Goal: Transaction & Acquisition: Purchase product/service

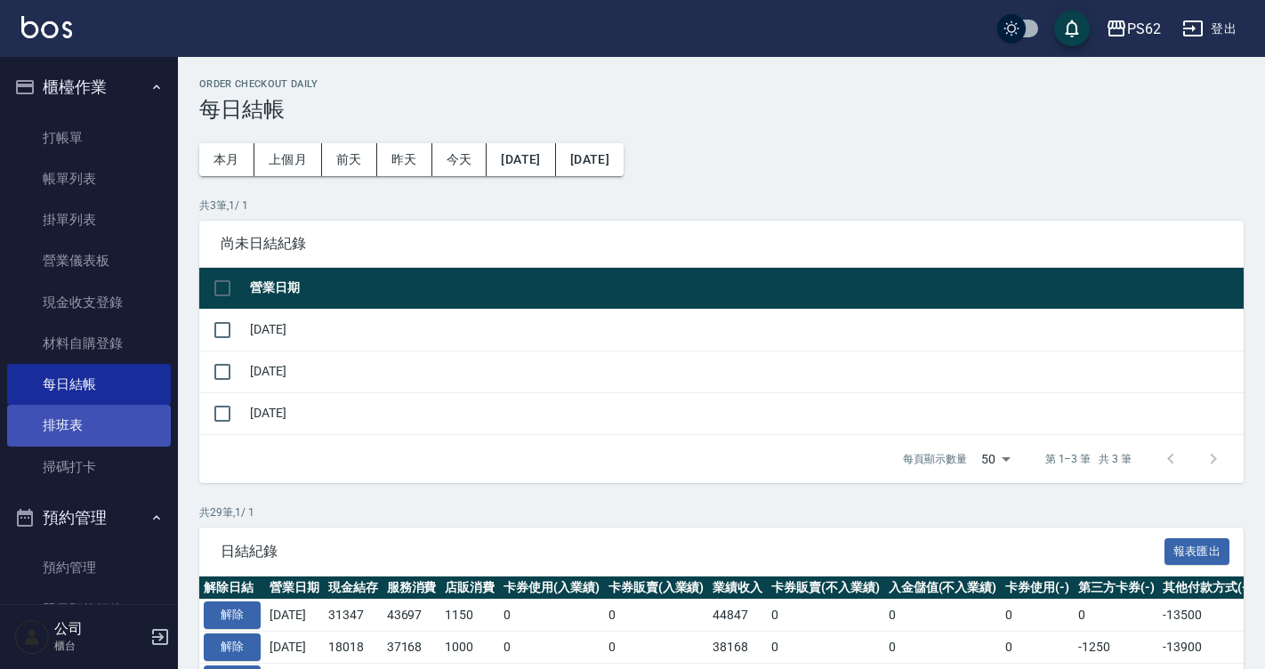
click at [85, 414] on link "排班表" at bounding box center [89, 425] width 164 height 41
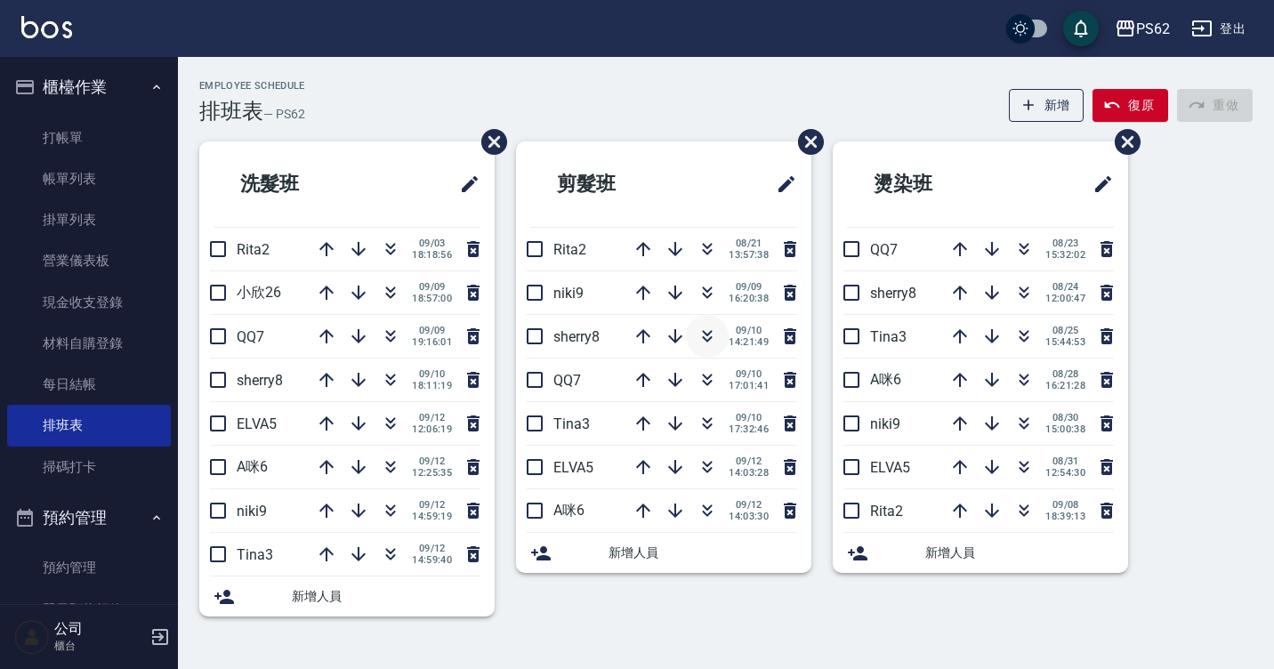
click at [711, 340] on icon "button" at bounding box center [706, 335] width 21 height 21
click at [702, 343] on icon "button" at bounding box center [706, 335] width 21 height 21
click at [1117, 104] on icon "button" at bounding box center [1112, 104] width 15 height 7
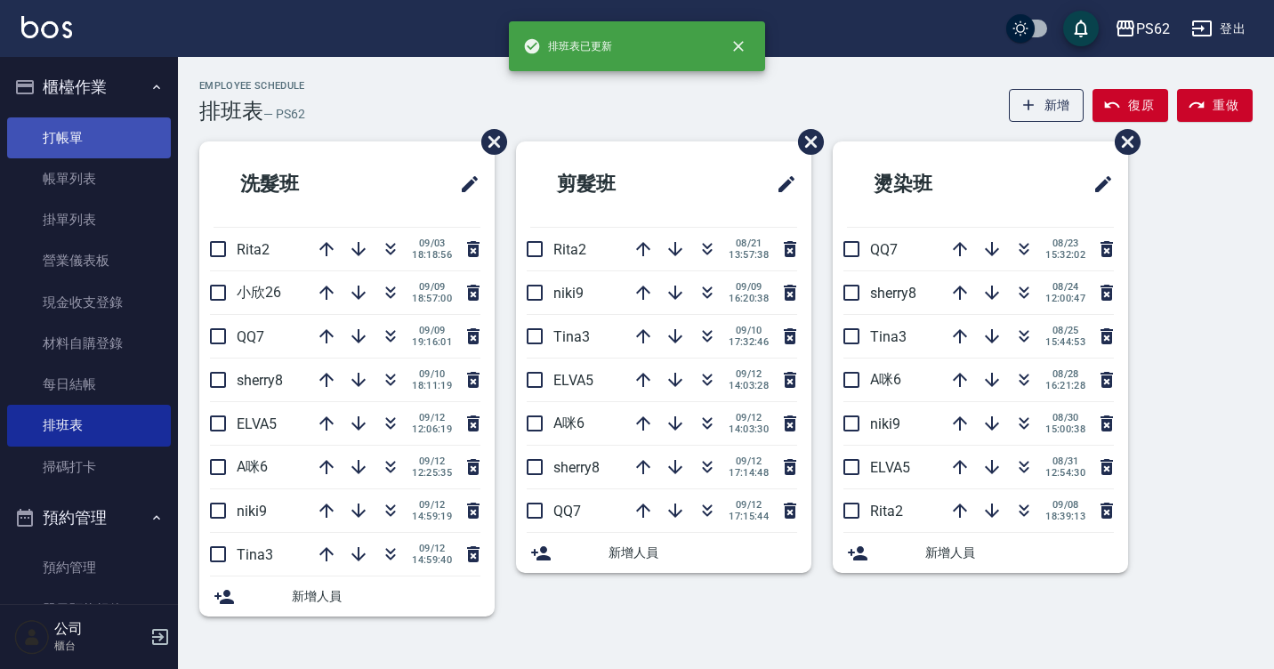
click at [117, 138] on link "打帳單" at bounding box center [89, 137] width 164 height 41
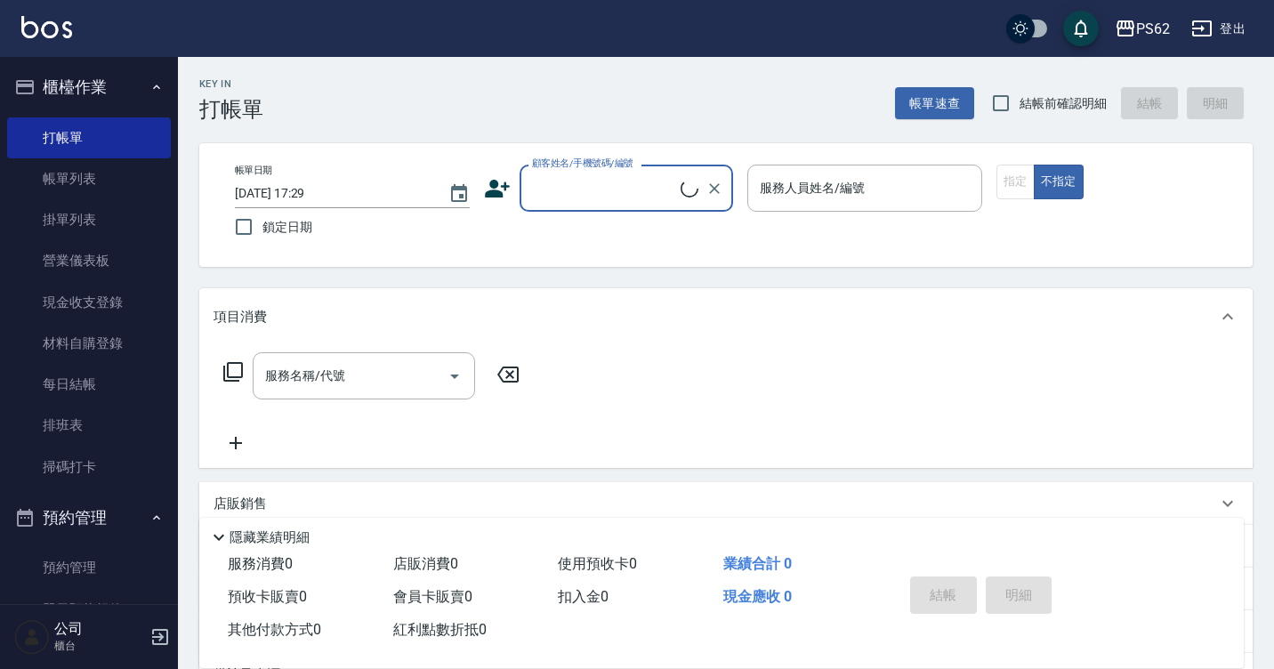
click at [546, 176] on input "顧客姓名/手機號碼/編號" at bounding box center [603, 188] width 153 height 31
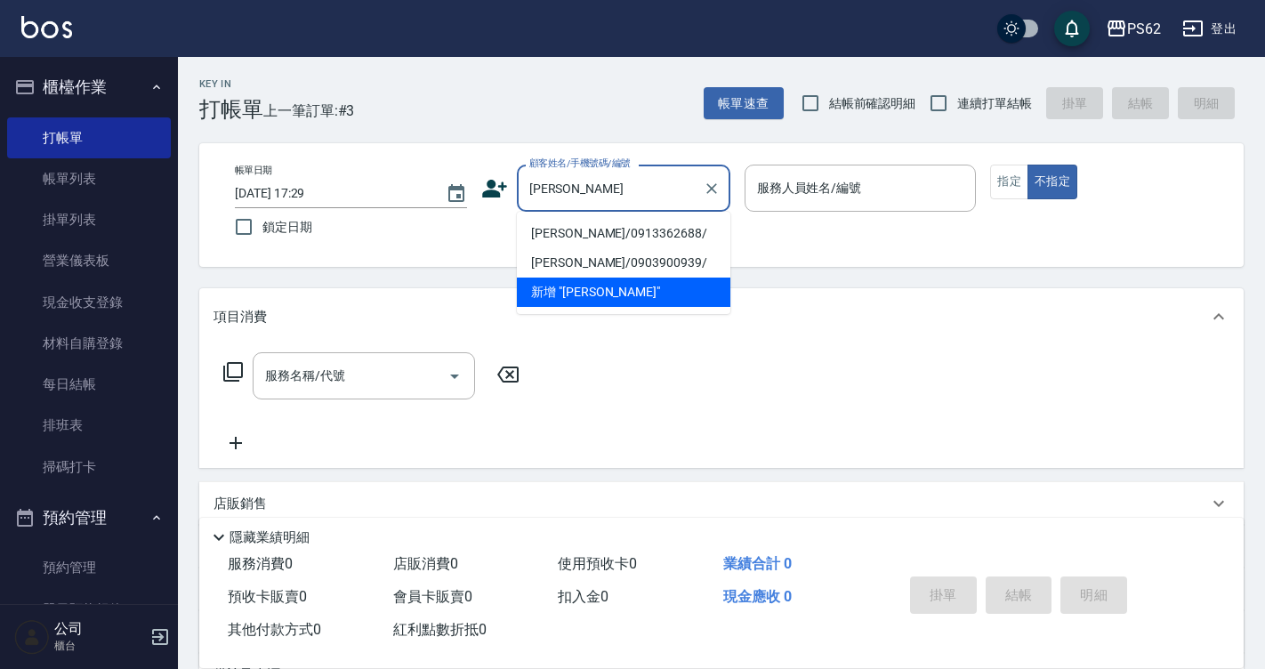
click at [542, 232] on li "陳維甄/0913362688/" at bounding box center [623, 233] width 213 height 29
type input "陳維甄/0913362688/"
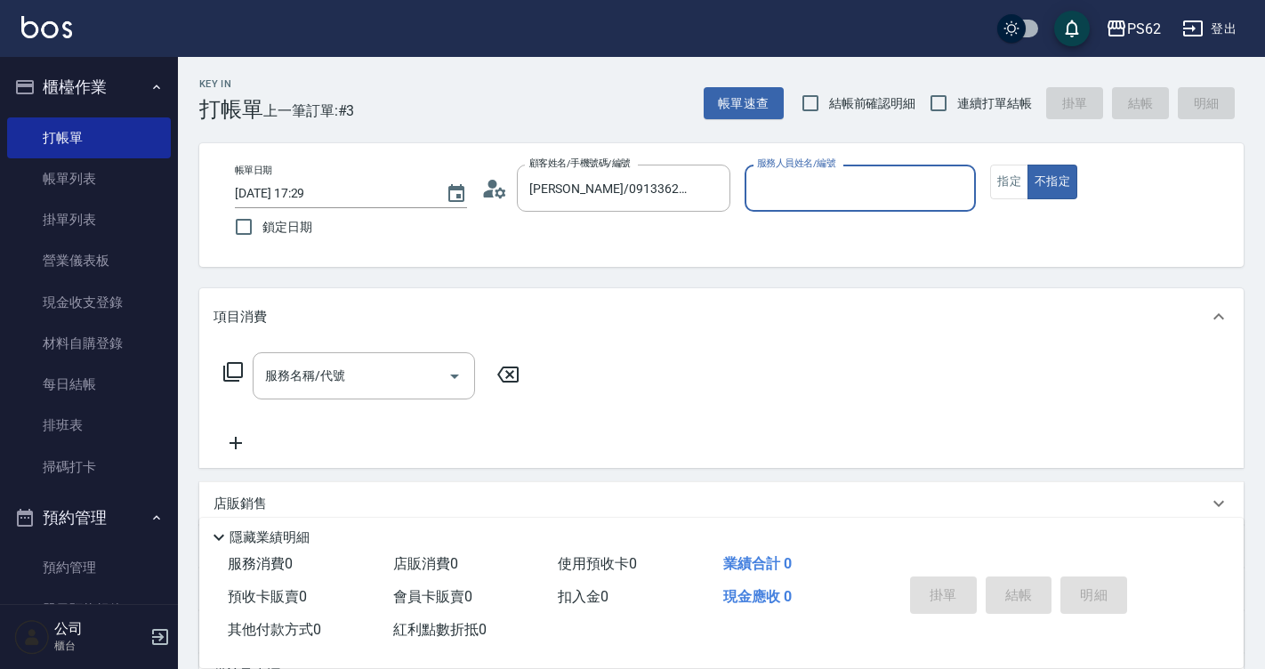
type input "A咪-6"
click at [234, 375] on icon at bounding box center [232, 371] width 21 height 21
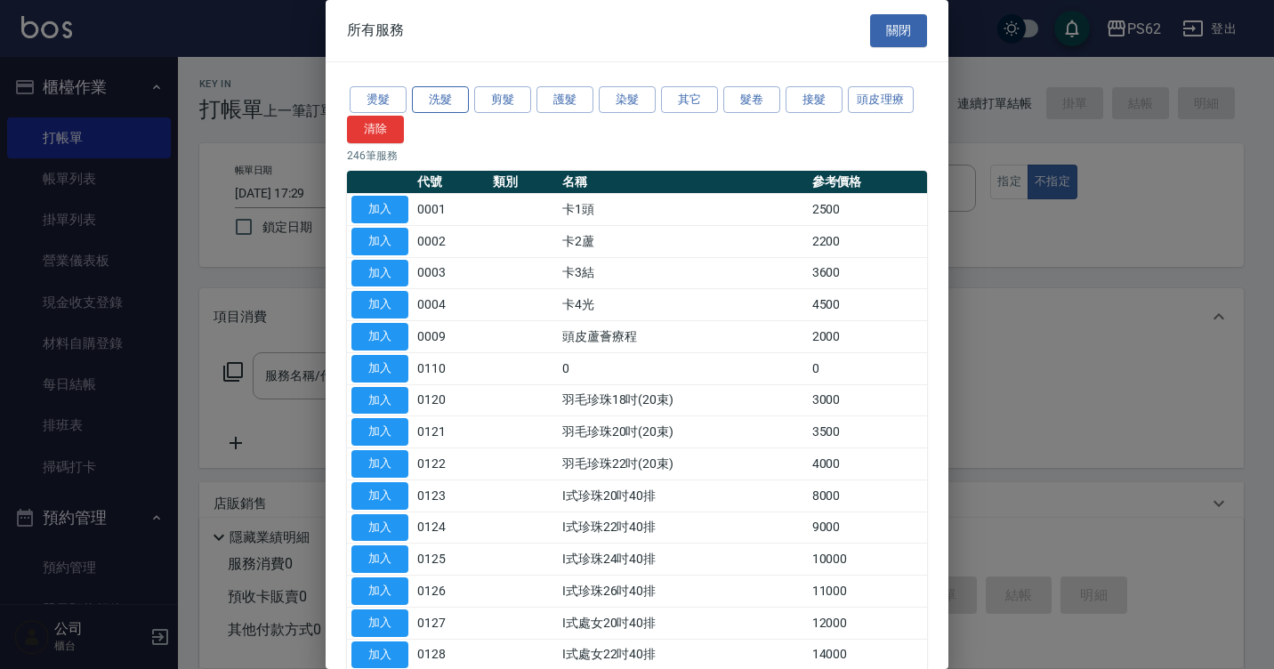
click at [437, 90] on button "洗髮" at bounding box center [440, 100] width 57 height 28
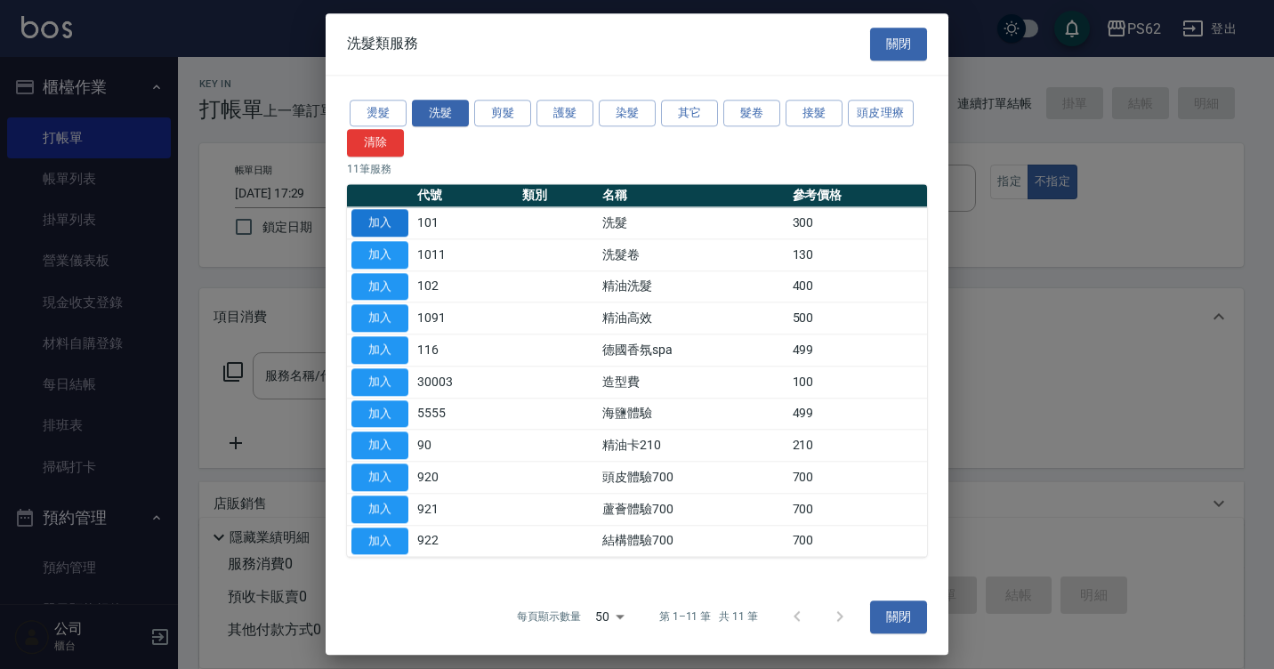
click at [384, 223] on button "加入" at bounding box center [379, 223] width 57 height 28
type input "洗髮(101)"
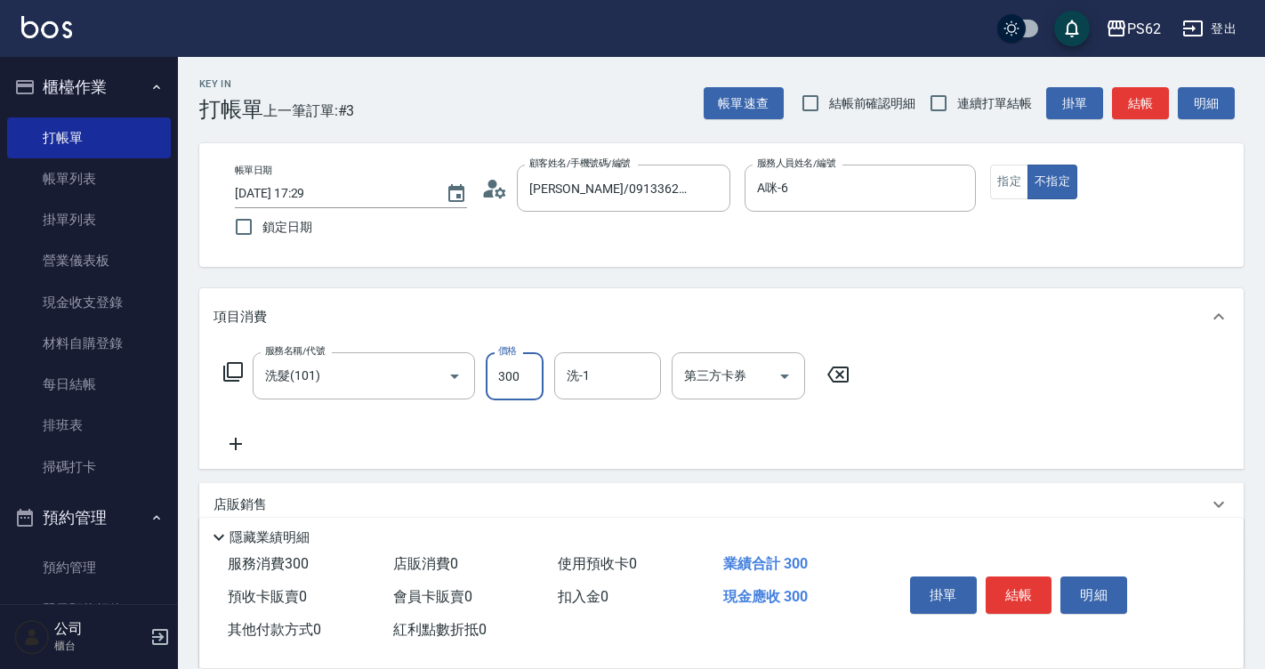
click at [533, 373] on input "300" at bounding box center [515, 376] width 58 height 48
type input "270"
type input "浣熊-25"
click at [1007, 169] on button "指定" at bounding box center [1009, 182] width 38 height 35
click at [1033, 576] on button "結帳" at bounding box center [1018, 594] width 67 height 37
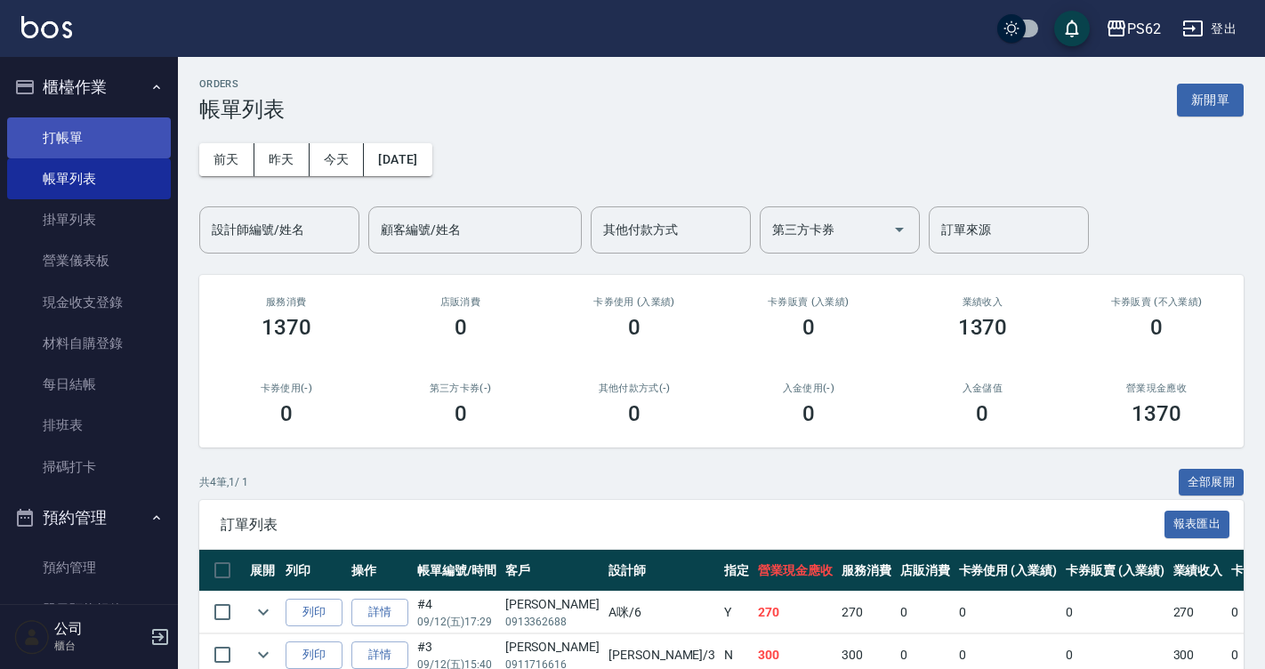
click at [120, 132] on link "打帳單" at bounding box center [89, 137] width 164 height 41
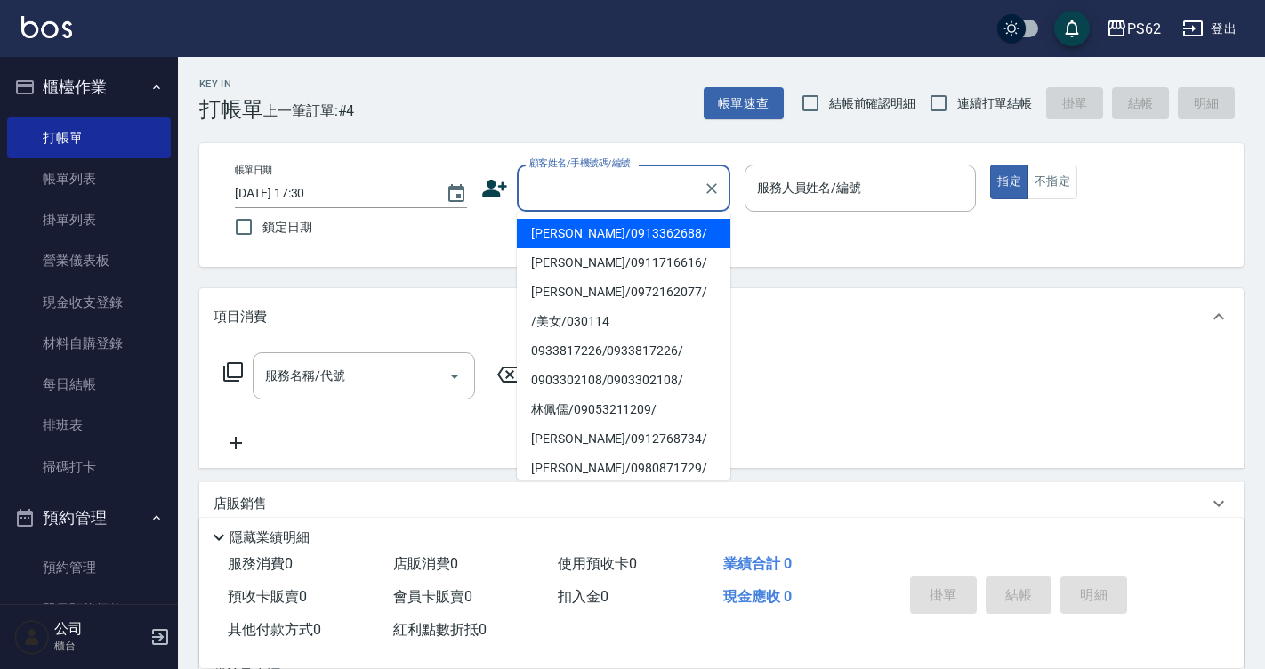
click at [593, 181] on input "顧客姓名/手機號碼/編號" at bounding box center [610, 188] width 171 height 31
click at [543, 235] on li "陳維甄/0913362688/" at bounding box center [623, 233] width 213 height 29
type input "陳維甄/0913362688/"
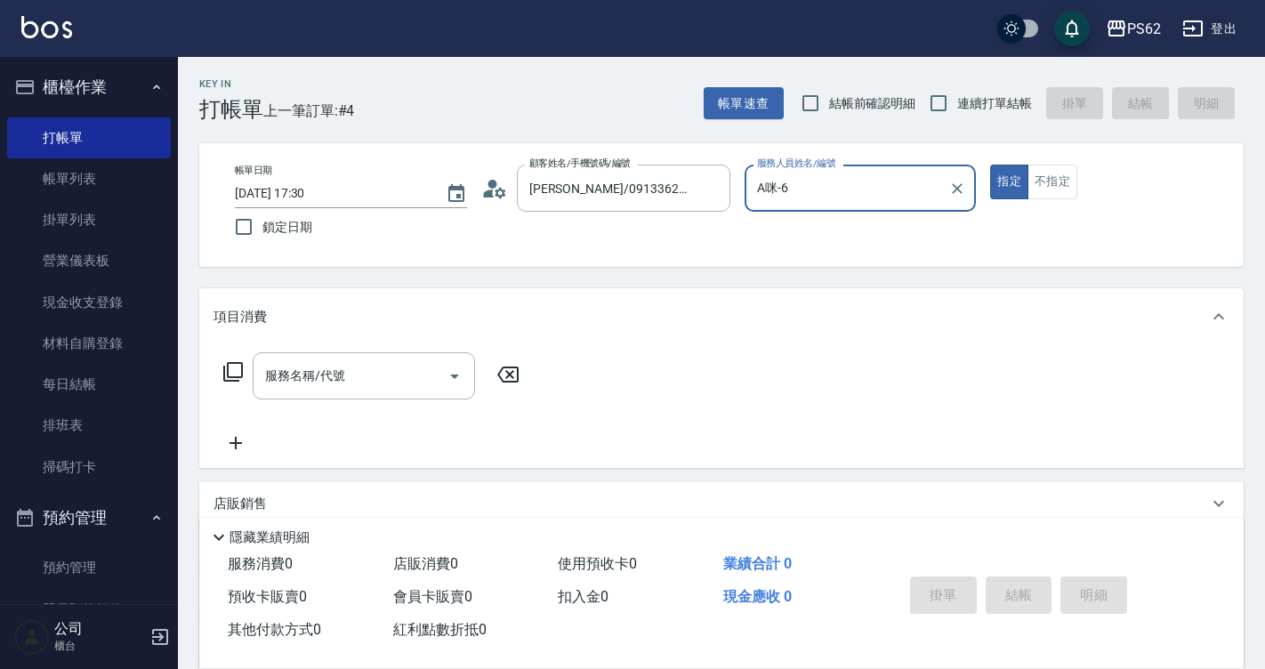
type input "A咪-6"
click at [236, 373] on icon at bounding box center [232, 371] width 21 height 21
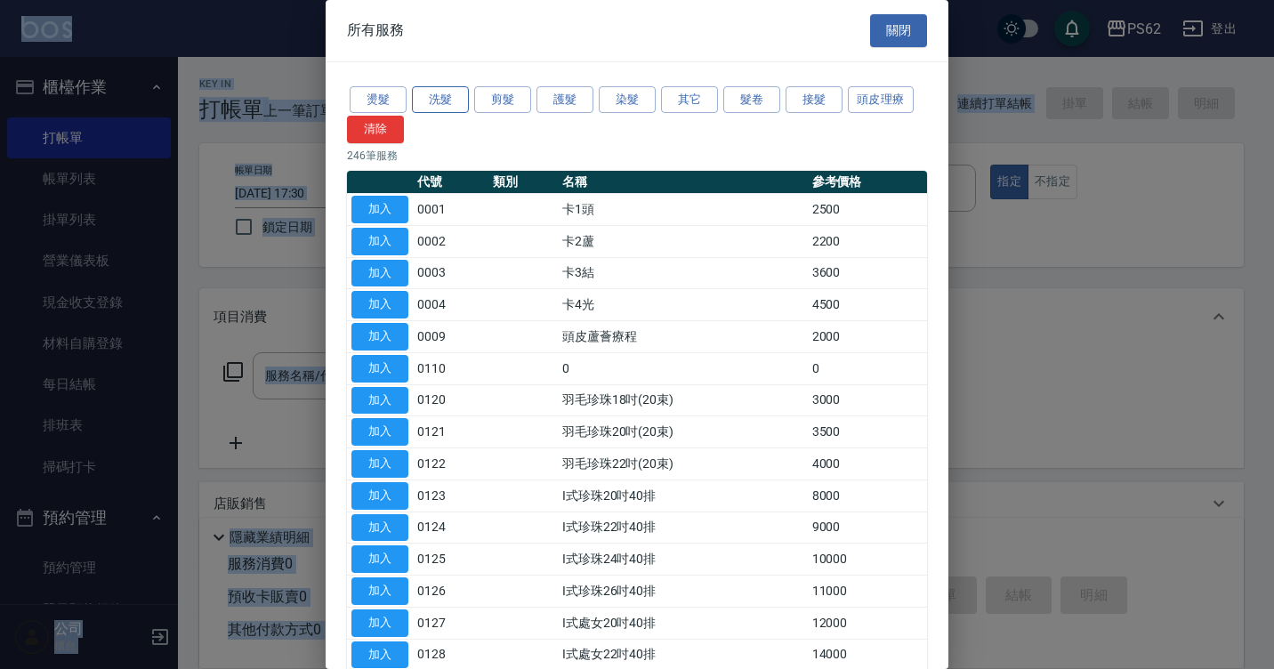
click at [437, 97] on button "洗髮" at bounding box center [440, 100] width 57 height 28
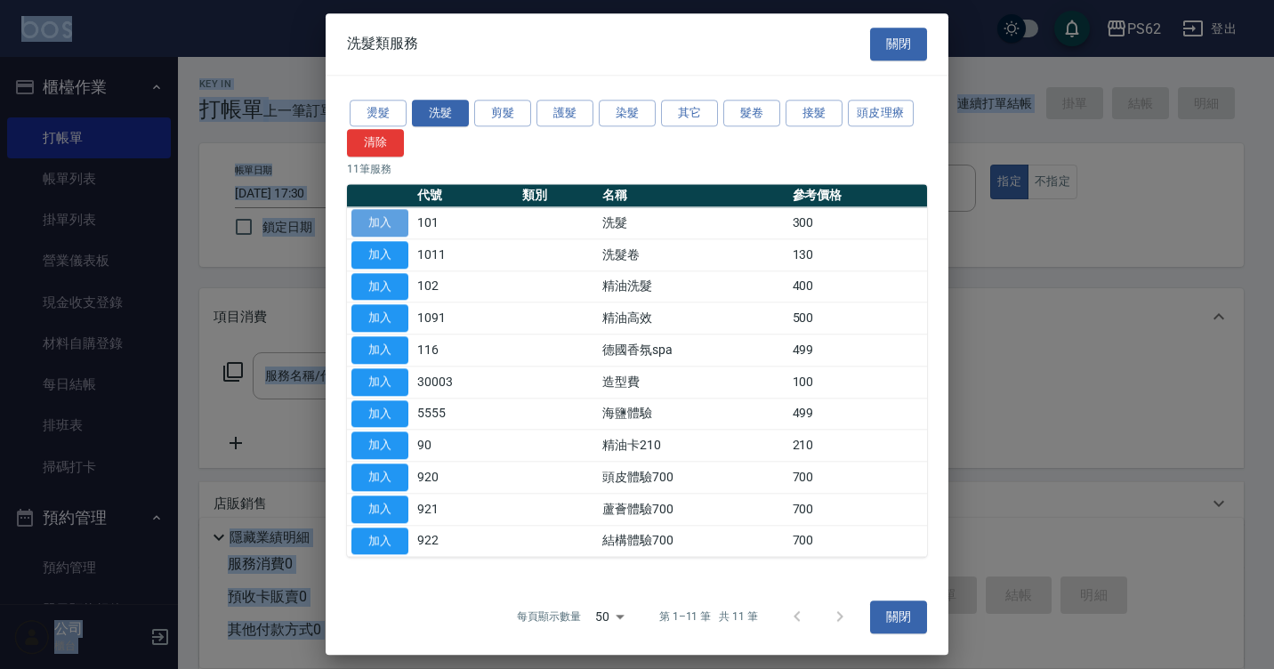
click at [391, 218] on button "加入" at bounding box center [379, 223] width 57 height 28
type input "洗髮(101)"
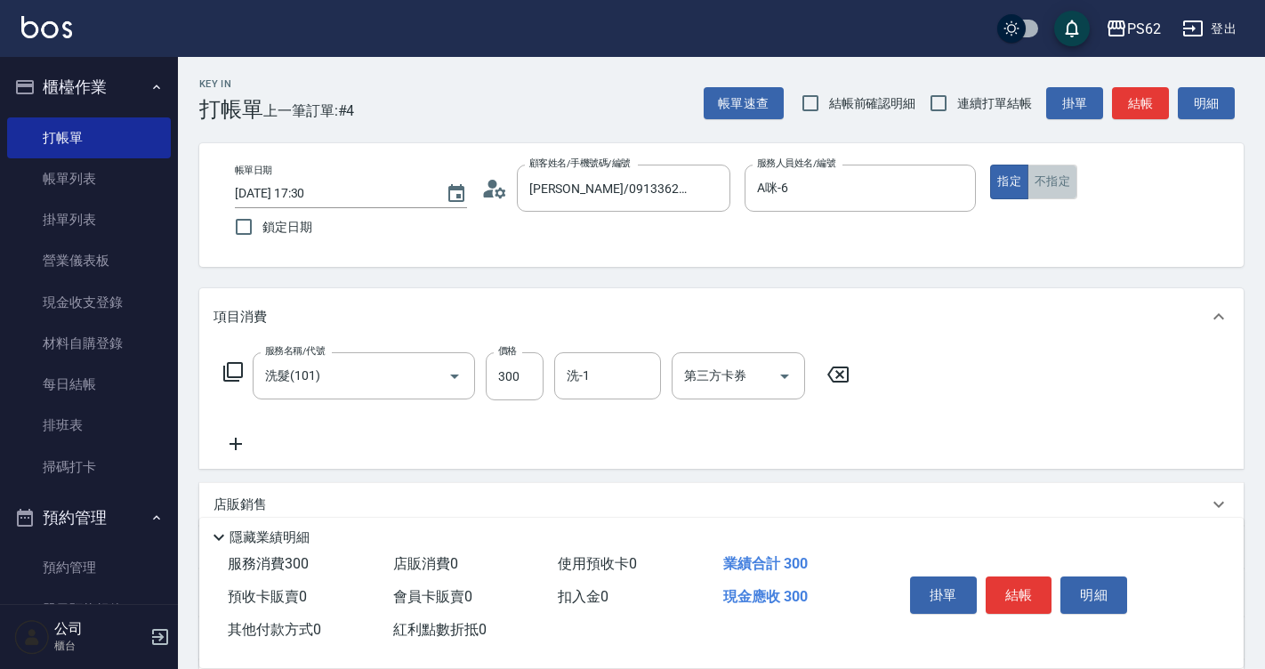
click at [1071, 181] on button "不指定" at bounding box center [1052, 182] width 50 height 35
click at [1020, 599] on button "結帳" at bounding box center [1018, 594] width 67 height 37
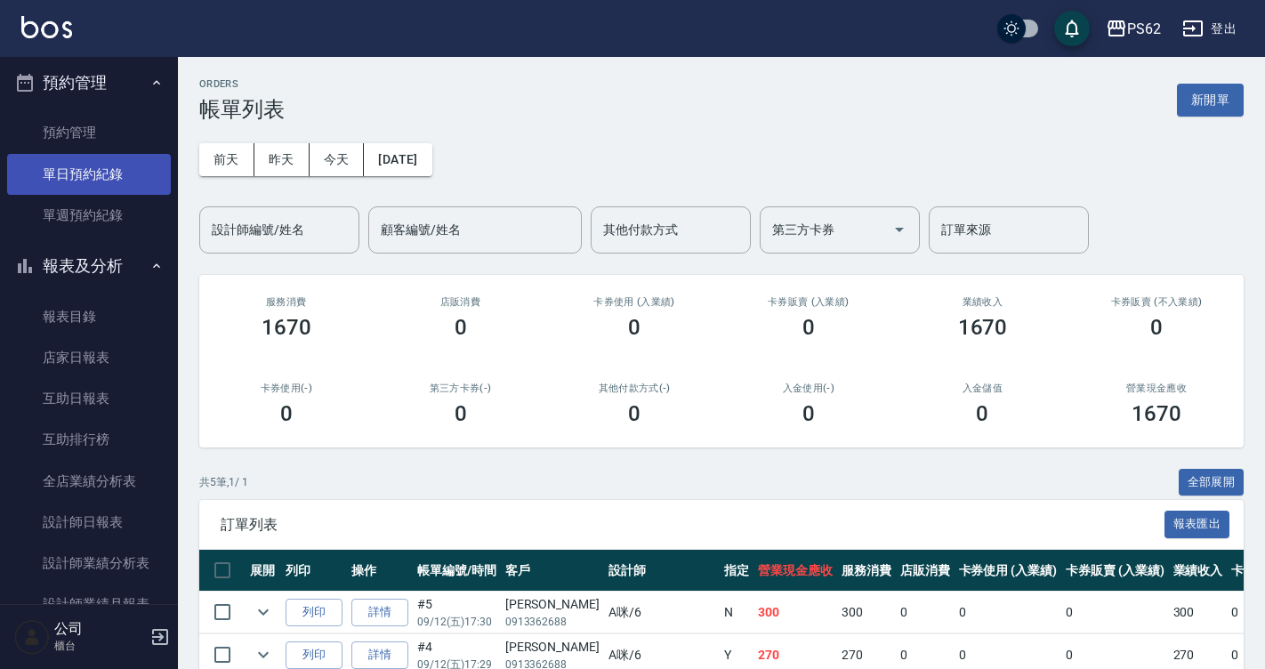
scroll to position [445, 0]
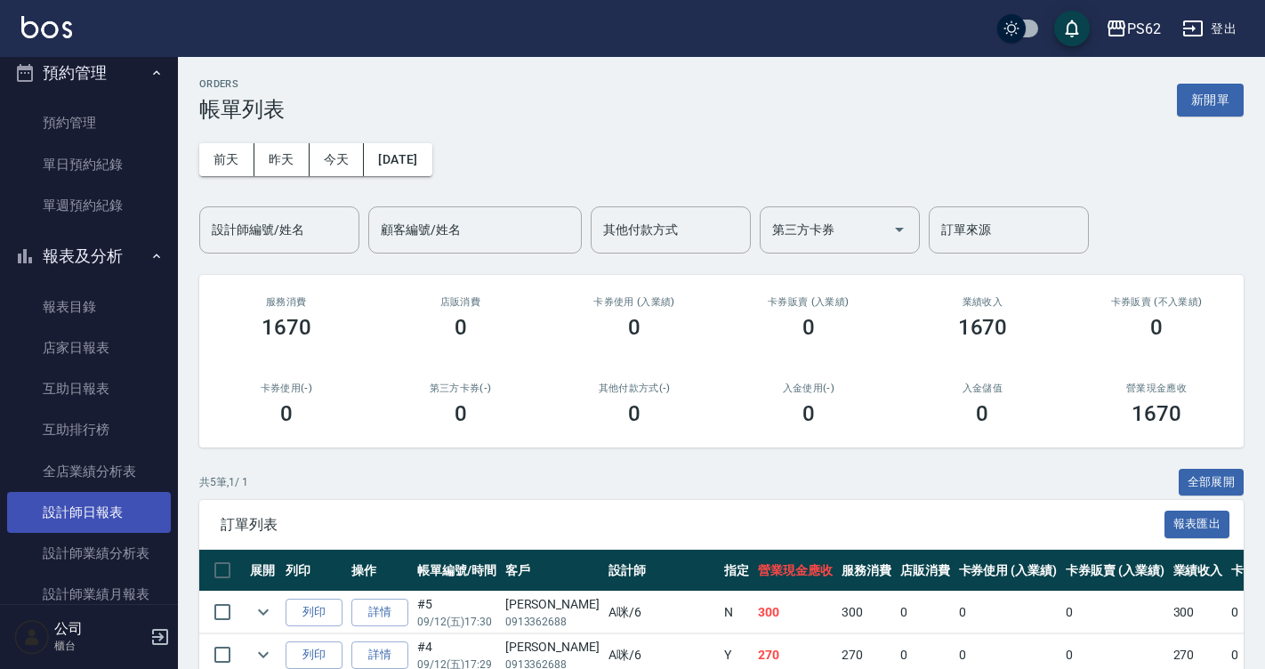
click at [115, 502] on link "設計師日報表" at bounding box center [89, 512] width 164 height 41
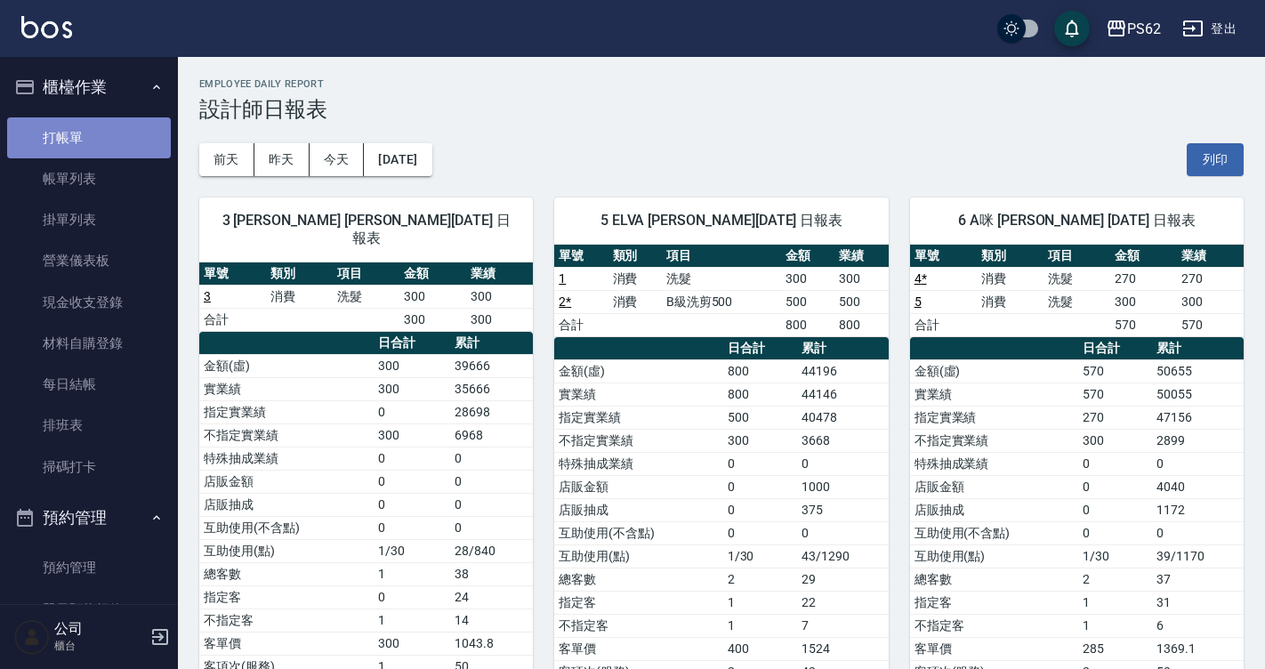
click at [93, 141] on link "打帳單" at bounding box center [89, 137] width 164 height 41
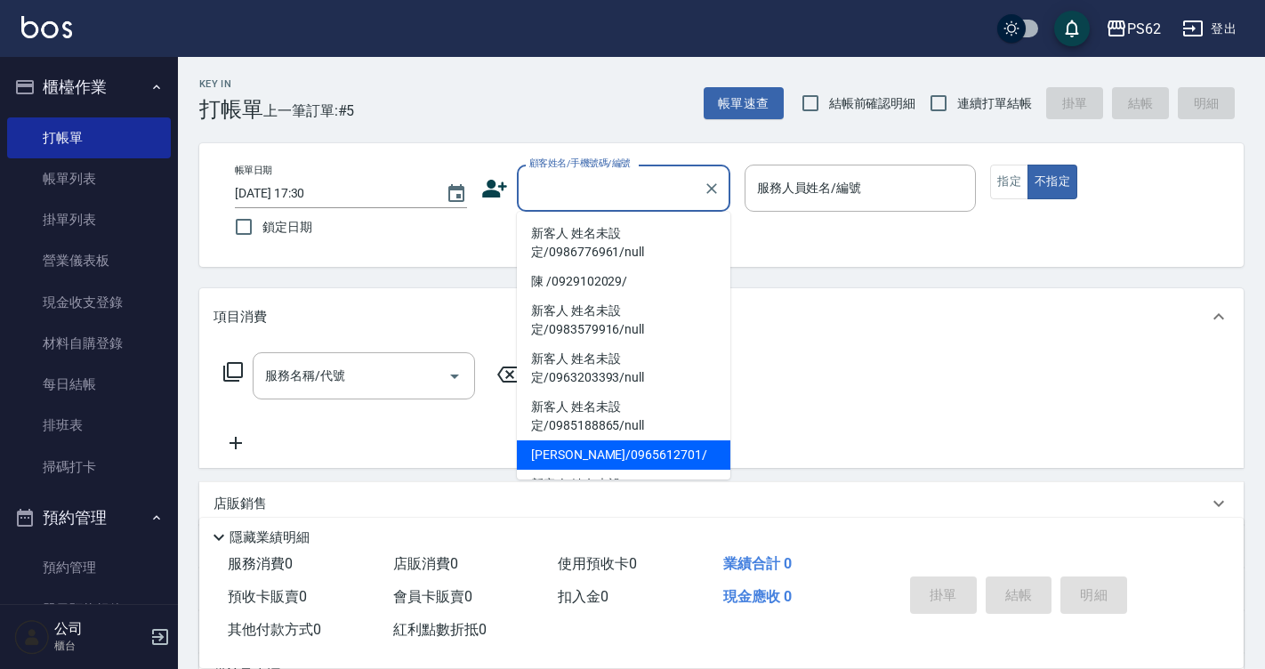
click at [489, 206] on div "顧客姓名/手機號碼/編號 顧客姓名/手機號碼/編號" at bounding box center [605, 188] width 249 height 47
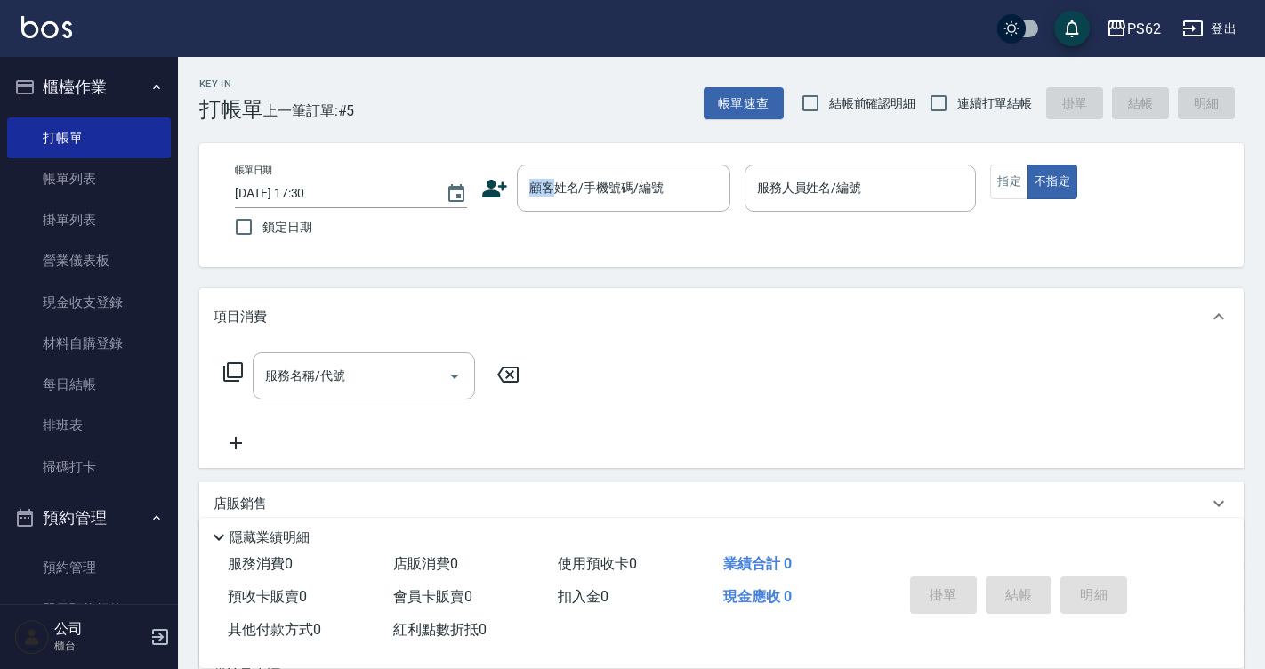
click at [491, 206] on div "顧客姓名/手機號碼/編號 顧客姓名/手機號碼/編號" at bounding box center [605, 188] width 249 height 47
click at [485, 197] on icon at bounding box center [494, 189] width 25 height 18
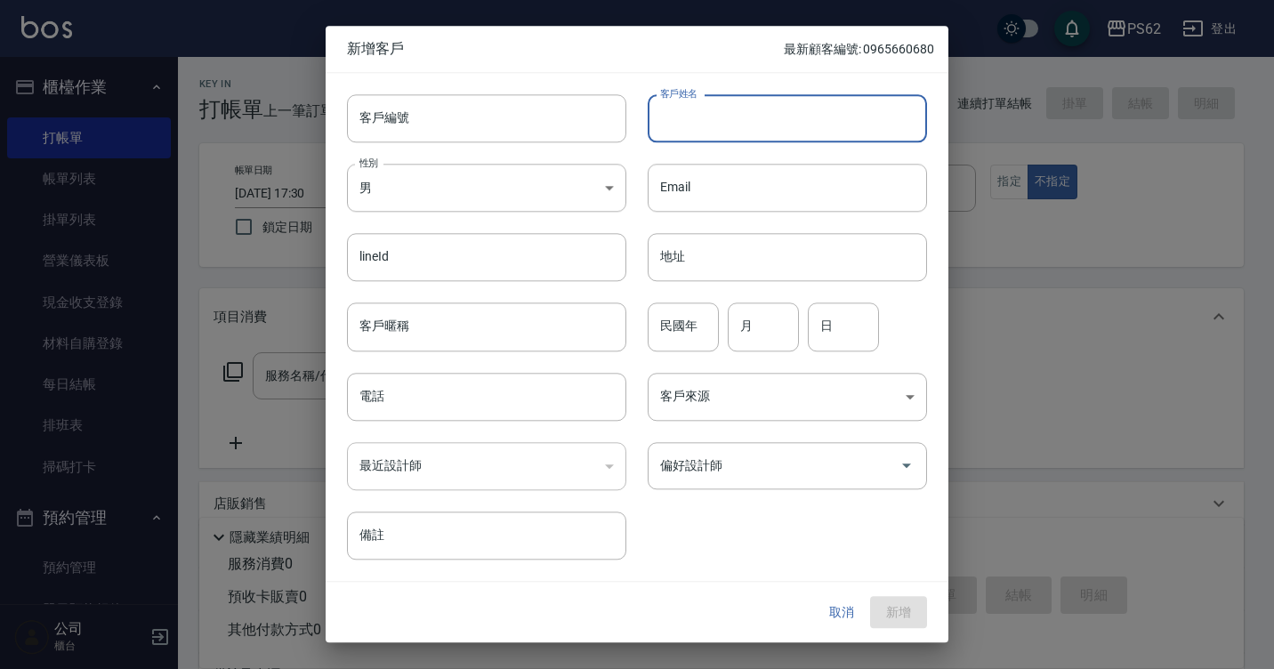
click at [735, 135] on input "客戶姓名" at bounding box center [786, 118] width 279 height 48
type input "由"
type input "尤韻琪"
click at [477, 424] on div "最近設計師 ​ 最近設計師" at bounding box center [475, 455] width 301 height 69
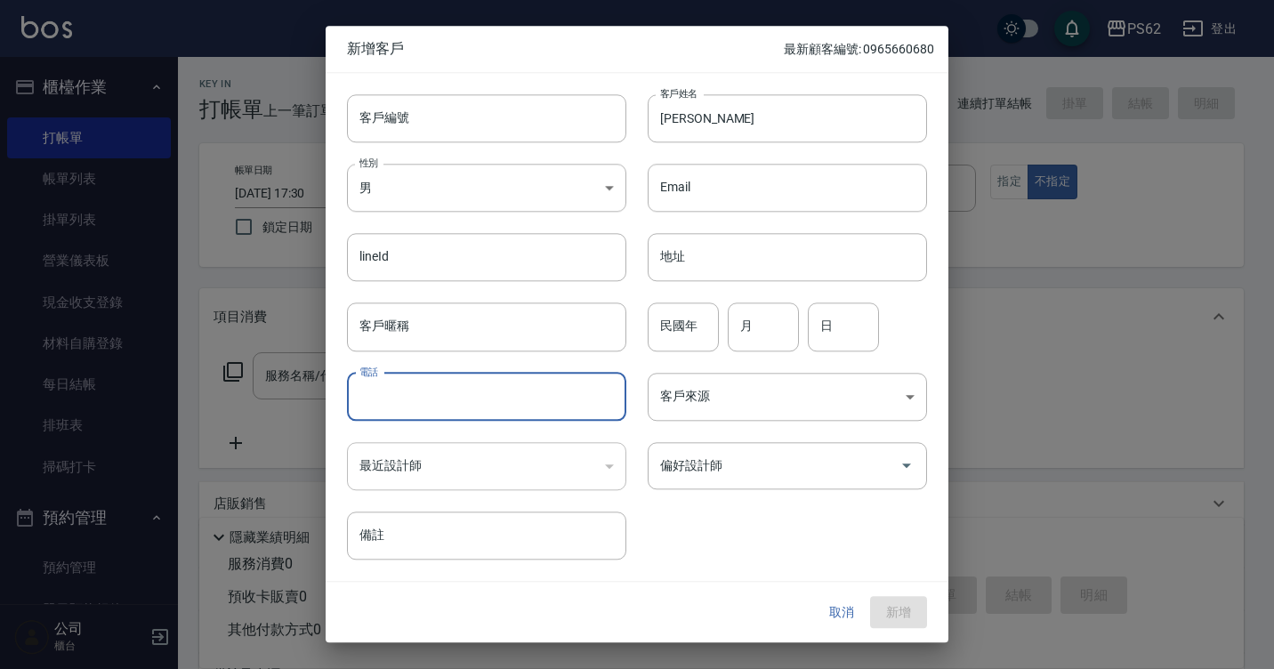
click at [531, 393] on input "電話" at bounding box center [486, 397] width 279 height 48
type input "0938338219"
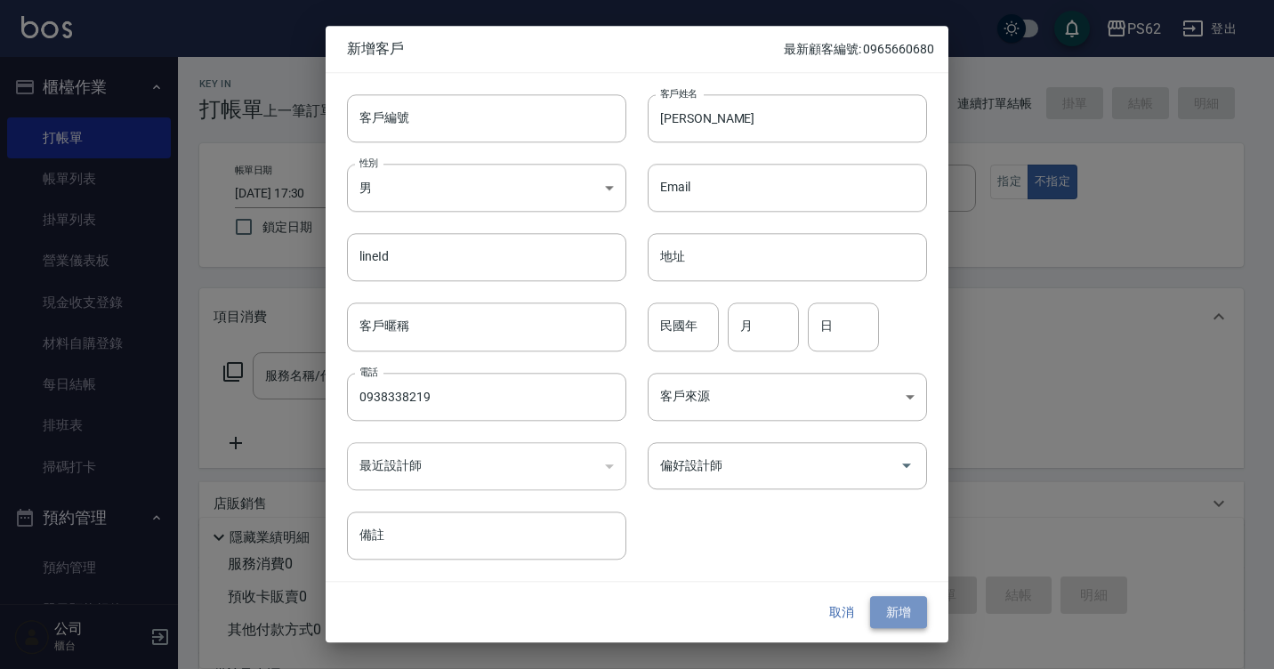
click at [915, 607] on button "新增" at bounding box center [898, 612] width 57 height 33
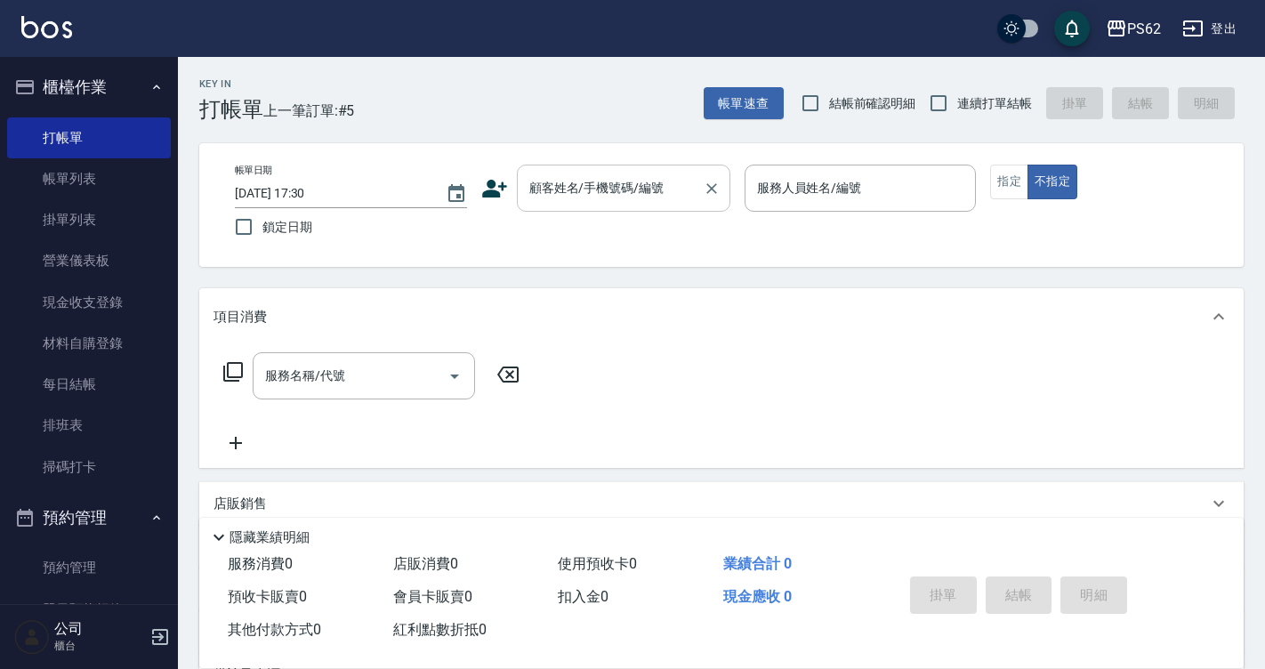
click at [605, 189] on input "顧客姓名/手機號碼/編號" at bounding box center [610, 188] width 171 height 31
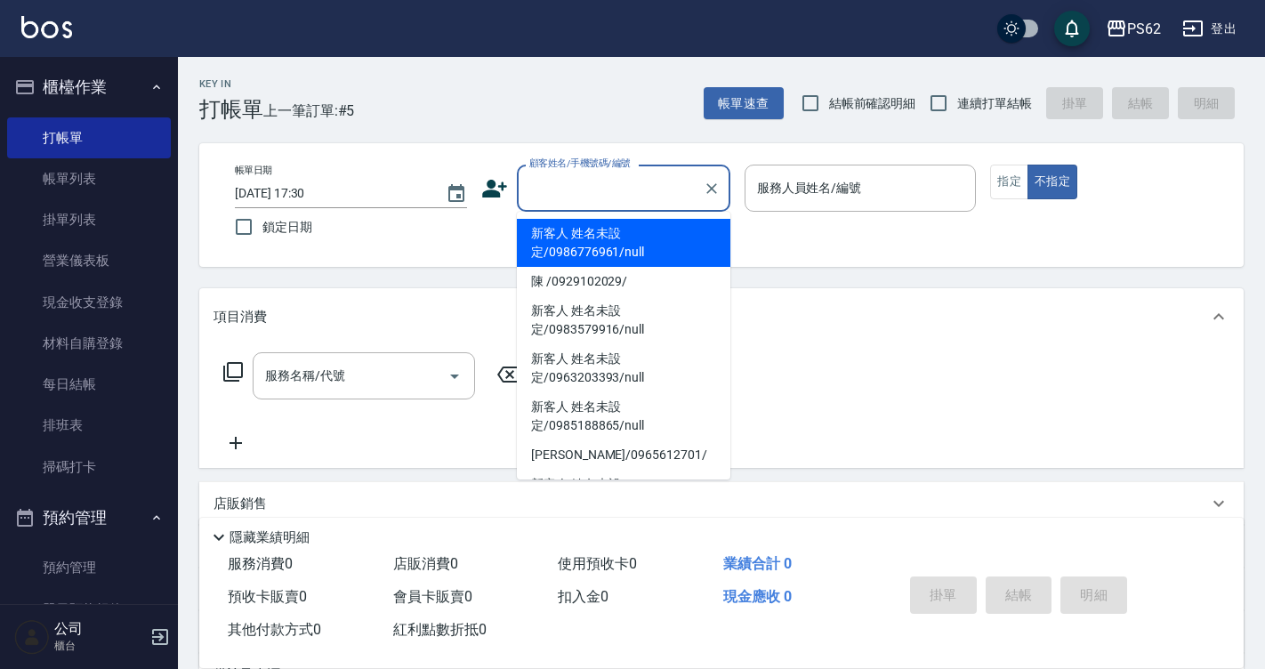
click at [506, 195] on icon at bounding box center [494, 188] width 27 height 27
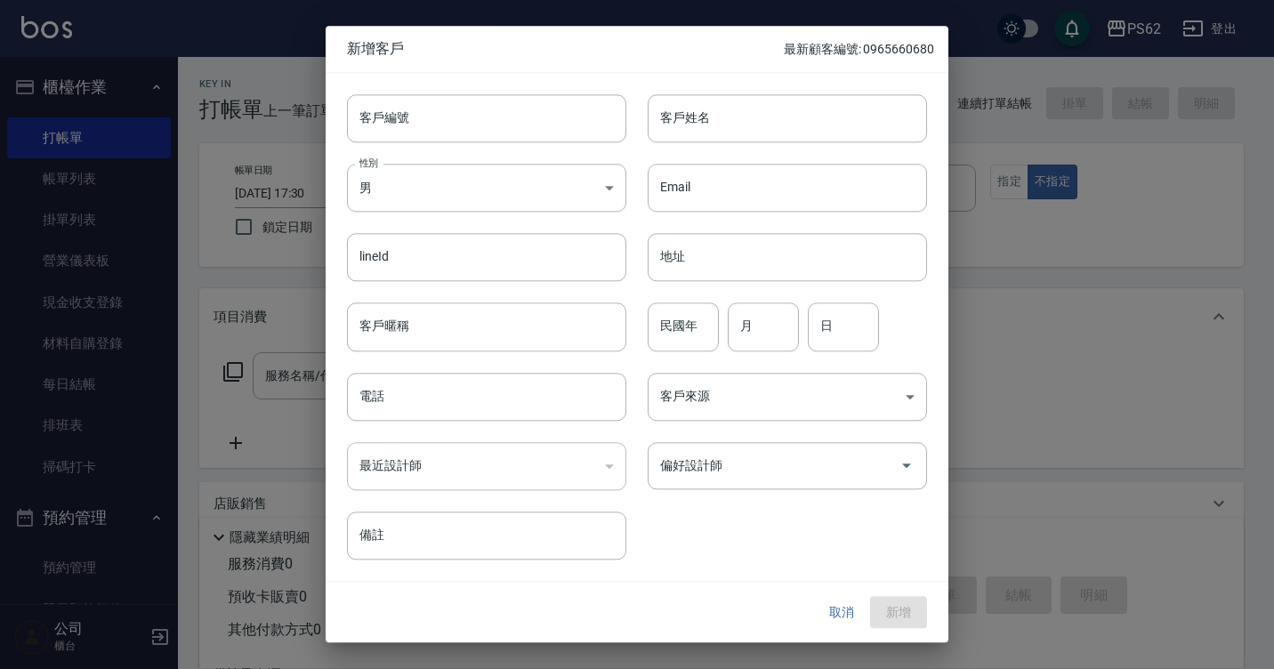
click at [826, 614] on button "取消" at bounding box center [841, 612] width 57 height 33
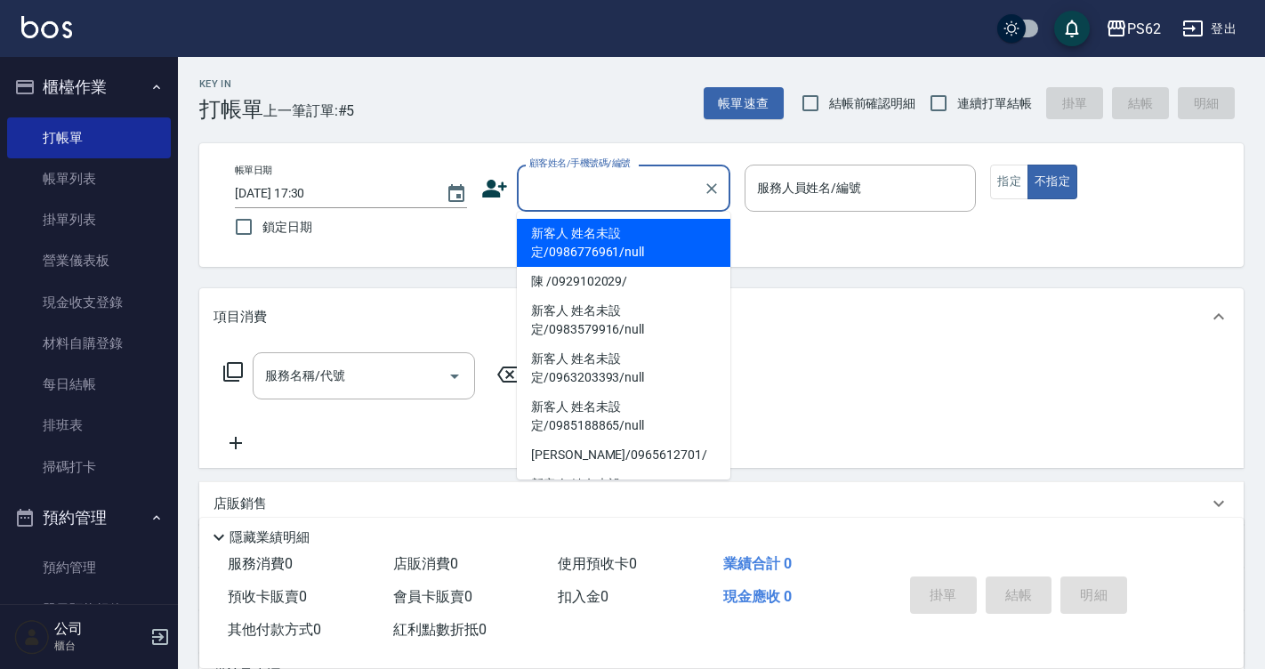
click at [643, 202] on input "顧客姓名/手機號碼/編號" at bounding box center [610, 188] width 171 height 31
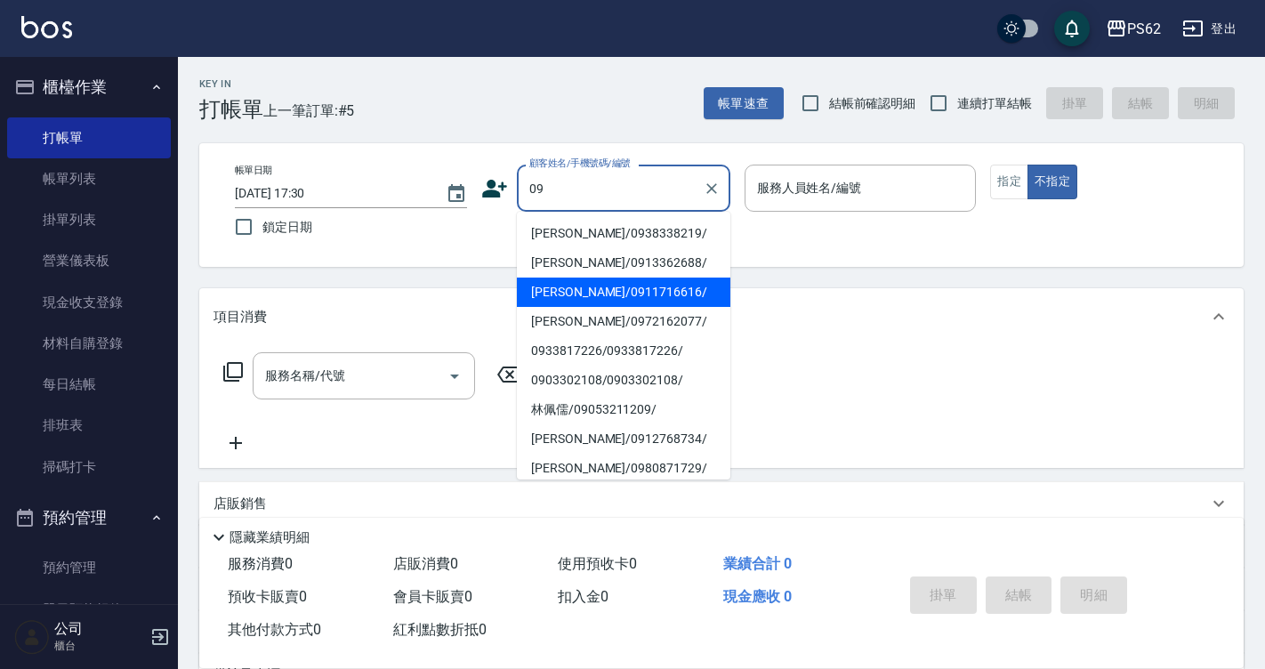
type input "尤韻琪/0938338219/"
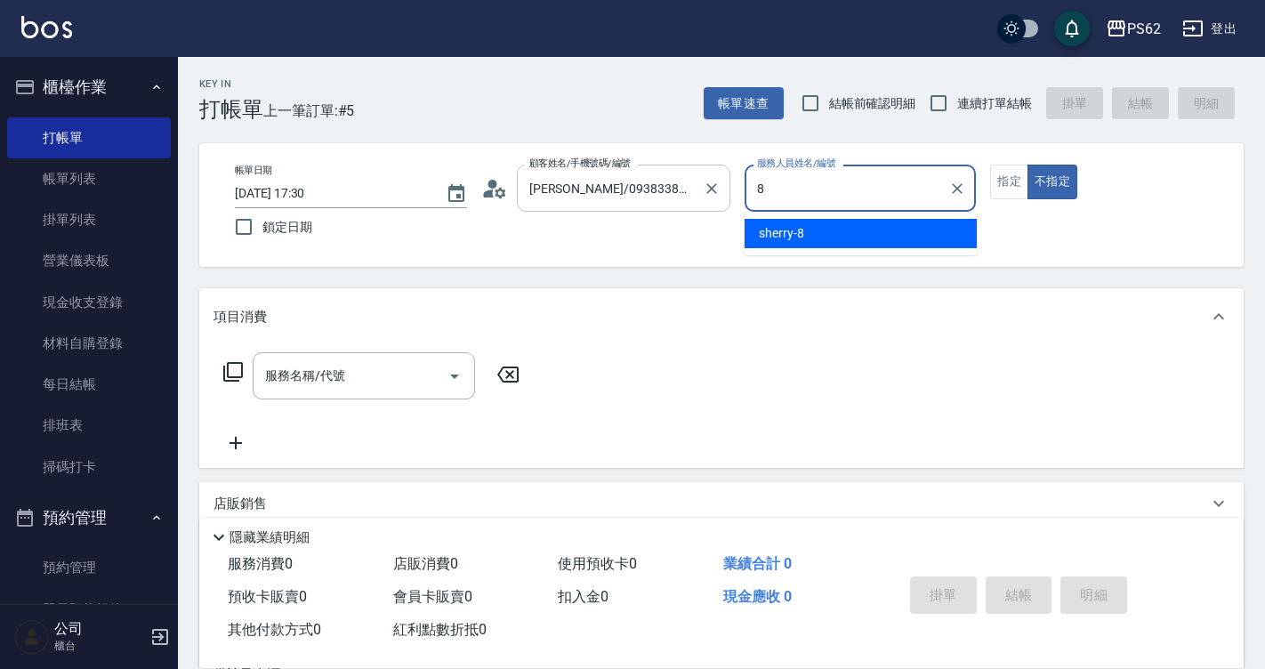
type input "sherry-8"
type button "false"
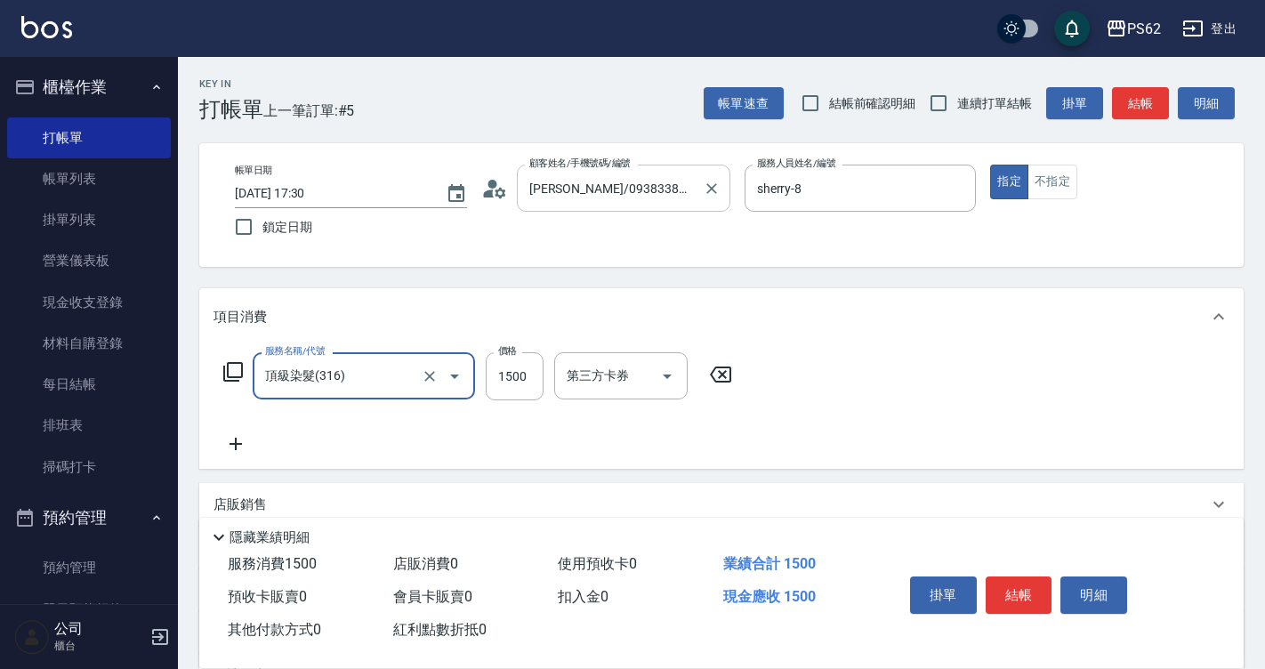
type input "頂級染髮(316)"
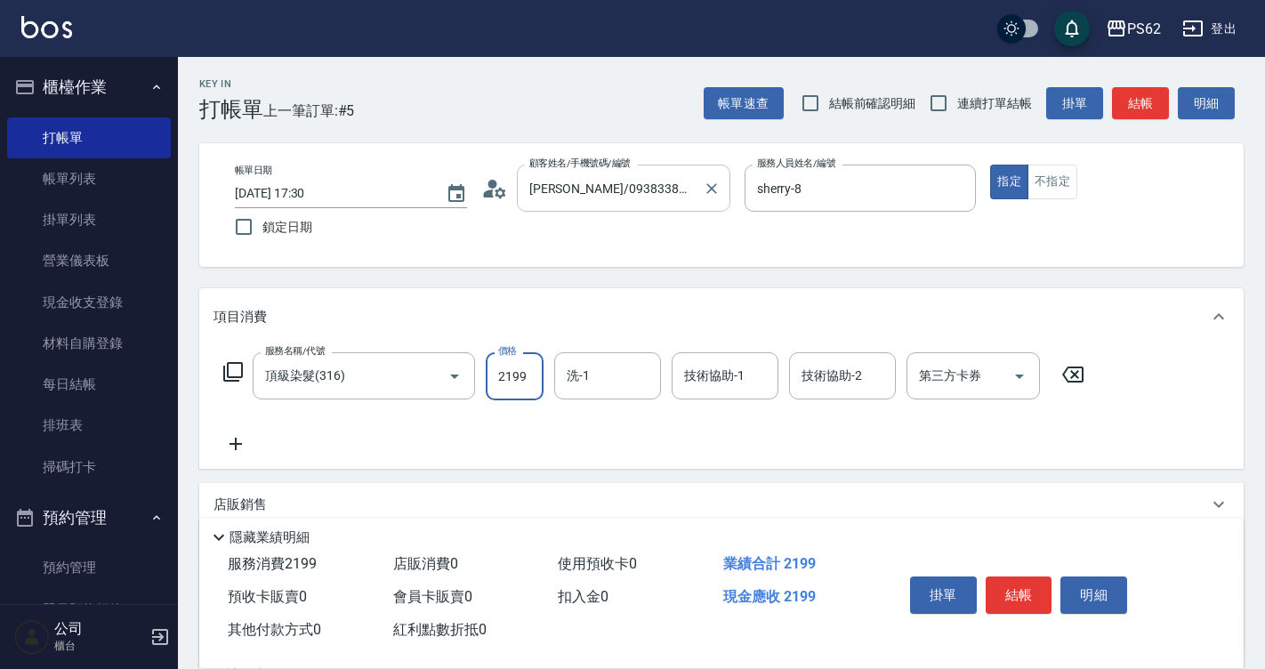
type input "2199"
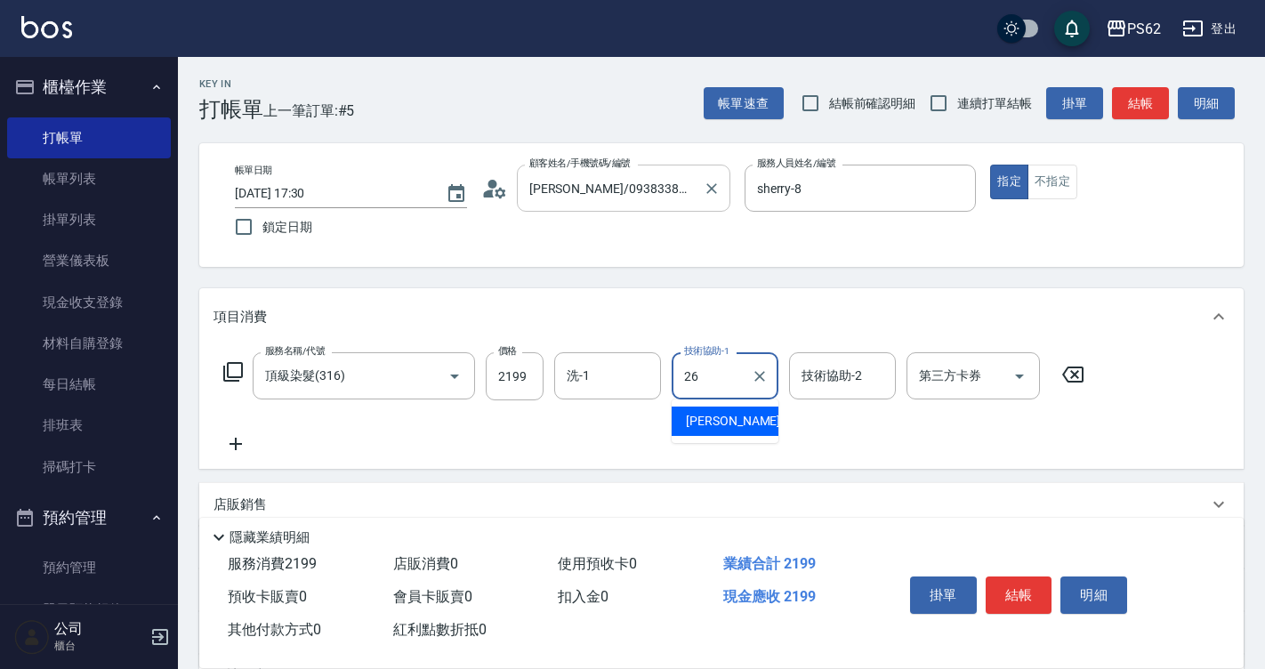
type input "小欣-26"
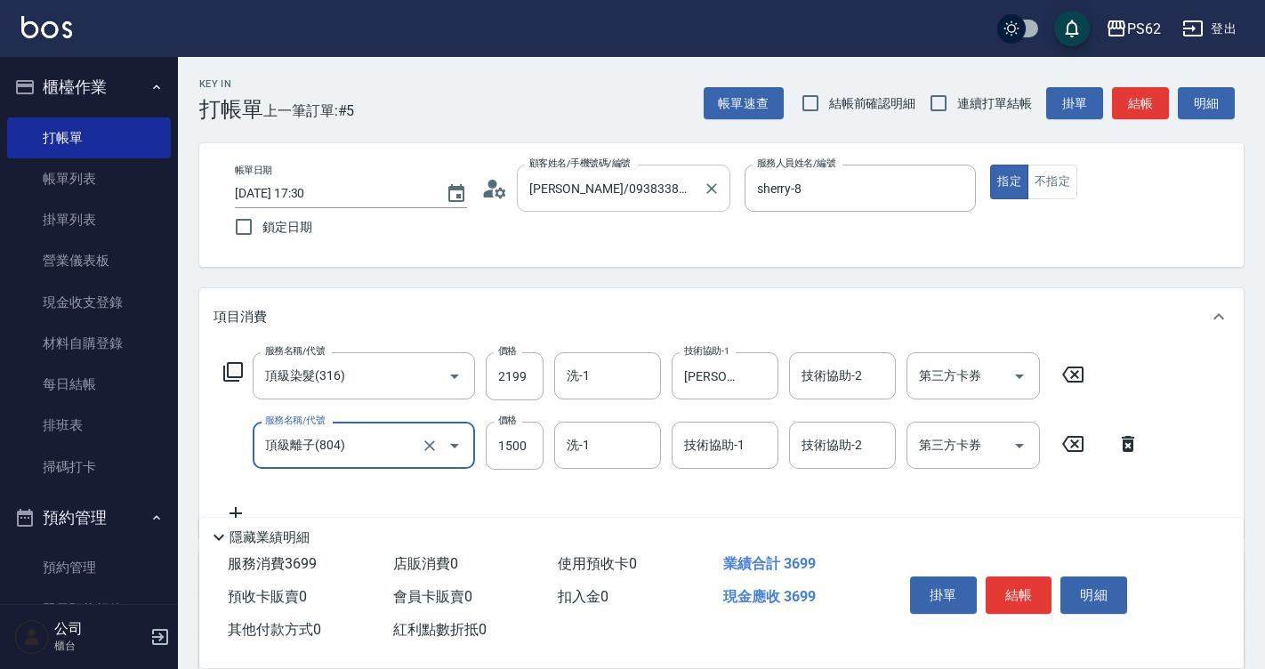
type input "頂級離子(804)"
type input "2199"
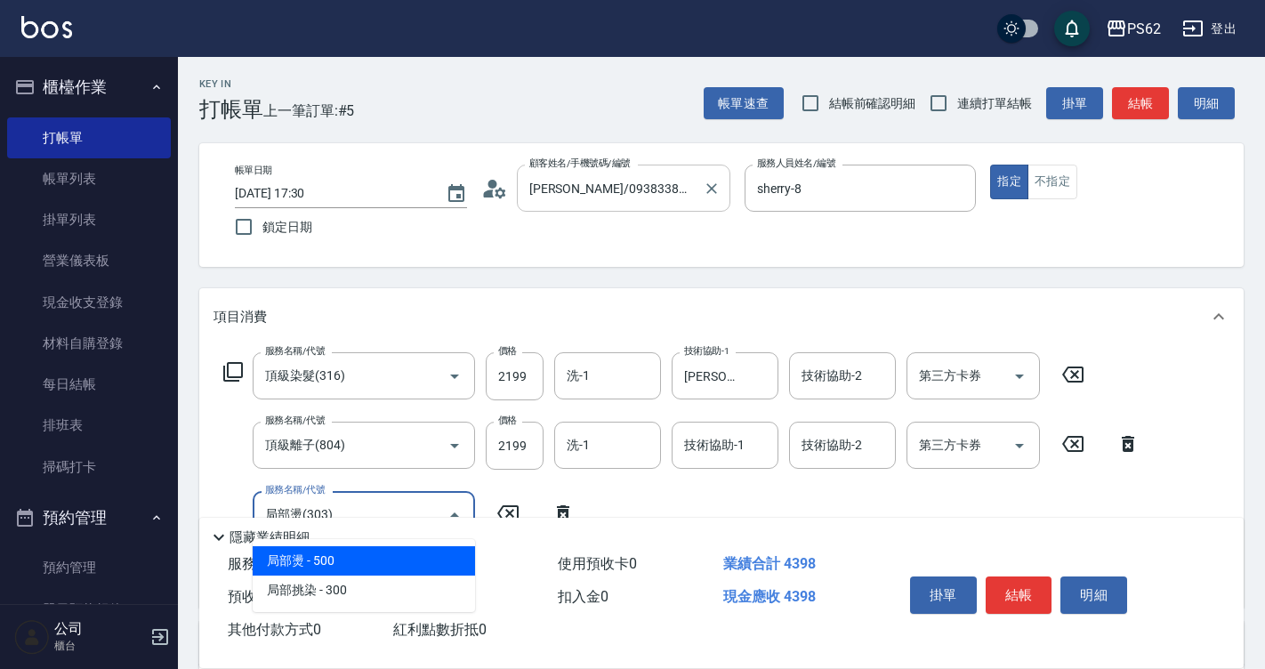
type input "局部燙(303)"
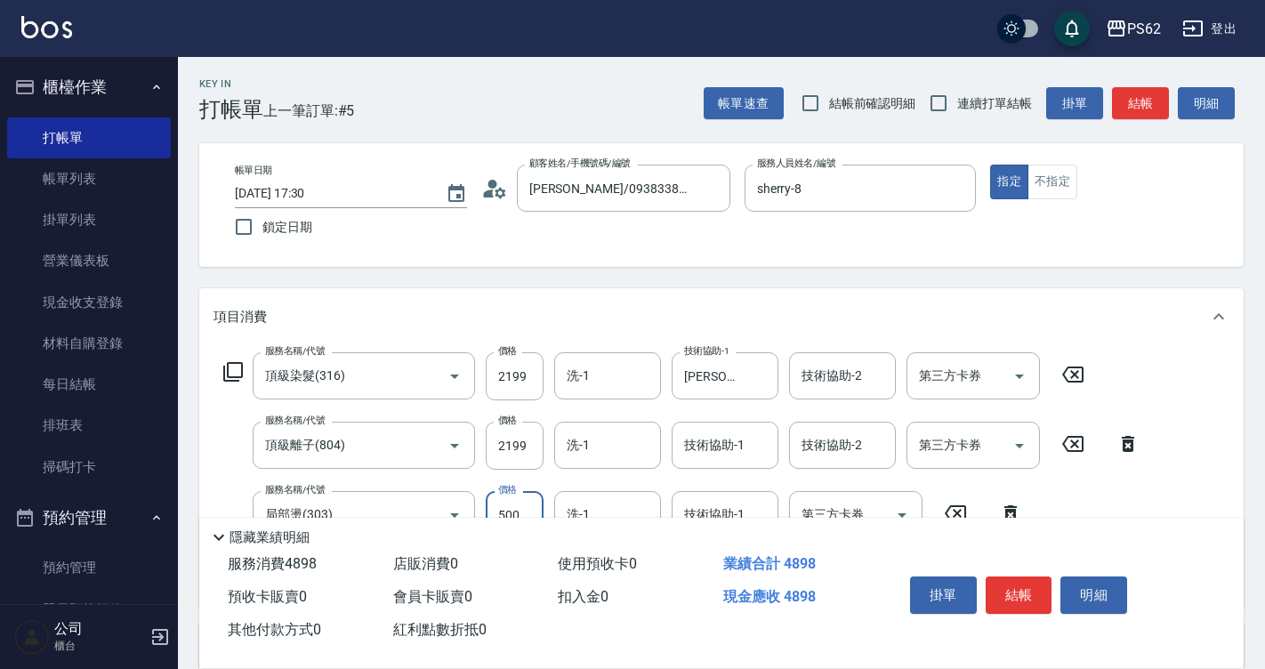
click at [719, 230] on div "帳單日期 2025/09/12 17:30 鎖定日期 顧客姓名/手機號碼/編號 尤韻琪/0938338219/ 顧客姓名/手機號碼/編號 服務人員姓名/編號 …" at bounding box center [721, 205] width 1001 height 81
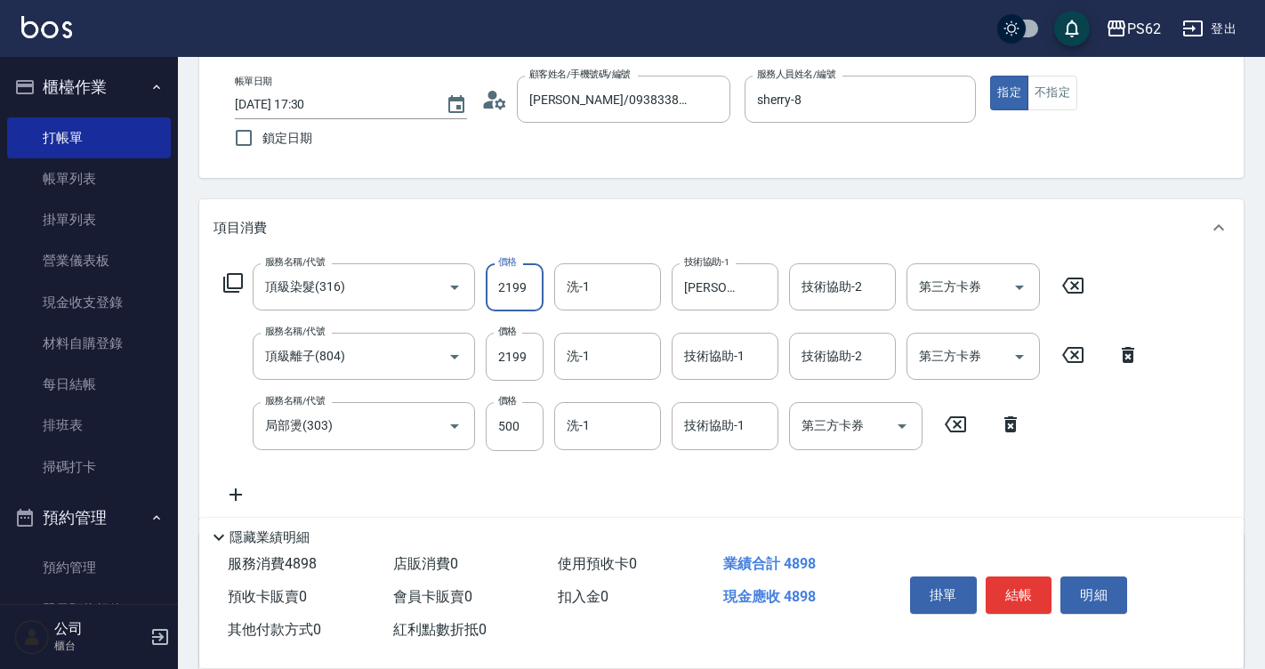
click at [516, 290] on input "2199" at bounding box center [515, 287] width 58 height 48
type input "2499"
click at [710, 360] on div "技術協助-1 技術協助-1" at bounding box center [724, 356] width 107 height 47
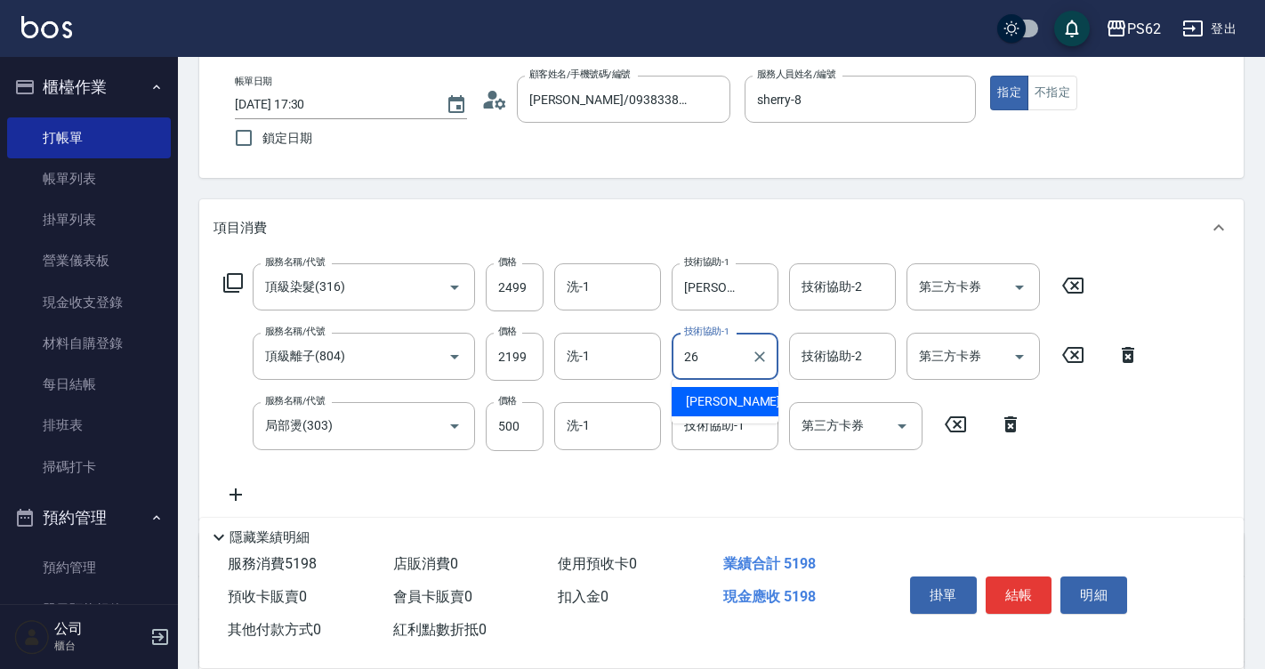
type input "小欣-26"
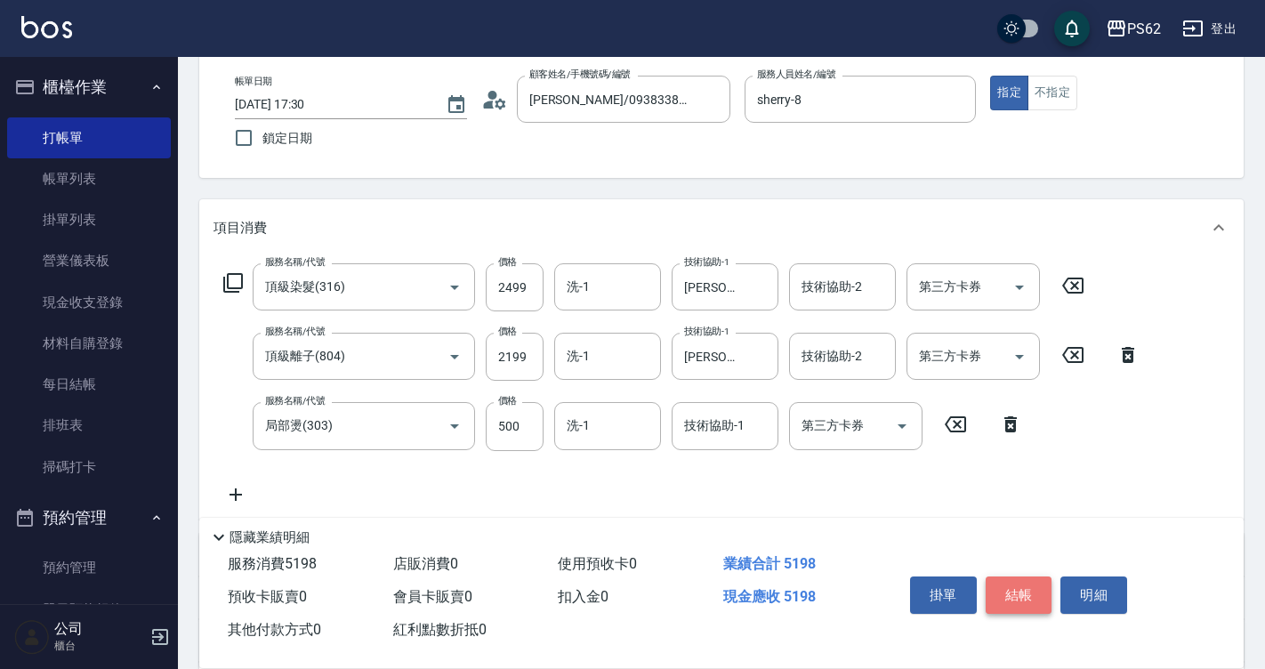
click at [1010, 577] on button "結帳" at bounding box center [1018, 594] width 67 height 37
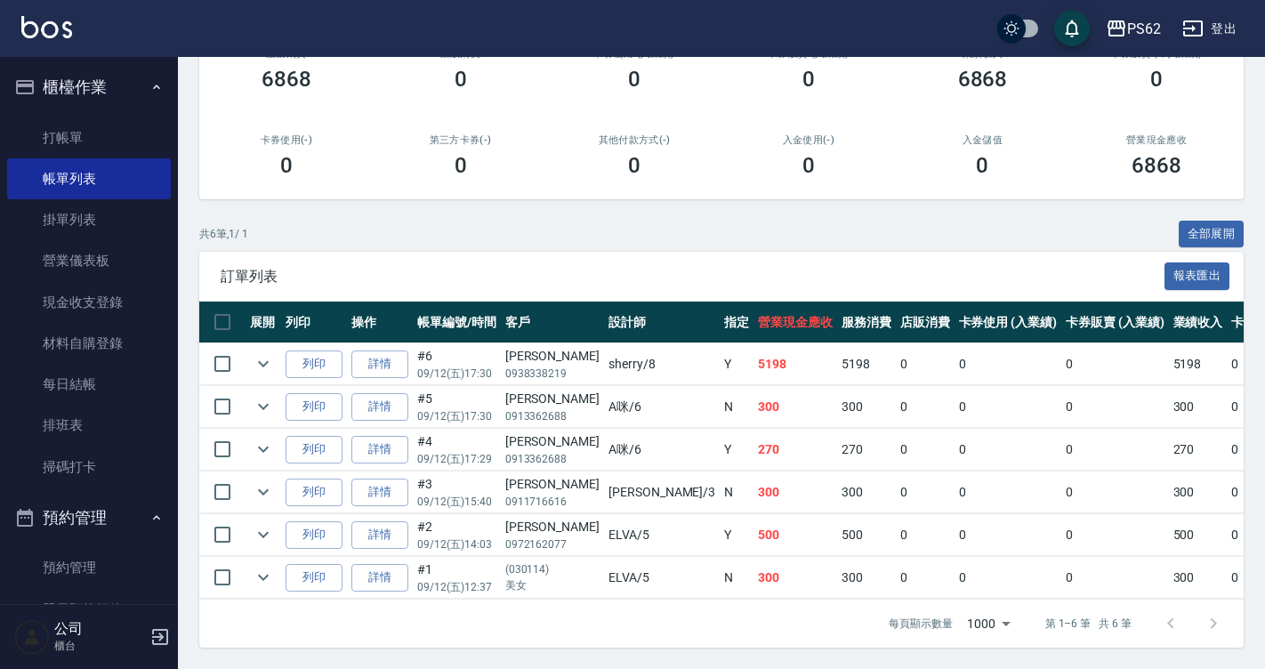
scroll to position [261, 0]
click at [110, 438] on link "排班表" at bounding box center [89, 425] width 164 height 41
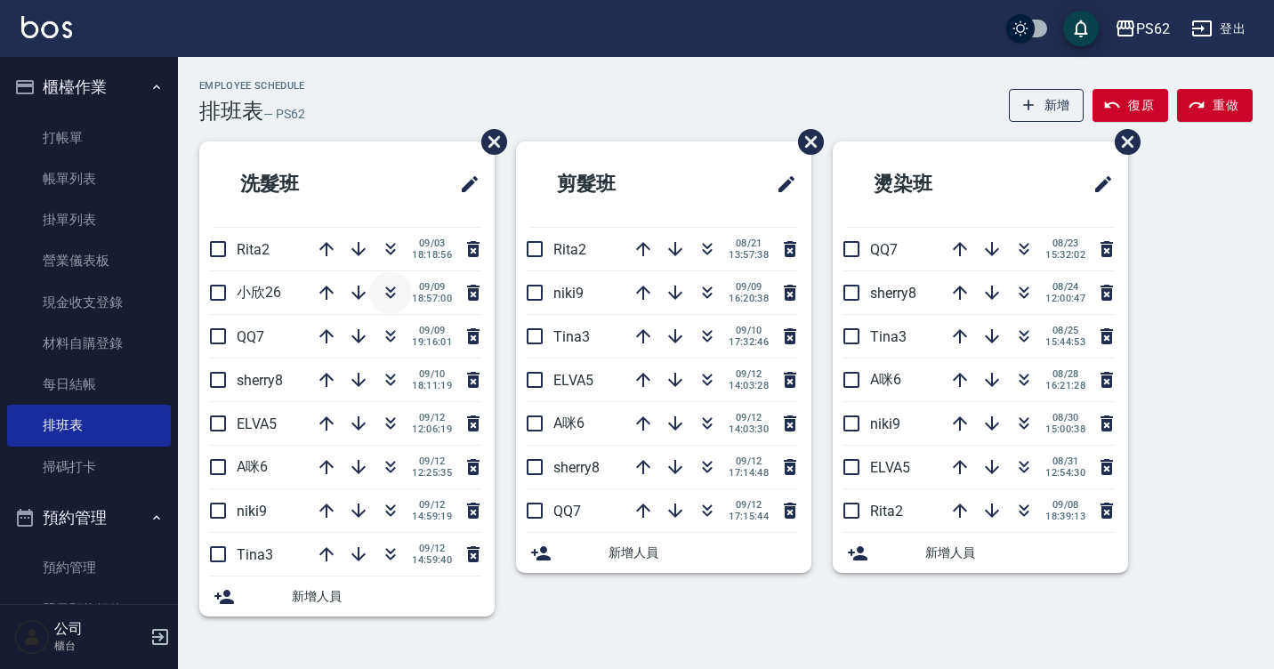
click at [386, 294] on icon "button" at bounding box center [391, 296] width 10 height 6
drag, startPoint x: 386, startPoint y: 294, endPoint x: 385, endPoint y: 133, distance: 161.9
click at [385, 133] on div "Employee Schedule 排班表 — PS62 新增 復原 重做 洗髮班 Rita2 09/03 18:18:56 QQ7 09/09 19:16:…" at bounding box center [726, 359] width 1096 height 558
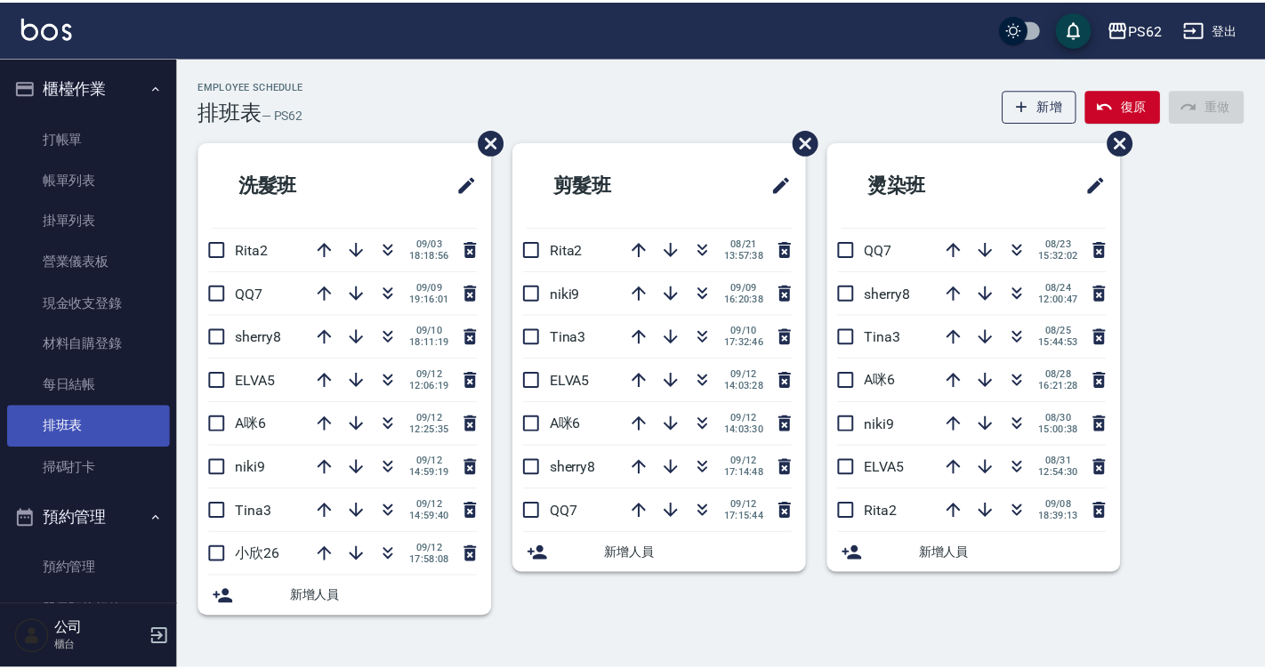
scroll to position [534, 0]
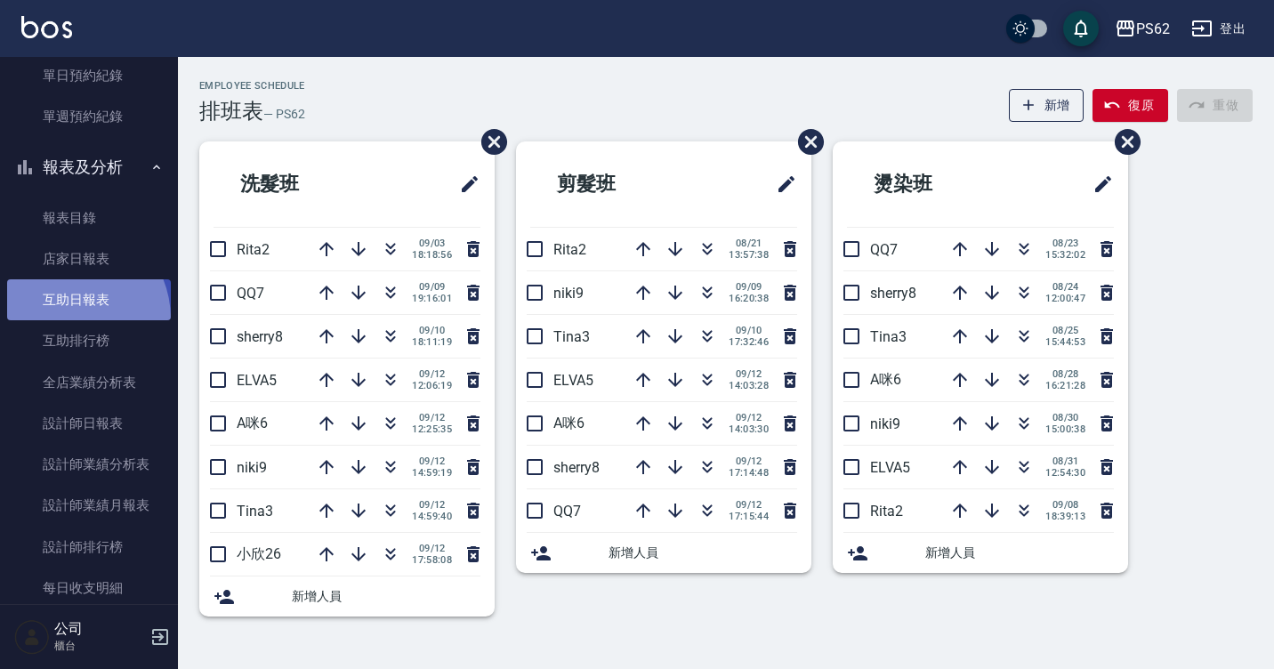
click at [66, 318] on link "互助日報表" at bounding box center [89, 299] width 164 height 41
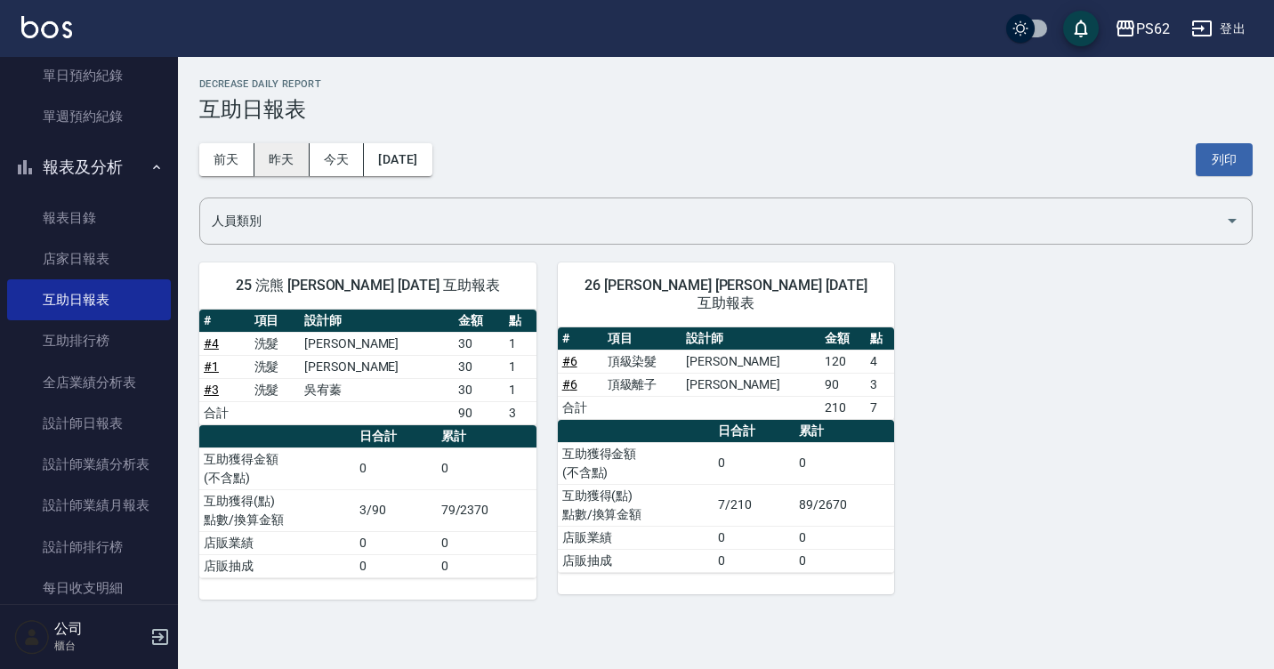
click at [284, 153] on button "昨天" at bounding box center [281, 159] width 55 height 33
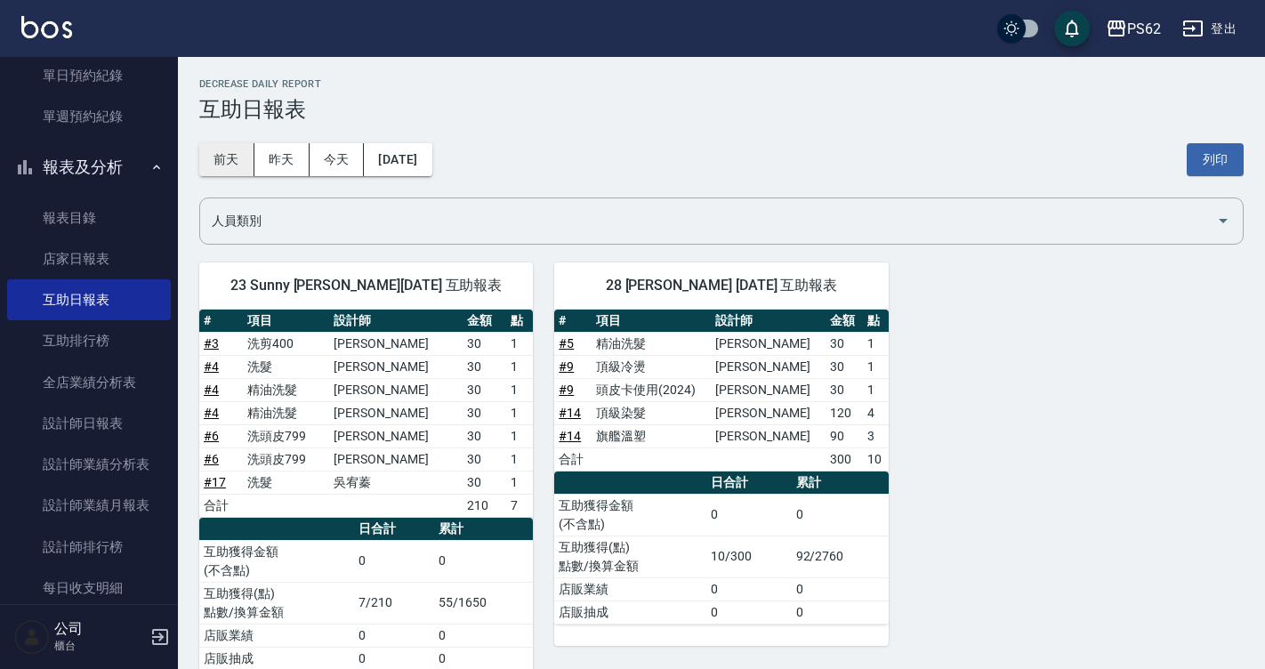
click at [231, 163] on button "前天" at bounding box center [226, 159] width 55 height 33
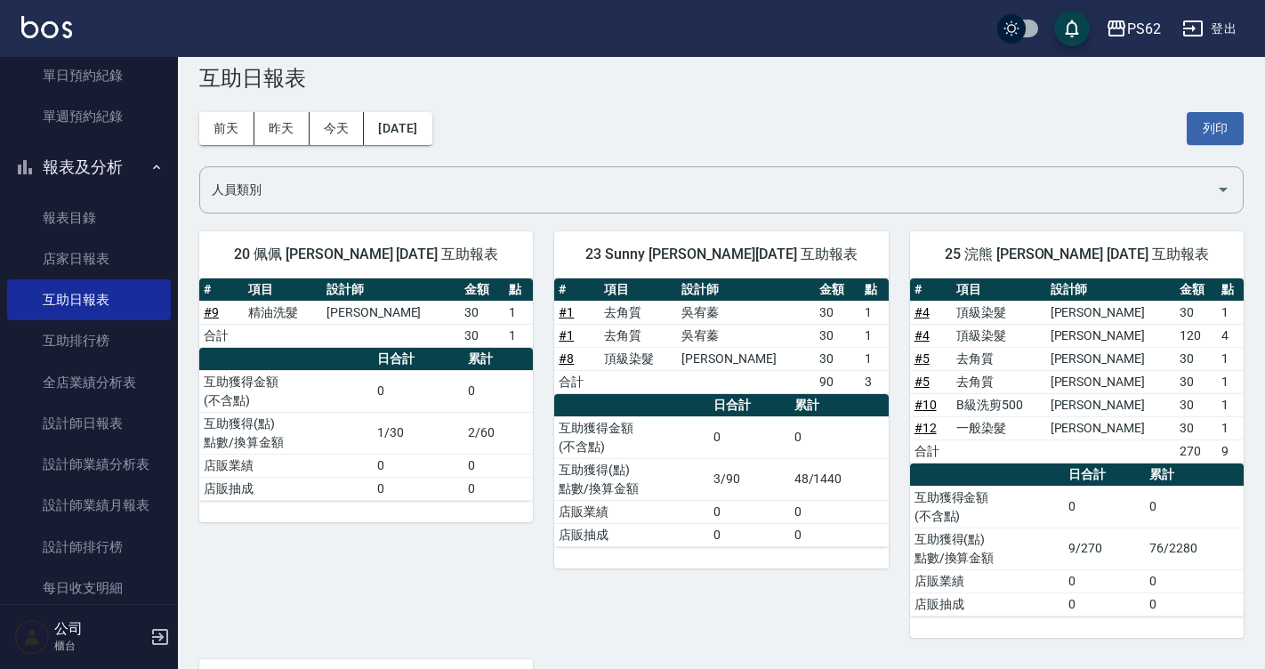
scroll to position [4, 0]
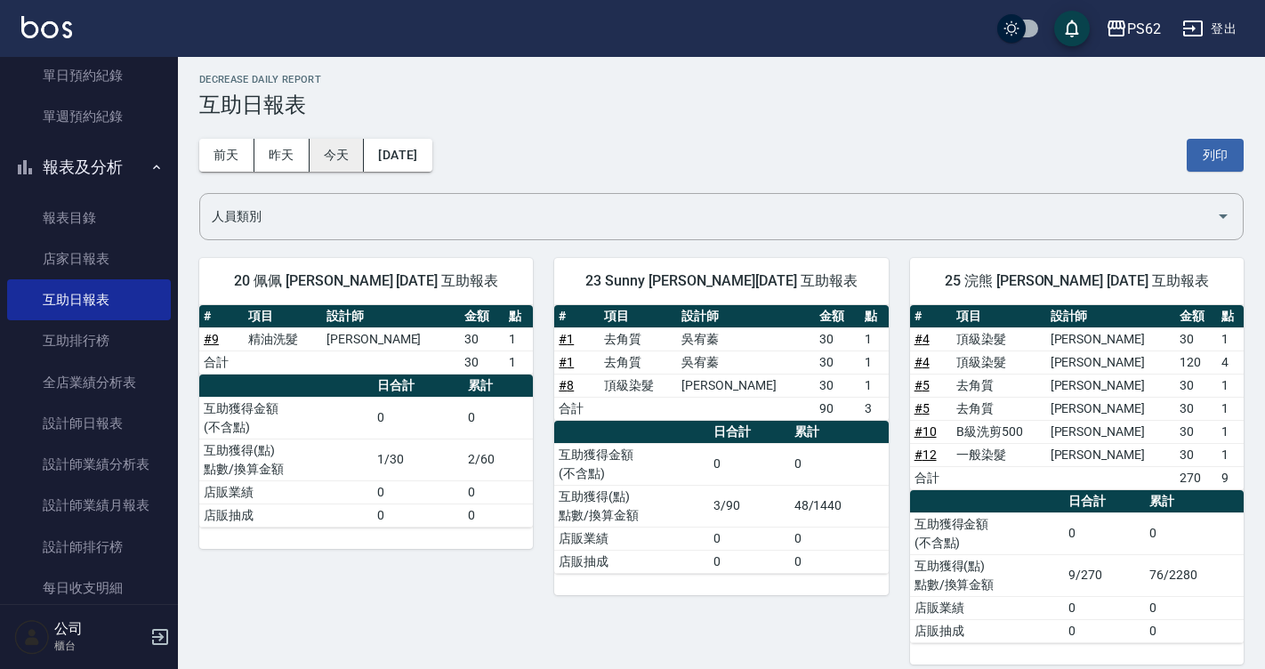
click at [335, 157] on button "今天" at bounding box center [336, 155] width 55 height 33
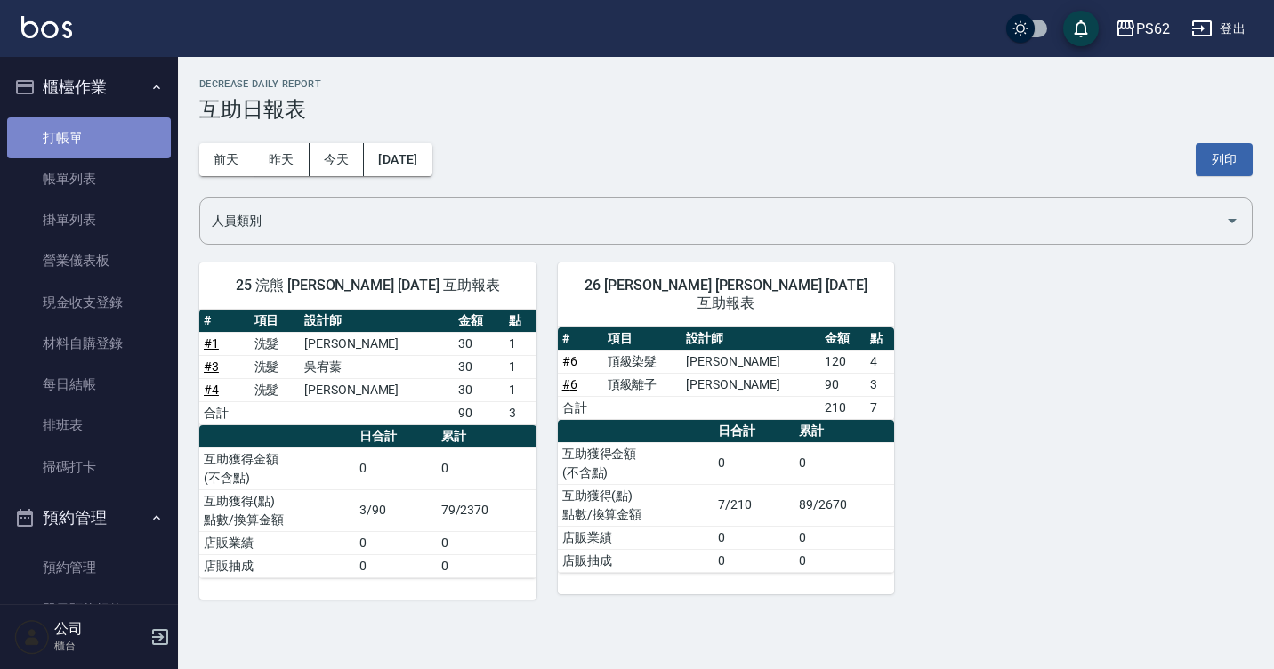
click at [125, 133] on link "打帳單" at bounding box center [89, 137] width 164 height 41
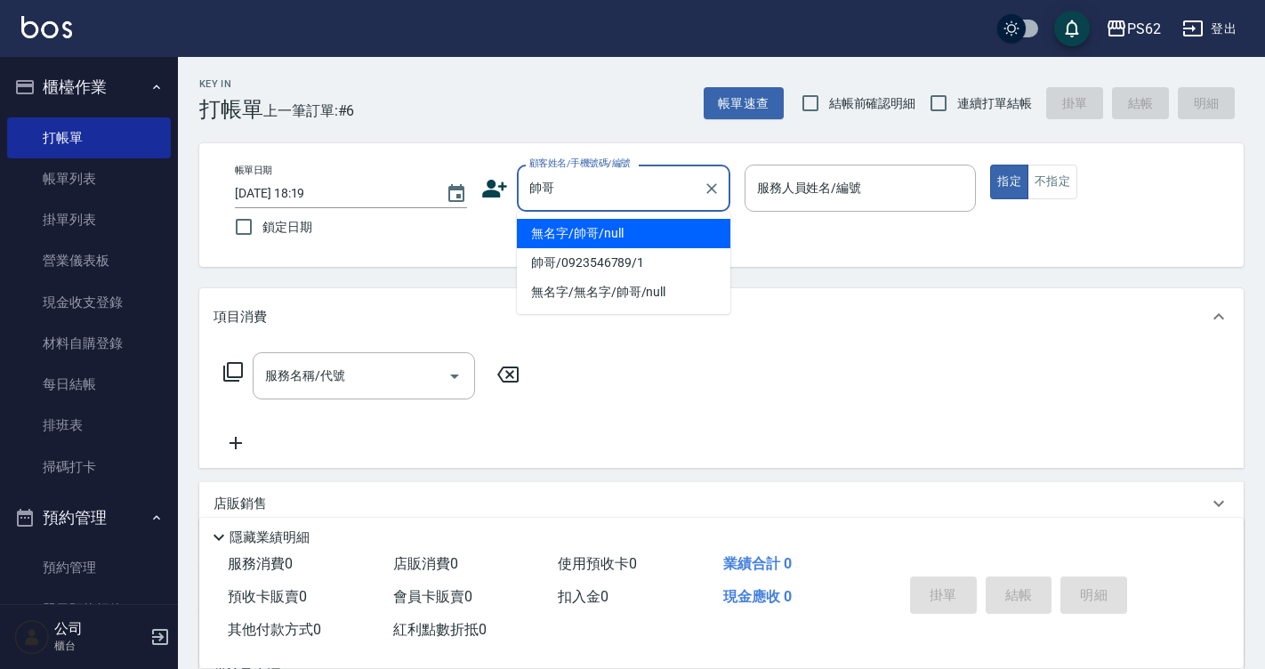
type input "無名字/帥哥/null"
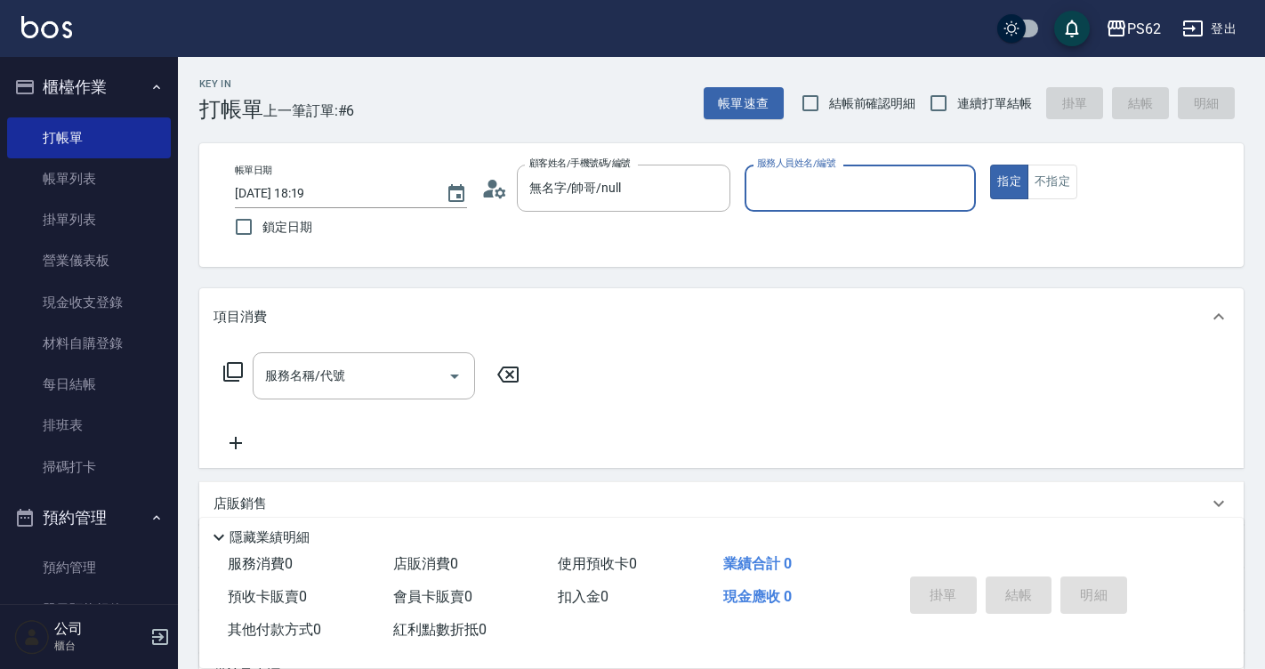
click at [990, 165] on button "指定" at bounding box center [1009, 182] width 38 height 35
type button "true"
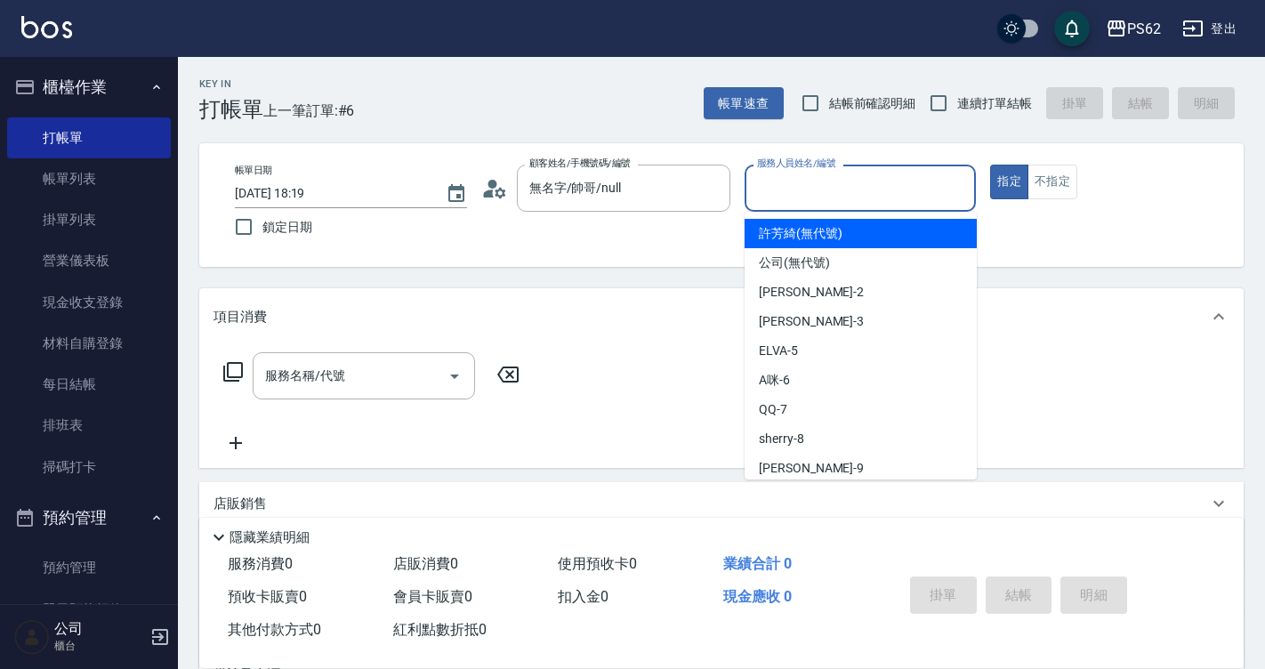
click at [841, 180] on div "服務人員姓名/編號 服務人員姓名/編號" at bounding box center [860, 188] width 232 height 47
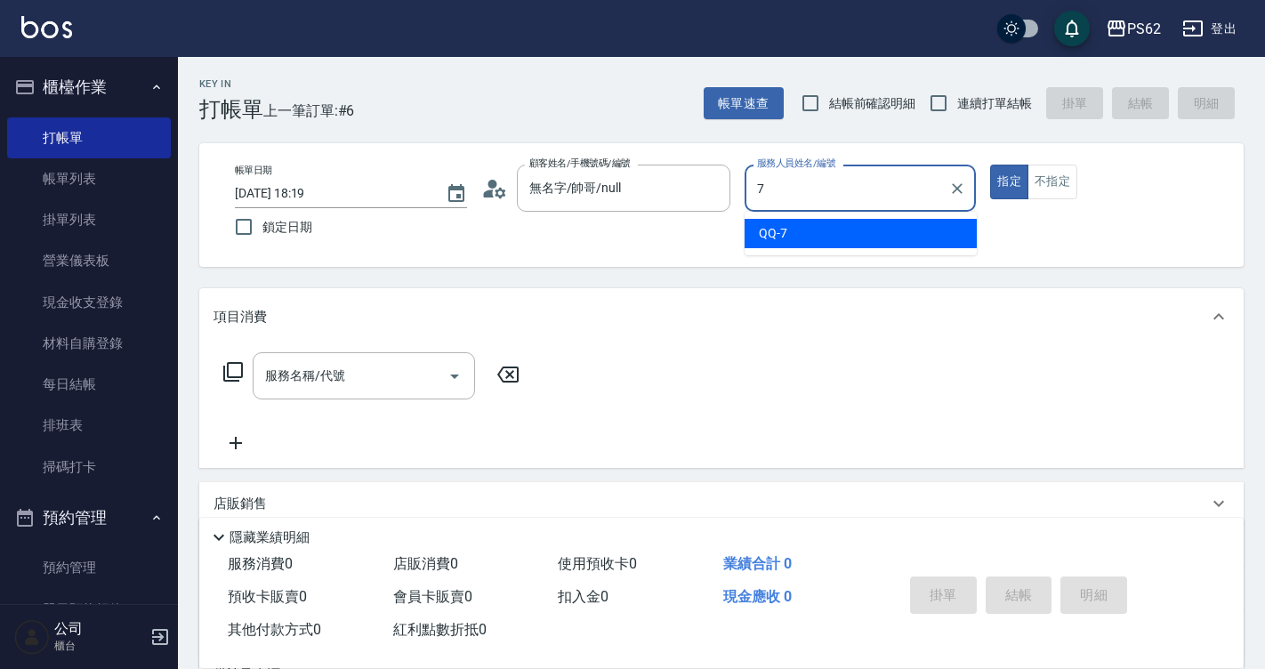
type input "QQ-7"
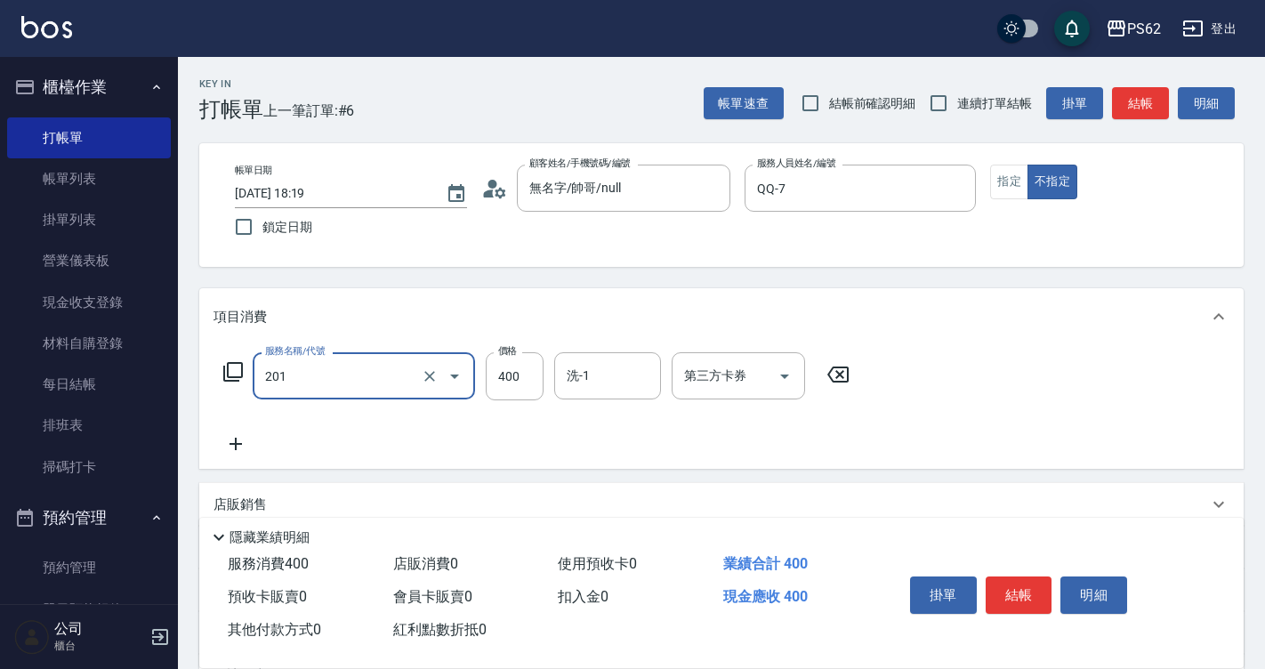
type input "洗剪400(201)"
click at [1022, 580] on button "結帳" at bounding box center [1018, 594] width 67 height 37
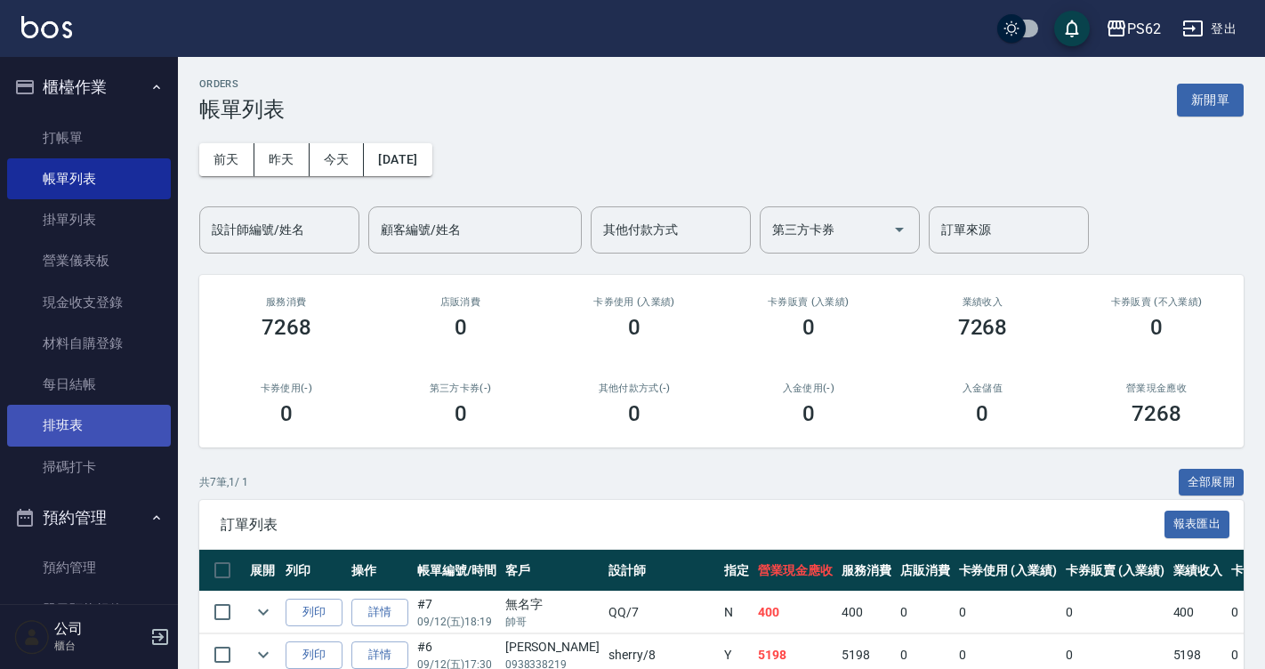
click at [102, 422] on link "排班表" at bounding box center [89, 425] width 164 height 41
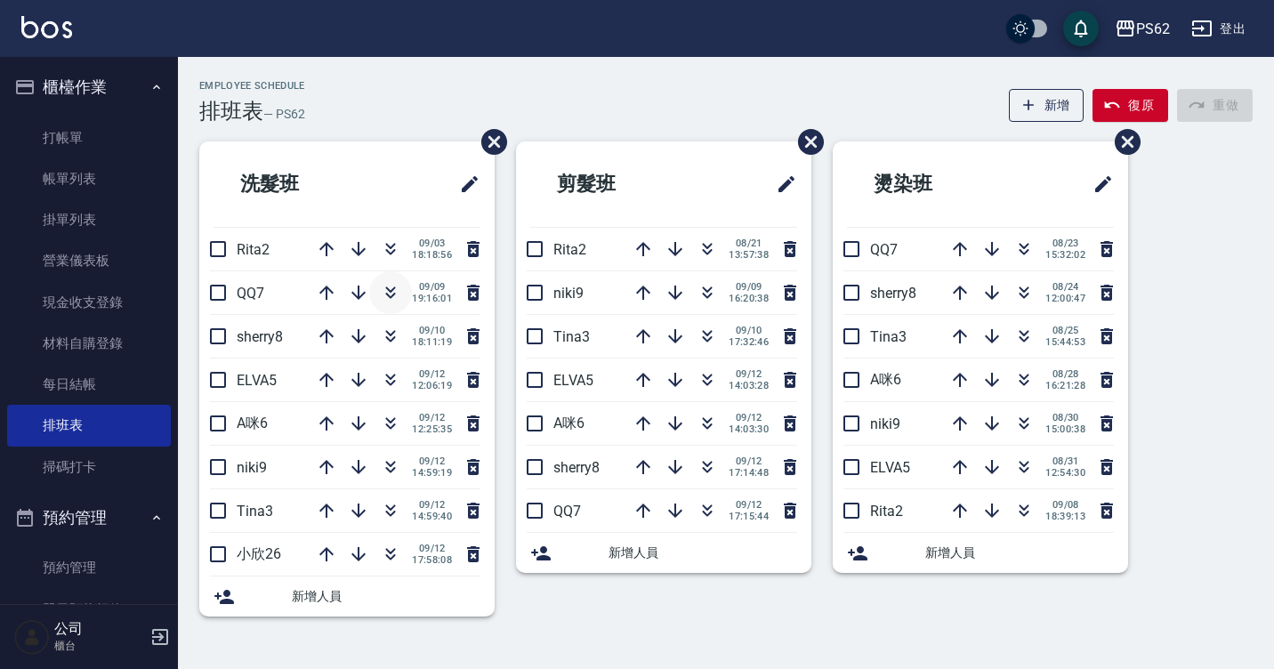
click at [387, 298] on icon "button" at bounding box center [390, 292] width 21 height 21
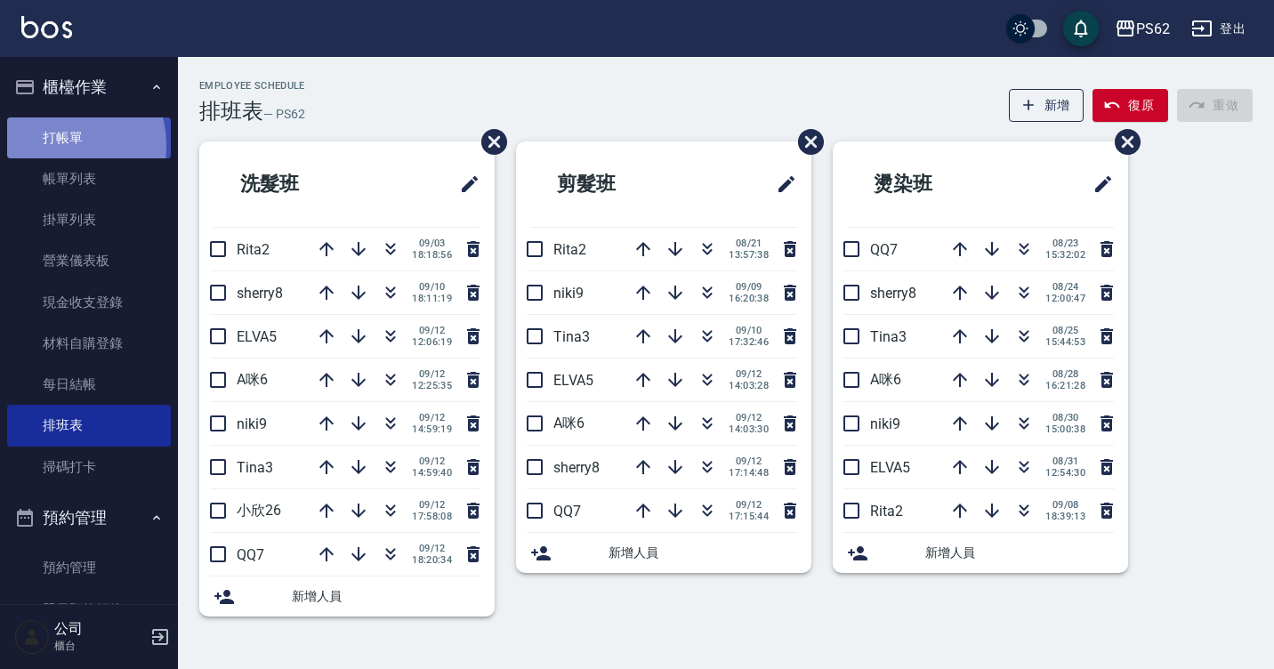
click at [55, 145] on link "打帳單" at bounding box center [89, 137] width 164 height 41
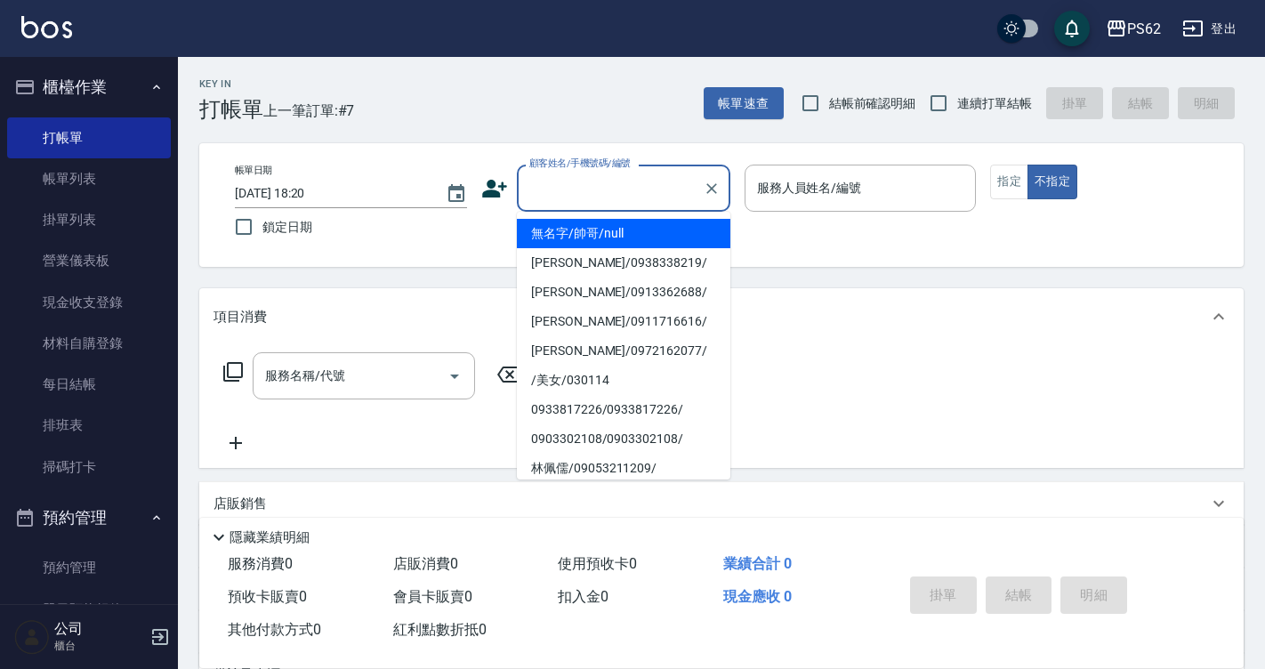
click at [590, 173] on input "顧客姓名/手機號碼/編號" at bounding box center [610, 188] width 171 height 31
click at [625, 189] on input "顧客姓名/手機號碼/編號" at bounding box center [610, 188] width 171 height 31
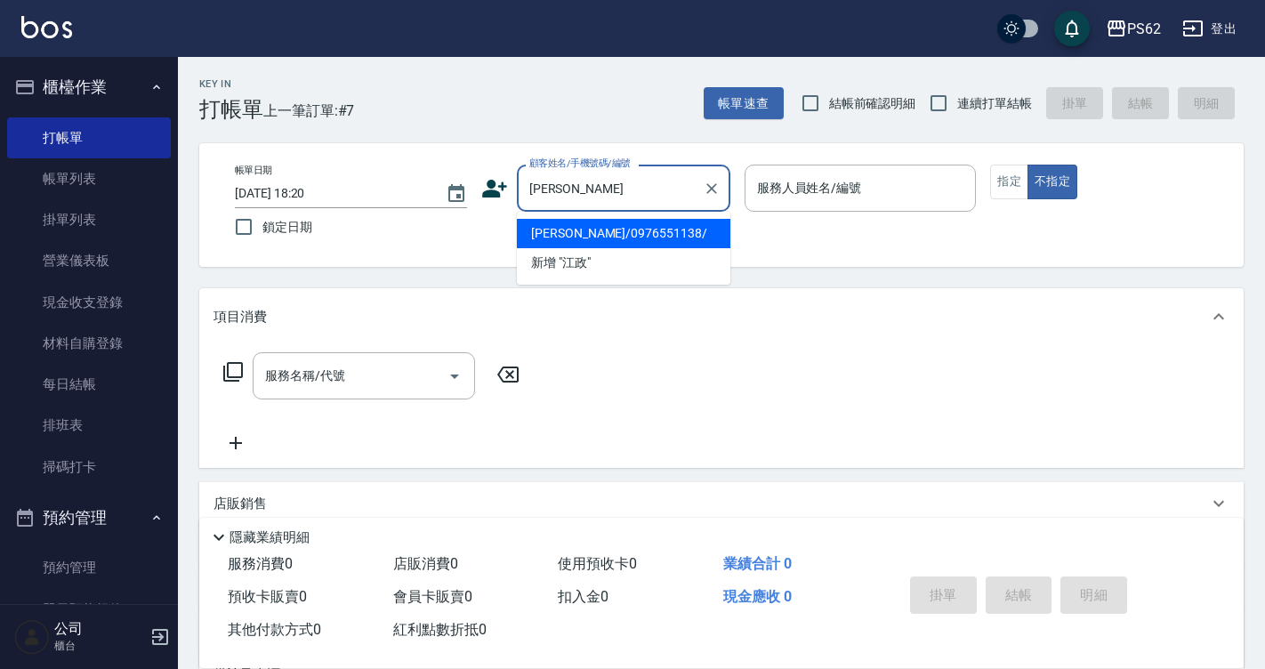
type input "江政賢/0976551138/"
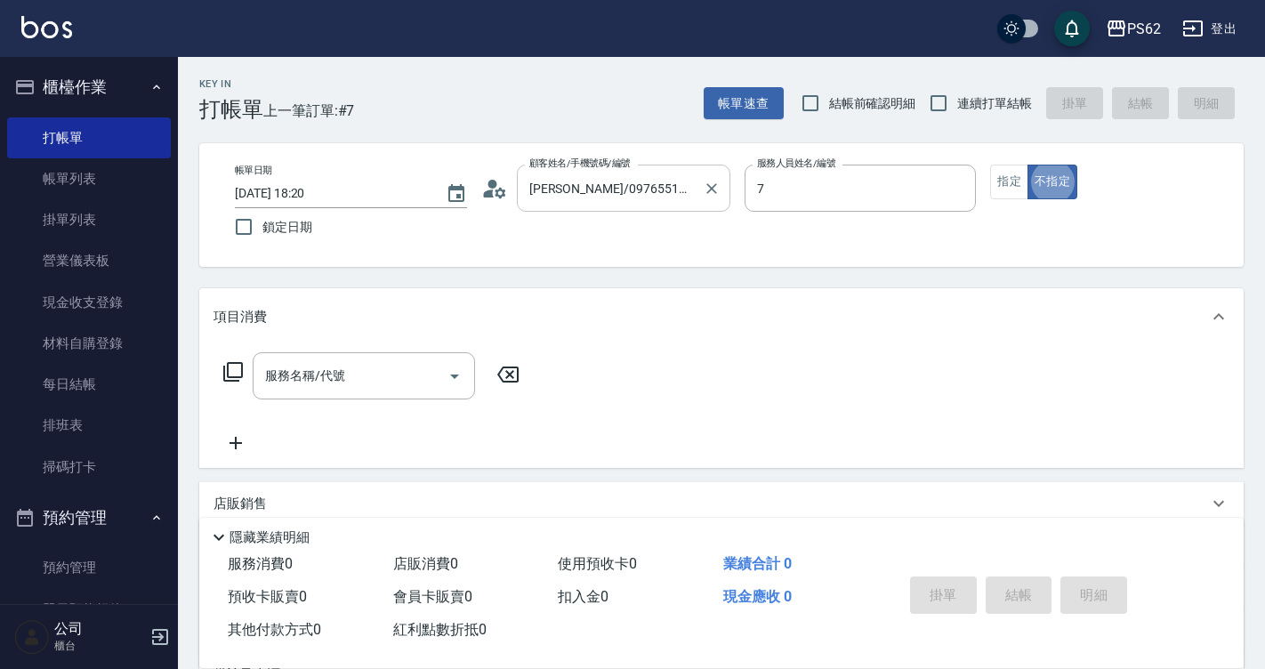
type input "QQ-7"
type button "false"
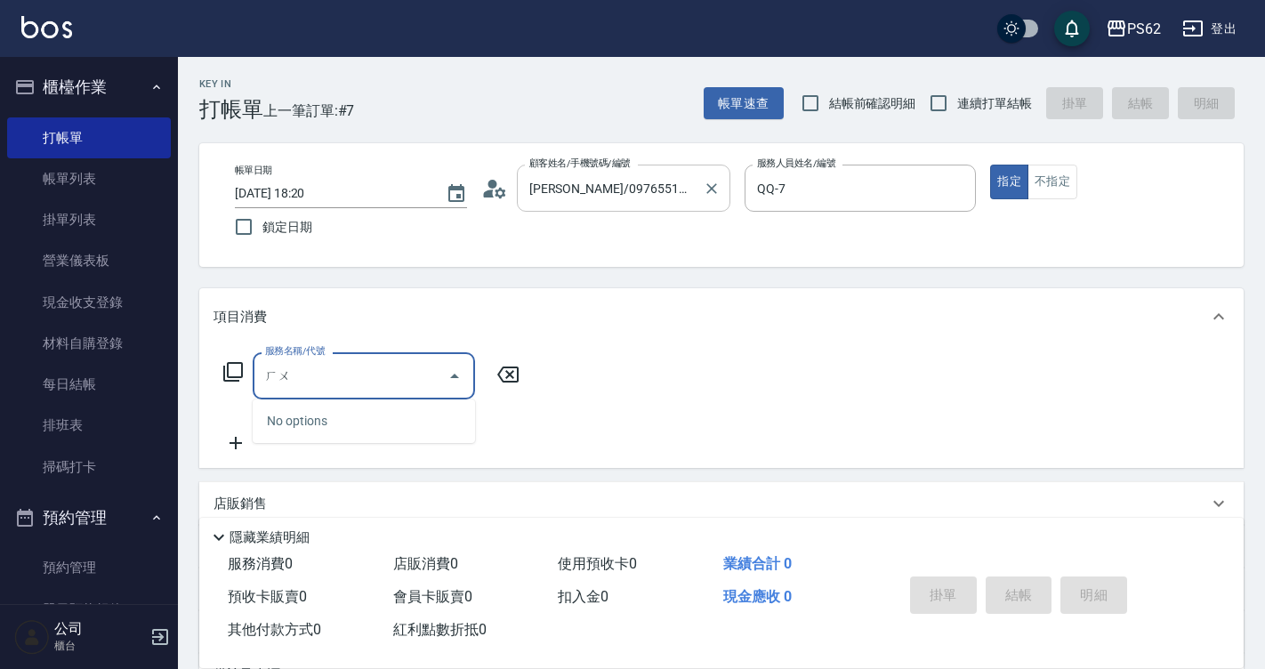
type input "戶"
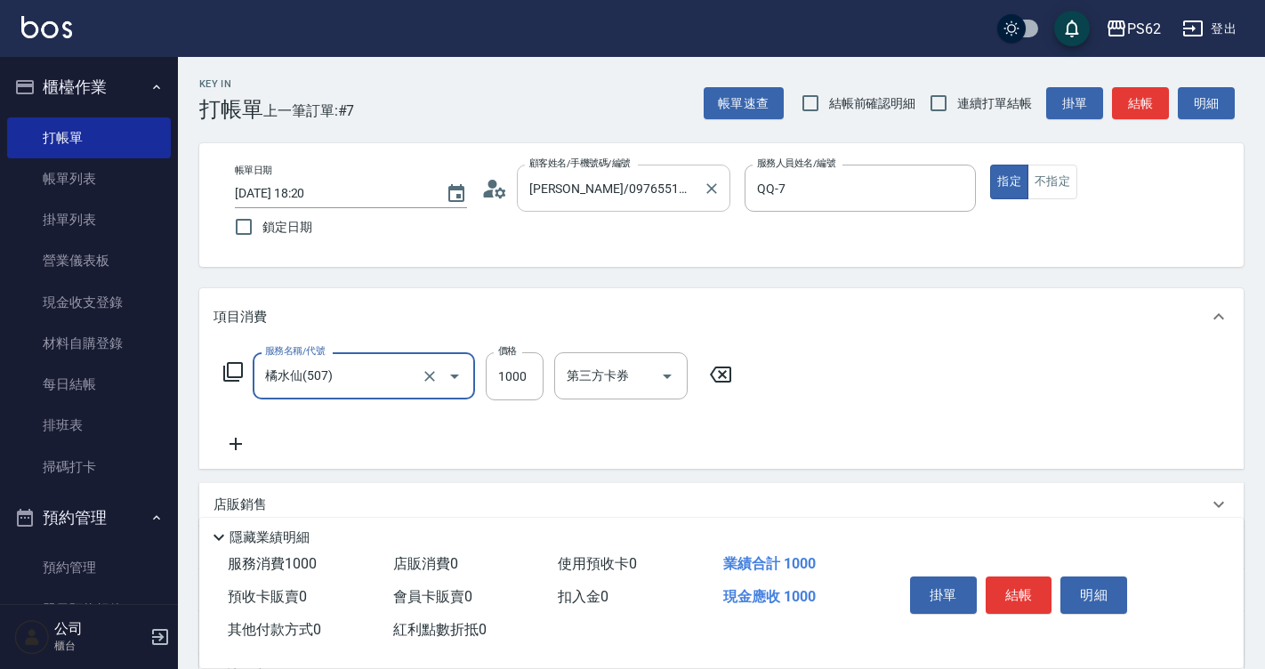
type input "橘水仙(507)"
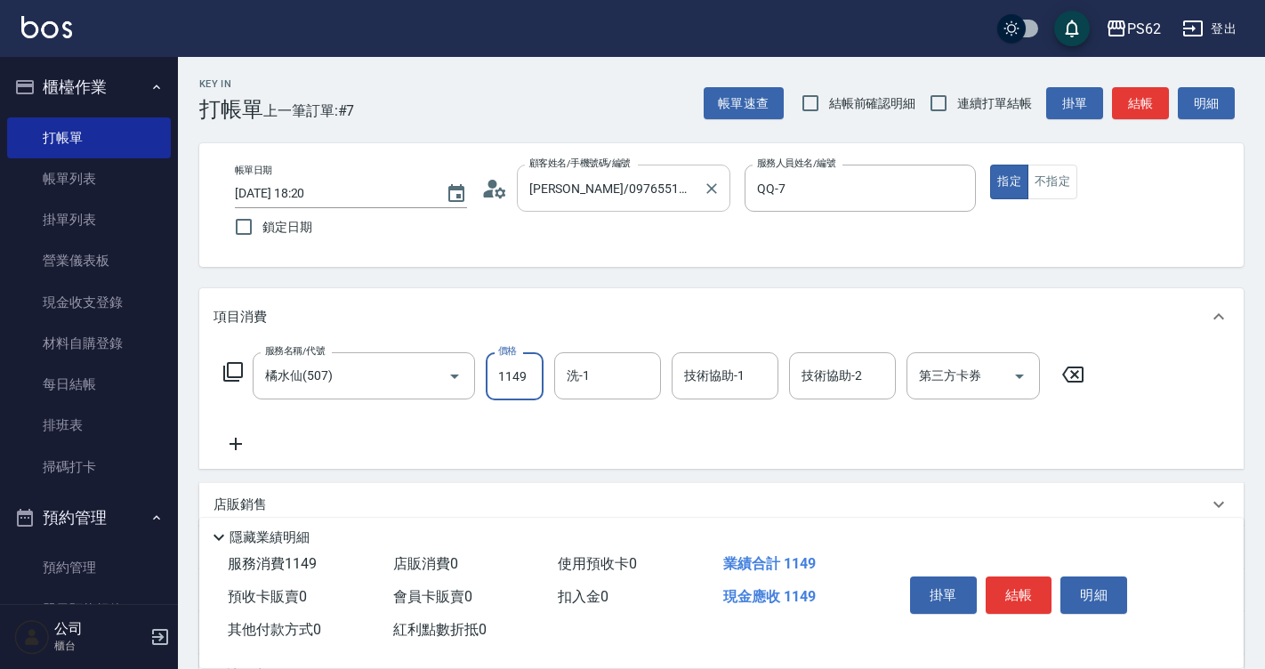
type input "1149"
type input "安安-28"
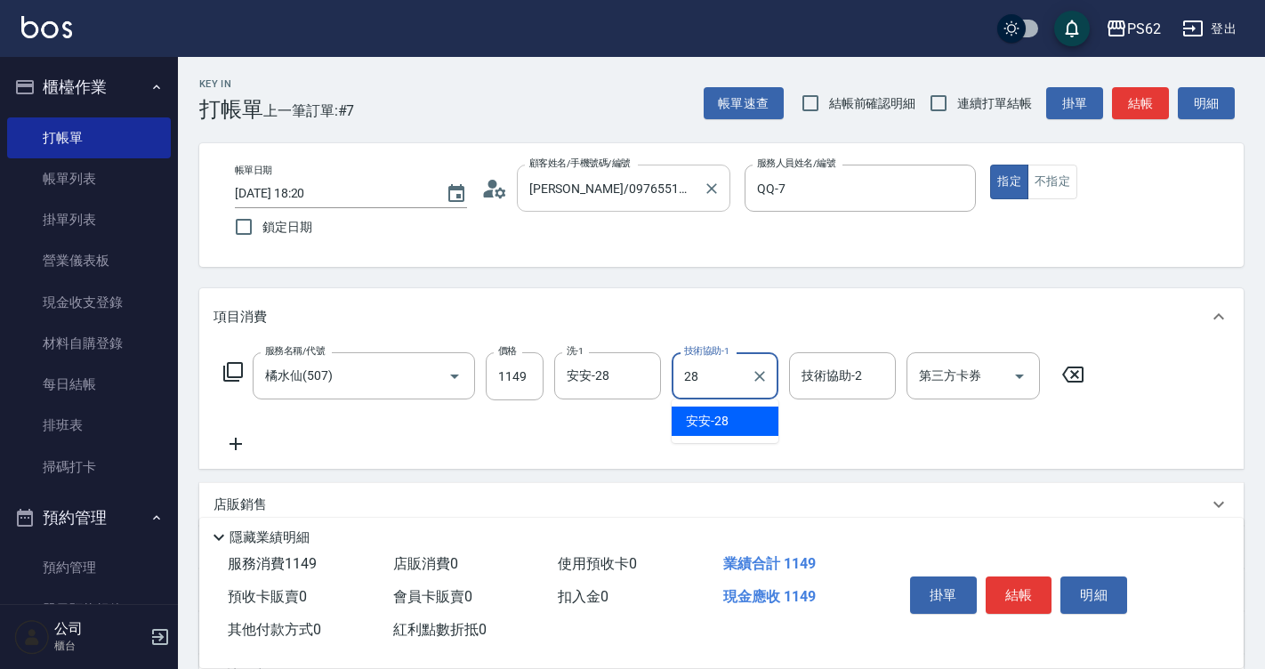
type input "安安-28"
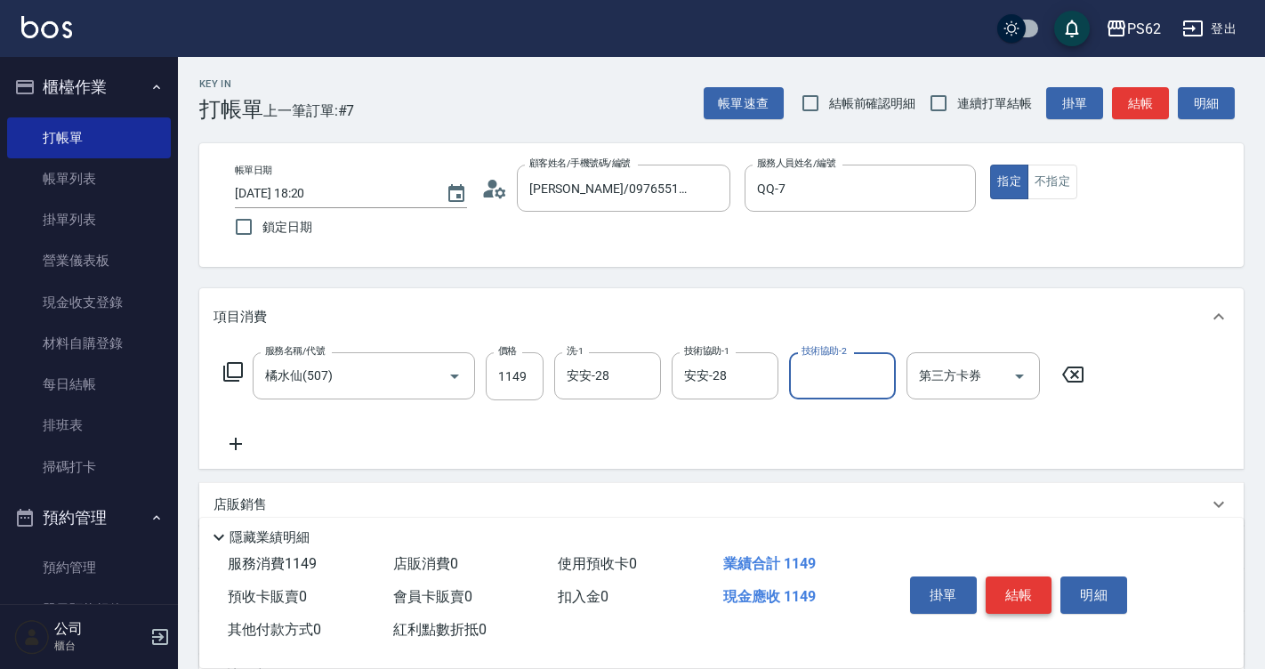
click at [1034, 591] on button "結帳" at bounding box center [1018, 594] width 67 height 37
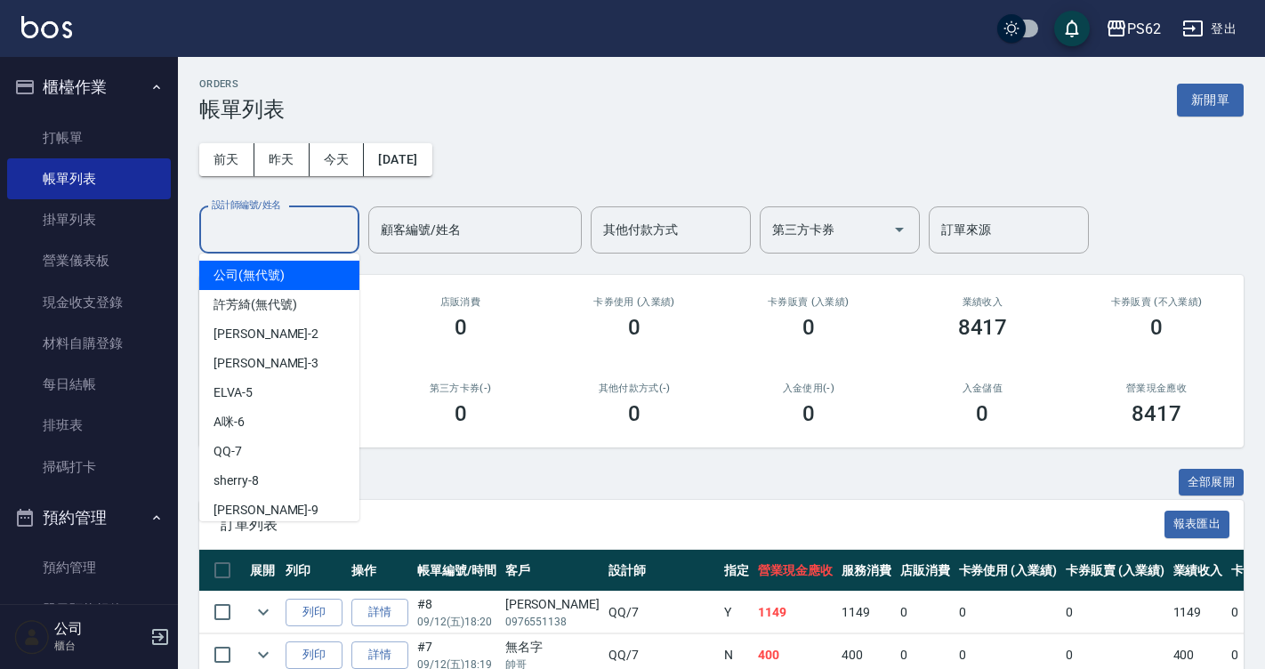
click at [277, 235] on input "設計師編號/姓名" at bounding box center [279, 229] width 144 height 31
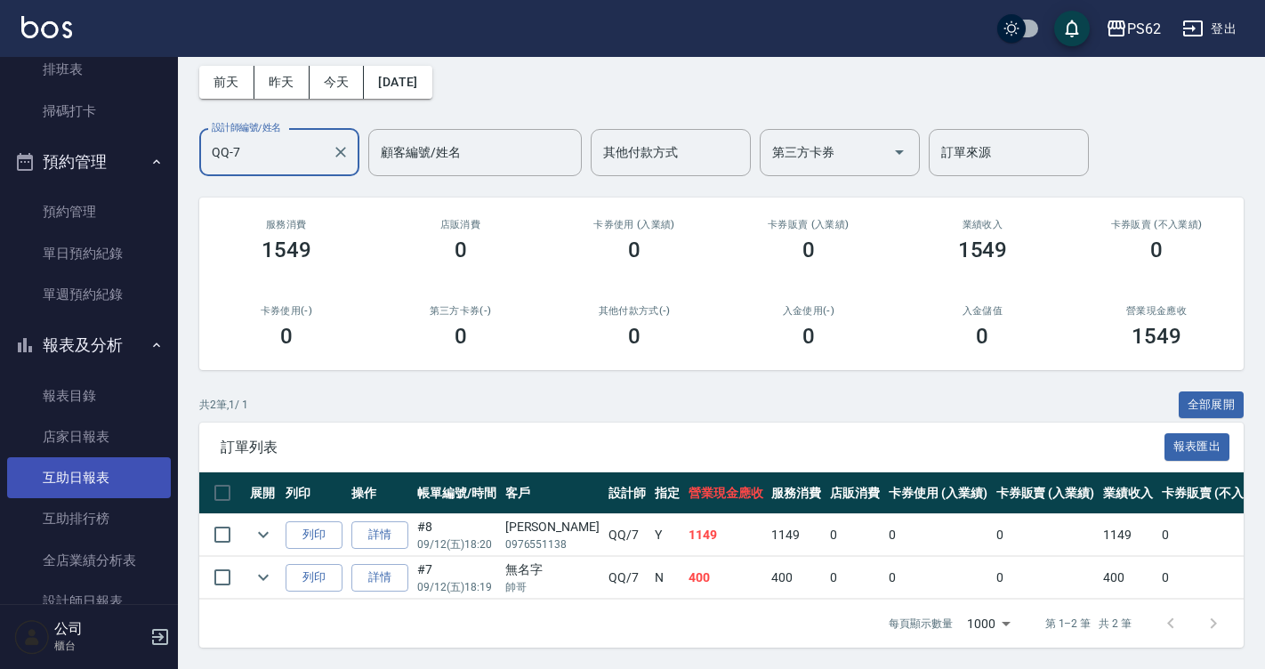
scroll to position [445, 0]
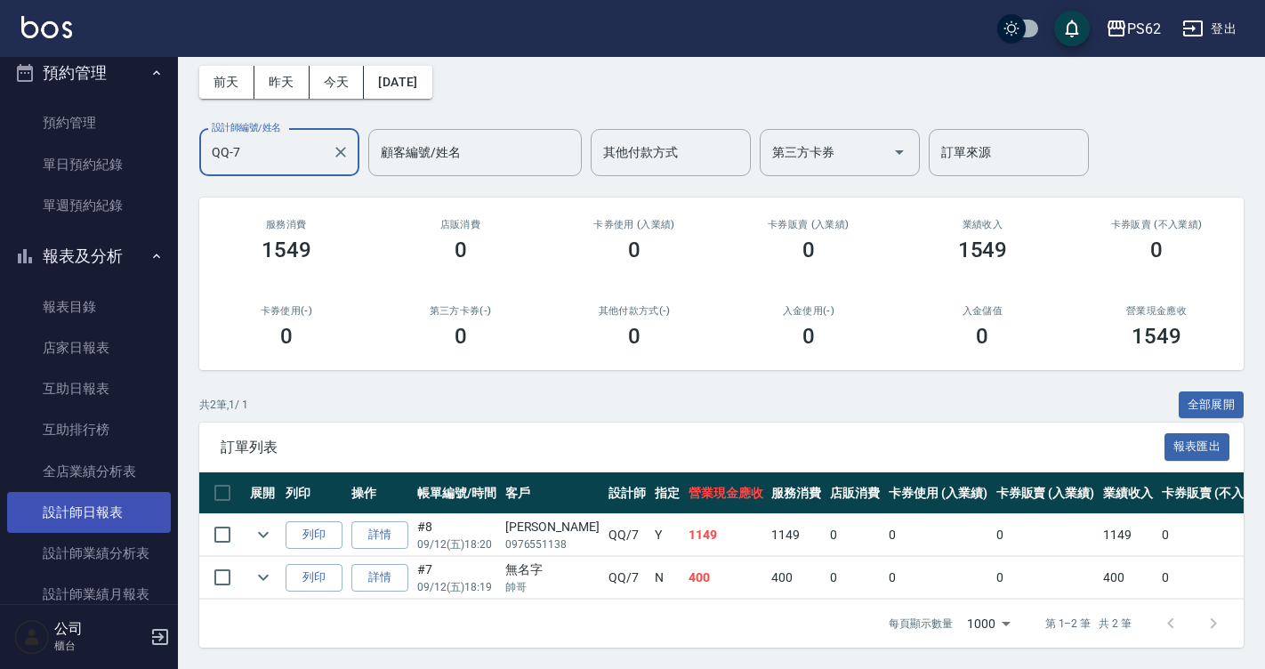
type input "QQ-7"
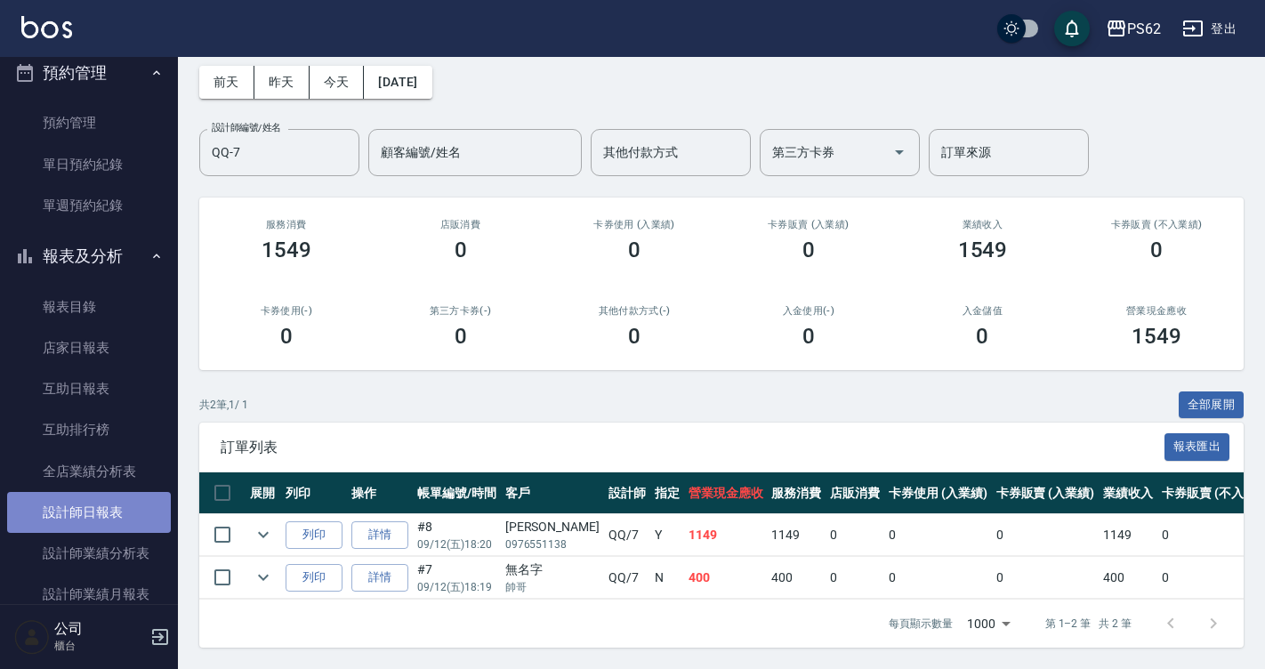
click at [126, 516] on link "設計師日報表" at bounding box center [89, 512] width 164 height 41
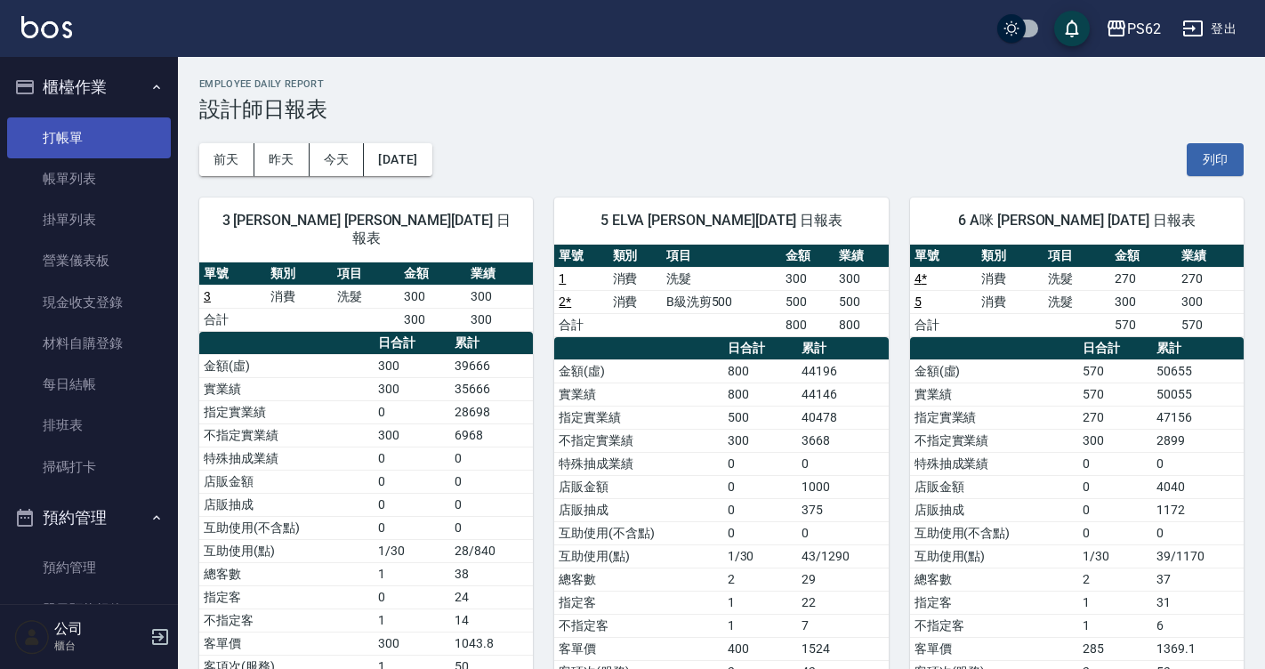
click at [81, 156] on link "打帳單" at bounding box center [89, 137] width 164 height 41
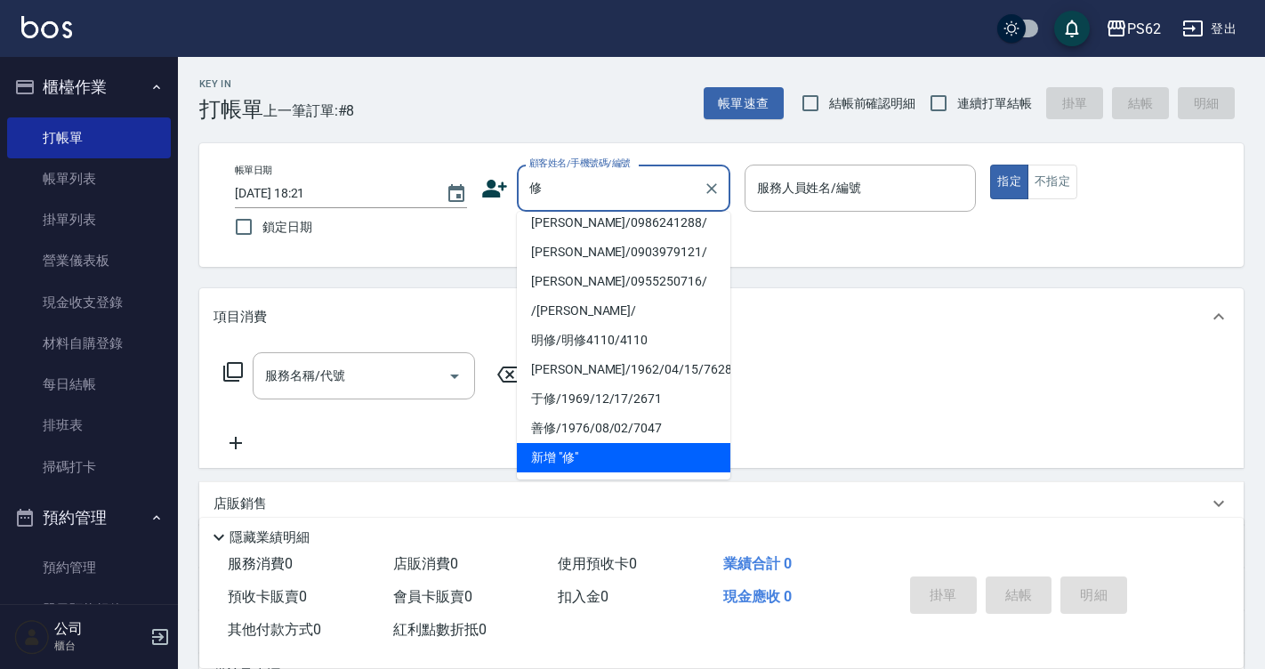
scroll to position [7, 0]
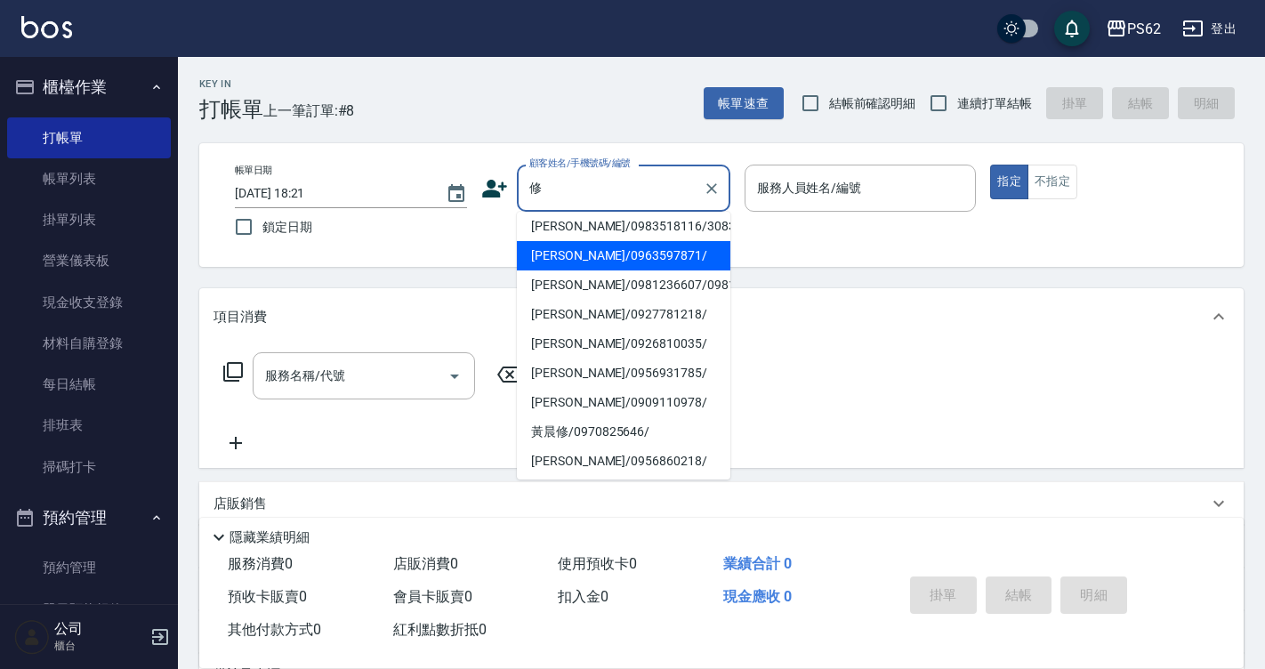
type input "修振賢/0963597871/"
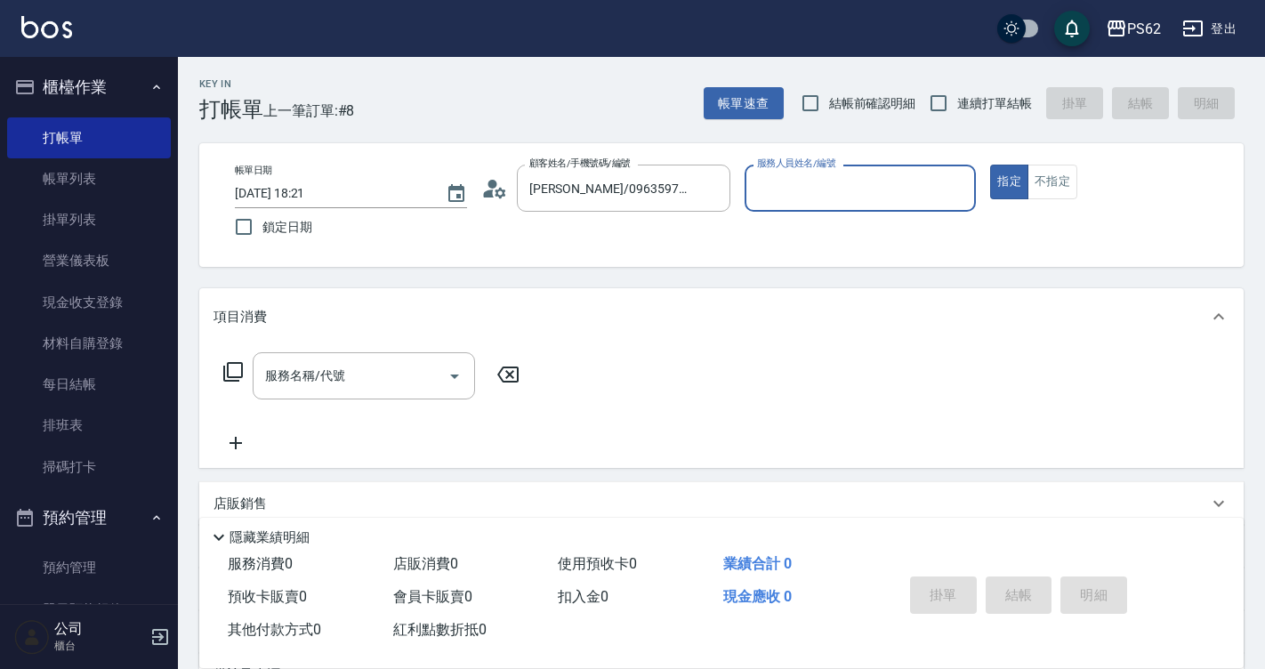
type input "QQ-7"
click at [990, 165] on button "指定" at bounding box center [1009, 182] width 38 height 35
type button "true"
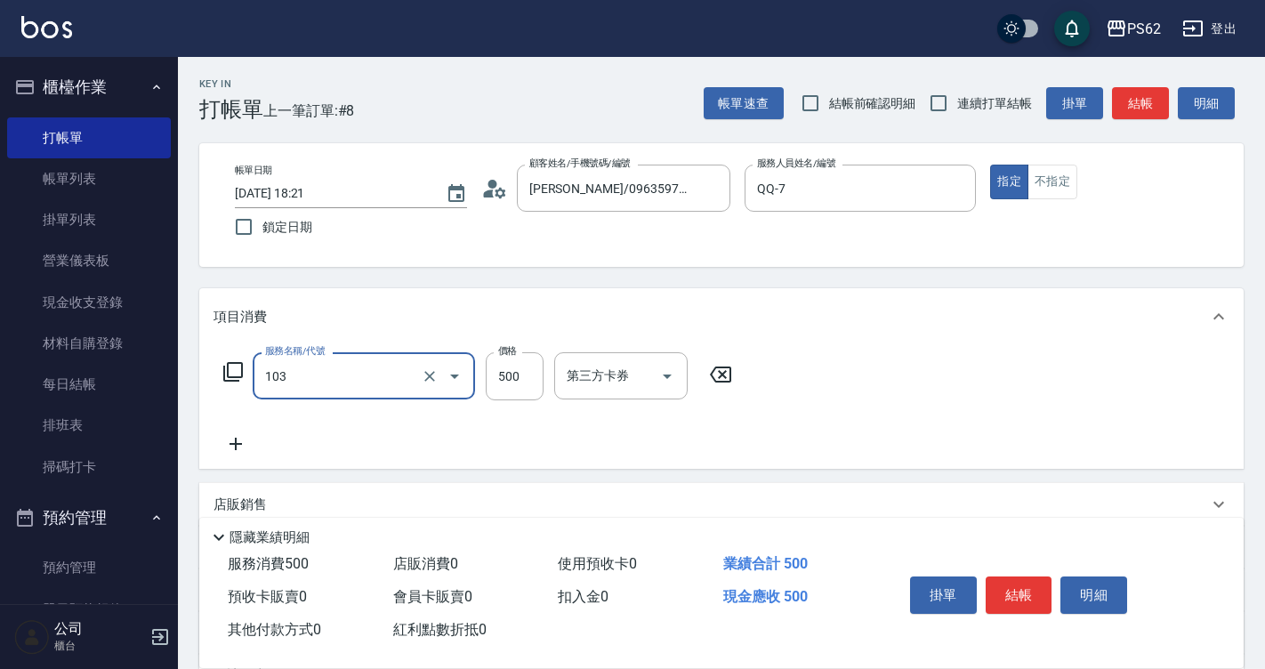
type input "B級洗剪500(103)"
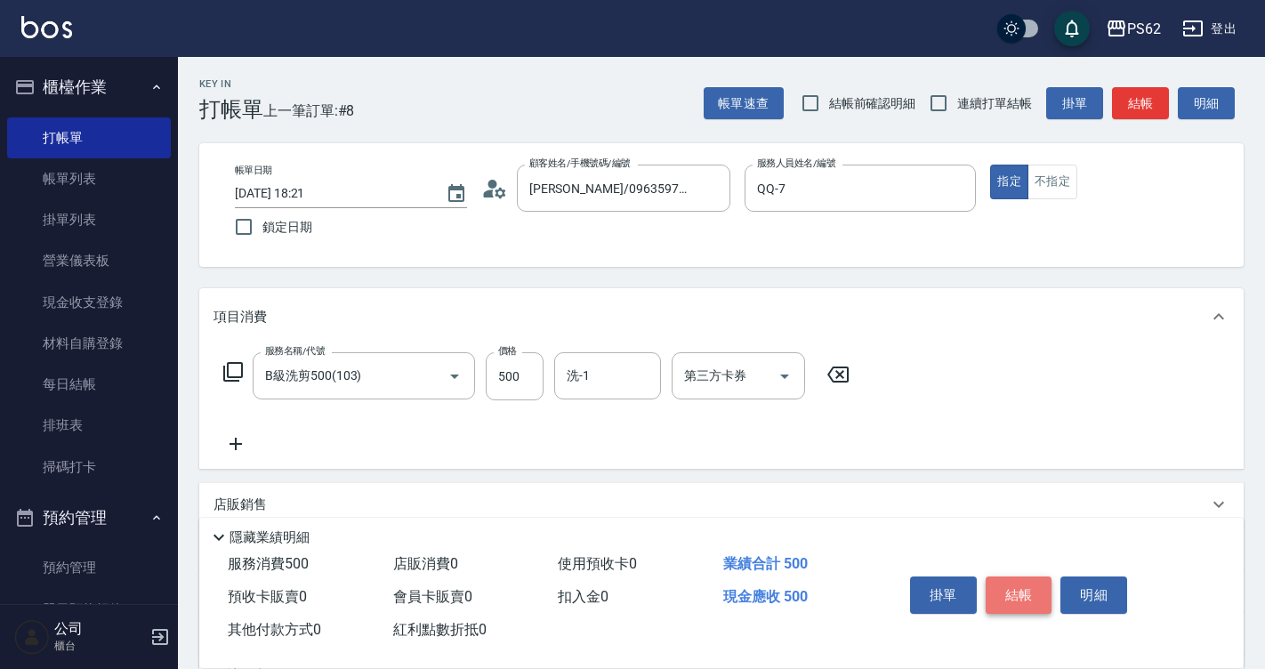
click at [1006, 599] on button "結帳" at bounding box center [1018, 594] width 67 height 37
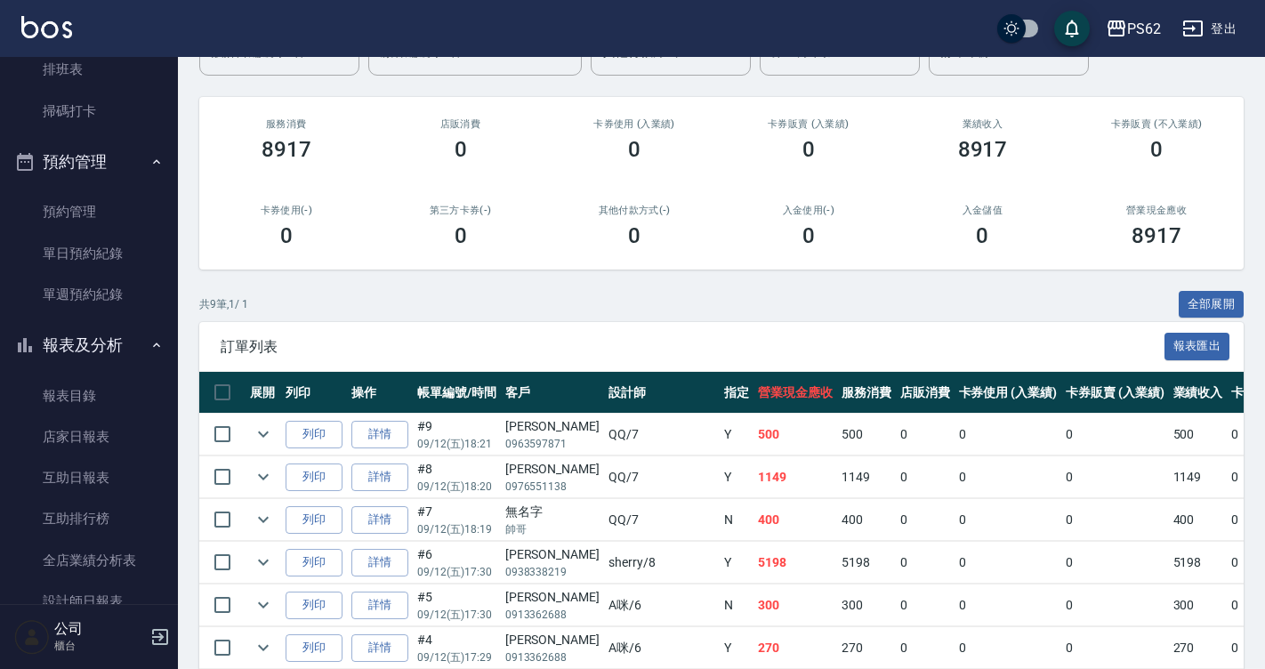
scroll to position [445, 0]
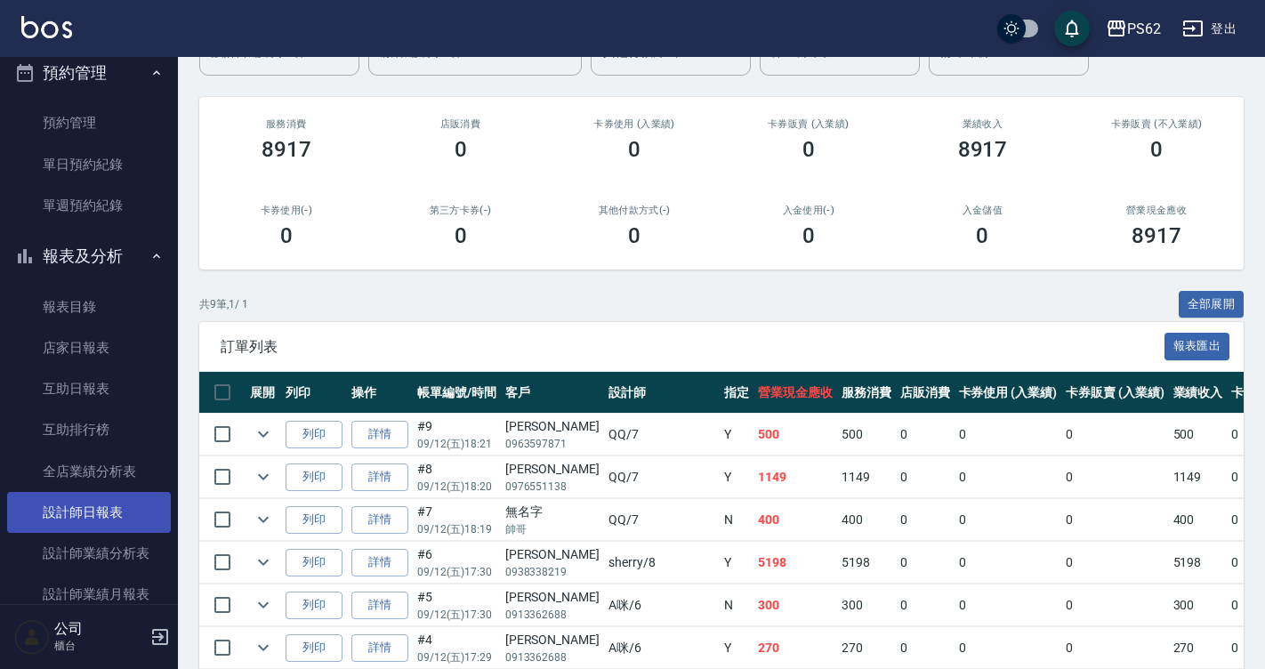
click at [116, 515] on link "設計師日報表" at bounding box center [89, 512] width 164 height 41
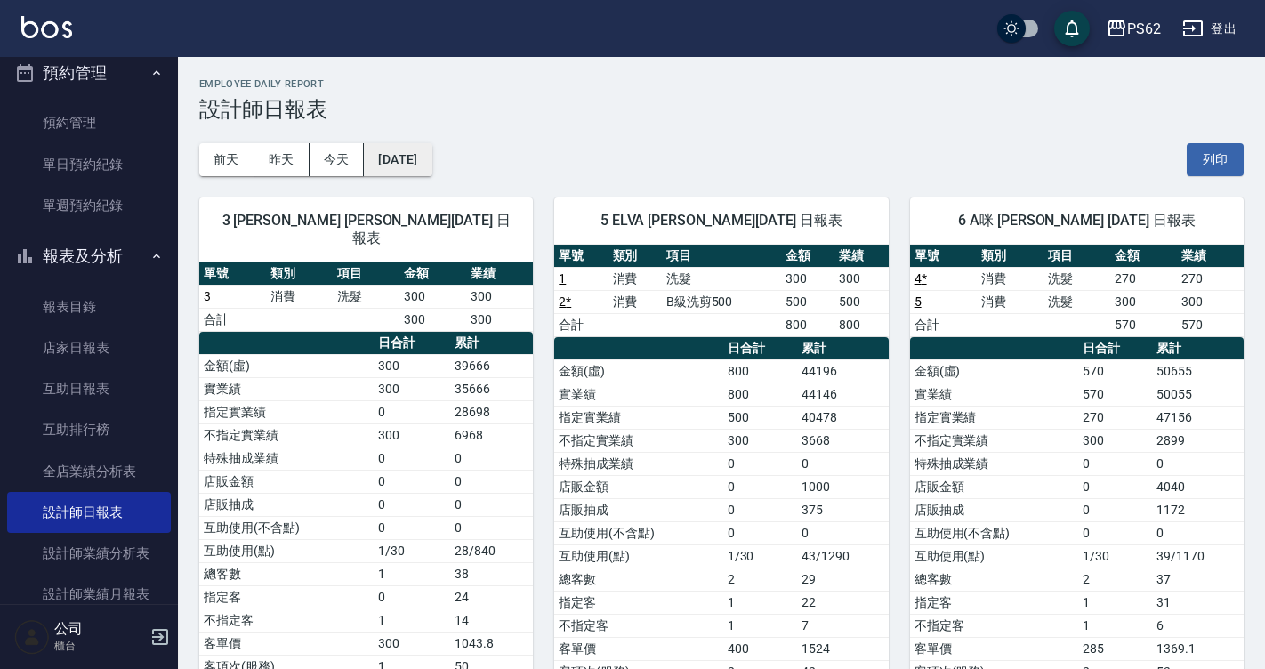
click at [431, 146] on button "2025/09/12" at bounding box center [398, 159] width 68 height 33
click at [431, 153] on button "2025/09/12" at bounding box center [398, 159] width 68 height 33
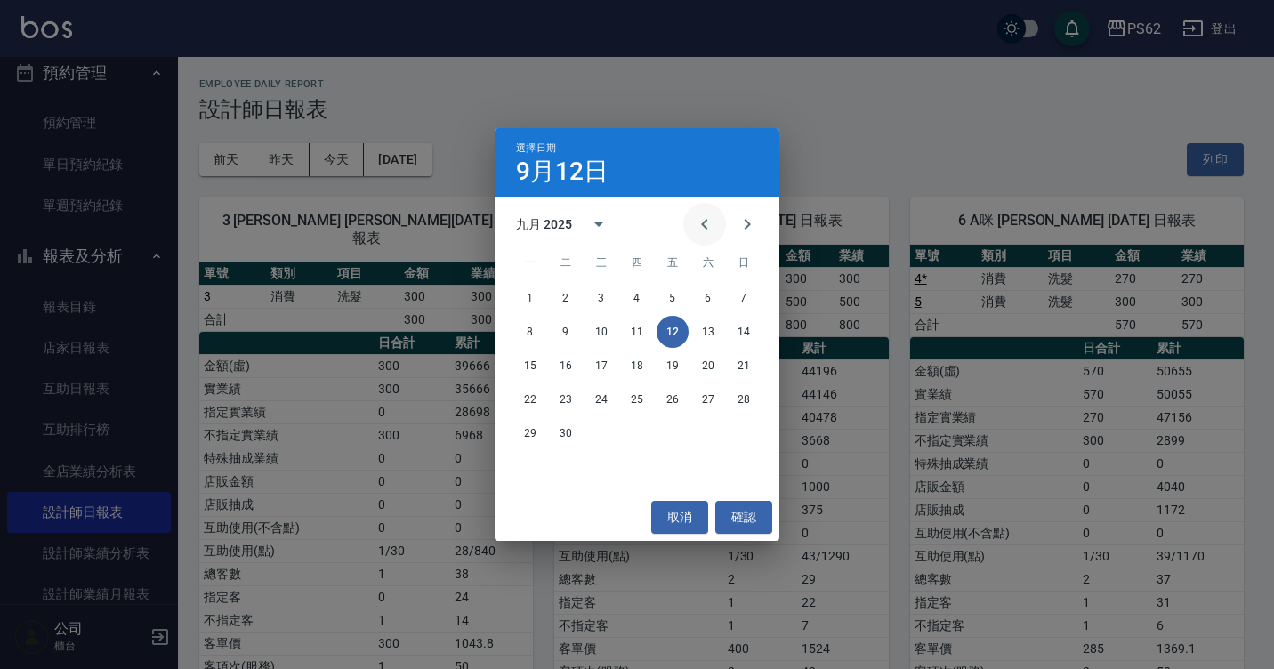
click at [699, 218] on icon "Previous month" at bounding box center [704, 223] width 21 height 21
click at [557, 360] on button "12" at bounding box center [566, 366] width 32 height 32
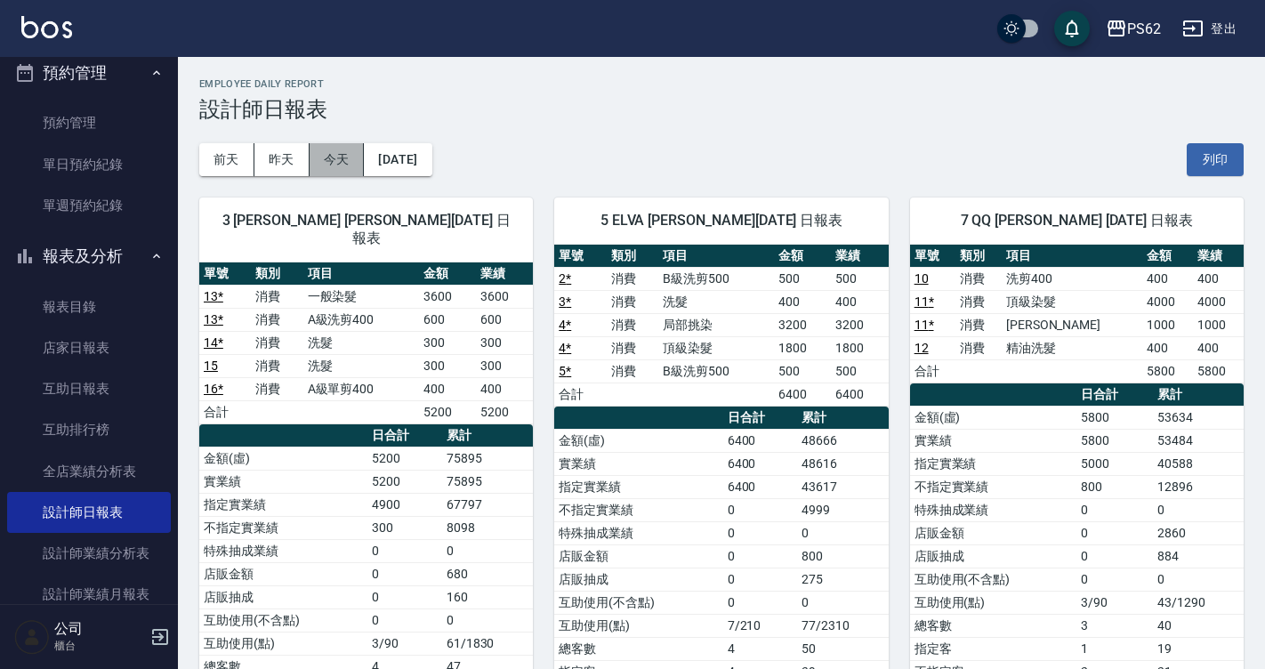
click at [335, 153] on button "今天" at bounding box center [336, 159] width 55 height 33
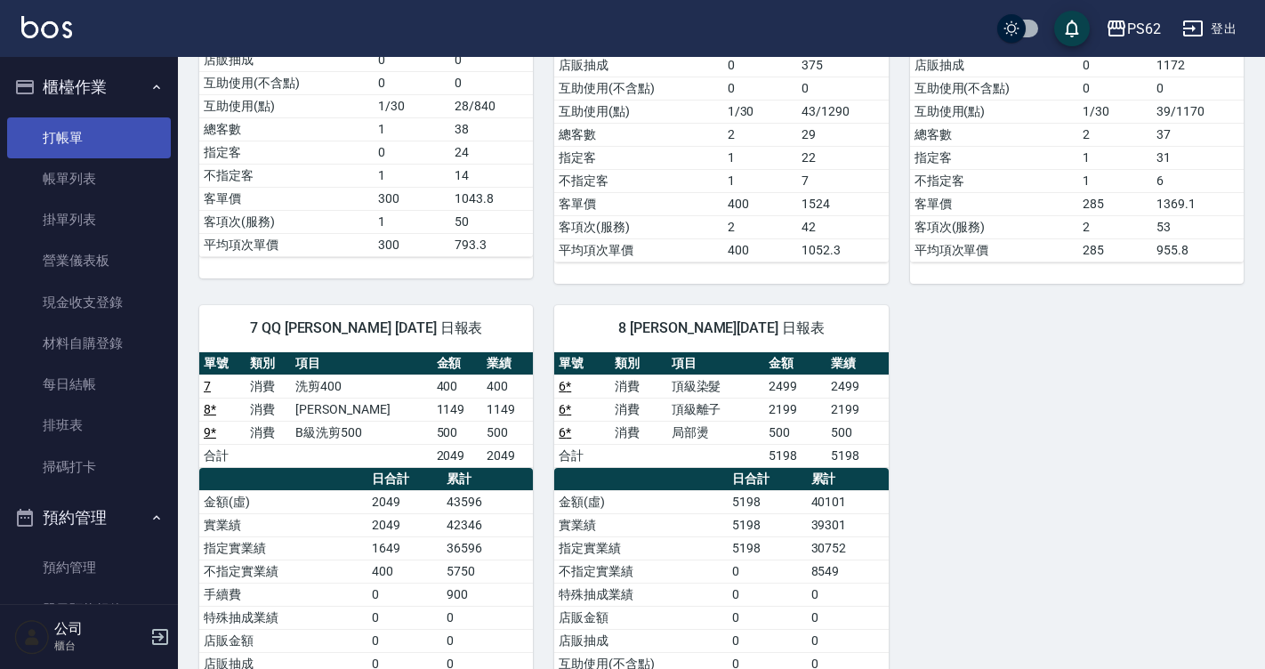
click at [121, 138] on link "打帳單" at bounding box center [89, 137] width 164 height 41
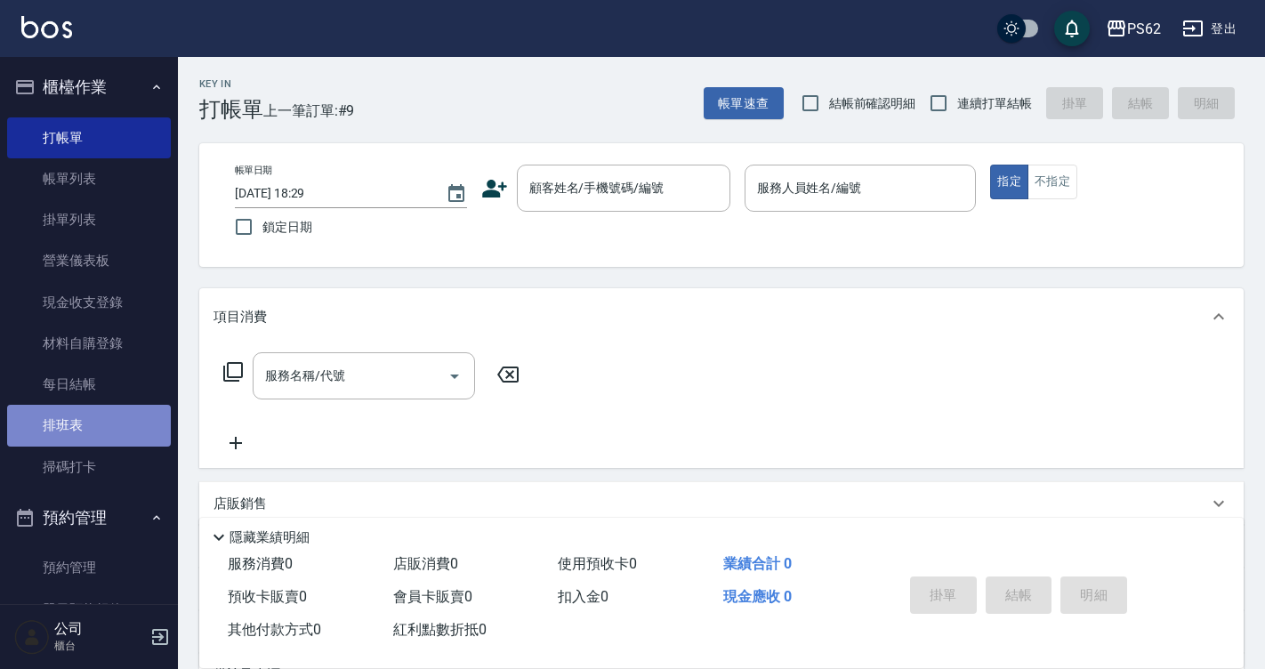
click at [109, 414] on link "排班表" at bounding box center [89, 425] width 164 height 41
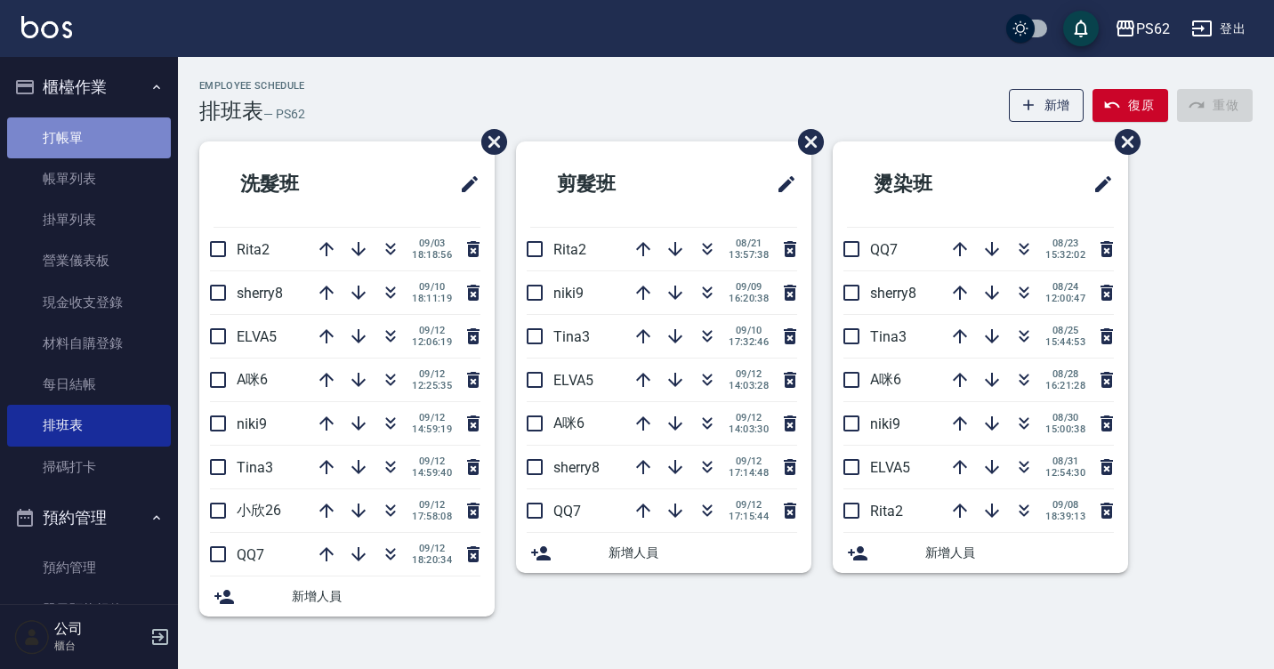
click at [117, 130] on link "打帳單" at bounding box center [89, 137] width 164 height 41
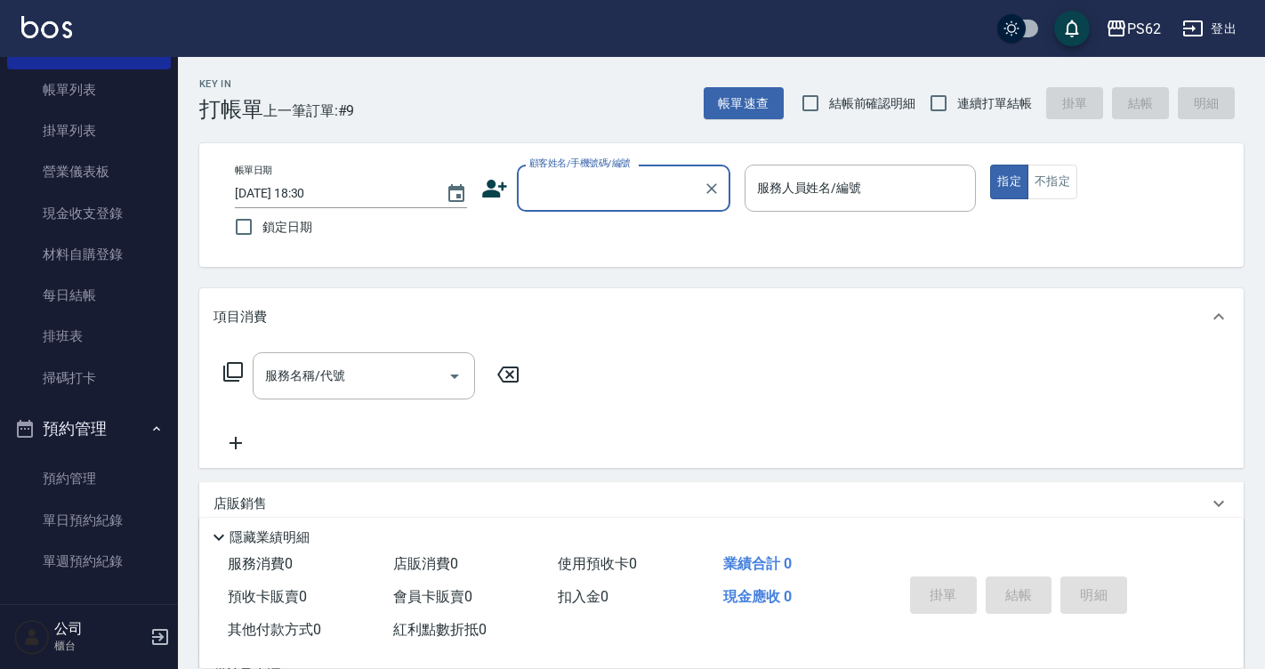
click at [584, 176] on input "顧客姓名/手機號碼/編號" at bounding box center [610, 188] width 171 height 31
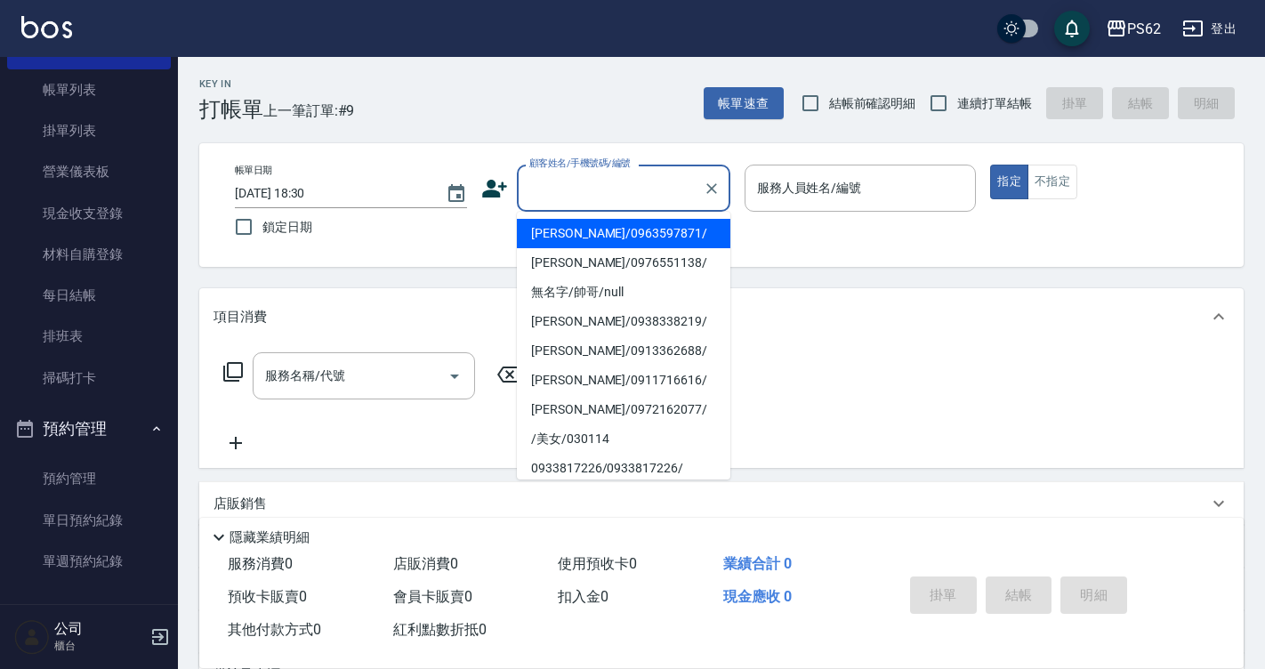
click at [490, 192] on icon at bounding box center [494, 189] width 25 height 18
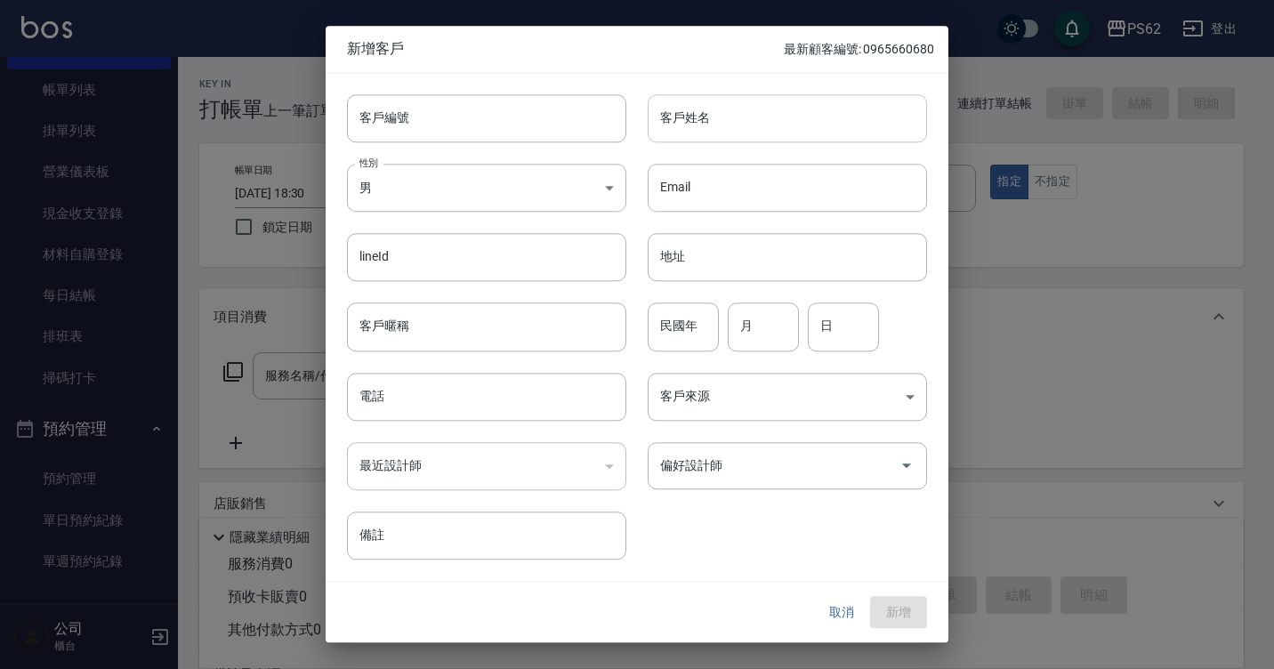
click at [736, 139] on input "客戶姓名" at bounding box center [786, 118] width 279 height 48
type input "王美丁"
click at [444, 391] on input "電話" at bounding box center [486, 397] width 279 height 48
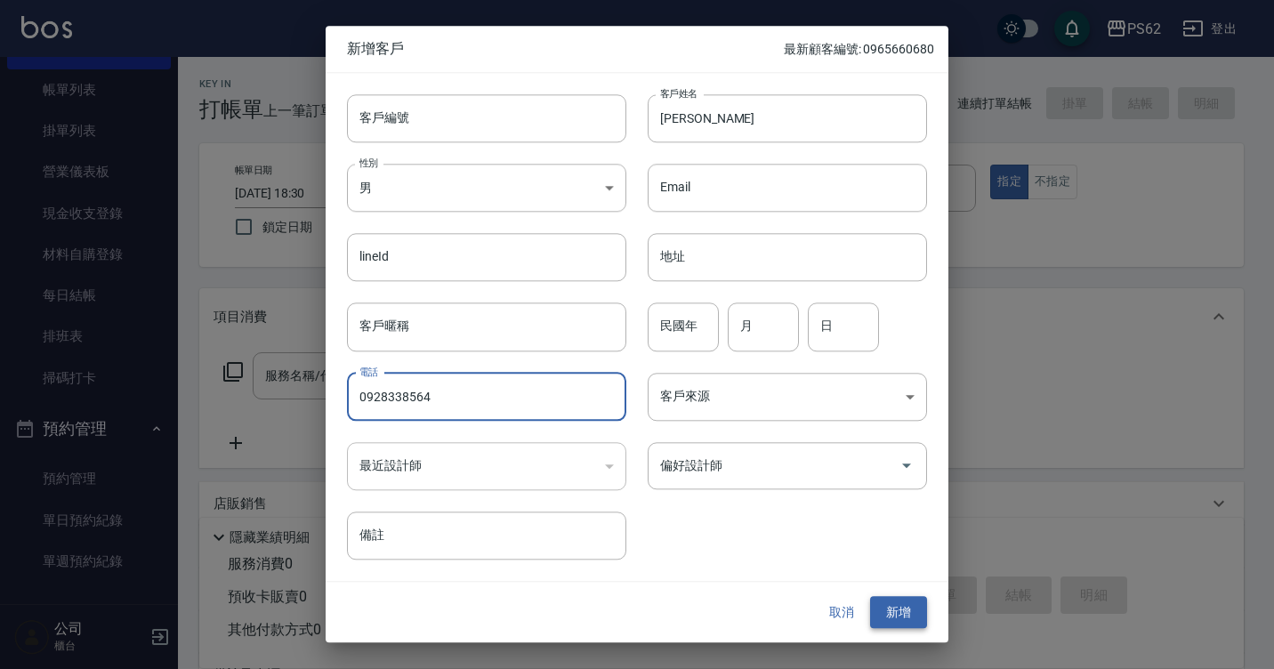
type input "0928338564"
click at [886, 607] on button "新增" at bounding box center [898, 612] width 57 height 33
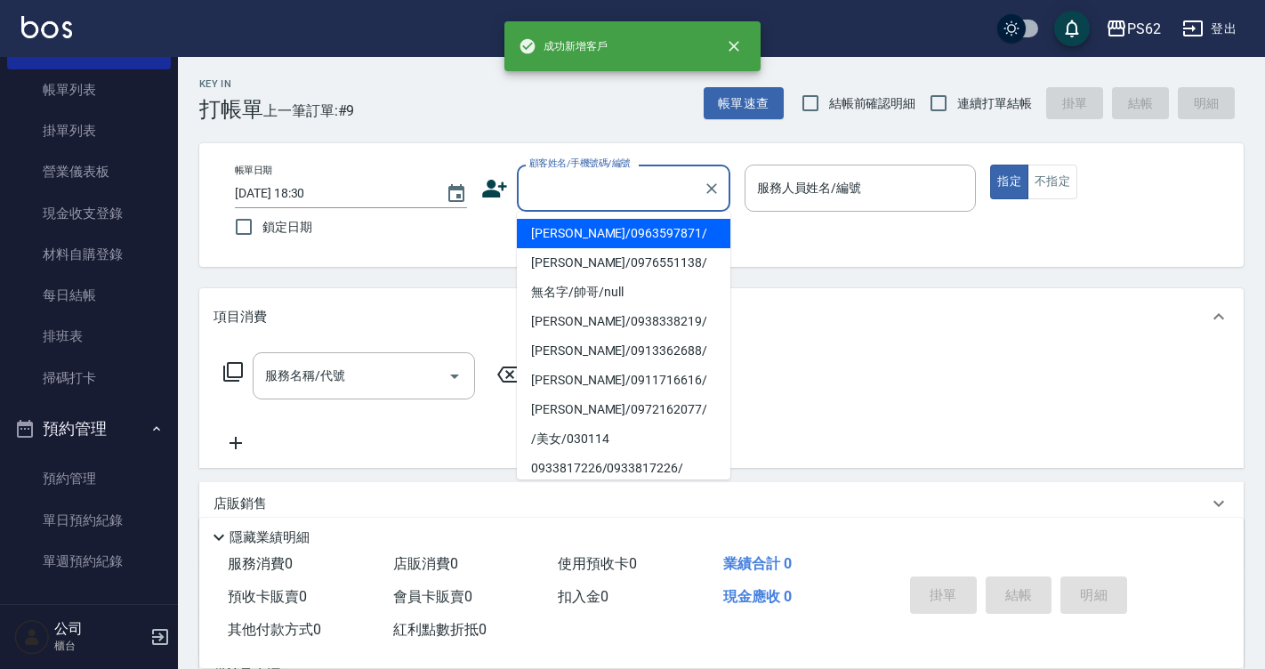
click at [573, 197] on input "顧客姓名/手機號碼/編號" at bounding box center [610, 188] width 171 height 31
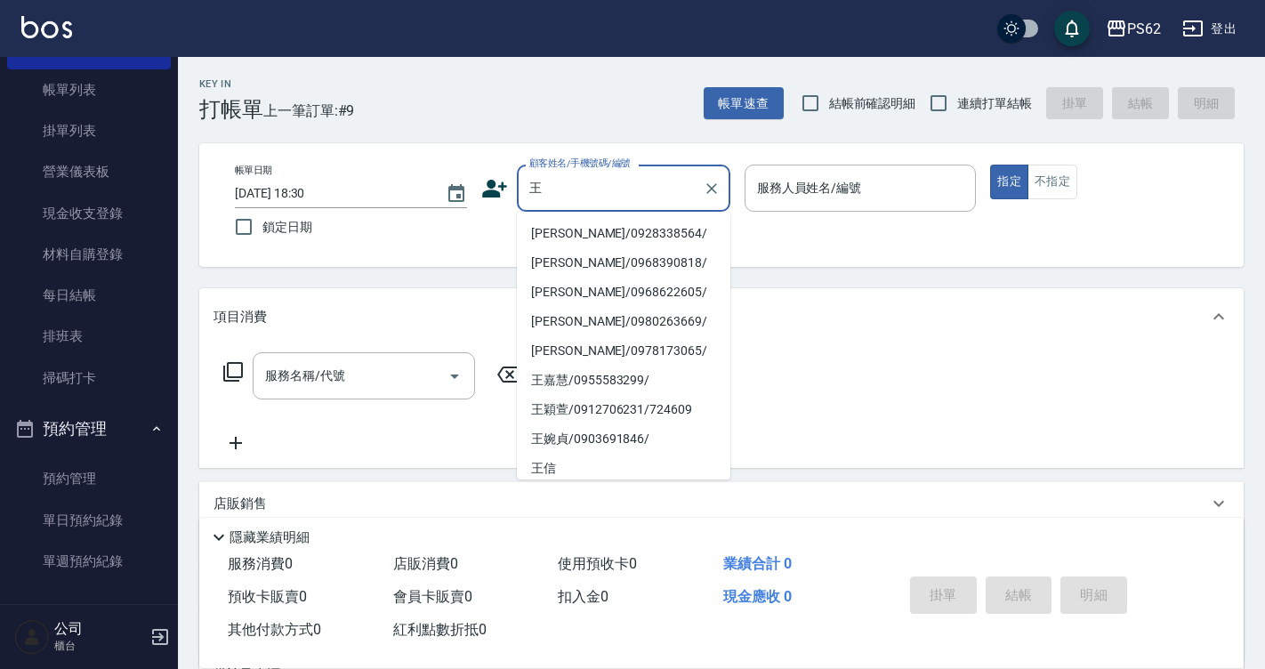
click at [574, 223] on li "王美丁/0928338564/" at bounding box center [623, 233] width 213 height 29
type input "王美丁/0928338564/"
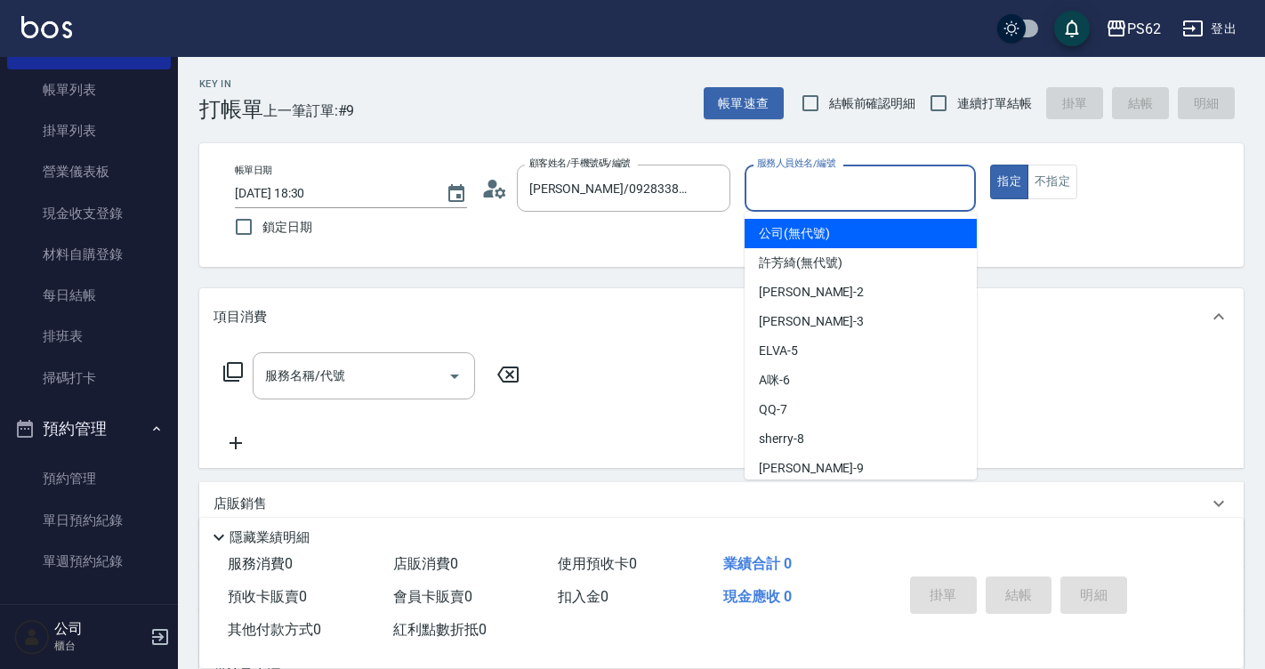
click at [777, 191] on input "服務人員姓名/編號" at bounding box center [860, 188] width 216 height 31
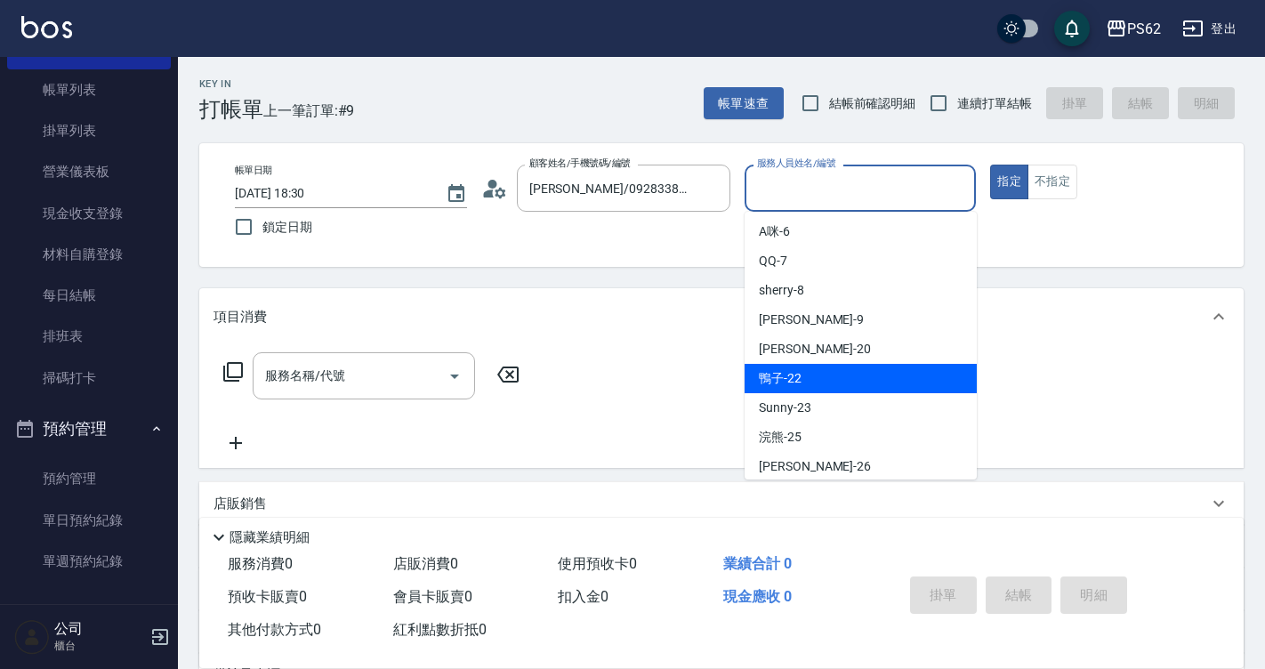
scroll to position [178, 0]
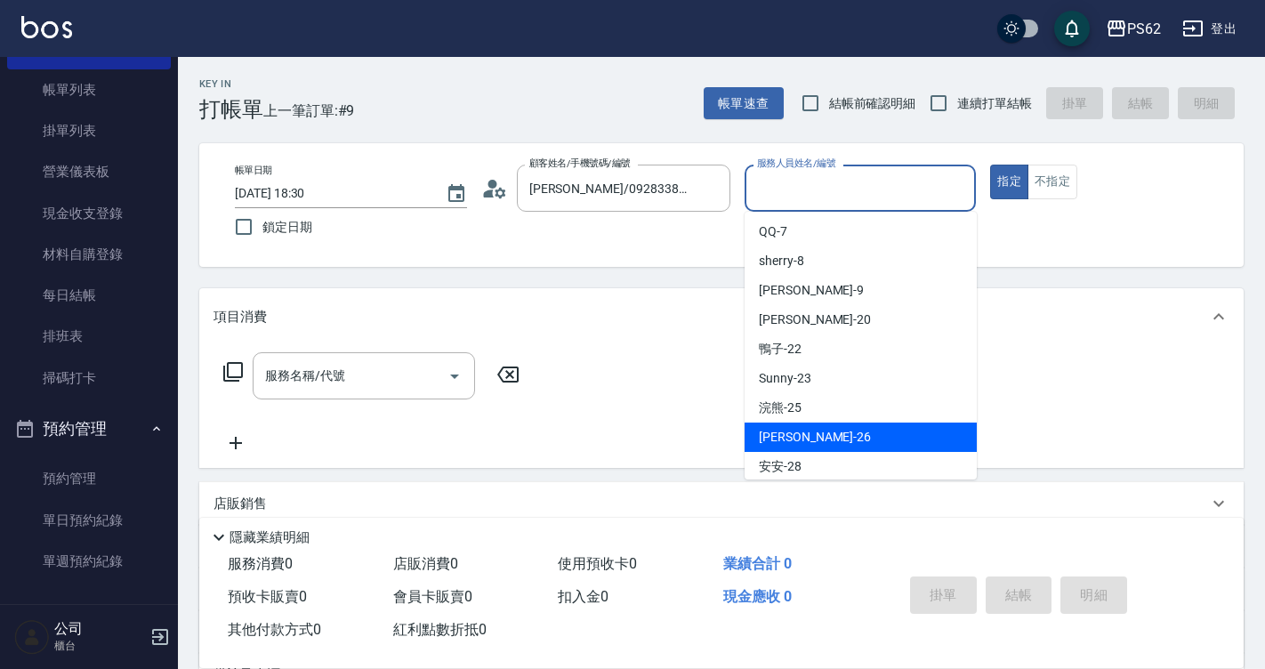
click at [809, 438] on div "小欣 -26" at bounding box center [860, 436] width 232 height 29
type input "小欣-26"
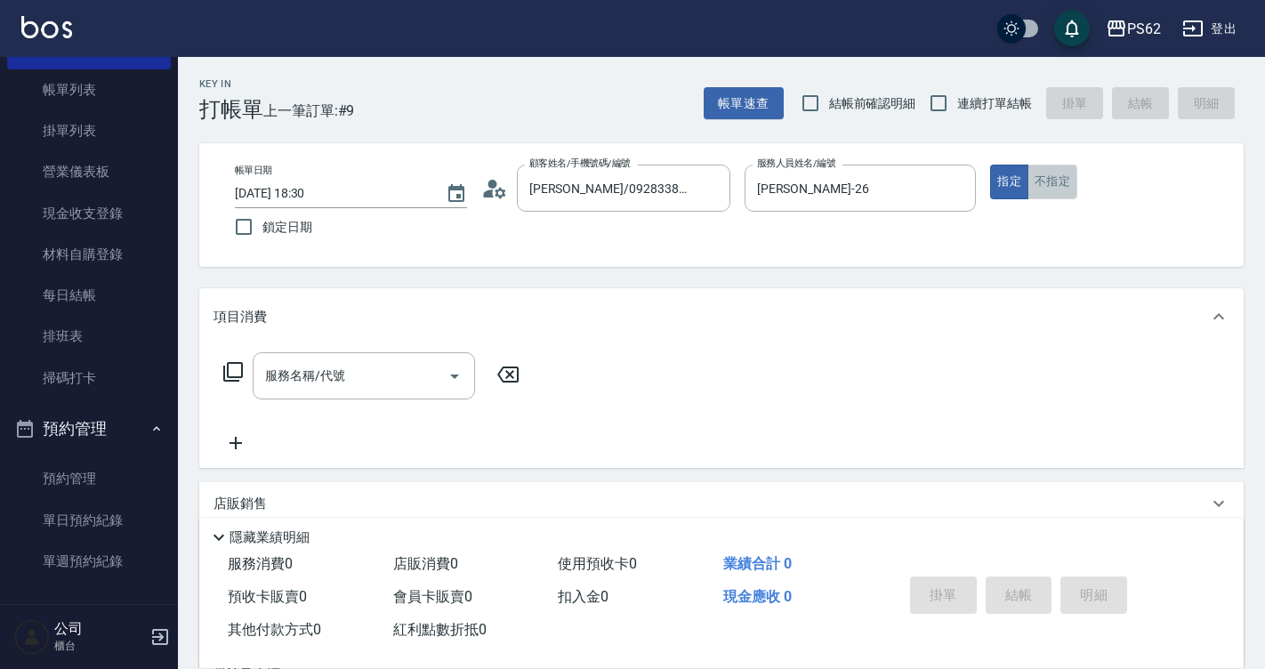
click at [1041, 174] on button "不指定" at bounding box center [1052, 182] width 50 height 35
click at [334, 378] on input "服務名稱/代號" at bounding box center [351, 375] width 180 height 31
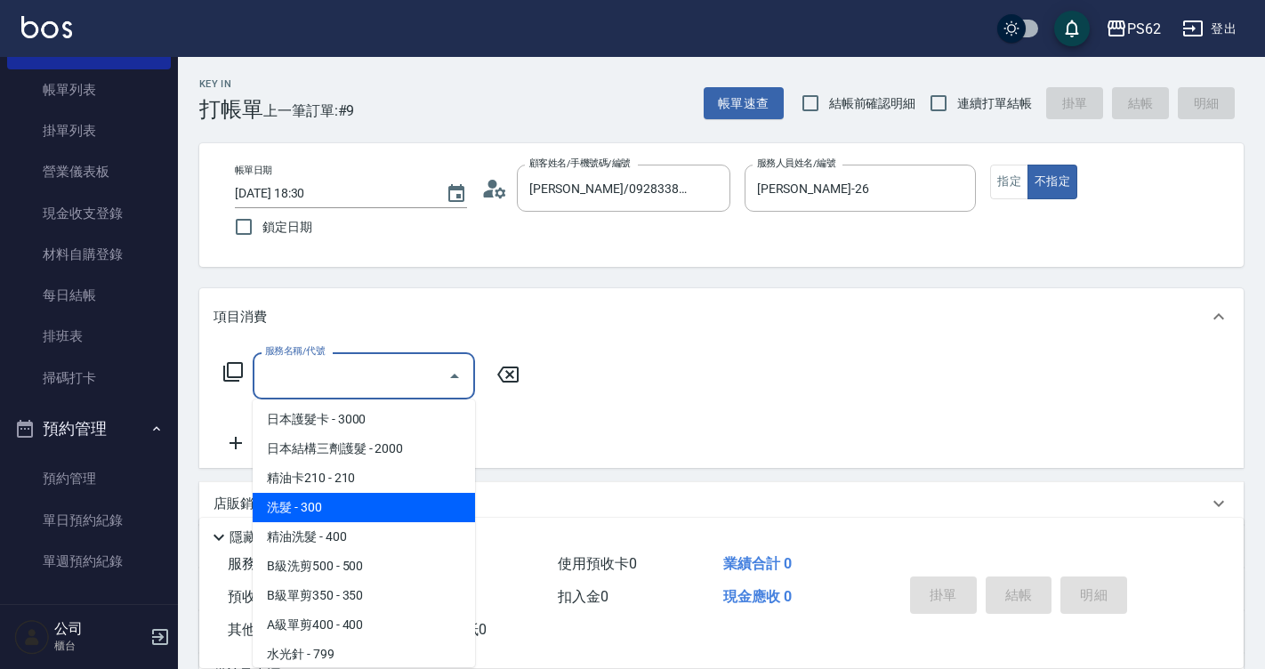
click at [331, 502] on span "洗髮 - 300" at bounding box center [364, 507] width 222 height 29
type input "洗髮(101)"
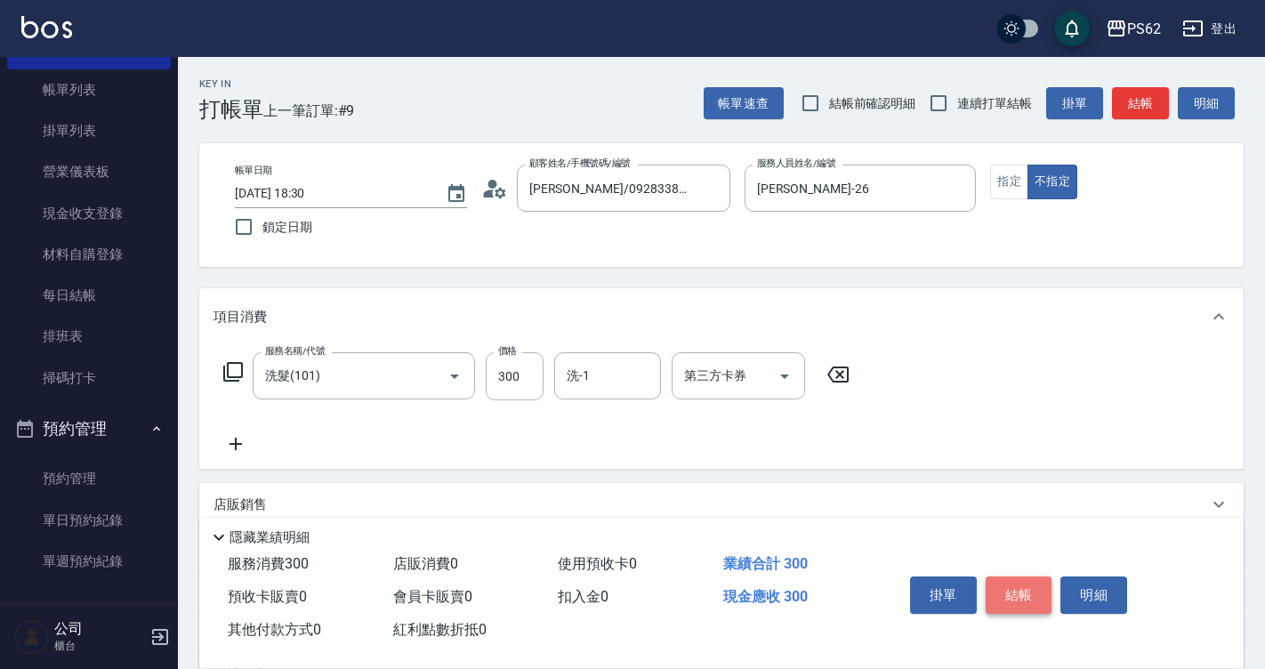
click at [1024, 586] on button "結帳" at bounding box center [1018, 594] width 67 height 37
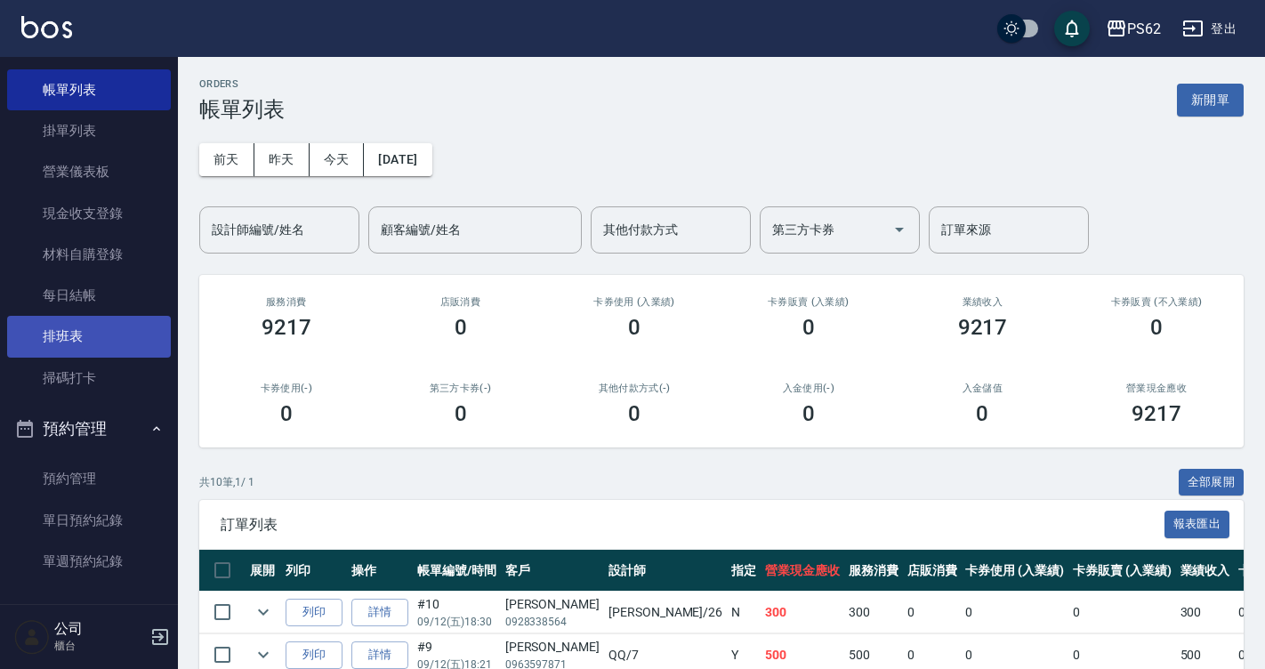
click at [87, 326] on link "排班表" at bounding box center [89, 336] width 164 height 41
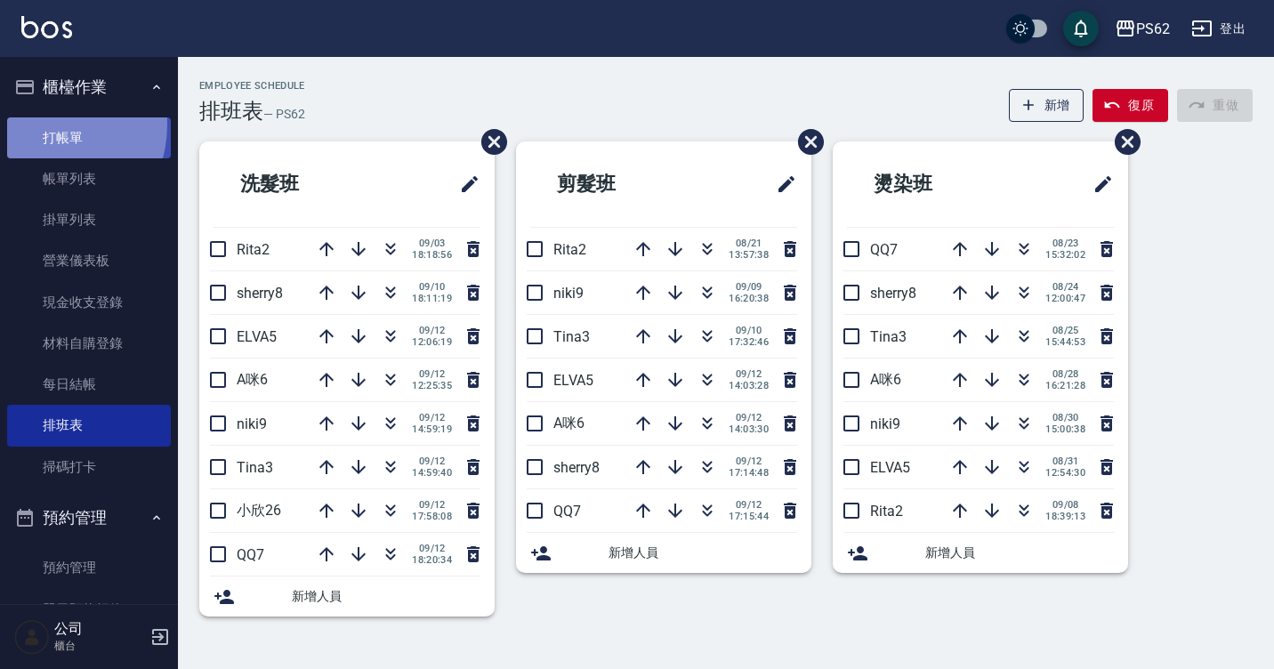
click at [45, 125] on link "打帳單" at bounding box center [89, 137] width 164 height 41
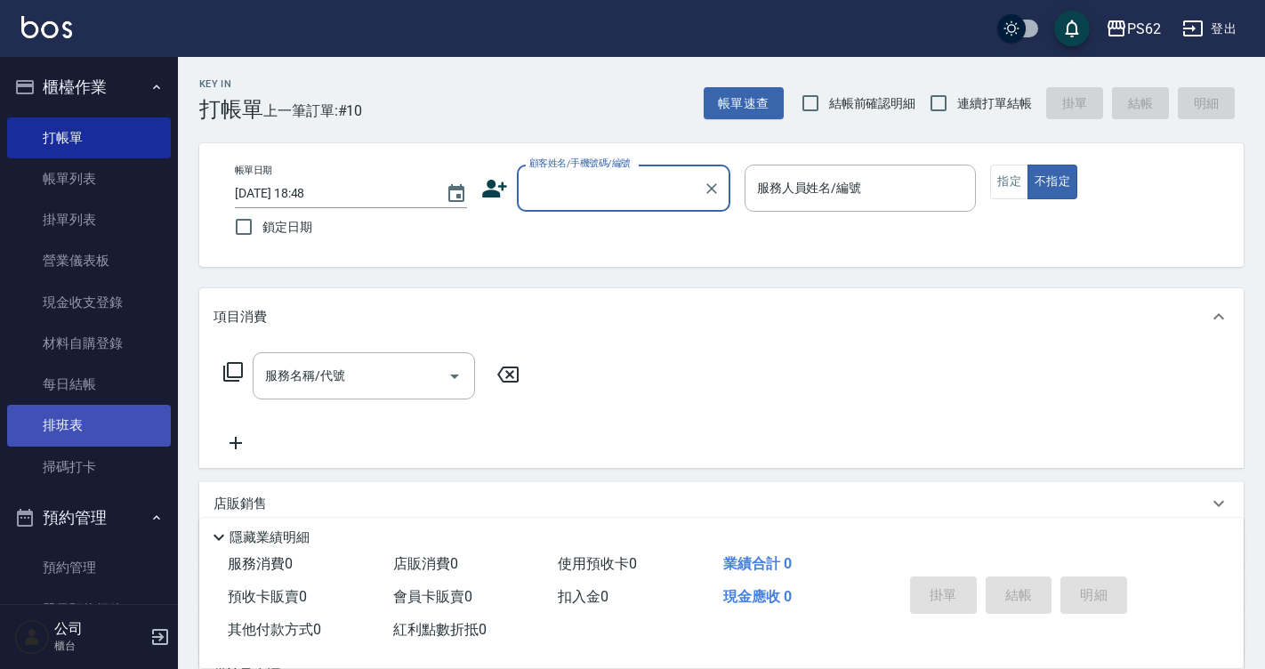
click at [109, 427] on link "排班表" at bounding box center [89, 425] width 164 height 41
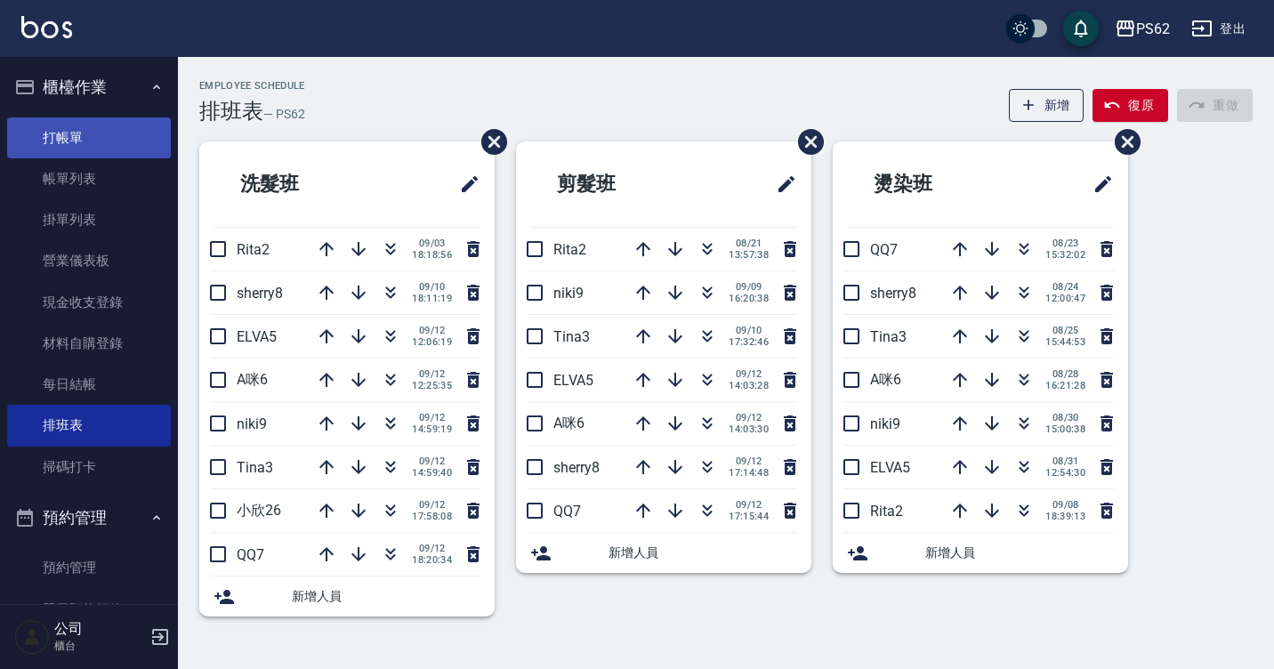
click at [78, 131] on link "打帳單" at bounding box center [89, 137] width 164 height 41
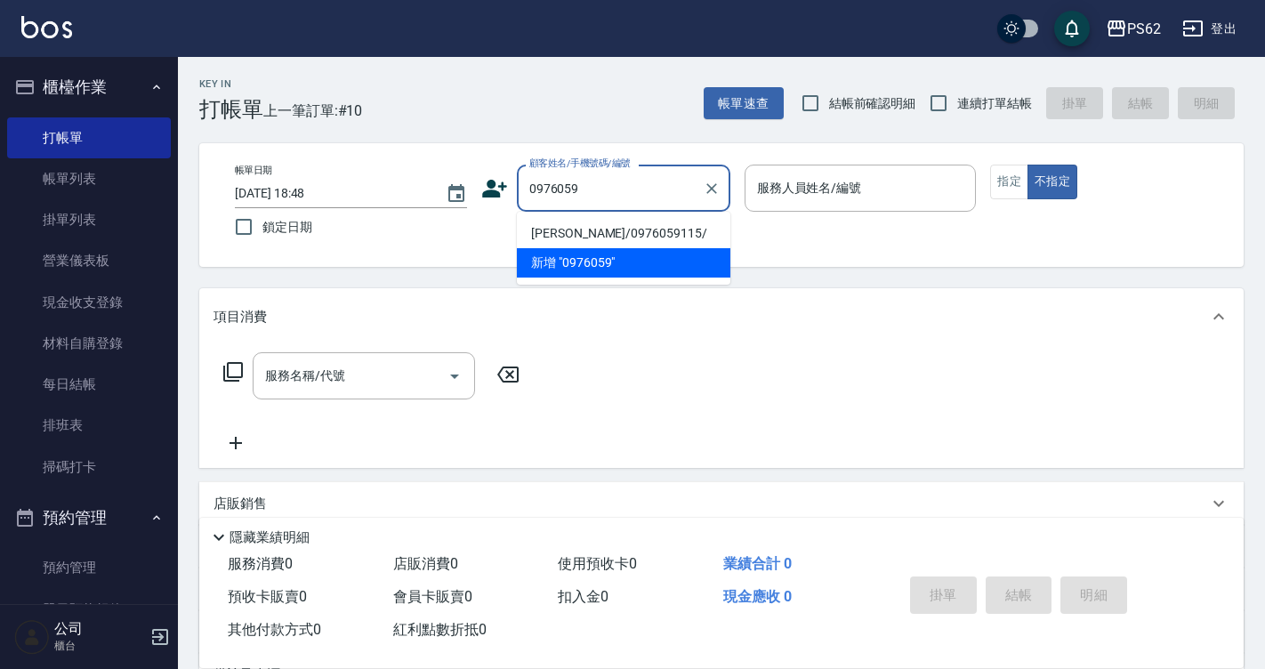
click at [609, 251] on li "新增 "0976059"" at bounding box center [623, 262] width 213 height 29
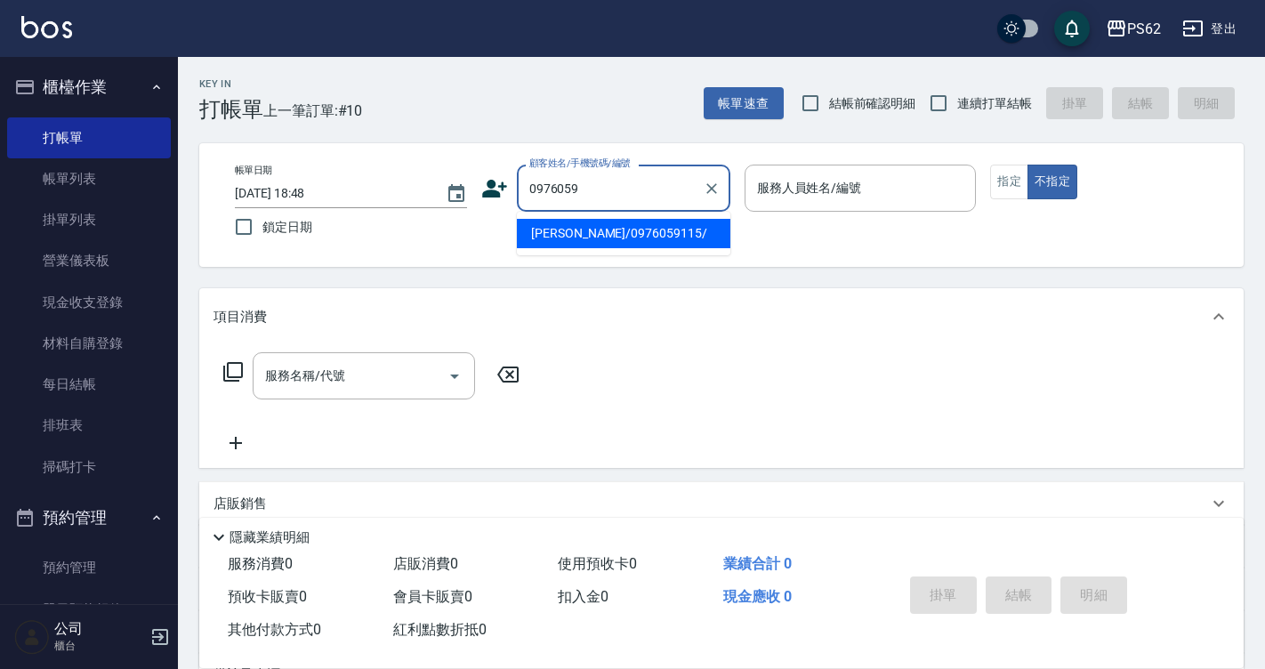
click at [615, 179] on input "0976059" at bounding box center [610, 188] width 171 height 31
click at [631, 229] on li "蕭子晴/0976059115/" at bounding box center [623, 233] width 213 height 29
type input "蕭子晴/0976059115/"
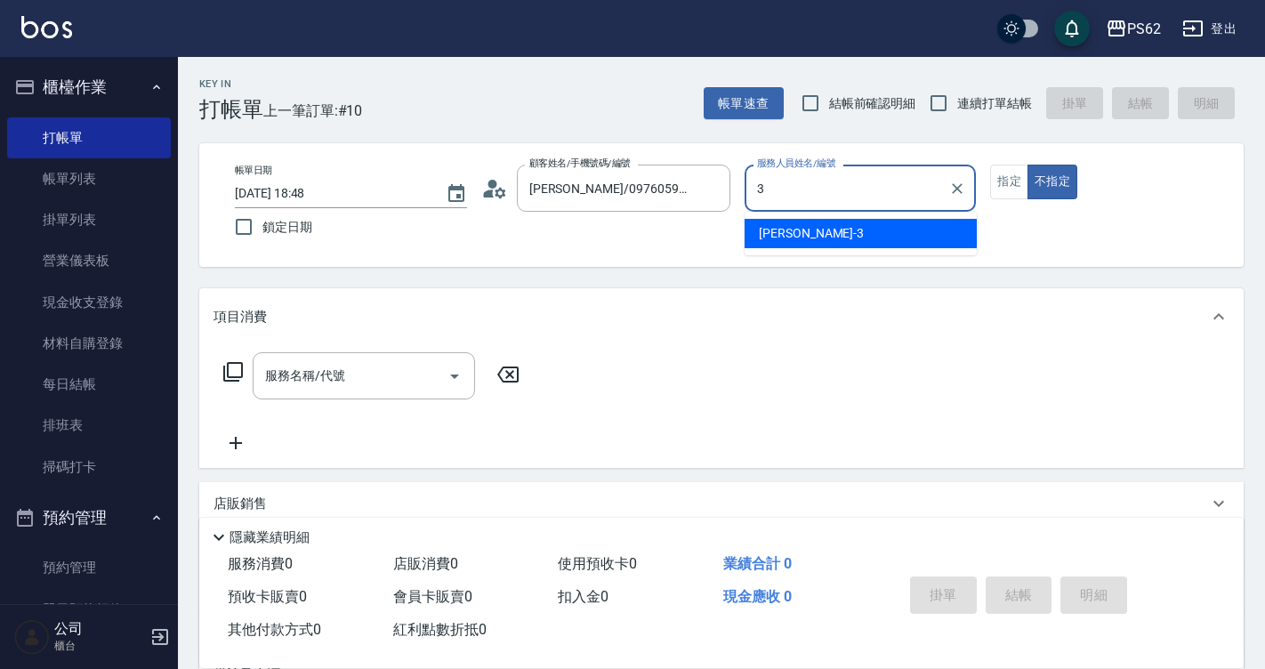
type input "Tina-3"
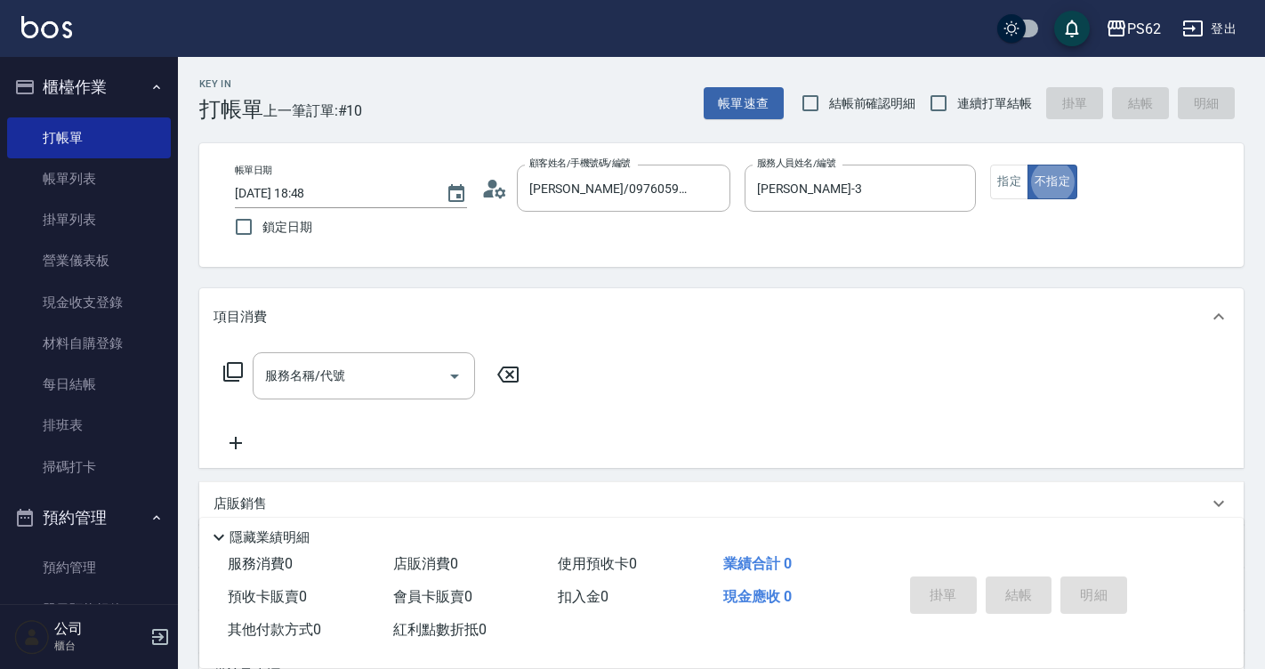
type button "false"
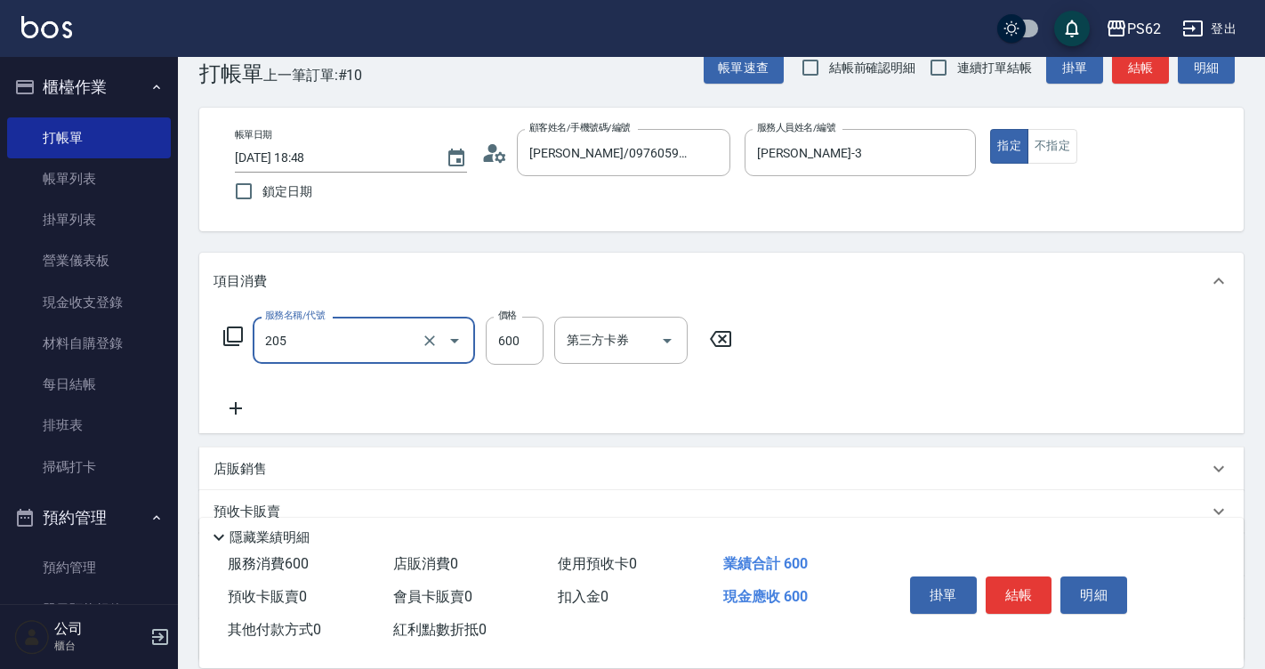
type input "A級洗剪400(205)"
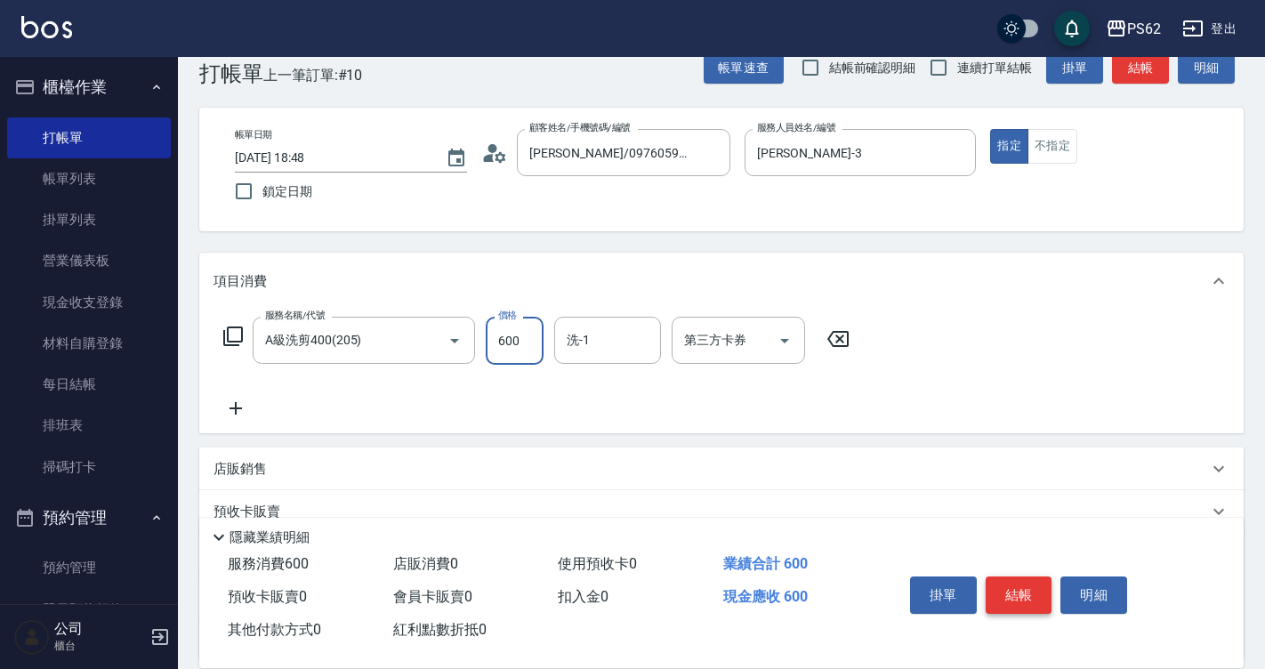
click at [1033, 596] on button "結帳" at bounding box center [1018, 594] width 67 height 37
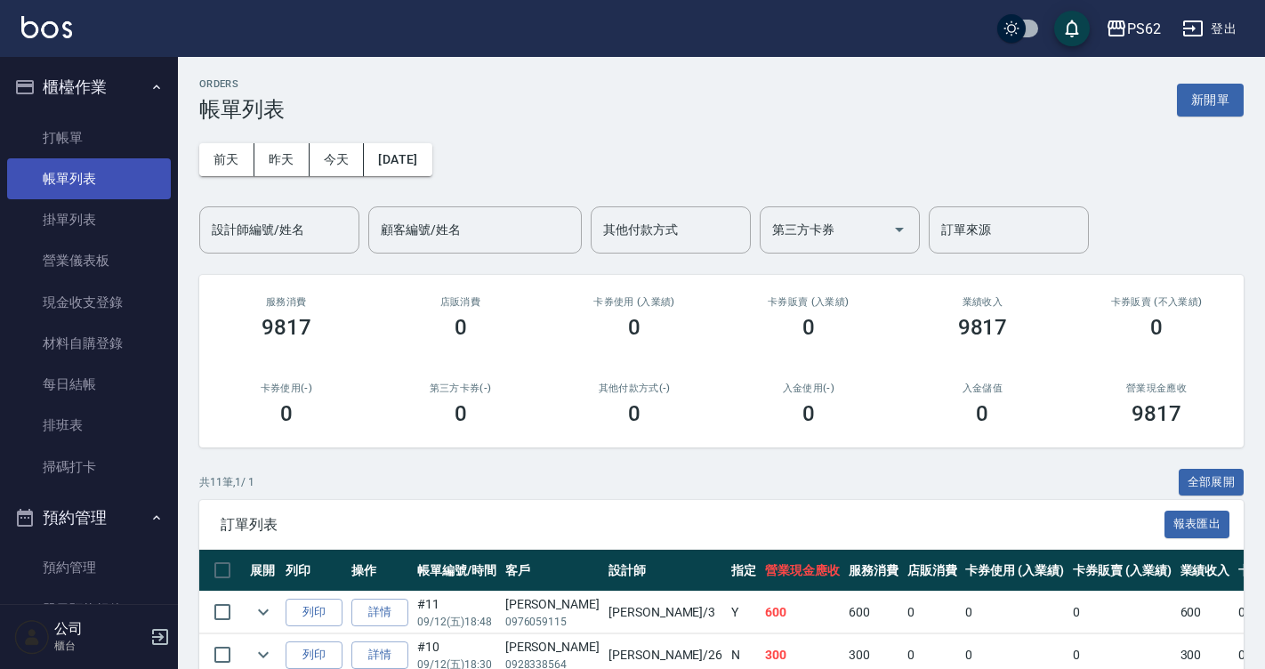
click at [105, 142] on link "打帳單" at bounding box center [89, 137] width 164 height 41
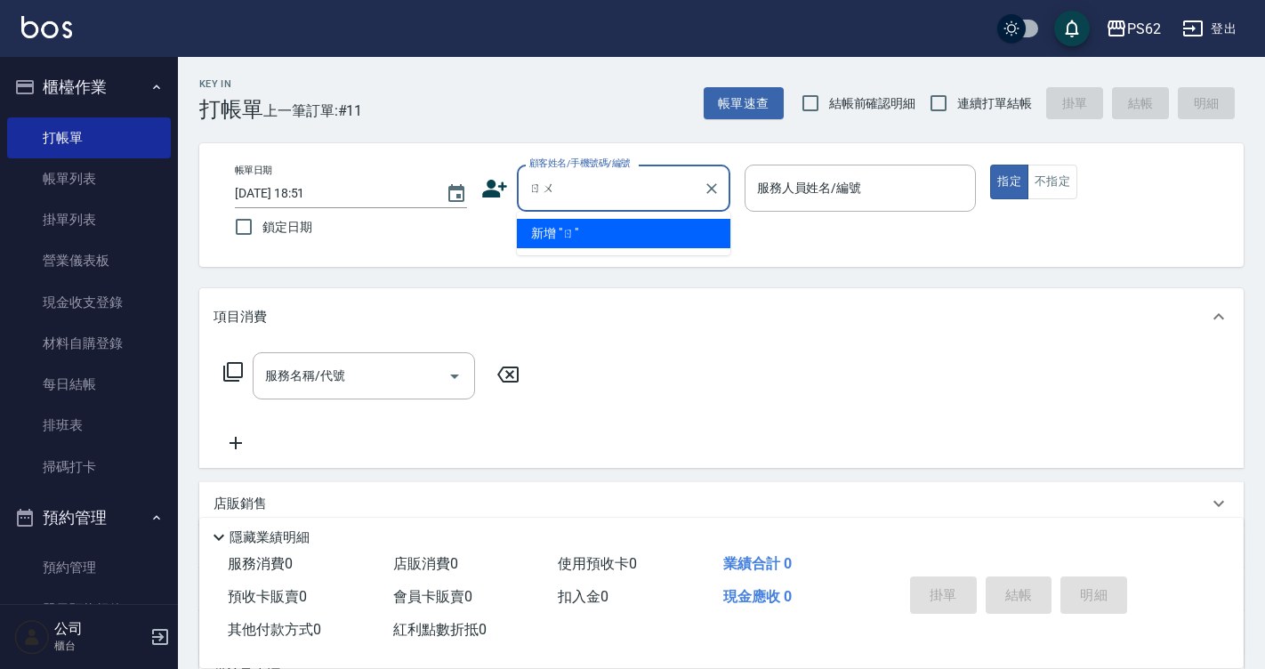
type input "乳"
click at [640, 230] on li "林如仙/0926755866/" at bounding box center [623, 233] width 213 height 29
type input "林如仙/0926755866/"
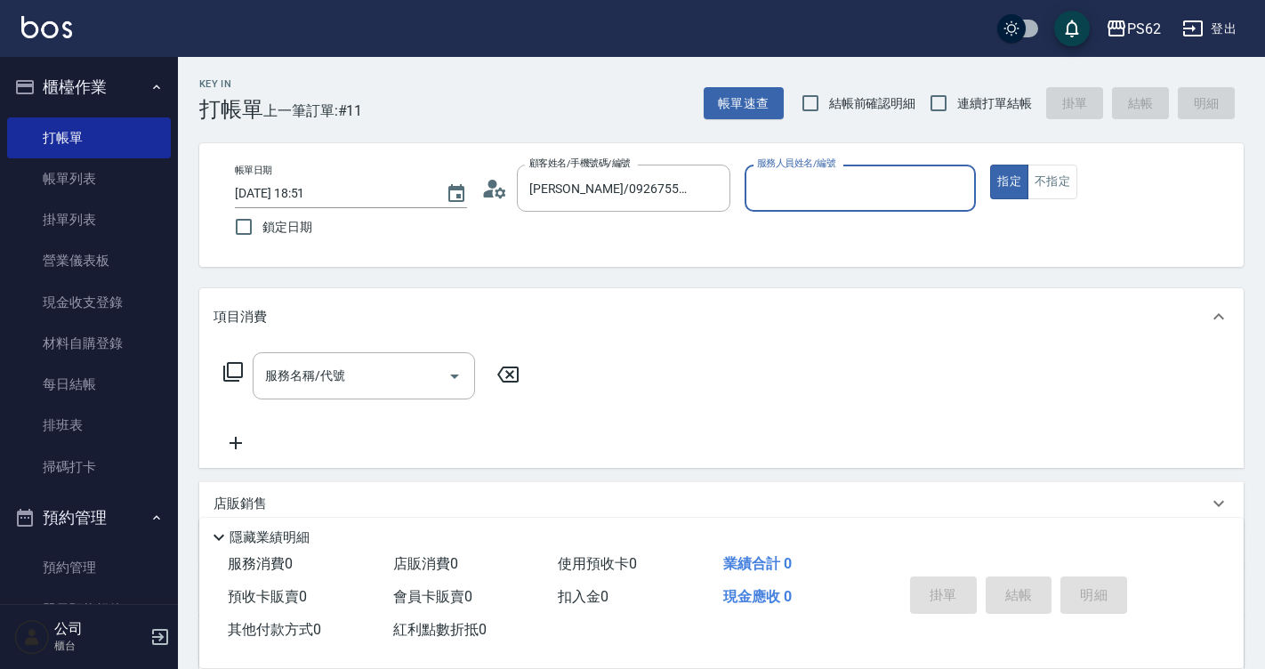
click at [494, 202] on div "顧客姓名/手機號碼/編號 林如仙/0926755866/ 顧客姓名/手機號碼/編號" at bounding box center [605, 188] width 249 height 47
click at [495, 189] on icon at bounding box center [494, 188] width 27 height 27
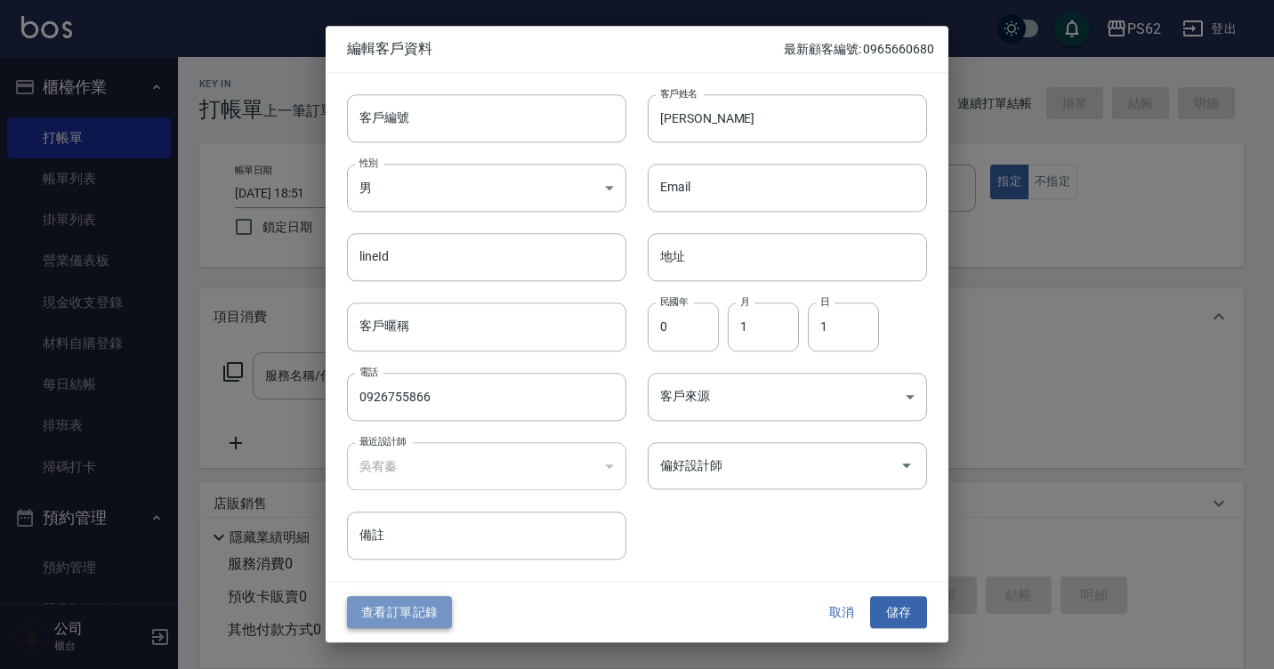
click at [386, 603] on button "查看訂單記錄" at bounding box center [399, 612] width 105 height 33
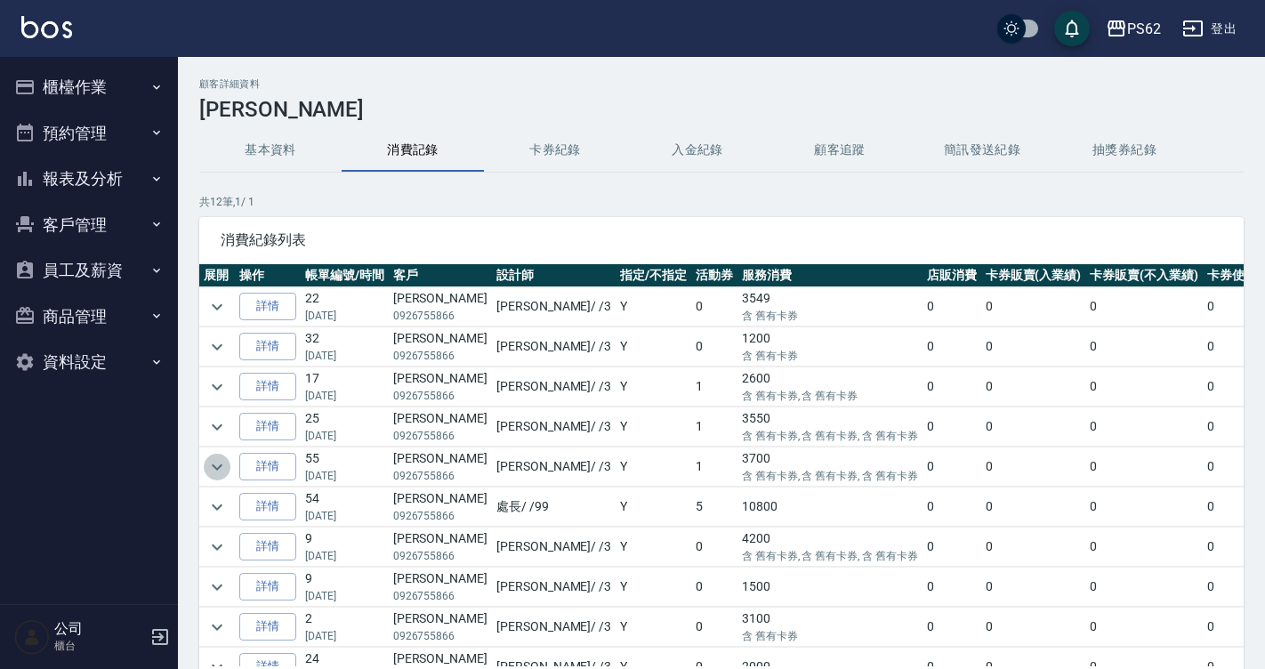
click at [224, 461] on icon "expand row" at bounding box center [216, 466] width 21 height 21
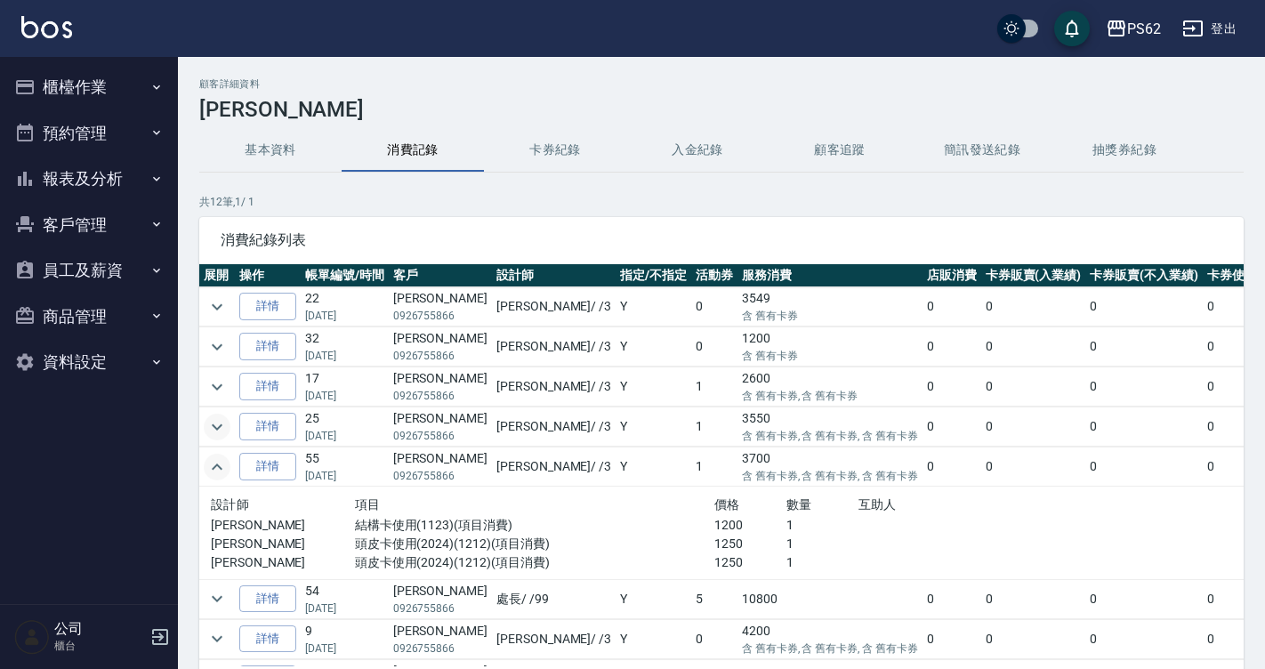
click at [222, 426] on icon "expand row" at bounding box center [216, 426] width 21 height 21
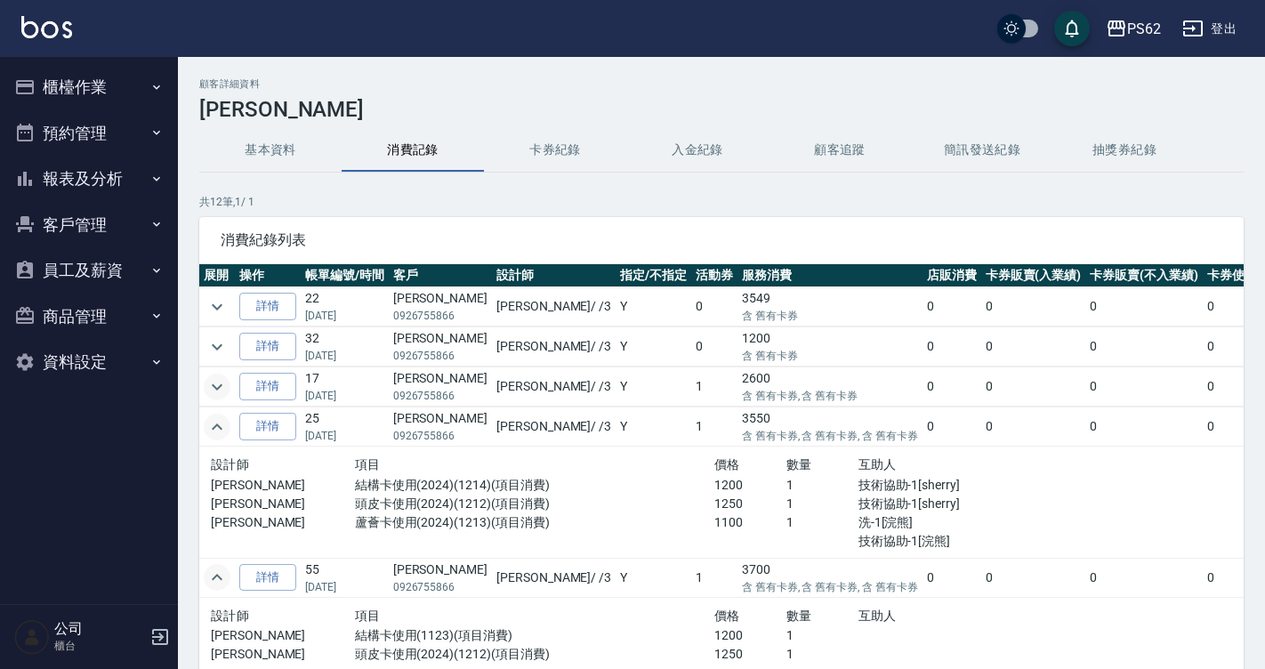
click at [218, 387] on icon "expand row" at bounding box center [217, 386] width 11 height 6
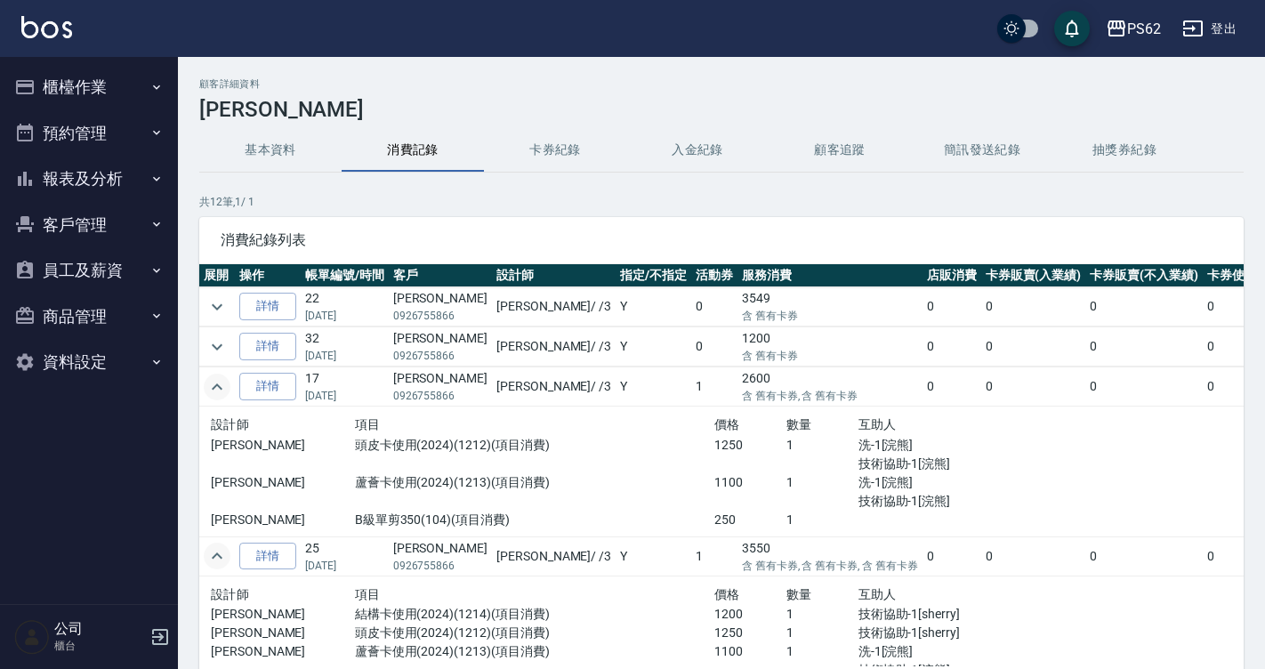
click at [230, 336] on td at bounding box center [217, 346] width 36 height 39
click at [213, 347] on icon "expand row" at bounding box center [216, 346] width 21 height 21
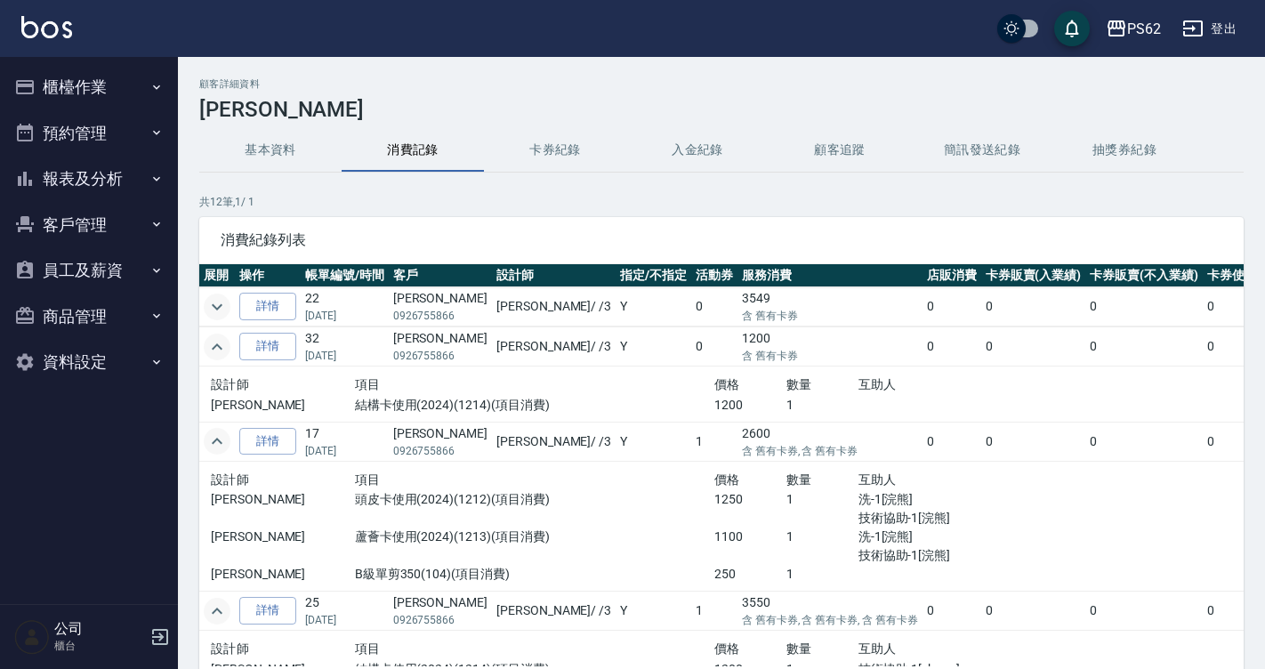
click at [222, 305] on icon "expand row" at bounding box center [216, 306] width 21 height 21
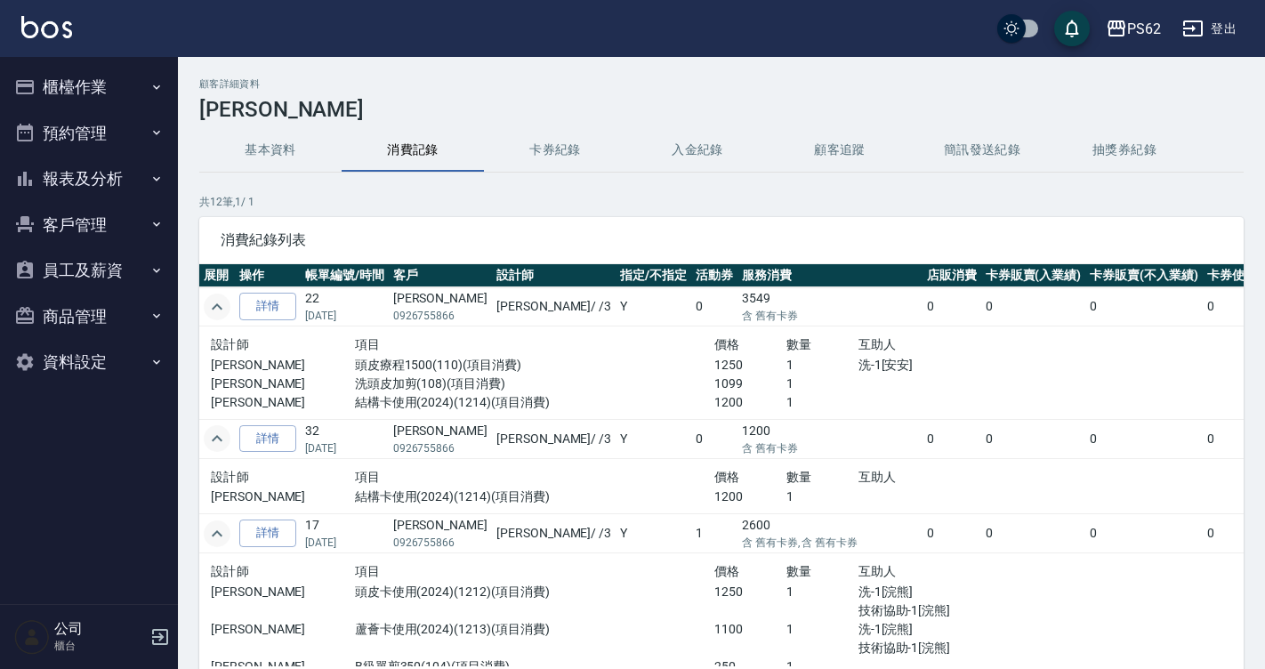
click at [70, 99] on button "櫃檯作業" at bounding box center [89, 87] width 164 height 46
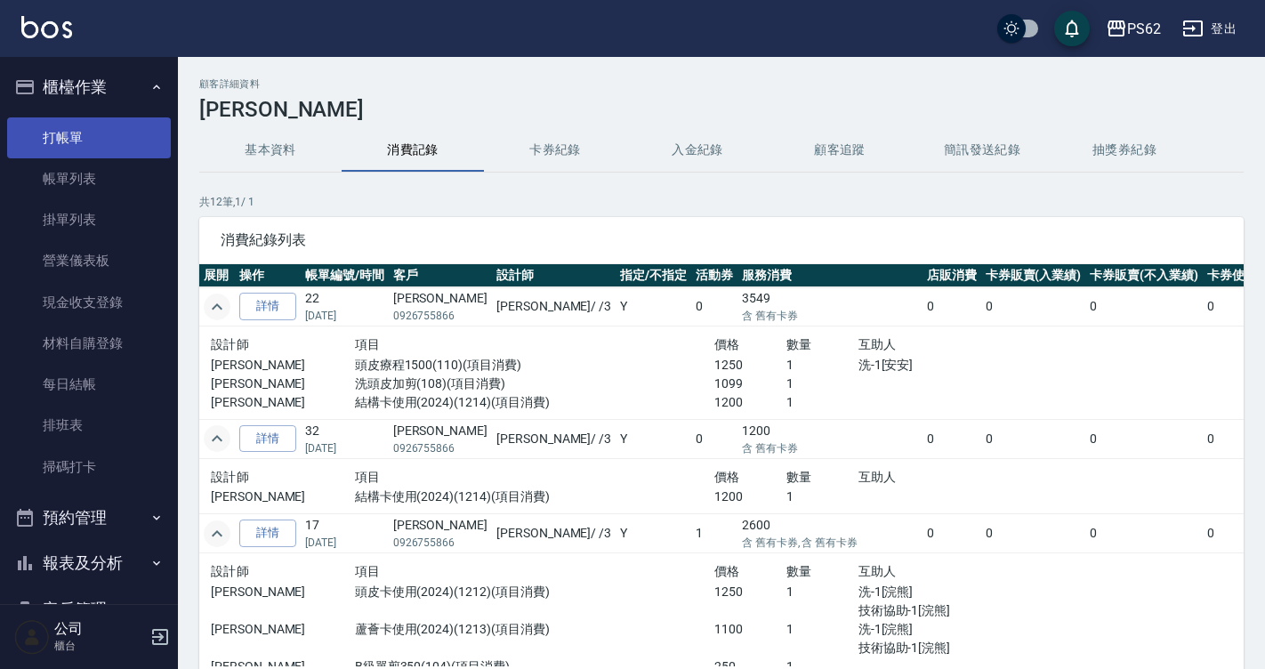
click at [110, 141] on link "打帳單" at bounding box center [89, 137] width 164 height 41
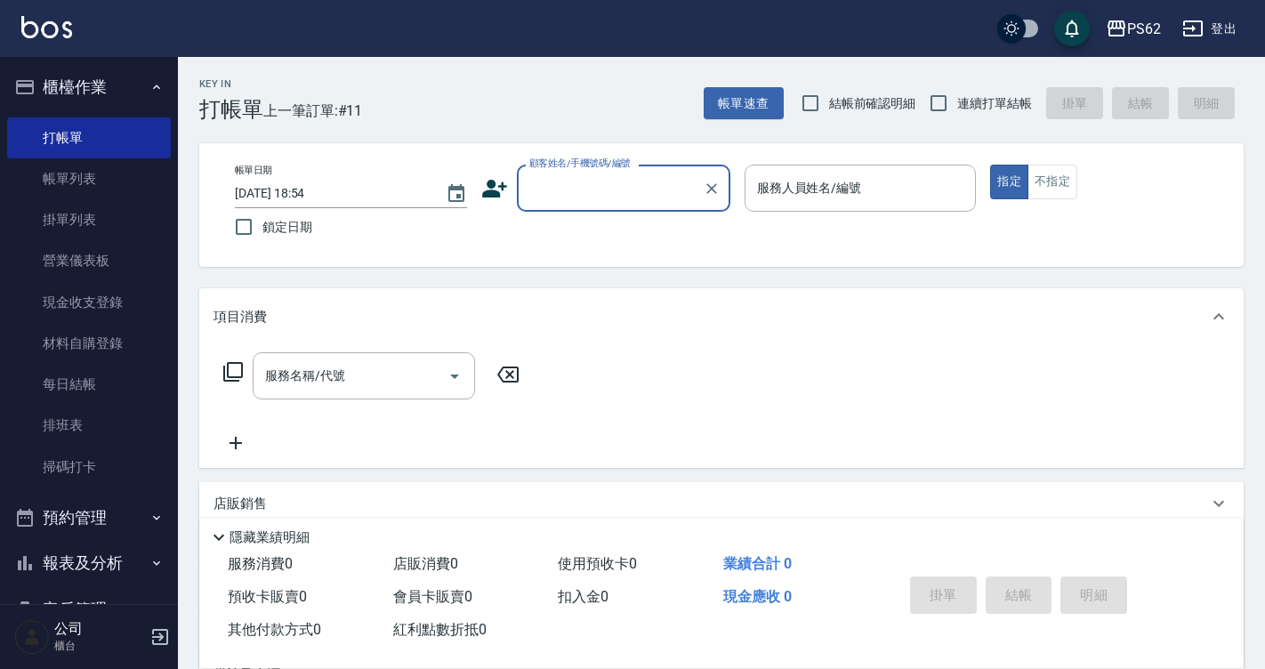
click at [517, 205] on div "顧客姓名/手機號碼/編號" at bounding box center [623, 188] width 213 height 47
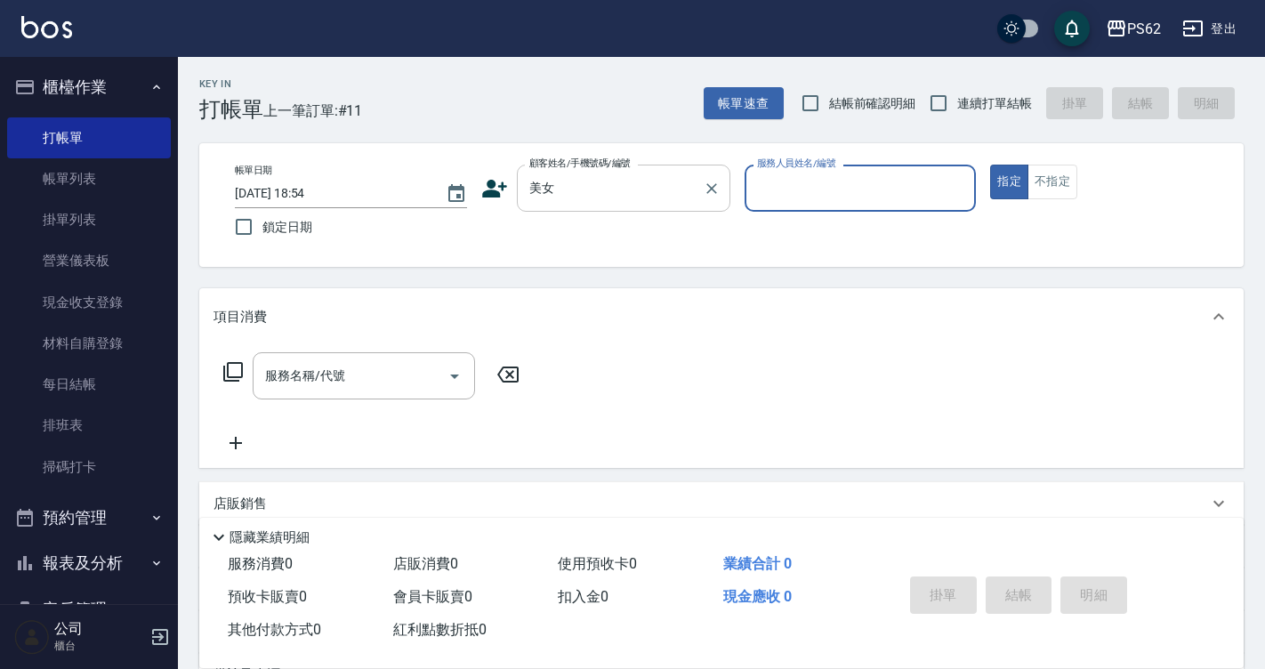
type input "/美女/030114"
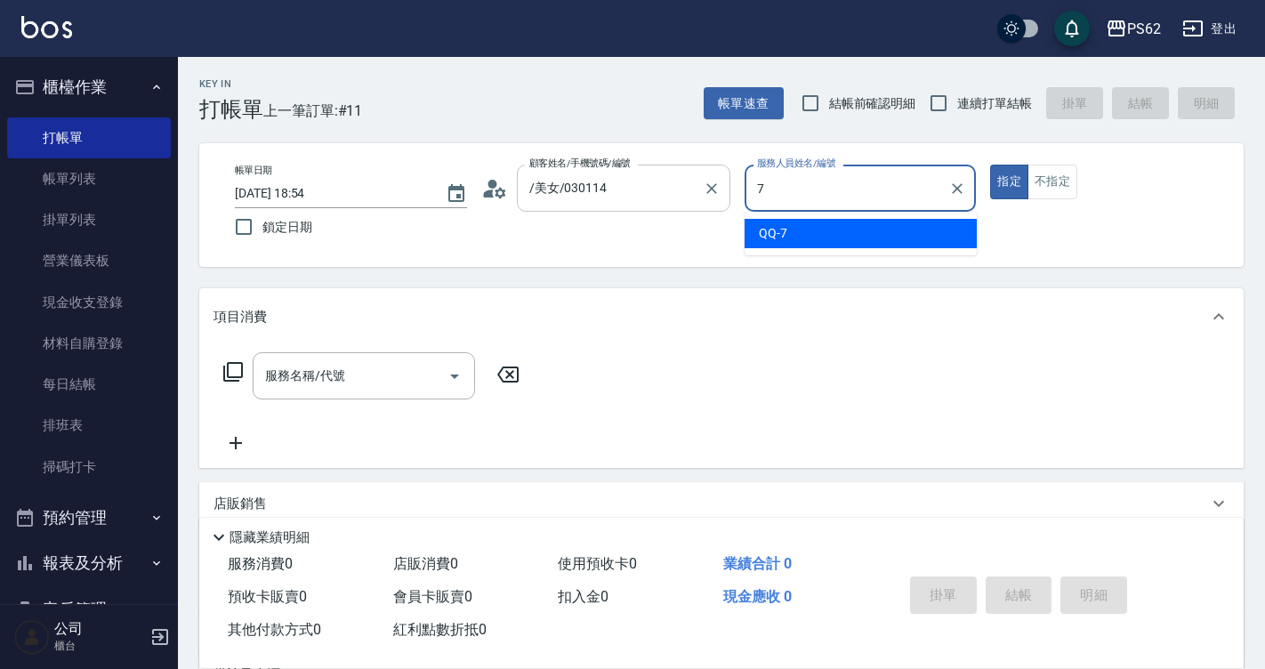
type input "QQ-7"
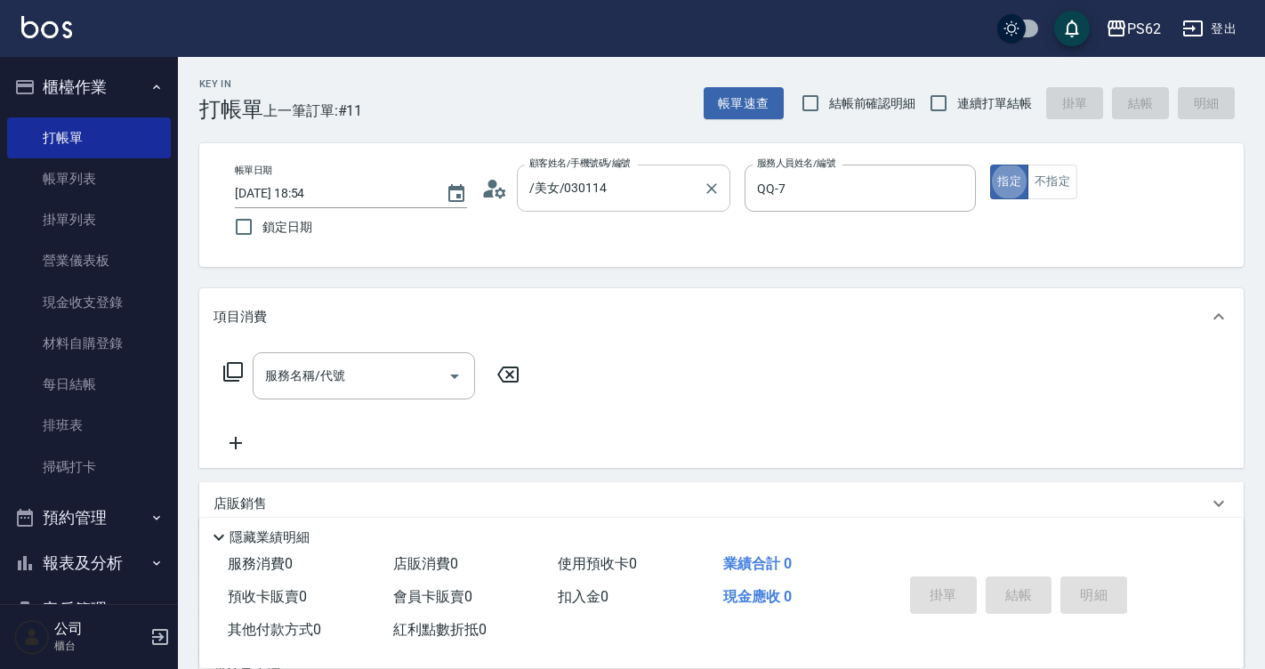
type button "true"
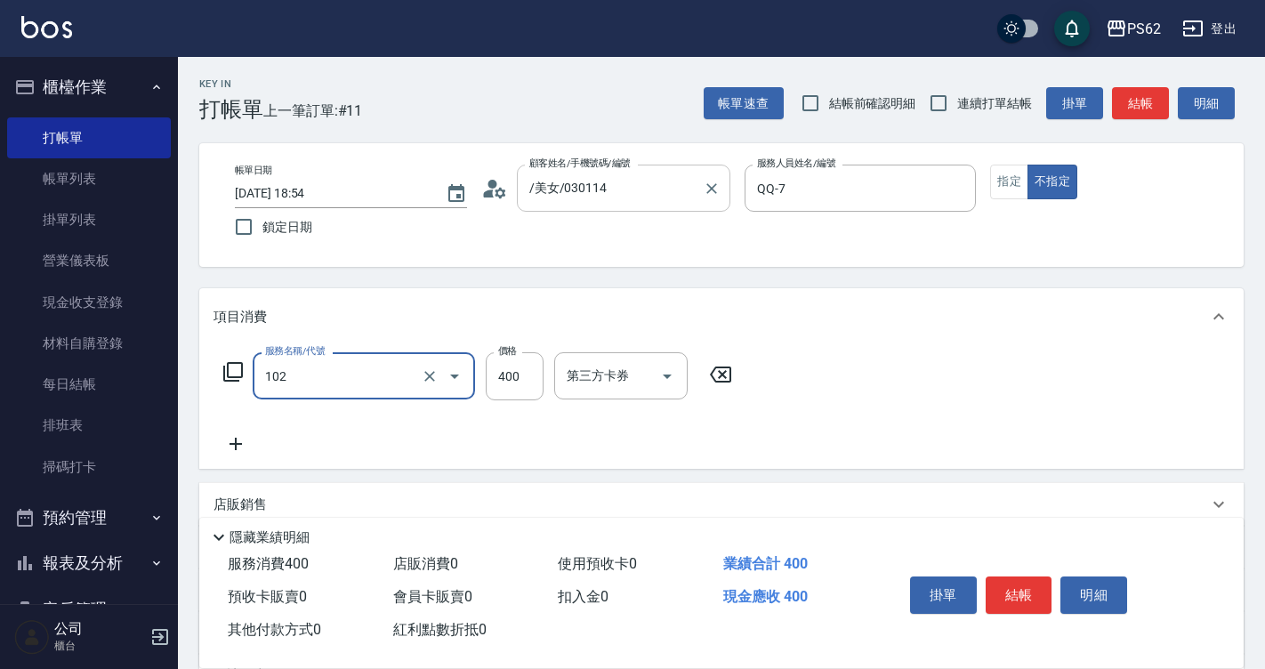
type input "精油洗髮(102)"
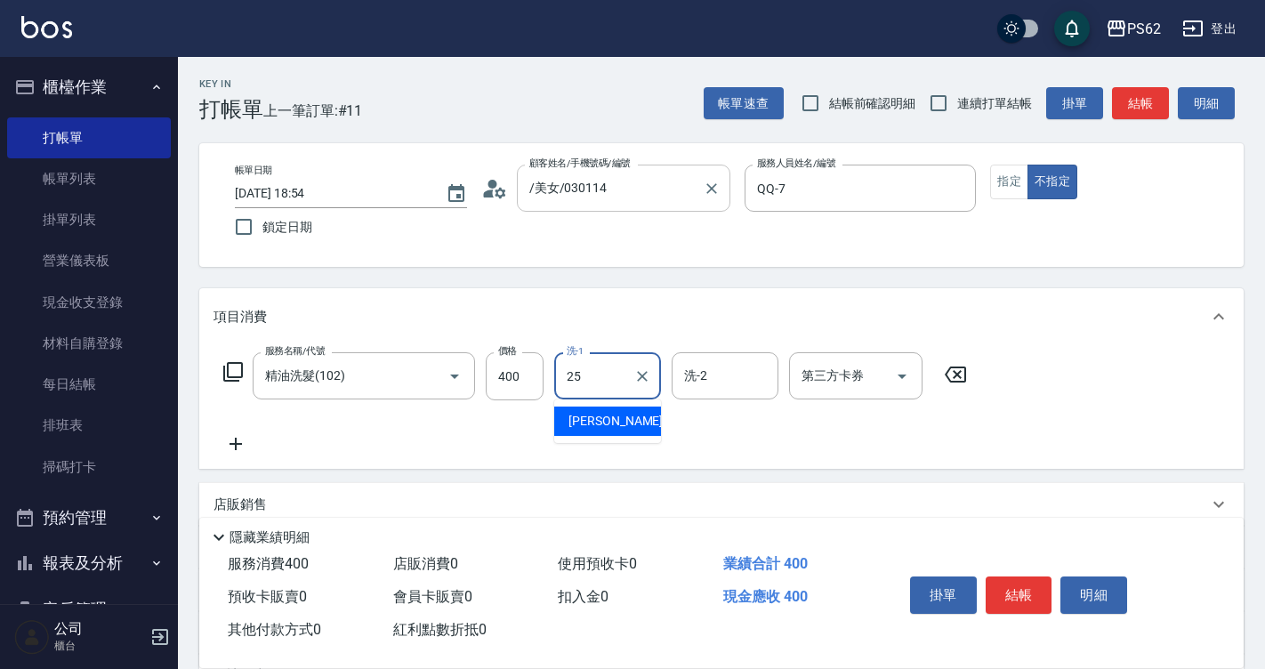
type input "浣熊-25"
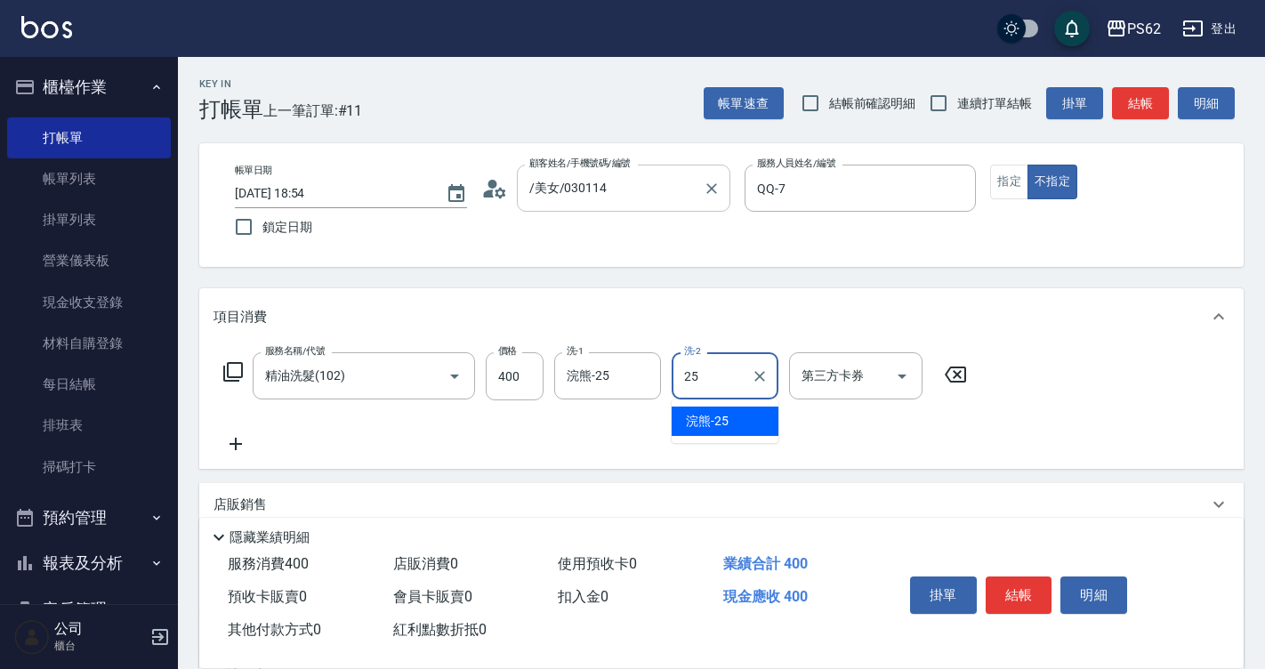
type input "浣熊-25"
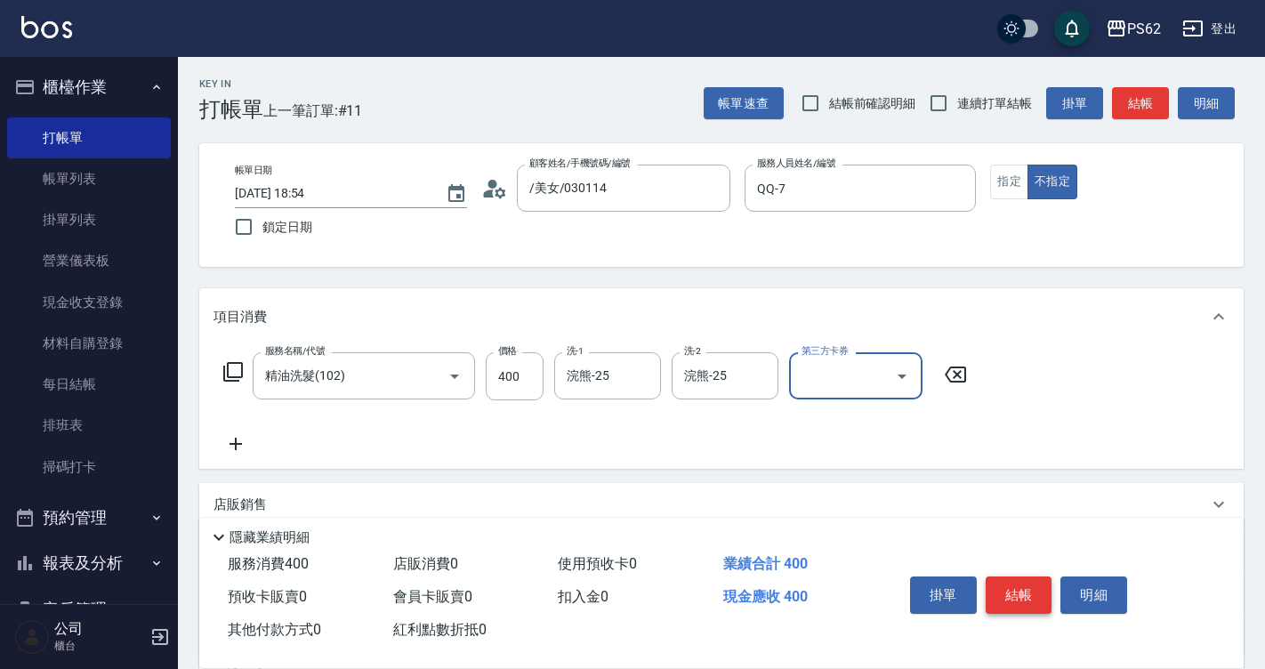
click at [1012, 576] on button "結帳" at bounding box center [1018, 594] width 67 height 37
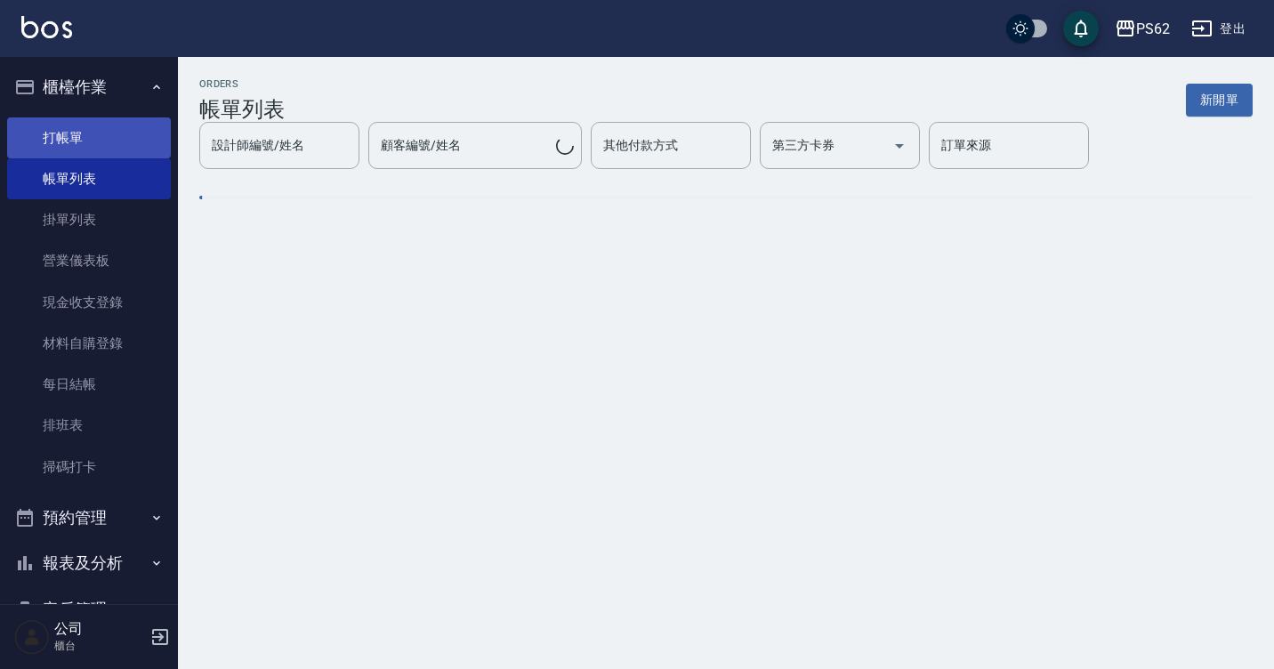
click at [82, 148] on link "打帳單" at bounding box center [89, 137] width 164 height 41
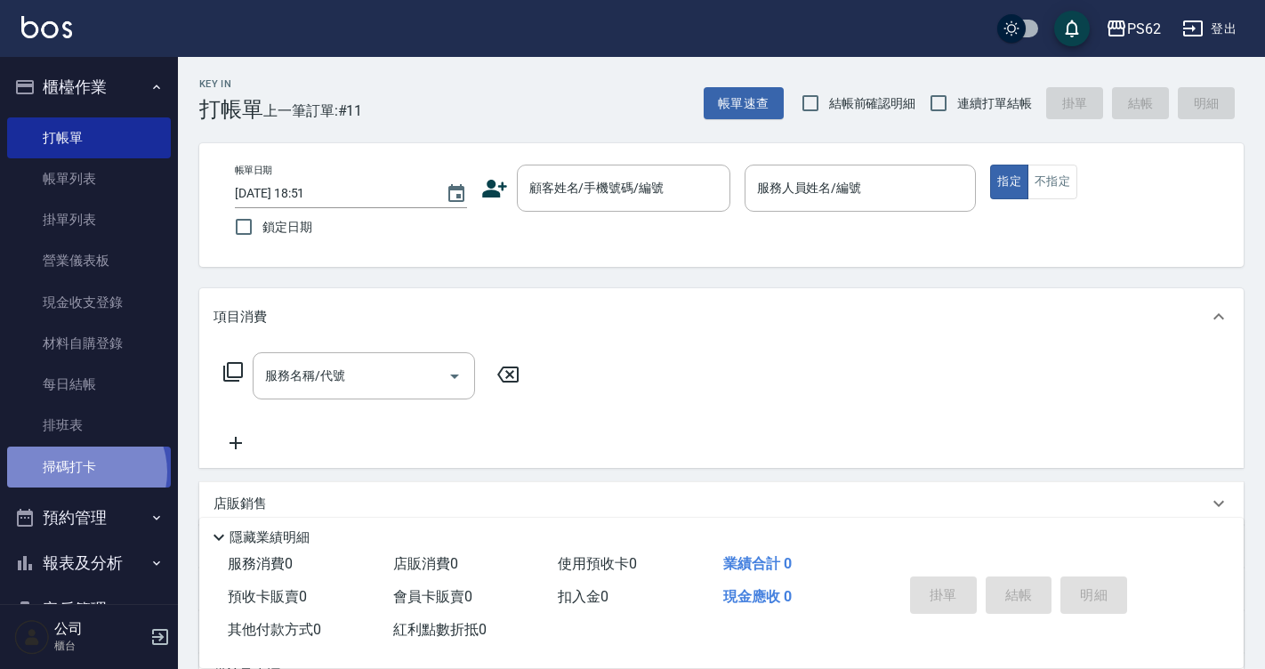
click at [84, 471] on link "掃碼打卡" at bounding box center [89, 466] width 164 height 41
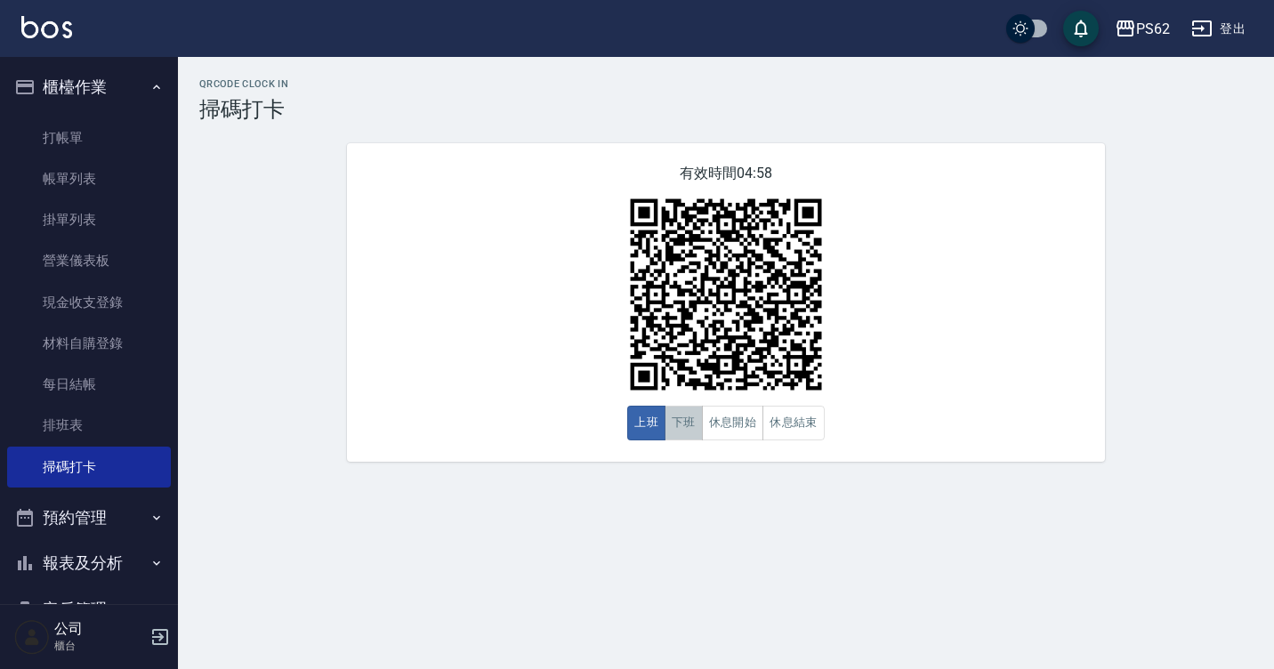
click at [675, 433] on button "下班" at bounding box center [683, 423] width 38 height 35
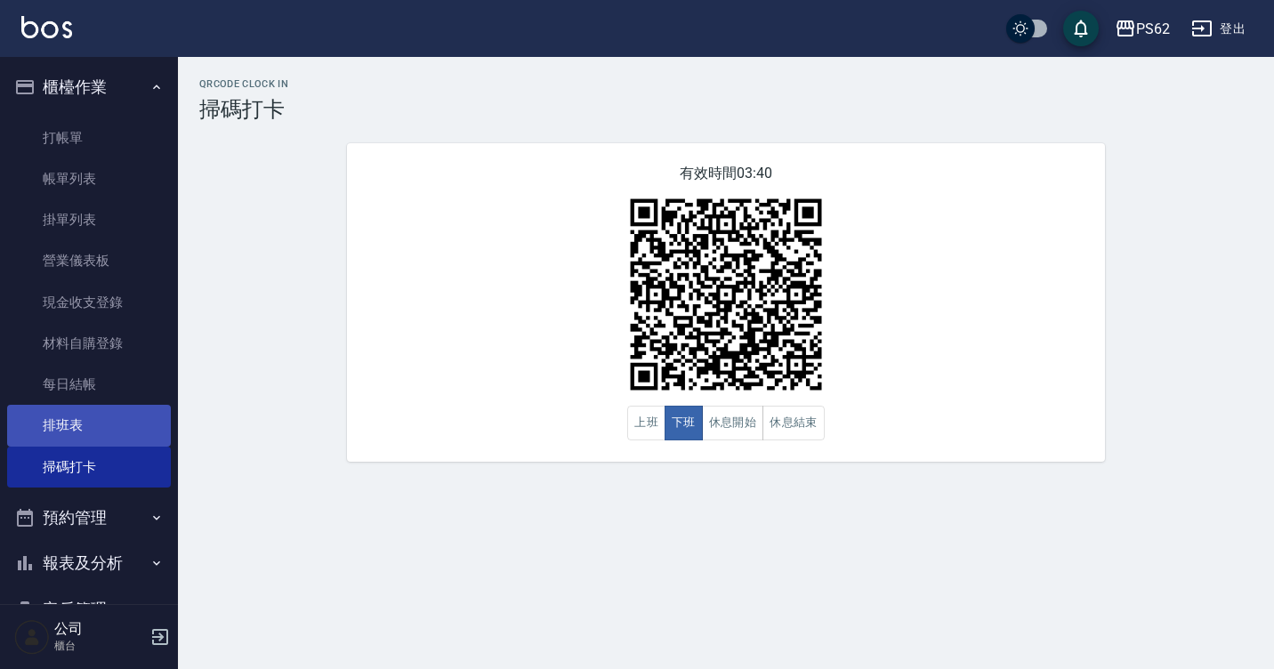
click at [103, 423] on link "排班表" at bounding box center [89, 425] width 164 height 41
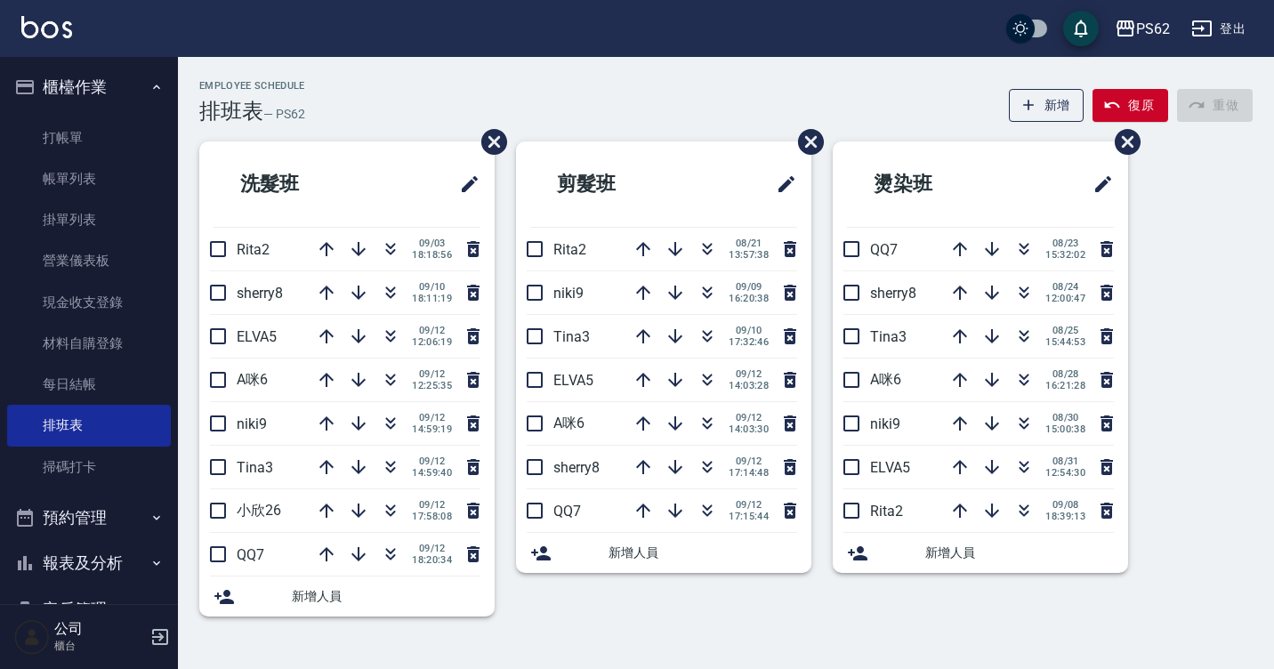
click at [661, 110] on div "Employee Schedule 排班表 — PS62 新增 復原 重做" at bounding box center [725, 102] width 1053 height 44
click at [80, 171] on link "帳單列表" at bounding box center [89, 178] width 164 height 41
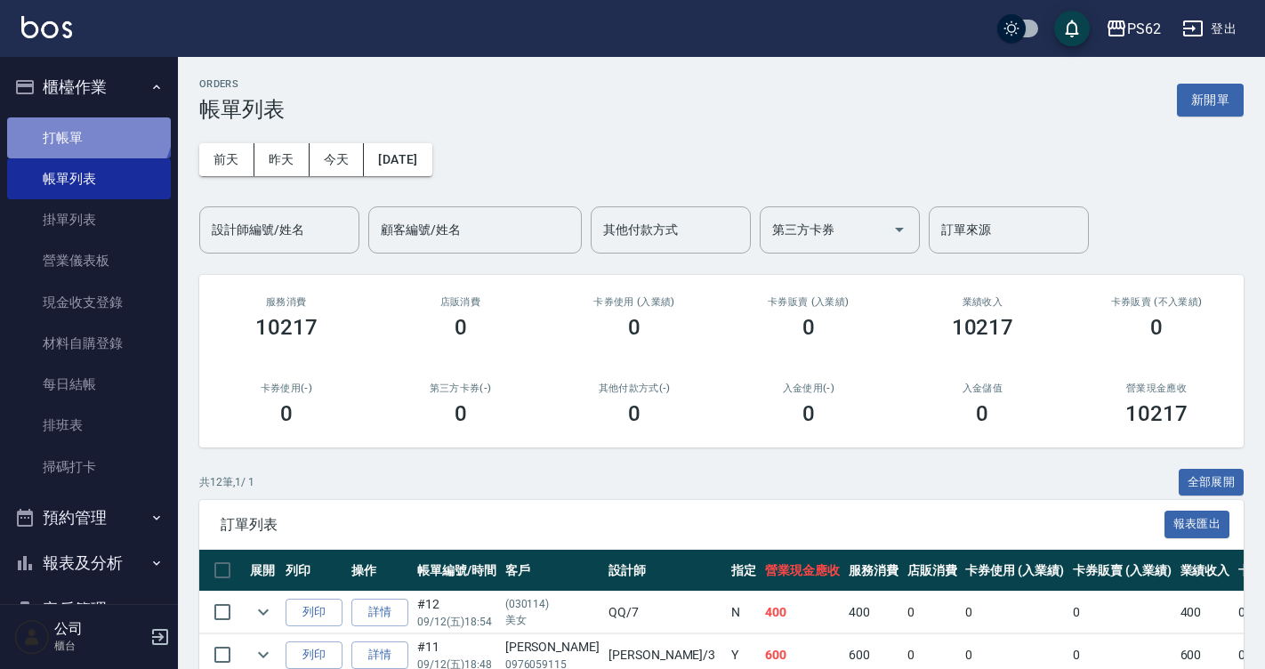
click at [86, 121] on link "打帳單" at bounding box center [89, 137] width 164 height 41
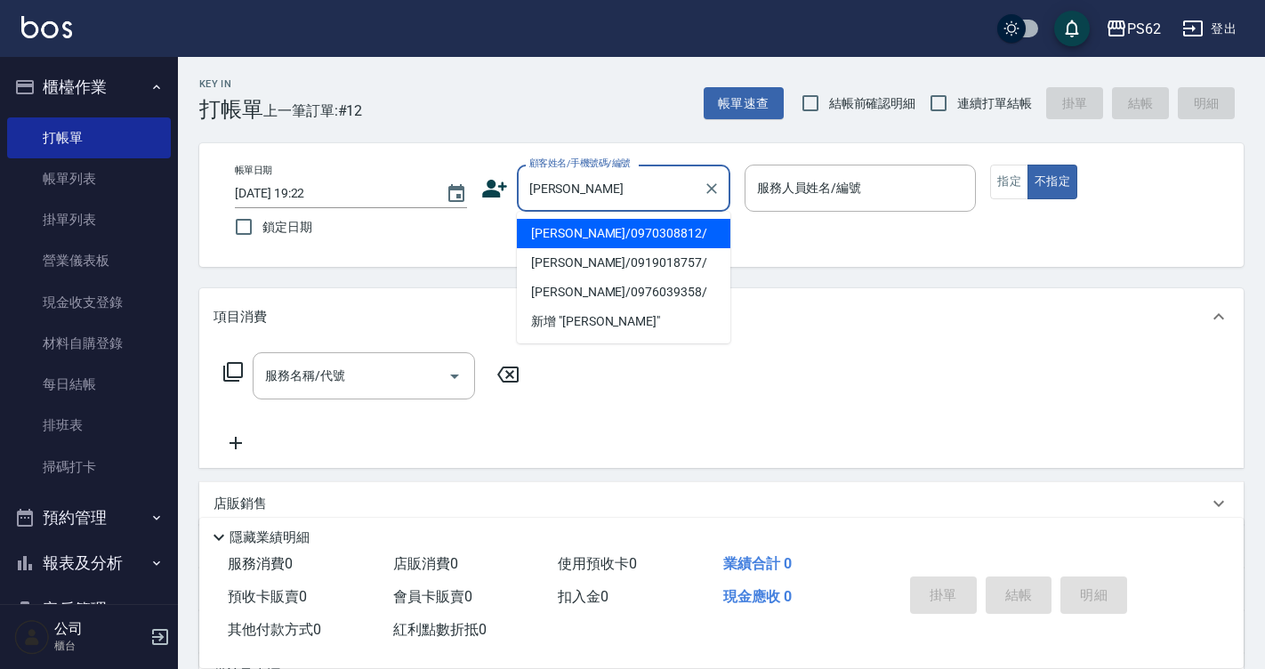
click at [609, 232] on li "張立翼/0970308812/" at bounding box center [623, 233] width 213 height 29
type input "張立翼/0970308812/"
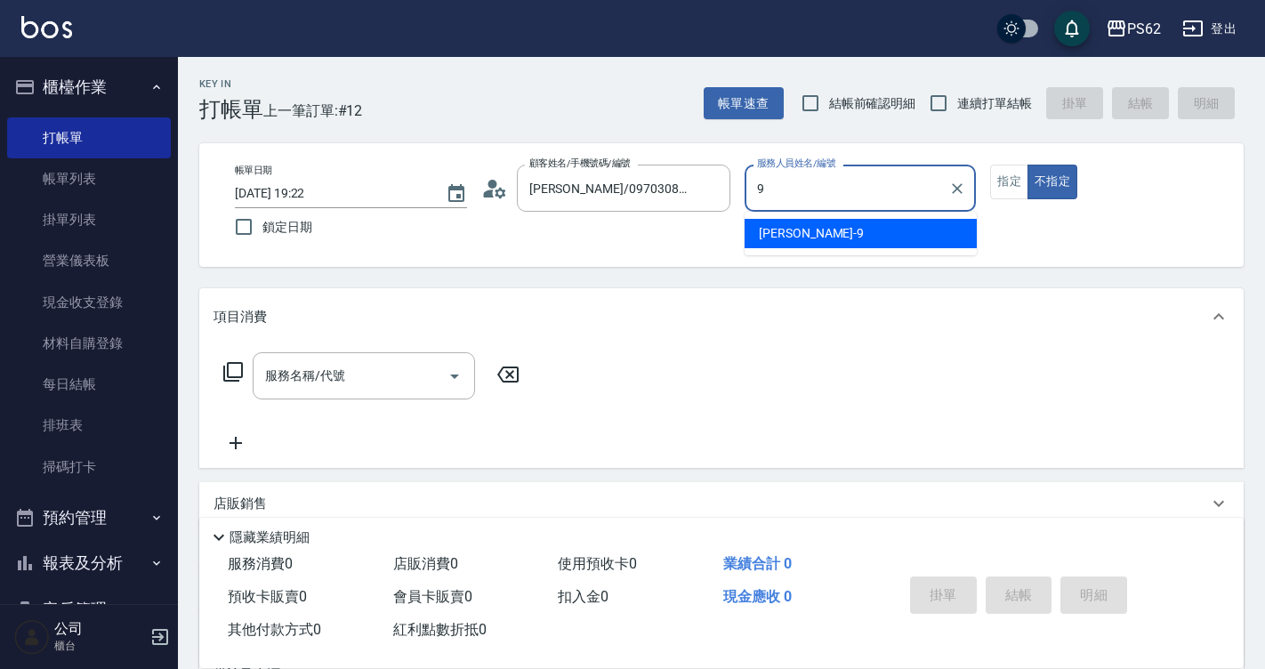
type input "niki-9"
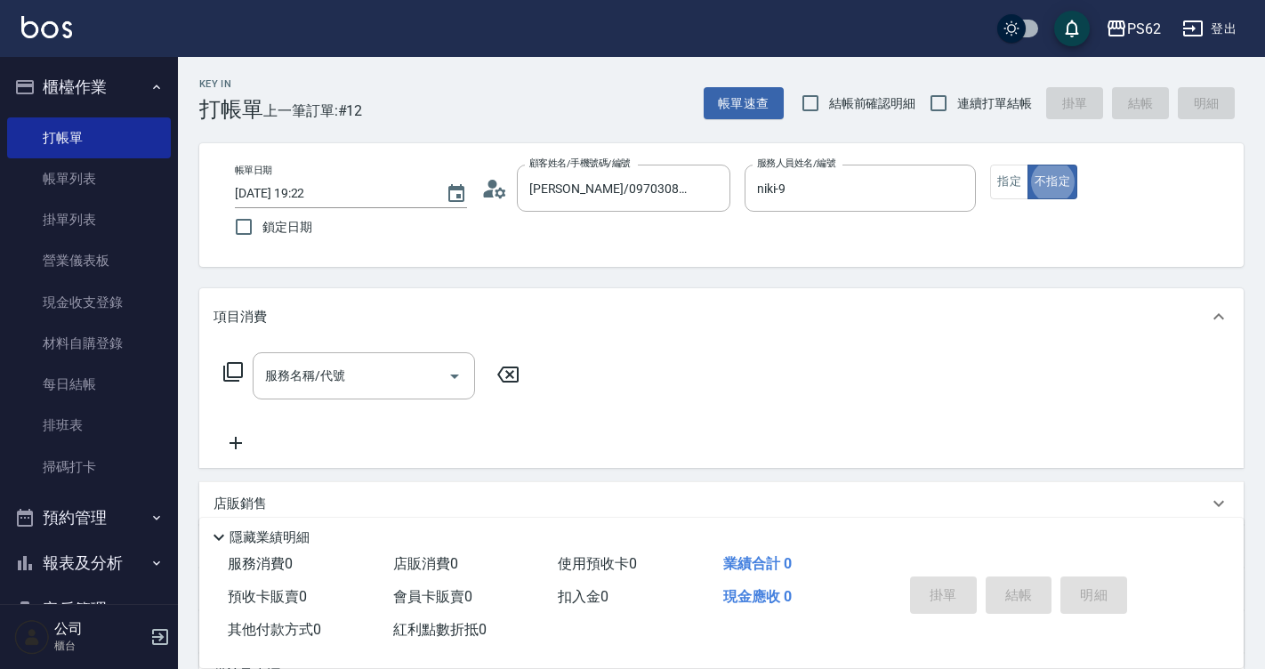
type button "false"
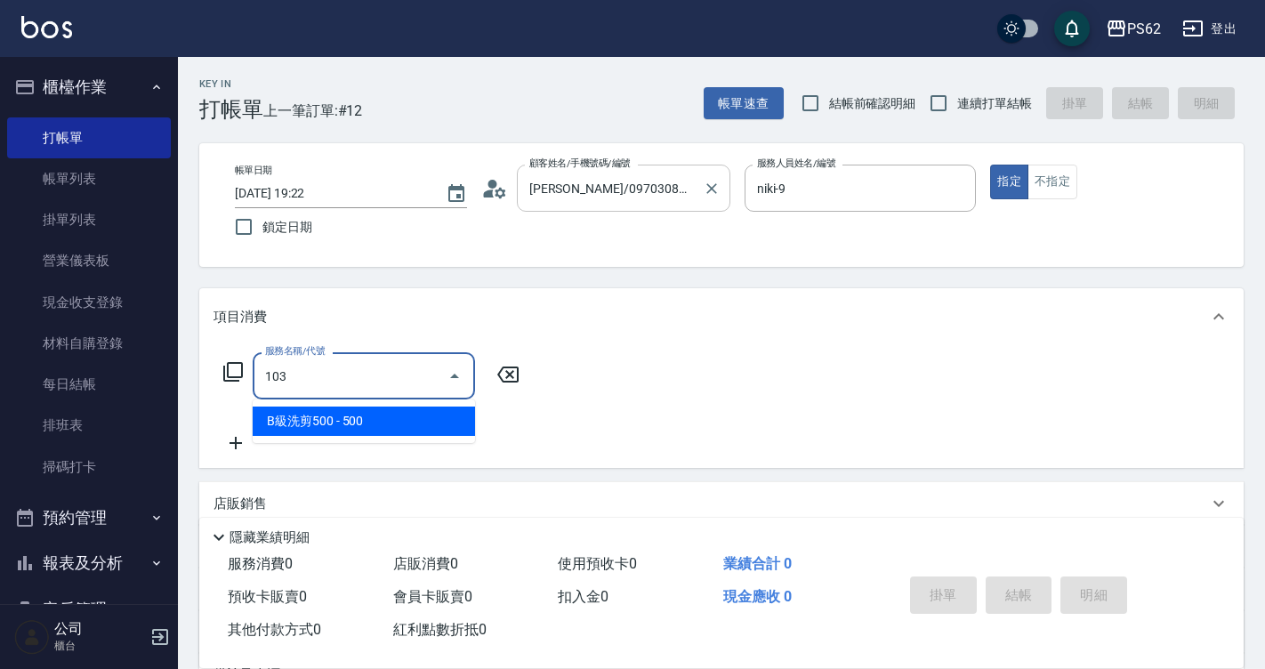
type input "B級洗剪500(103)"
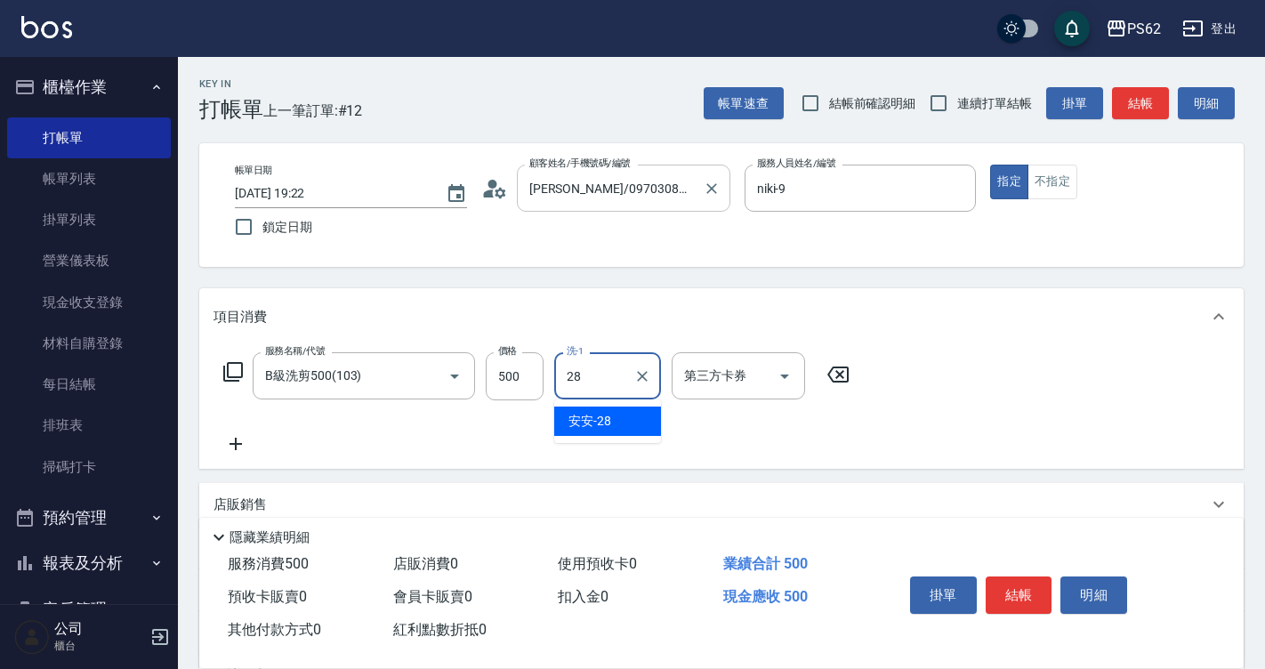
type input "安安-28"
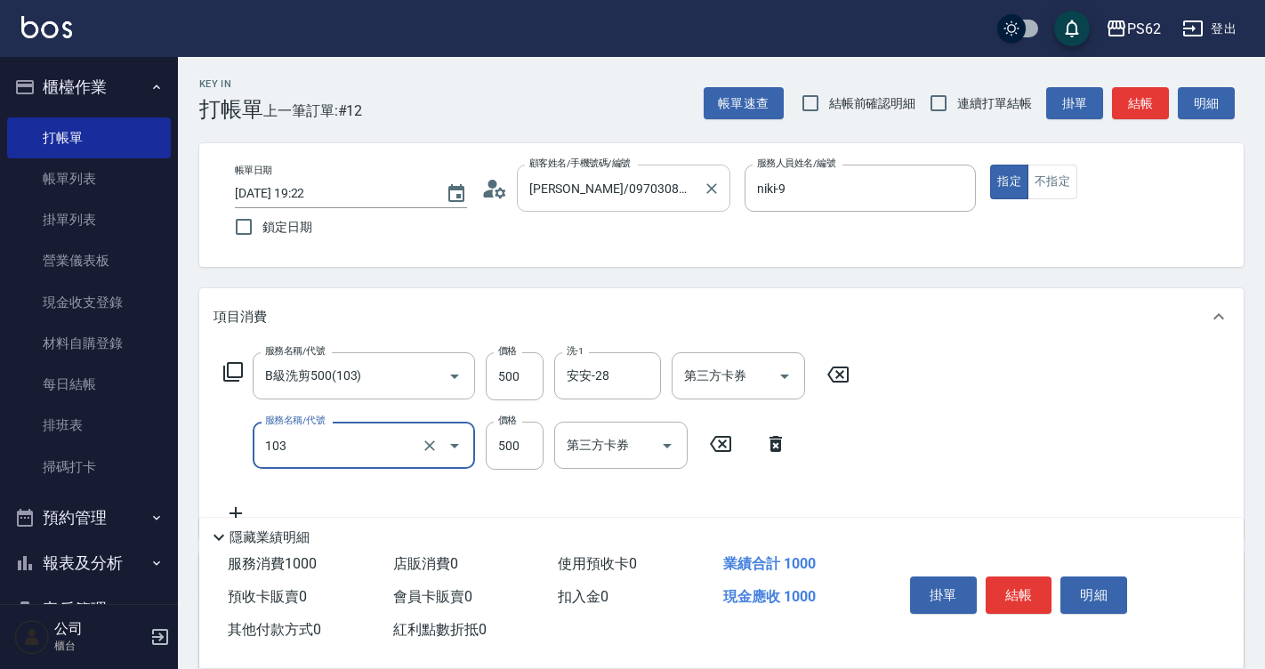
type input "B級洗剪500(103)"
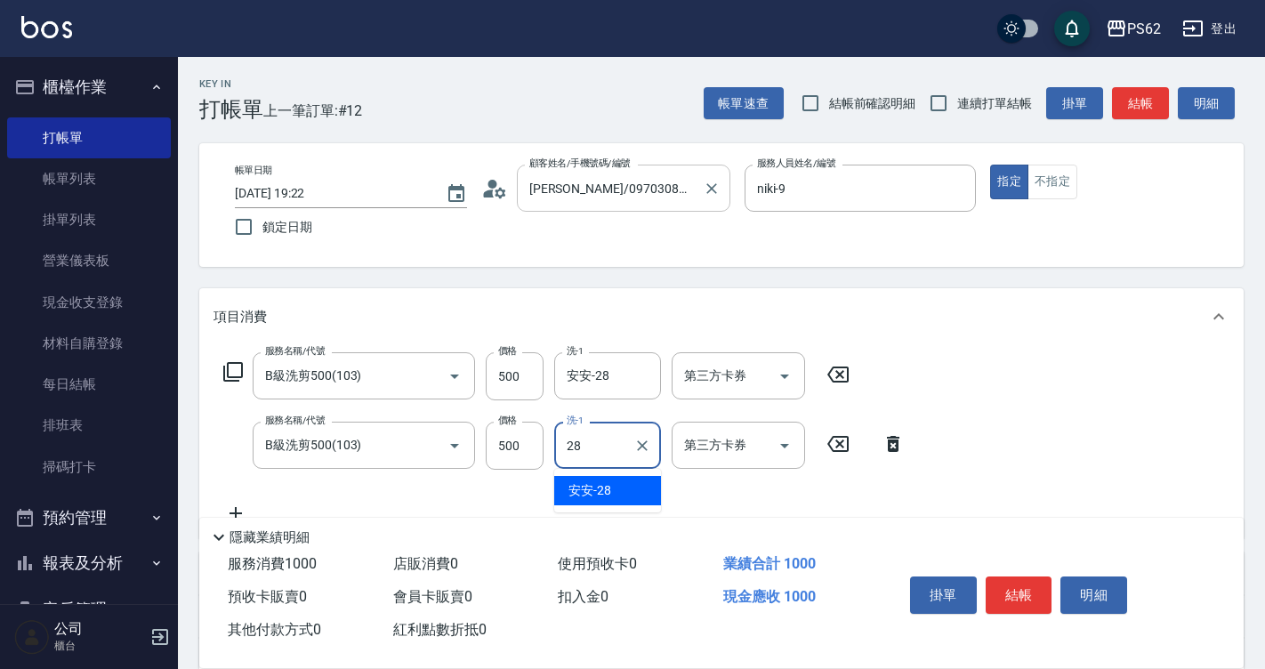
type input "安安-28"
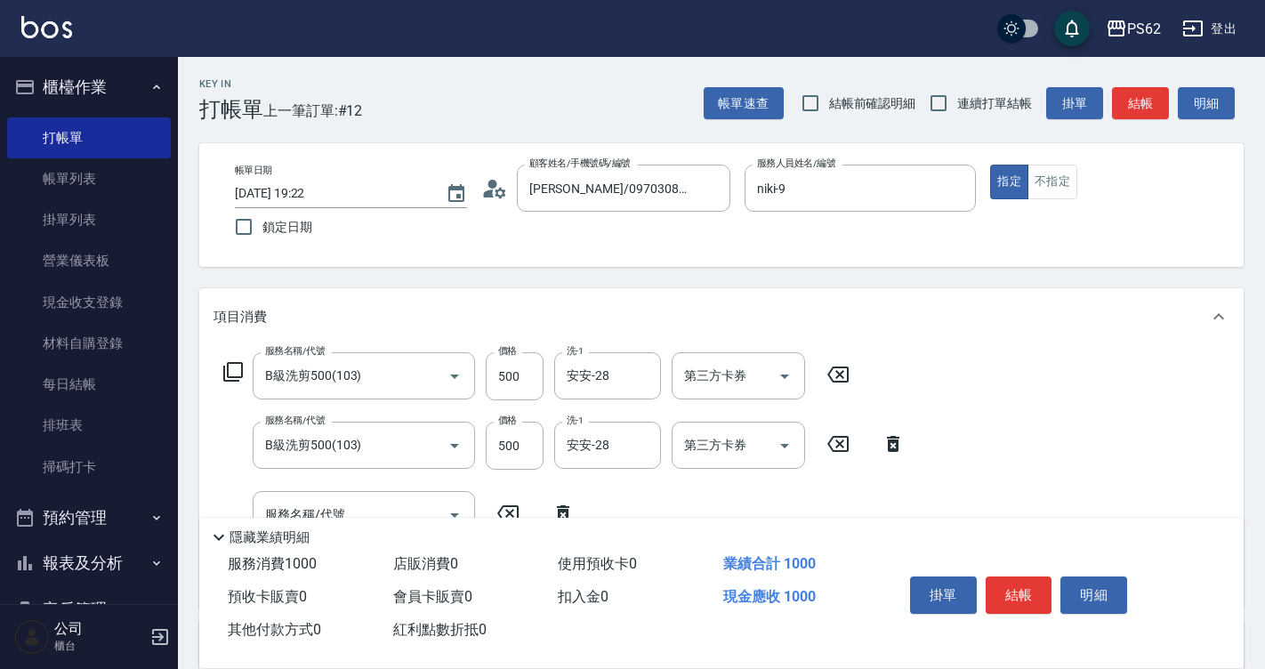
click at [566, 503] on icon at bounding box center [563, 512] width 44 height 21
click at [1008, 591] on button "結帳" at bounding box center [1018, 594] width 67 height 37
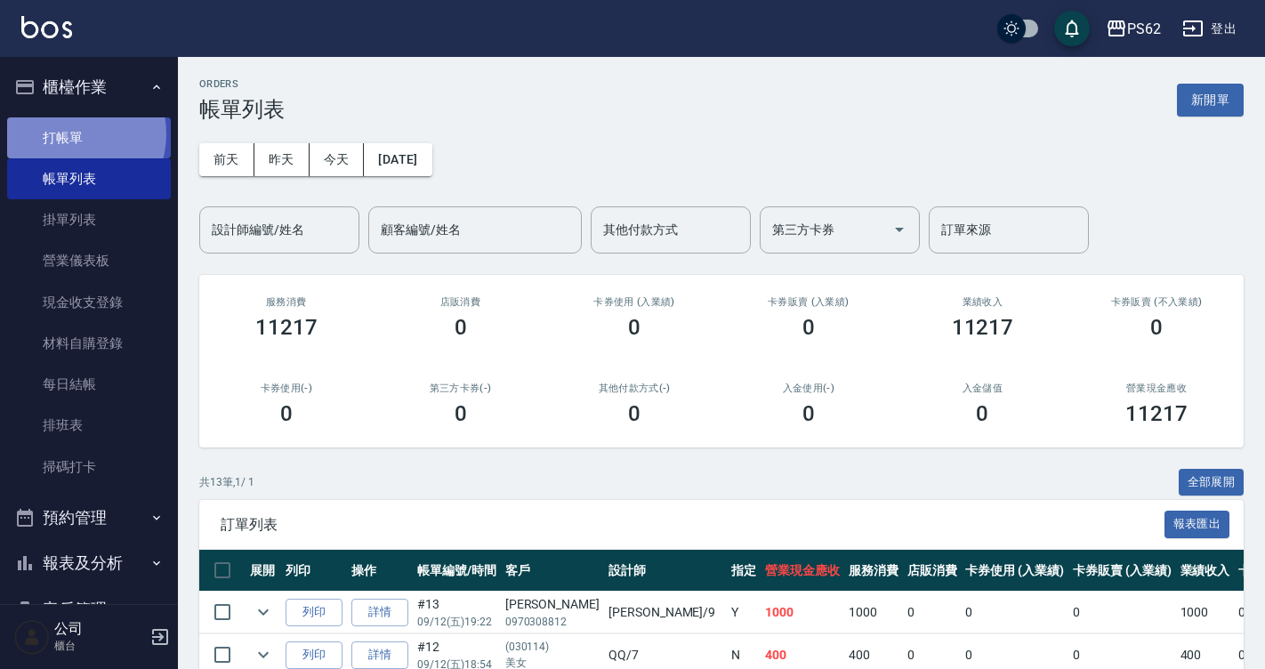
click at [66, 133] on link "打帳單" at bounding box center [89, 137] width 164 height 41
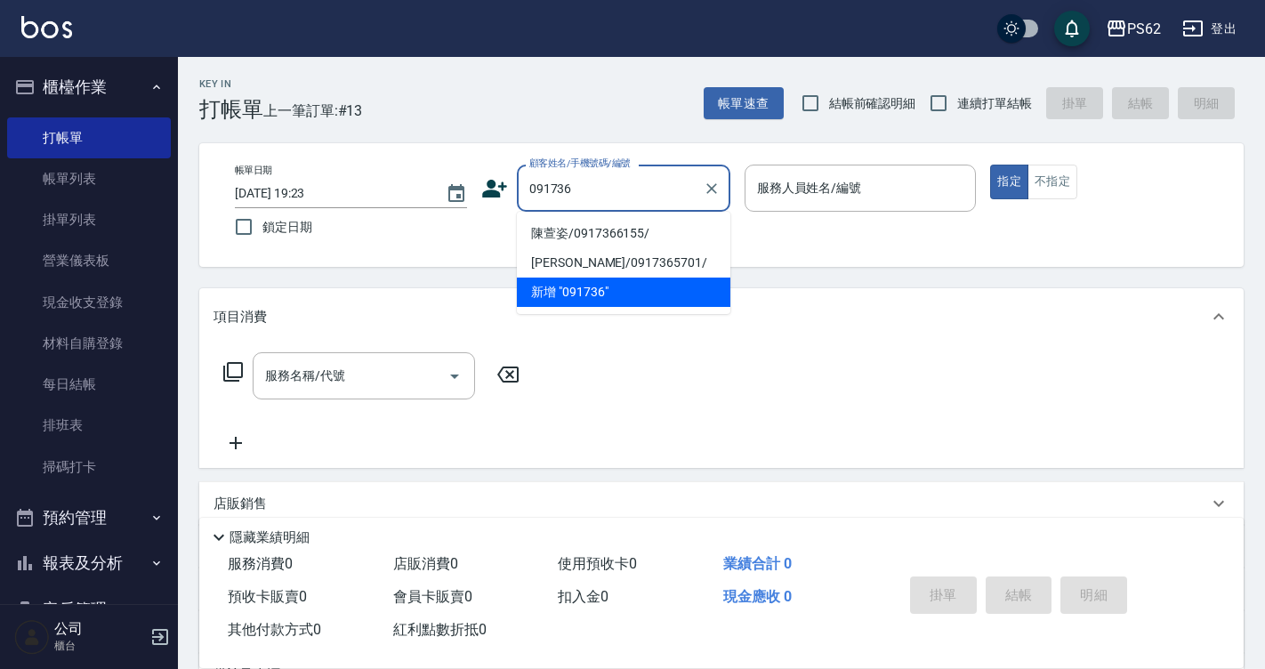
click at [536, 223] on li "陳萱姿/0917366155/" at bounding box center [623, 233] width 213 height 29
type input "陳萱姿/0917366155/"
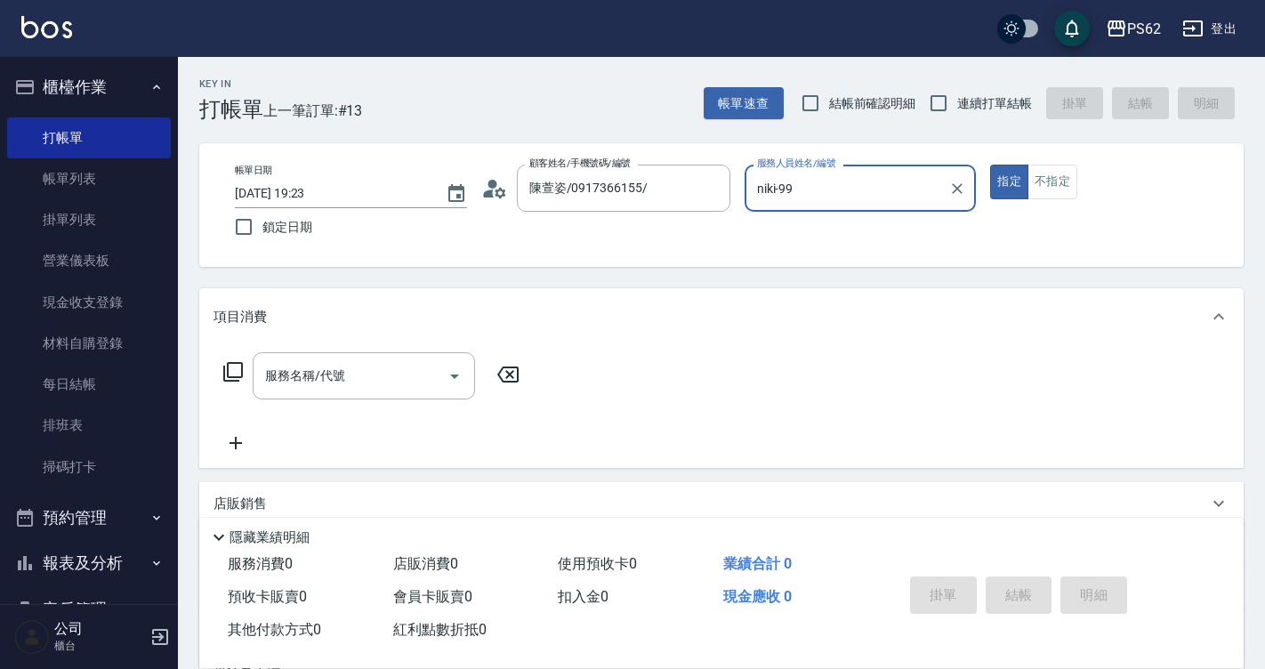
click at [990, 165] on button "指定" at bounding box center [1009, 182] width 38 height 35
type input "niki-9"
type button "true"
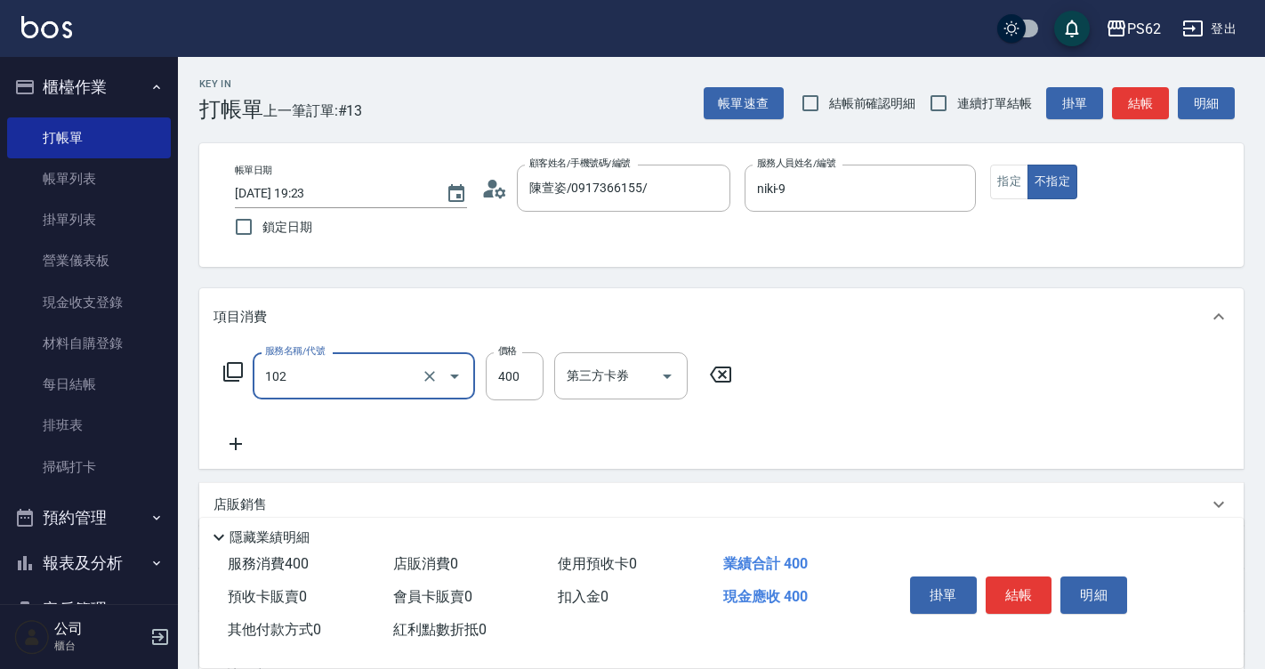
type input "精油洗髮(102)"
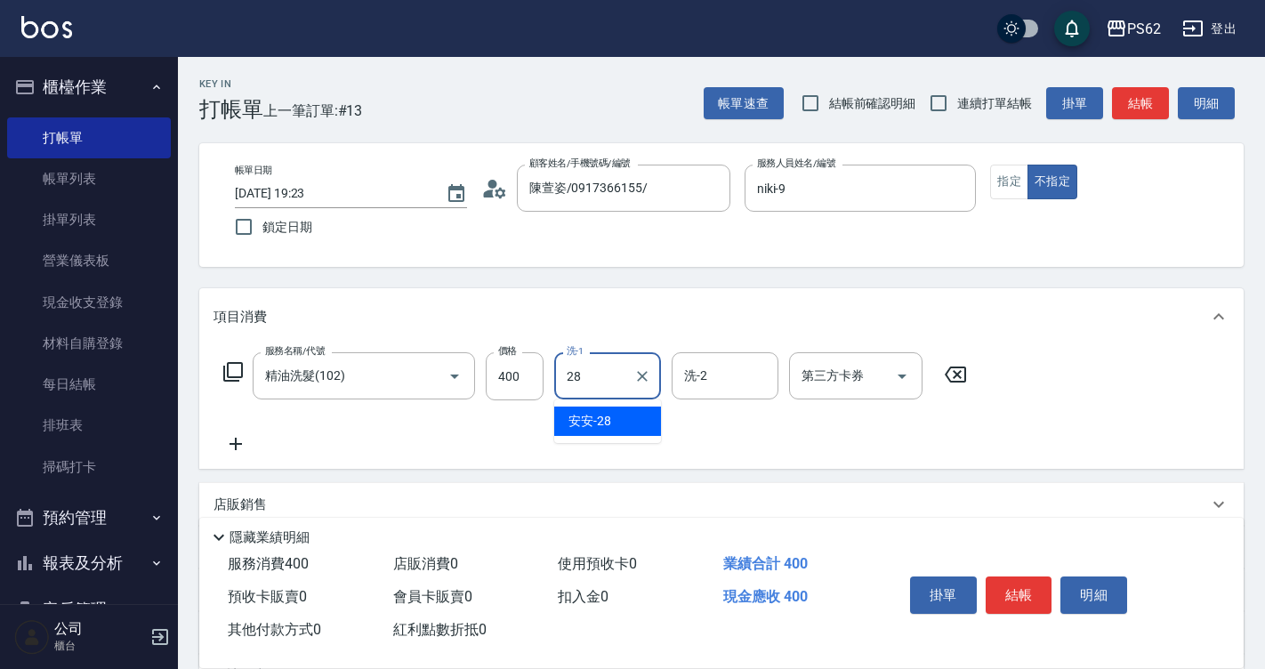
type input "安安-28"
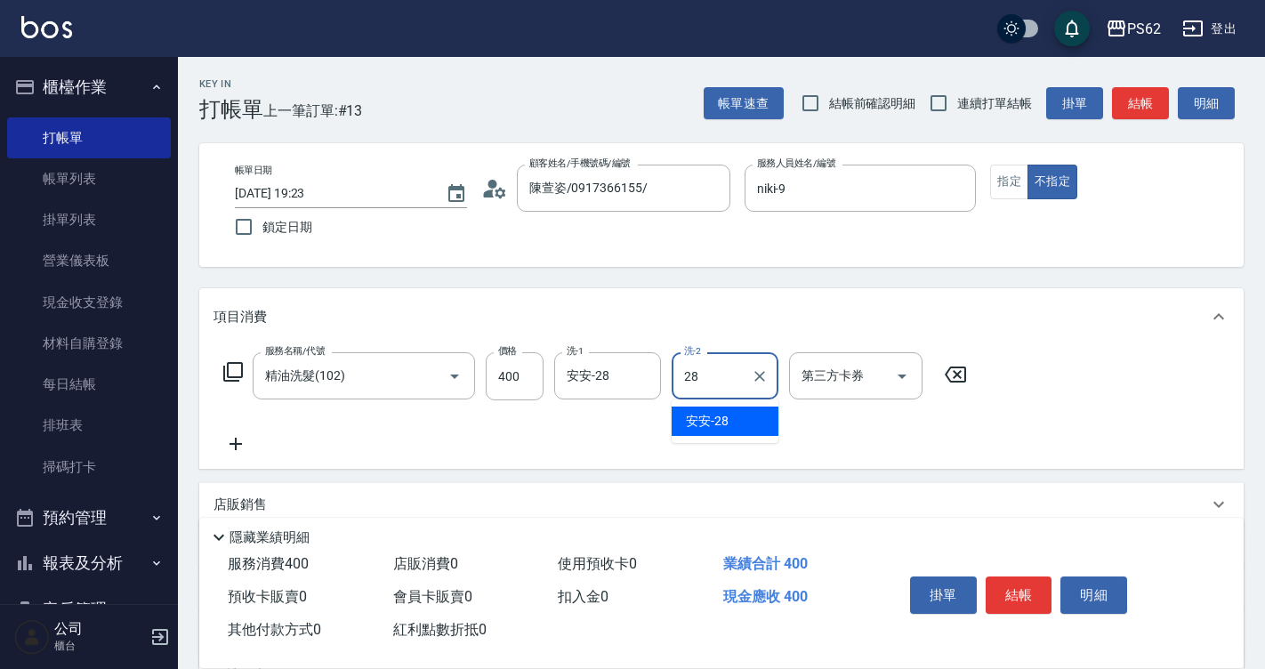
type input "安安-28"
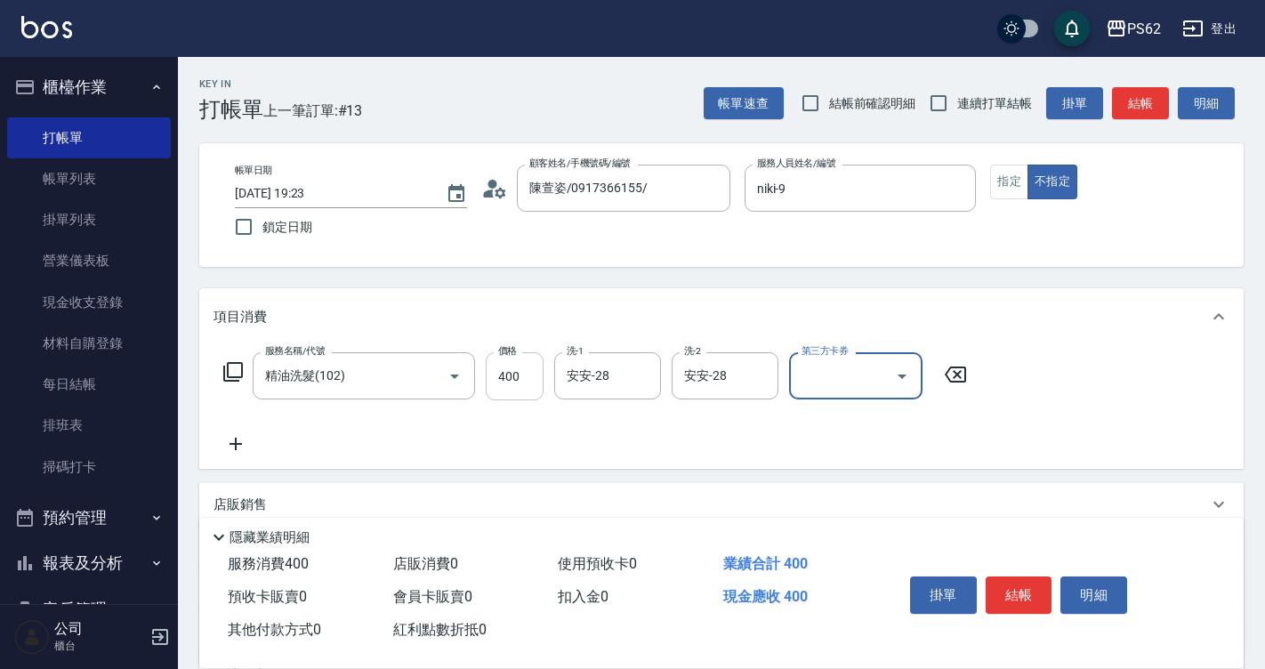
click at [497, 391] on input "400" at bounding box center [515, 376] width 58 height 48
type input "500"
click at [1040, 588] on button "結帳" at bounding box center [1018, 594] width 67 height 37
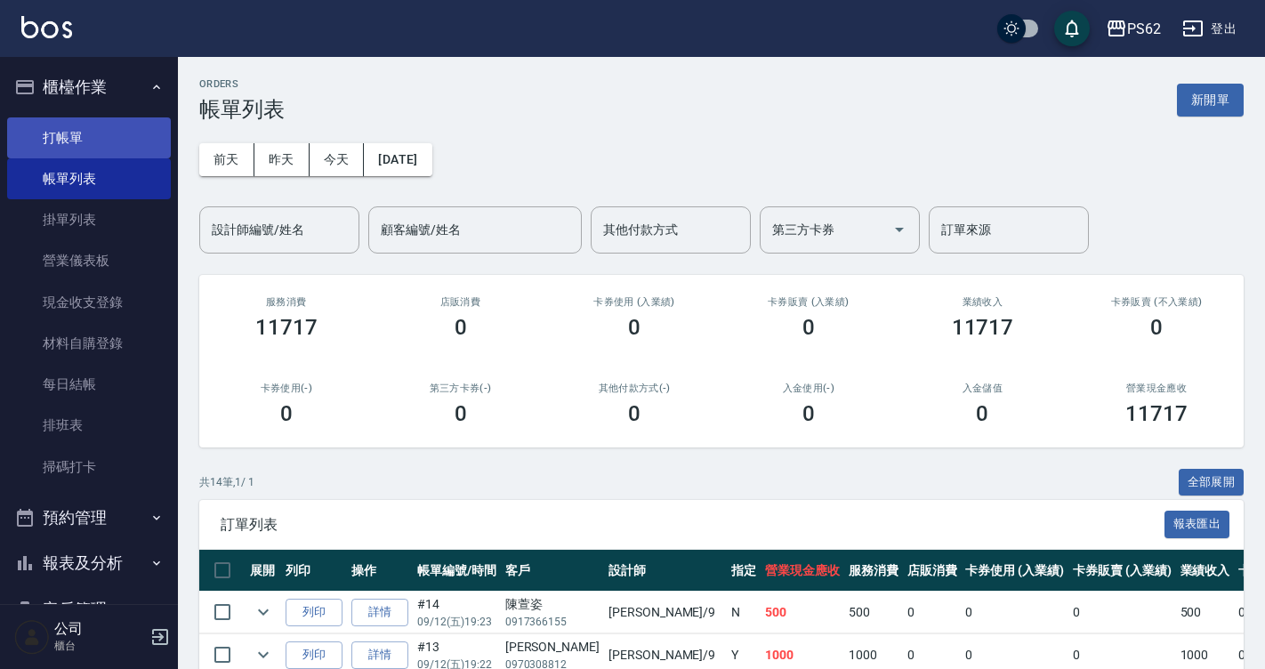
click at [12, 149] on link "打帳單" at bounding box center [89, 137] width 164 height 41
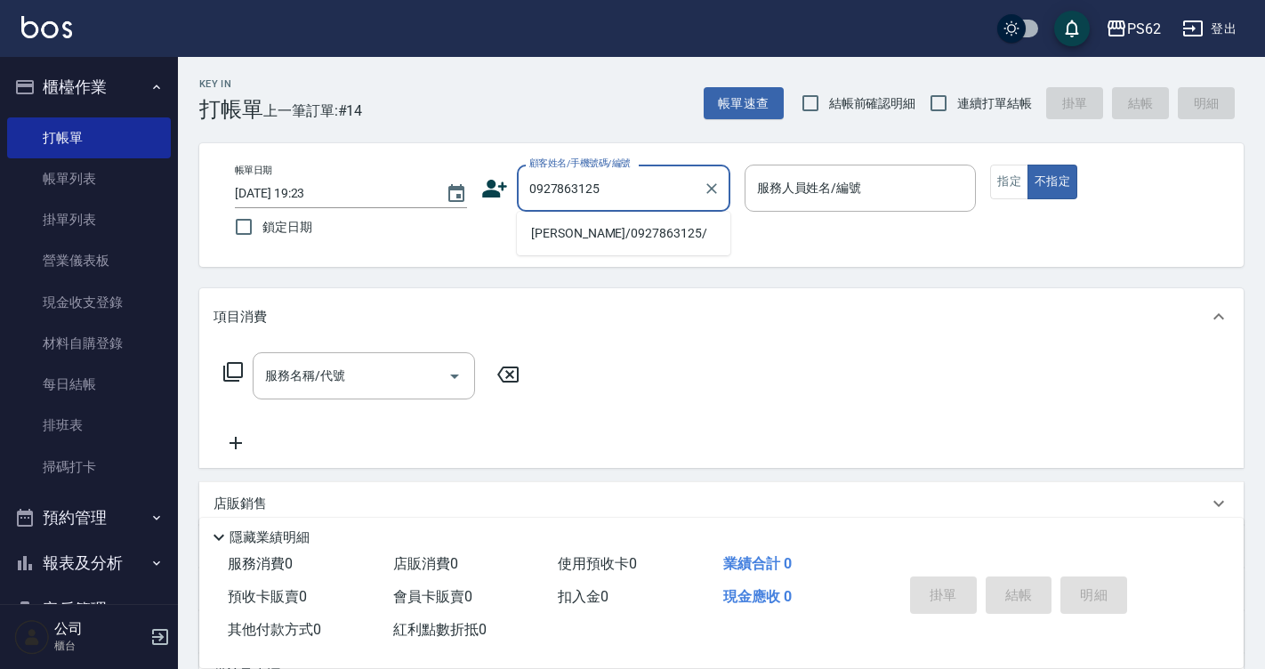
click at [540, 235] on li "翁瑞鴻/0927863125/" at bounding box center [623, 233] width 213 height 29
type input "翁瑞鴻/0927863125/"
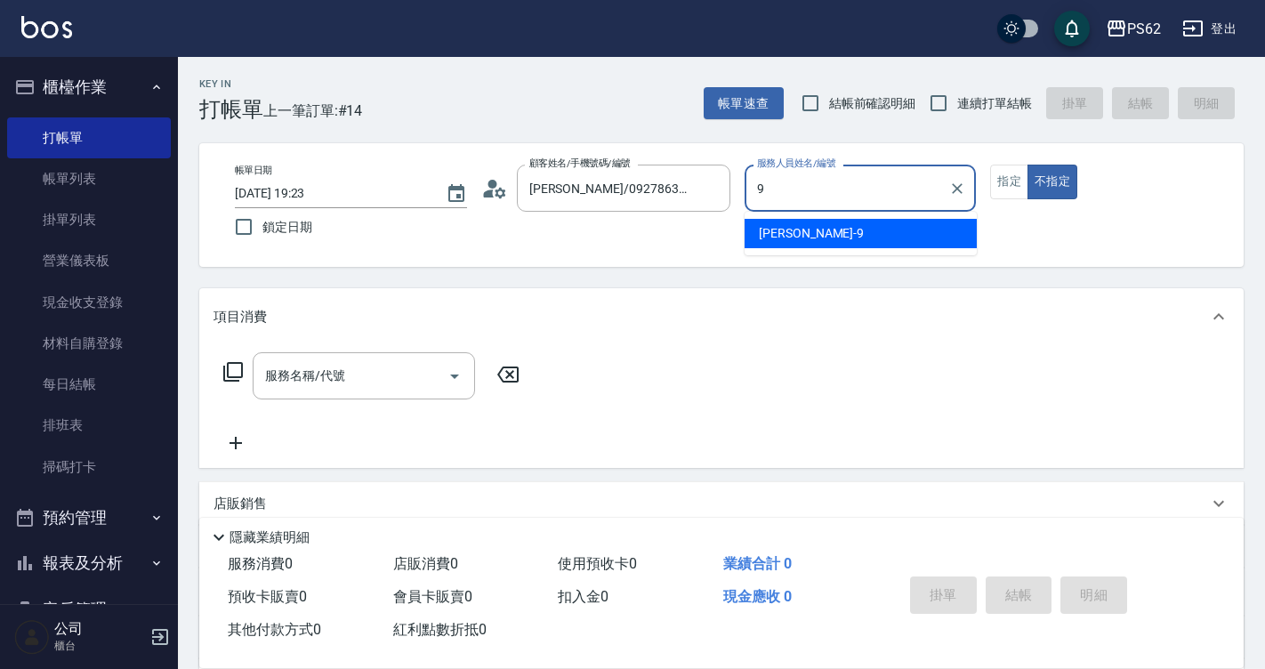
type input "niki-9"
type button "false"
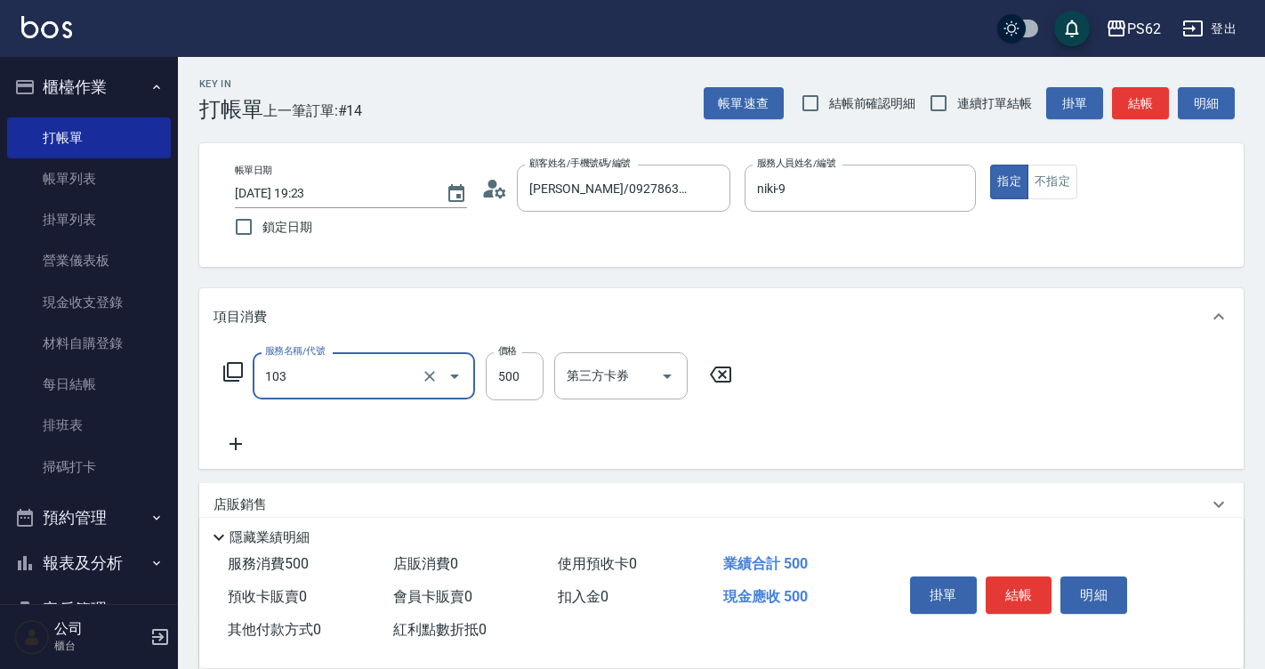
type input "B級洗剪500(103)"
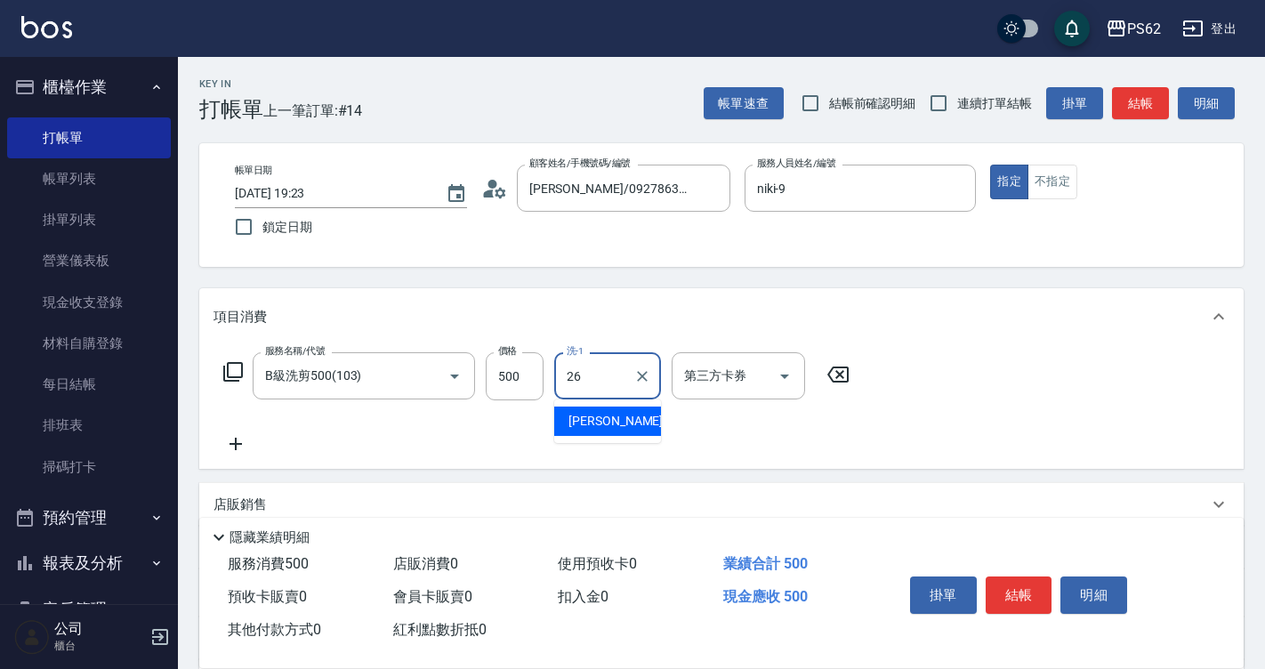
type input "小欣-26"
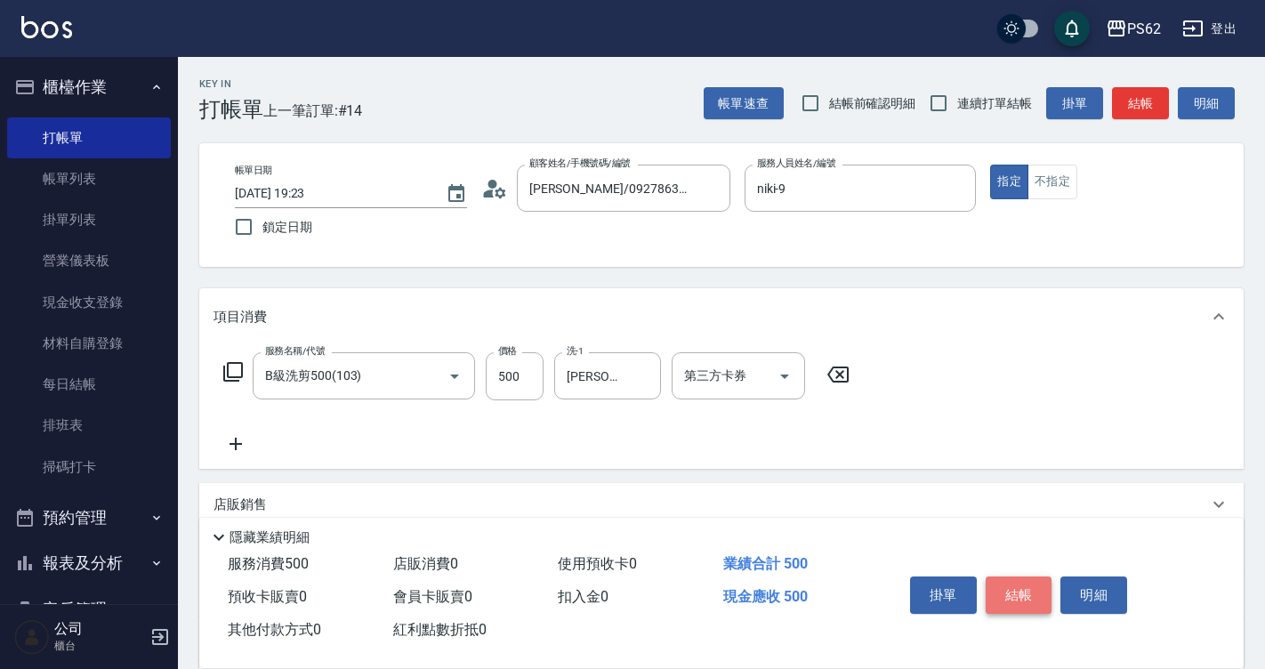
click at [1032, 576] on button "結帳" at bounding box center [1018, 594] width 67 height 37
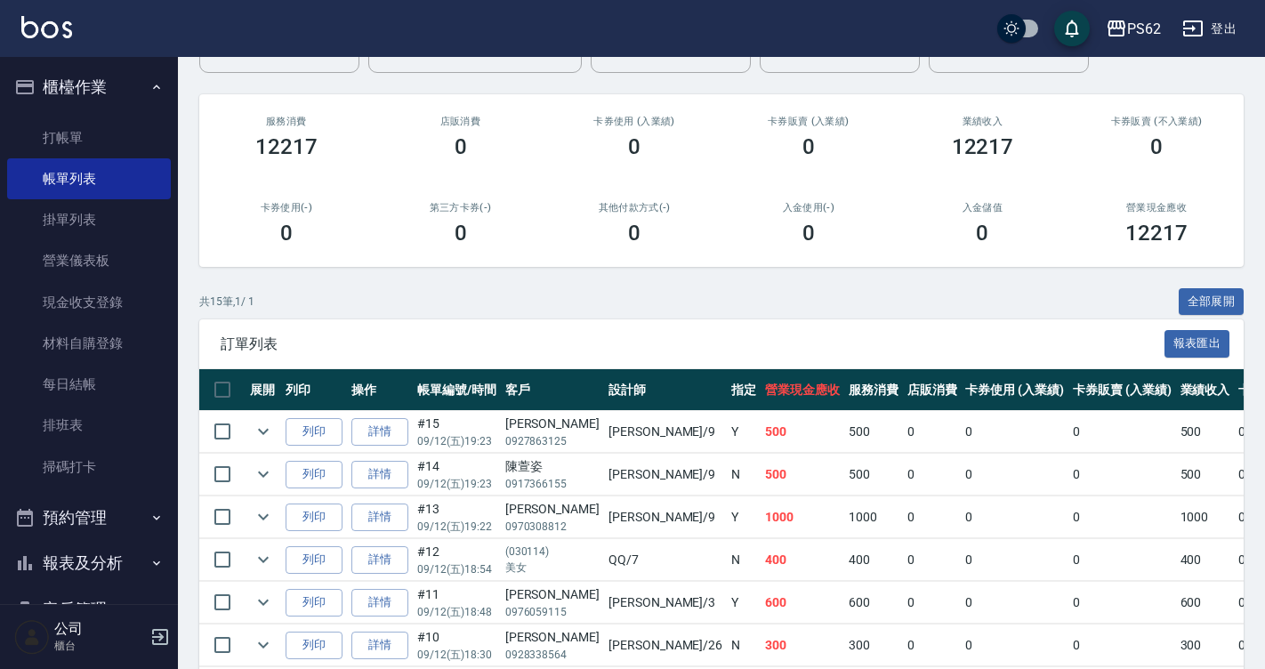
scroll to position [267, 0]
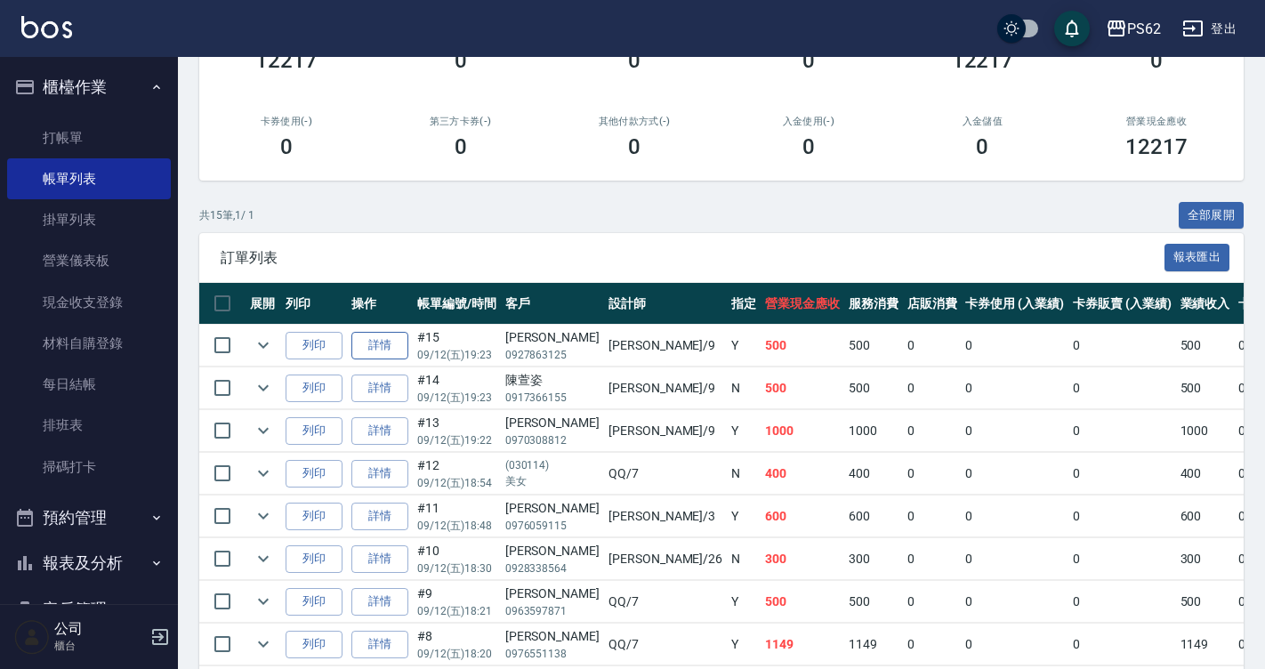
click at [388, 346] on link "詳情" at bounding box center [379, 346] width 57 height 28
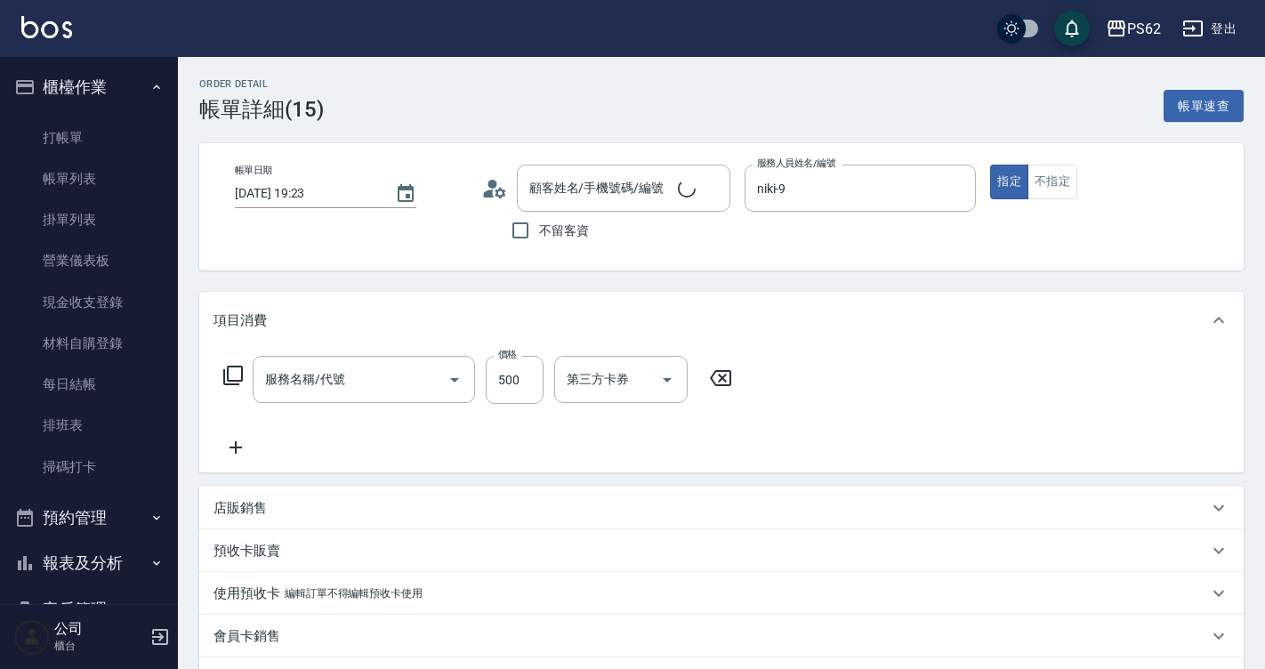
type input "2025/09/12 19:23"
type input "niki-9"
type input "翁瑞鴻/0927863125/"
type input "B級洗剪500(103)"
drag, startPoint x: 250, startPoint y: 428, endPoint x: 249, endPoint y: 446, distance: 18.7
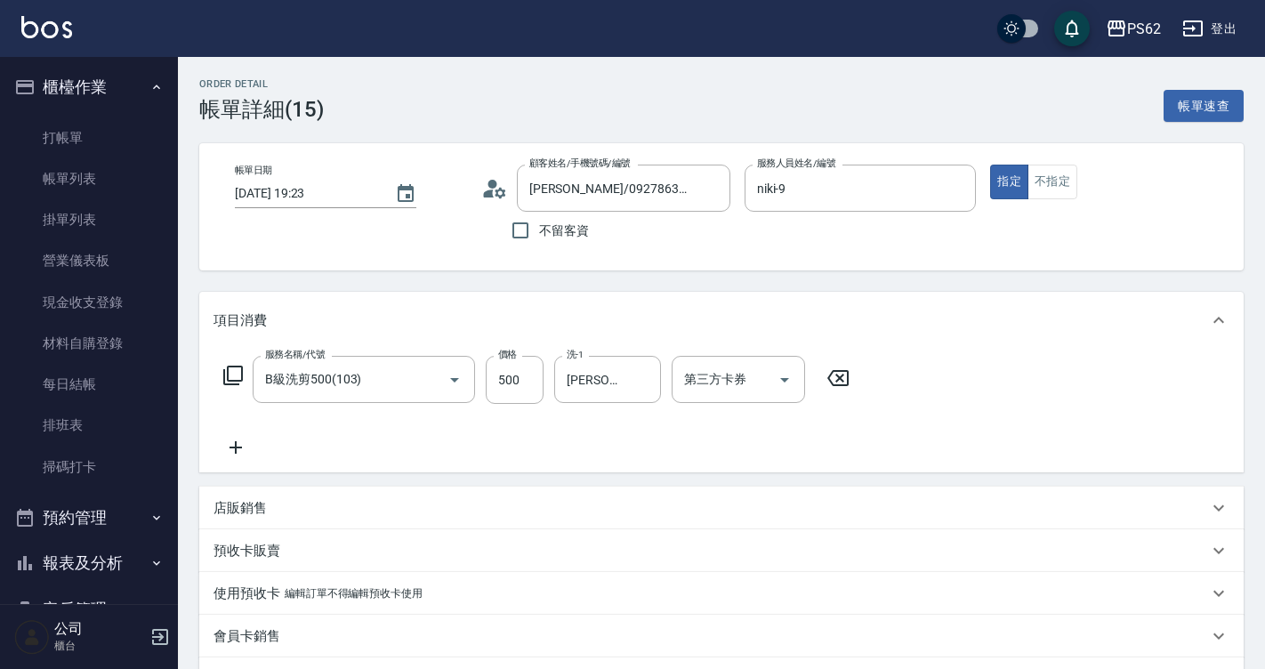
click at [250, 432] on div "服務名稱/代號 B級洗剪500(103) 服務名稱/代號 價格 500 價格 洗-1 小欣-26 洗-1 第三方卡券 第三方卡券" at bounding box center [536, 407] width 647 height 102
click at [234, 462] on div "服務名稱/代號 B級洗剪500(103) 服務名稱/代號 價格 500 價格 洗-1 小欣-26 洗-1 第三方卡券 第三方卡券" at bounding box center [721, 411] width 1044 height 124
click at [237, 452] on icon at bounding box center [235, 447] width 44 height 21
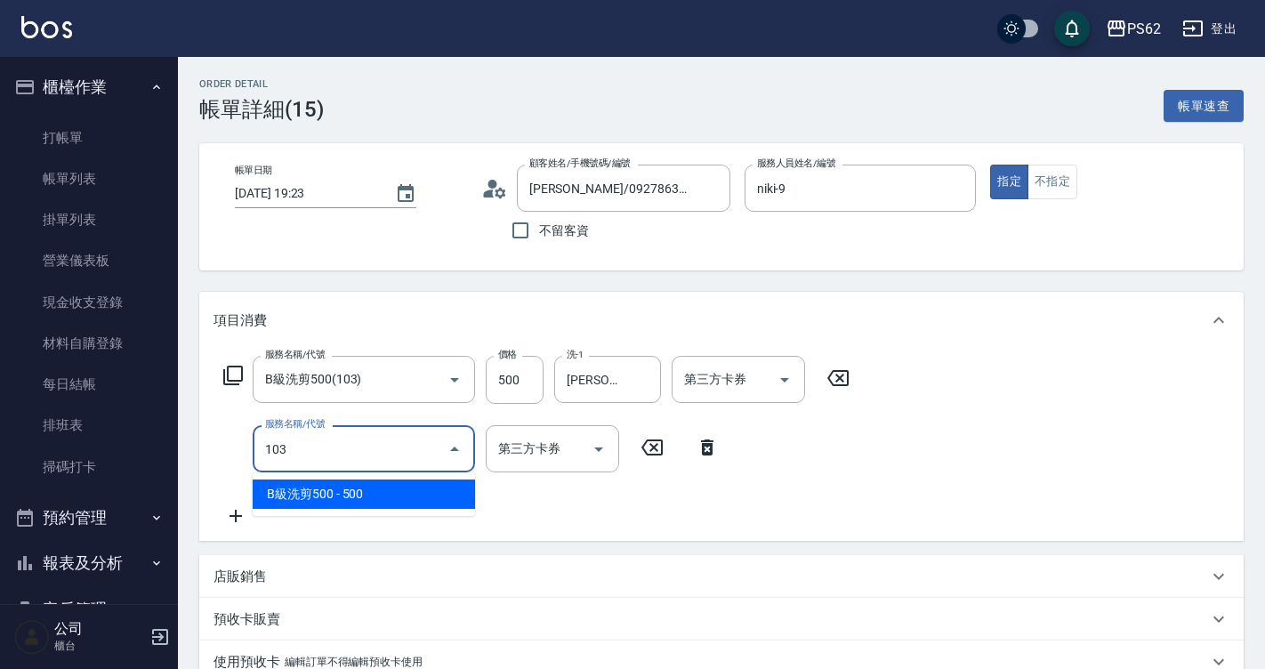
type input "B級洗剪500(103)"
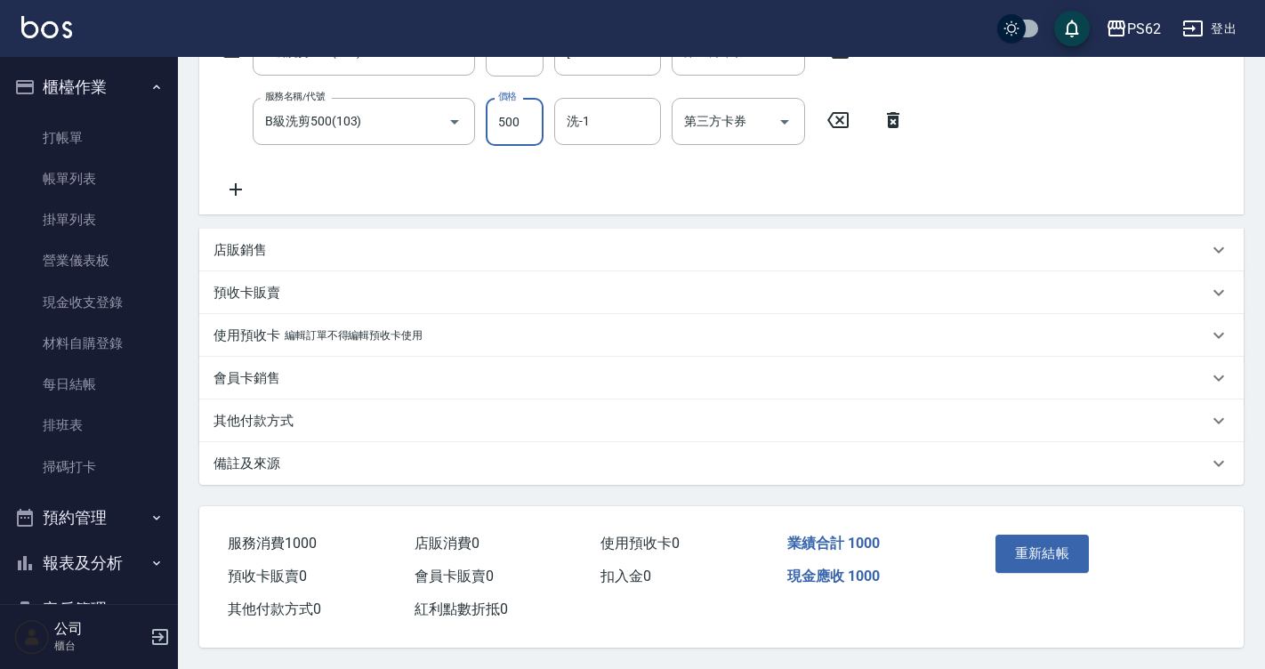
scroll to position [335, 0]
click at [1046, 540] on button "重新結帳" at bounding box center [1042, 552] width 94 height 37
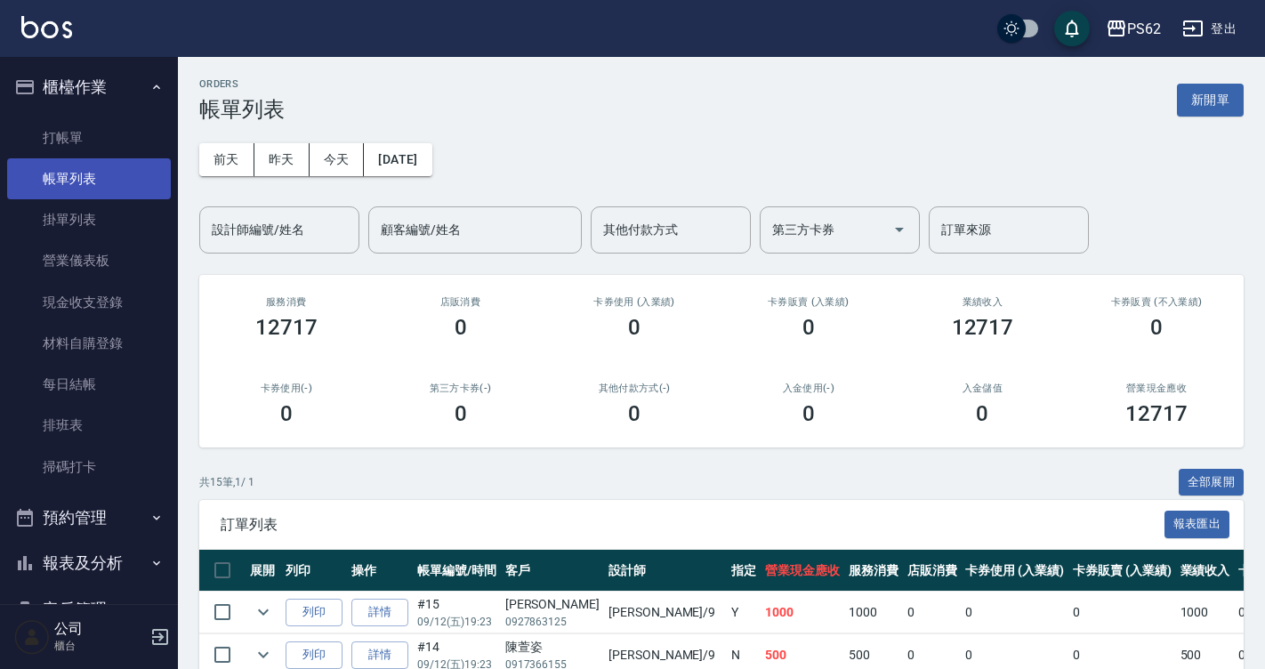
drag, startPoint x: 68, startPoint y: 173, endPoint x: 76, endPoint y: 144, distance: 29.6
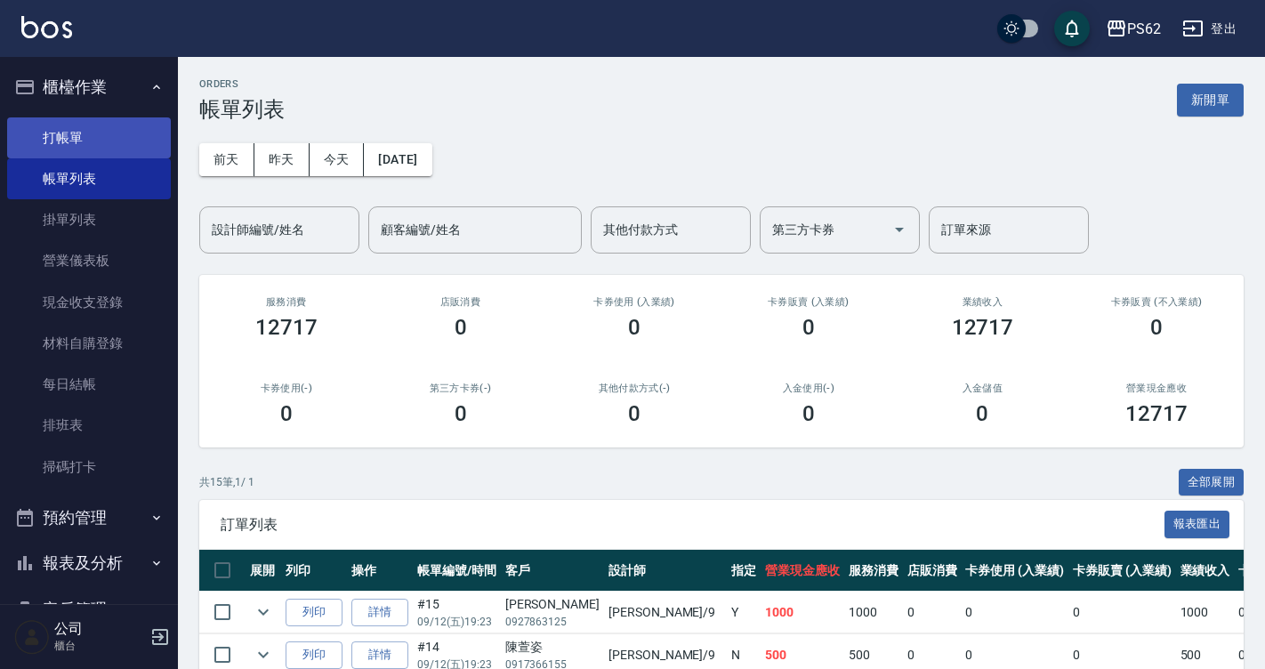
click at [69, 172] on link "帳單列表" at bounding box center [89, 178] width 164 height 41
click at [80, 136] on link "打帳單" at bounding box center [89, 137] width 164 height 41
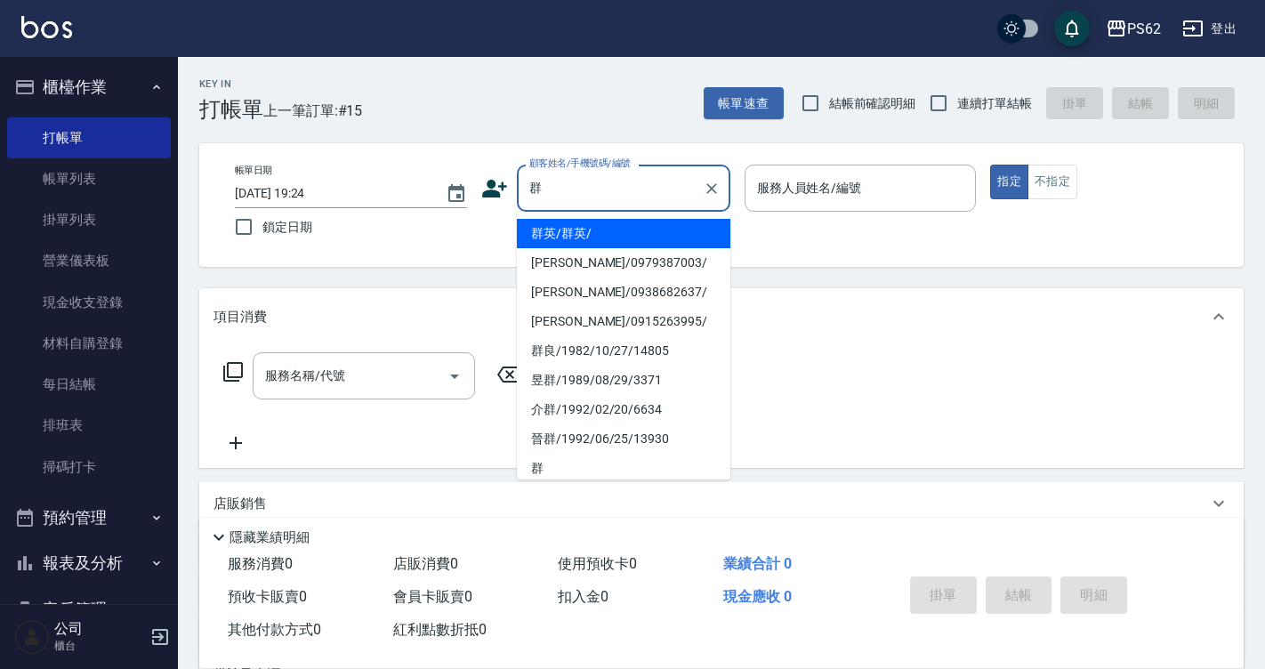
click at [631, 242] on li "群英/群英/" at bounding box center [623, 233] width 213 height 29
type input "群英/群英/"
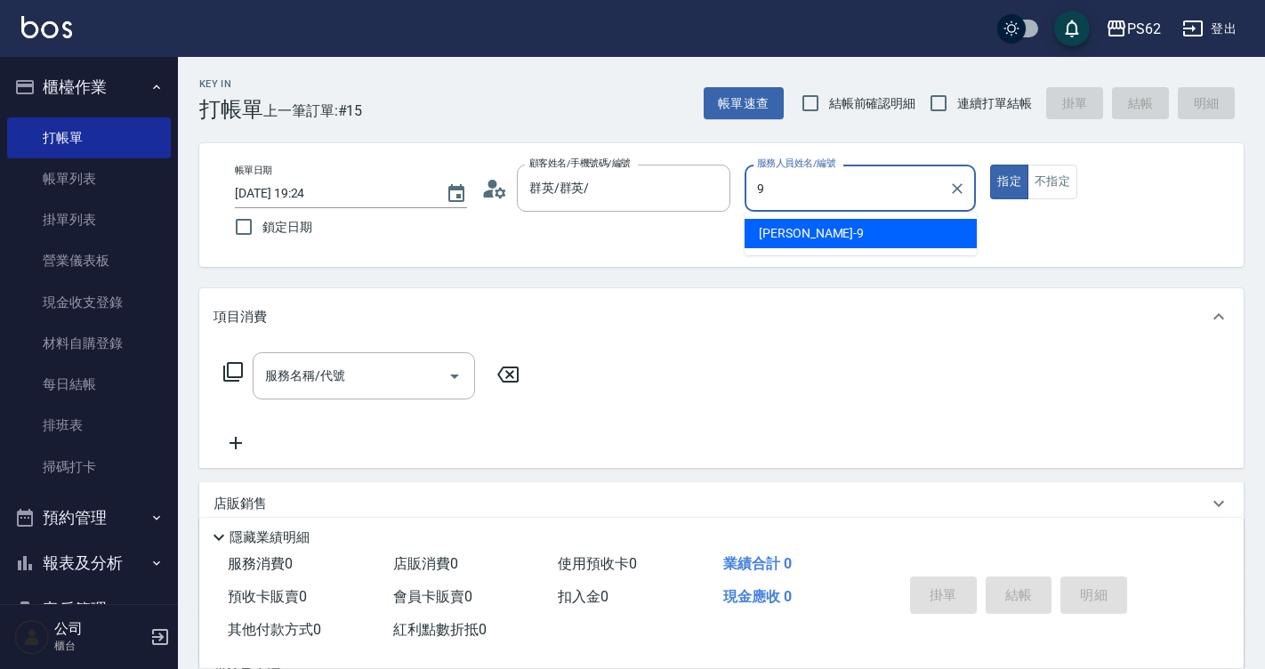
type input "niki-9"
type button "true"
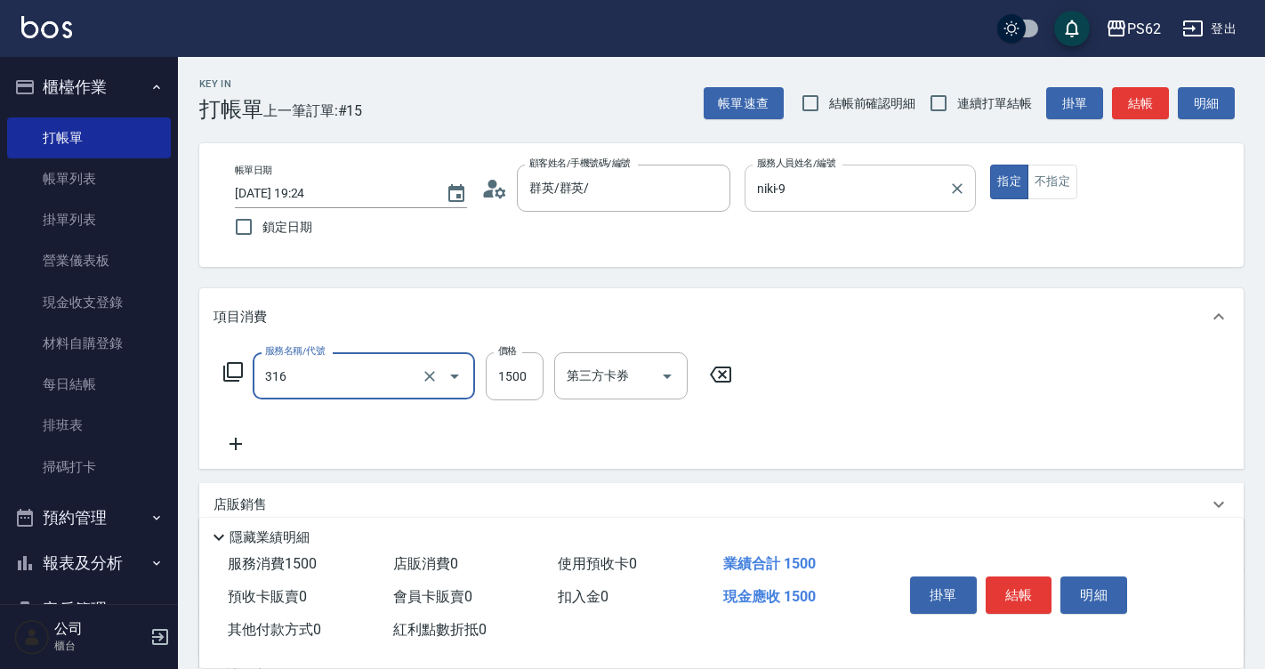
type input "頂級染髮(316)"
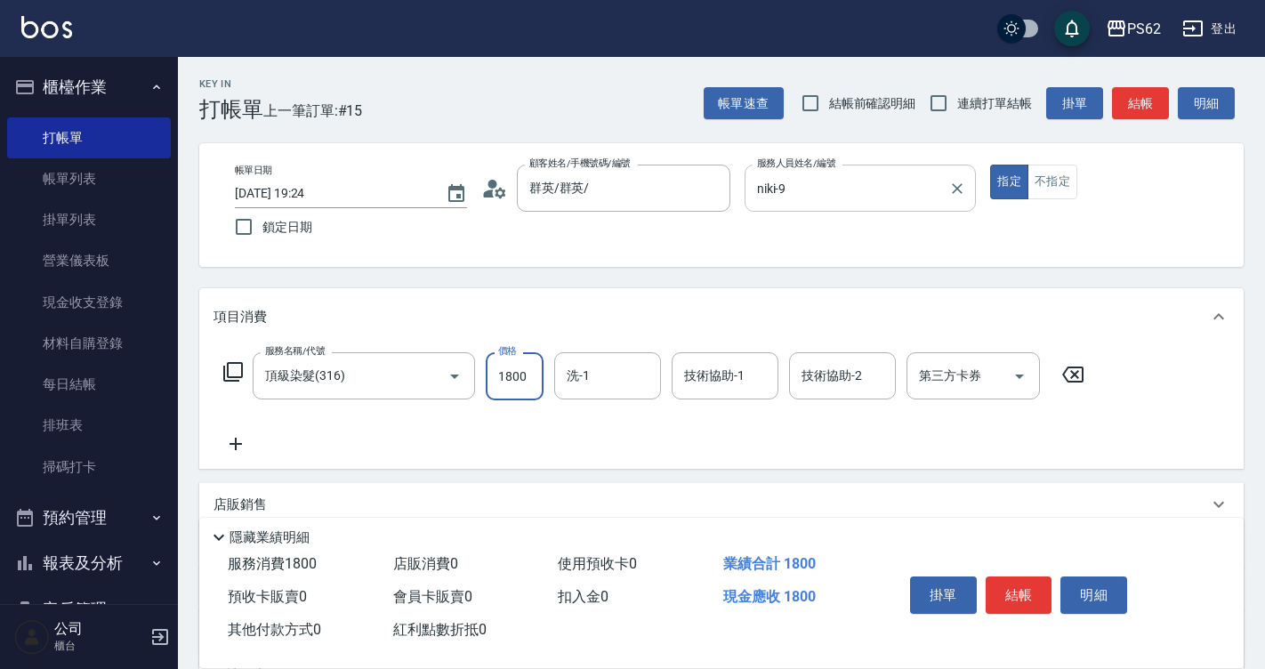
type input "1800"
type input "小欣-26"
click at [1018, 580] on button "結帳" at bounding box center [1018, 594] width 67 height 37
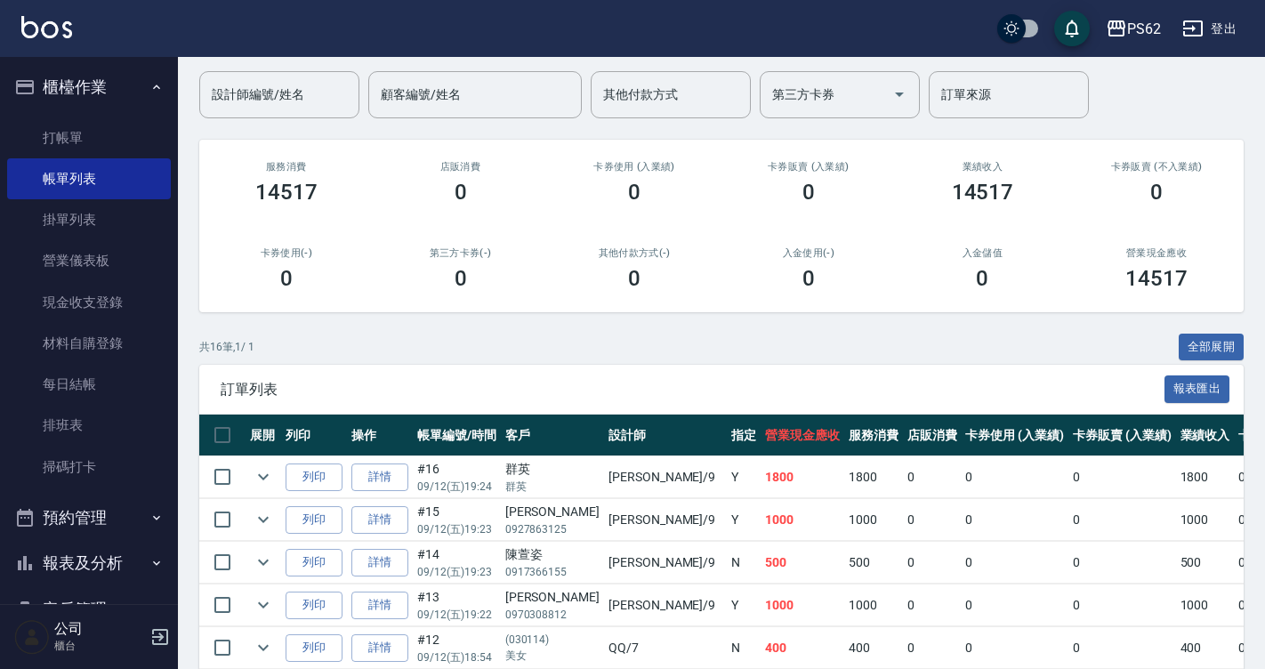
scroll to position [178, 0]
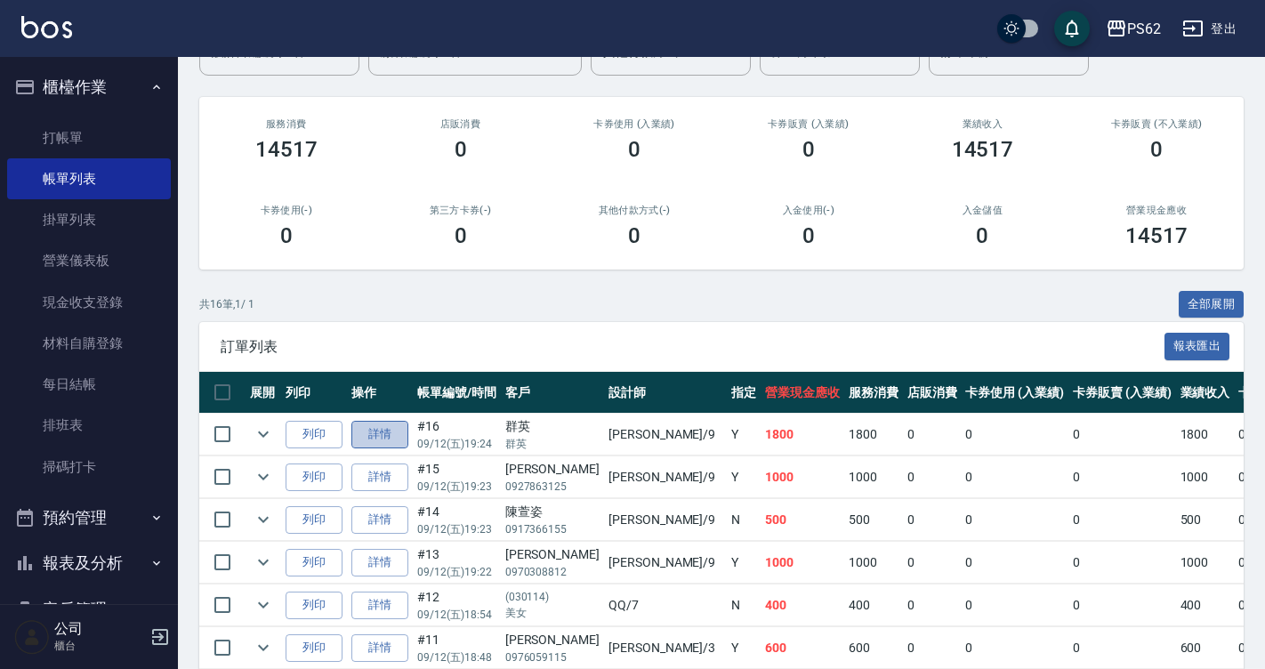
click at [364, 425] on link "詳情" at bounding box center [379, 435] width 57 height 28
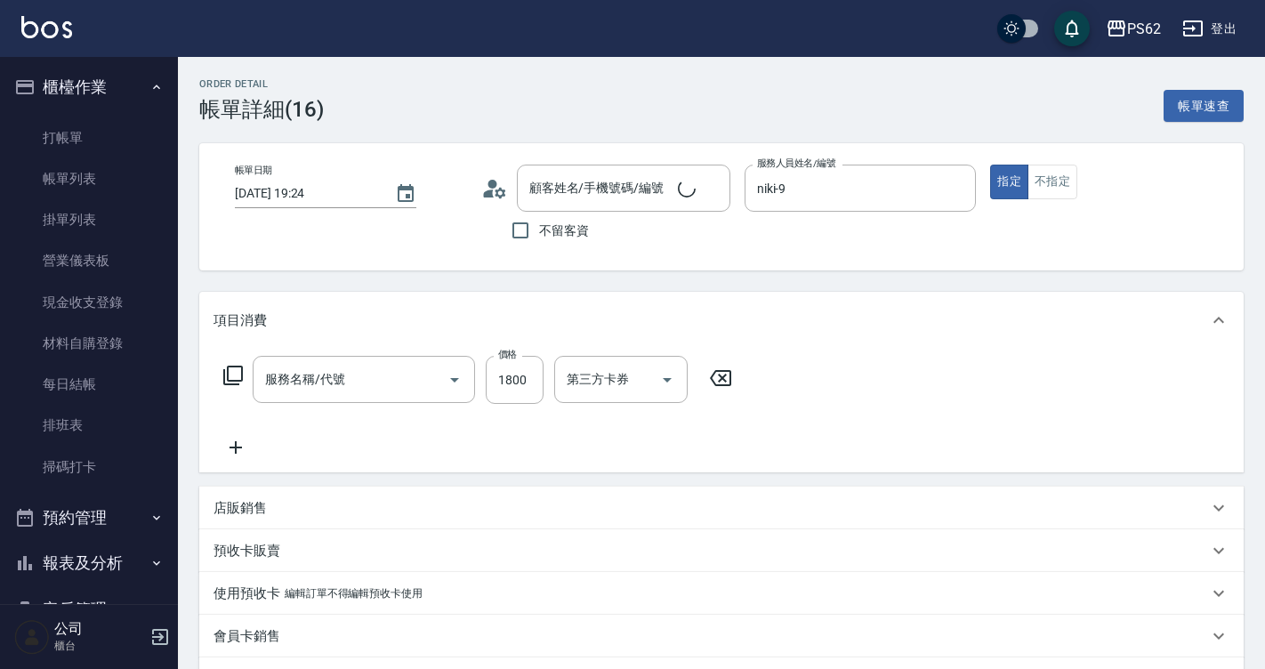
type input "2025/09/12 19:24"
type input "niki-9"
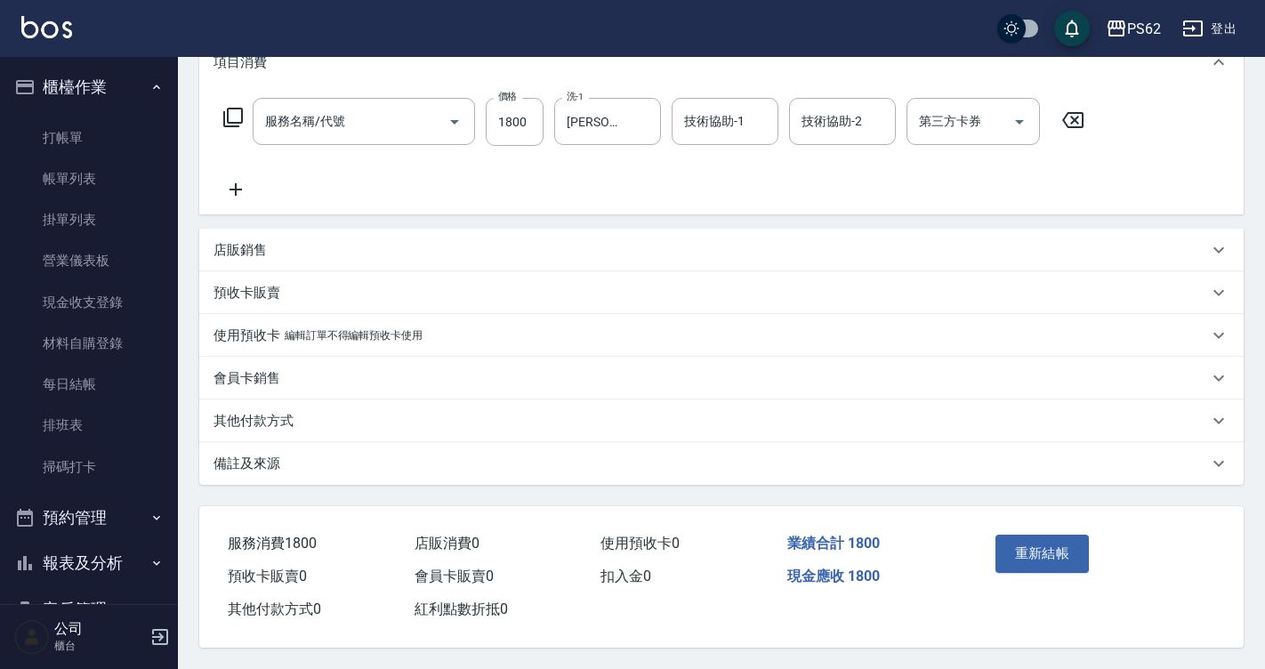
type input "群英/群英/"
type input "頂級染髮(316)"
click at [278, 430] on div "其他付款方式" at bounding box center [721, 420] width 1044 height 43
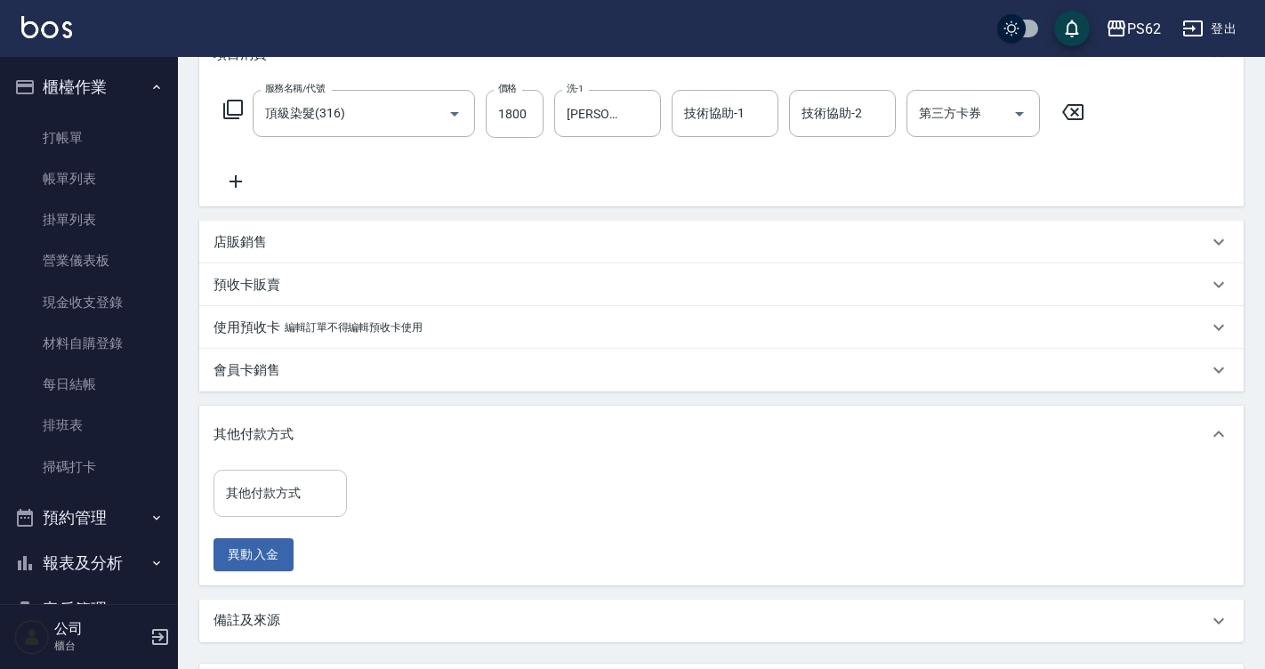
click at [312, 511] on div "其他付款方式" at bounding box center [279, 493] width 133 height 47
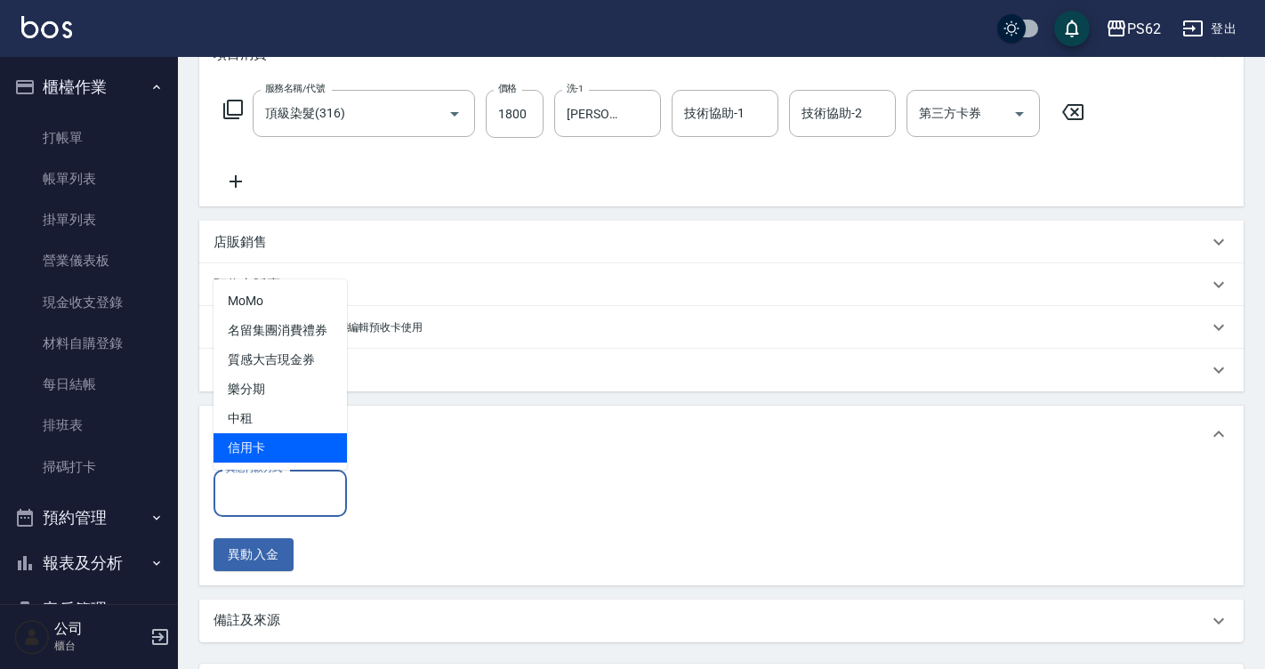
click at [285, 444] on span "信用卡" at bounding box center [279, 447] width 133 height 29
type input "信用卡"
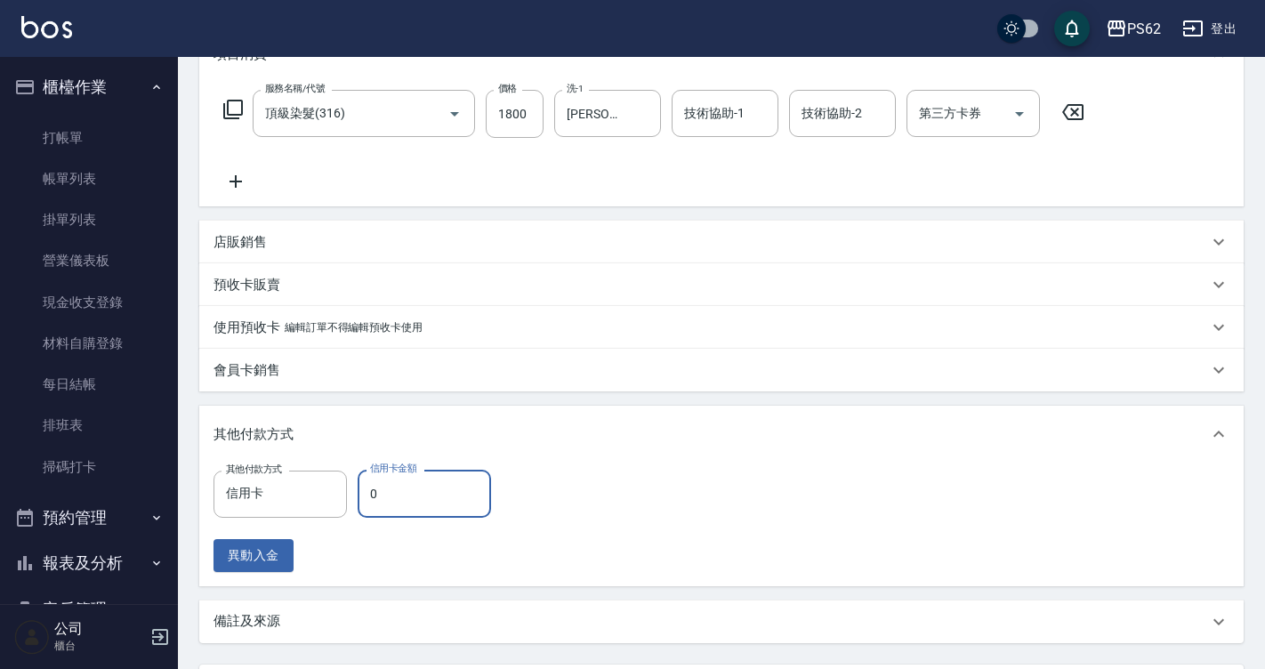
click at [401, 489] on input "0" at bounding box center [424, 494] width 133 height 48
type input "1800"
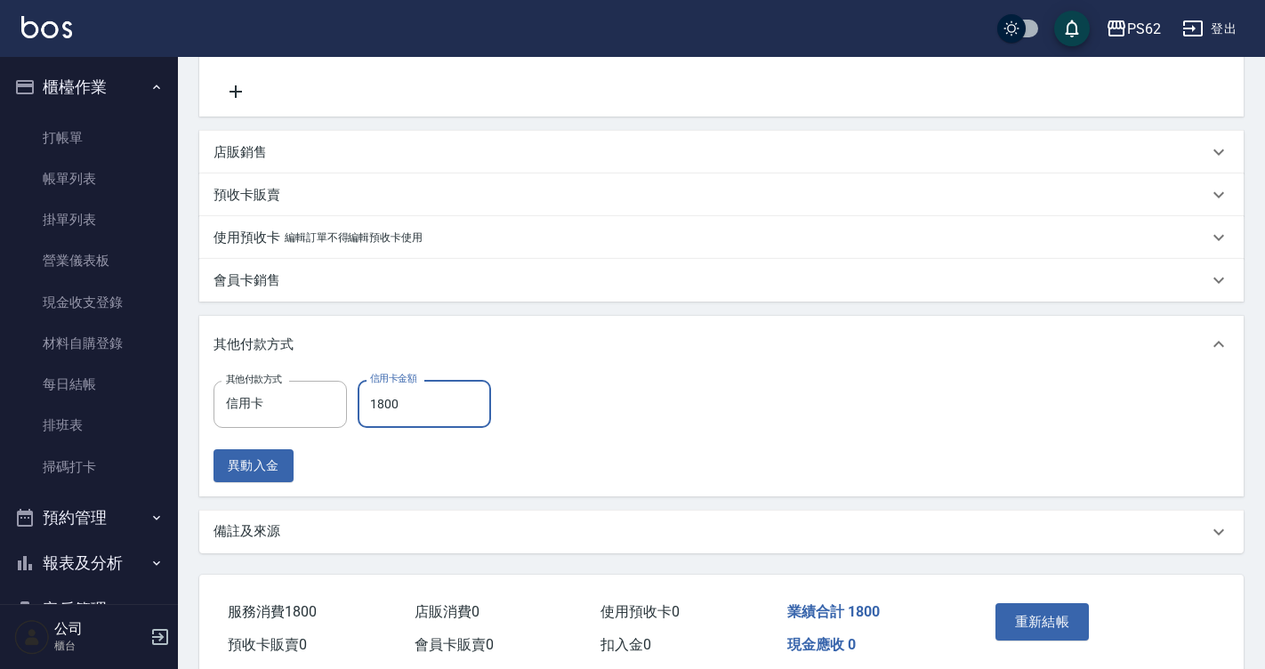
scroll to position [343, 0]
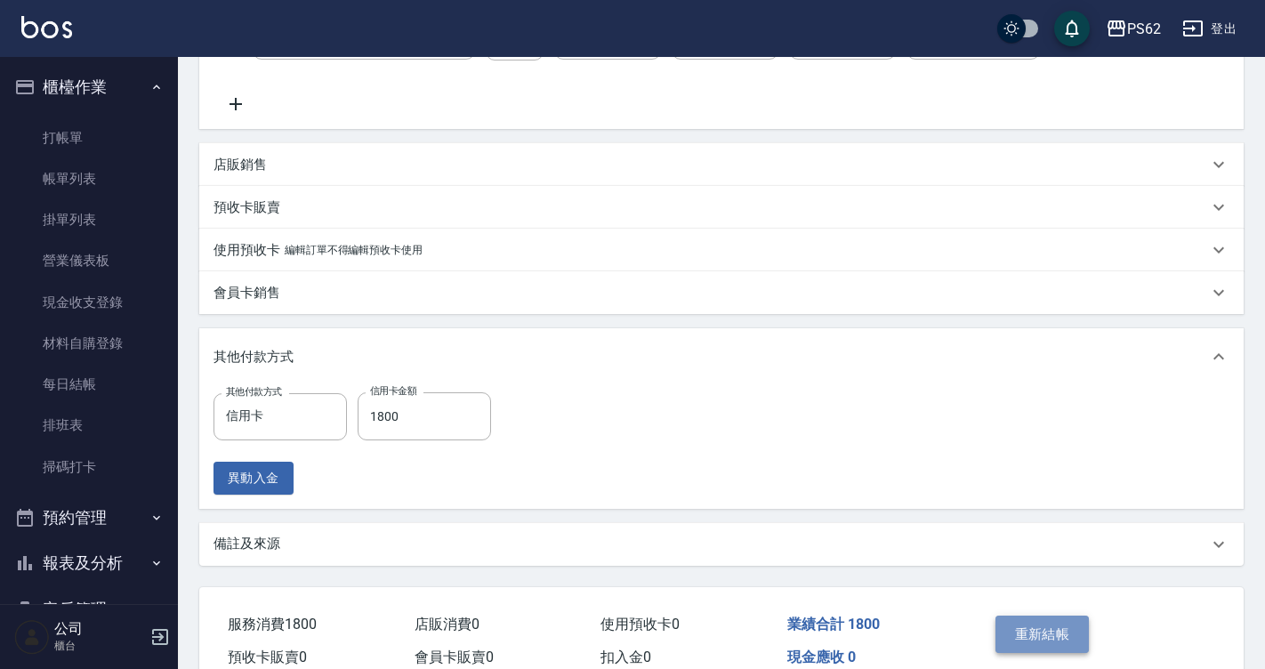
click at [1072, 637] on button "重新結帳" at bounding box center [1042, 633] width 94 height 37
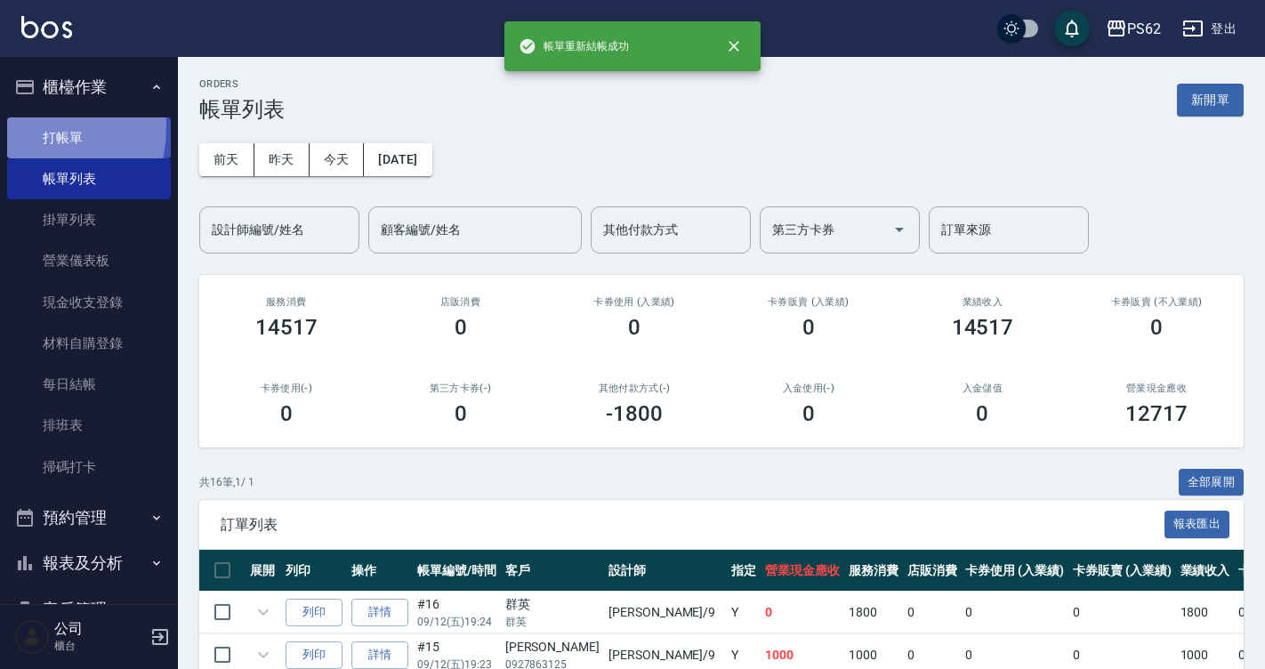
click at [30, 127] on link "打帳單" at bounding box center [89, 137] width 164 height 41
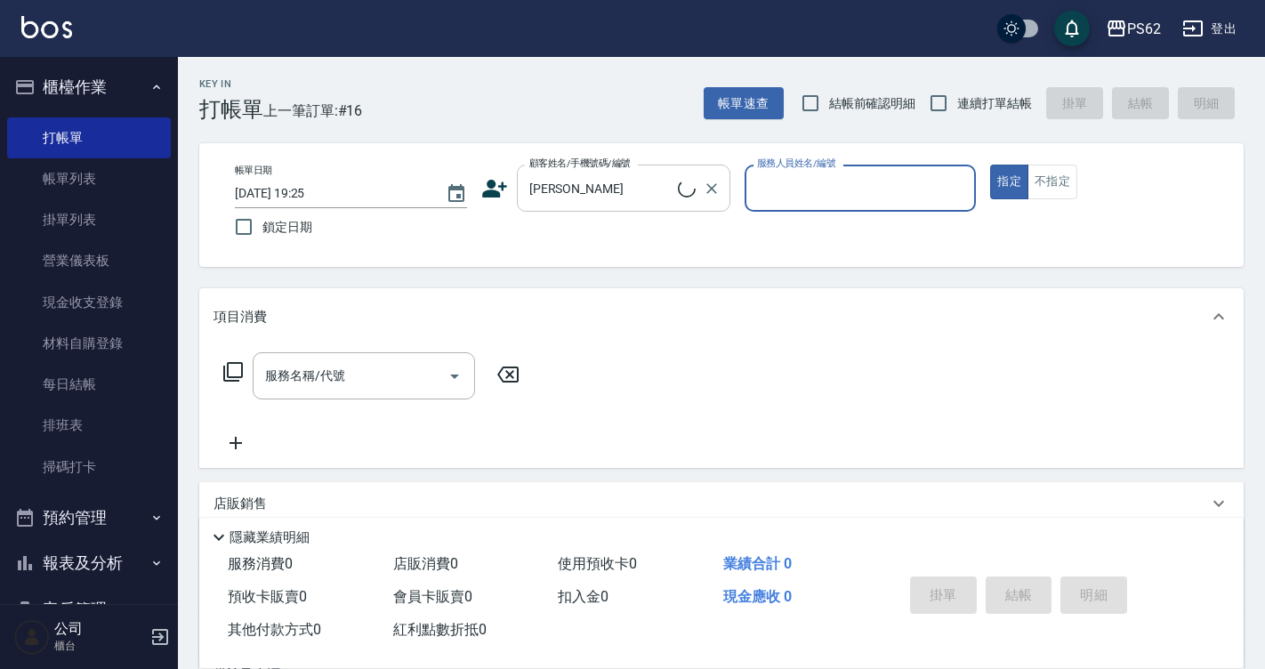
click at [635, 205] on div "美郁美郁 顧客姓名/手機號碼/編號" at bounding box center [623, 188] width 213 height 47
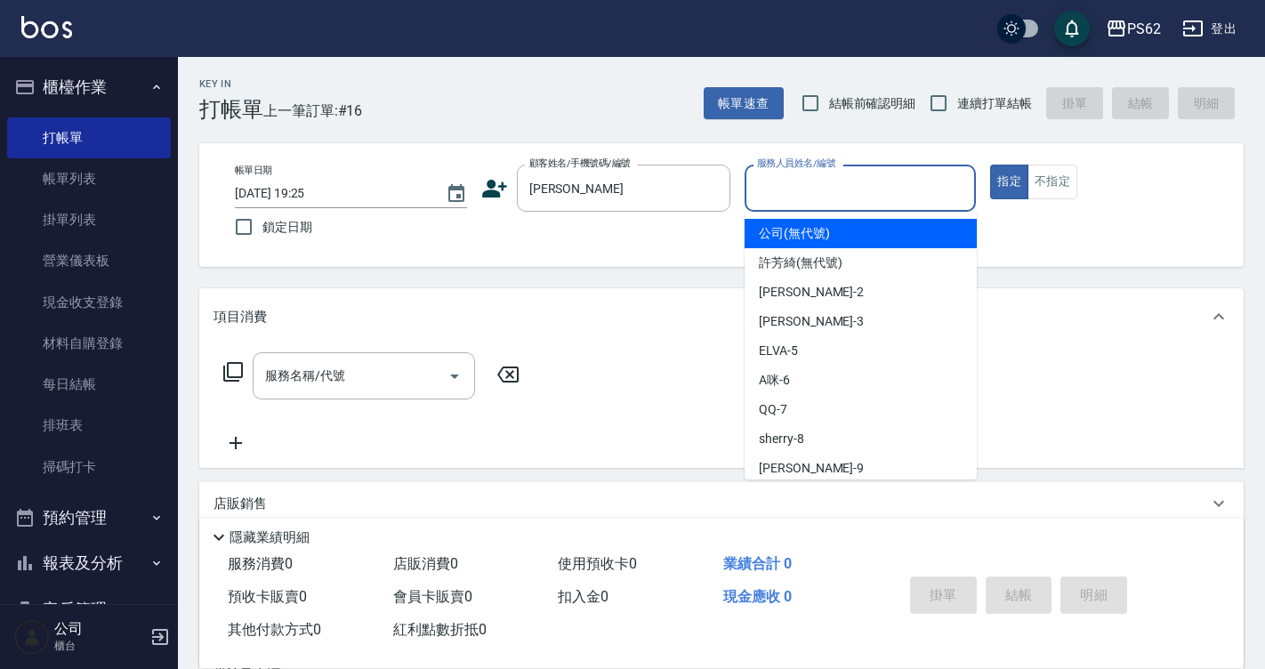
click at [811, 184] on div "服務人員姓名/編號 服務人員姓名/編號" at bounding box center [860, 188] width 232 height 47
click at [615, 188] on input "美郁美郁" at bounding box center [610, 188] width 171 height 31
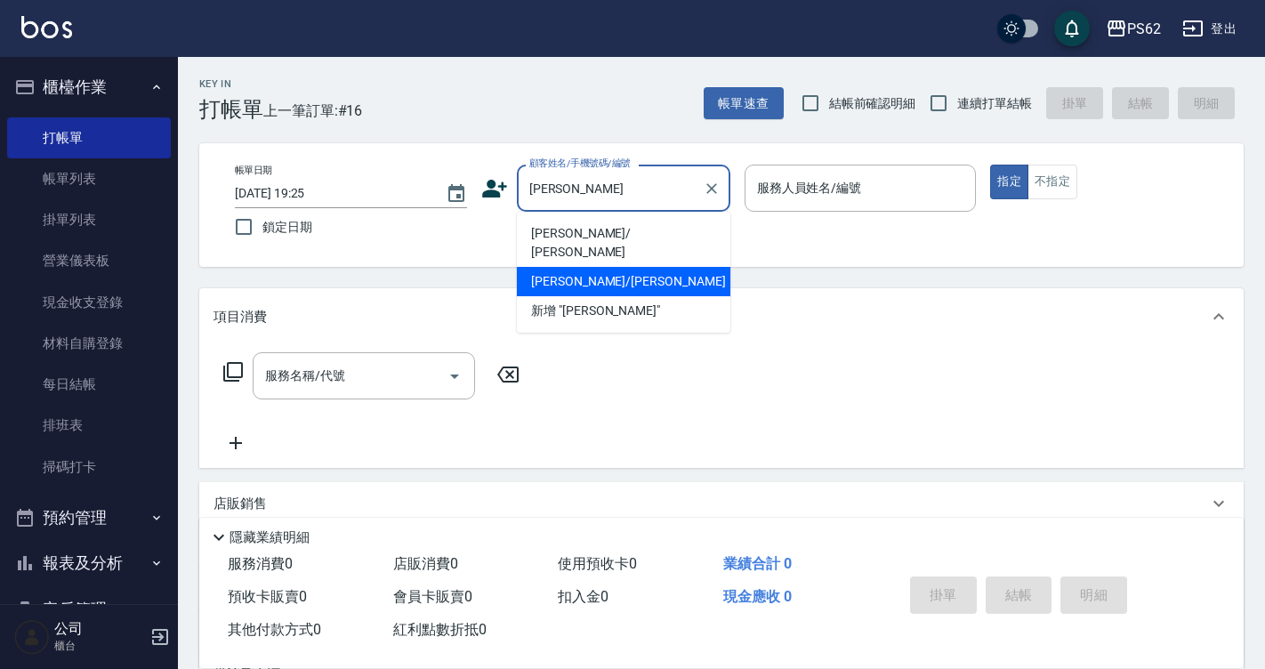
click at [561, 247] on li "劉美郁/ 劉美郁/" at bounding box center [623, 243] width 213 height 48
click at [563, 247] on div "帳單日期 2025/09/12 19:25 鎖定日期 顧客姓名/手機號碼/編號 美郁 顧客姓名/手機號碼/編號 服務人員姓名/編號 服務人員姓名/編號 指定 …" at bounding box center [721, 205] width 1044 height 124
type input "劉美郁/ 劉美郁/"
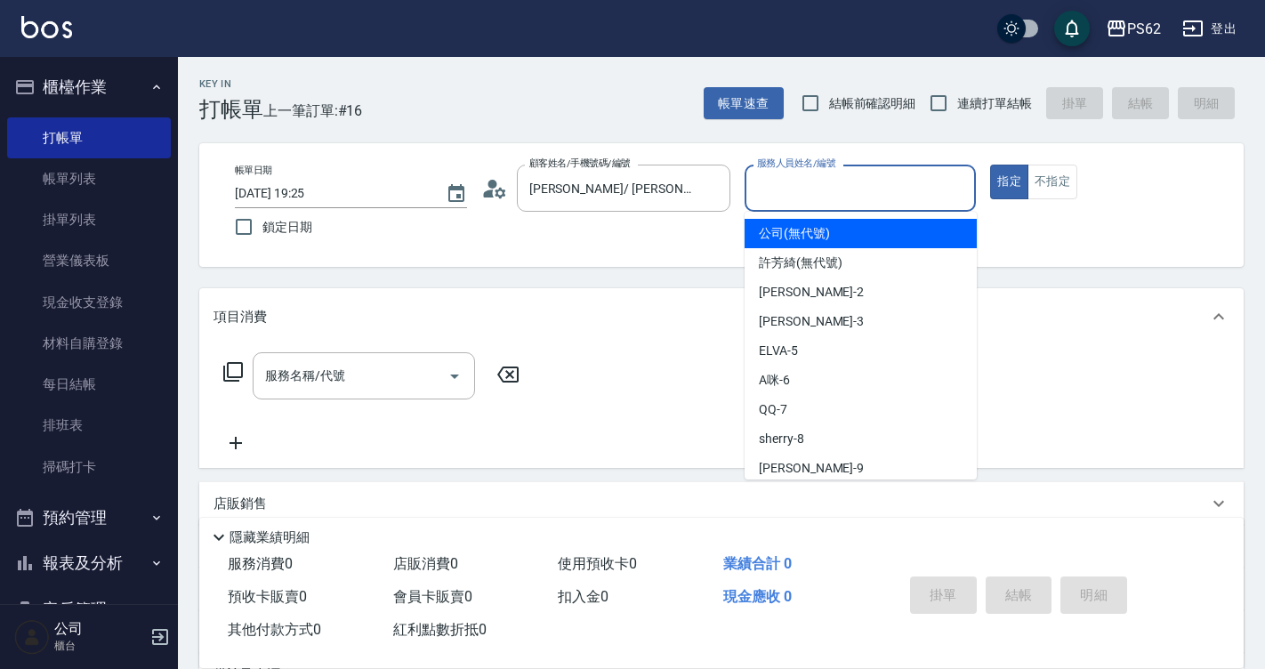
click at [788, 190] on input "服務人員姓名/編號" at bounding box center [860, 188] width 216 height 31
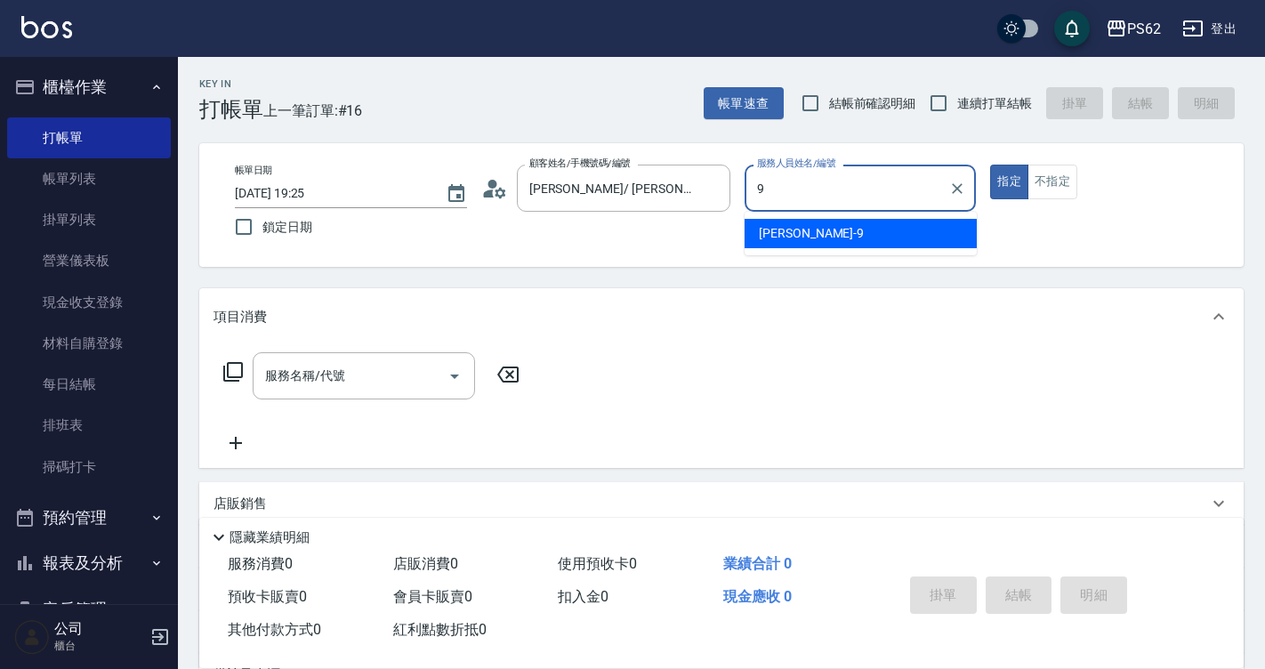
type input "niki-9"
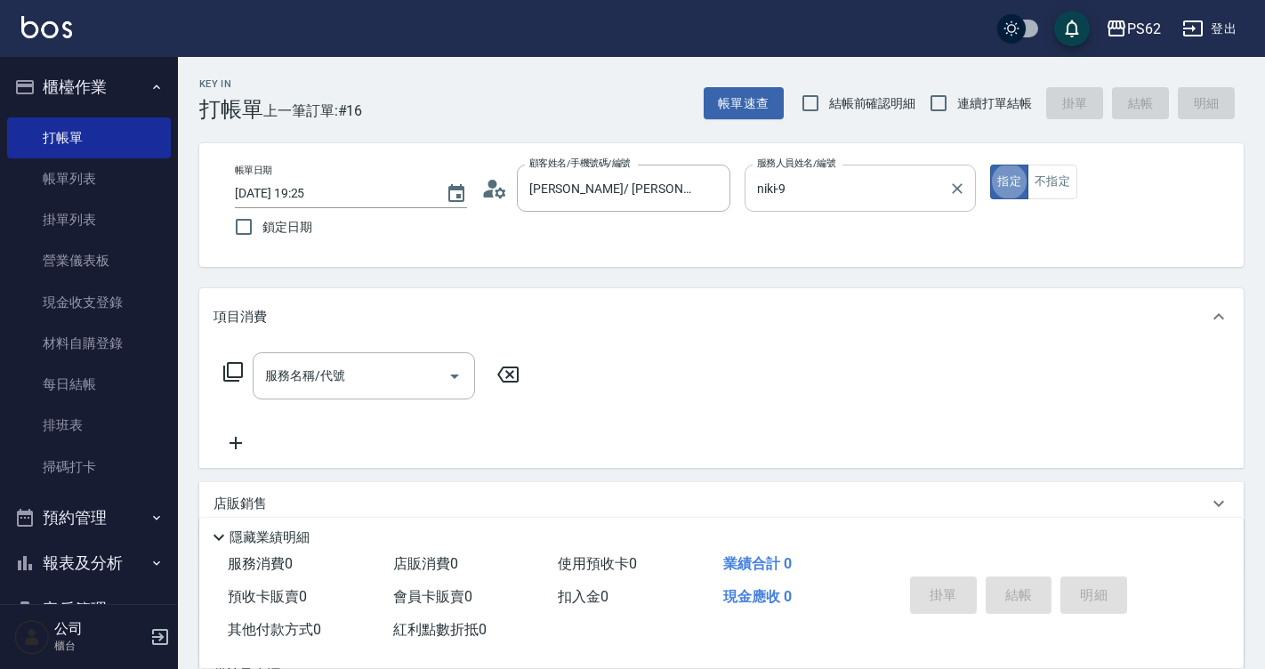
type button "true"
type input "燙"
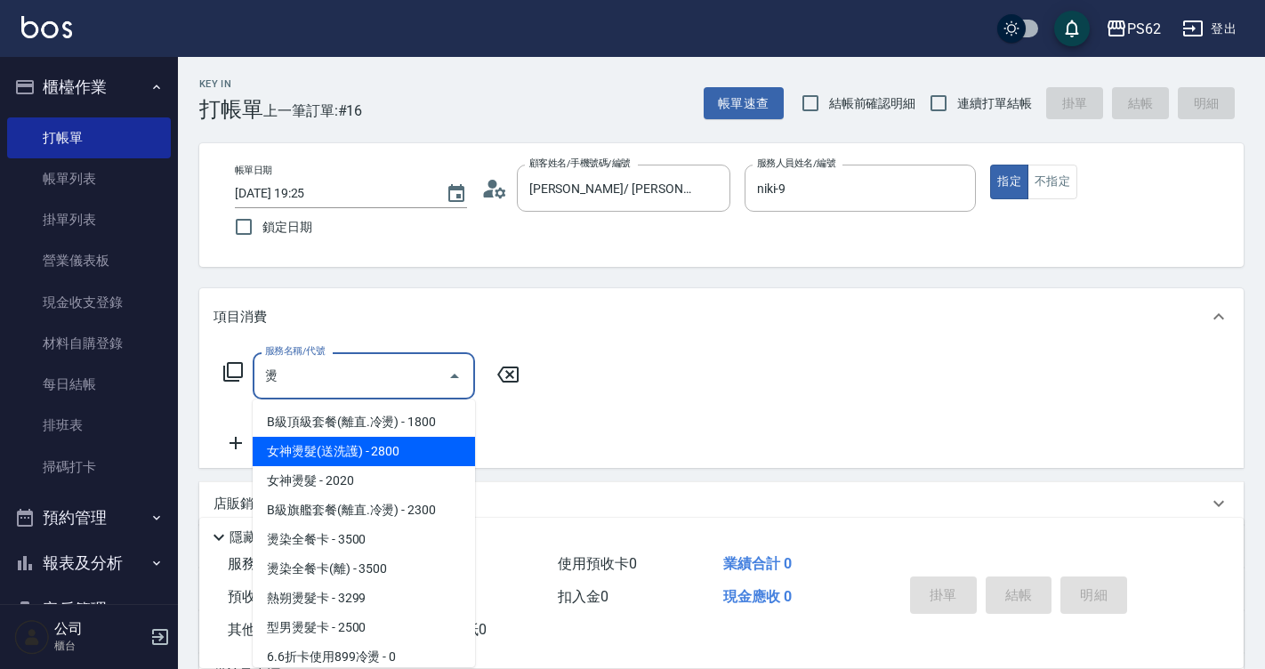
scroll to position [245, 0]
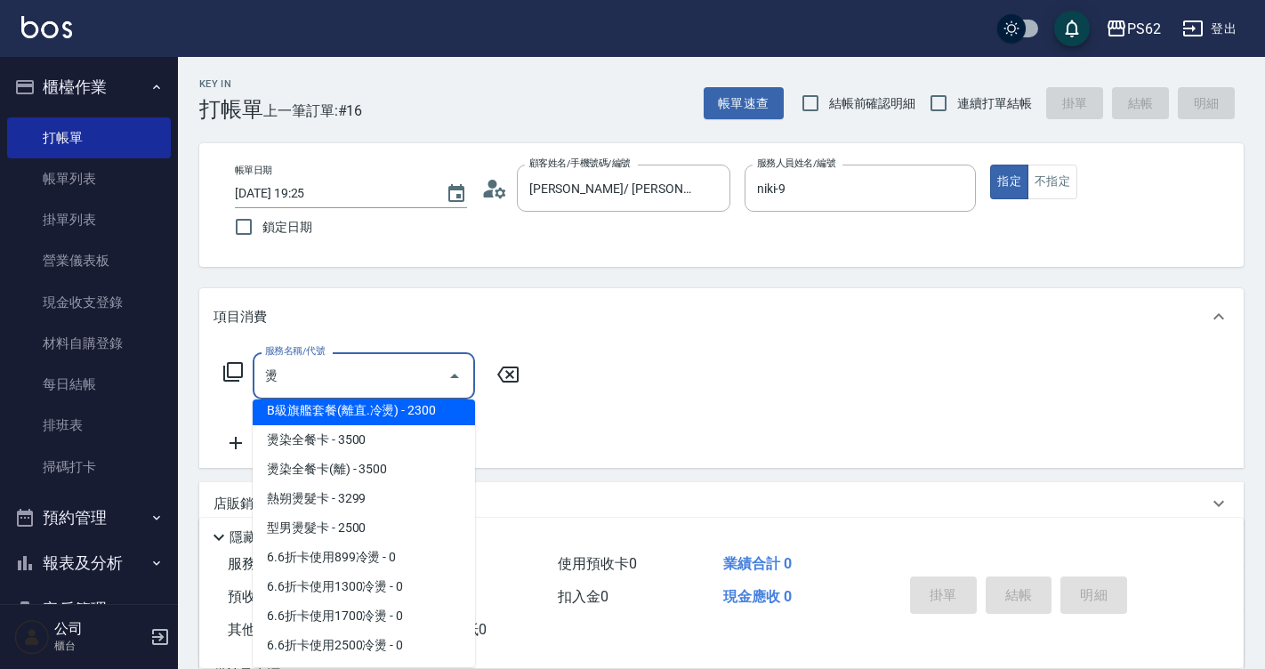
click at [293, 396] on div "燙 服務名稱/代號" at bounding box center [364, 375] width 222 height 47
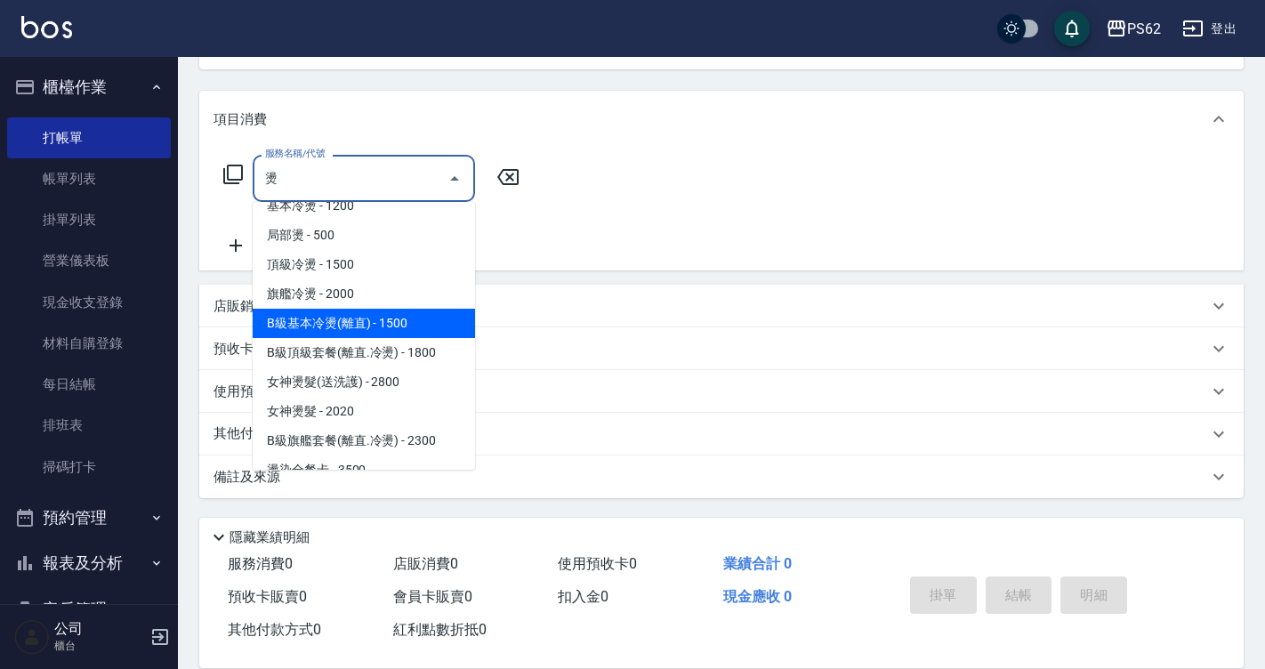
scroll to position [0, 0]
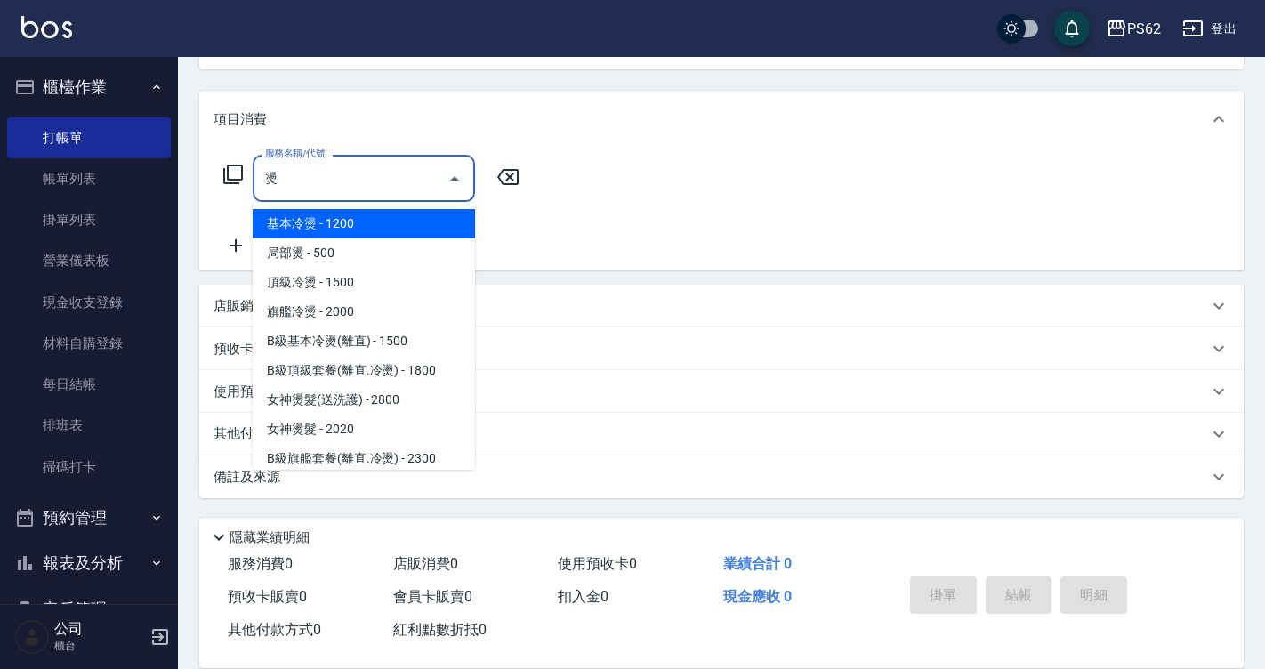
click at [306, 182] on input "燙" at bounding box center [351, 178] width 180 height 31
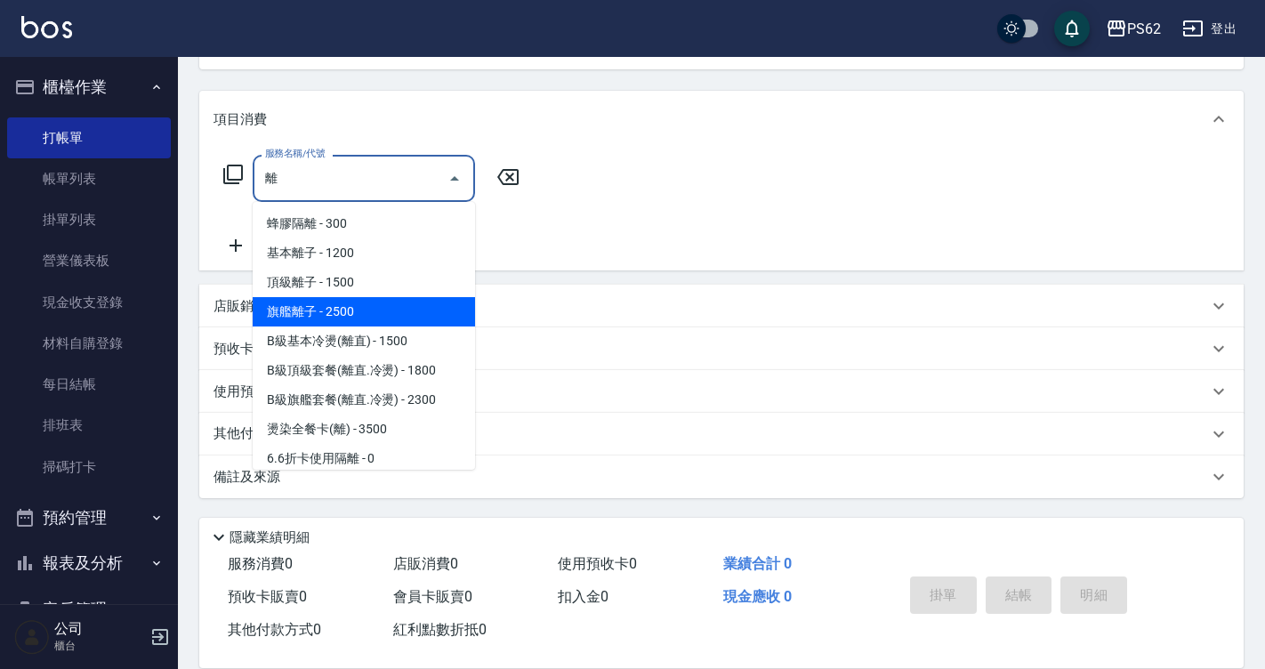
click at [312, 310] on span "旗艦離子 - 2500" at bounding box center [364, 311] width 222 height 29
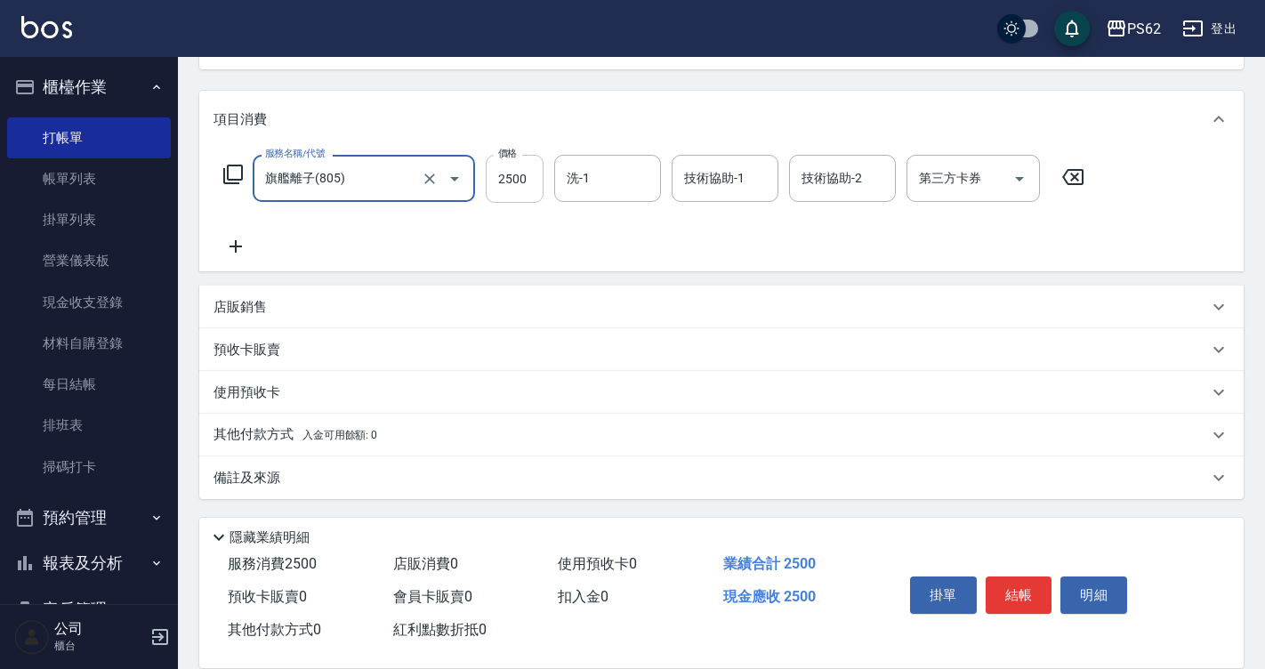
type input "旗艦離子(805)"
click at [517, 191] on input "2500" at bounding box center [515, 179] width 58 height 48
type input "2300"
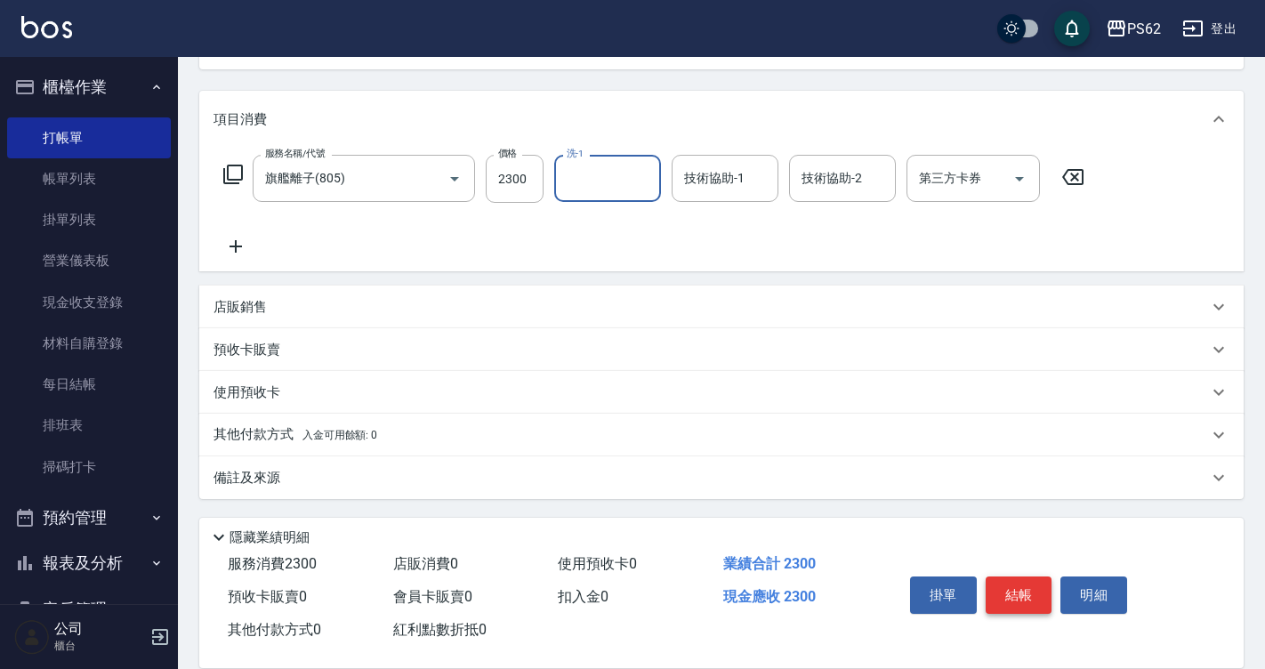
click at [1022, 582] on button "結帳" at bounding box center [1018, 594] width 67 height 37
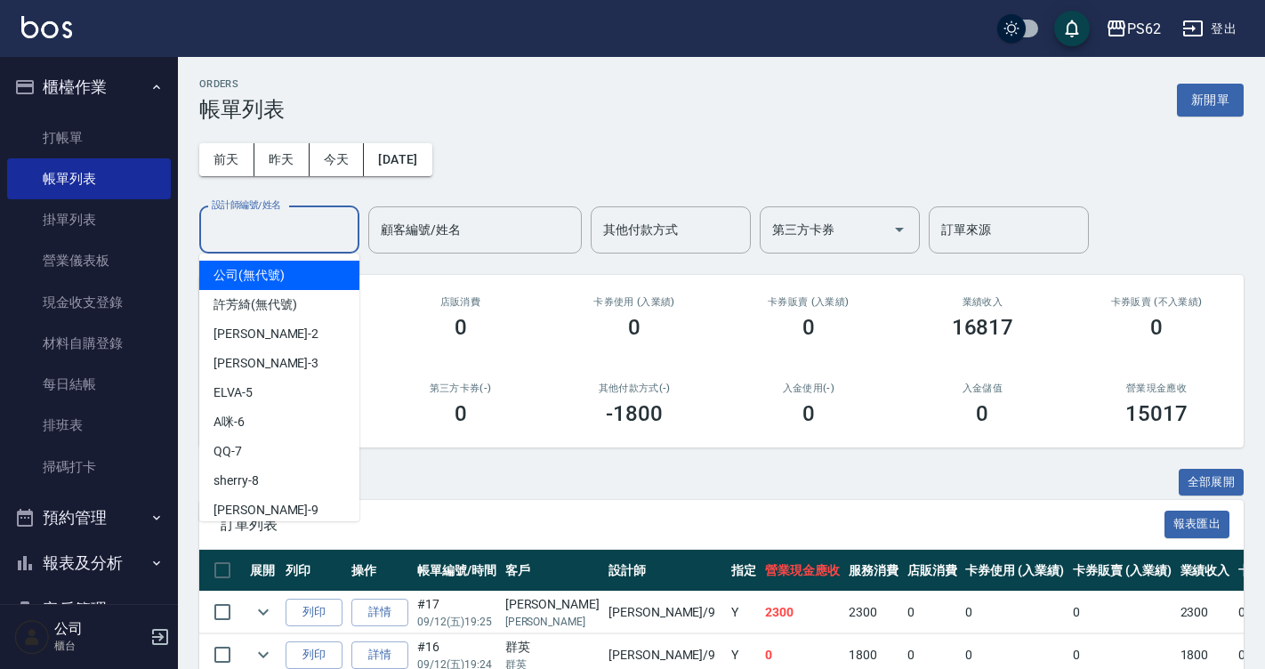
click at [296, 244] on input "設計師編號/姓名" at bounding box center [279, 229] width 144 height 31
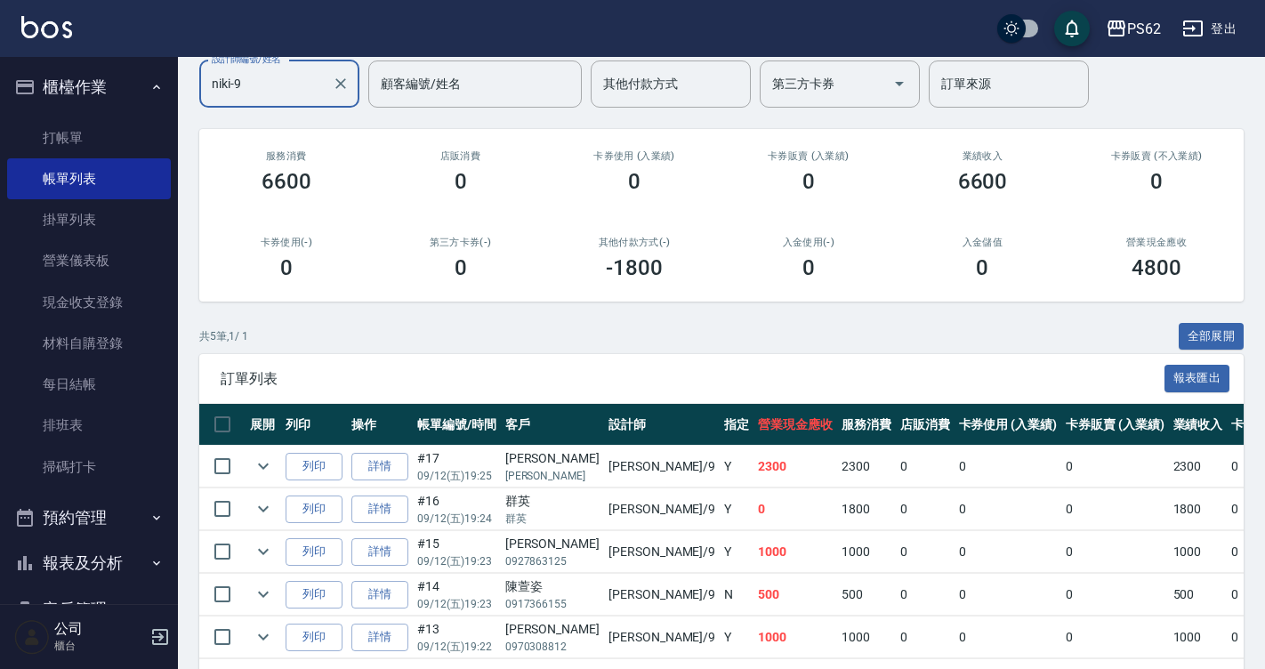
scroll to position [41, 0]
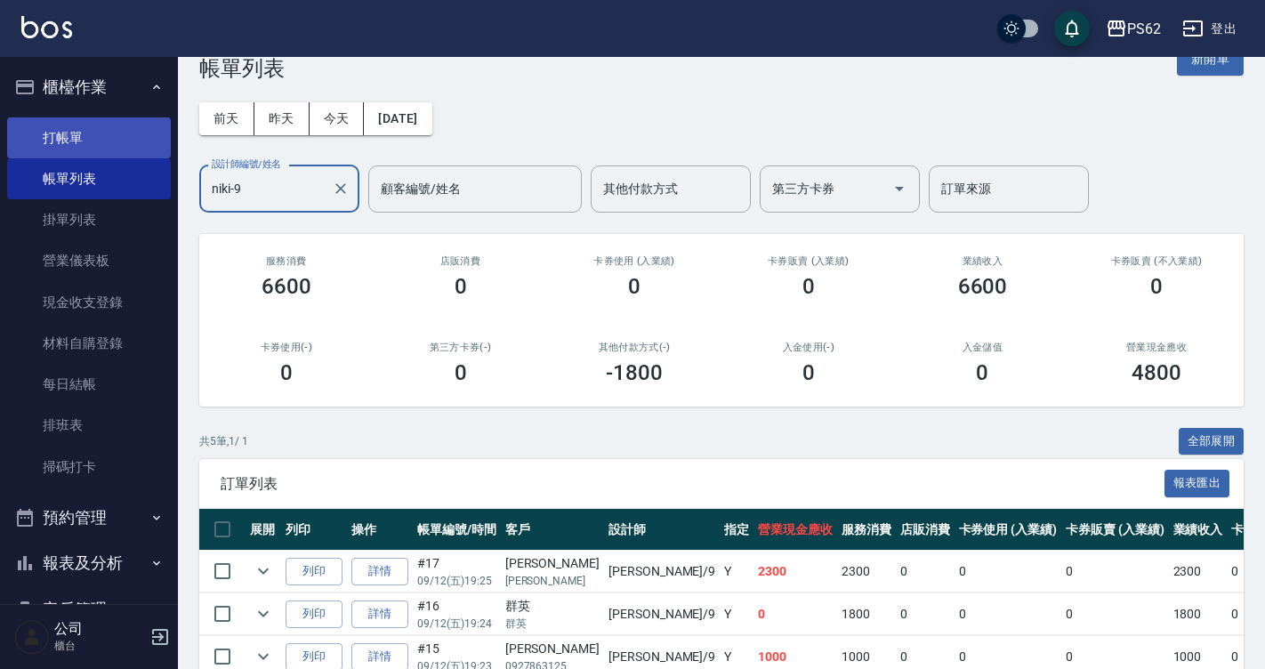
type input "niki-9"
click at [53, 139] on link "打帳單" at bounding box center [89, 137] width 164 height 41
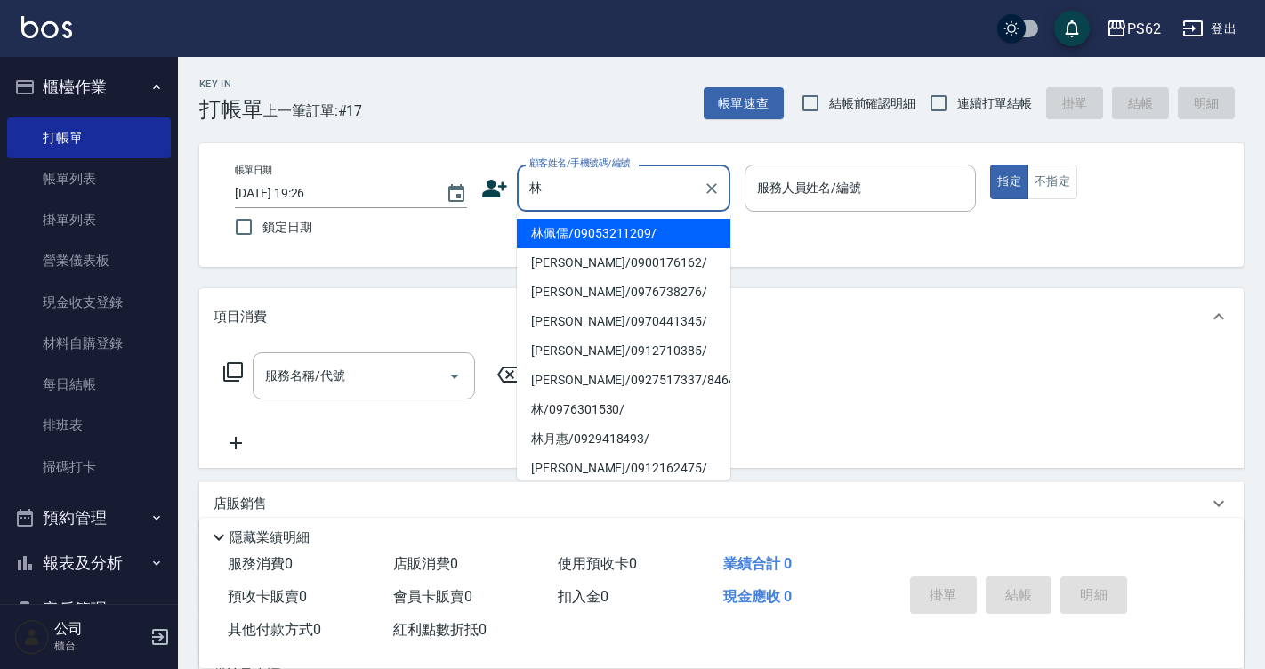
click at [610, 216] on ul "林佩儒/09053211209/ 林彥君/0900176162/ 林珈弘/0976738276/ 林佳憲/0970441345/ 林劭芳/0912710385…" at bounding box center [623, 346] width 213 height 268
click at [610, 229] on li "林佩儒/09053211209/" at bounding box center [623, 233] width 213 height 29
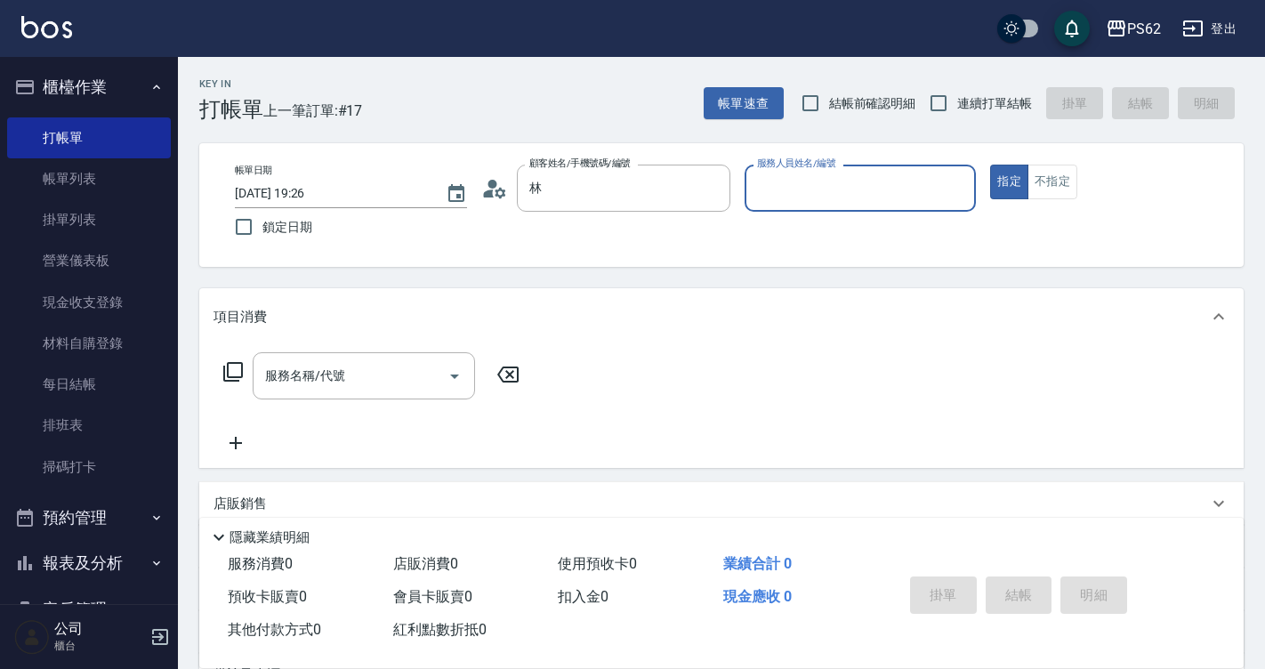
type input "林佩儒/09053211209/"
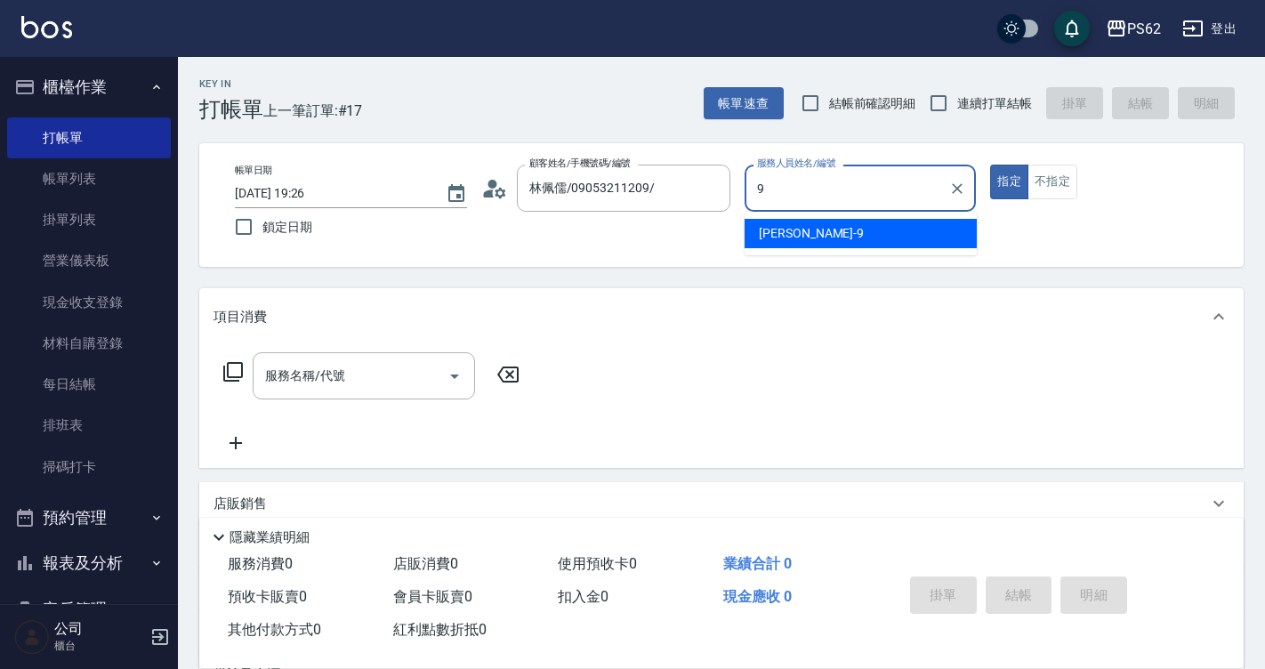
type input "niki-9"
type button "true"
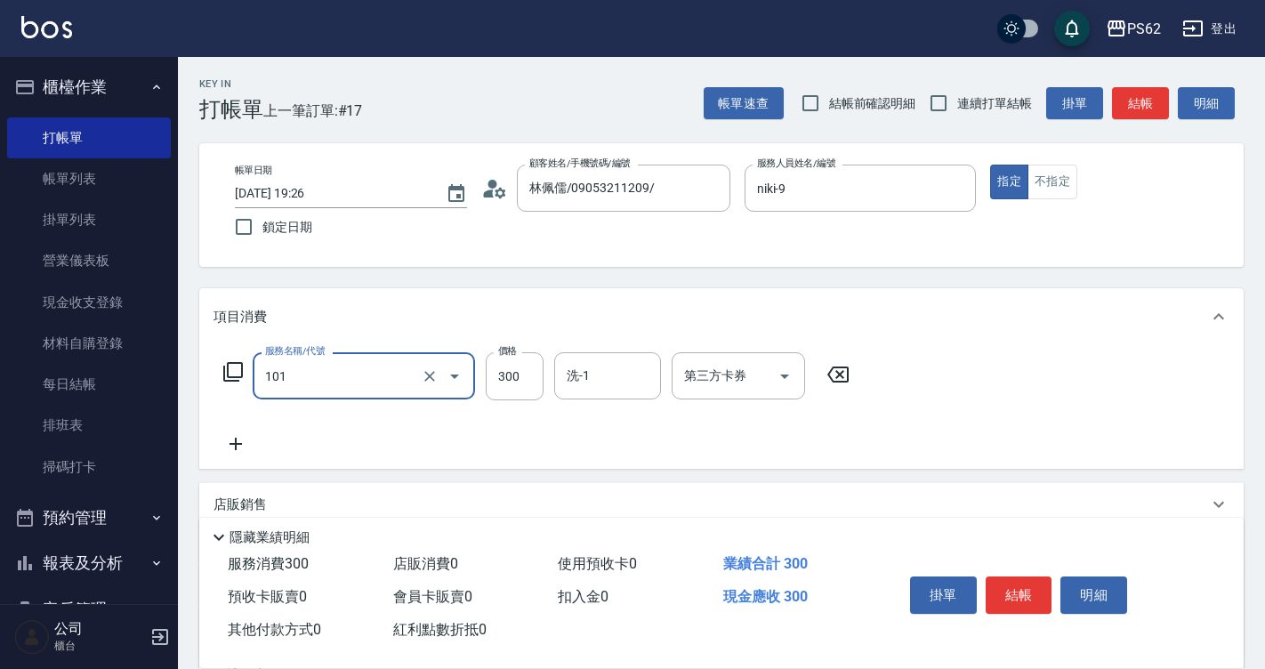
type input "洗髮(101)"
type input "270"
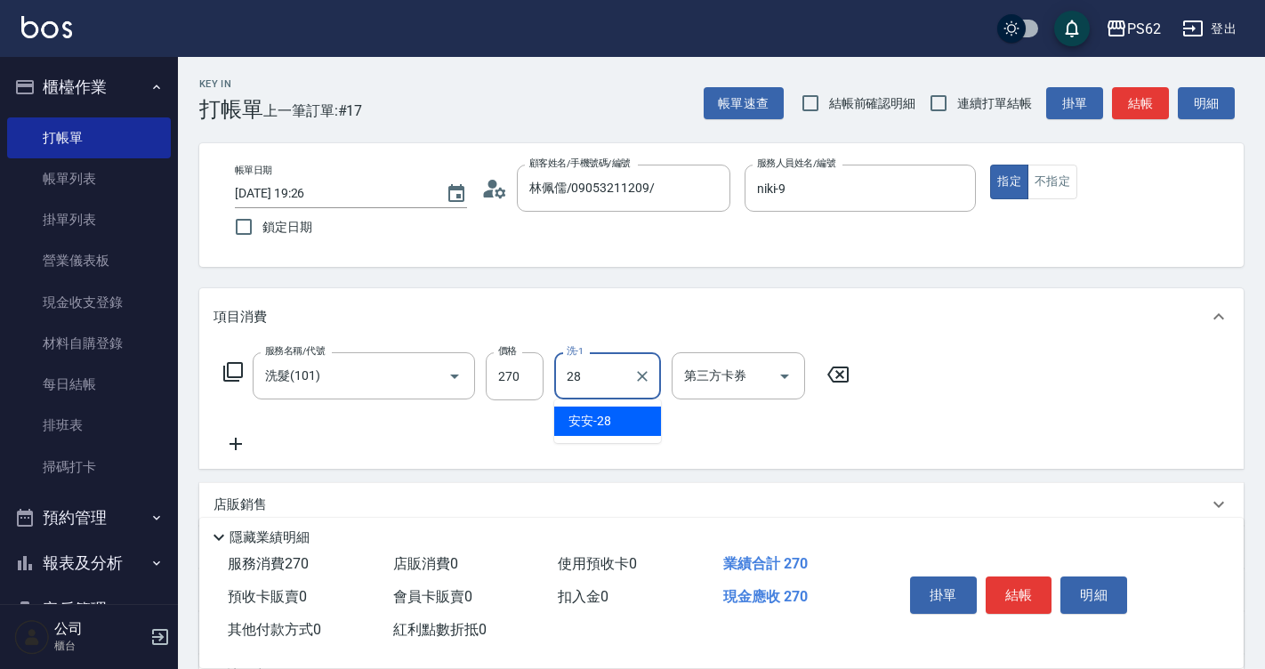
type input "安安-28"
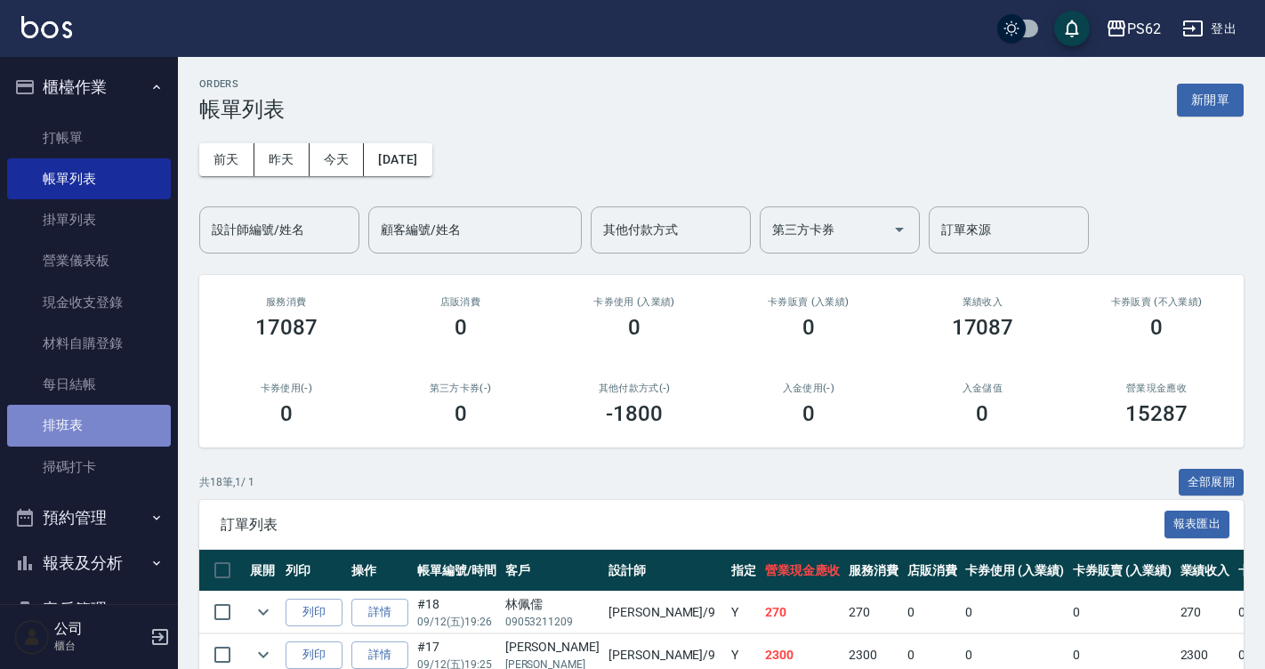
click at [130, 420] on link "排班表" at bounding box center [89, 425] width 164 height 41
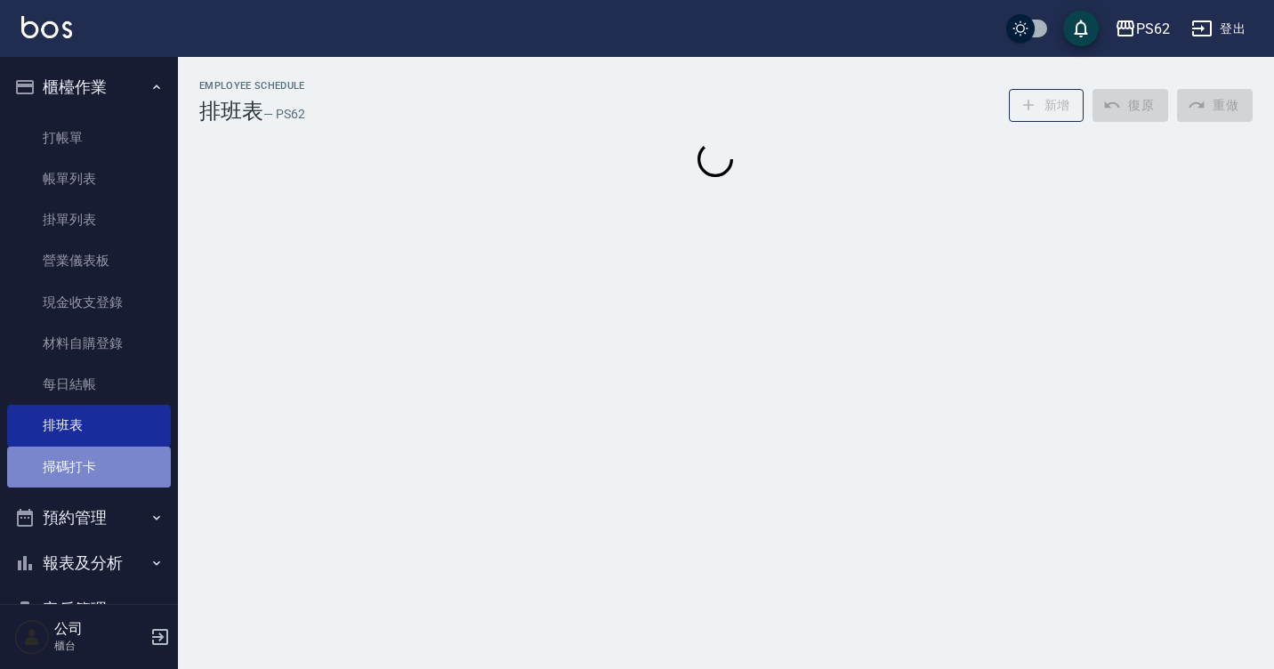
click at [130, 469] on link "掃碼打卡" at bounding box center [89, 466] width 164 height 41
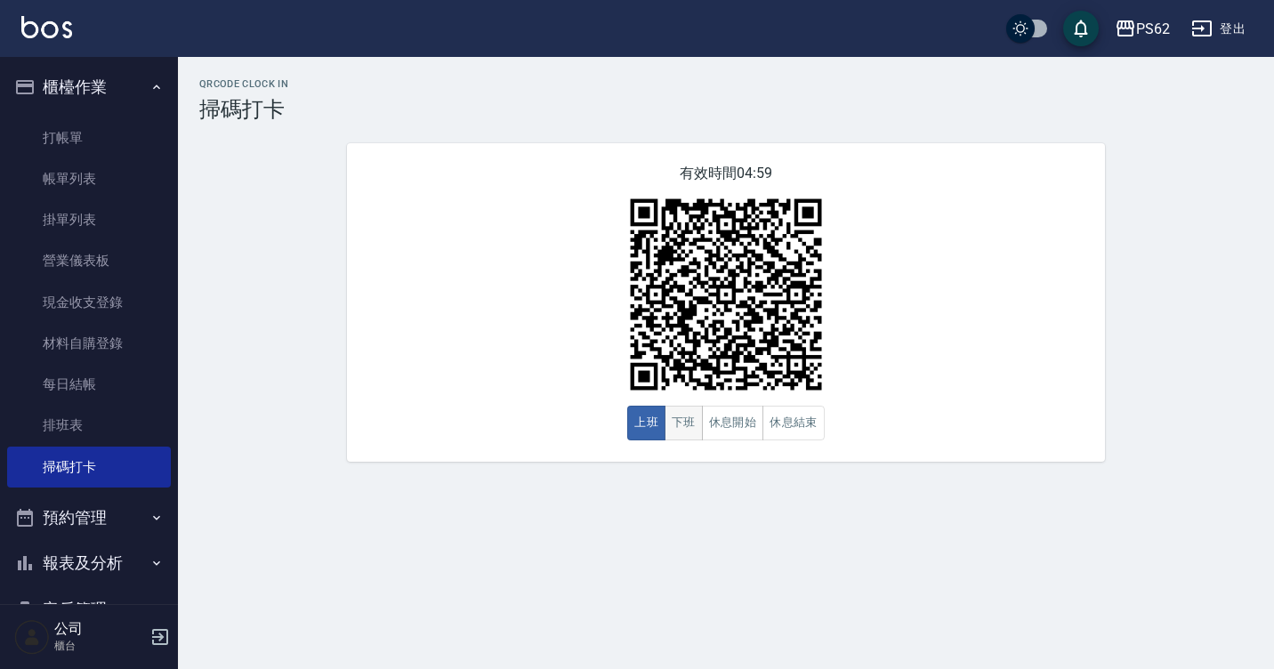
click at [678, 431] on button "下班" at bounding box center [683, 423] width 38 height 35
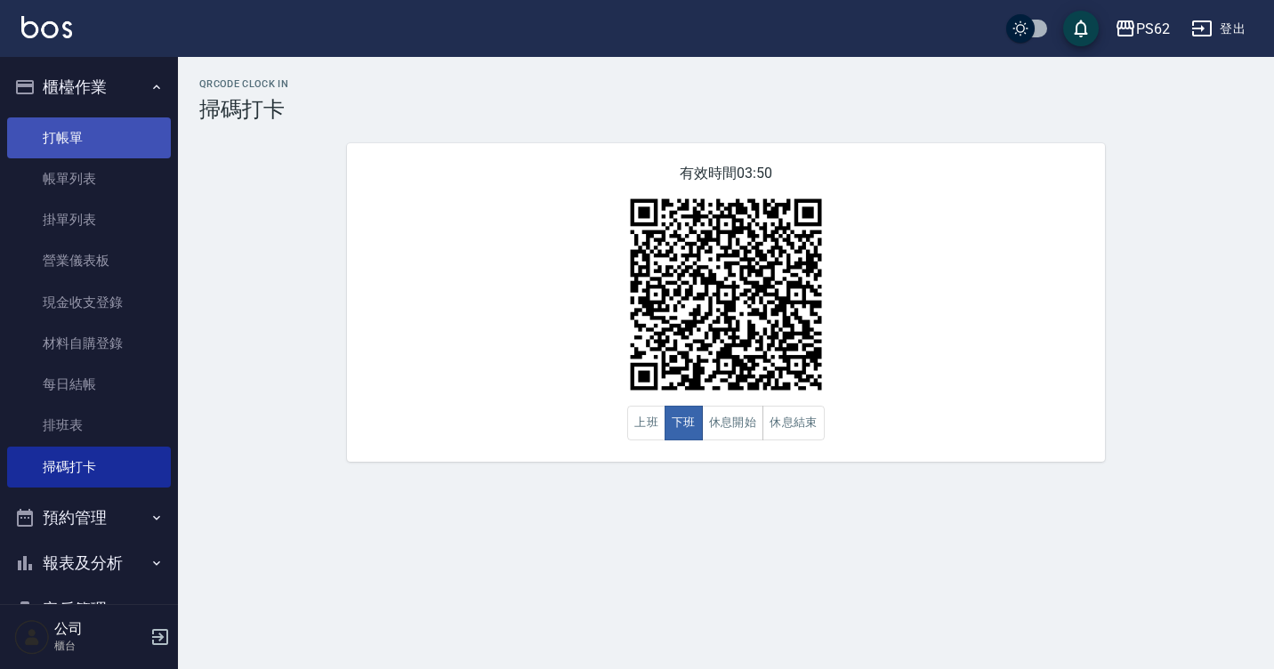
click at [114, 123] on link "打帳單" at bounding box center [89, 137] width 164 height 41
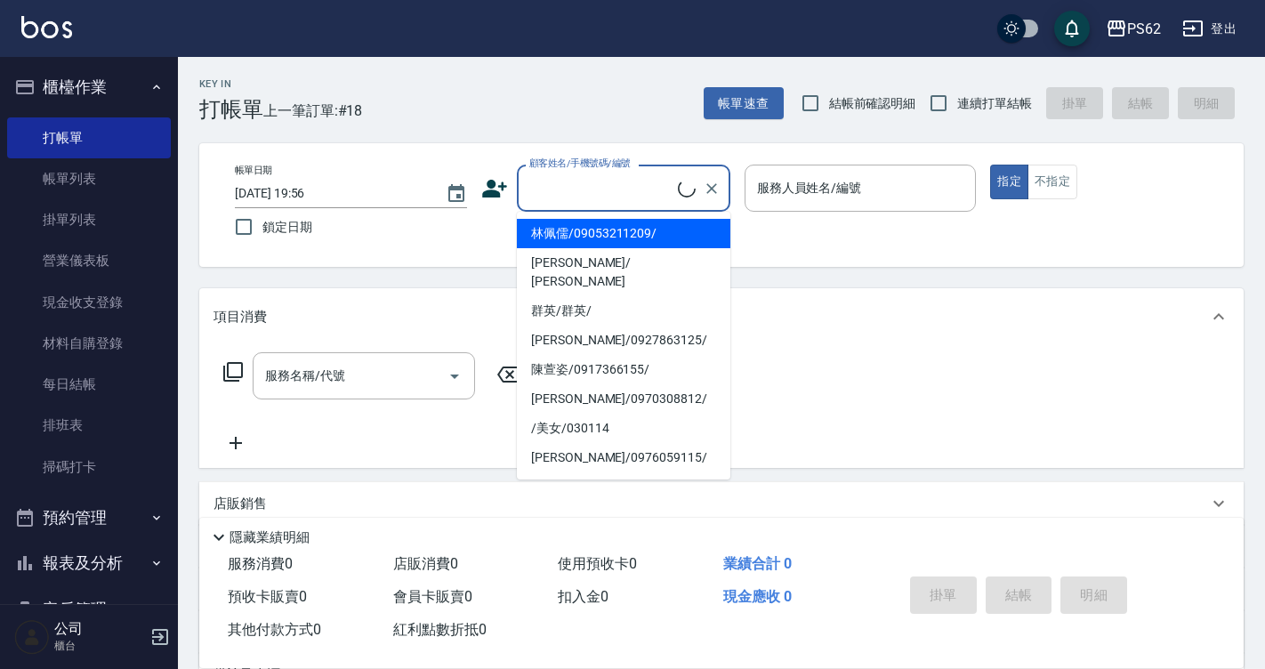
click at [572, 181] on input "顧客姓名/手機號碼/編號" at bounding box center [601, 188] width 153 height 31
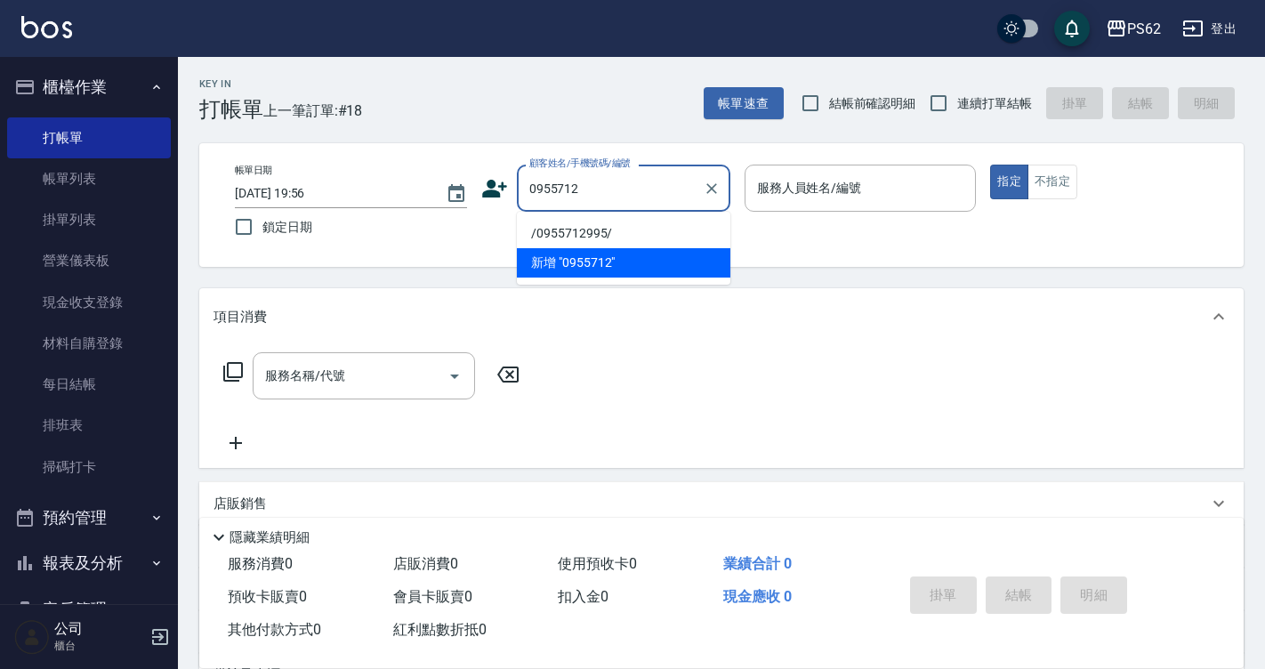
click at [598, 239] on li "/0955712995/" at bounding box center [623, 233] width 213 height 29
type input "/0955712995/"
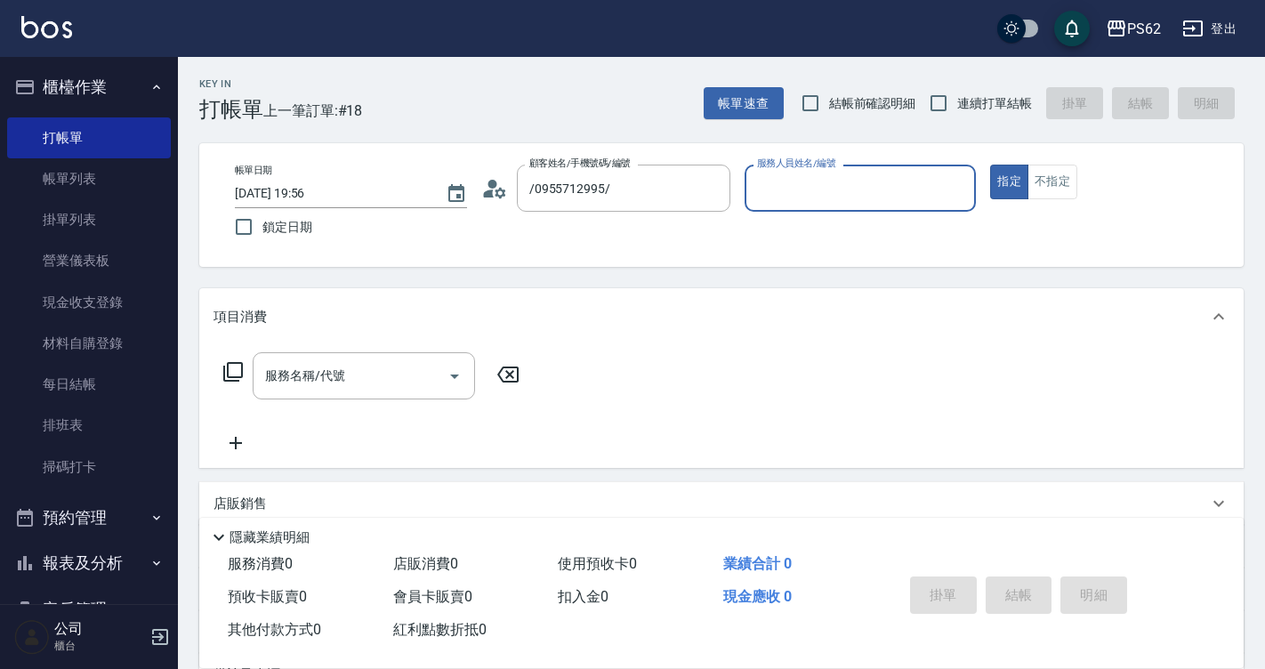
click at [817, 202] on input "服務人員姓名/編號" at bounding box center [860, 188] width 216 height 31
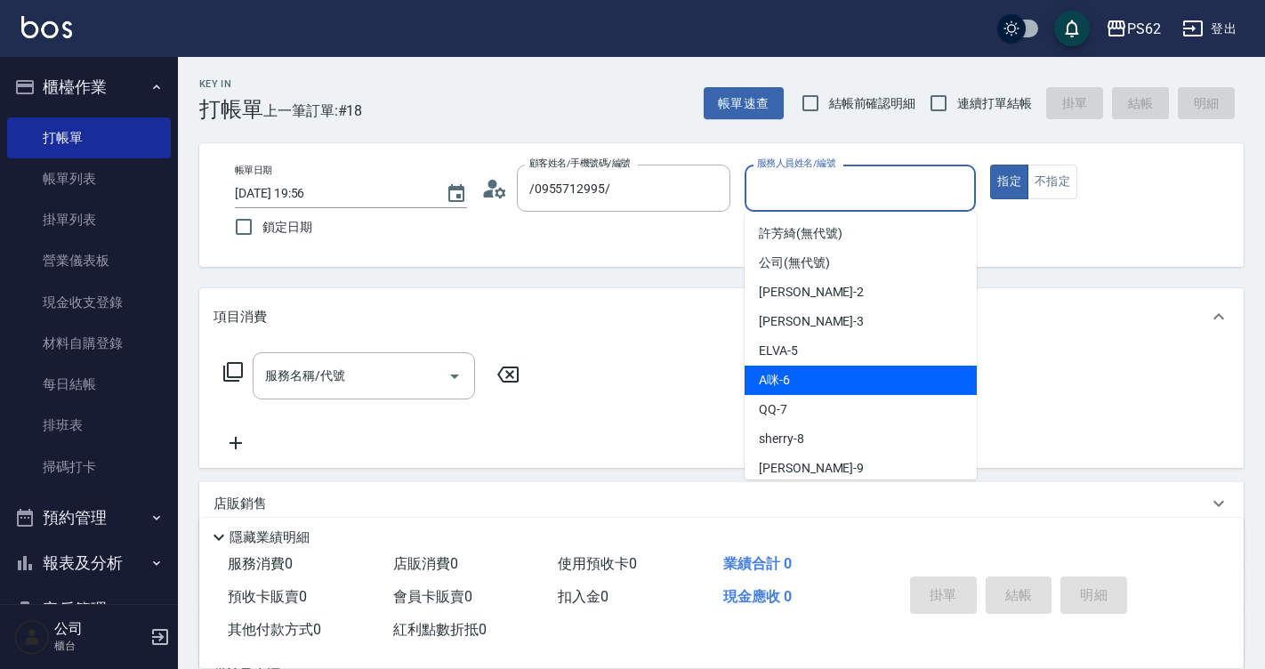
click at [820, 374] on div "A咪 -6" at bounding box center [860, 380] width 232 height 29
click at [820, 374] on div "服務名稱/代號 服務名稱/代號" at bounding box center [721, 406] width 1044 height 123
type input "A咪-6"
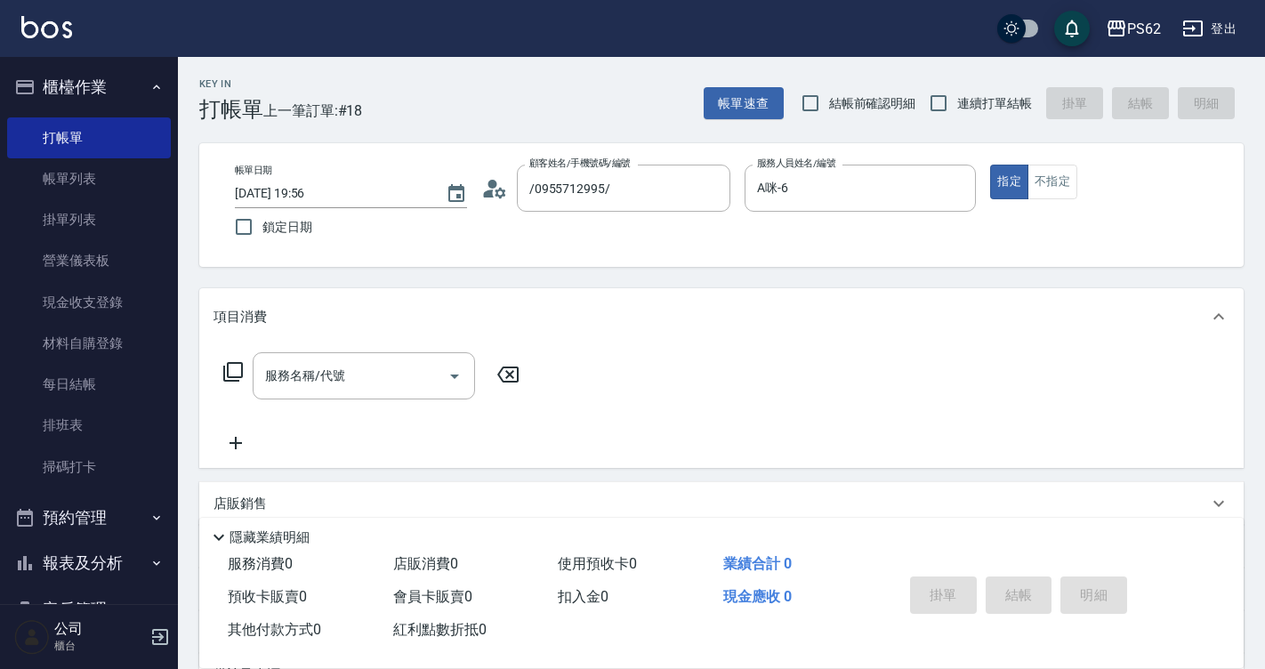
click at [221, 364] on div "服務名稱/代號 服務名稱/代號" at bounding box center [371, 375] width 317 height 47
click at [232, 368] on icon at bounding box center [232, 371] width 21 height 21
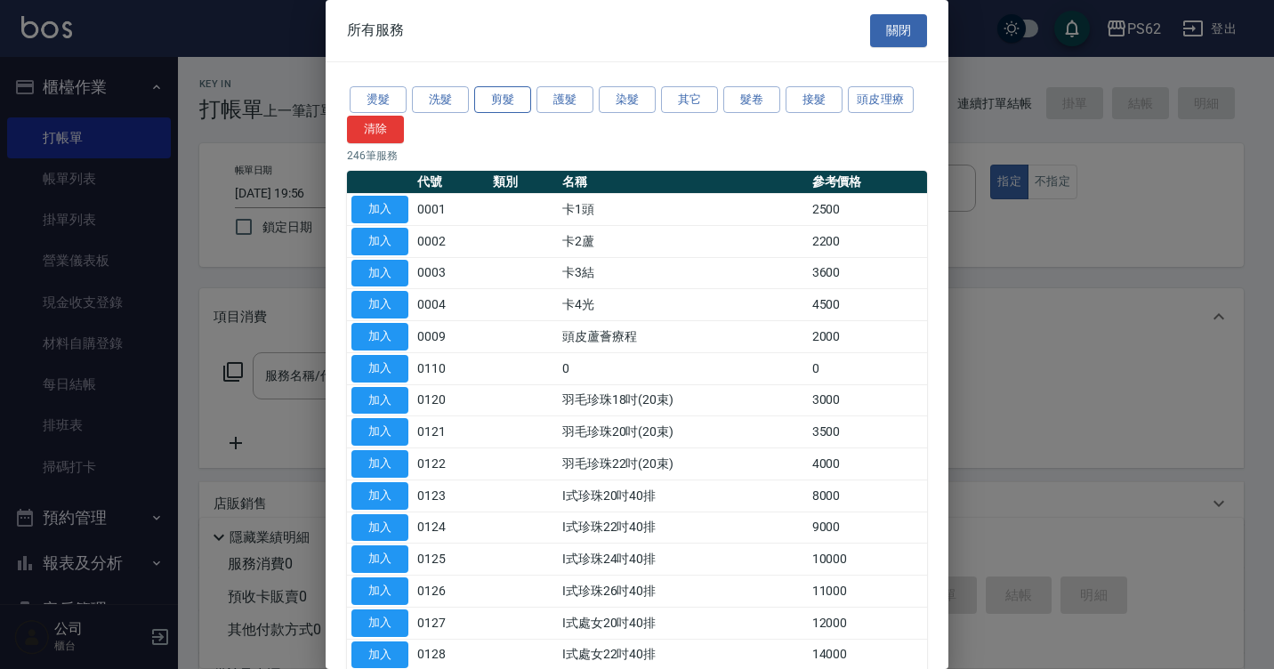
click at [491, 104] on button "剪髮" at bounding box center [502, 100] width 57 height 28
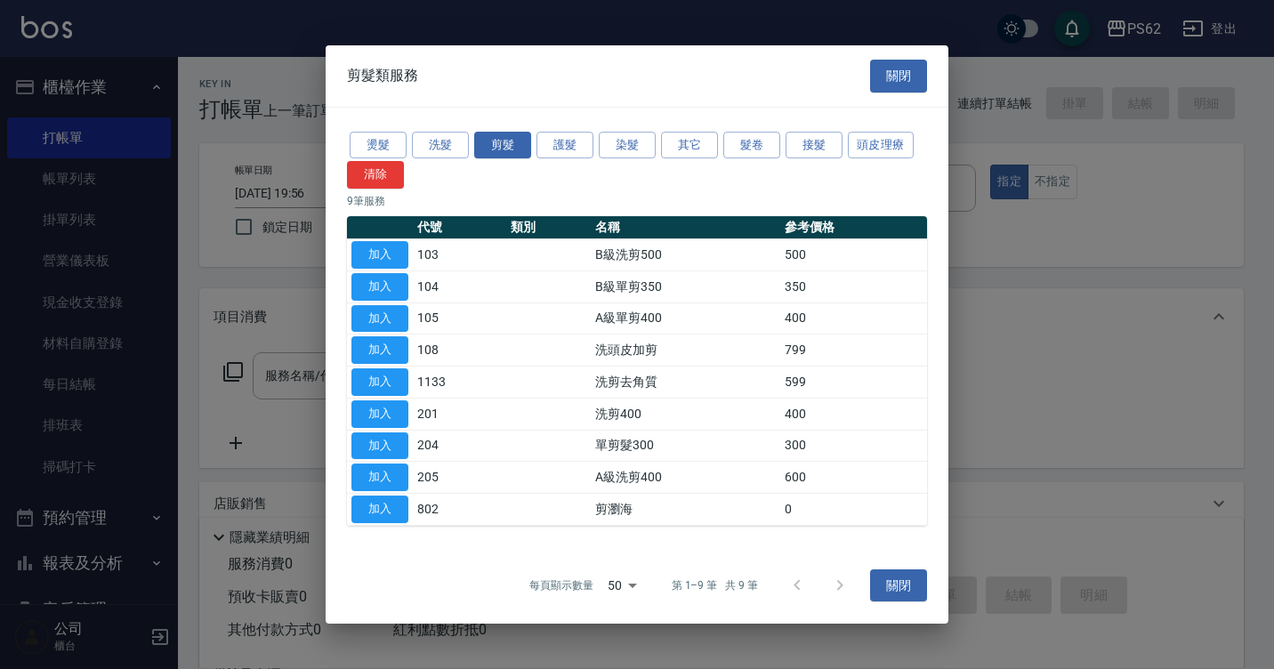
drag, startPoint x: 396, startPoint y: 371, endPoint x: 481, endPoint y: 420, distance: 98.4
click at [396, 372] on button "加入" at bounding box center [379, 382] width 57 height 28
type input "洗剪去角質(1133)"
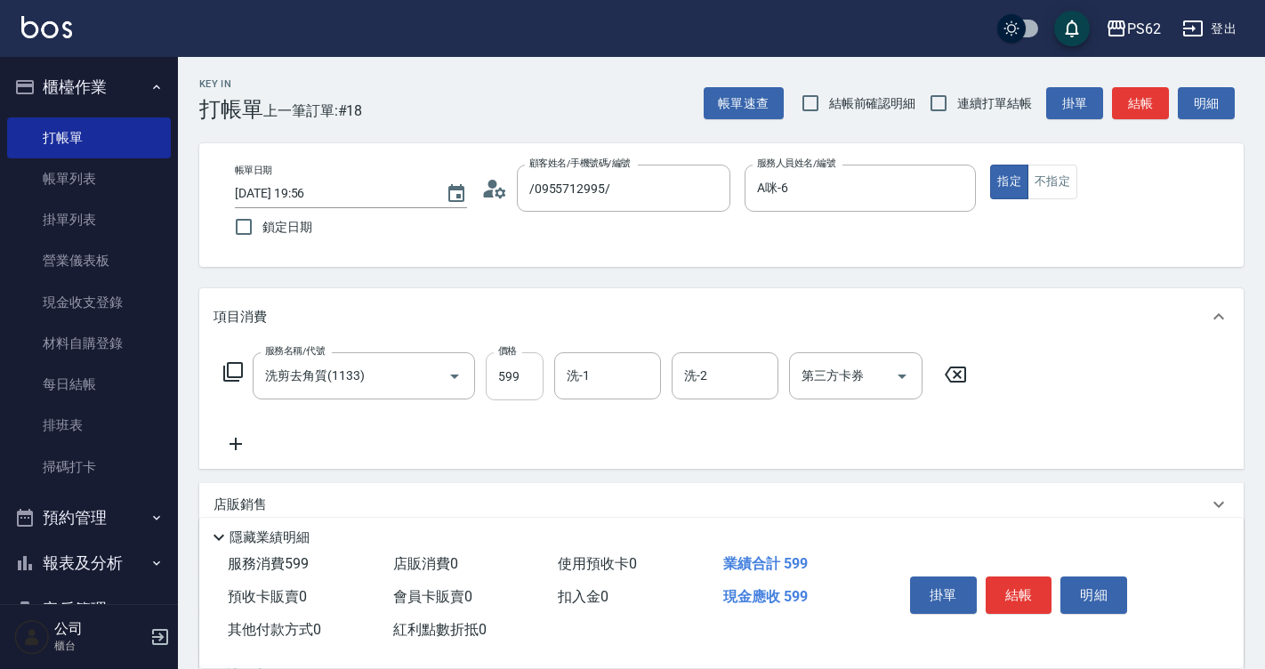
click at [518, 375] on input "599" at bounding box center [515, 376] width 58 height 48
type input "799"
click at [1012, 579] on button "結帳" at bounding box center [1018, 594] width 67 height 37
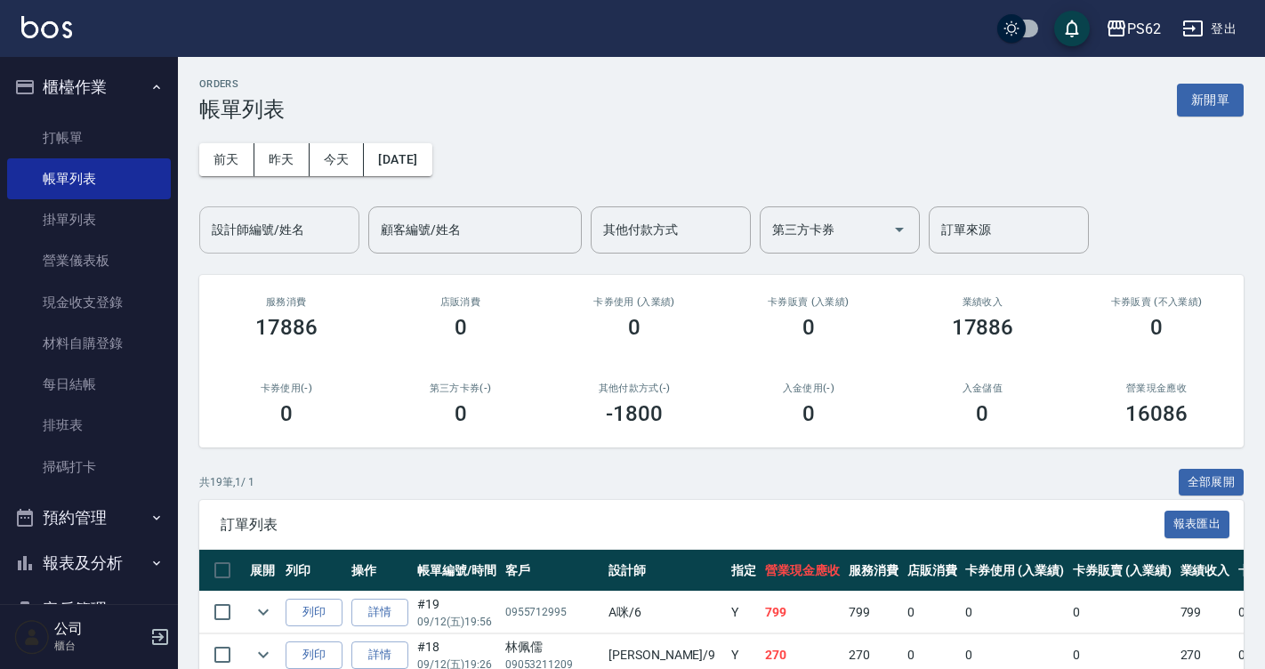
drag, startPoint x: 261, startPoint y: 221, endPoint x: 262, endPoint y: 234, distance: 12.6
click at [261, 227] on input "設計師編號/姓名" at bounding box center [279, 229] width 144 height 31
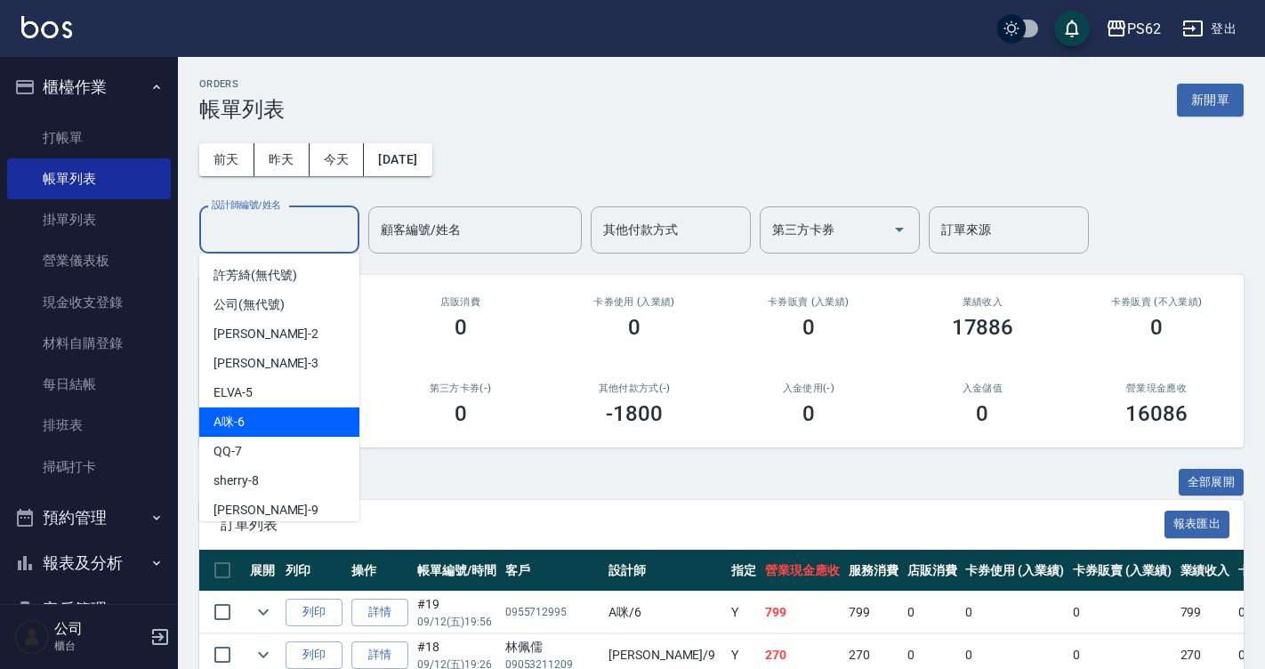
click at [261, 412] on div "A咪 -6" at bounding box center [279, 421] width 160 height 29
type input "A咪-6"
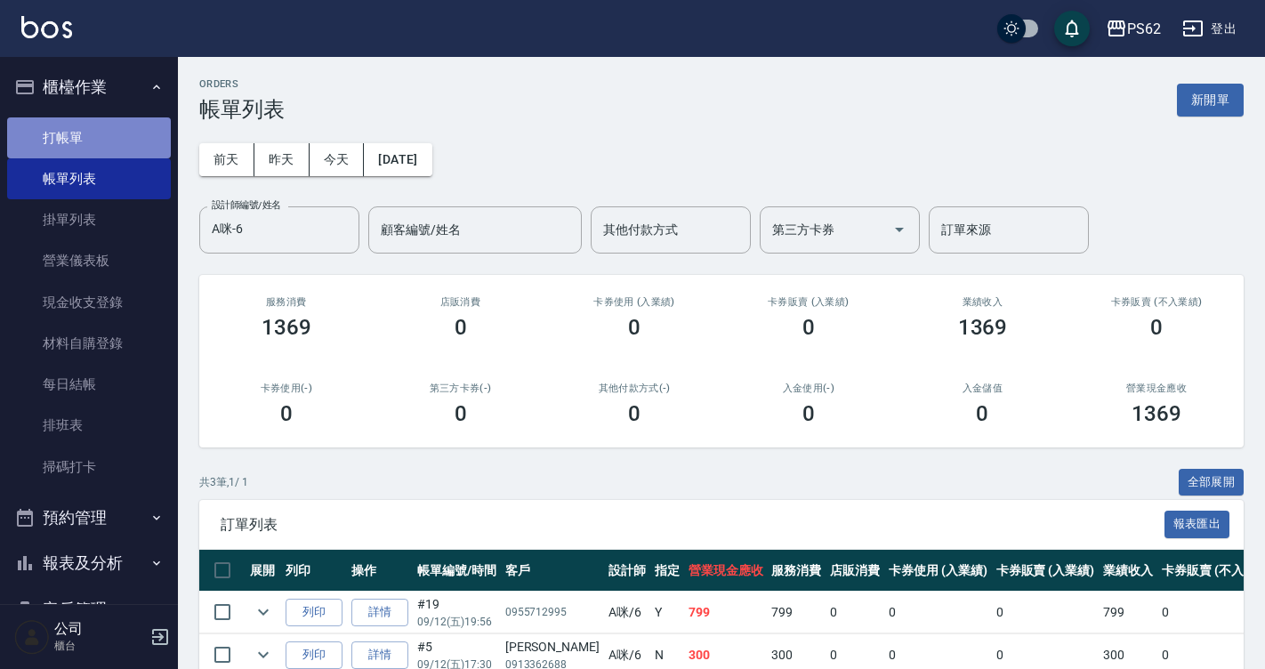
click at [113, 124] on link "打帳單" at bounding box center [89, 137] width 164 height 41
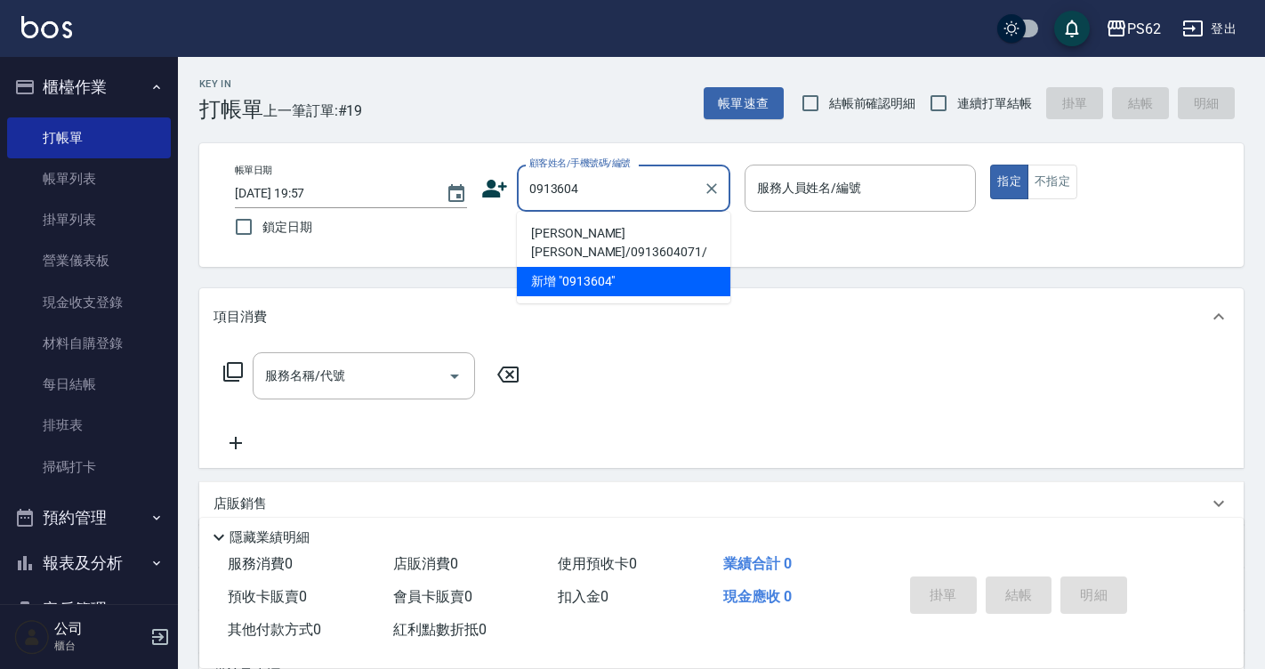
click at [605, 231] on li "邱聰逾/0913604071/" at bounding box center [623, 243] width 213 height 48
type input "邱聰逾/0913604071/"
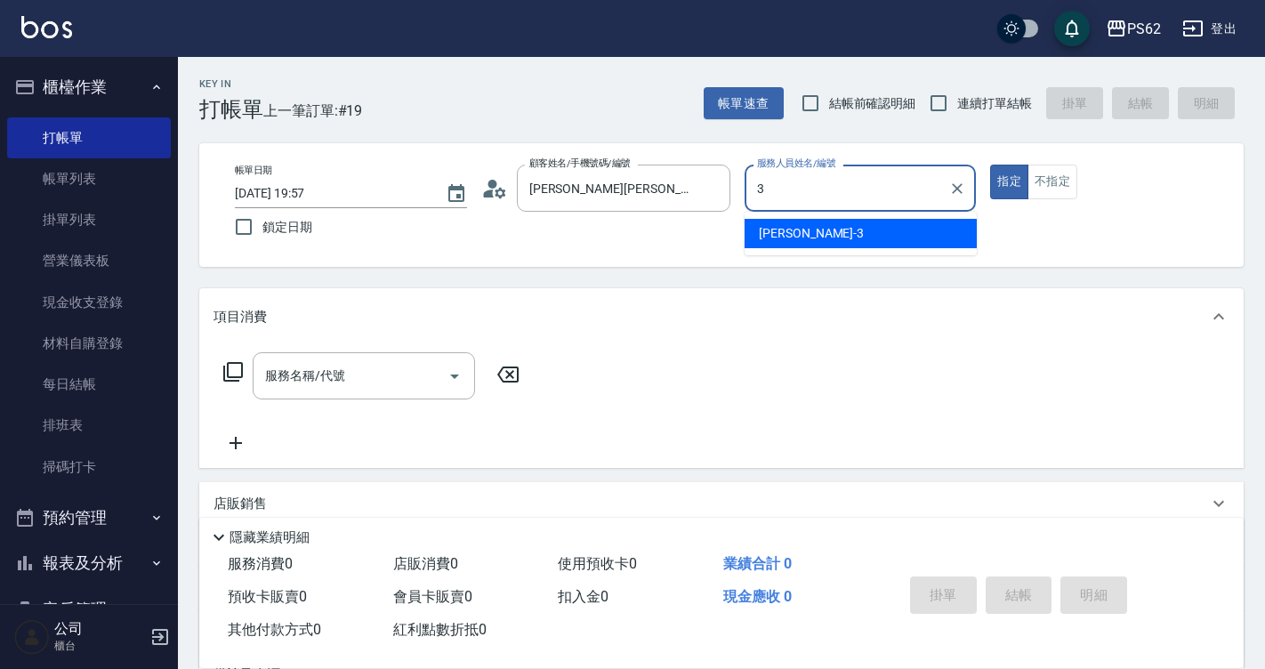
type input "Tina-3"
type button "true"
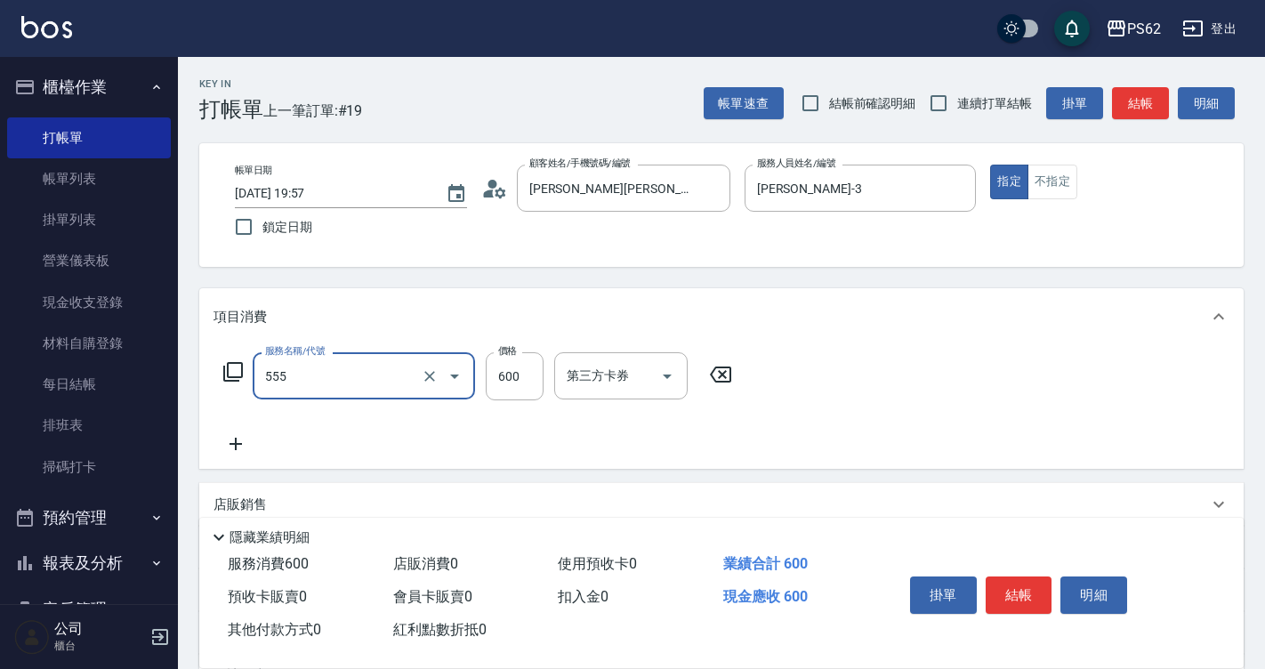
type input "去角質(555)"
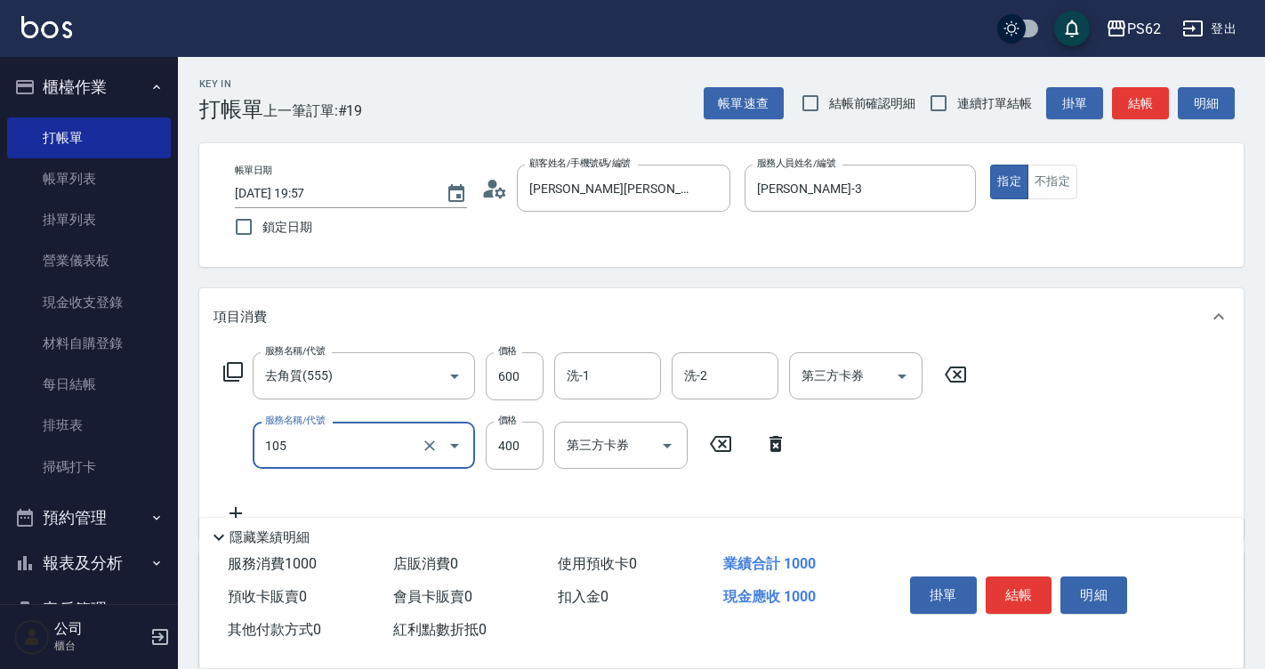
type input "A級單剪400(105)"
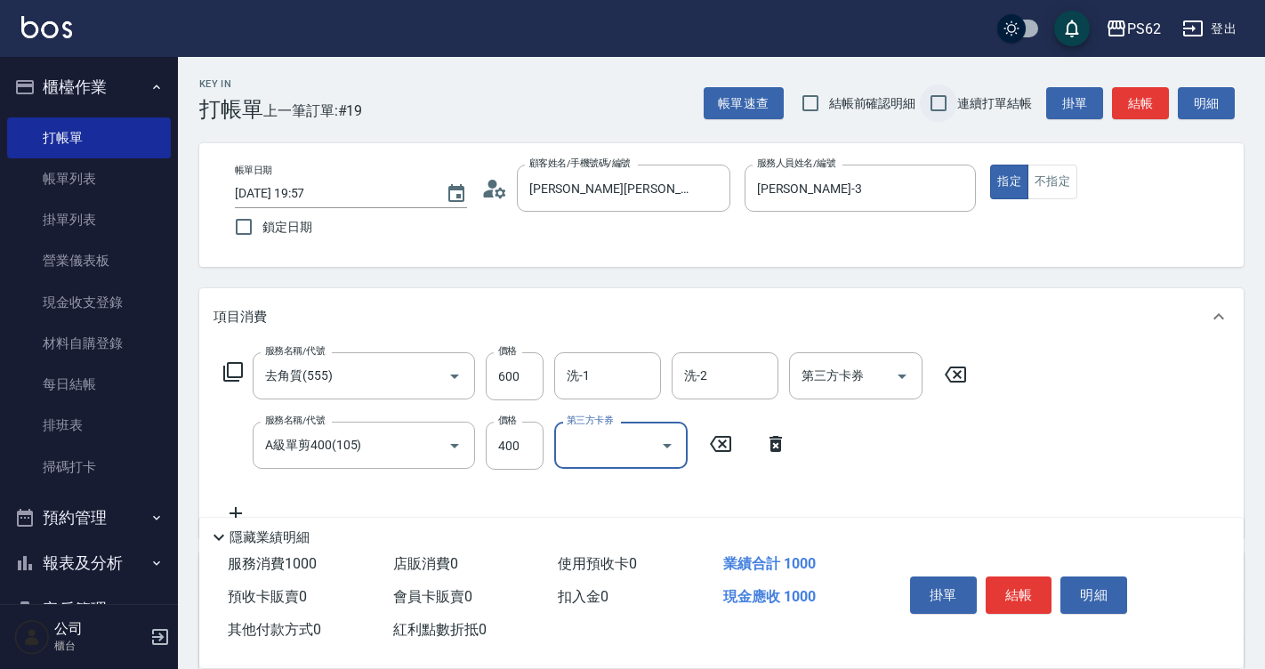
click at [942, 107] on input "連續打單結帳" at bounding box center [938, 102] width 37 height 37
checkbox input "true"
click at [1021, 581] on button "結帳" at bounding box center [1018, 594] width 67 height 37
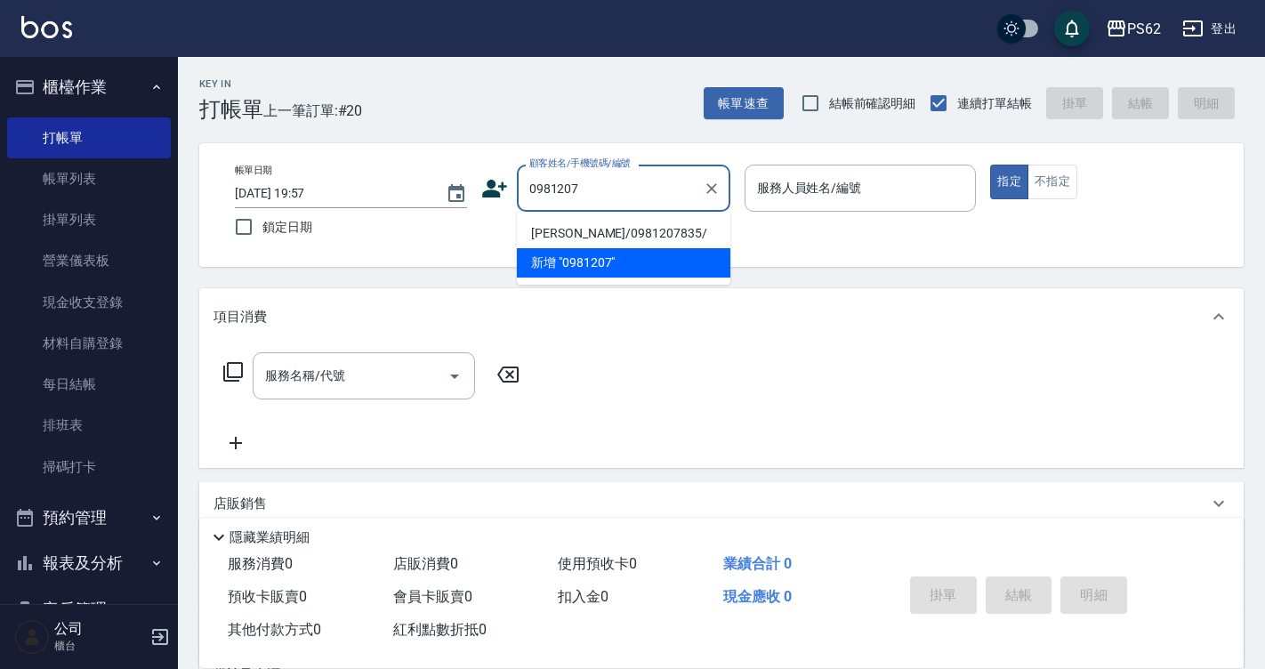
click at [609, 222] on li "羅惟萍/0981207835/" at bounding box center [623, 233] width 213 height 29
type input "羅惟萍/0981207835/"
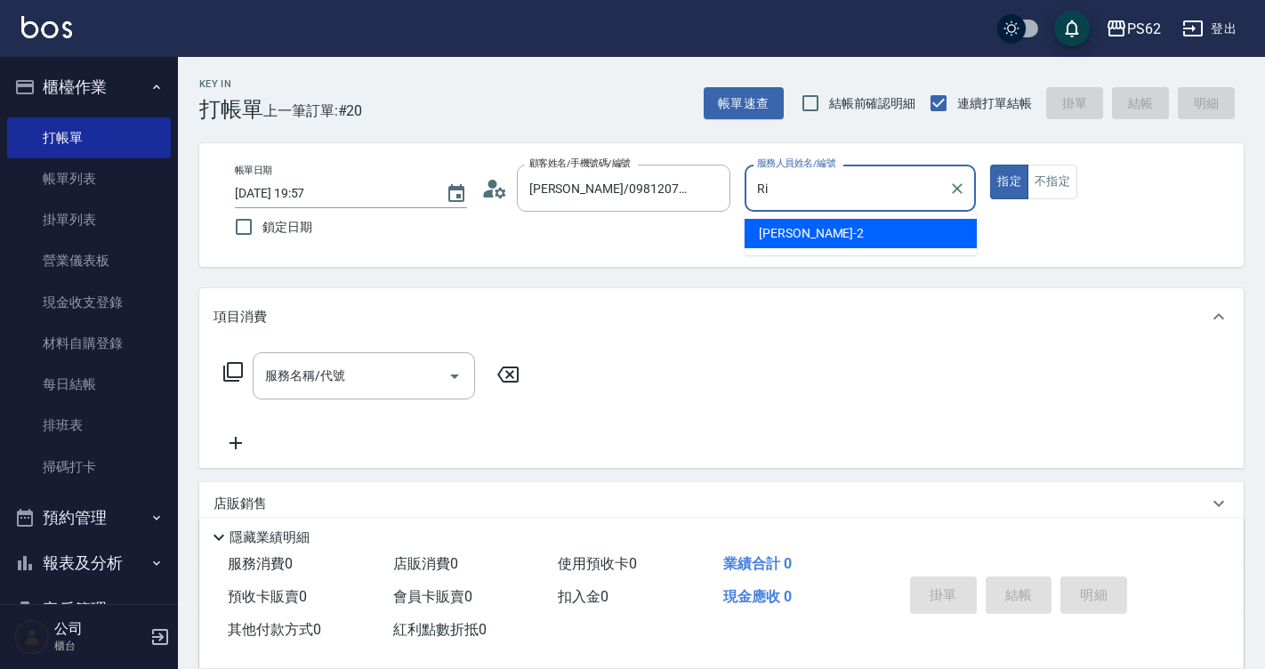
type input "R"
type input "Tina-3"
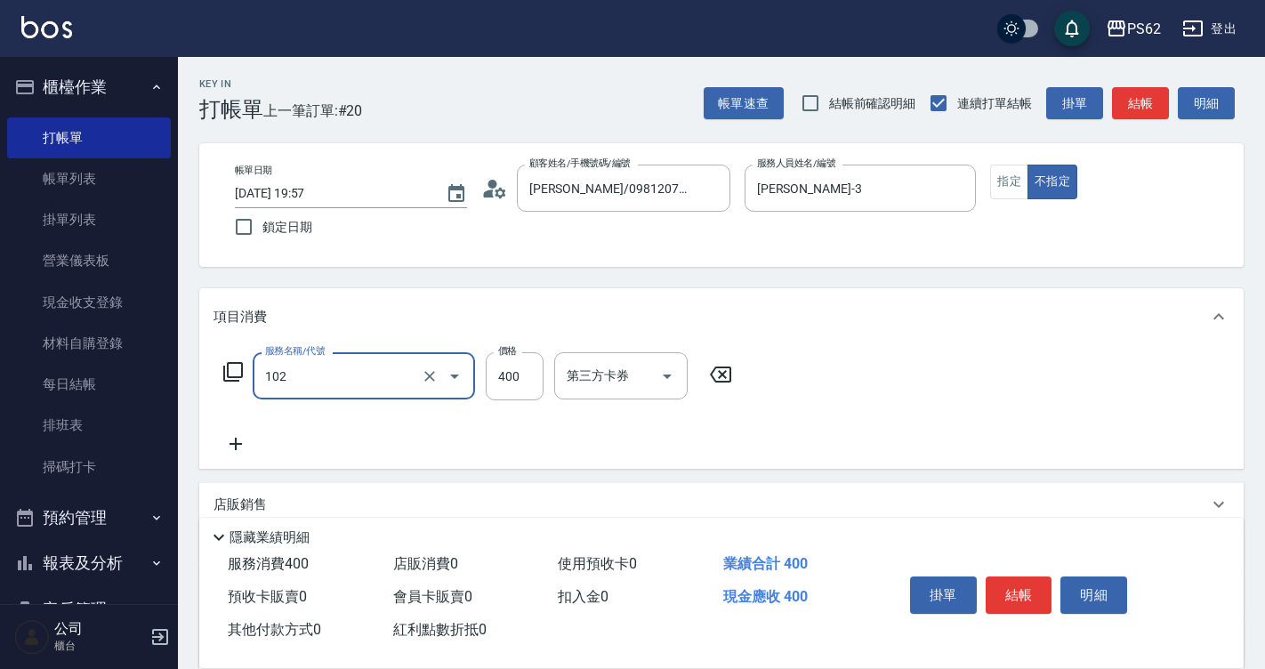
type input "精油洗髮(102)"
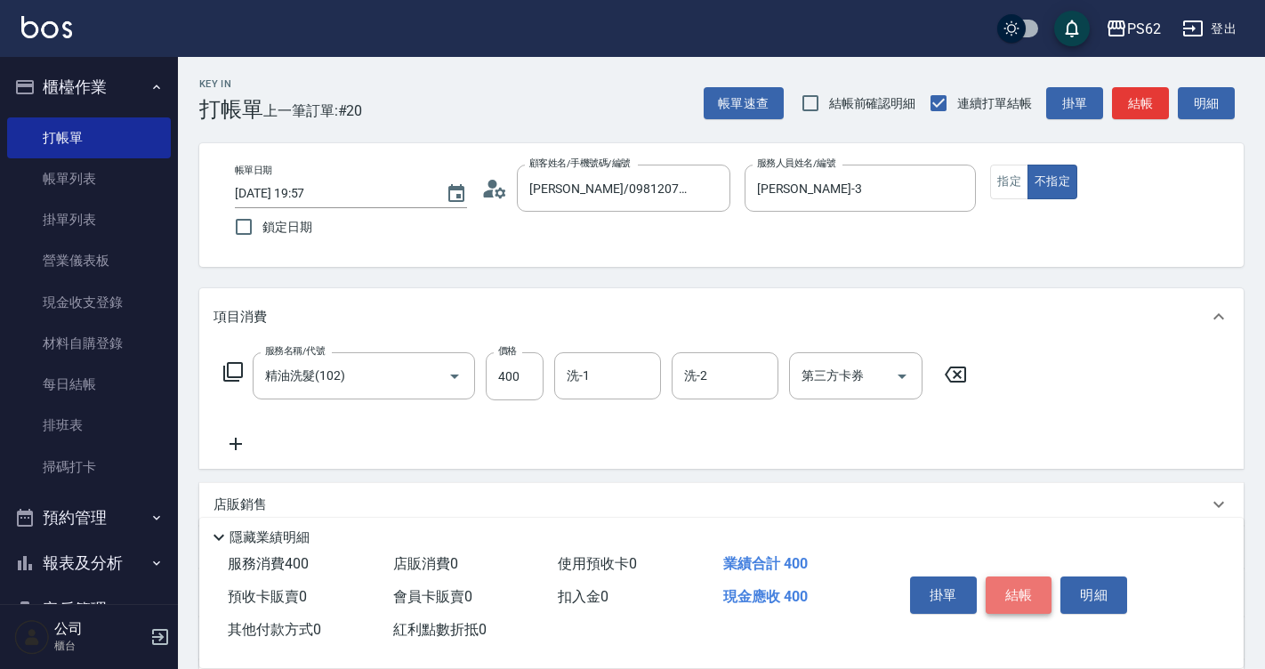
click at [1029, 590] on button "結帳" at bounding box center [1018, 594] width 67 height 37
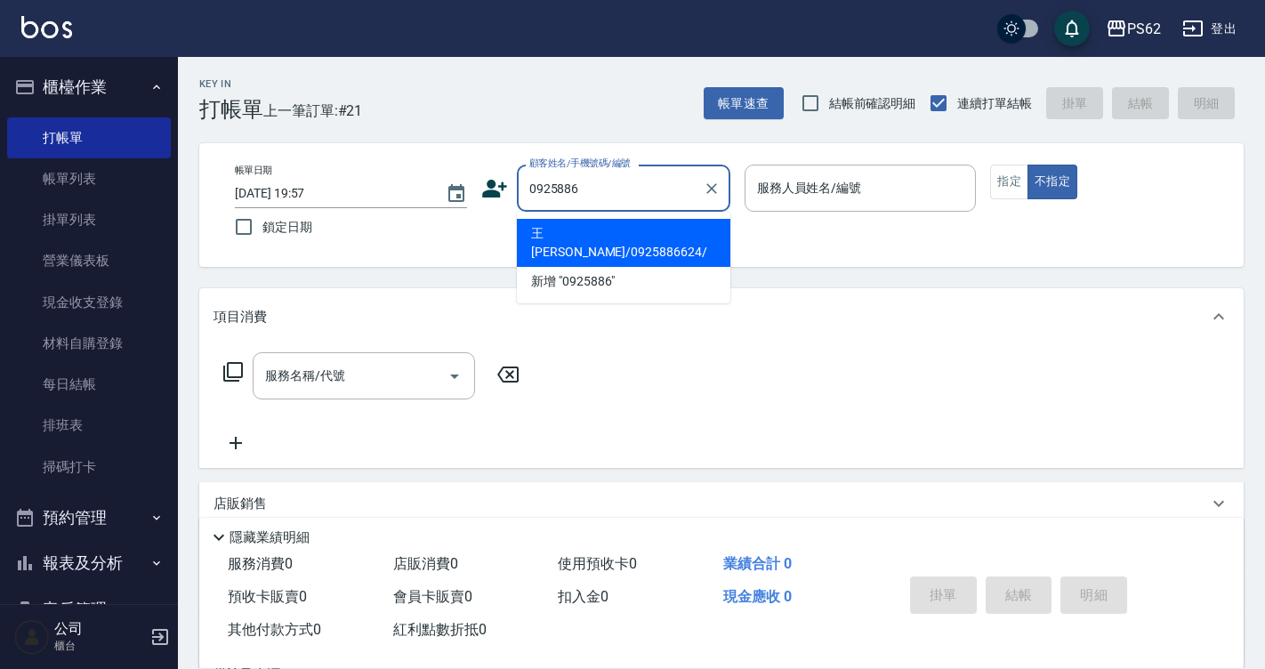
click at [662, 234] on li "王張興興/0925886624/" at bounding box center [623, 243] width 213 height 48
type input "王張興興/0925886624/"
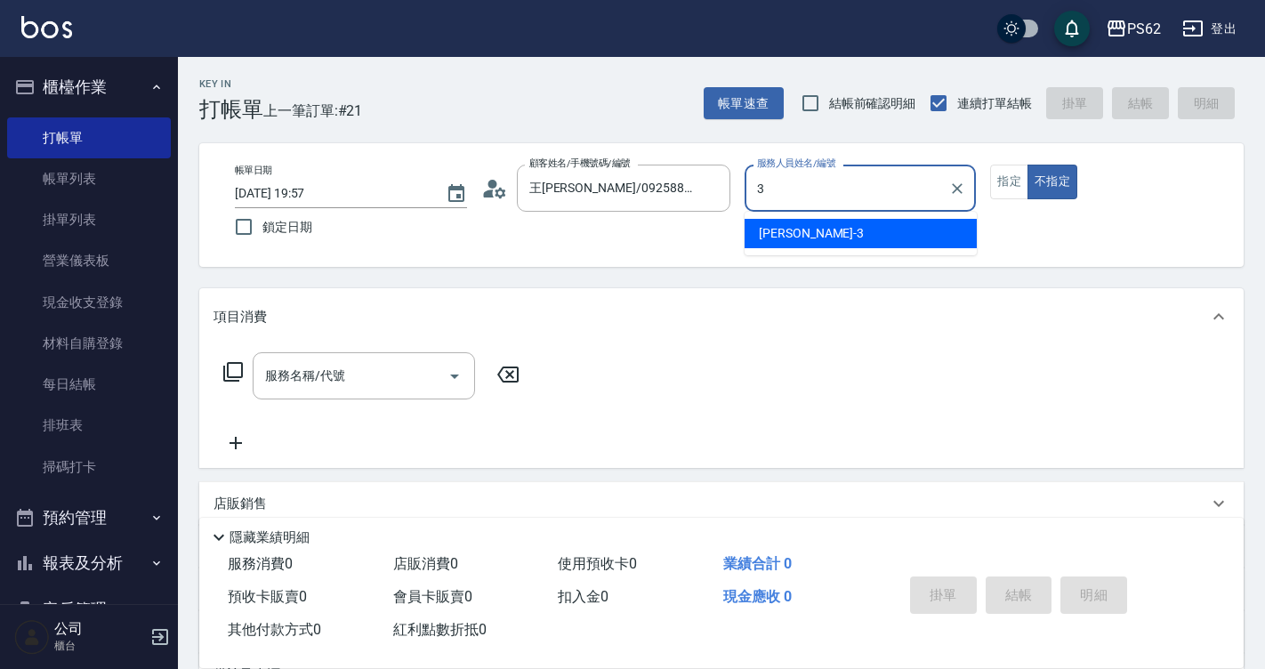
type input "Tina-3"
type button "false"
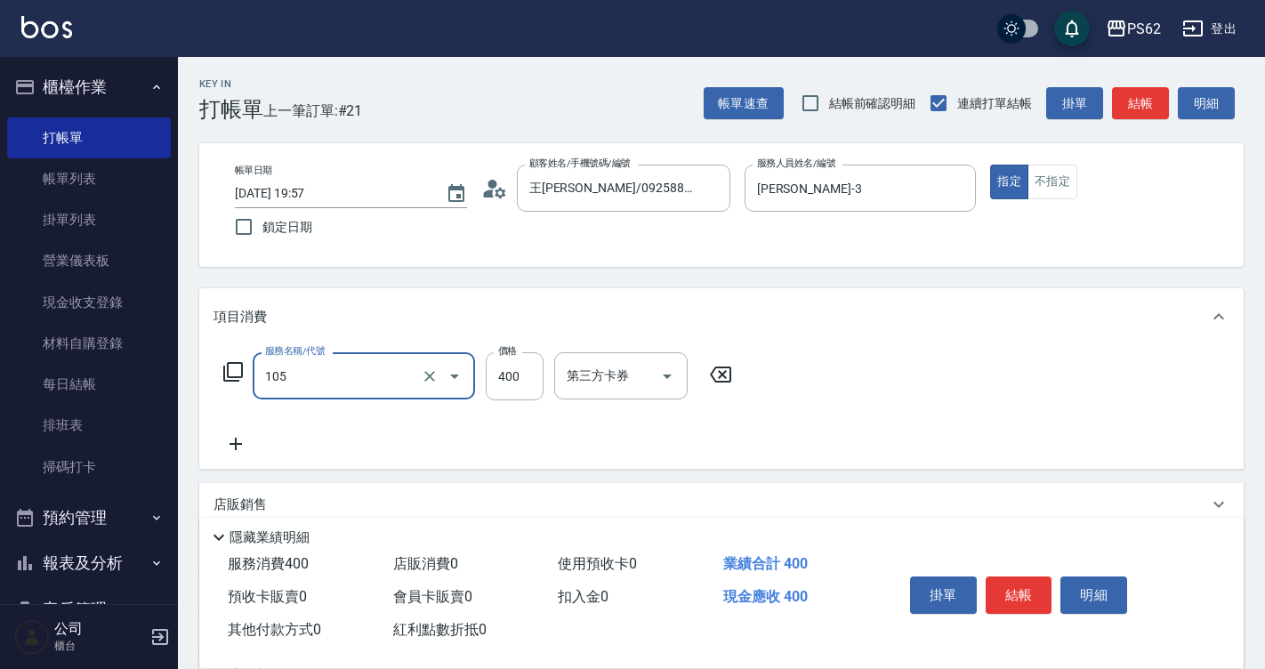
type input "A級單剪400(105)"
click at [1009, 595] on button "結帳" at bounding box center [1018, 594] width 67 height 37
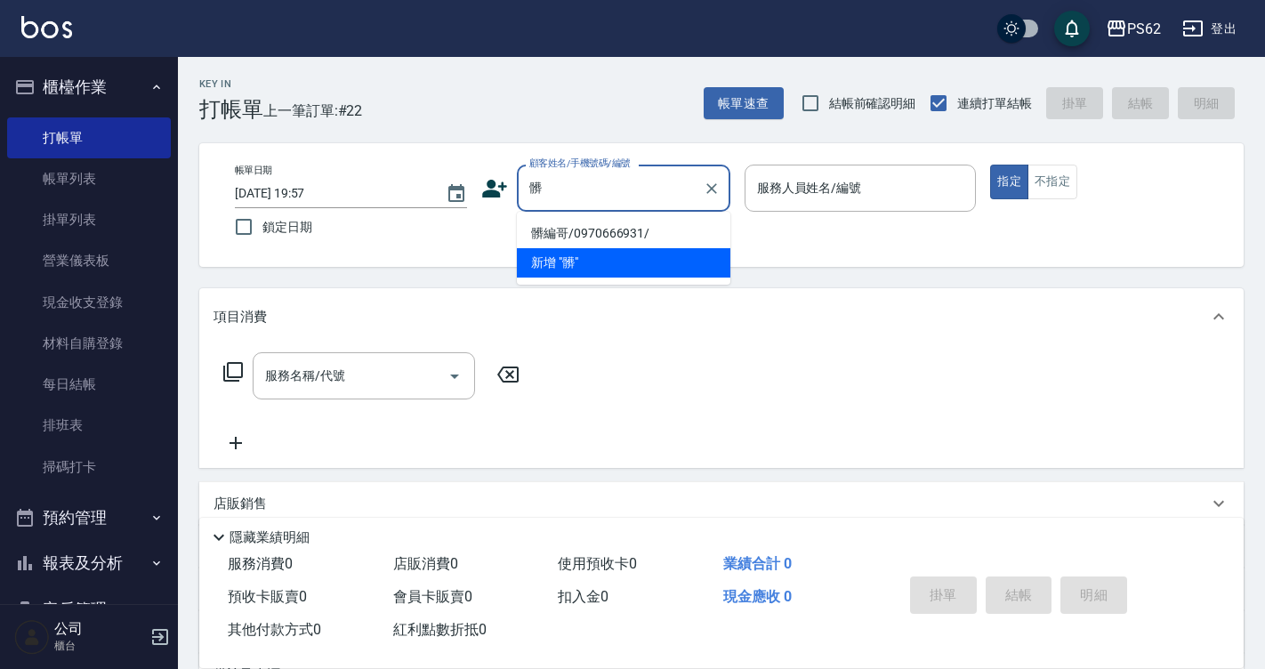
type input "髒編哥/0970666931/"
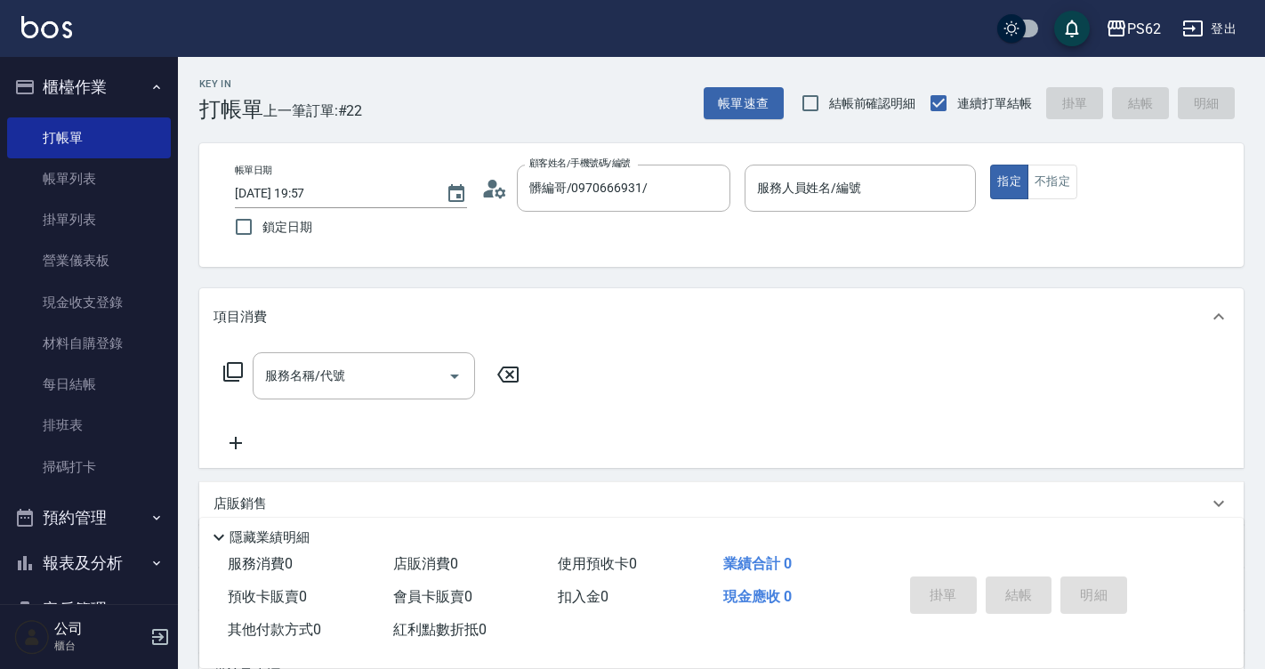
click at [491, 196] on icon at bounding box center [488, 193] width 11 height 8
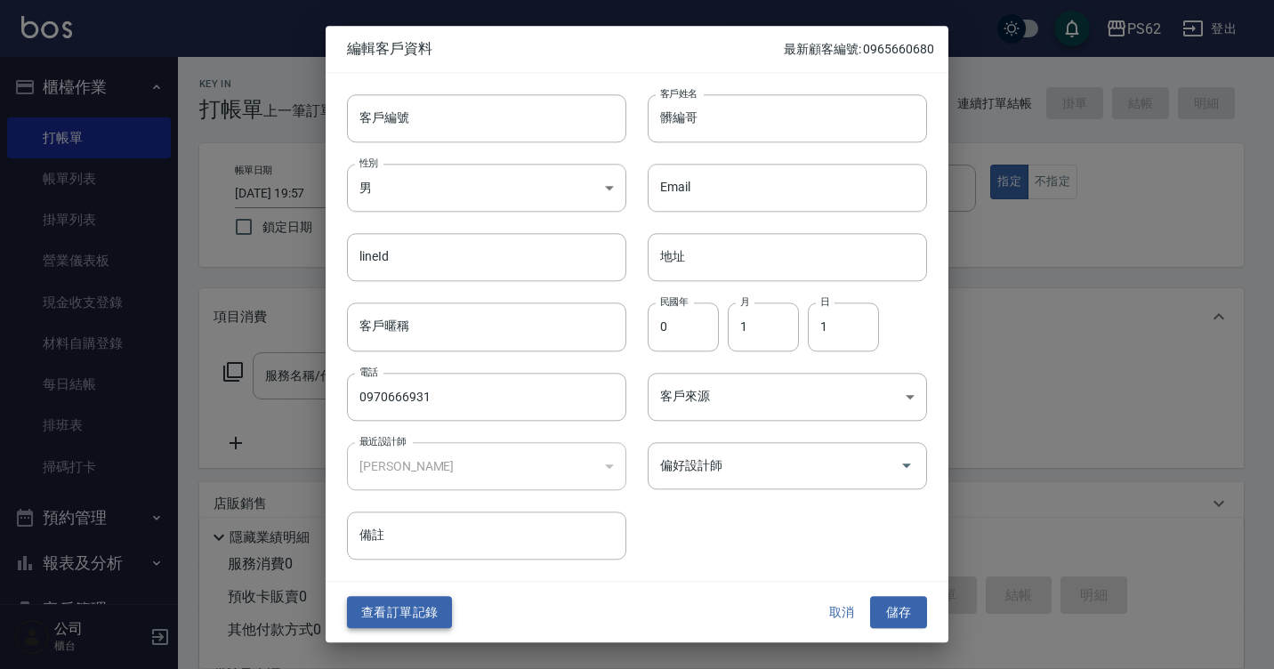
click at [424, 611] on button "查看訂單記錄" at bounding box center [399, 612] width 105 height 33
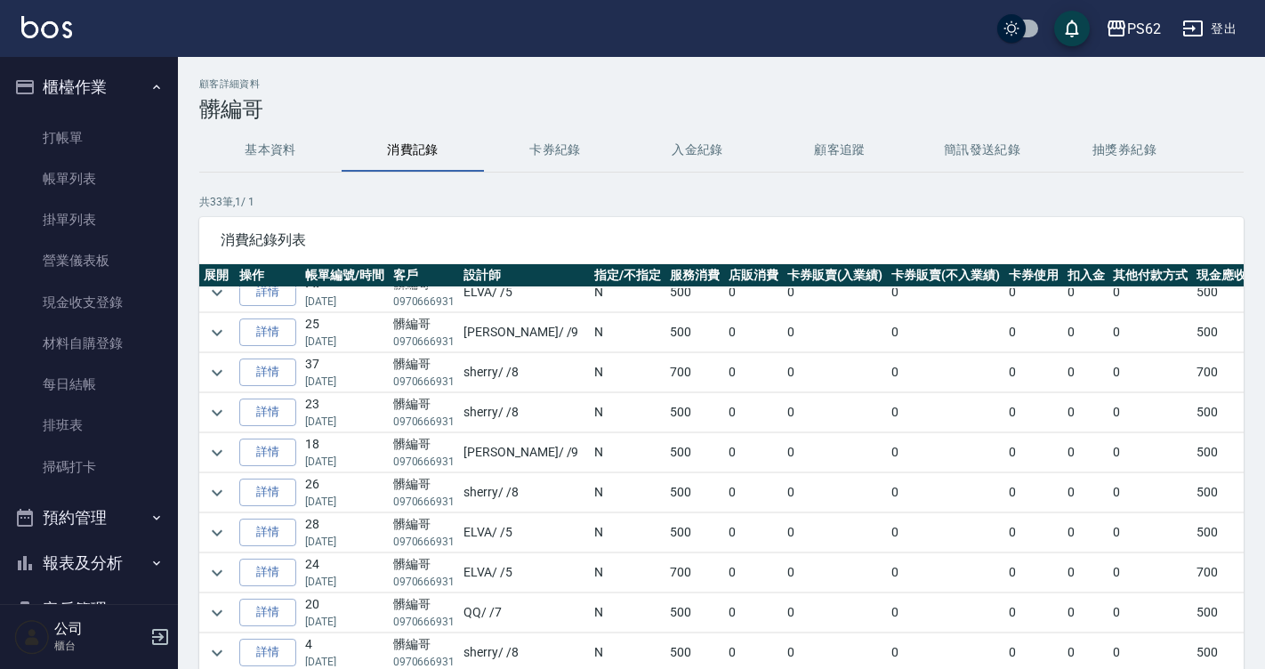
scroll to position [178, 0]
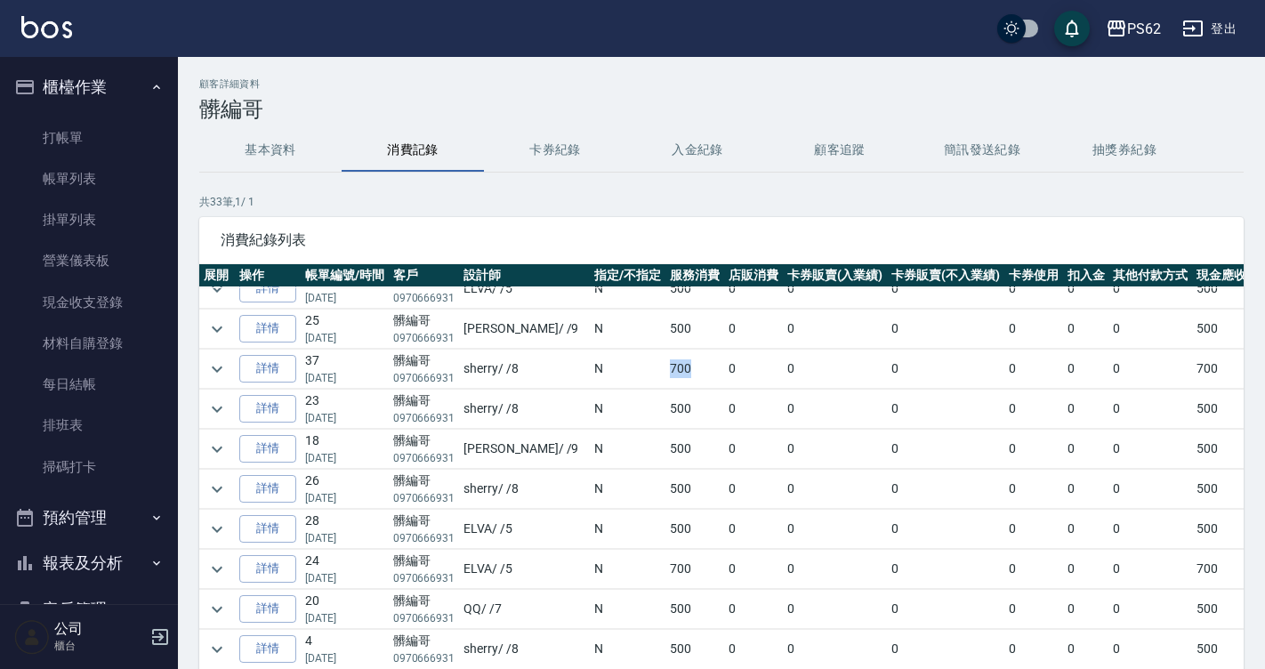
drag, startPoint x: 587, startPoint y: 372, endPoint x: 639, endPoint y: 349, distance: 57.3
click at [639, 350] on tr "詳情 37 07/12/2025 髒編哥 0970666931 sherry / /8 N 700 0 0 0 0 0 0 700" at bounding box center [746, 369] width 1094 height 39
click at [108, 152] on link "打帳單" at bounding box center [89, 137] width 164 height 41
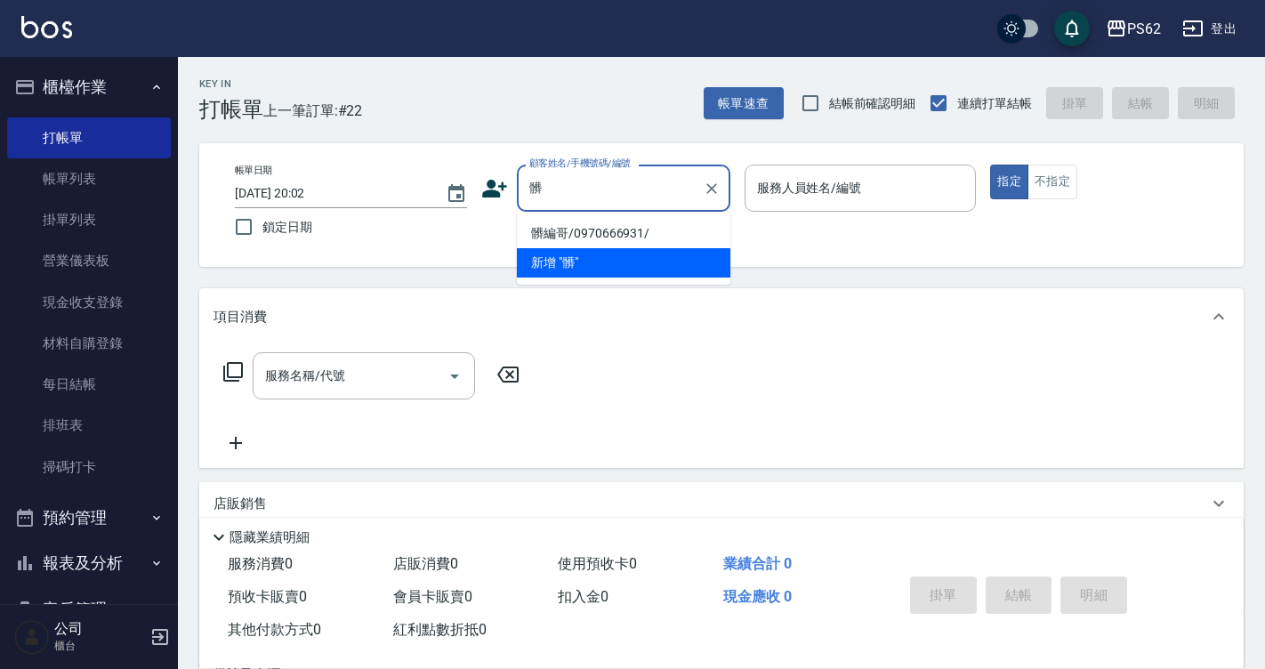
type input "髒編哥/0970666931/"
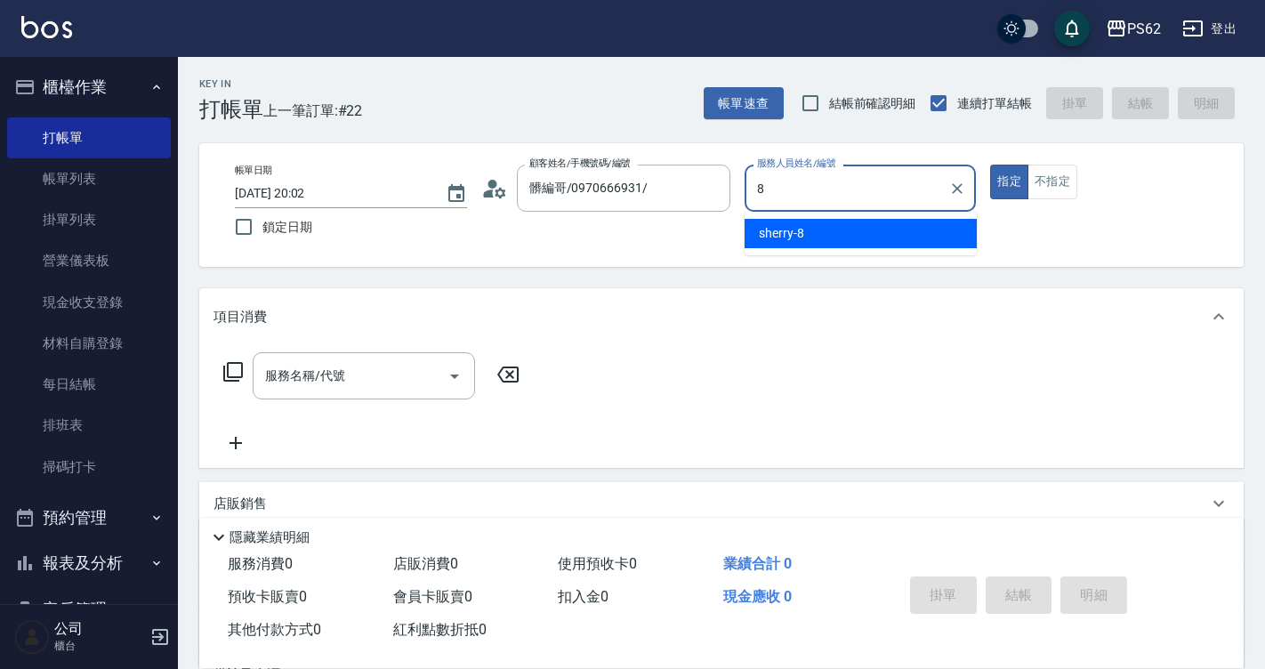
type input "sherry-8"
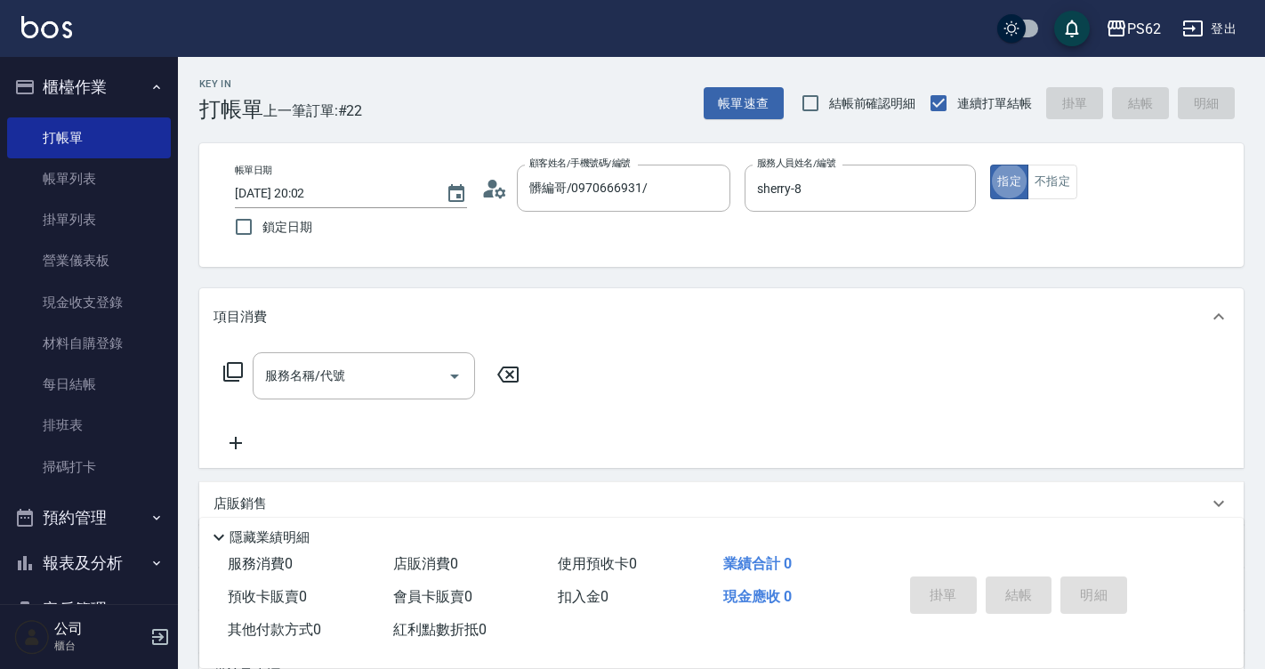
type button "true"
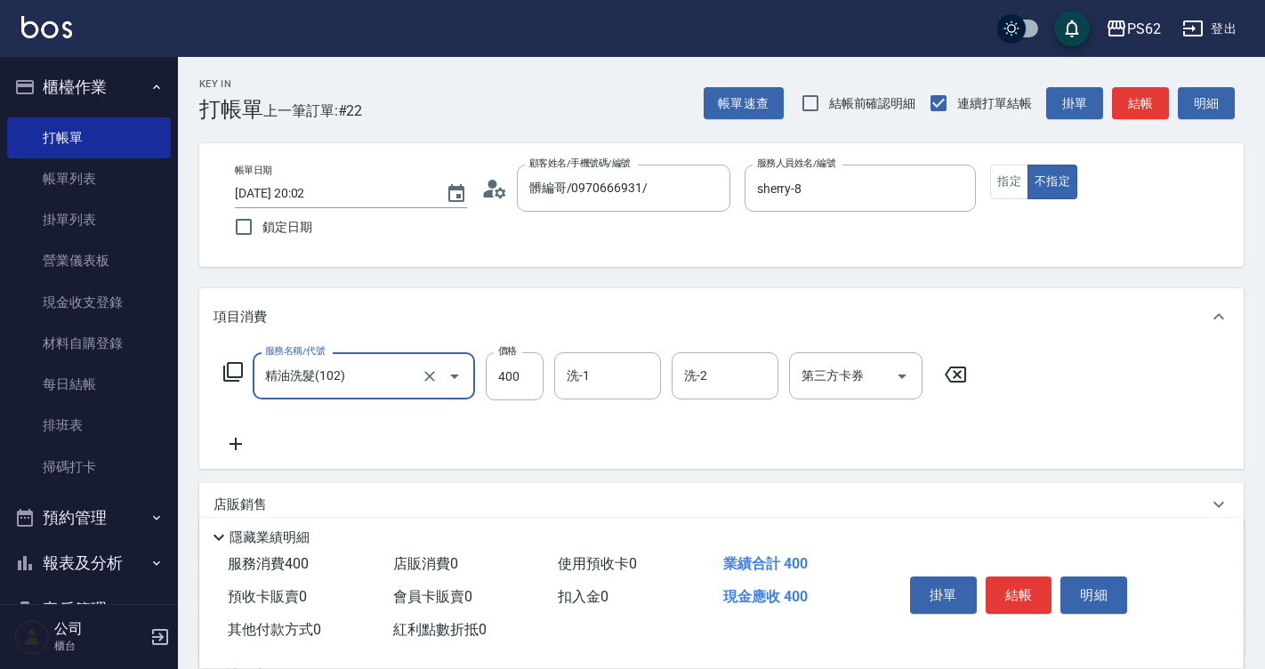
type input "精油洗髮(102)"
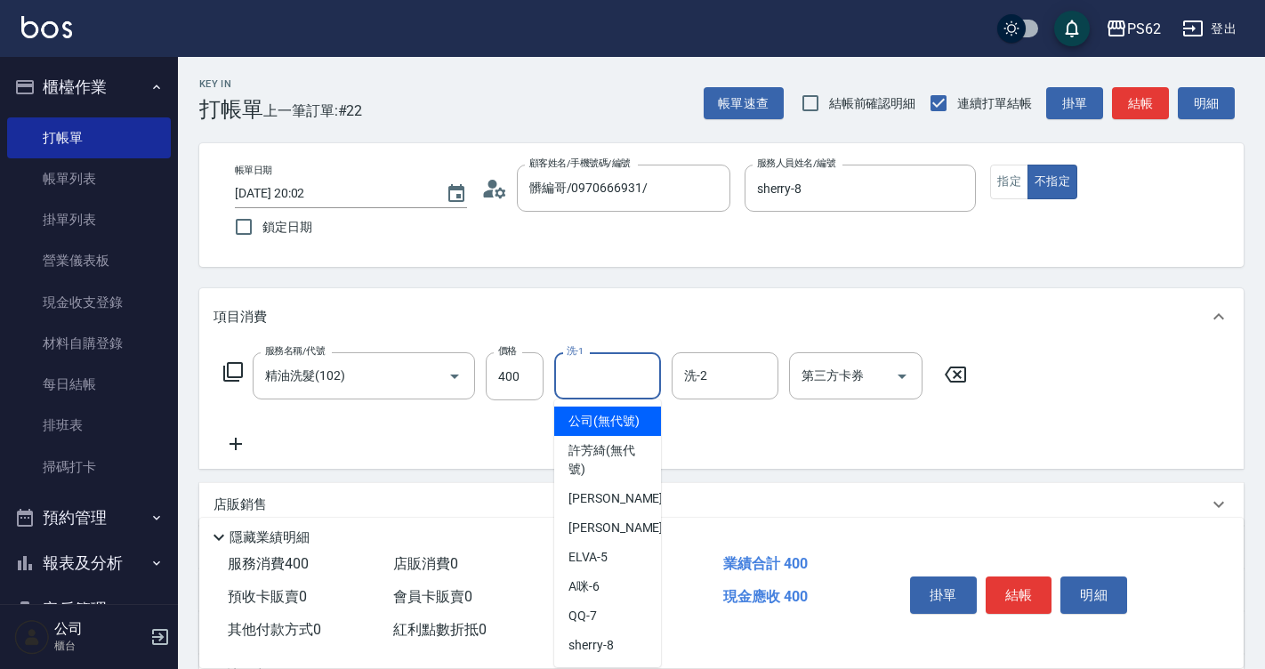
click at [609, 393] on div "洗-1" at bounding box center [607, 375] width 107 height 47
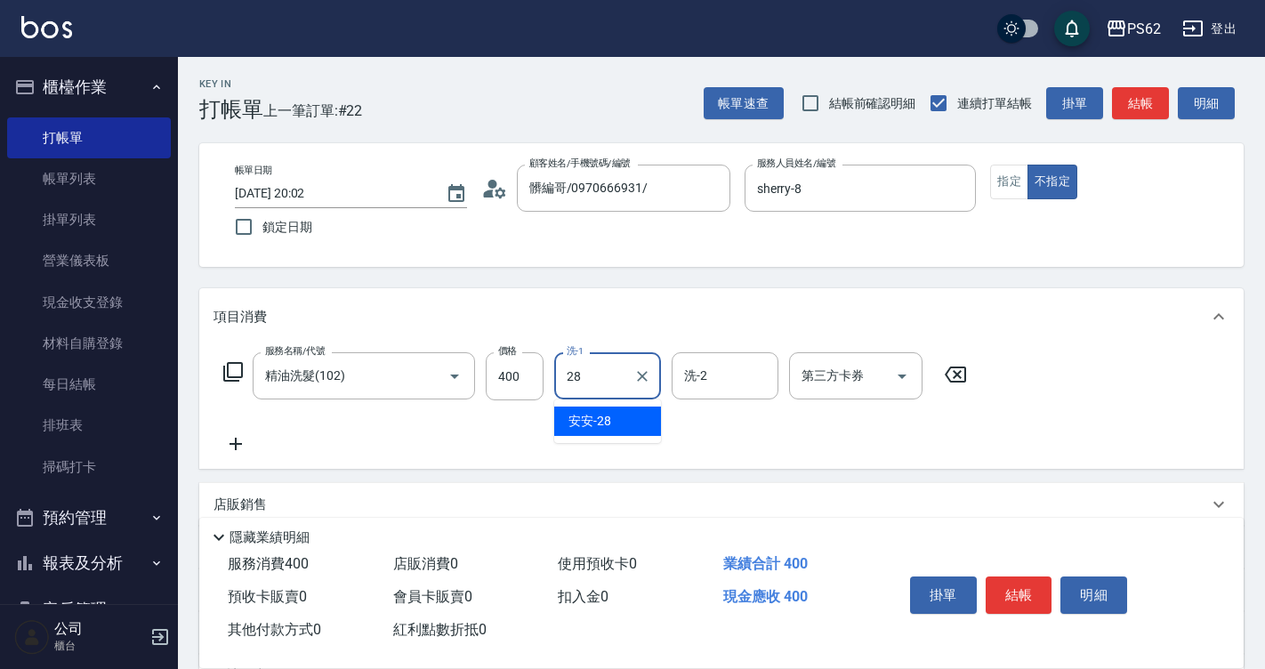
type input "安安-28"
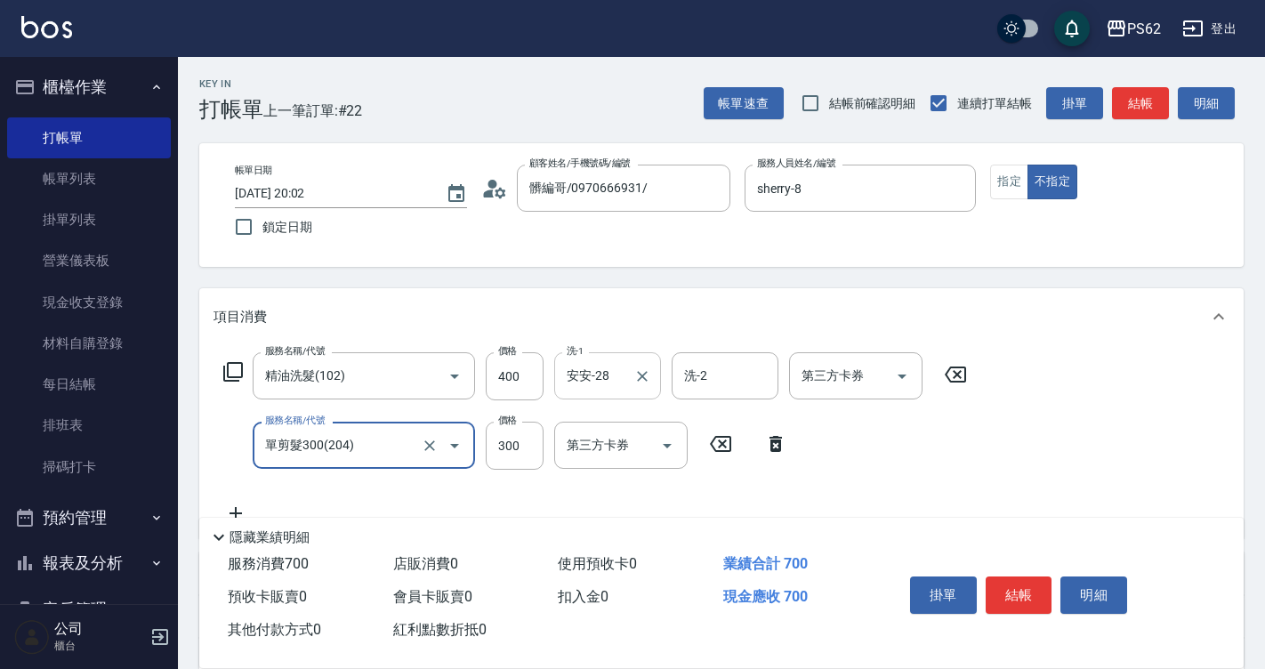
type input "單剪髮300(204)"
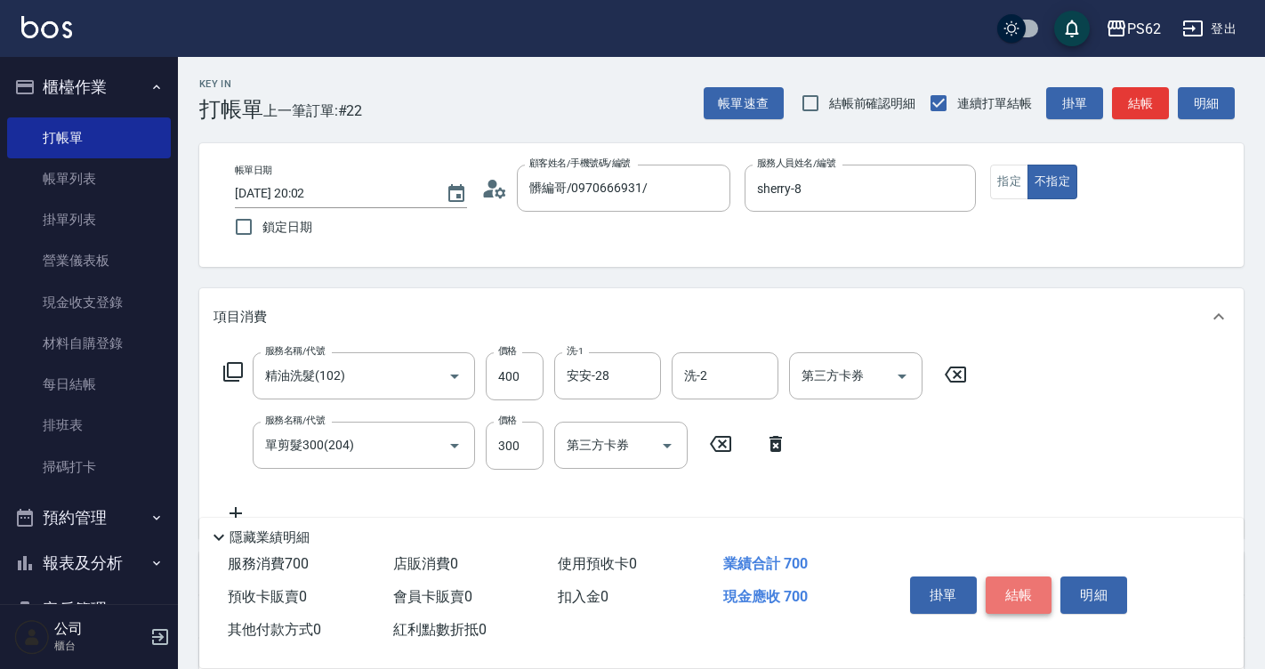
click at [1034, 576] on button "結帳" at bounding box center [1018, 594] width 67 height 37
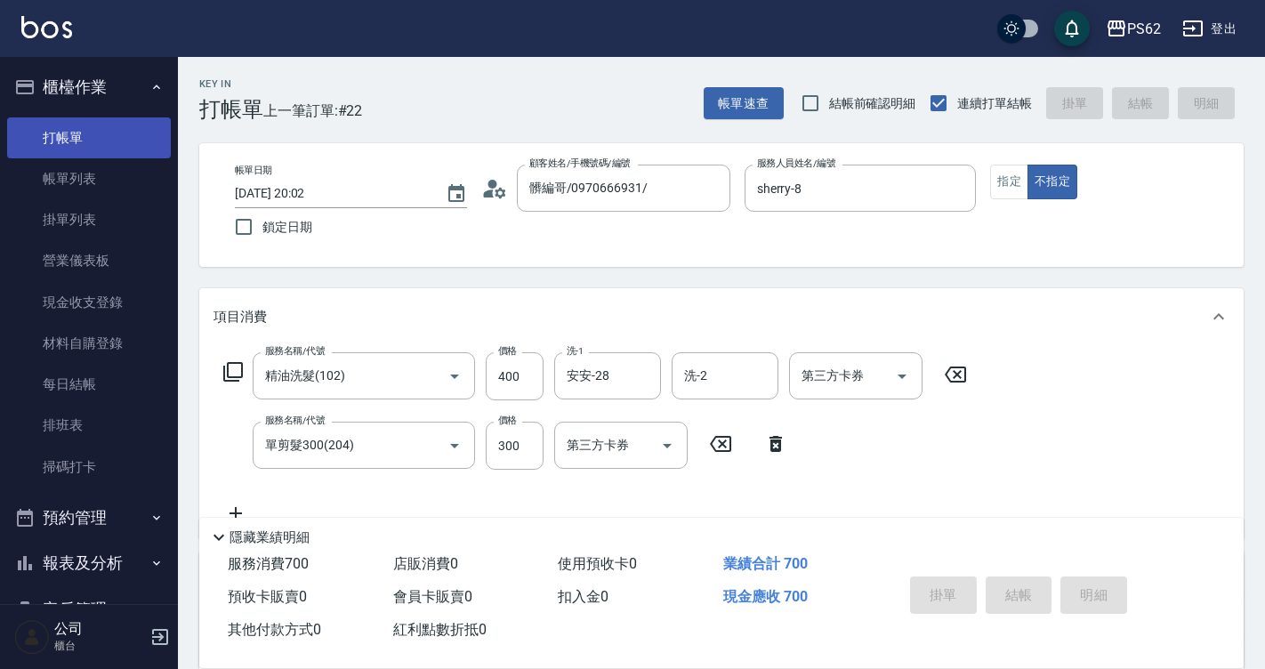
type input "2025/09/12 20:03"
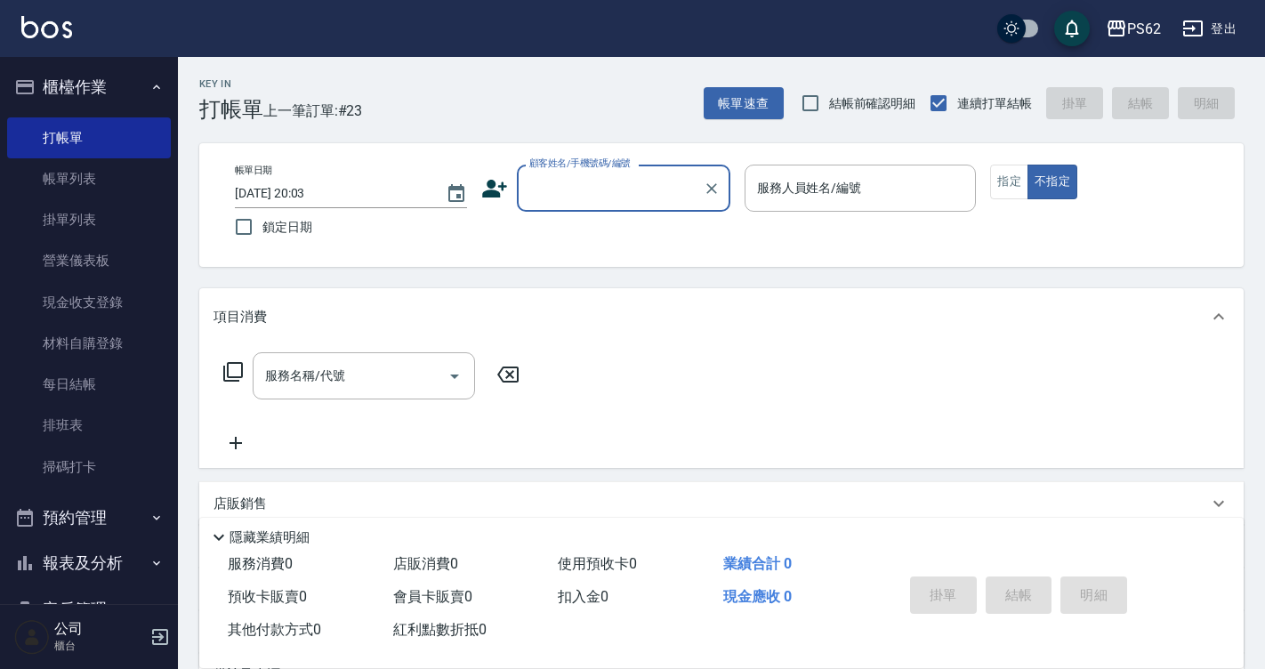
click at [494, 180] on icon at bounding box center [494, 188] width 27 height 27
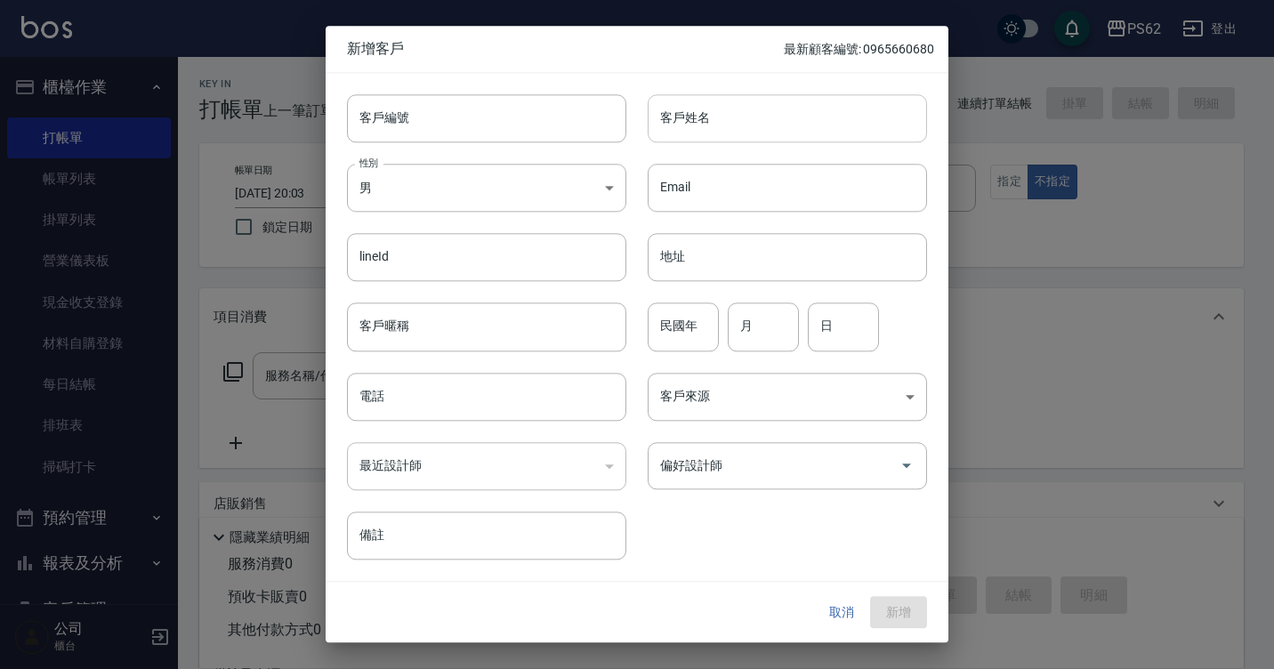
click at [668, 119] on input "客戶姓名" at bounding box center [786, 118] width 279 height 48
type input "簡"
click at [444, 398] on input "電話" at bounding box center [486, 397] width 279 height 48
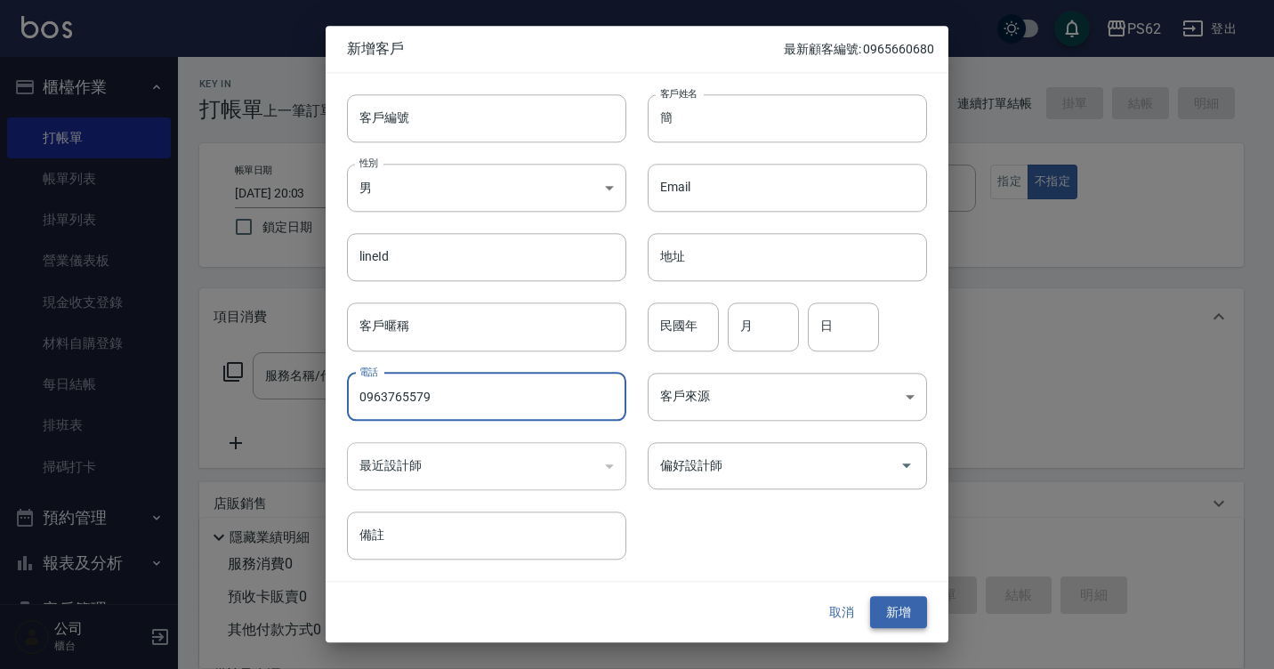
type input "0963765579"
click at [880, 621] on button "新增" at bounding box center [898, 612] width 57 height 33
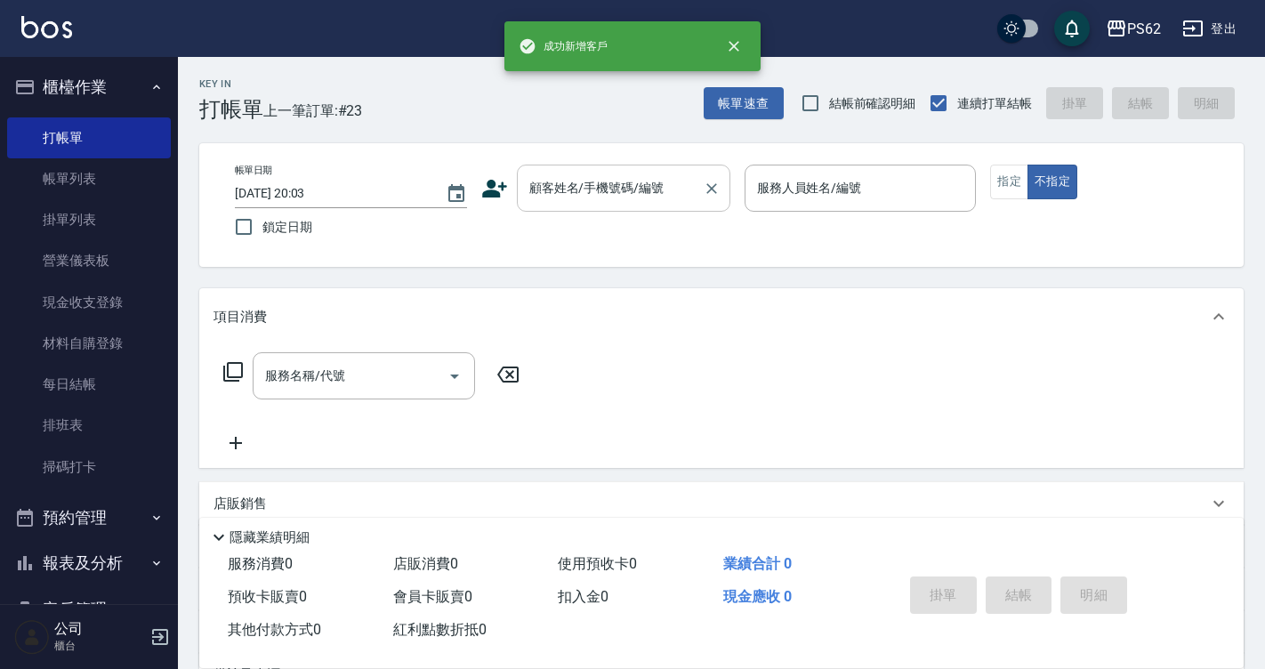
click at [659, 195] on div "顧客姓名/手機號碼/編號 顧客姓名/手機號碼/編號" at bounding box center [623, 188] width 213 height 47
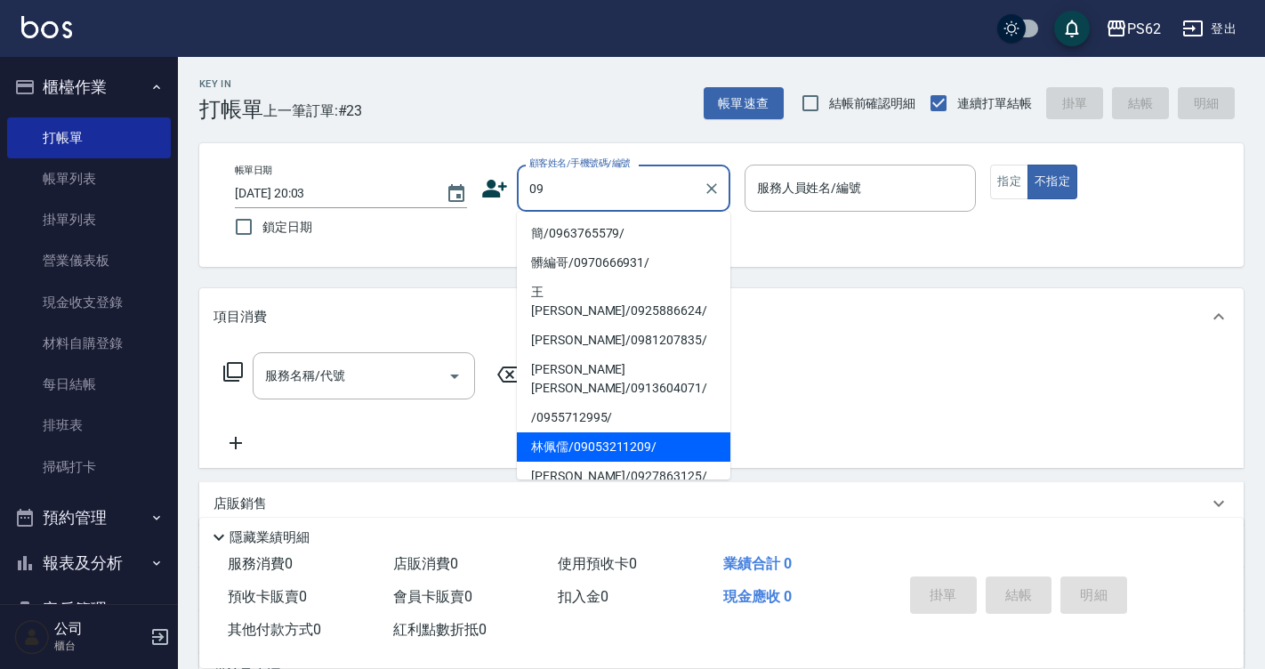
type input "簡/0963765579/"
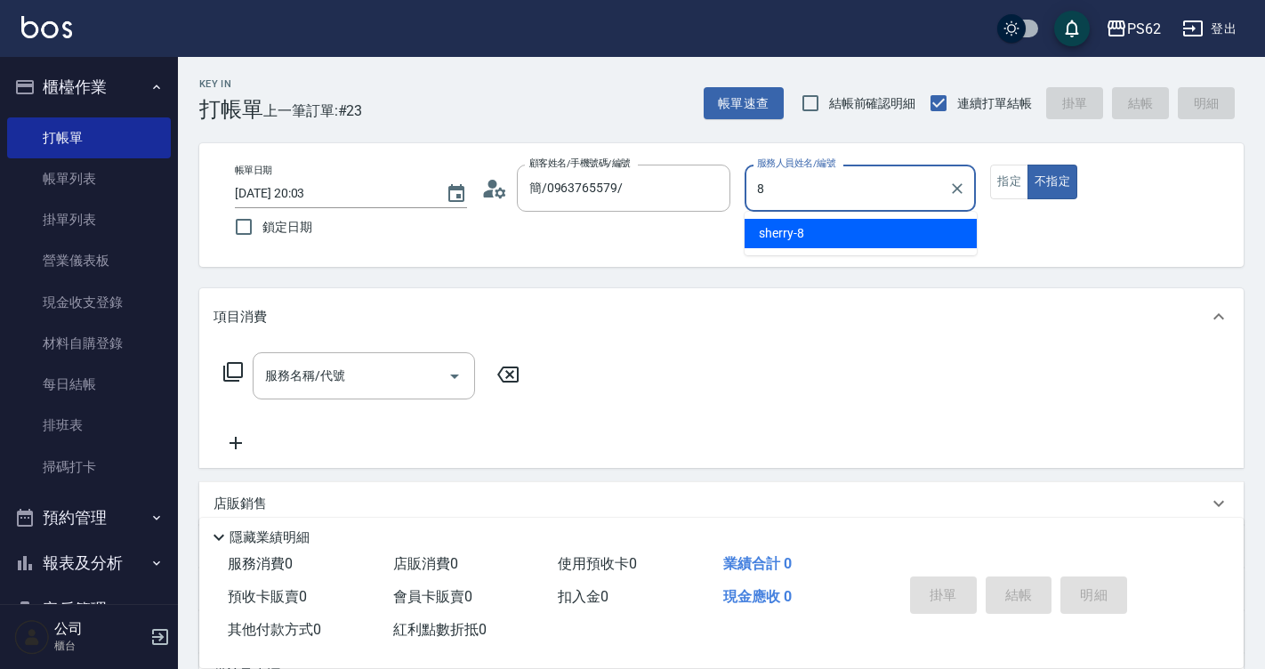
type input "sherry-8"
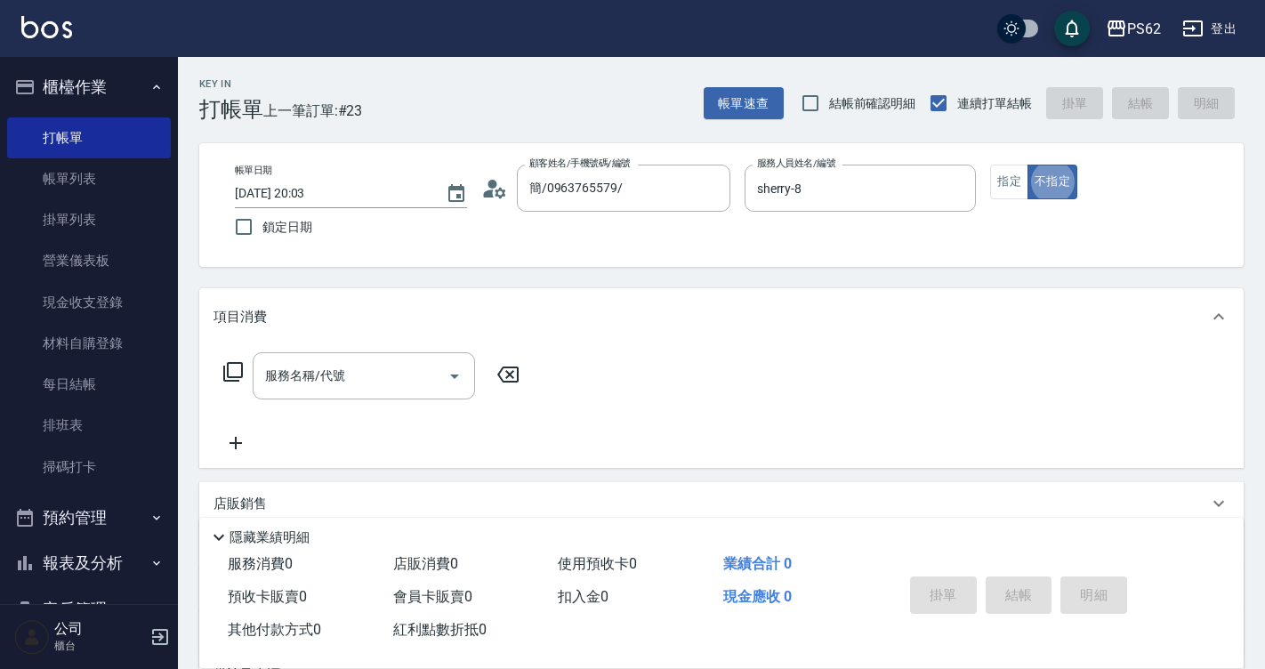
type button "false"
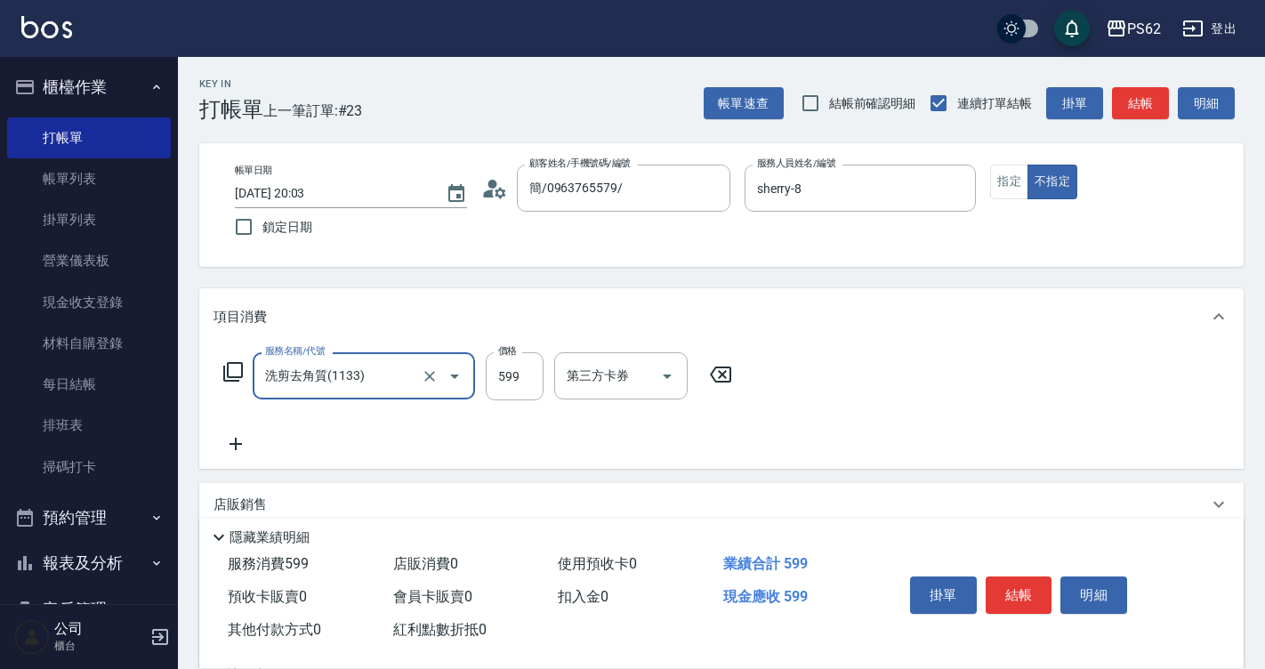
type input "洗剪去角質(1133)"
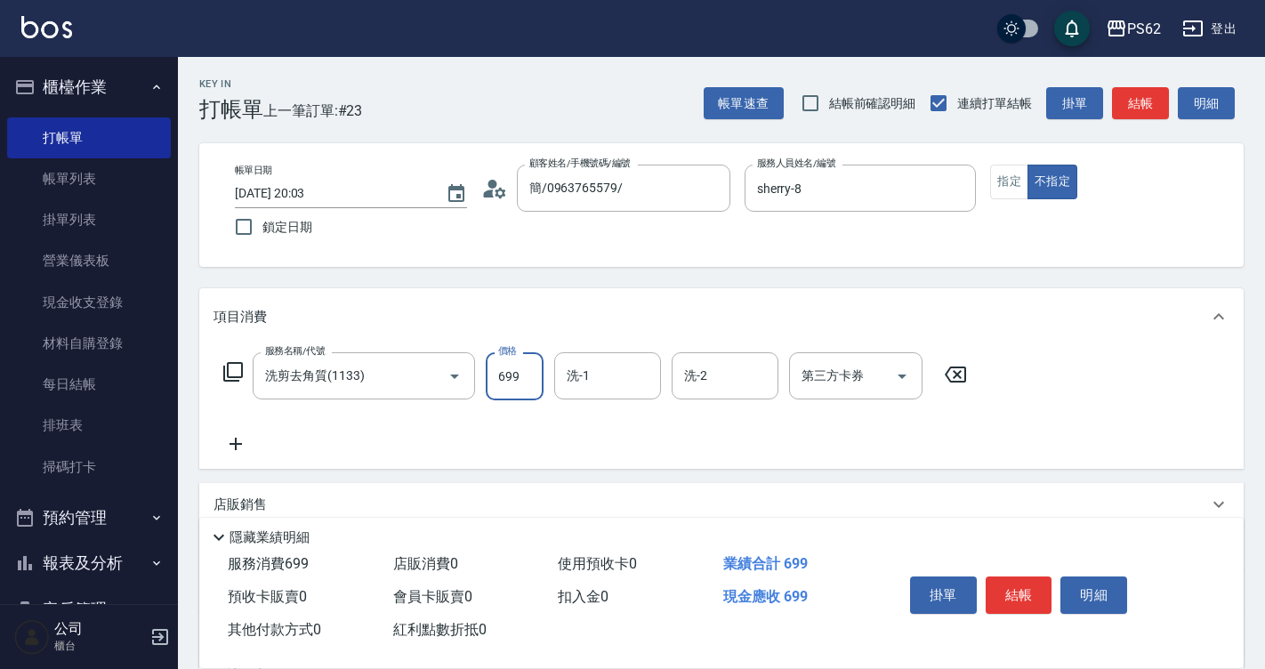
type input "699"
type input "安安-28"
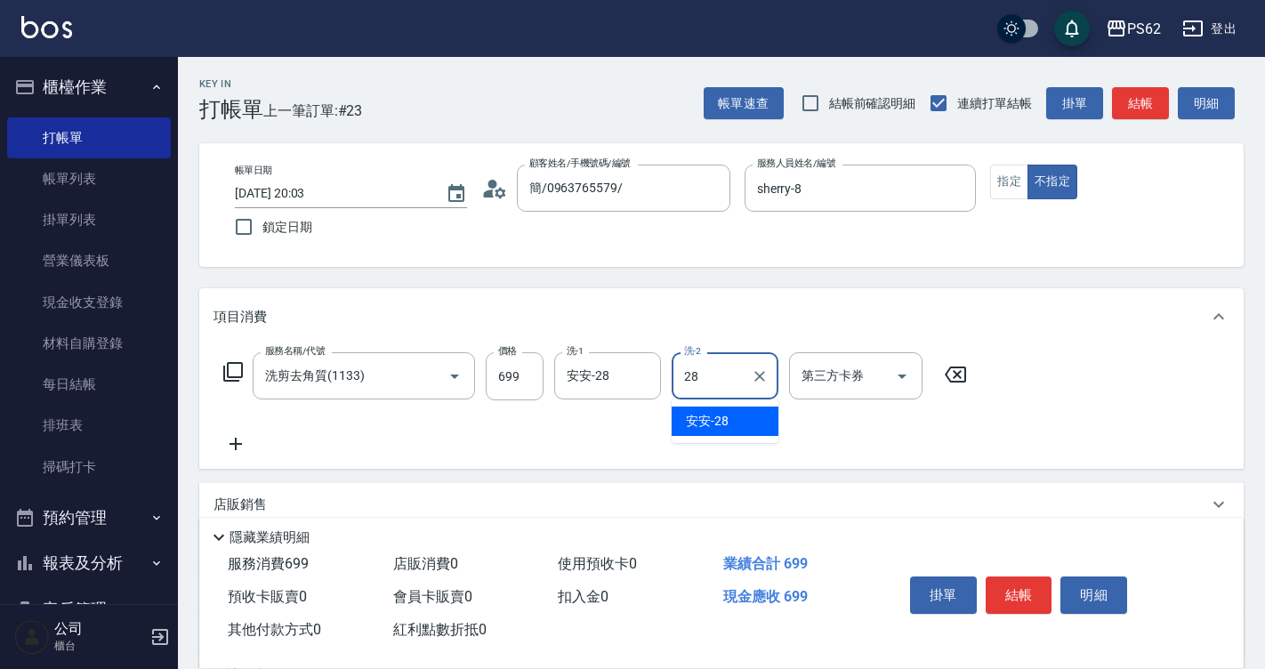
type input "安安-28"
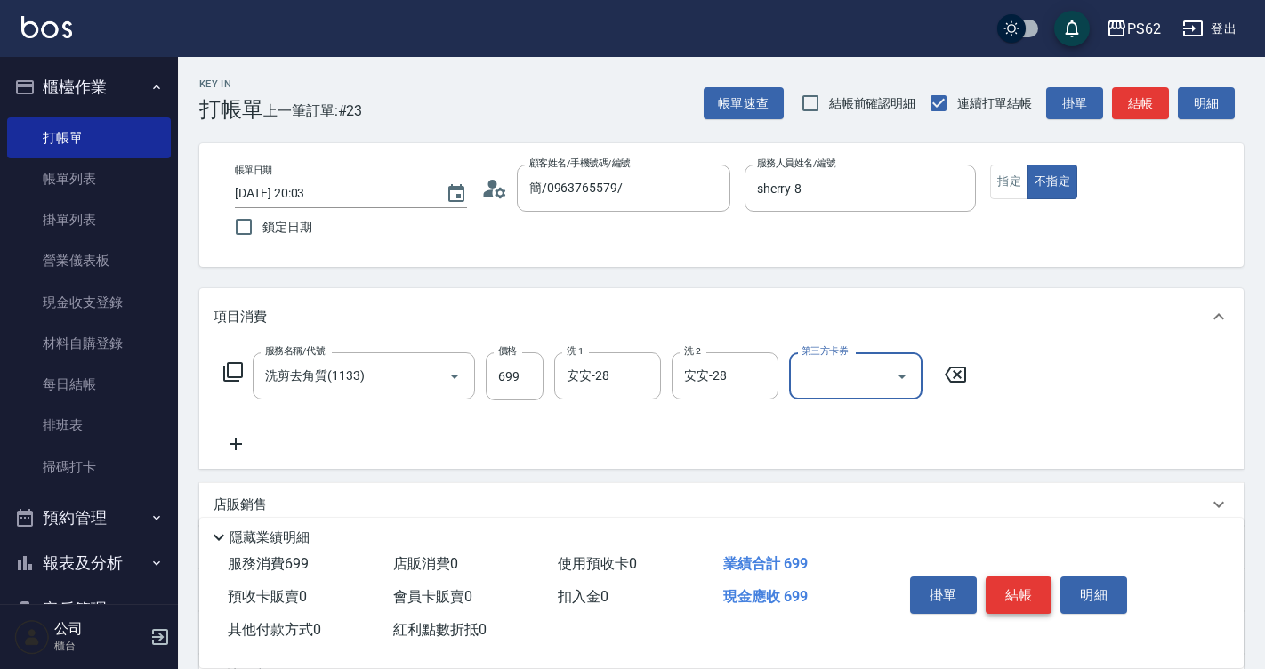
click at [1022, 581] on button "結帳" at bounding box center [1018, 594] width 67 height 37
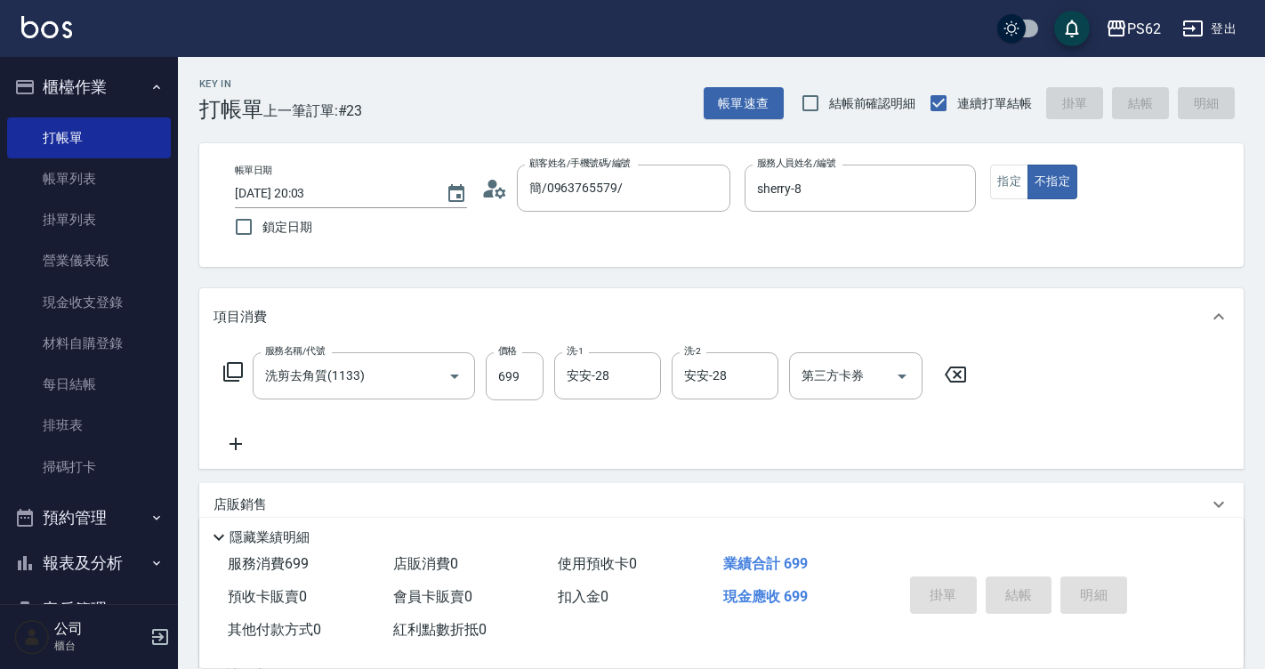
type input "2025/09/12 20:04"
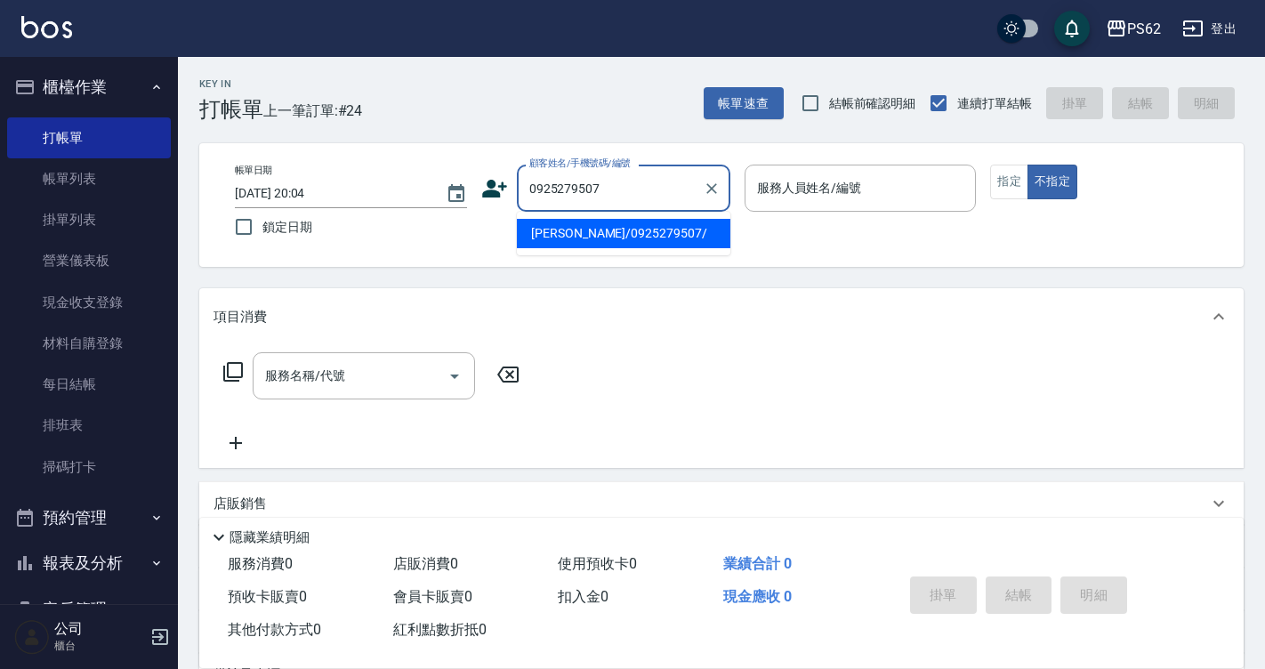
type input "劉/0925279507/"
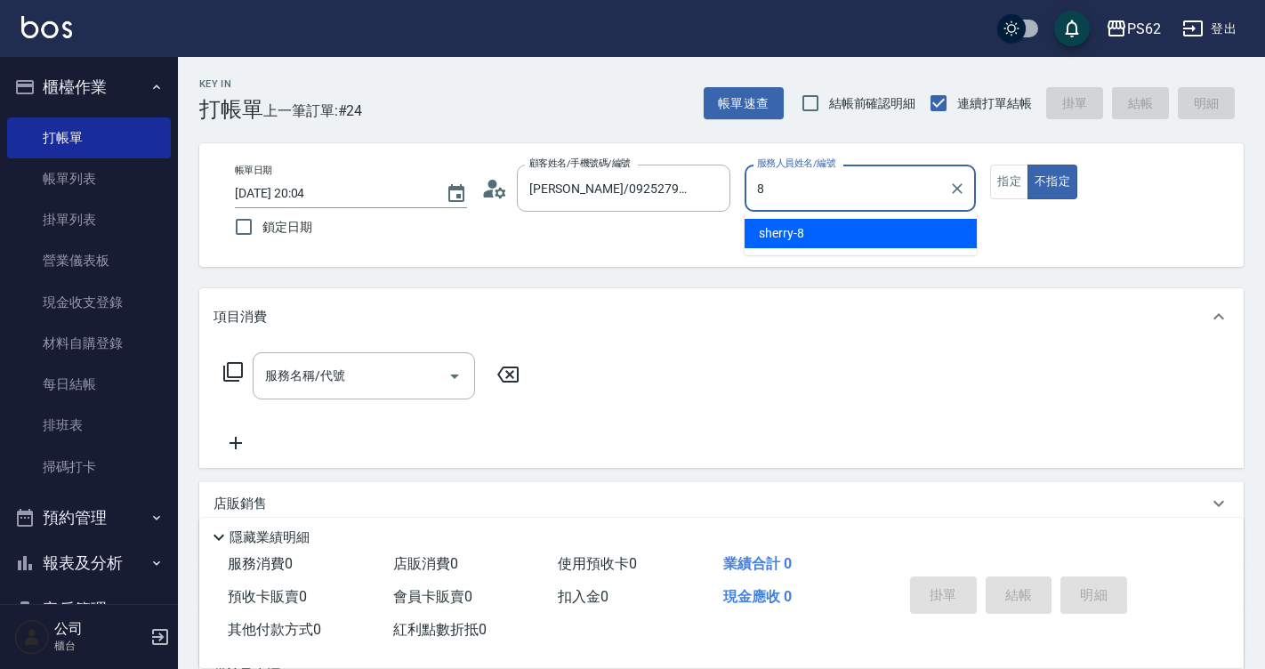
type input "sherry-8"
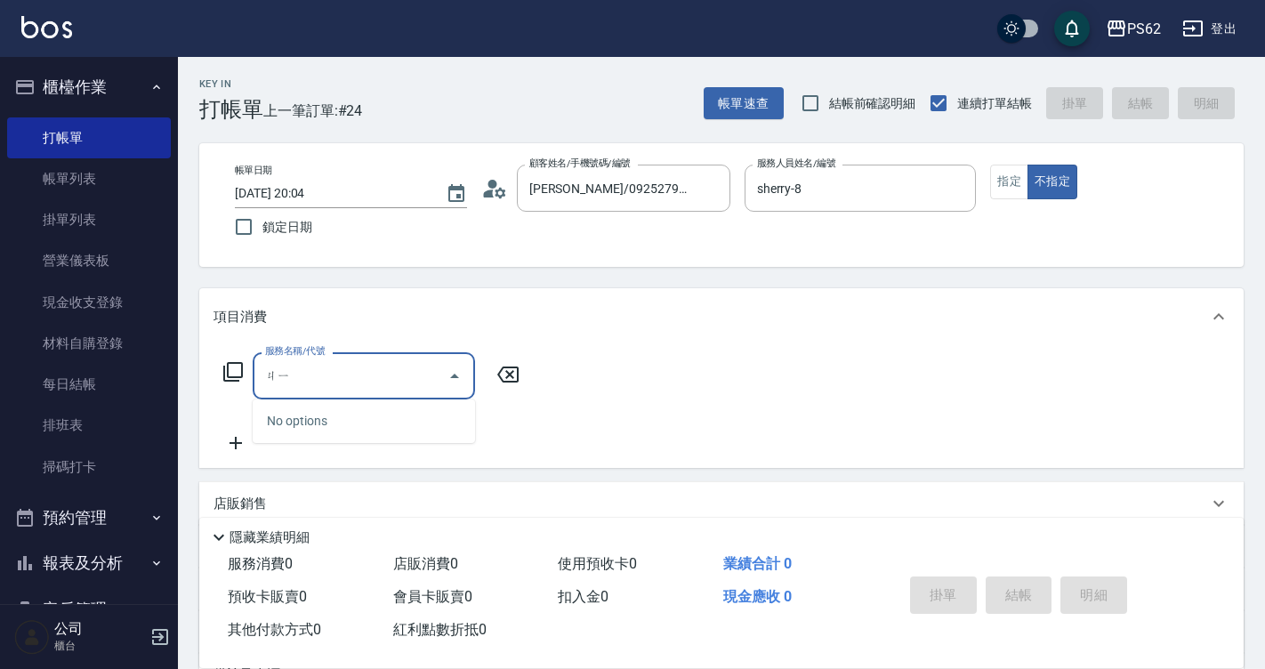
type input "ㄐ"
type input "取"
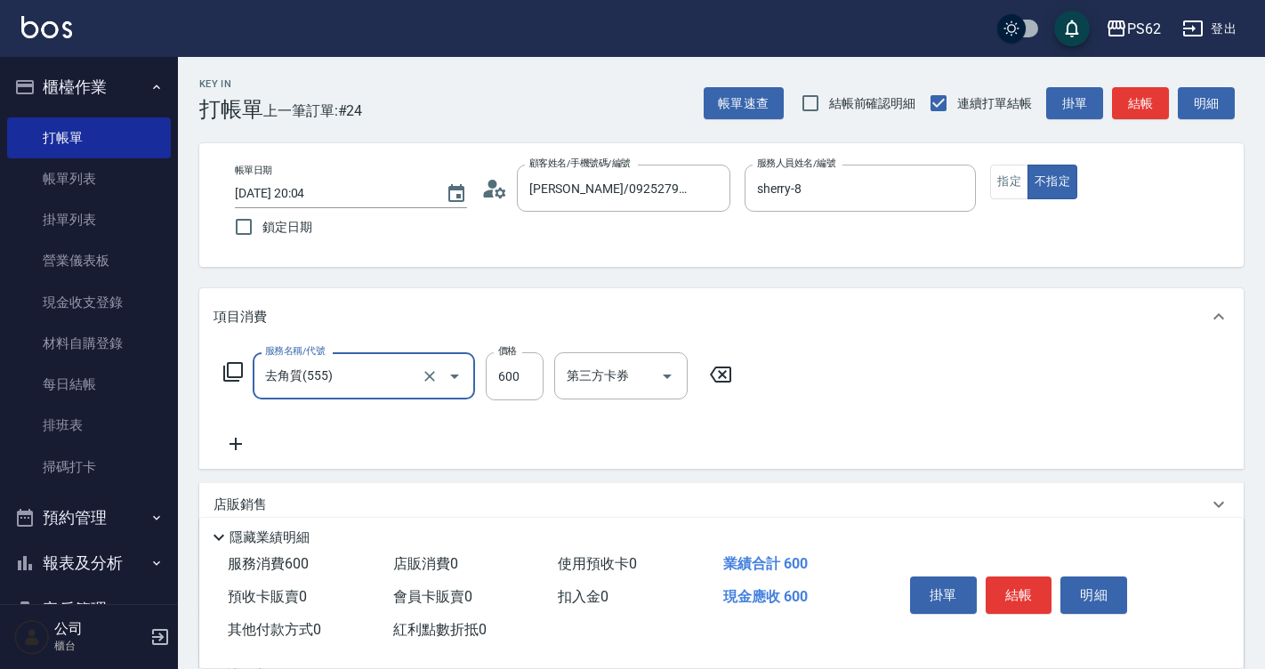
type input "去角質(555)"
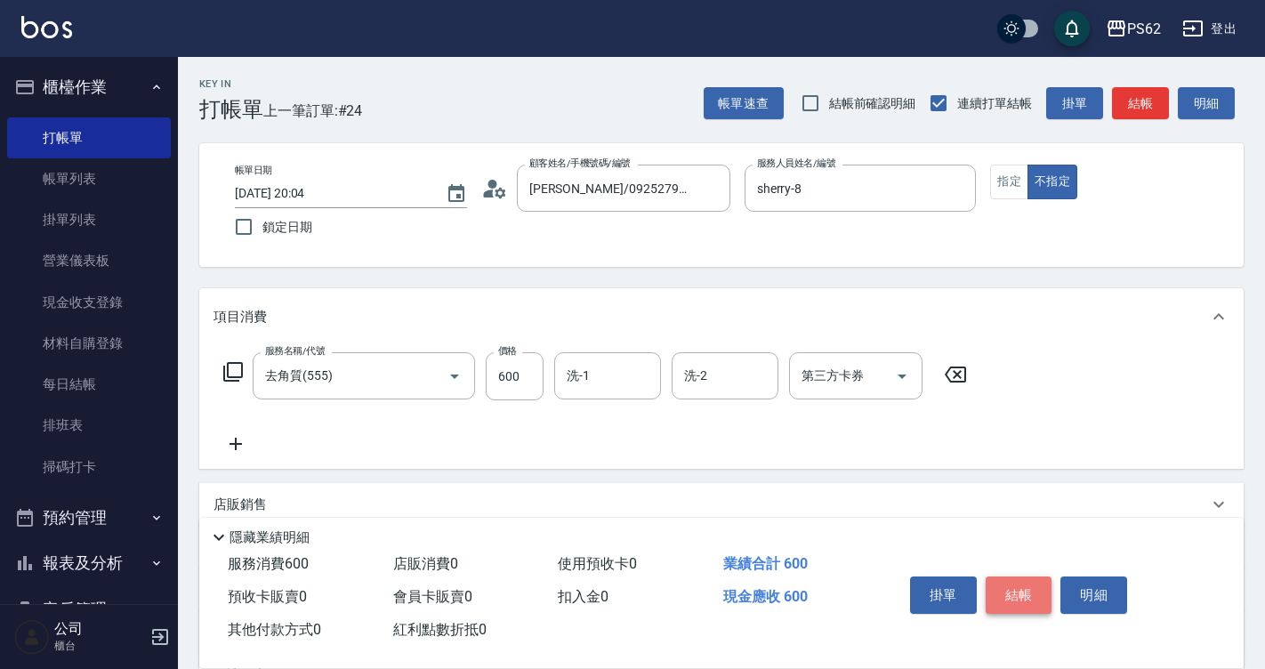
click at [1034, 588] on button "結帳" at bounding box center [1018, 594] width 67 height 37
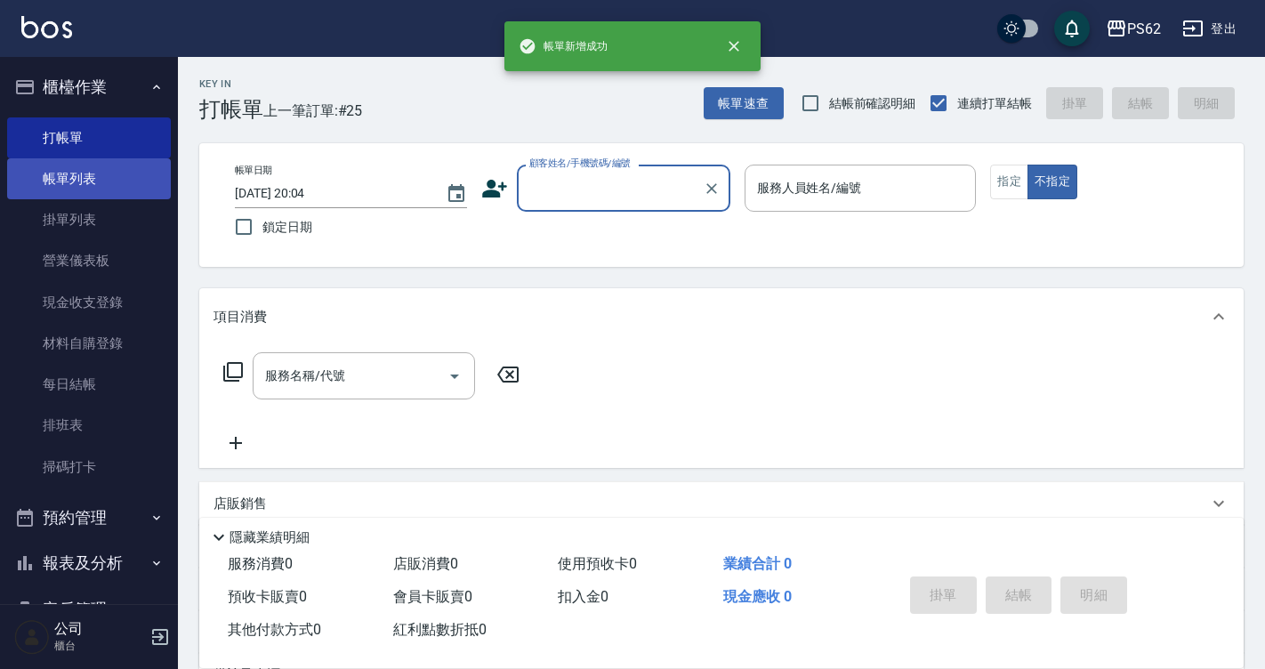
click at [145, 173] on link "帳單列表" at bounding box center [89, 178] width 164 height 41
click at [81, 170] on link "帳單列表" at bounding box center [89, 178] width 164 height 41
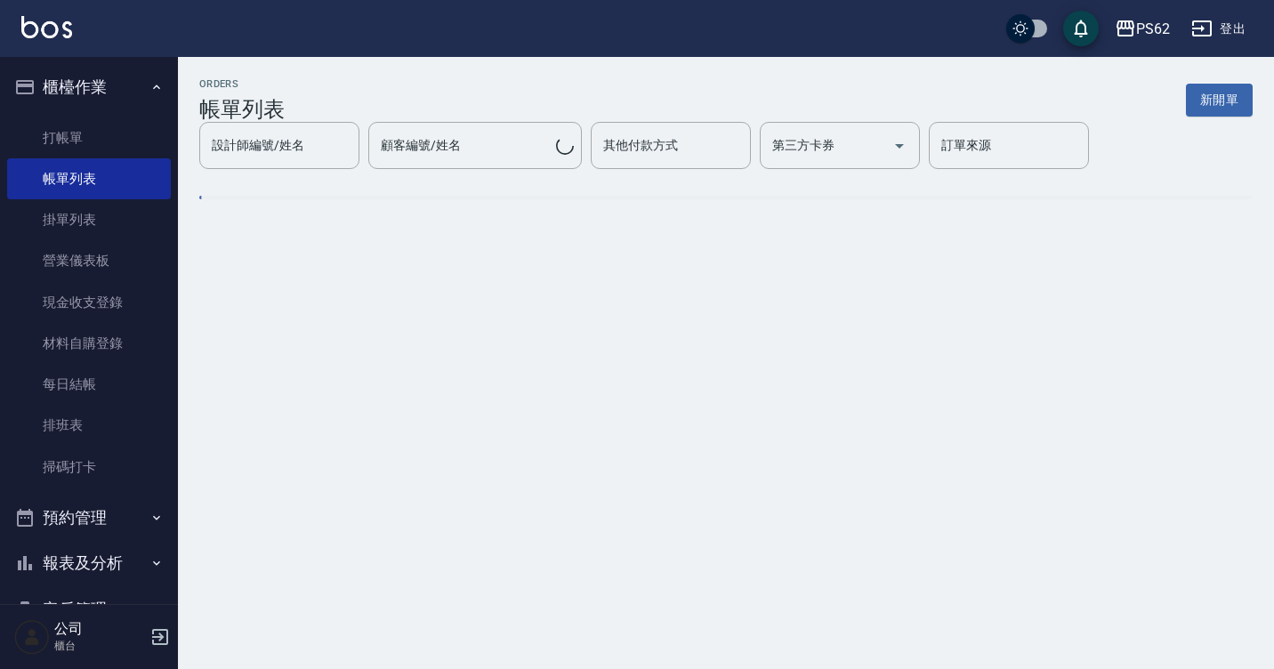
click at [286, 129] on div "設計師編號/姓名 設計師編號/姓名 顧客編號/姓名 顧客編號/姓名 其他付款方式 其他付款方式 第三方卡券 第三方卡券 訂單來源 訂單來源" at bounding box center [725, 145] width 1053 height 47
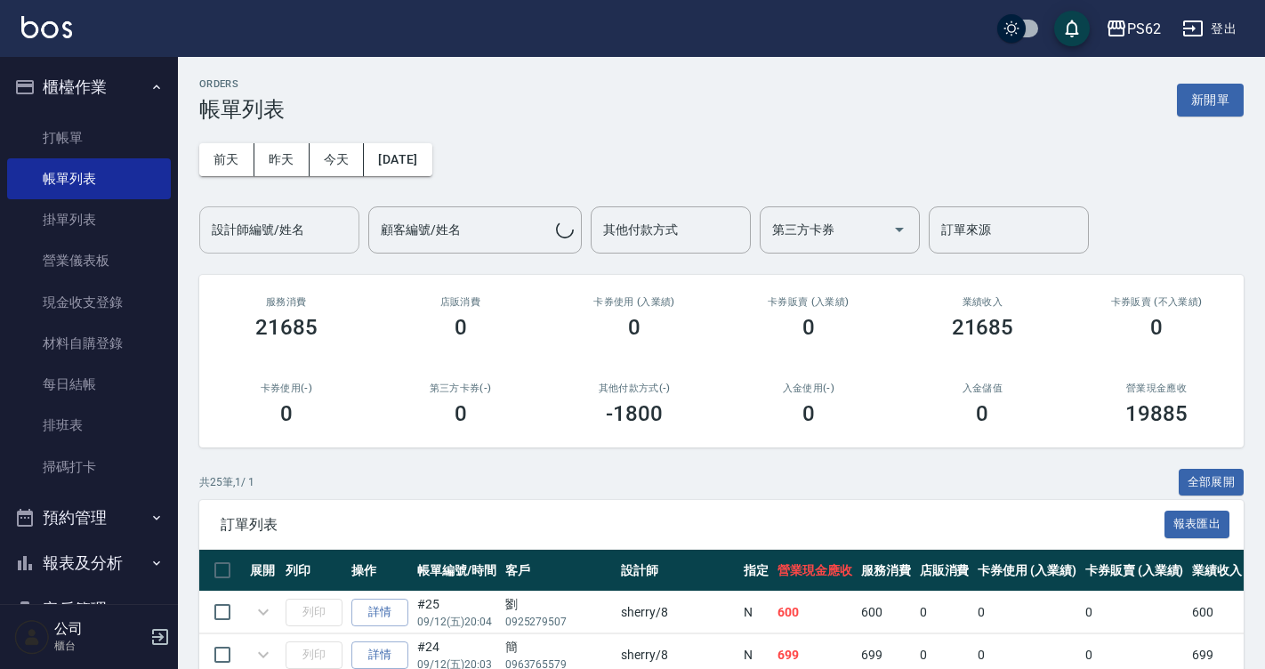
click at [280, 217] on input "設計師編號/姓名" at bounding box center [279, 229] width 144 height 31
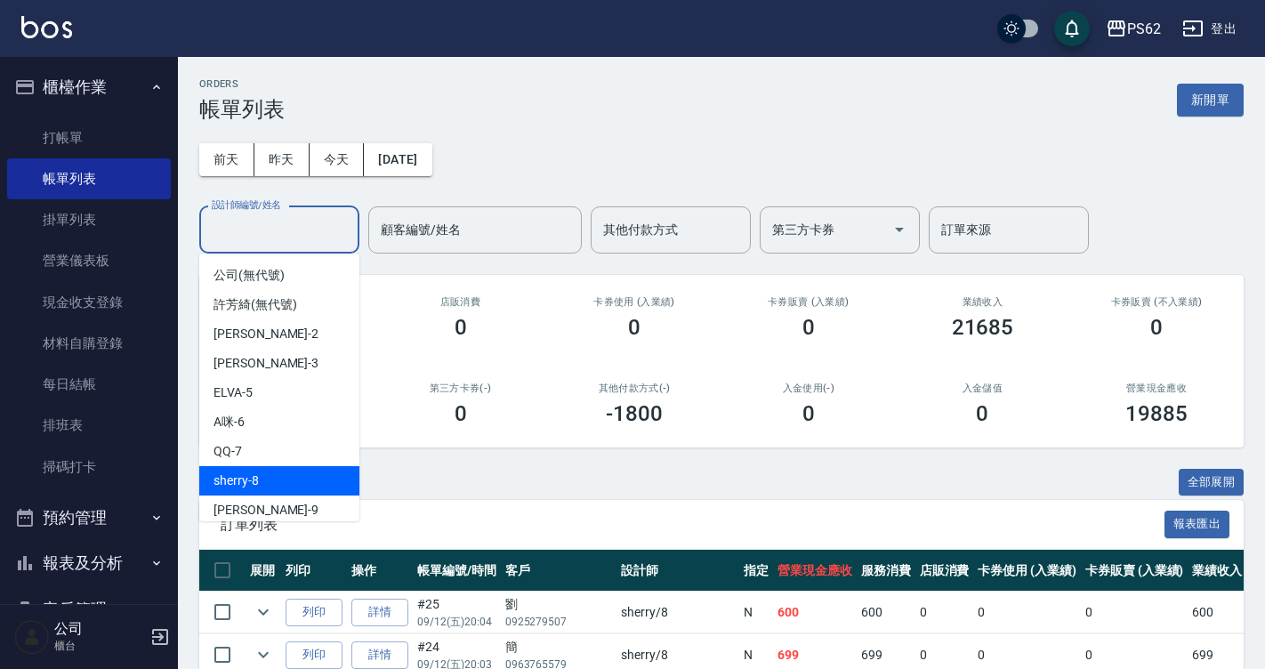
click at [284, 474] on div "sherry -8" at bounding box center [279, 480] width 160 height 29
type input "sherry-8"
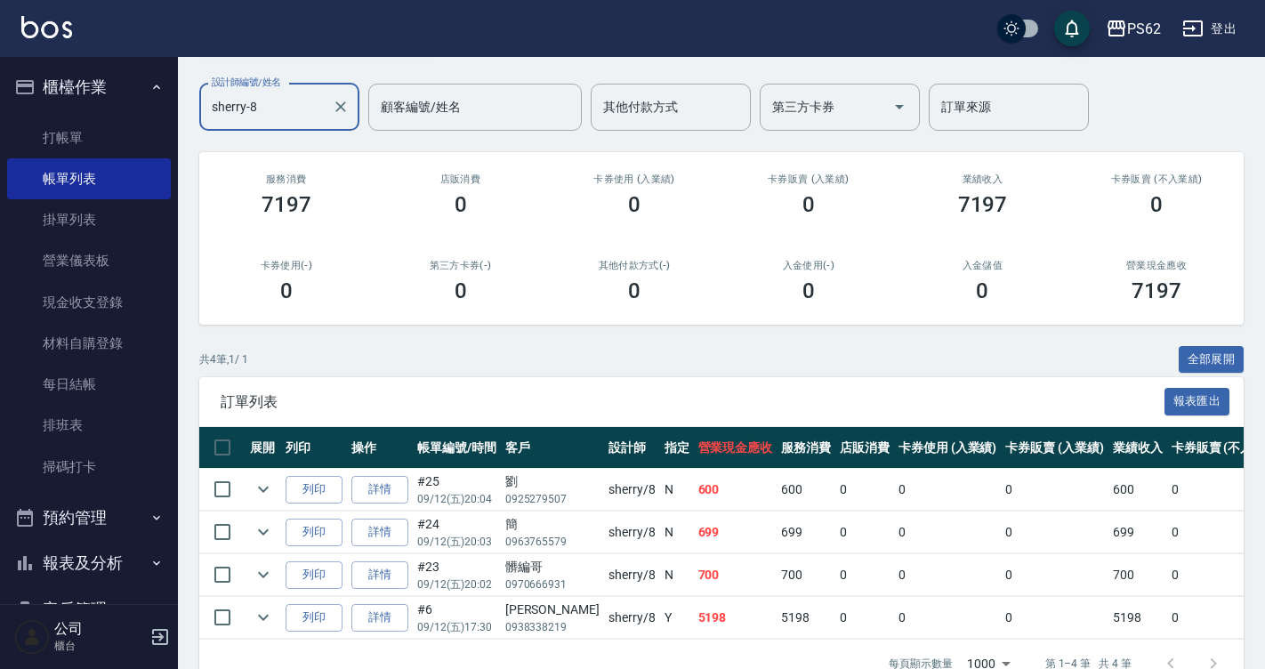
scroll to position [176, 0]
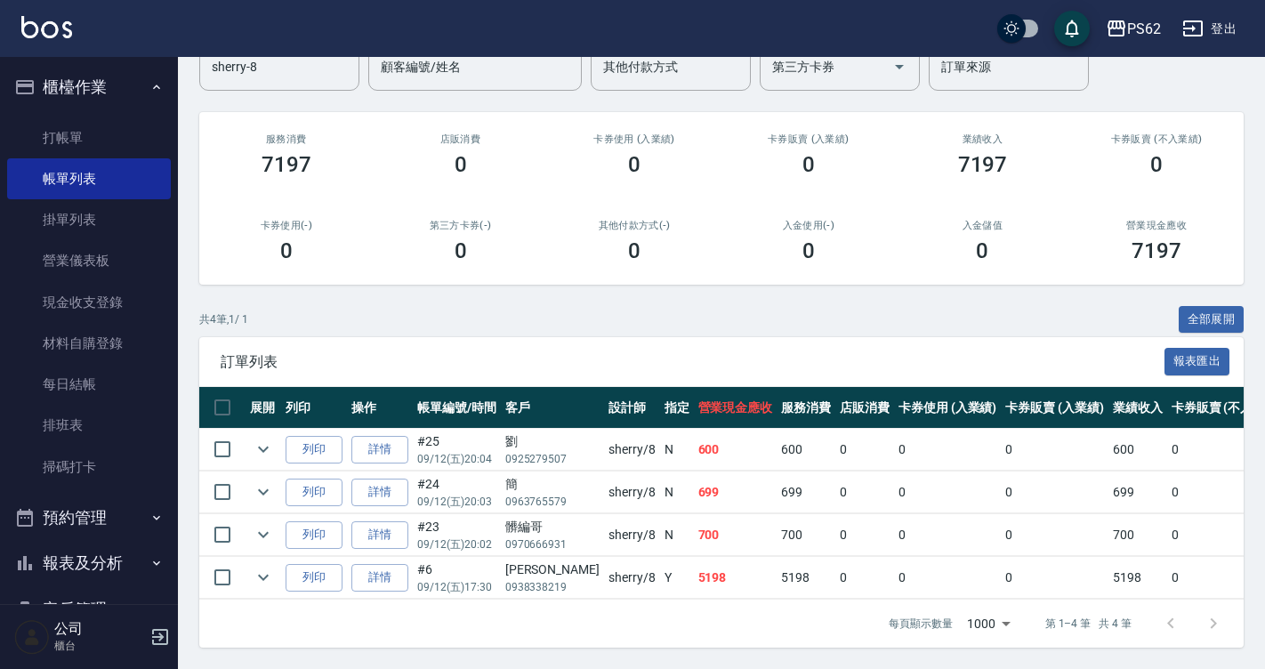
click at [694, 447] on td "600" at bounding box center [736, 450] width 84 height 42
click at [261, 438] on icon "expand row" at bounding box center [263, 448] width 21 height 21
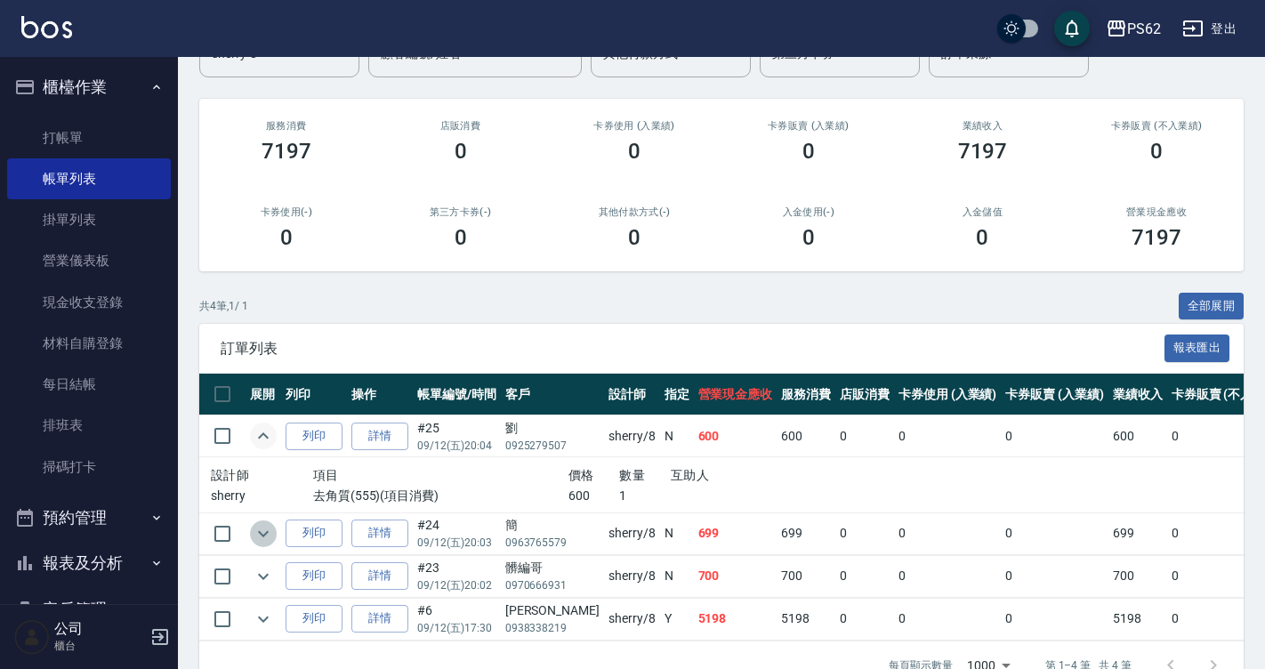
click at [251, 528] on button "expand row" at bounding box center [263, 533] width 27 height 27
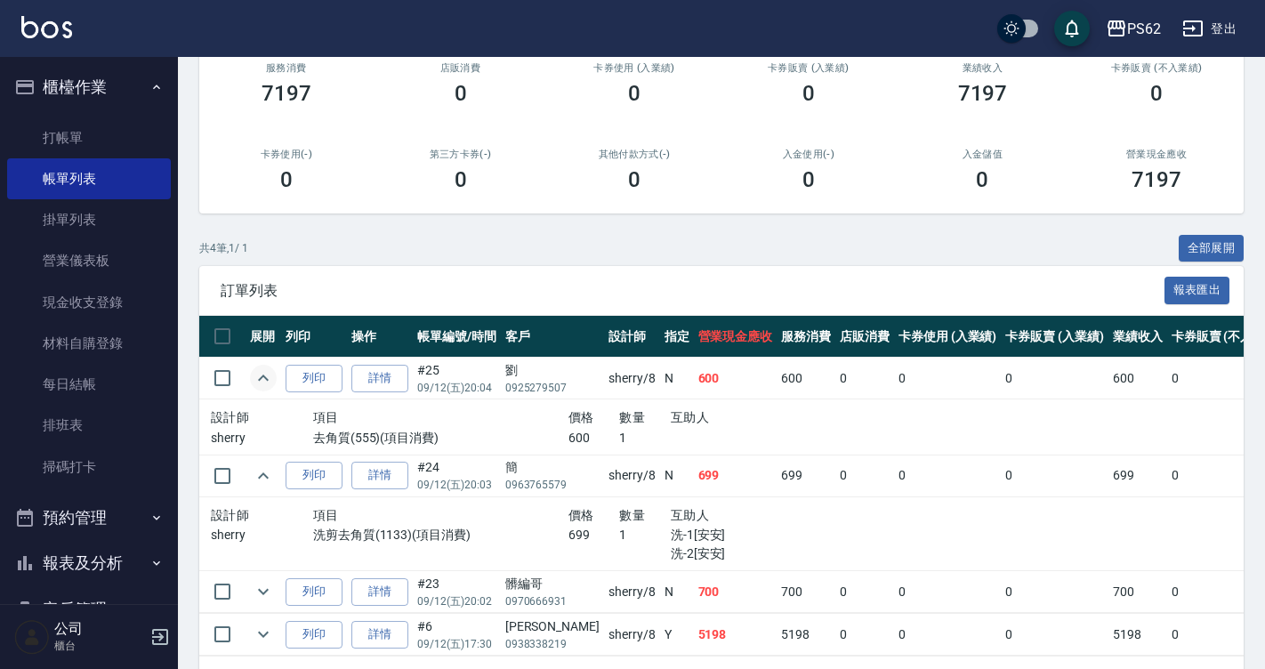
scroll to position [265, 0]
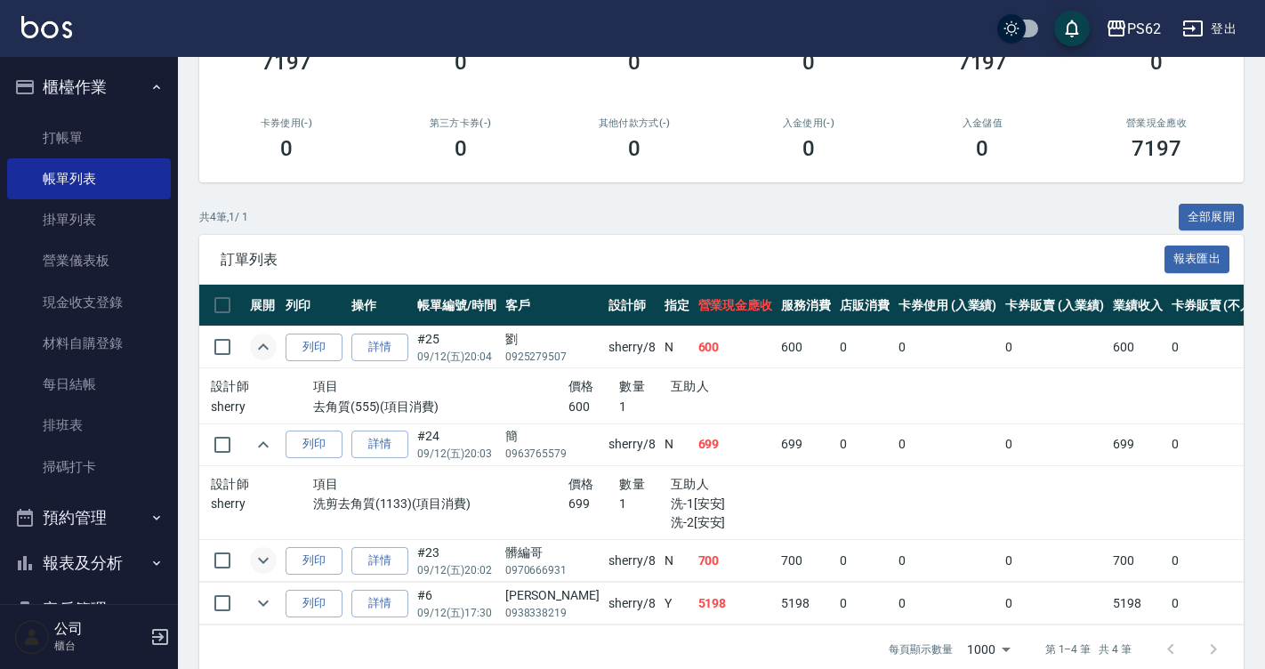
drag, startPoint x: 237, startPoint y: 547, endPoint x: 268, endPoint y: 551, distance: 31.3
click at [236, 546] on input "checkbox" at bounding box center [222, 560] width 37 height 37
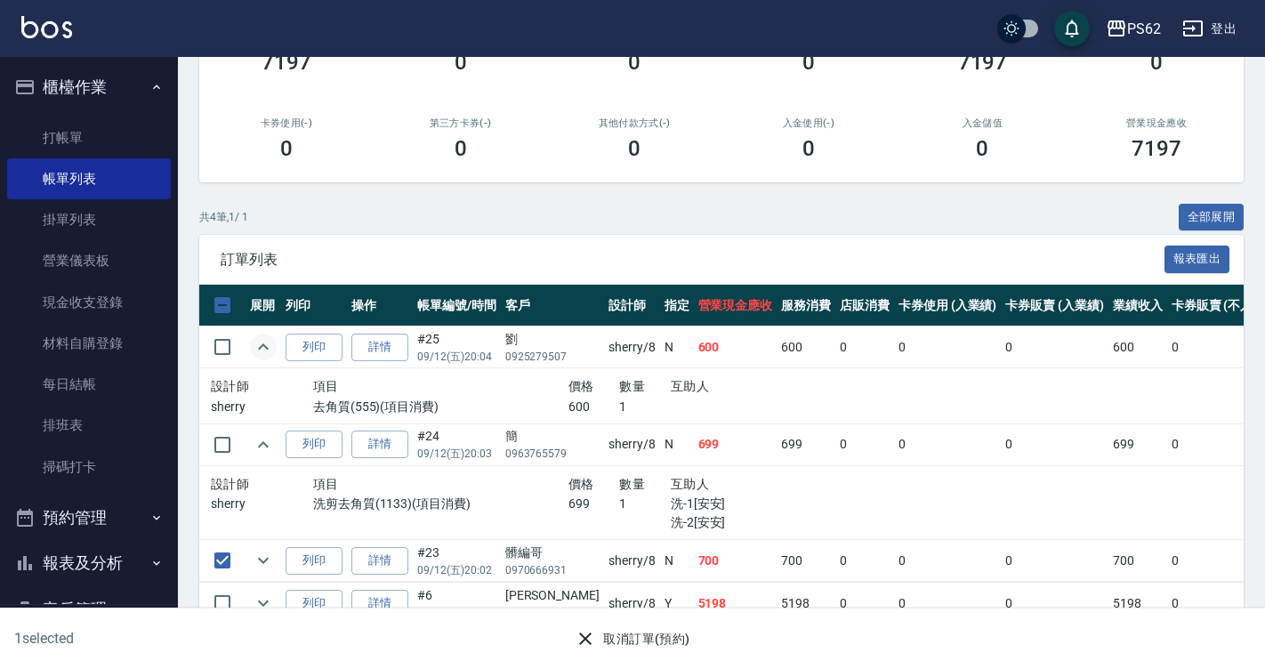
click at [276, 548] on td at bounding box center [263, 561] width 36 height 42
click at [227, 559] on input "checkbox" at bounding box center [222, 560] width 37 height 37
checkbox input "false"
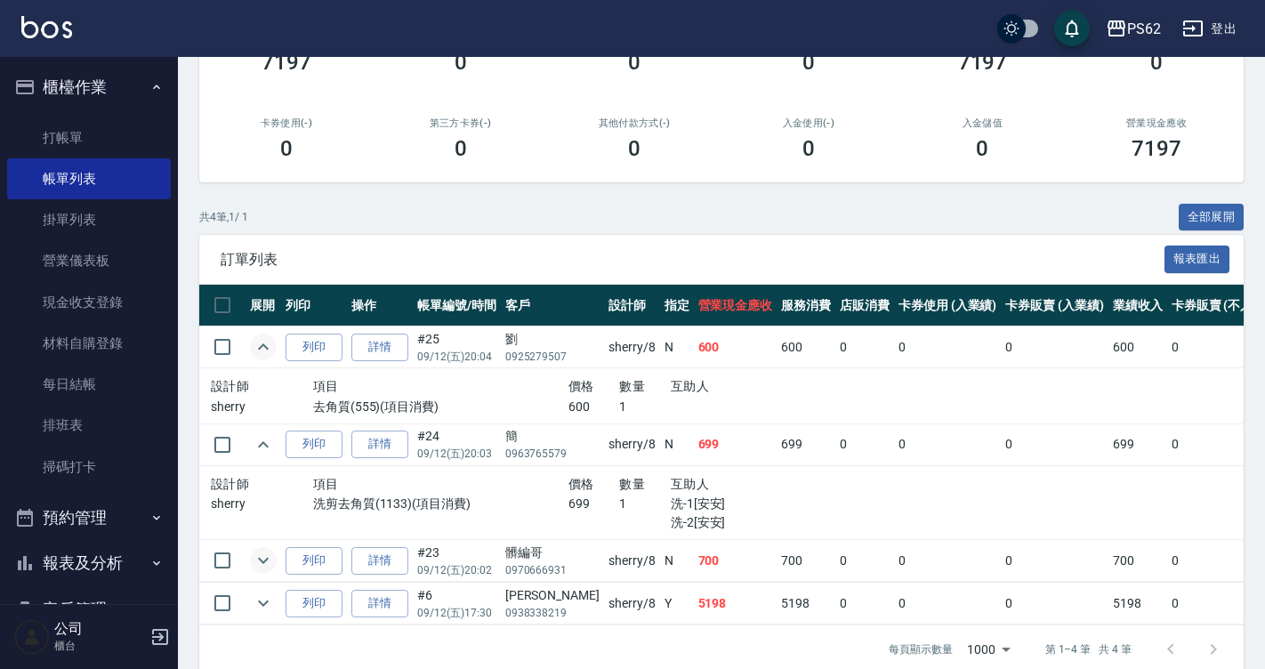
click at [261, 558] on icon "expand row" at bounding box center [263, 560] width 21 height 21
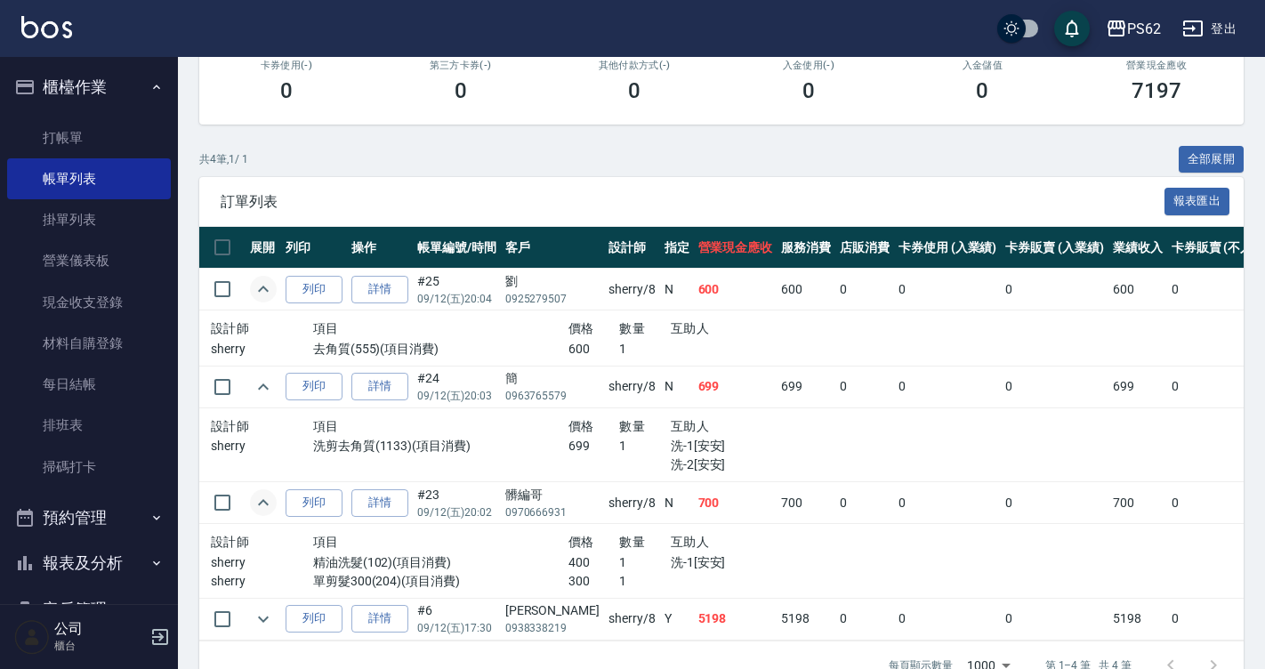
scroll to position [378, 0]
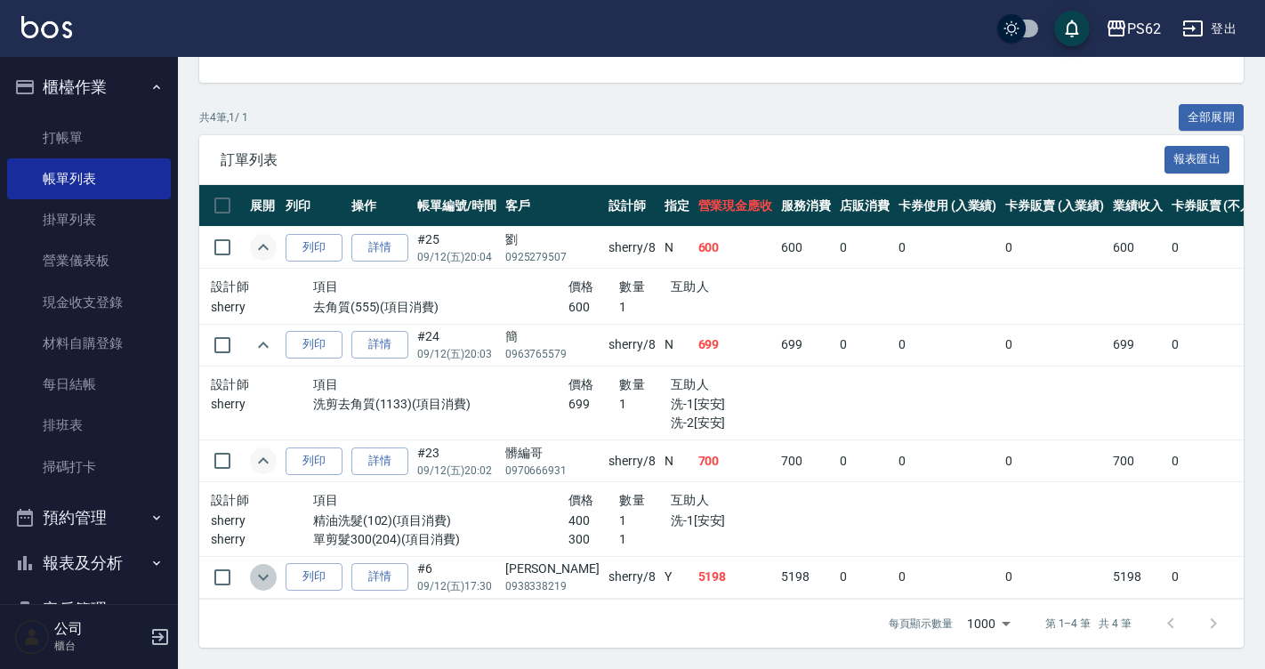
click at [261, 567] on icon "expand row" at bounding box center [263, 577] width 21 height 21
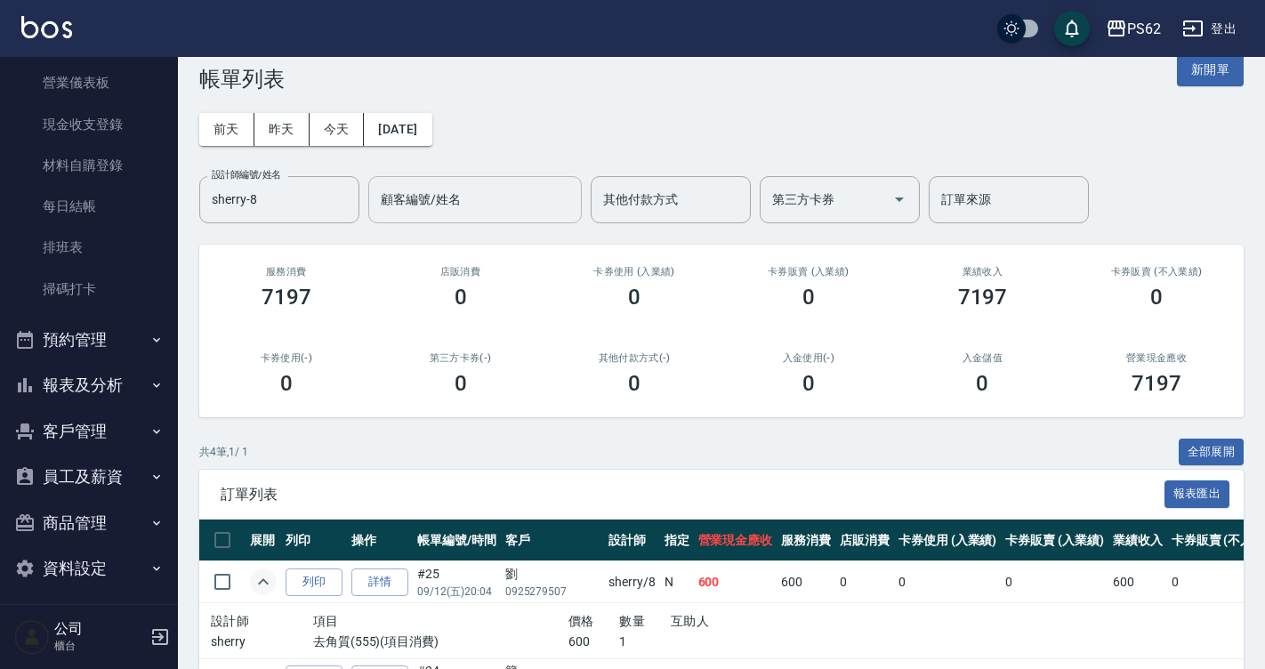
scroll to position [0, 0]
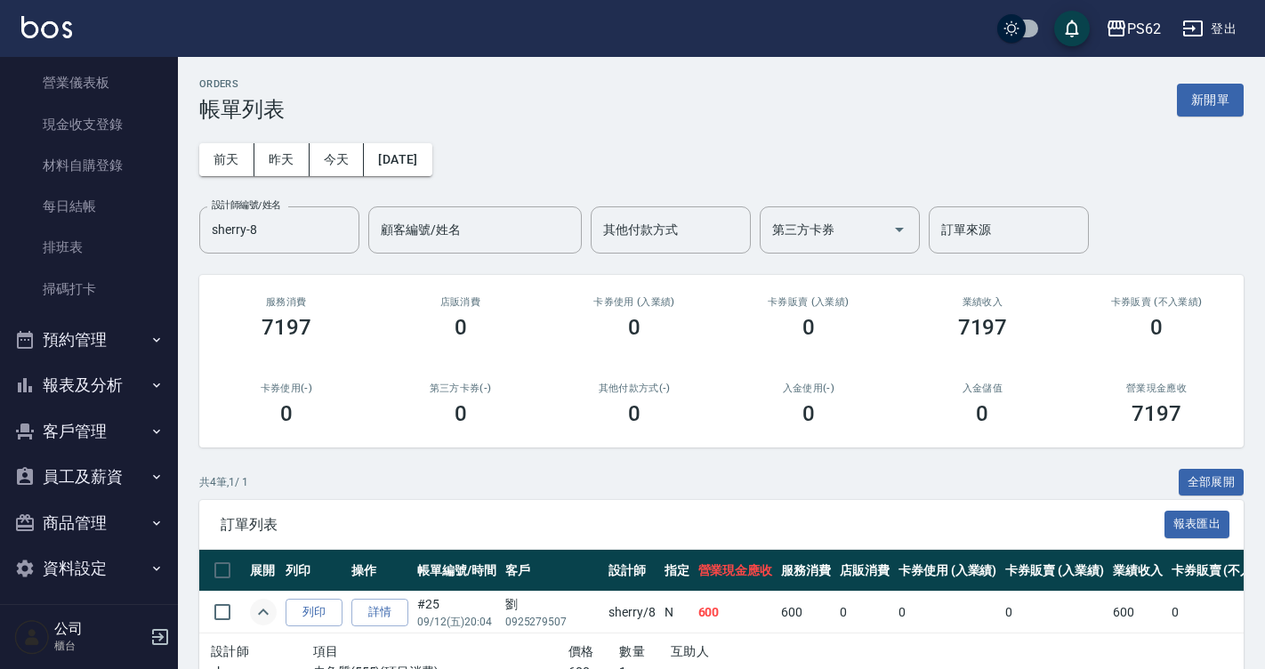
click at [99, 382] on button "報表及分析" at bounding box center [89, 385] width 164 height 46
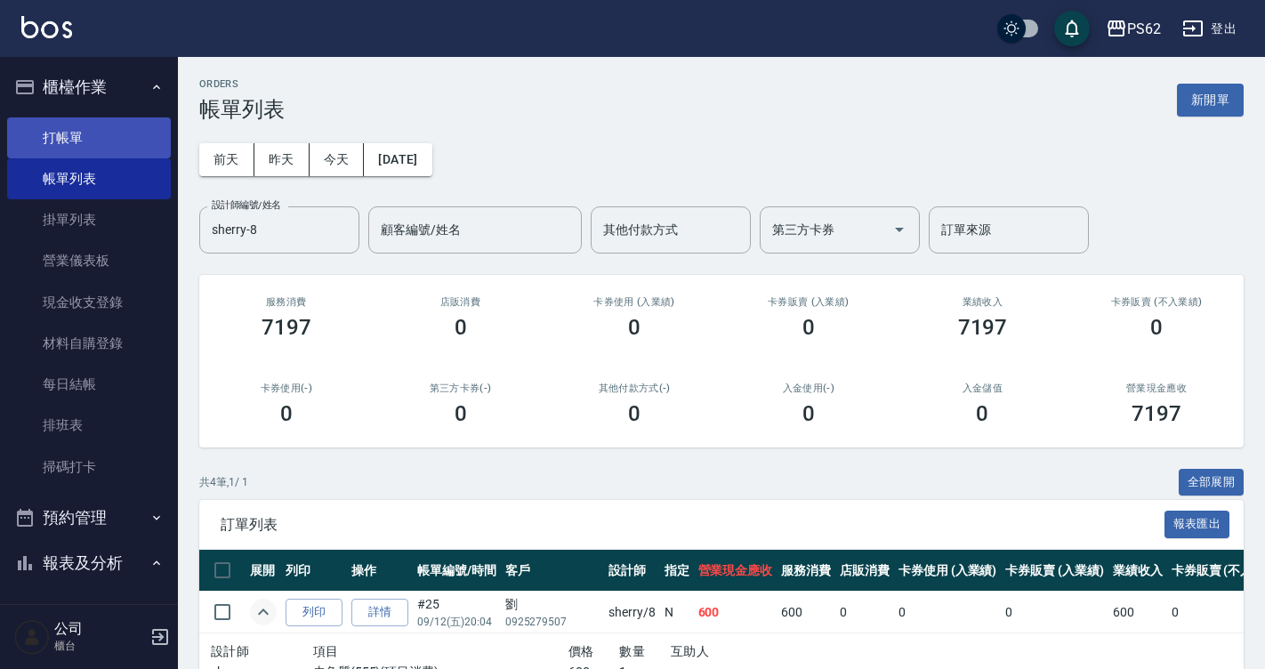
click at [92, 152] on link "打帳單" at bounding box center [89, 137] width 164 height 41
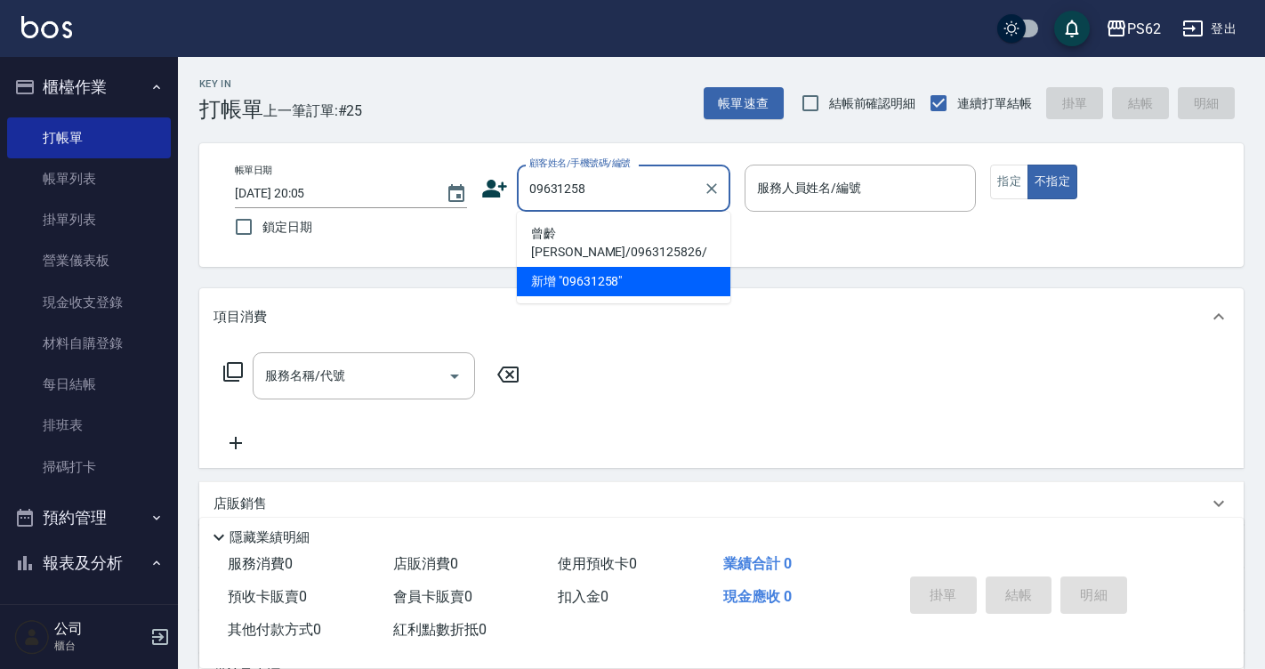
click at [562, 242] on li "曾齡慧/0963125826/" at bounding box center [623, 243] width 213 height 48
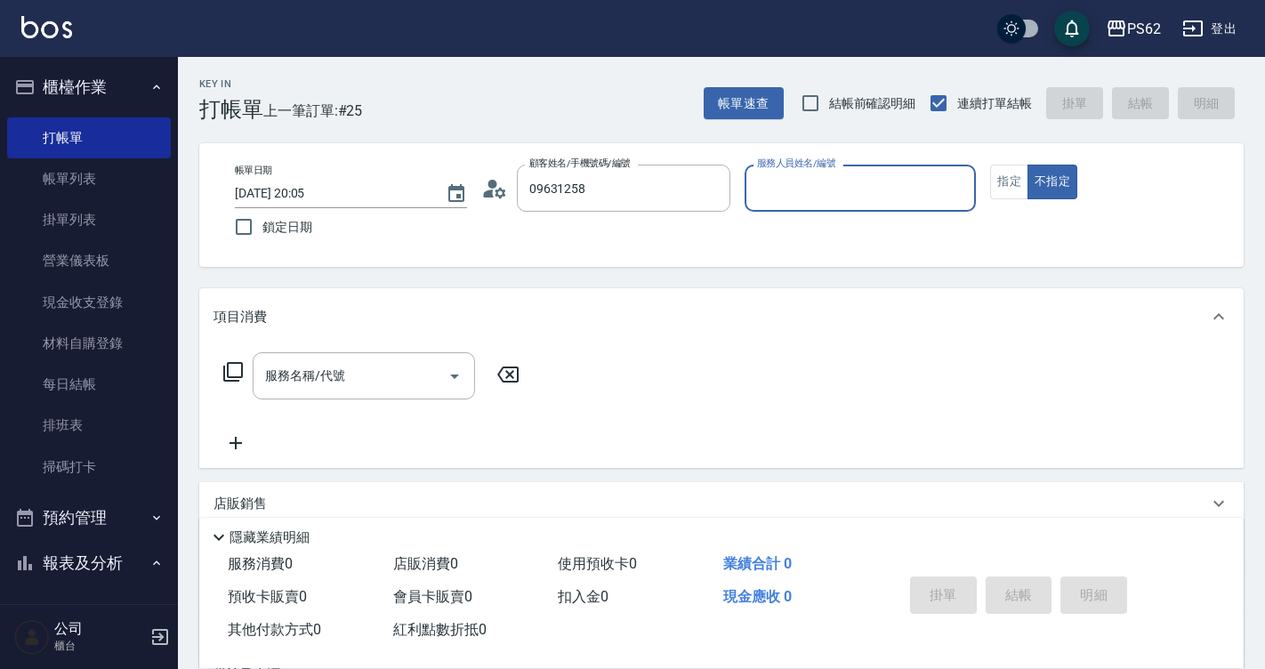
type input "曾齡慧/0963125826/"
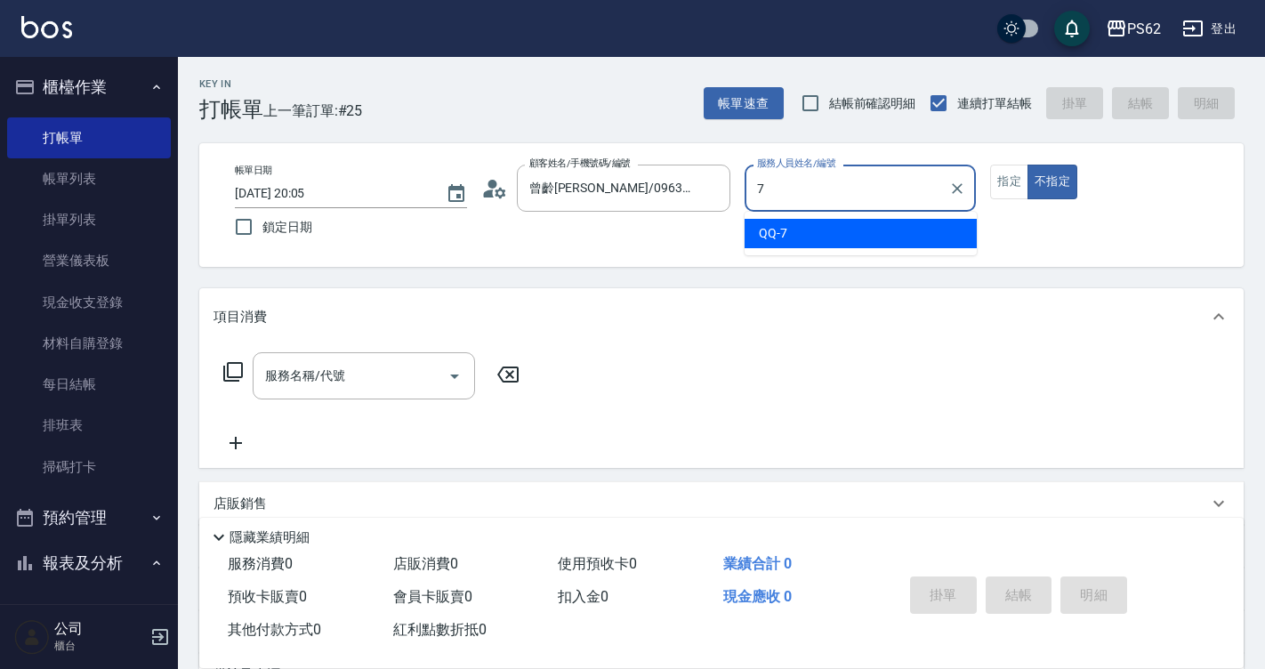
type input "QQ-7"
type button "false"
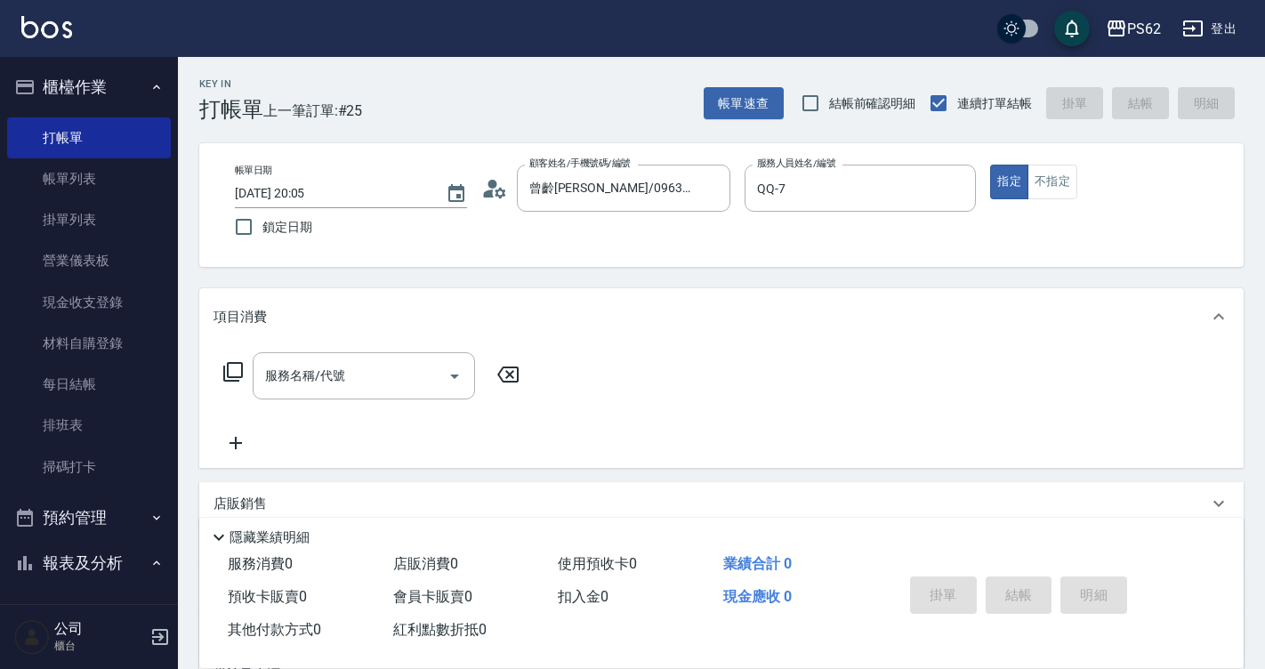
click at [241, 357] on div "服務名稱/代號 服務名稱/代號" at bounding box center [371, 375] width 317 height 47
click at [222, 370] on icon at bounding box center [232, 371] width 21 height 21
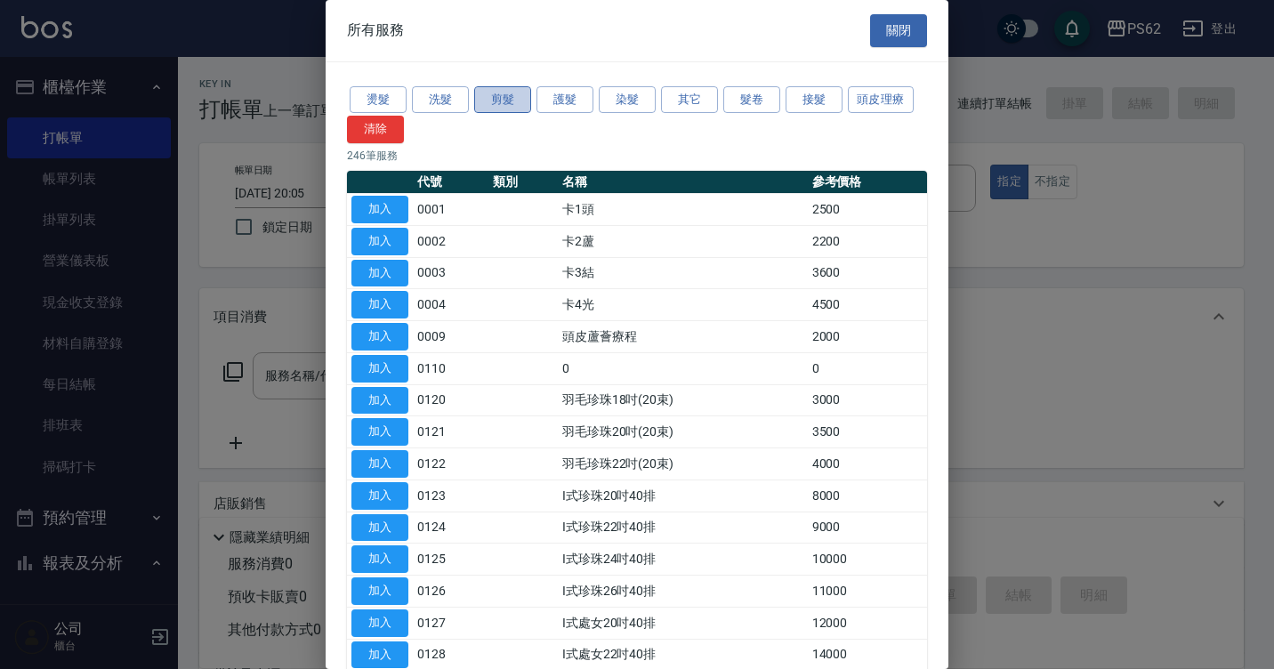
click at [485, 100] on button "剪髮" at bounding box center [502, 100] width 57 height 28
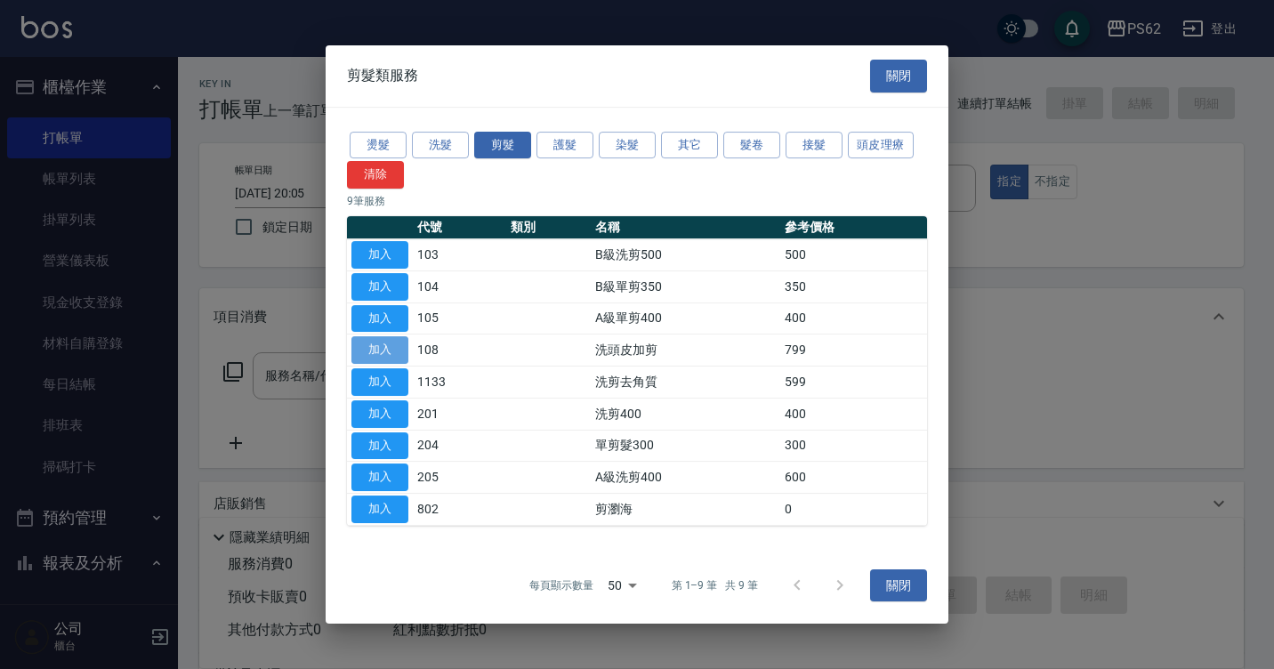
click at [358, 343] on button "加入" at bounding box center [379, 350] width 57 height 28
type input "洗頭皮加剪(108)"
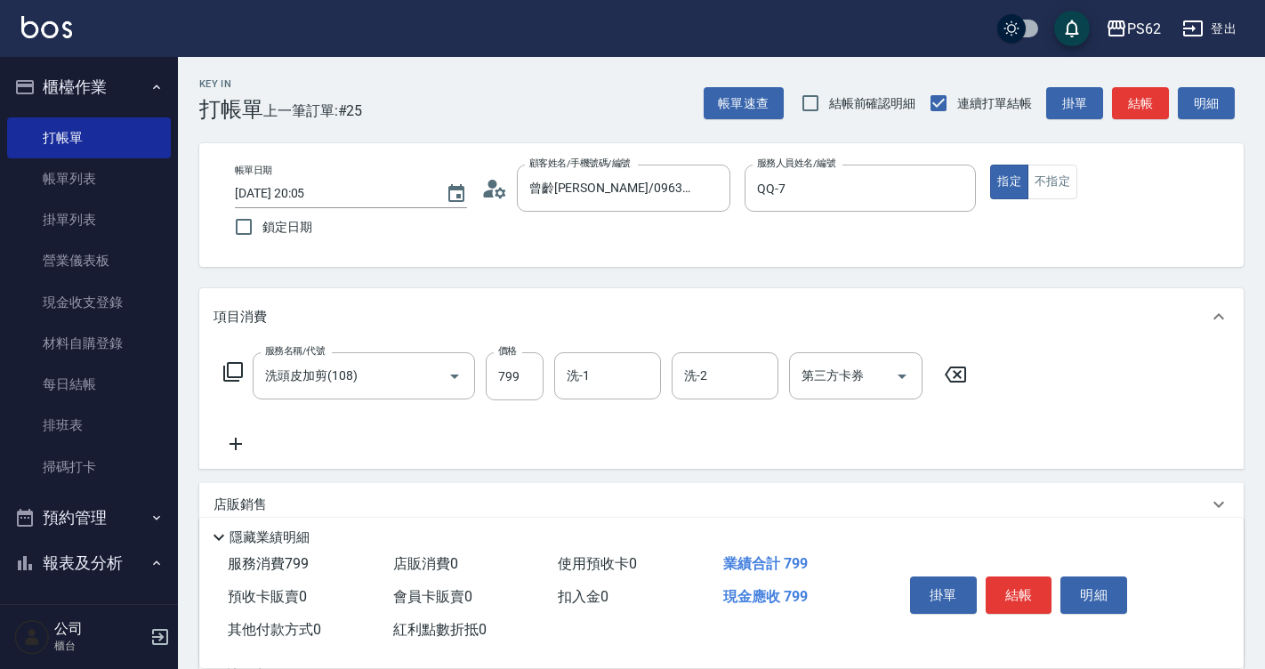
click at [235, 439] on icon at bounding box center [235, 444] width 12 height 12
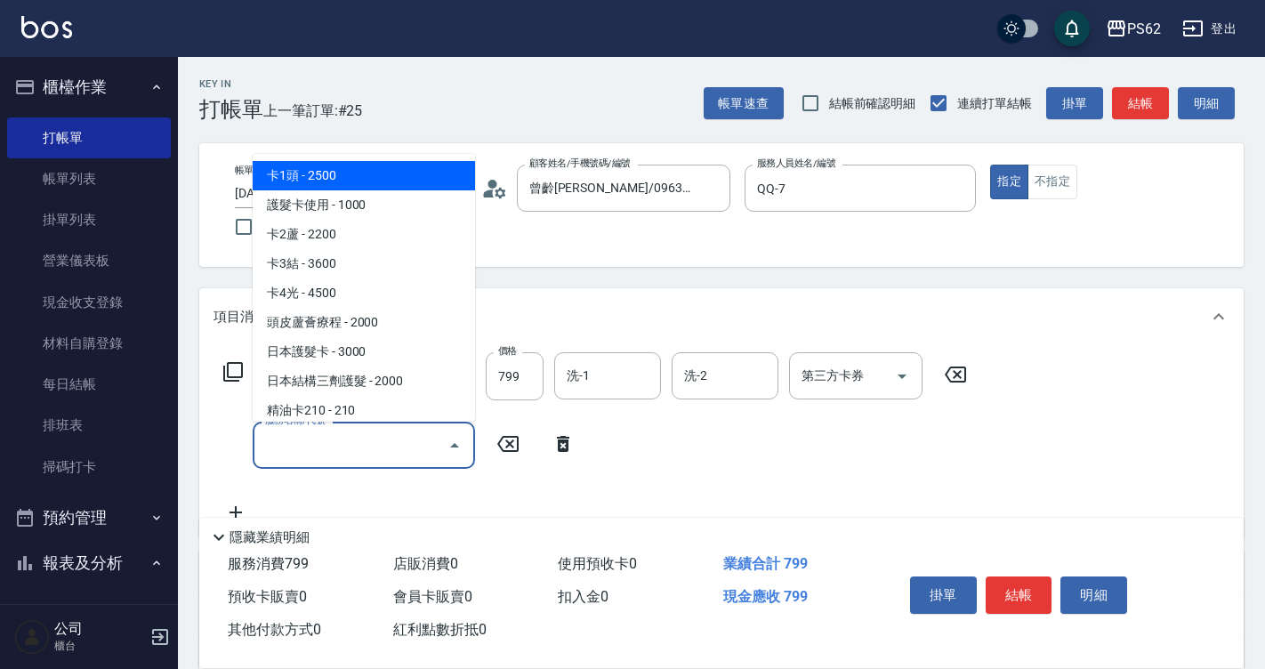
click at [309, 429] on div "服務名稱/代號" at bounding box center [364, 445] width 222 height 47
click at [279, 440] on input "服務名稱/代號" at bounding box center [351, 445] width 180 height 31
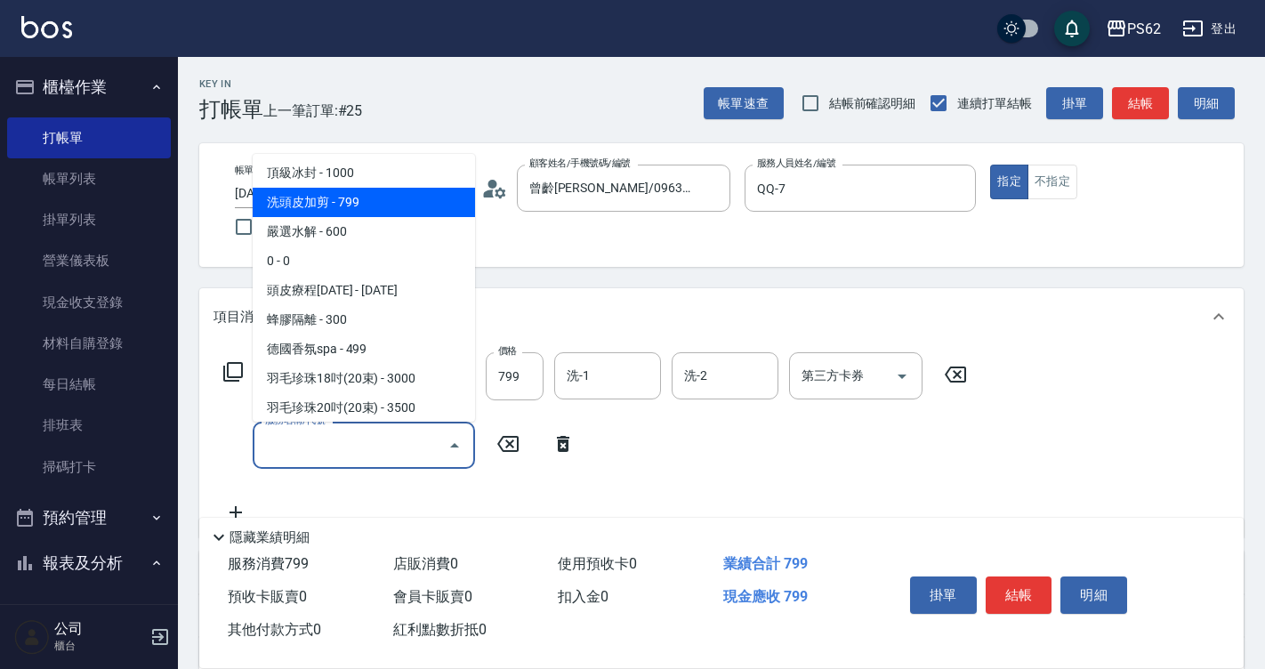
scroll to position [445, 0]
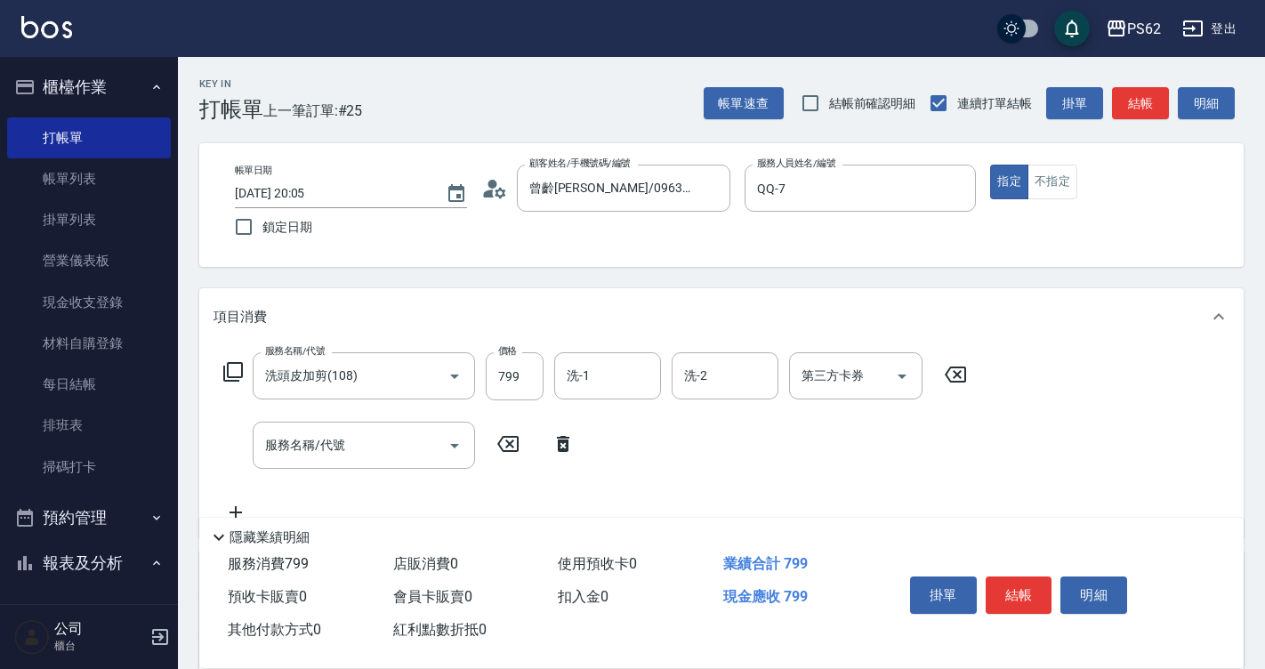
click at [192, 432] on div "Key In 打帳單 上一筆訂單:#25 帳單速查 結帳前確認明細 連續打單結帳 掛單 結帳 明細 帳單日期 2025/09/12 20:05 鎖定日期 顧客…" at bounding box center [721, 496] width 1087 height 879
click at [212, 366] on div "服務名稱/代號 洗頭皮加剪(108) 服務名稱/代號 價格 799 價格 洗-1 洗-1 洗-2 洗-2 第三方卡券 第三方卡券 服務名稱/代號 服務名稱/代號" at bounding box center [721, 441] width 1044 height 192
click at [229, 373] on icon at bounding box center [233, 372] width 20 height 20
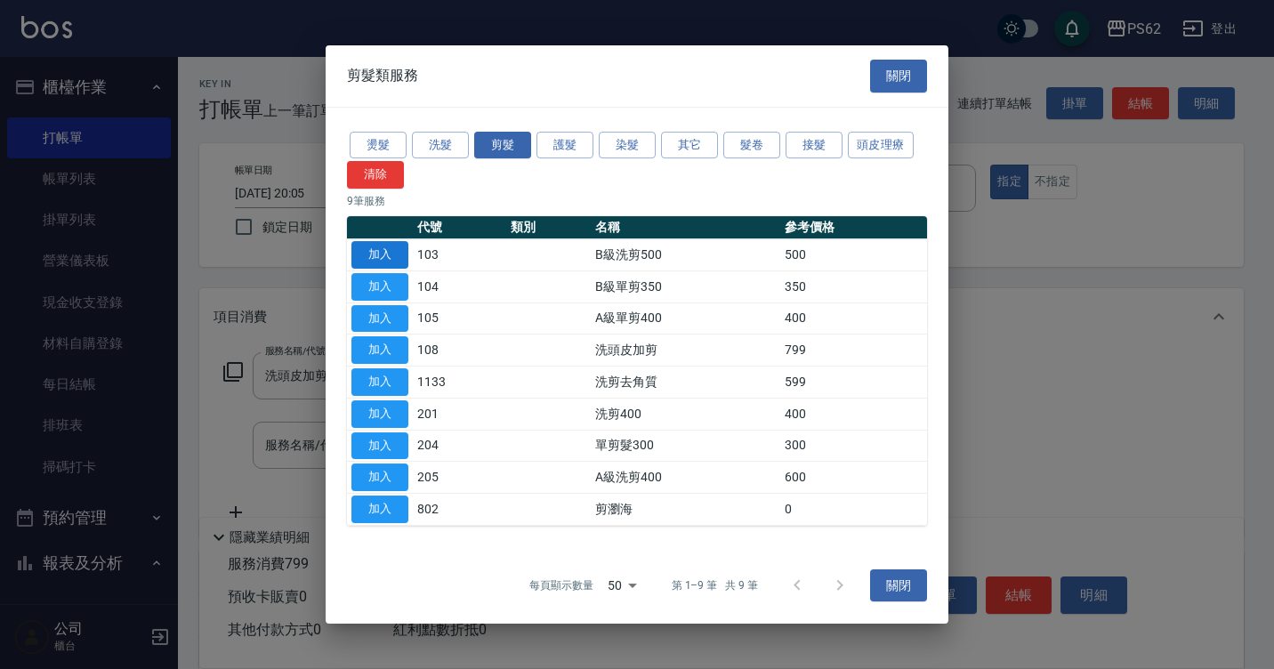
click at [360, 260] on button "加入" at bounding box center [379, 255] width 57 height 28
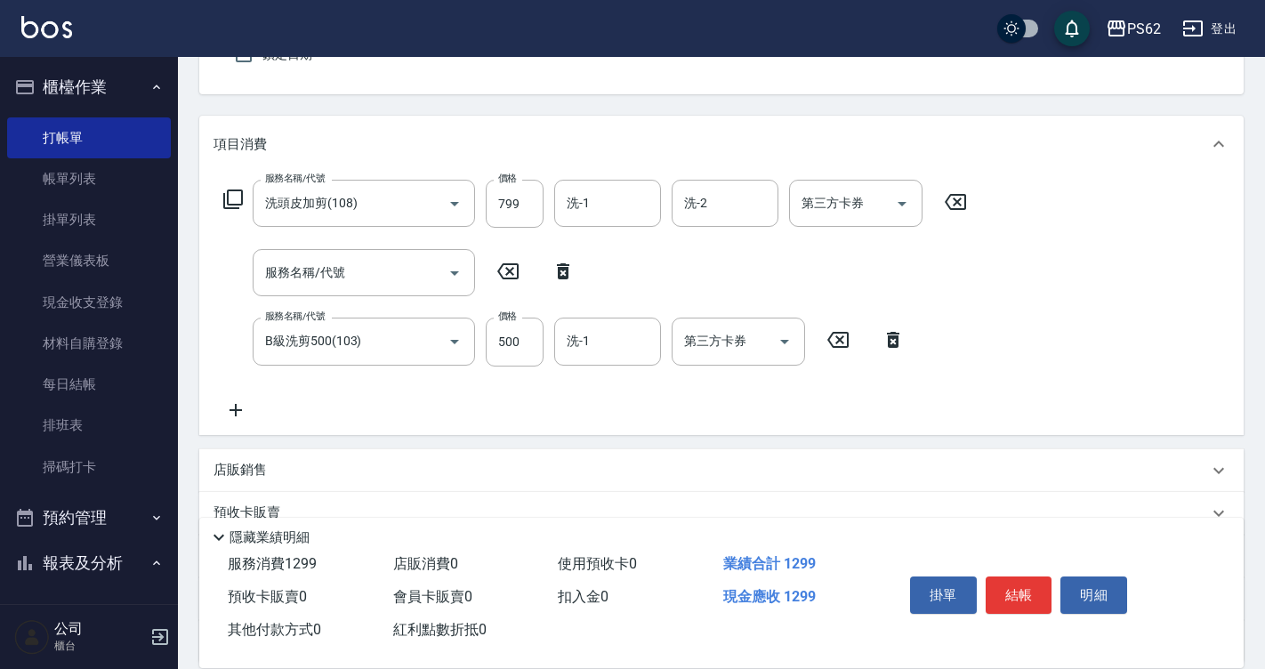
scroll to position [178, 0]
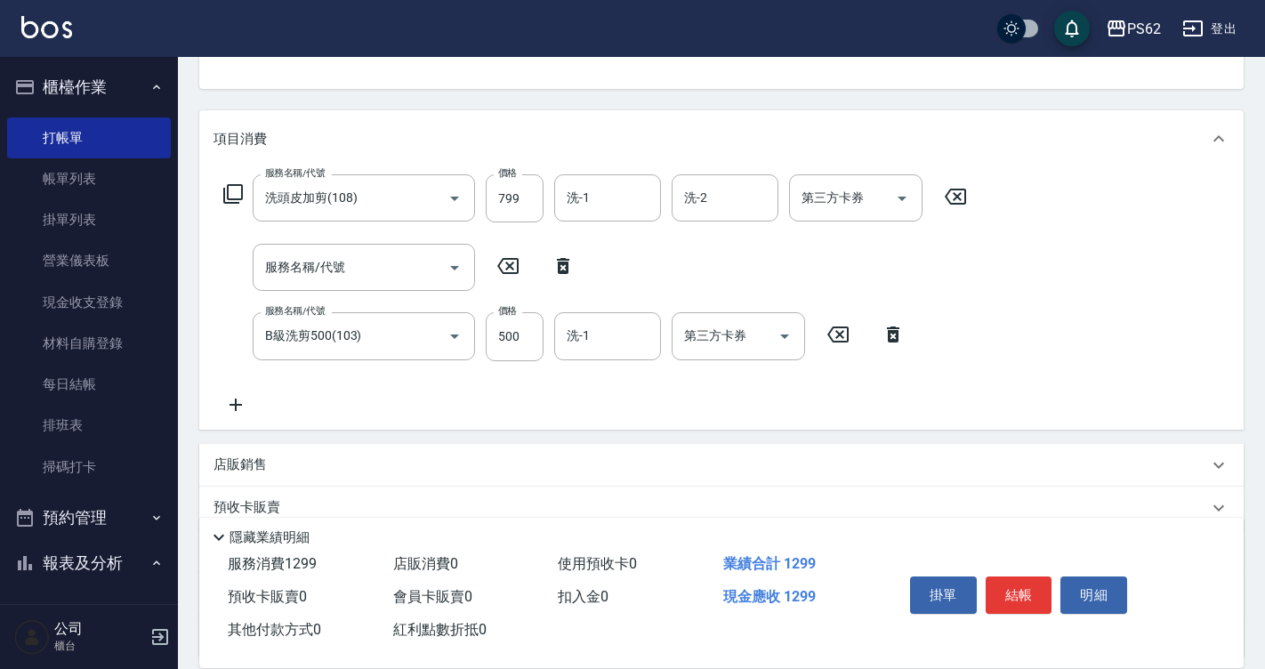
click at [556, 271] on icon at bounding box center [563, 265] width 44 height 21
type input "B級洗剪500(103)"
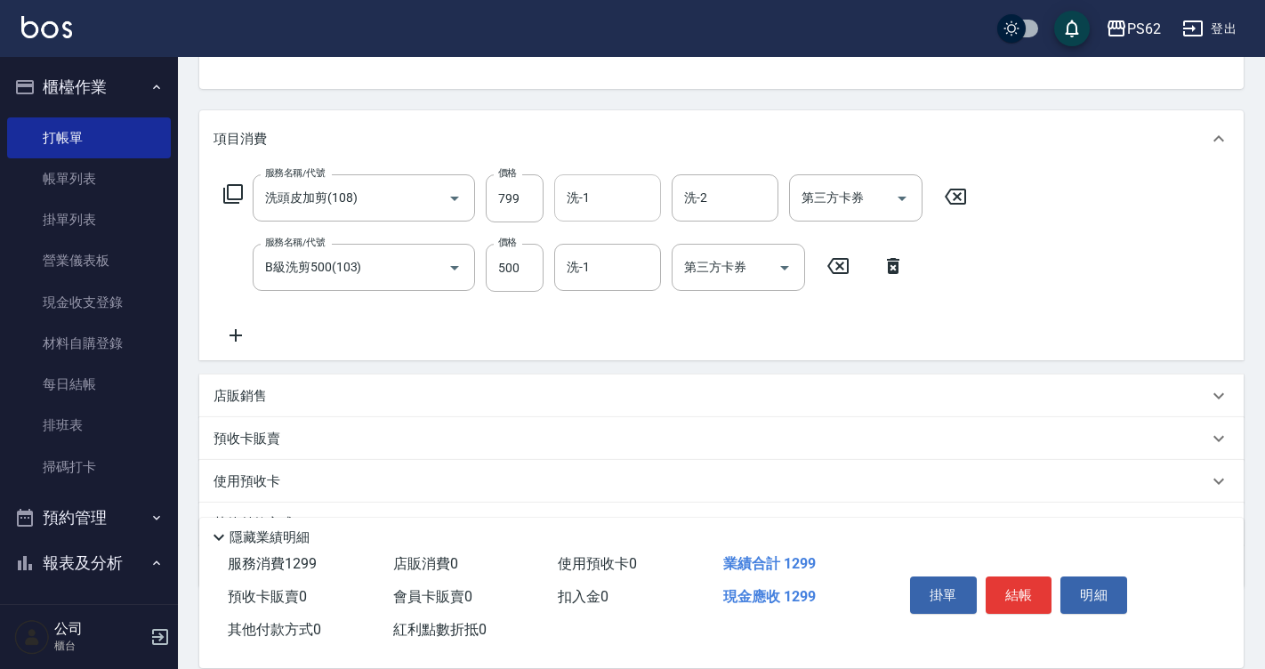
click at [631, 213] on input "洗-1" at bounding box center [607, 197] width 91 height 31
type input "浣熊-25"
click at [1023, 591] on button "結帳" at bounding box center [1018, 594] width 67 height 37
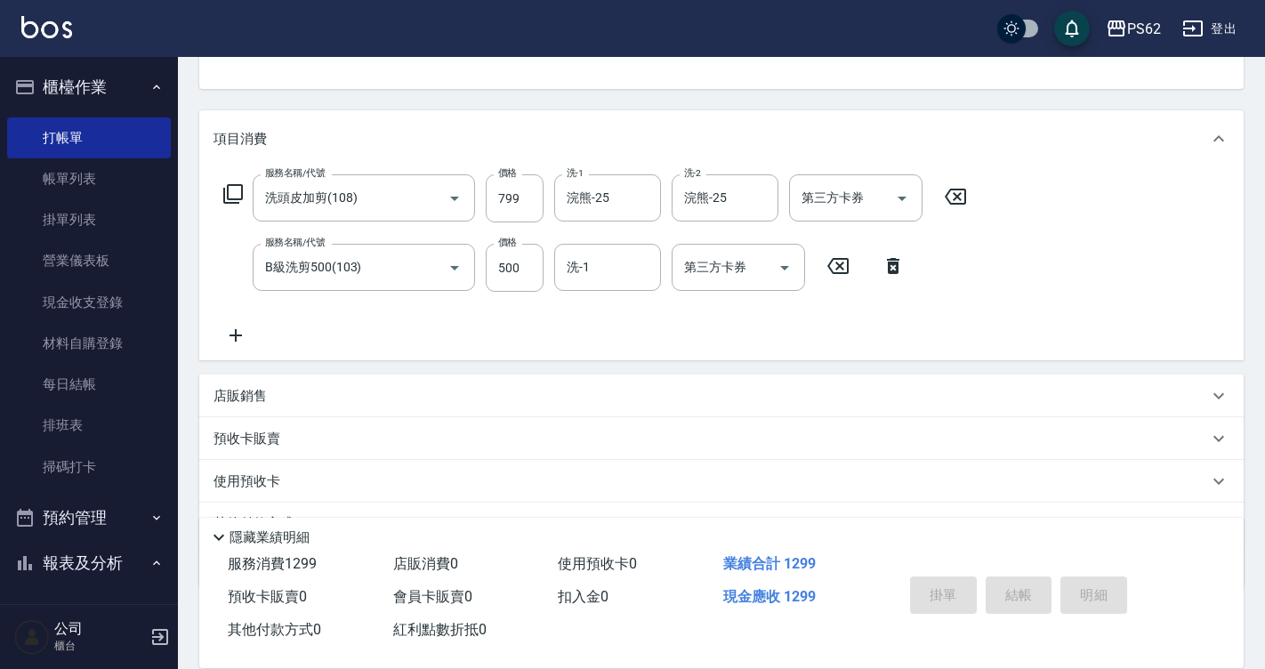
type input "2025/09/12 20:07"
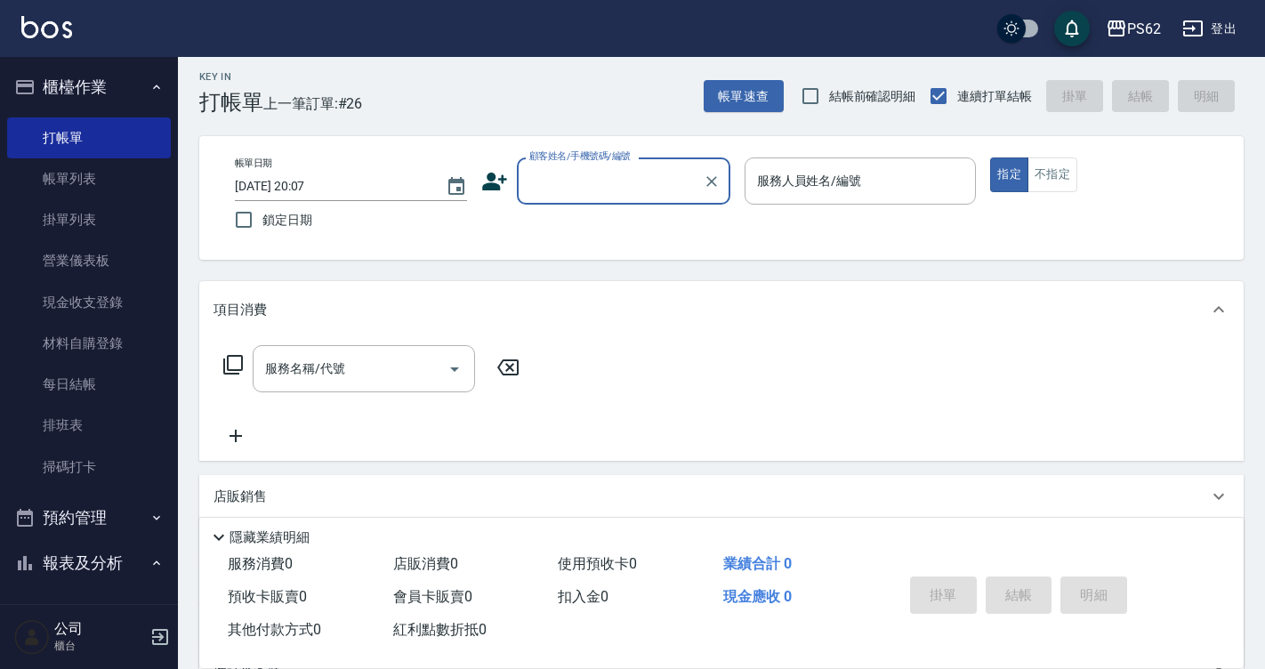
scroll to position [0, 0]
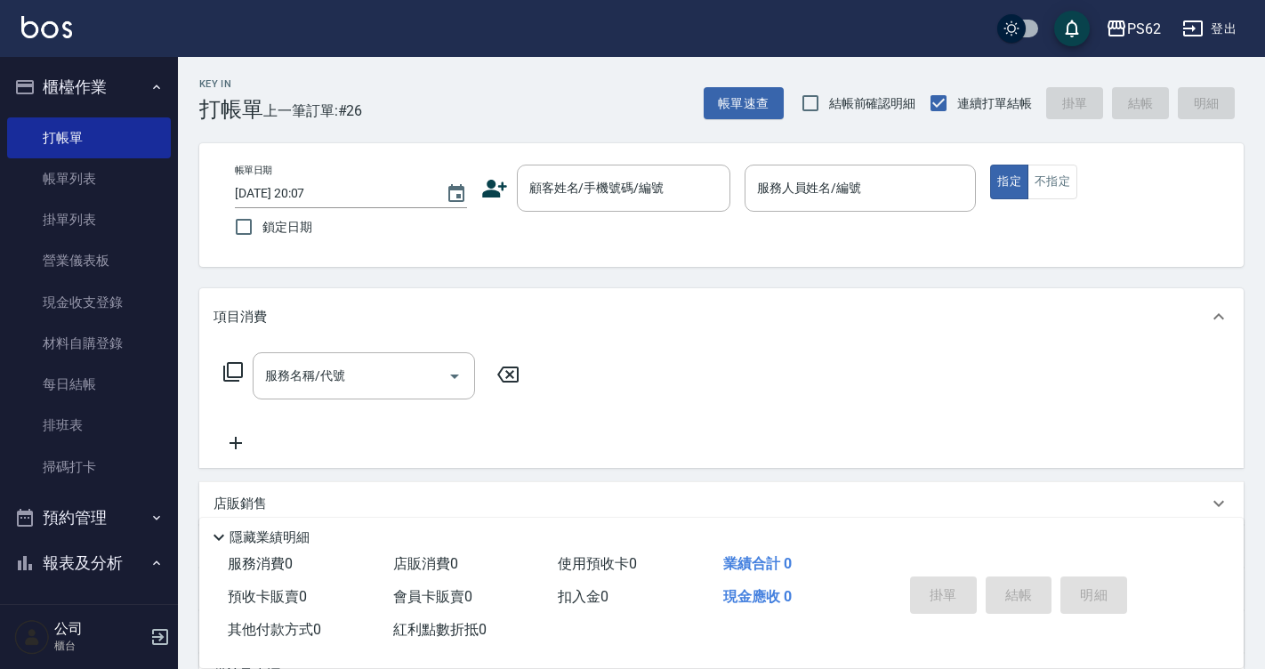
click at [481, 197] on icon at bounding box center [494, 188] width 27 height 27
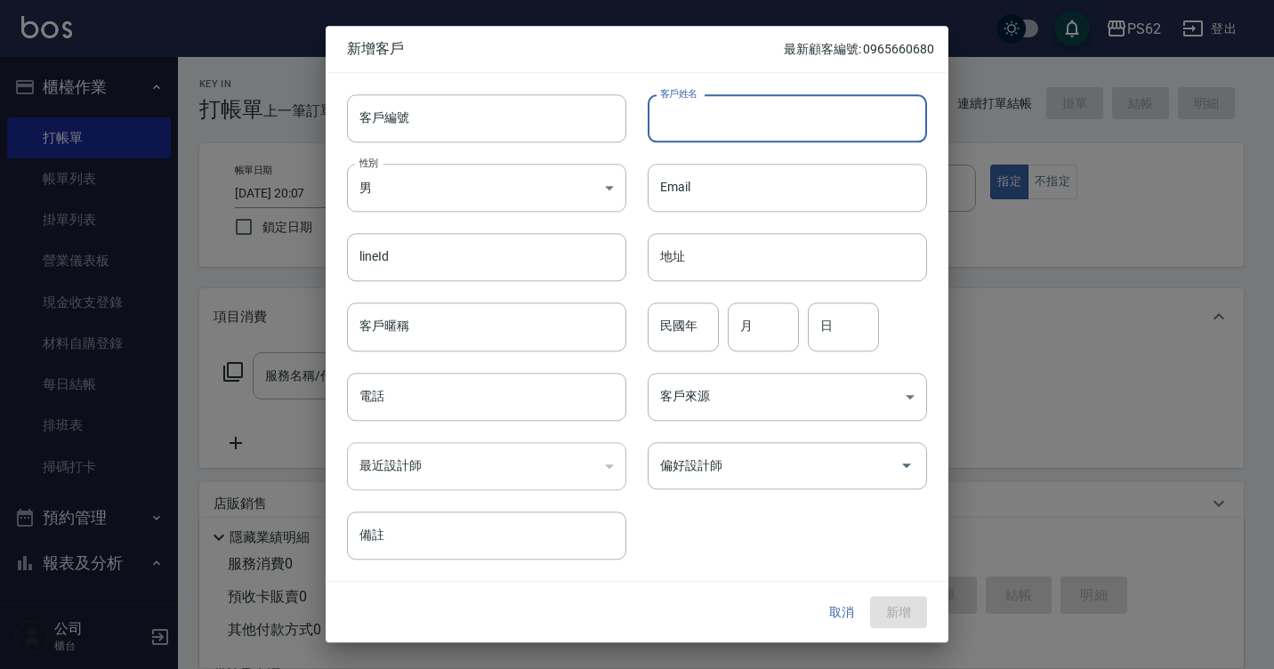
click at [702, 133] on input "客戶姓名" at bounding box center [786, 118] width 279 height 48
type input "郭修粽"
click at [534, 391] on input "電話" at bounding box center [486, 397] width 279 height 48
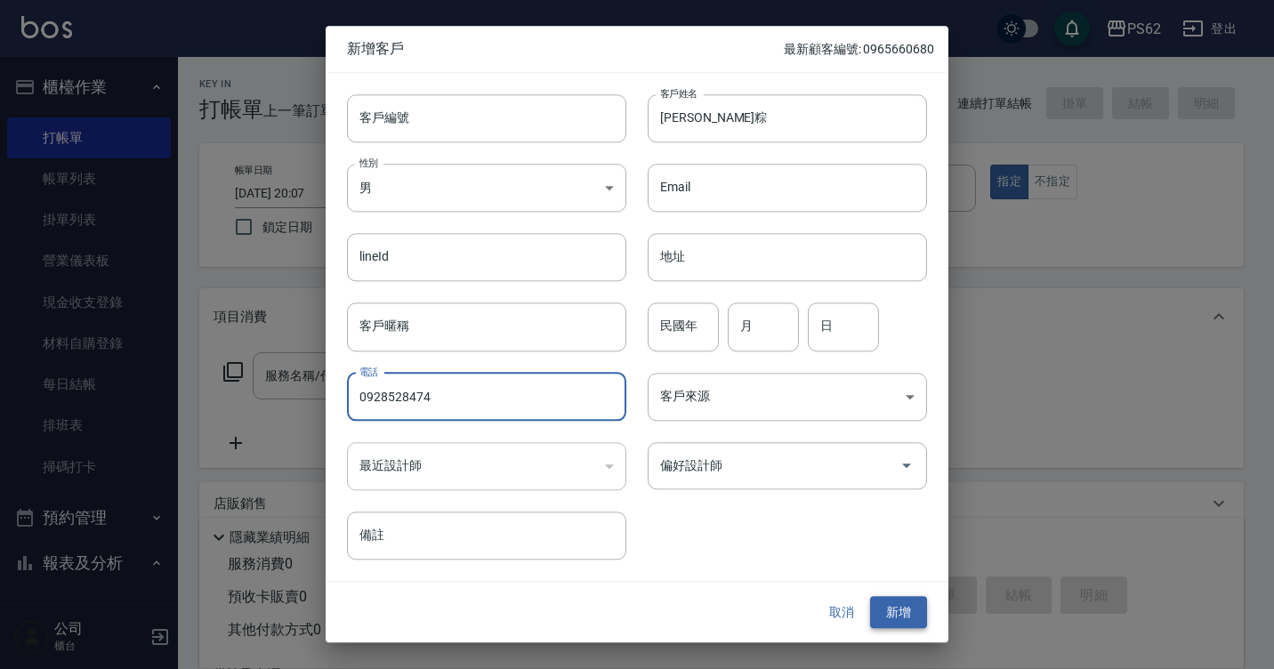
type input "0928528474"
click at [912, 607] on button "新增" at bounding box center [898, 612] width 57 height 33
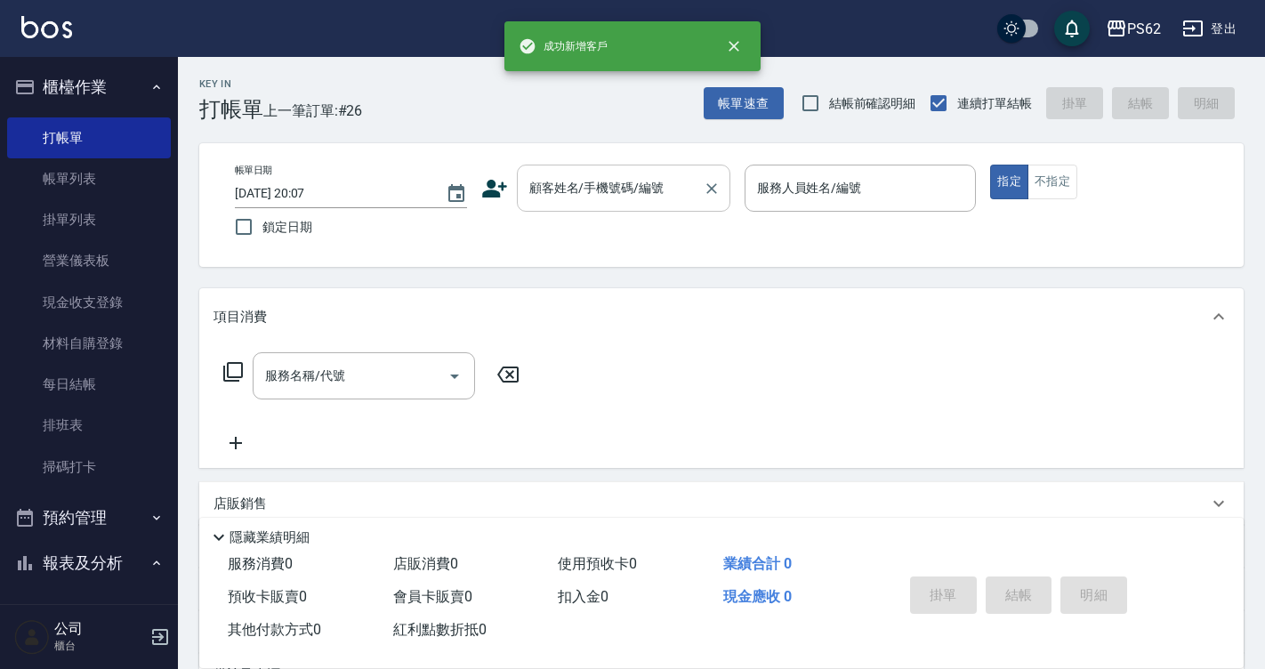
click at [635, 190] on div "顧客姓名/手機號碼/編號 顧客姓名/手機號碼/編號" at bounding box center [623, 188] width 213 height 47
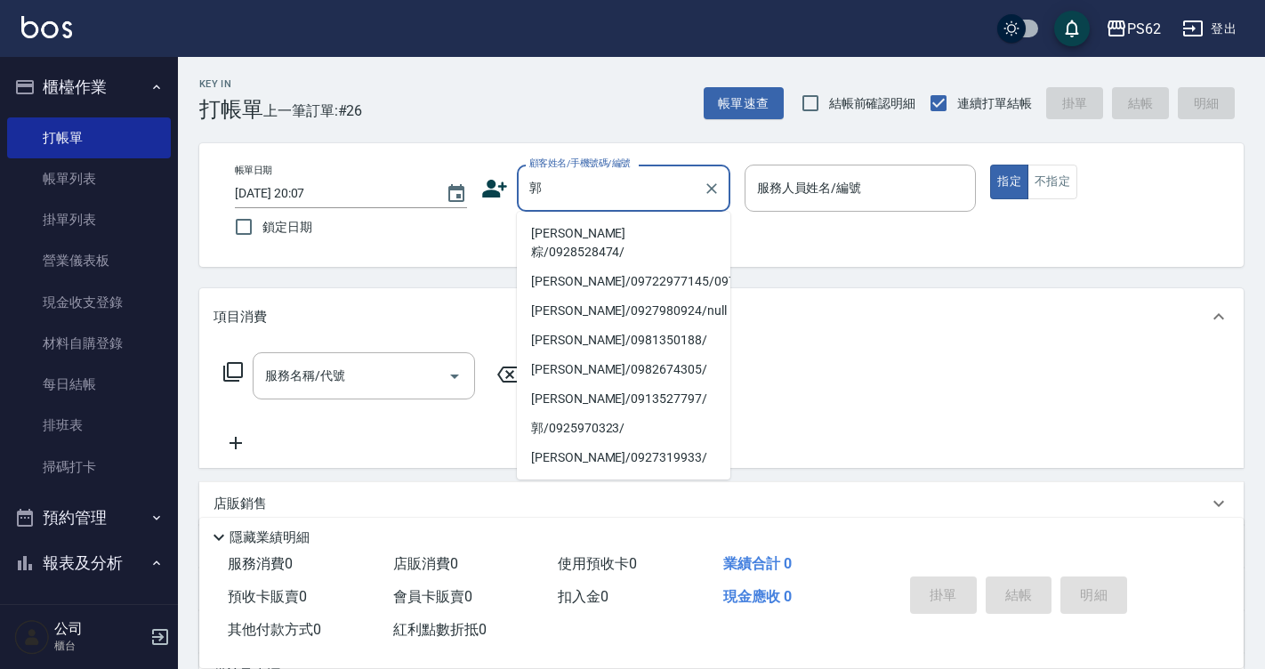
click at [622, 229] on li "郭修粽/0928528474/" at bounding box center [623, 243] width 213 height 48
type input "郭修粽/0928528474/"
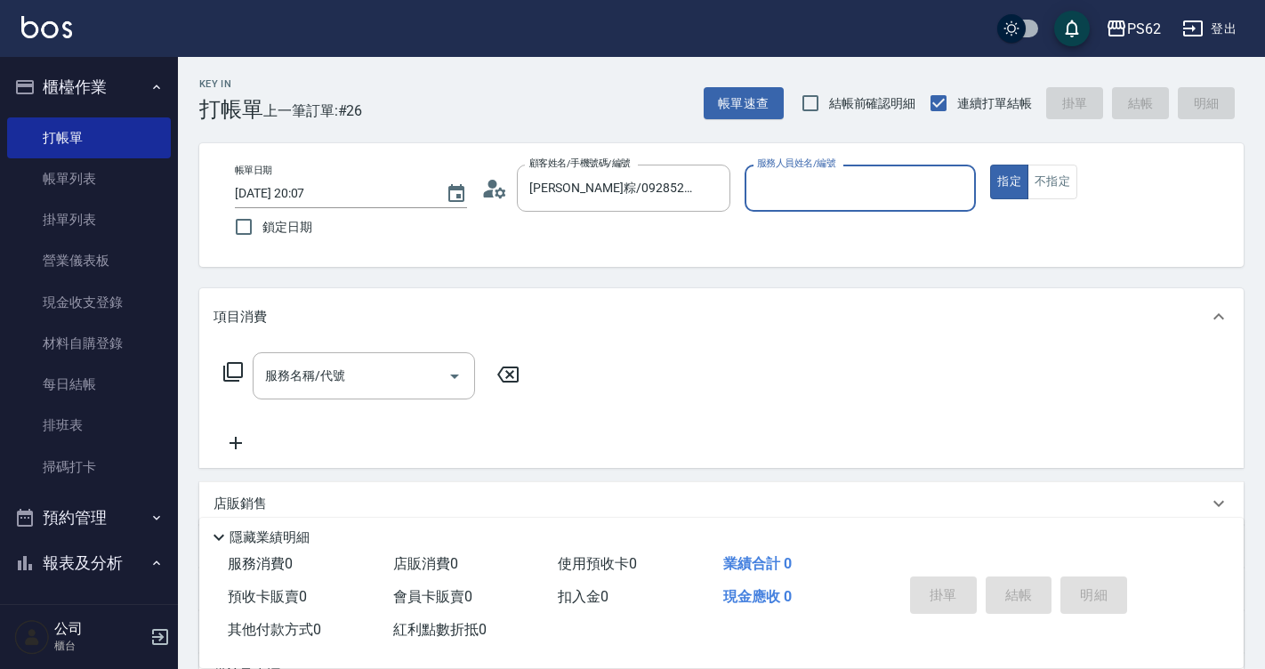
click at [830, 193] on input "服務人員姓名/編號" at bounding box center [860, 188] width 216 height 31
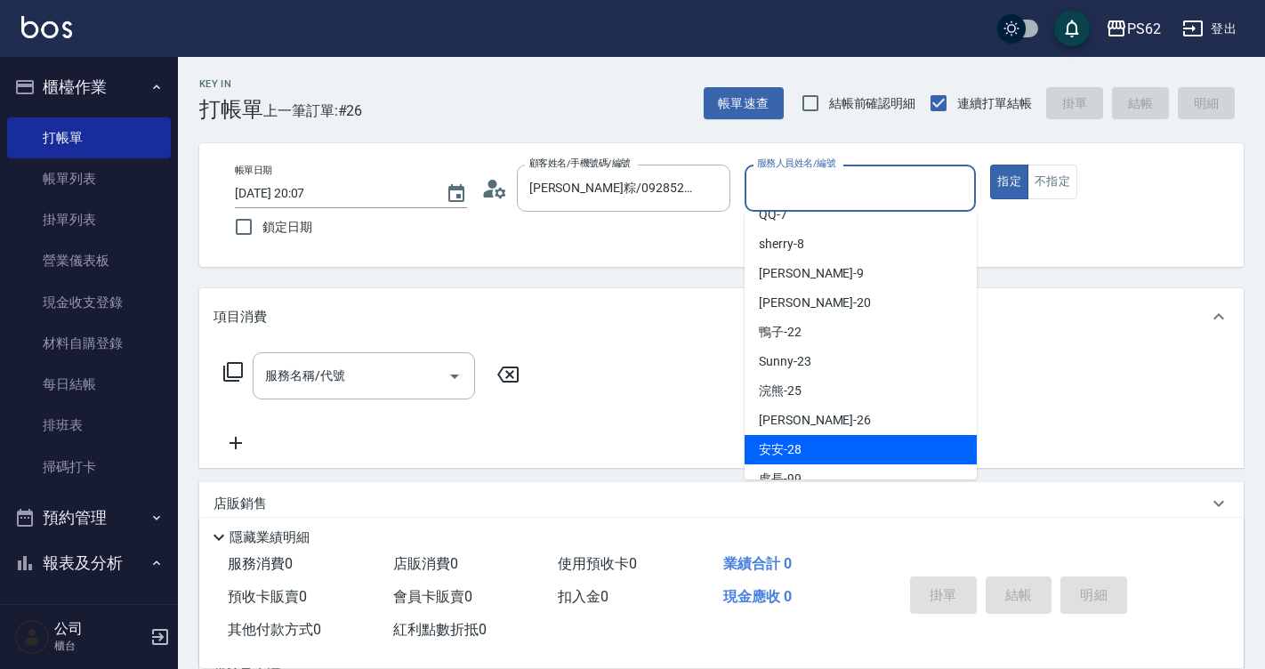
scroll to position [216, 0]
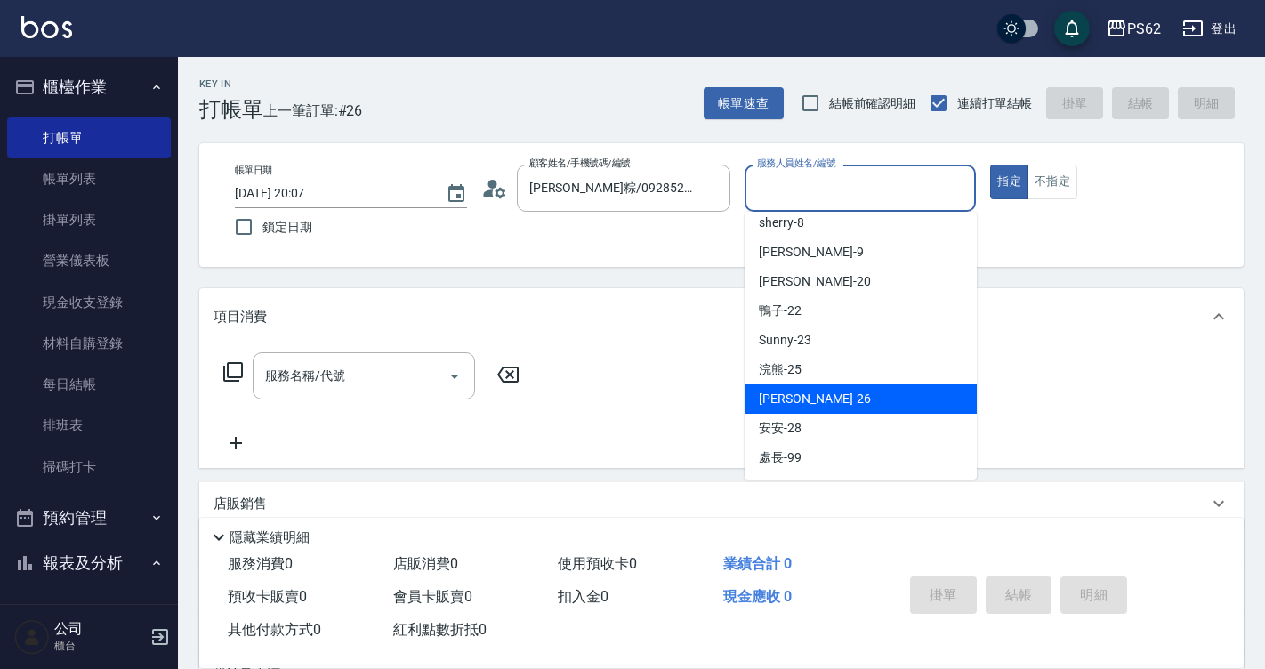
click at [819, 395] on div "小欣 -26" at bounding box center [860, 398] width 232 height 29
type input "小欣-26"
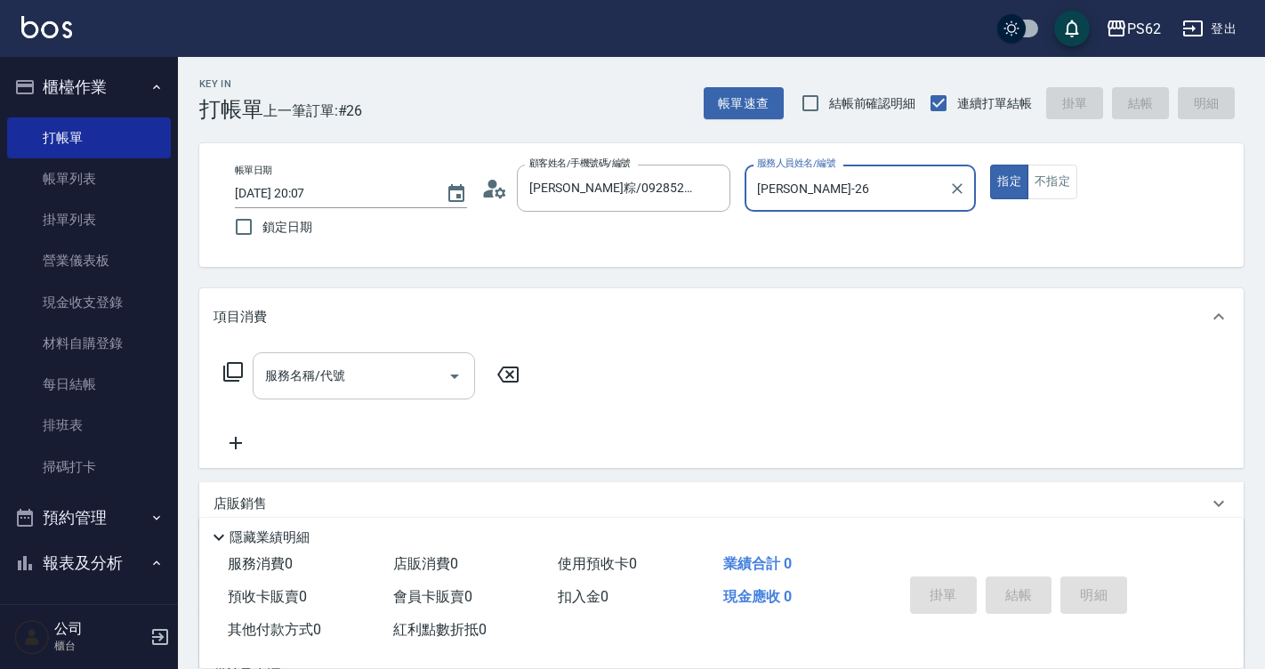
click at [384, 358] on div "服務名稱/代號" at bounding box center [364, 375] width 222 height 47
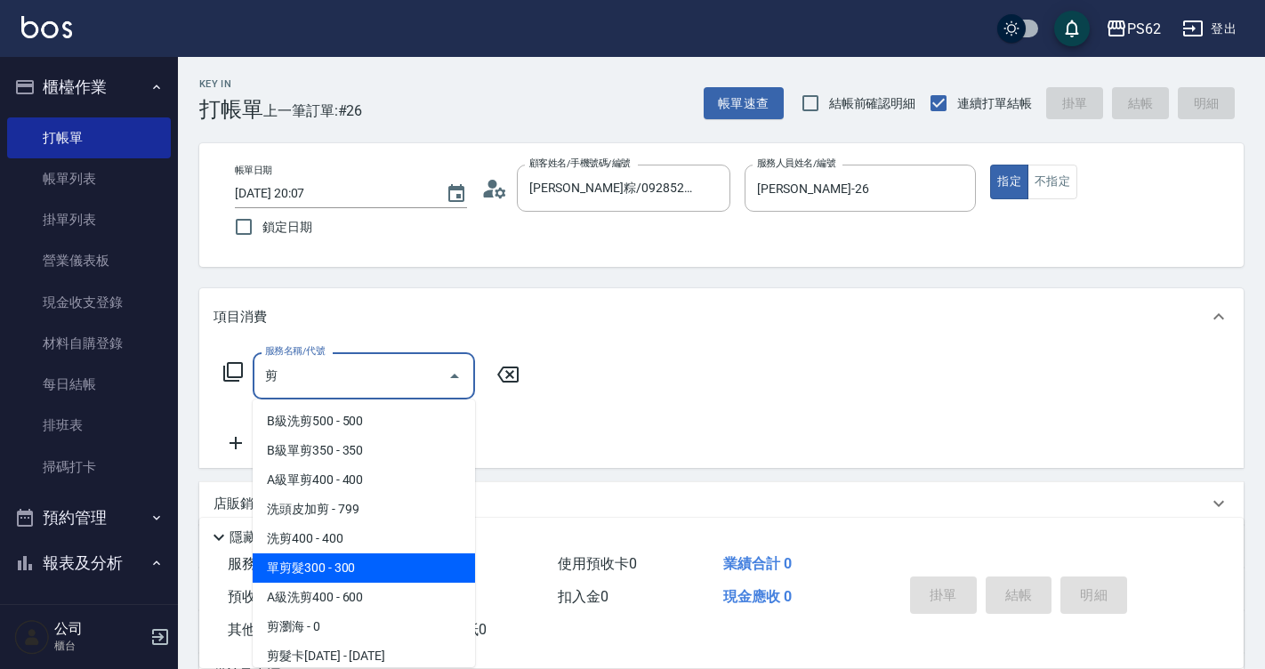
click at [359, 561] on span "單剪髮300 - 300" at bounding box center [364, 567] width 222 height 29
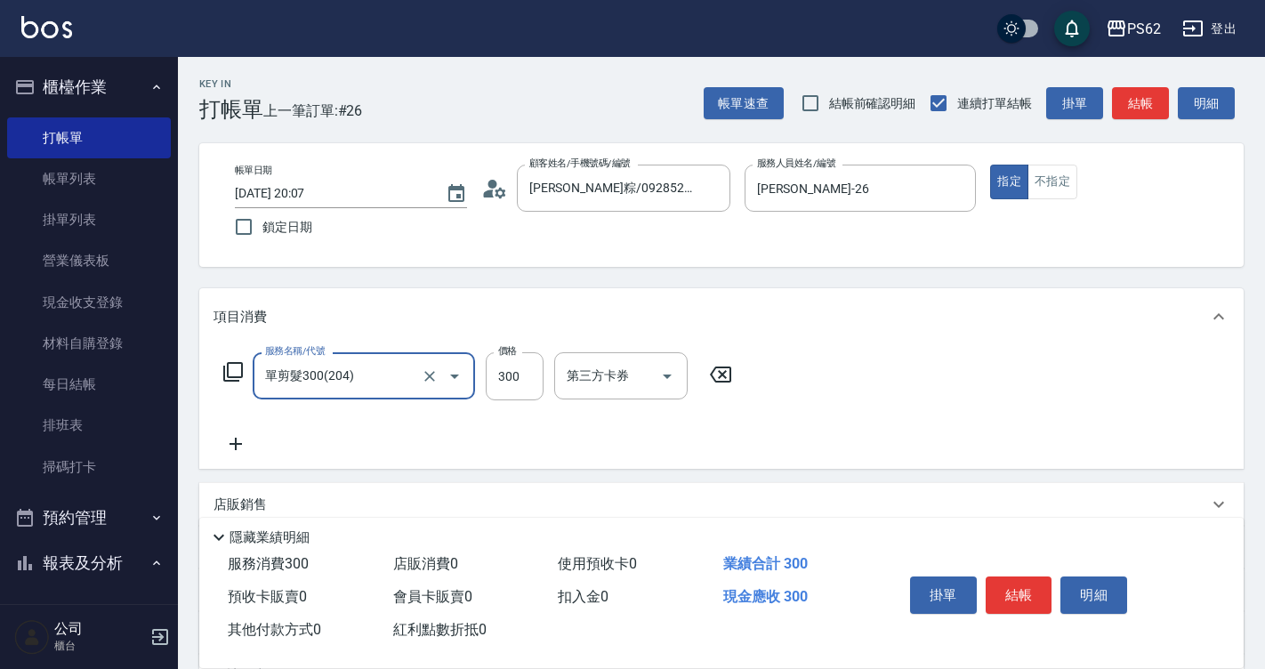
type input "單剪髮300(204)"
click at [241, 445] on icon at bounding box center [235, 444] width 12 height 12
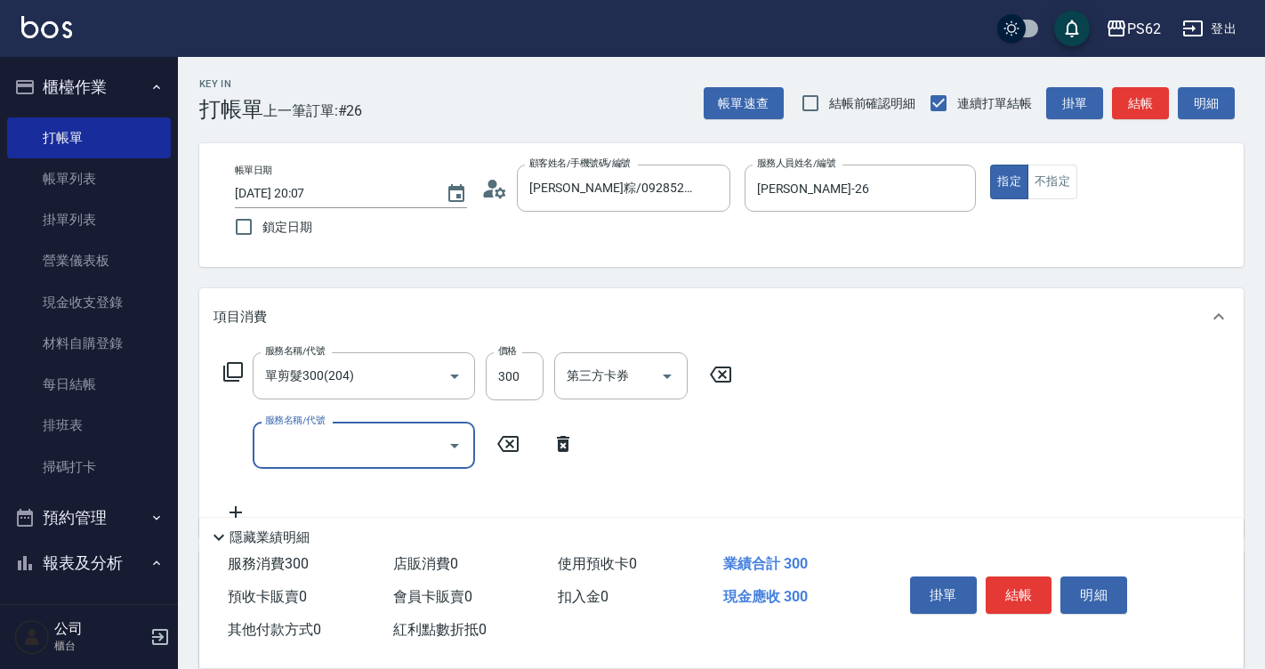
click at [281, 442] on input "服務名稱/代號" at bounding box center [351, 445] width 180 height 31
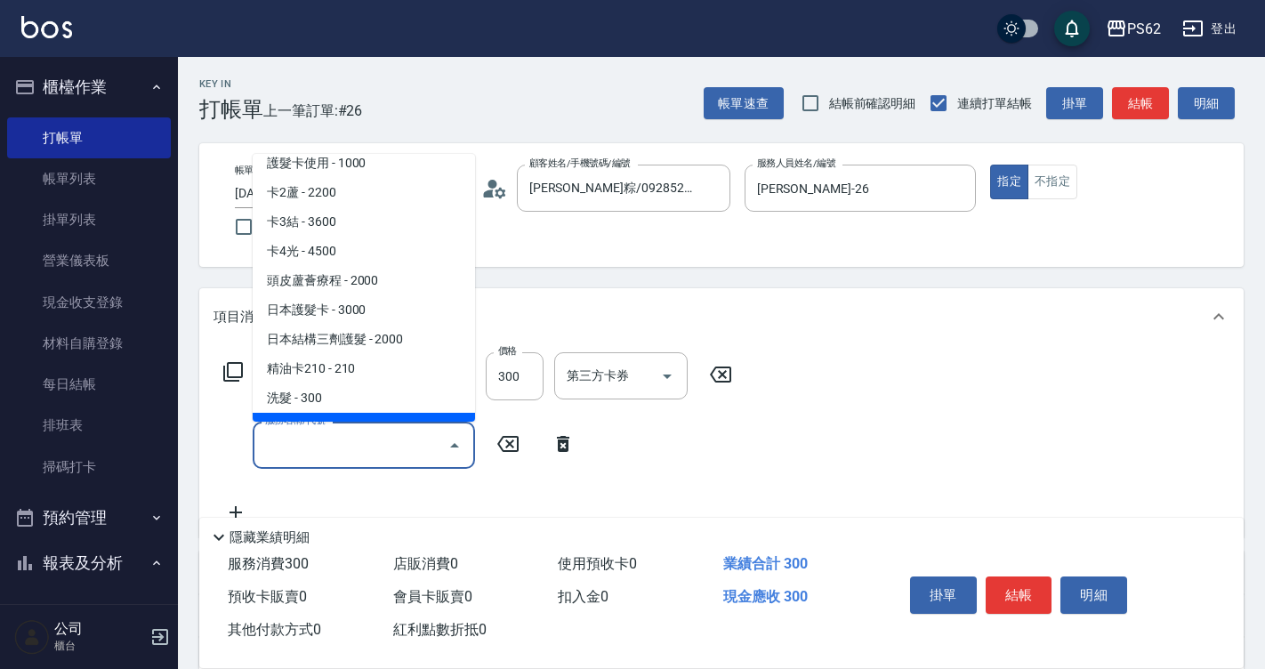
scroll to position [0, 0]
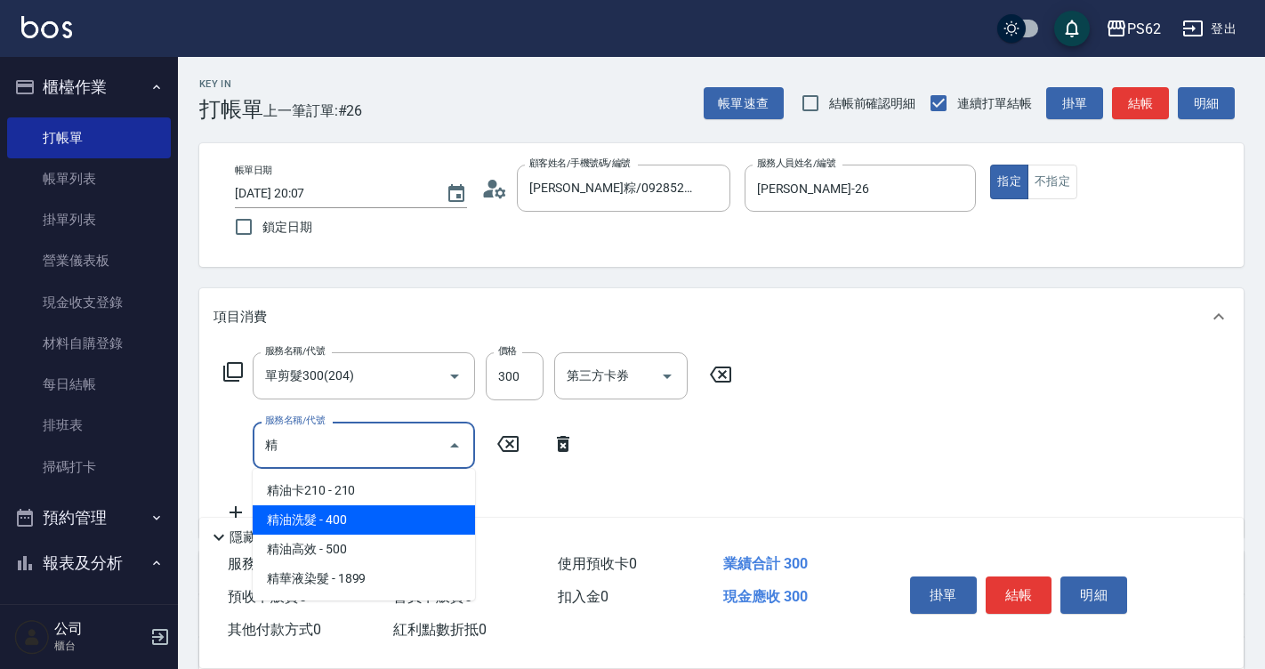
click at [348, 527] on span "精油洗髮 - 400" at bounding box center [364, 519] width 222 height 29
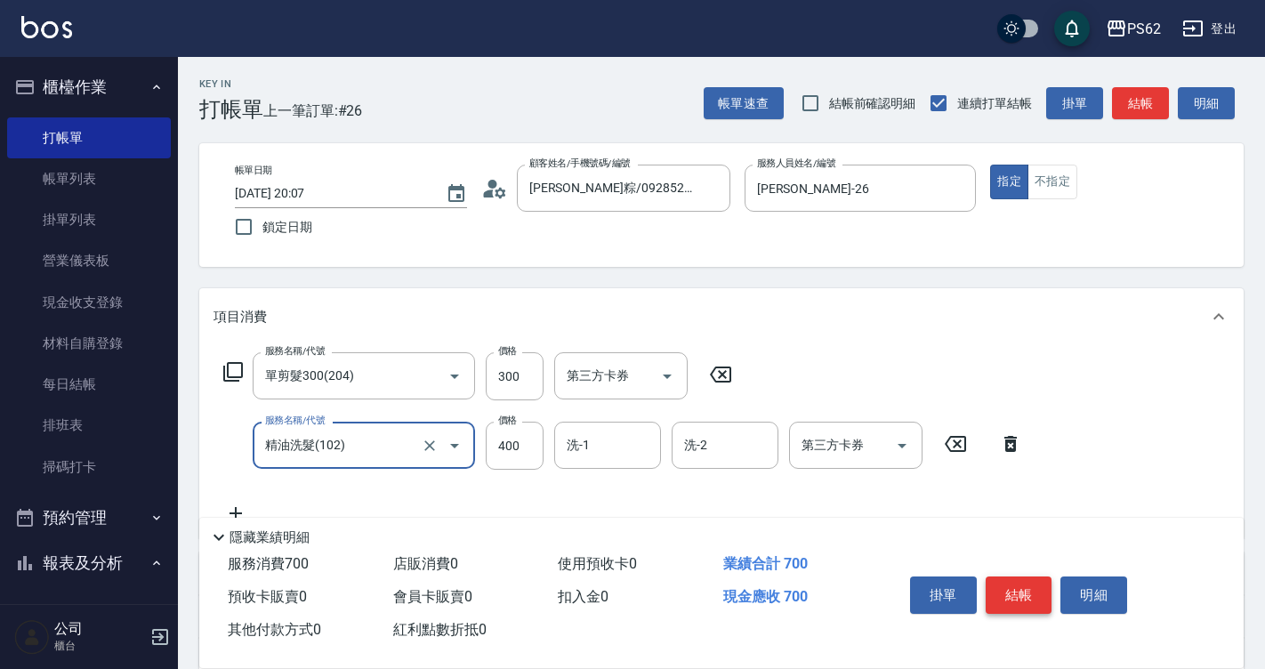
type input "精油洗髮(102)"
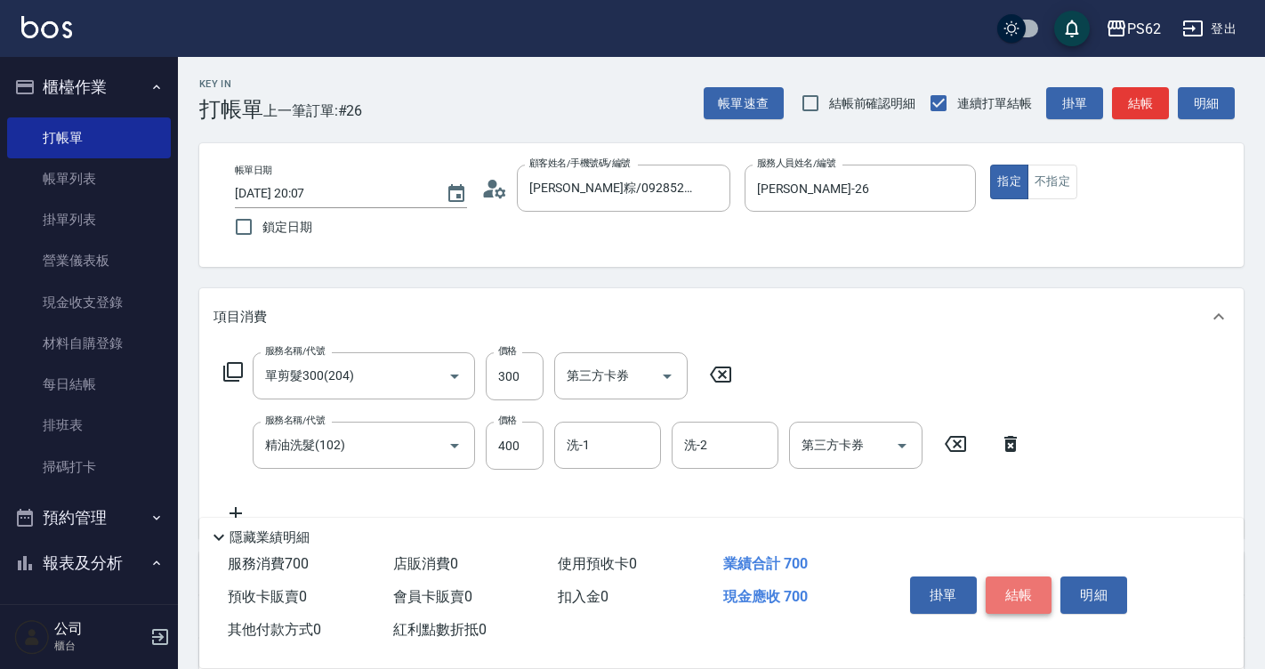
click at [1009, 578] on button "結帳" at bounding box center [1018, 594] width 67 height 37
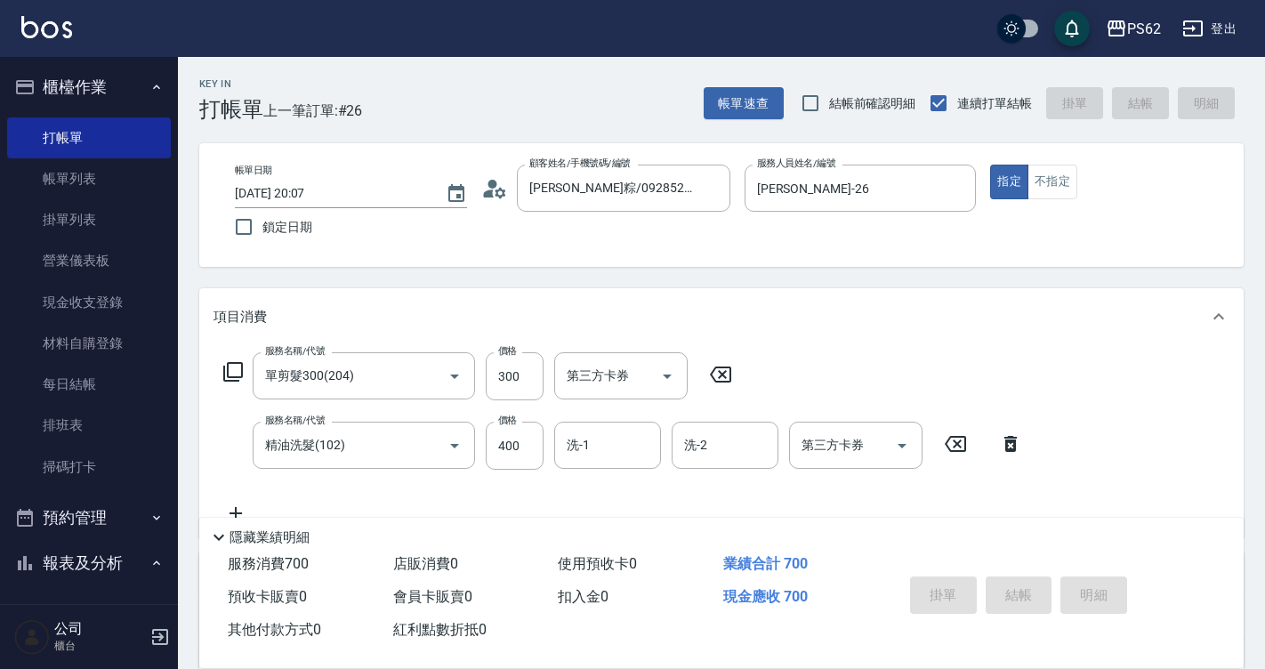
type input "2025/09/12 20:15"
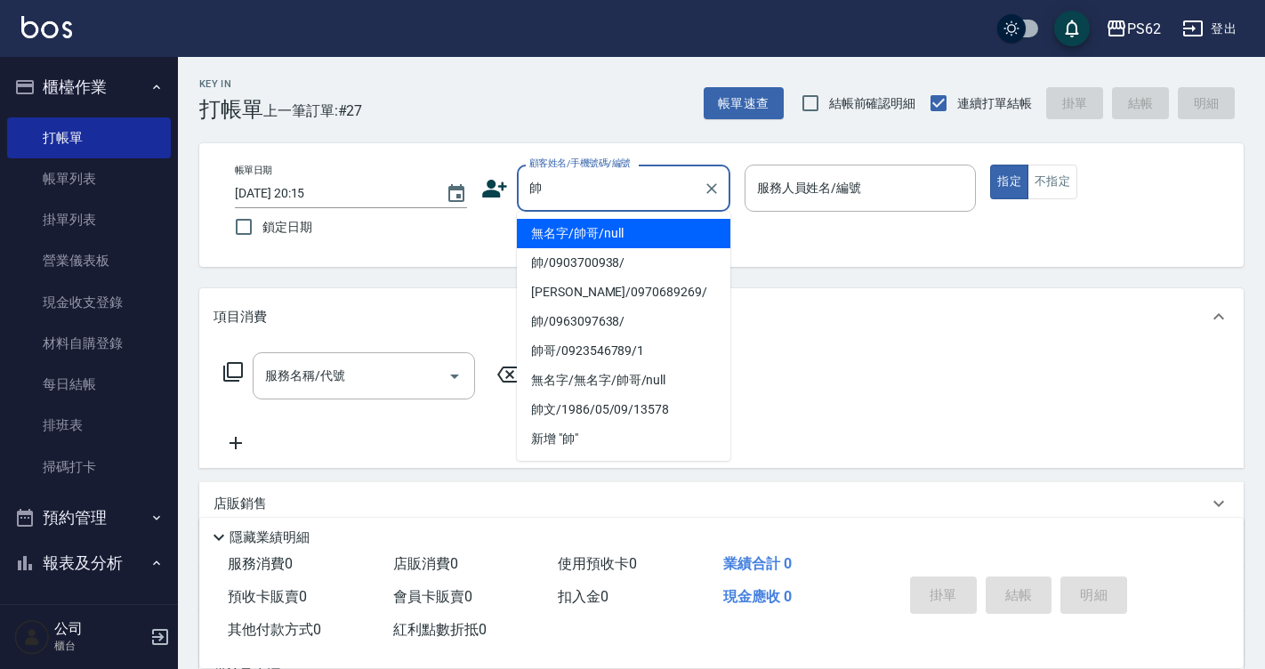
click at [598, 238] on li "無名字/帥哥/null" at bounding box center [623, 233] width 213 height 29
type input "無名字/帥哥/null"
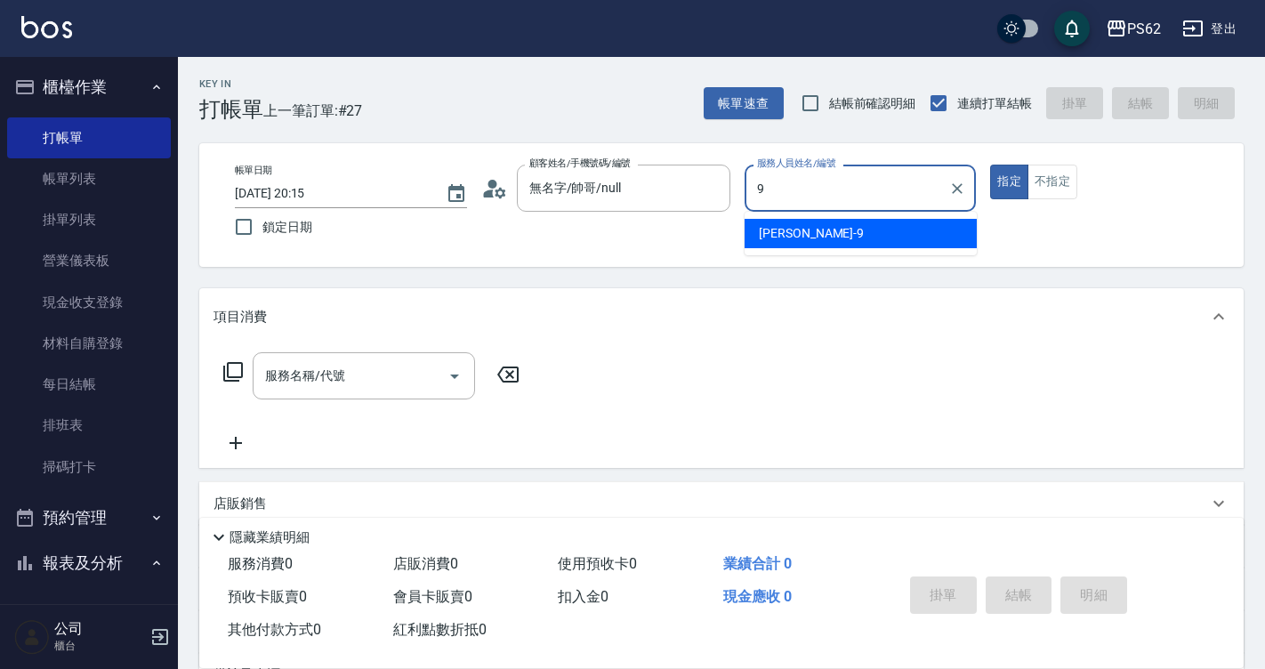
type input "niki-9"
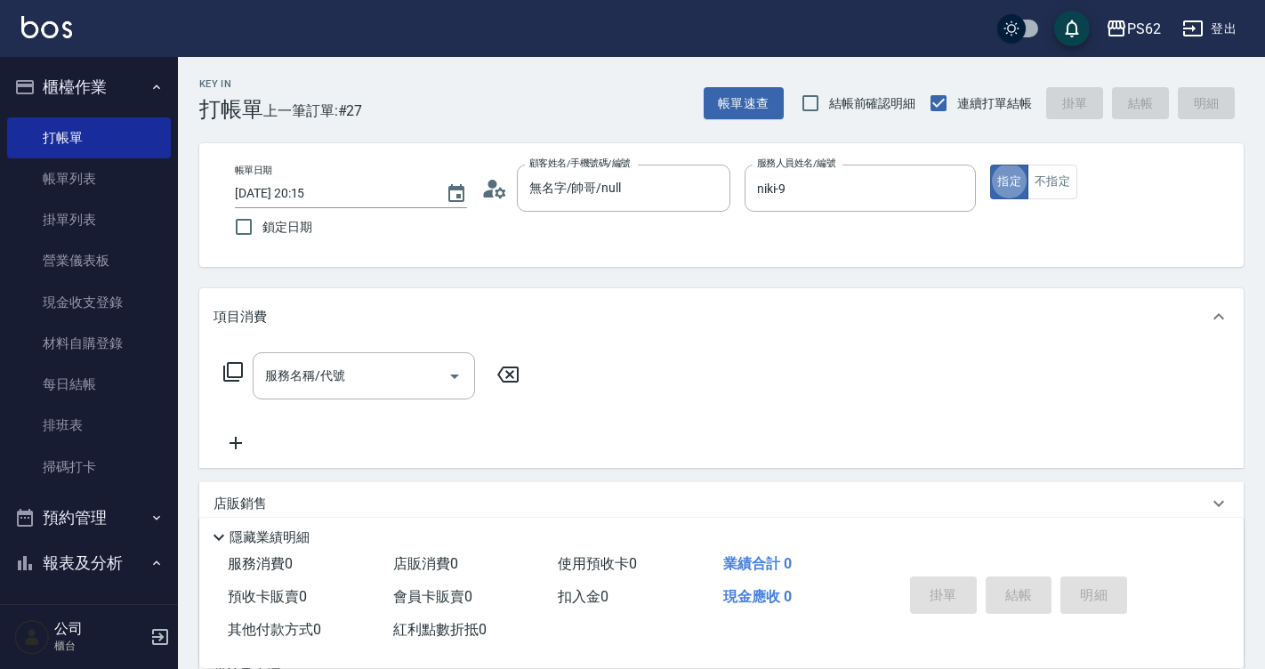
type button "true"
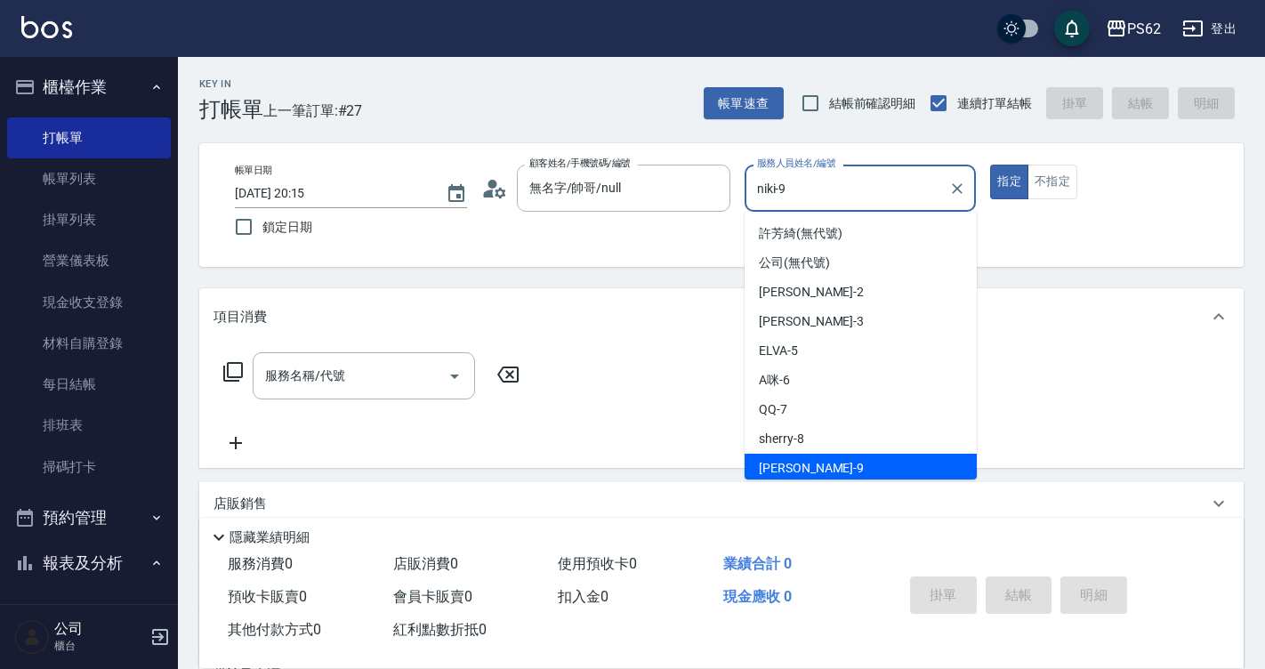
scroll to position [4, 0]
drag, startPoint x: 802, startPoint y: 188, endPoint x: 758, endPoint y: 197, distance: 45.5
click at [758, 197] on input "niki-9" at bounding box center [846, 188] width 189 height 31
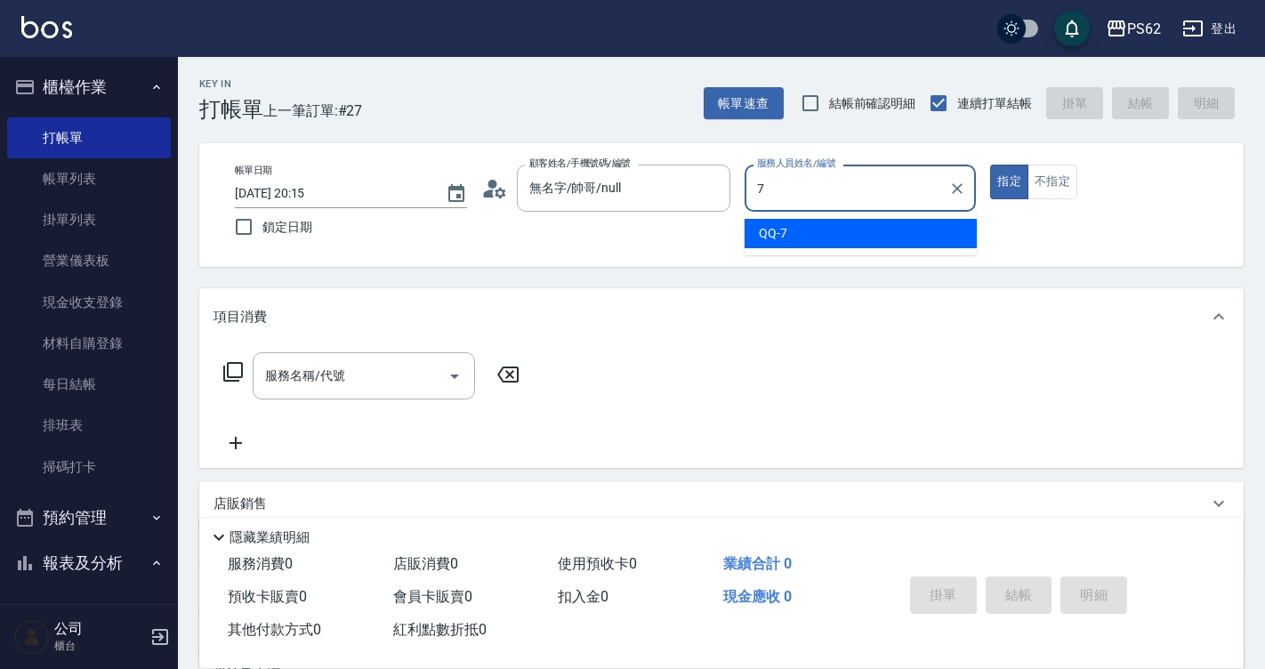
scroll to position [0, 0]
type input "QQ-7"
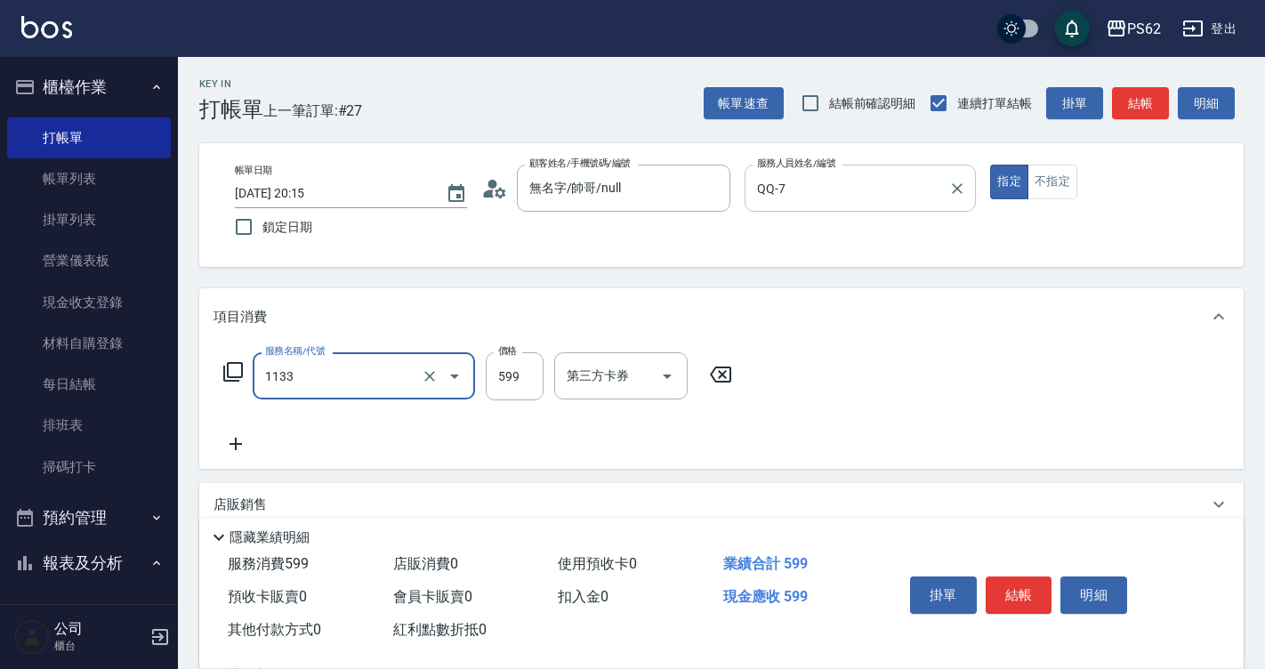
type input "洗剪去角質(1133)"
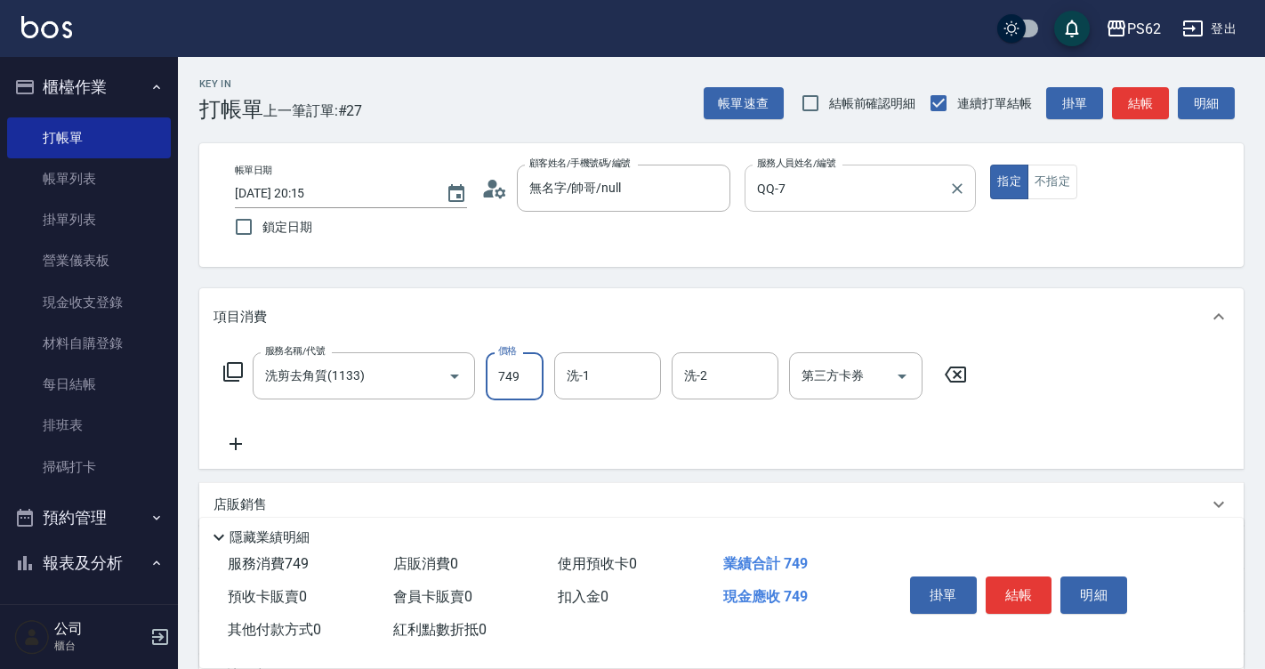
type input "749"
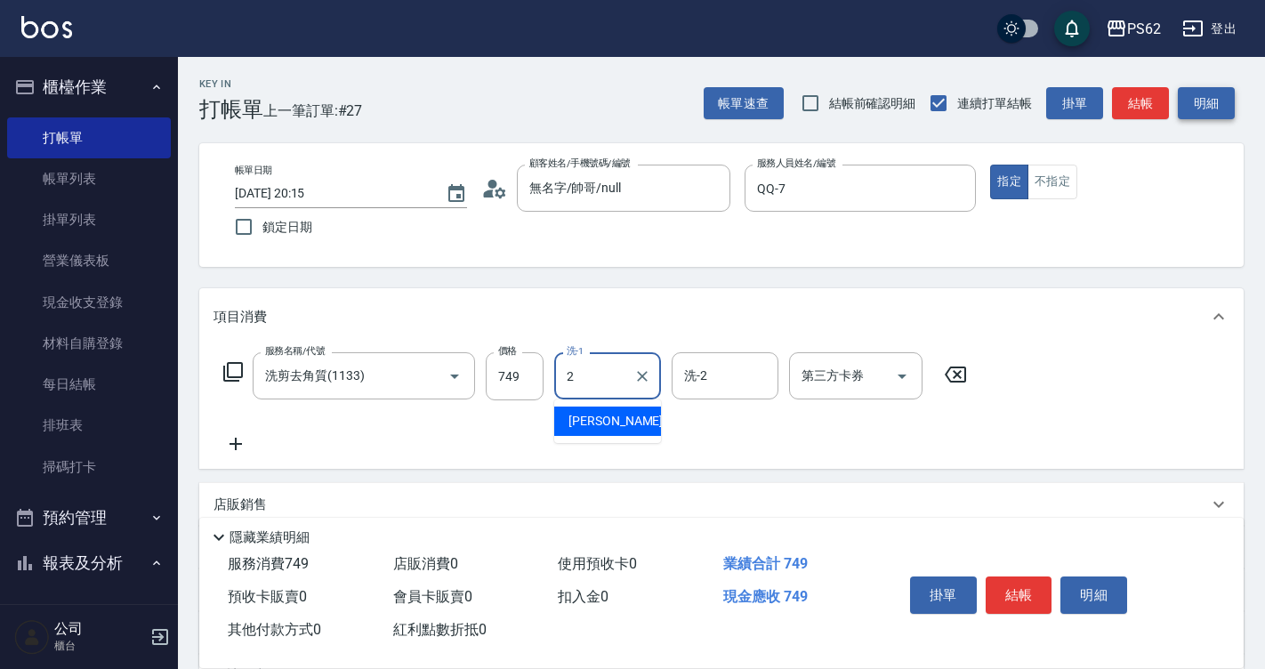
type input "Rita-2"
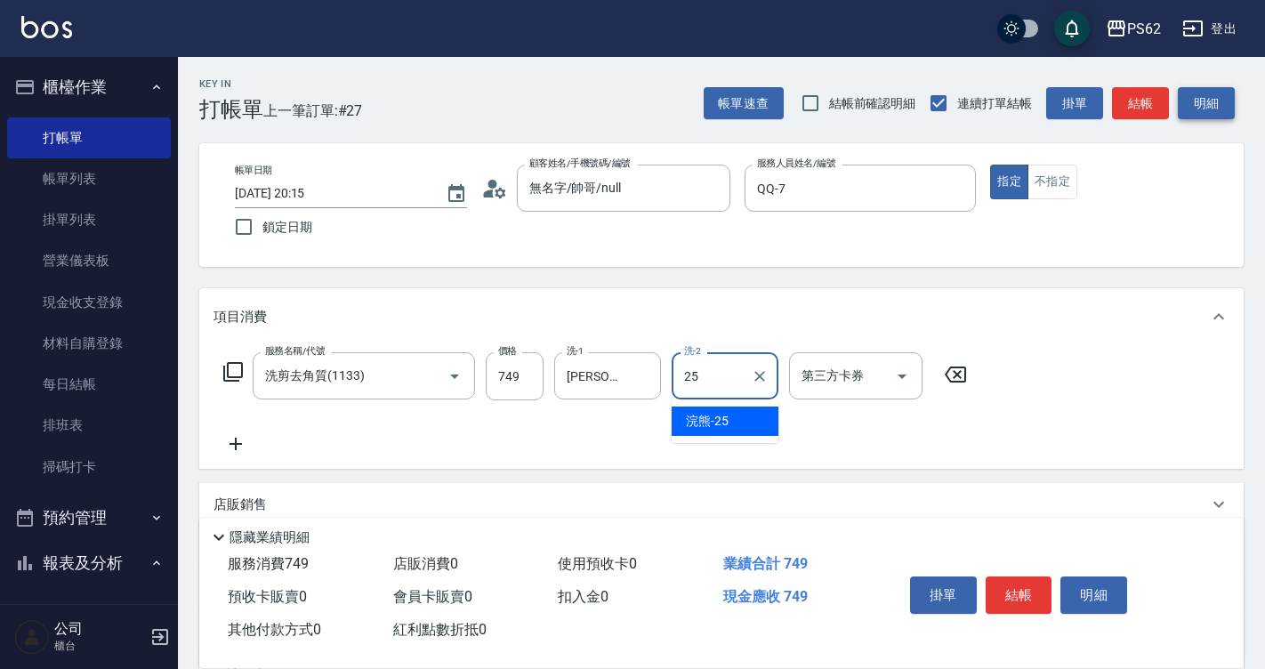
type input "浣熊-25"
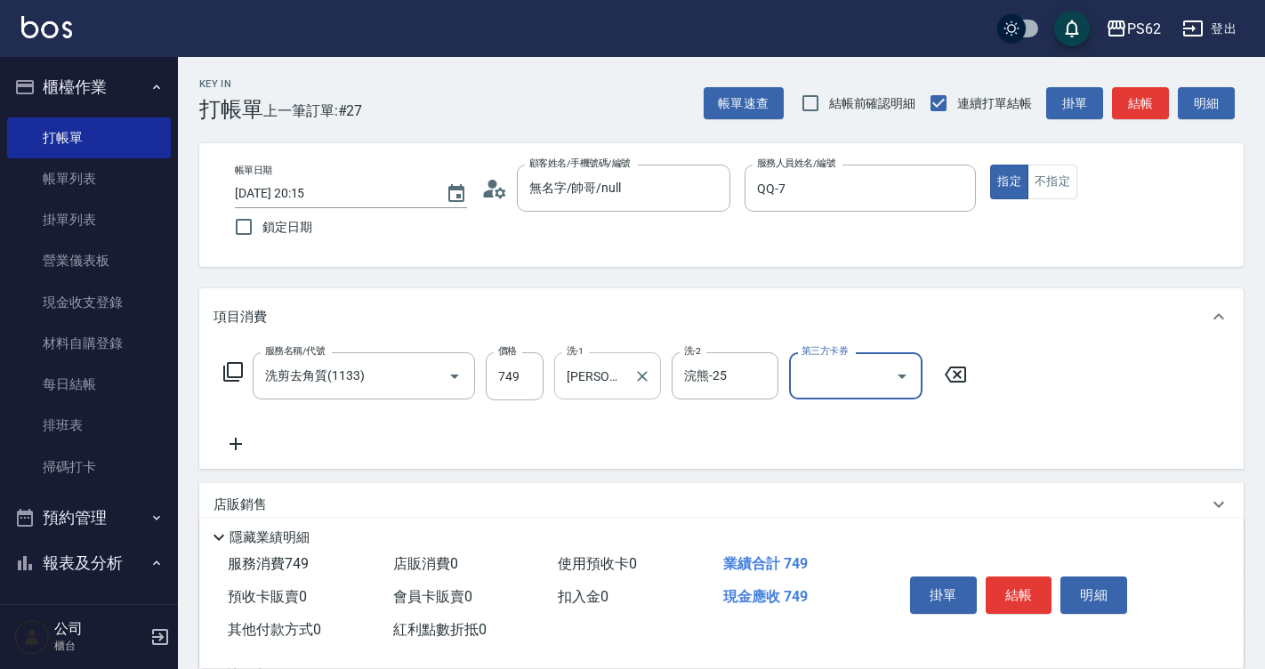
click at [615, 356] on div "Rita-2 洗-1" at bounding box center [607, 375] width 107 height 47
type input "R"
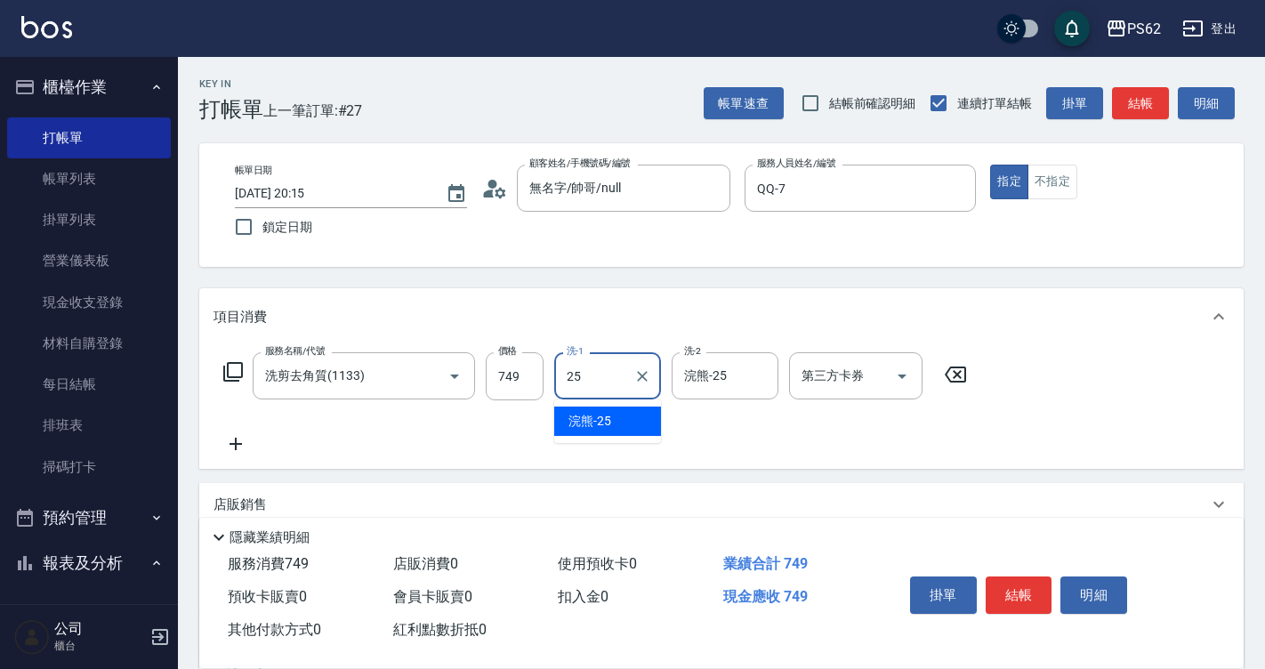
type input "浣熊-25"
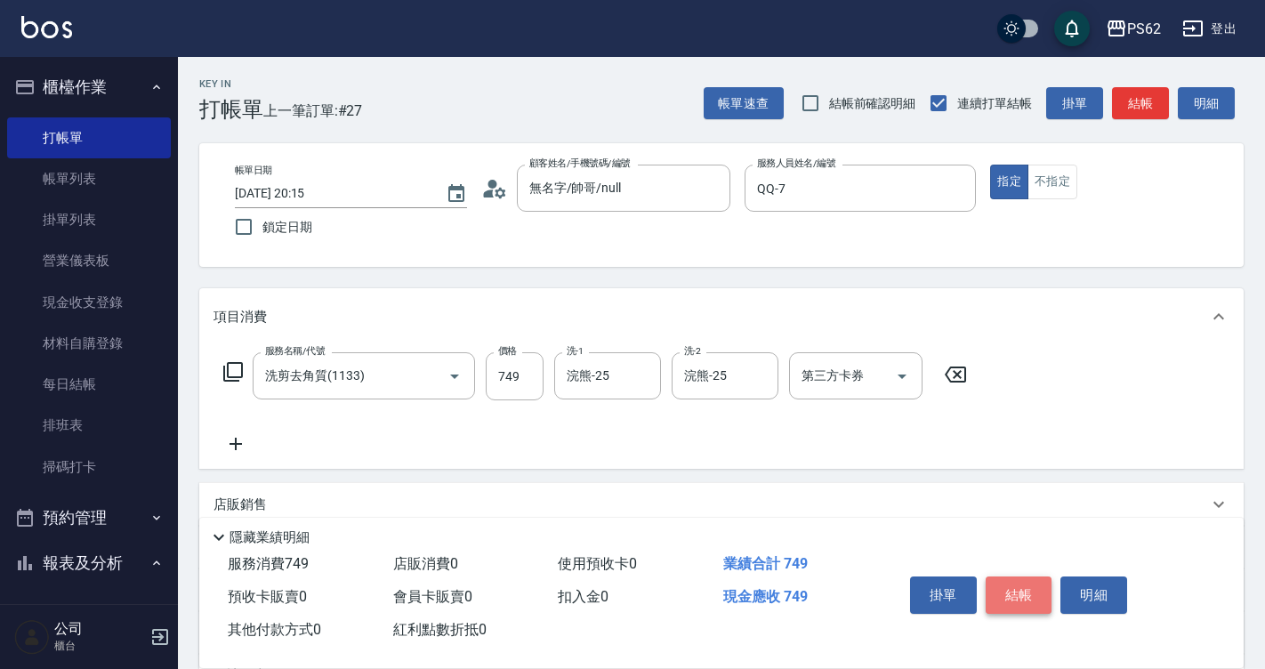
click at [1032, 587] on button "結帳" at bounding box center [1018, 594] width 67 height 37
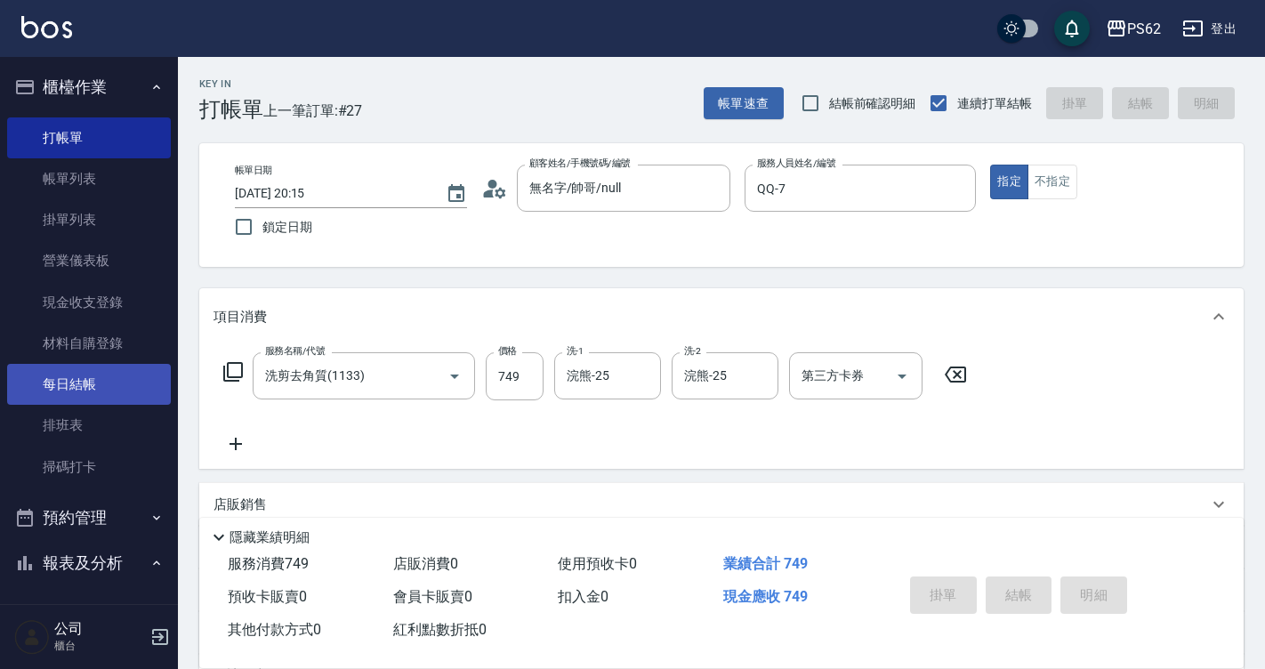
type input "2025/09/12 20:19"
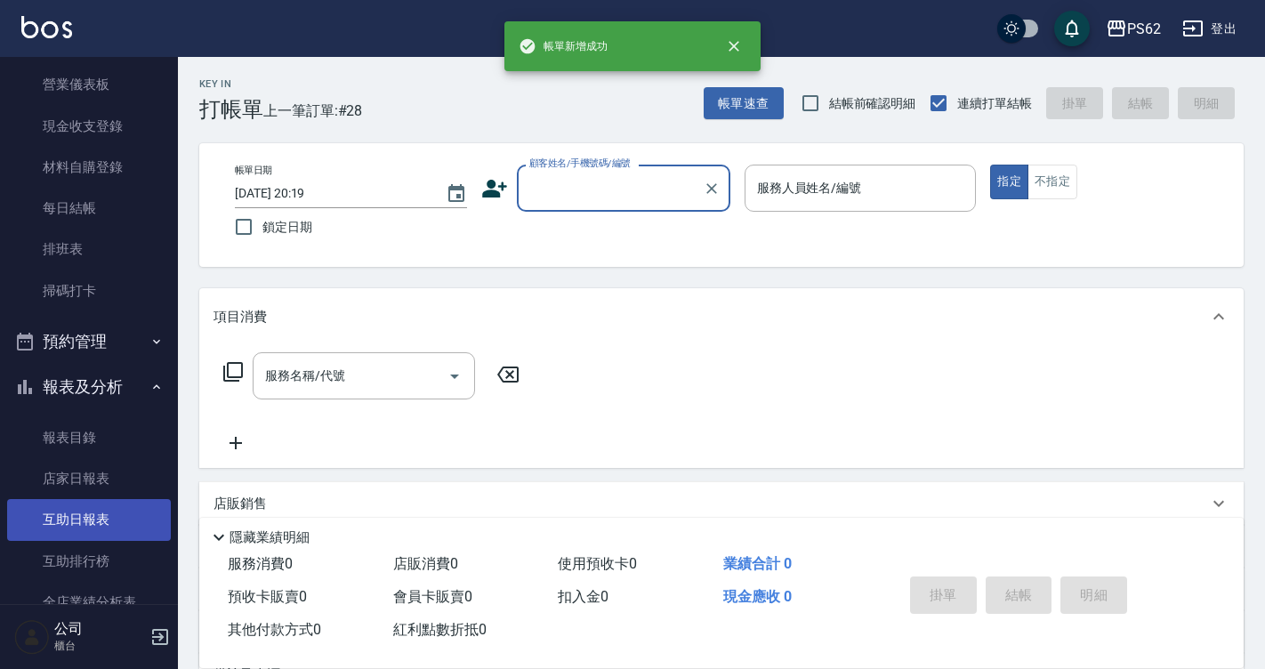
scroll to position [178, 0]
click at [92, 526] on link "互助日報表" at bounding box center [89, 517] width 164 height 41
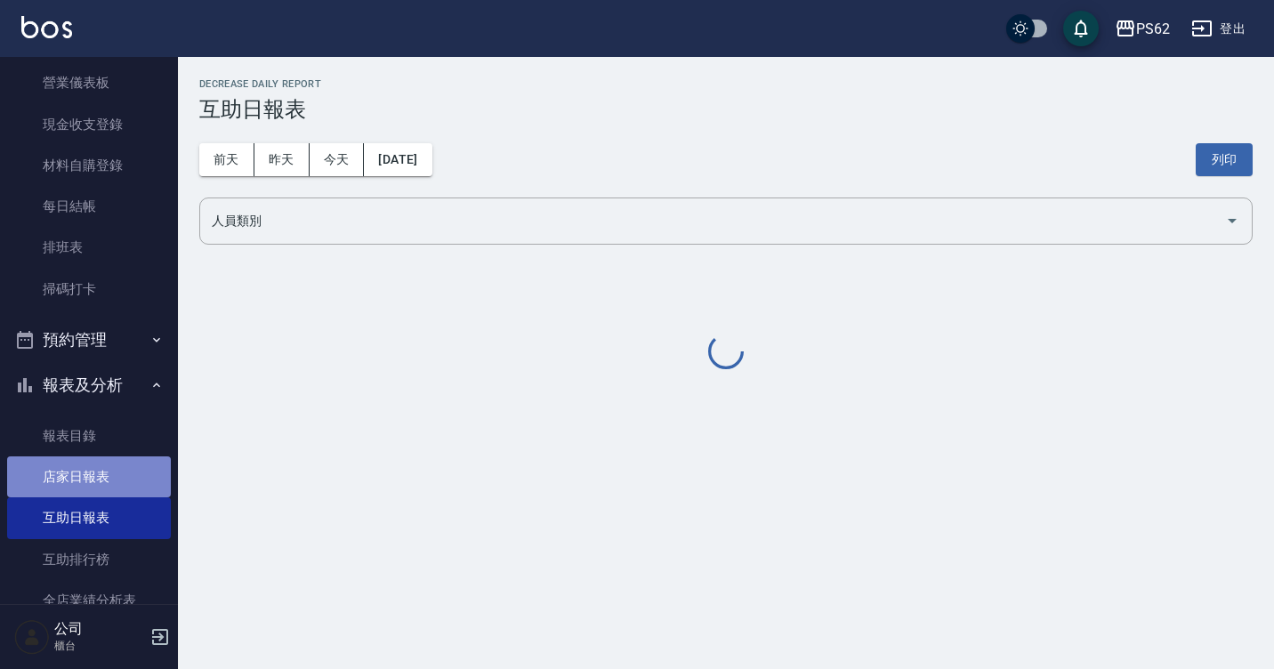
click at [114, 485] on link "店家日報表" at bounding box center [89, 476] width 164 height 41
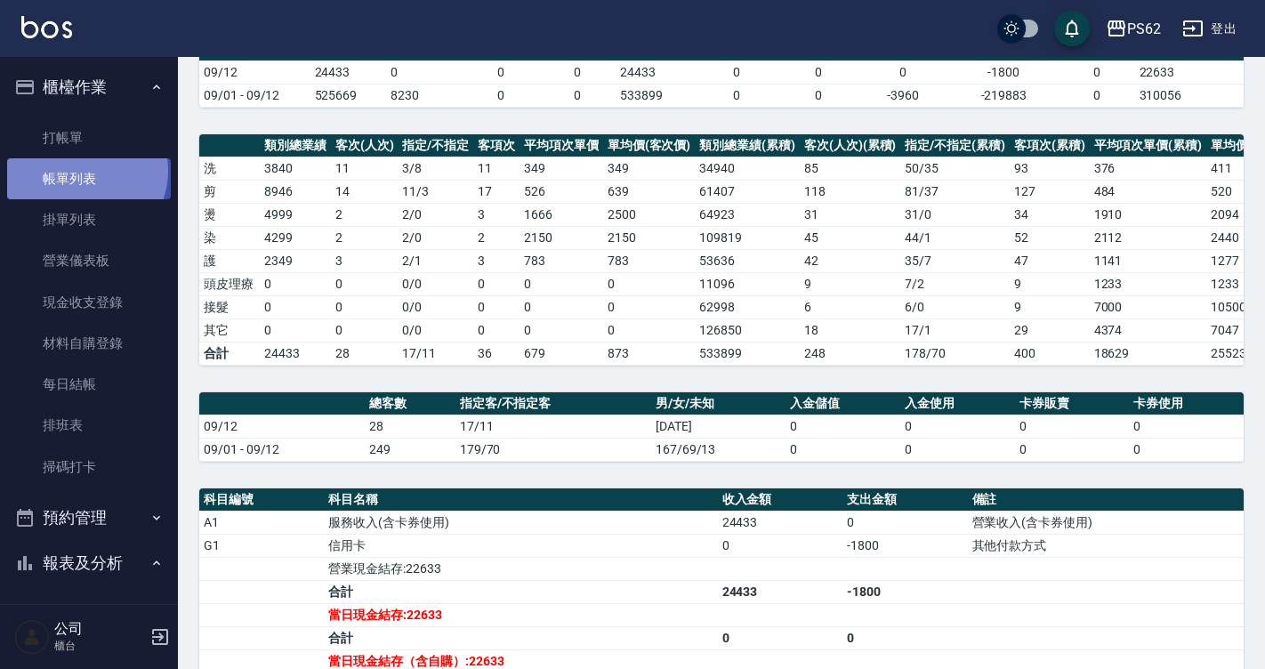
click at [83, 171] on link "帳單列表" at bounding box center [89, 178] width 164 height 41
click at [135, 174] on link "帳單列表" at bounding box center [89, 178] width 164 height 41
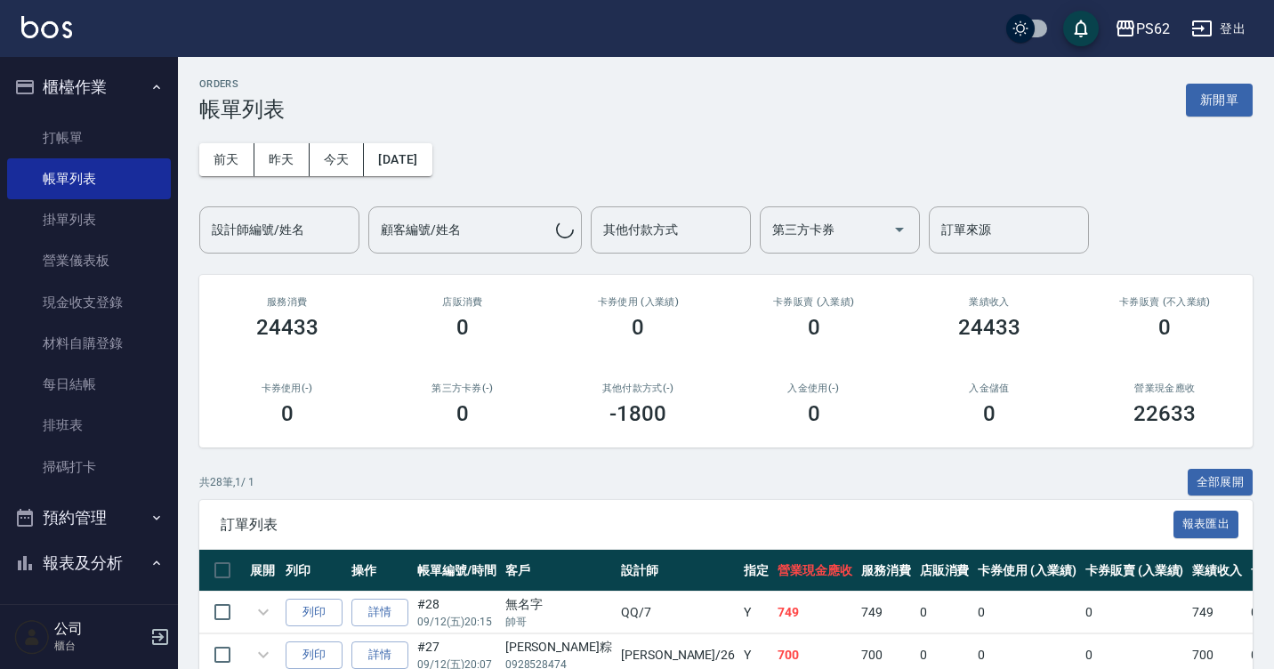
click at [292, 158] on button "昨天" at bounding box center [281, 159] width 55 height 33
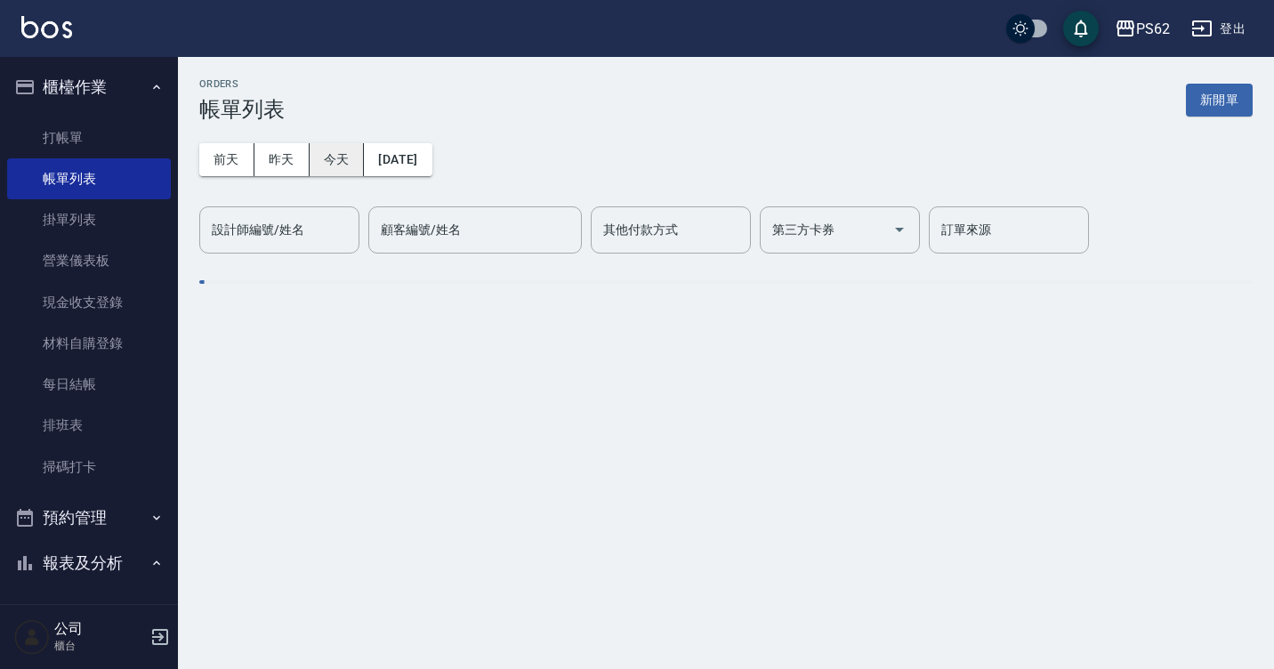
click at [350, 173] on button "今天" at bounding box center [336, 159] width 55 height 33
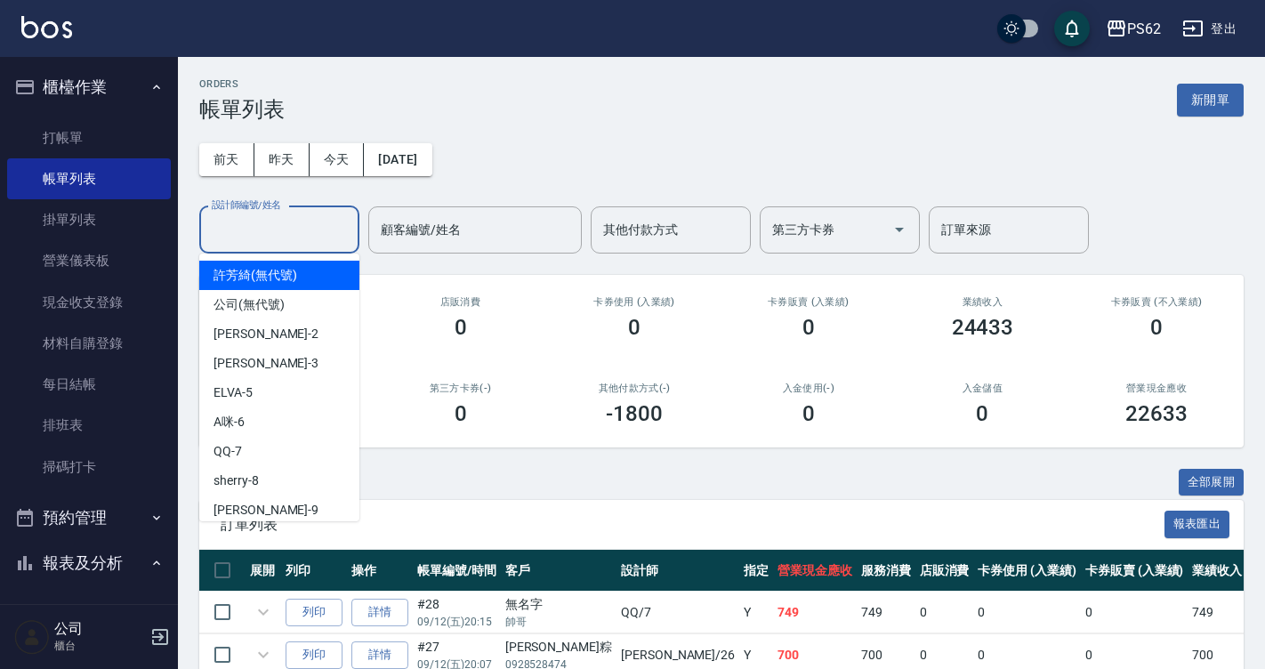
click at [291, 233] on input "設計師編號/姓名" at bounding box center [279, 229] width 144 height 31
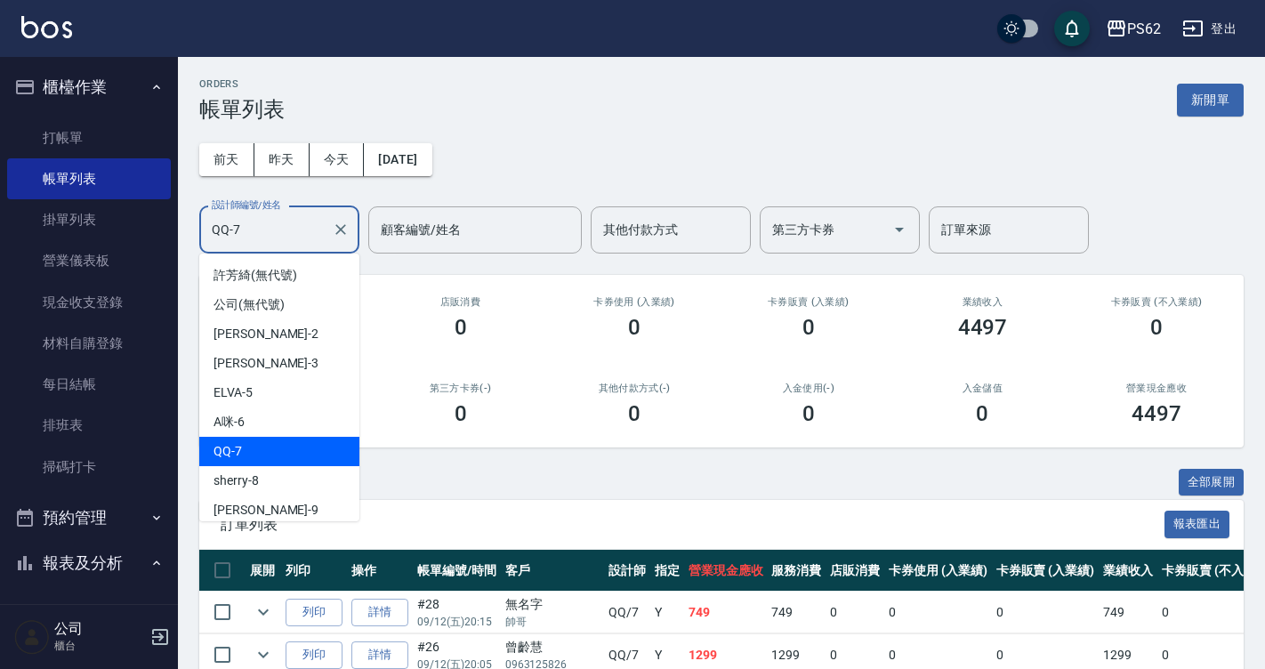
drag, startPoint x: 267, startPoint y: 233, endPoint x: 203, endPoint y: 223, distance: 64.8
click at [203, 223] on div "QQ-7 設計師編號/姓名" at bounding box center [279, 229] width 160 height 47
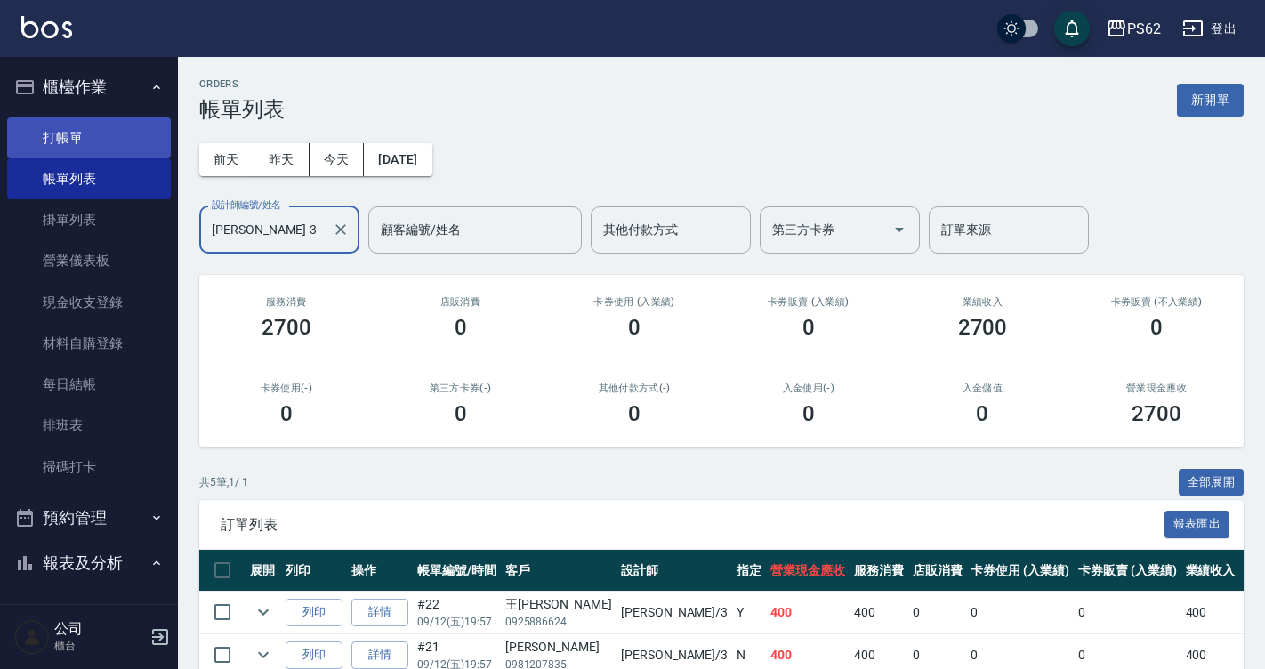
type input "Tina-3"
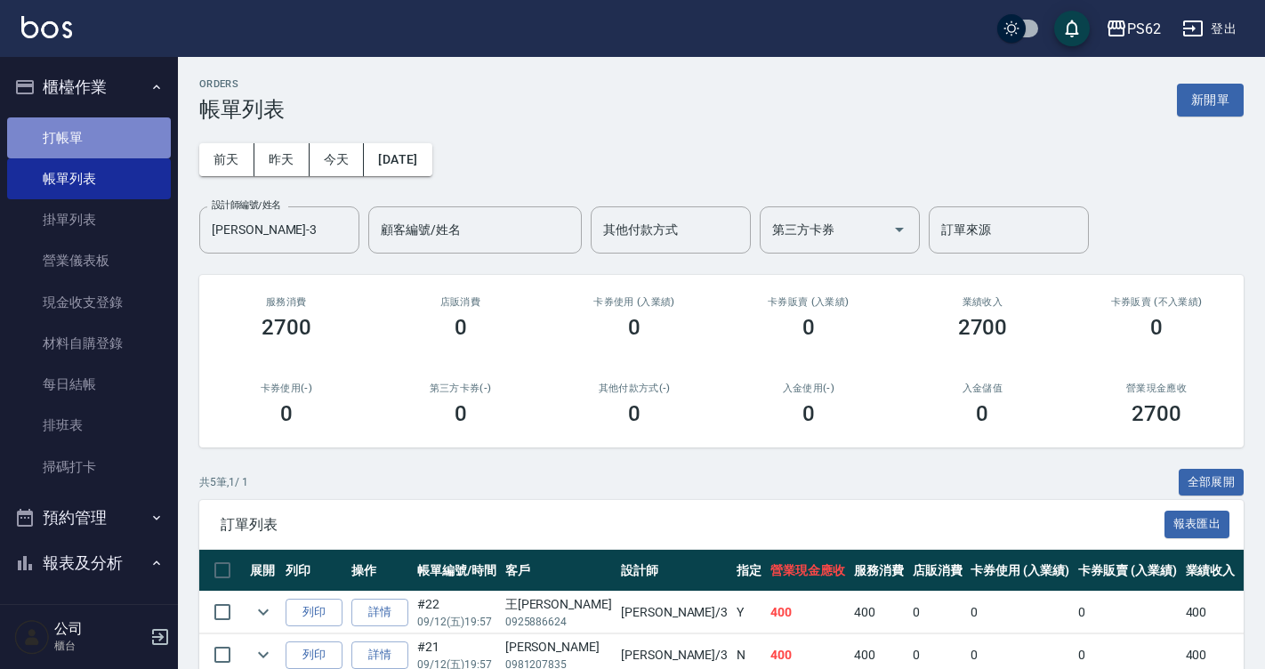
click at [99, 148] on link "打帳單" at bounding box center [89, 137] width 164 height 41
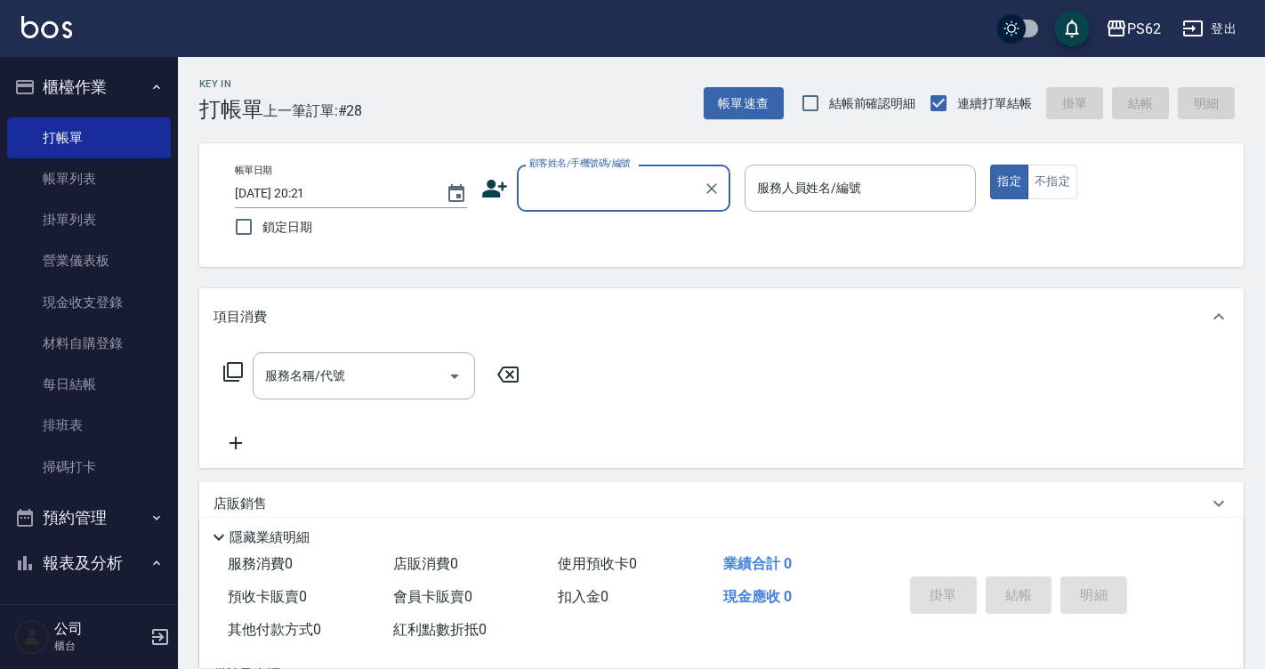
drag, startPoint x: 74, startPoint y: 175, endPoint x: 95, endPoint y: 497, distance: 322.6
click at [74, 176] on link "帳單列表" at bounding box center [89, 178] width 164 height 41
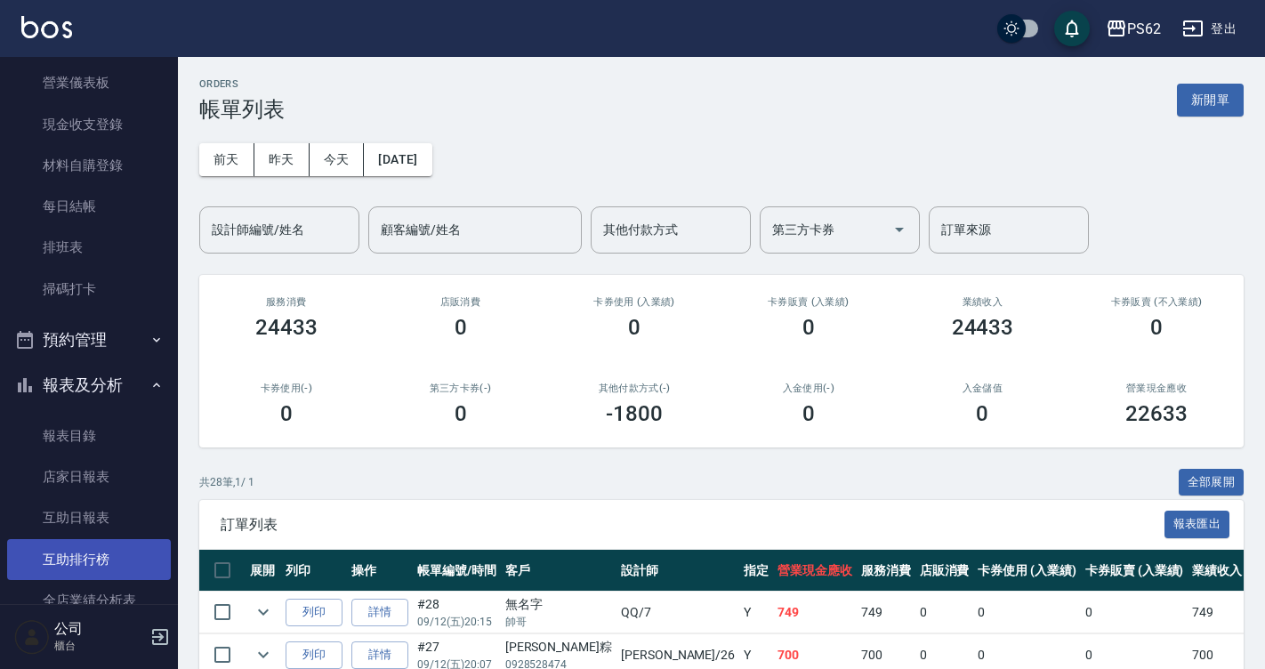
scroll to position [356, 0]
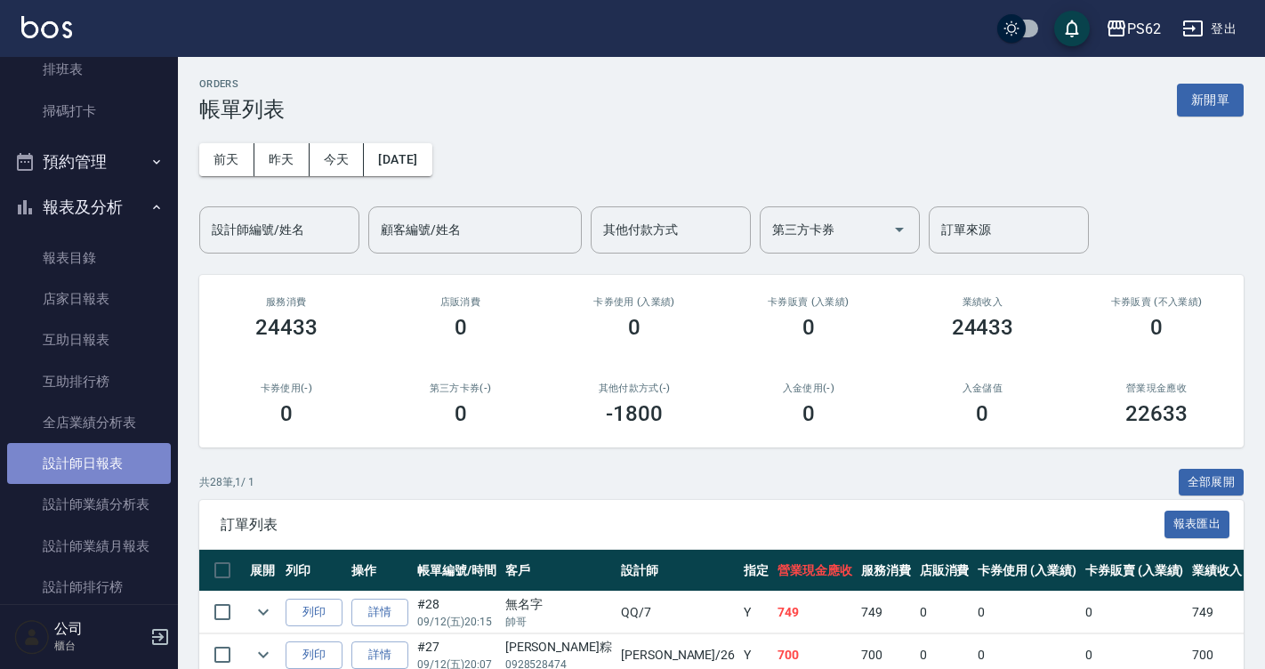
click at [109, 468] on link "設計師日報表" at bounding box center [89, 463] width 164 height 41
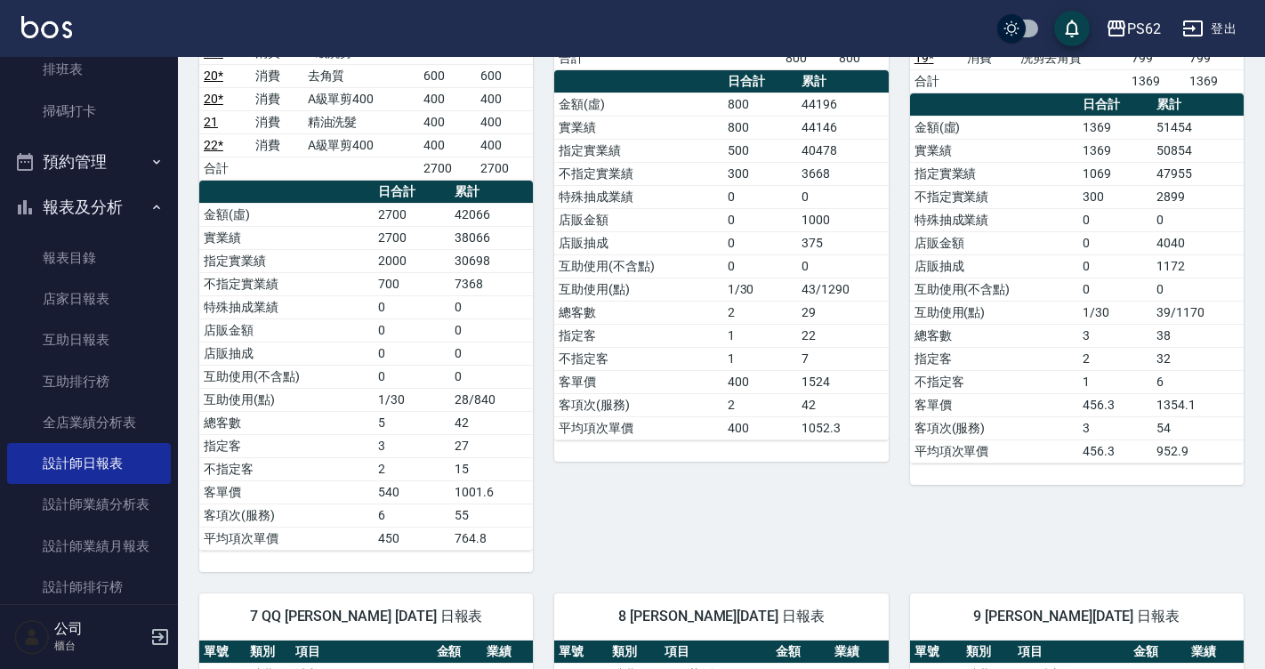
scroll to position [711, 0]
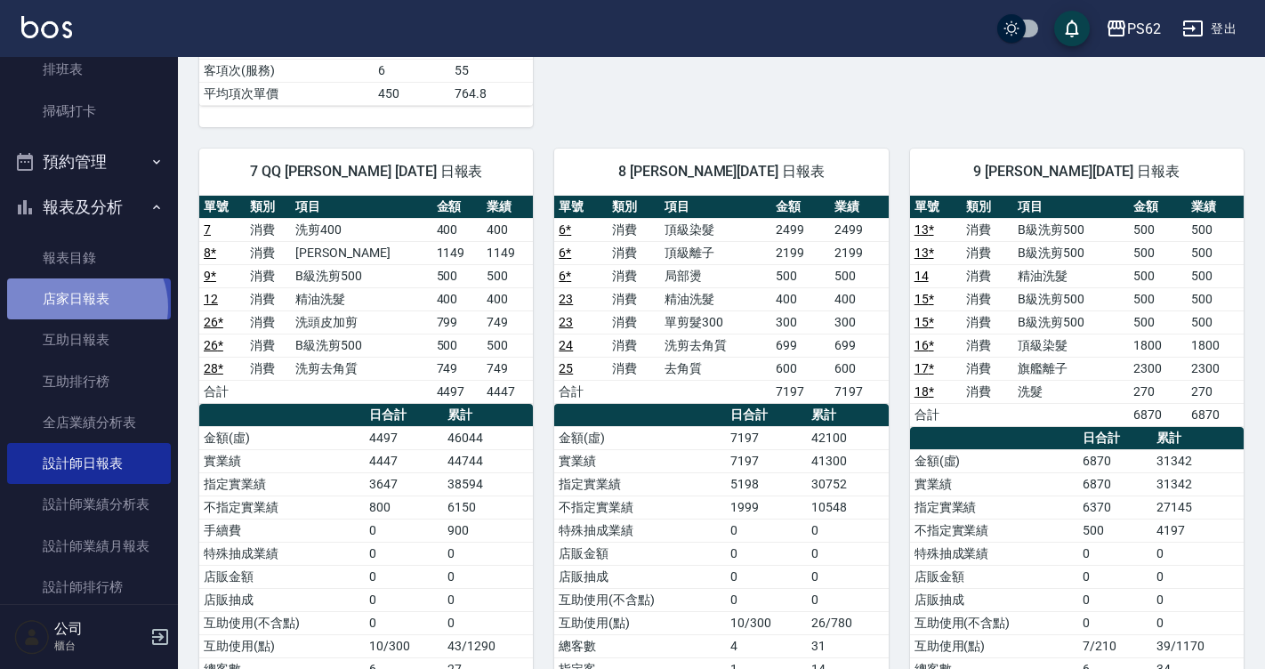
click at [84, 307] on link "店家日報表" at bounding box center [89, 298] width 164 height 41
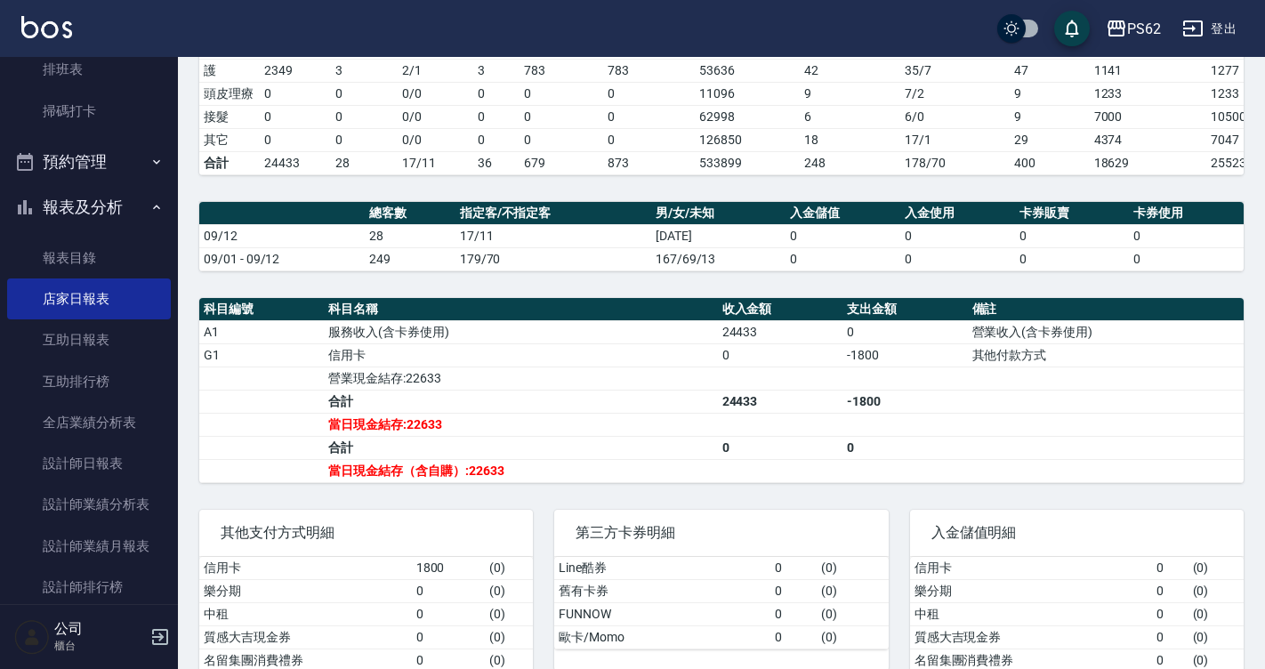
scroll to position [451, 0]
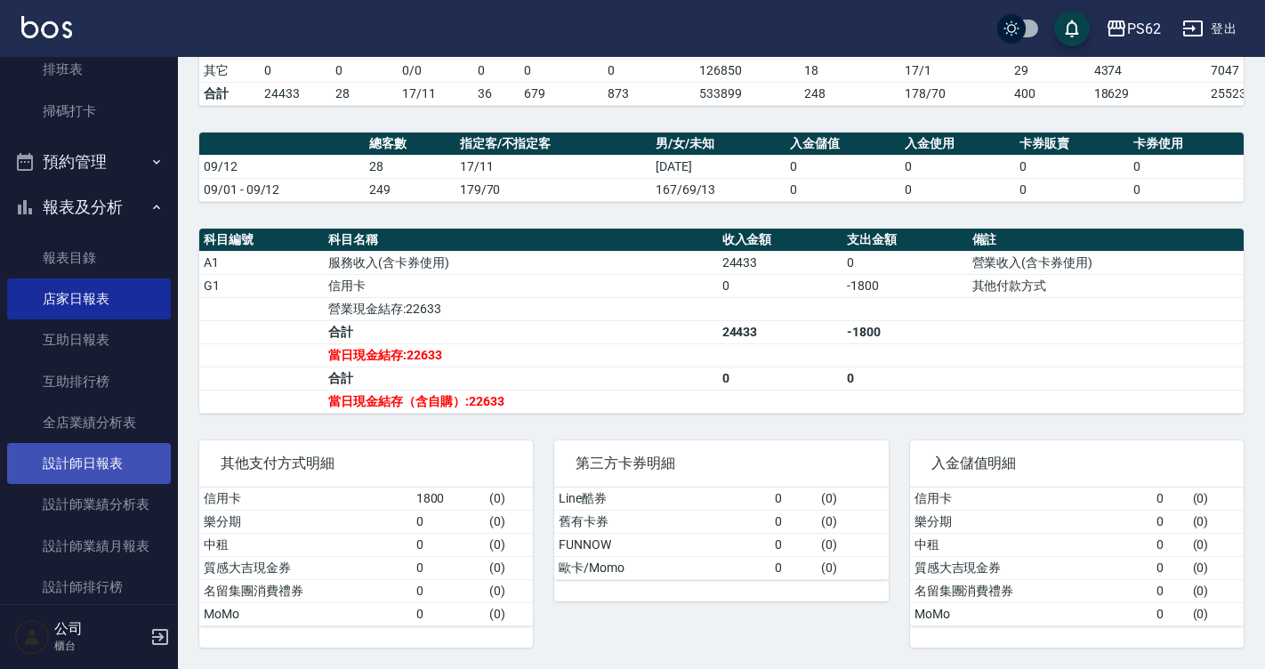
click at [127, 466] on link "設計師日報表" at bounding box center [89, 463] width 164 height 41
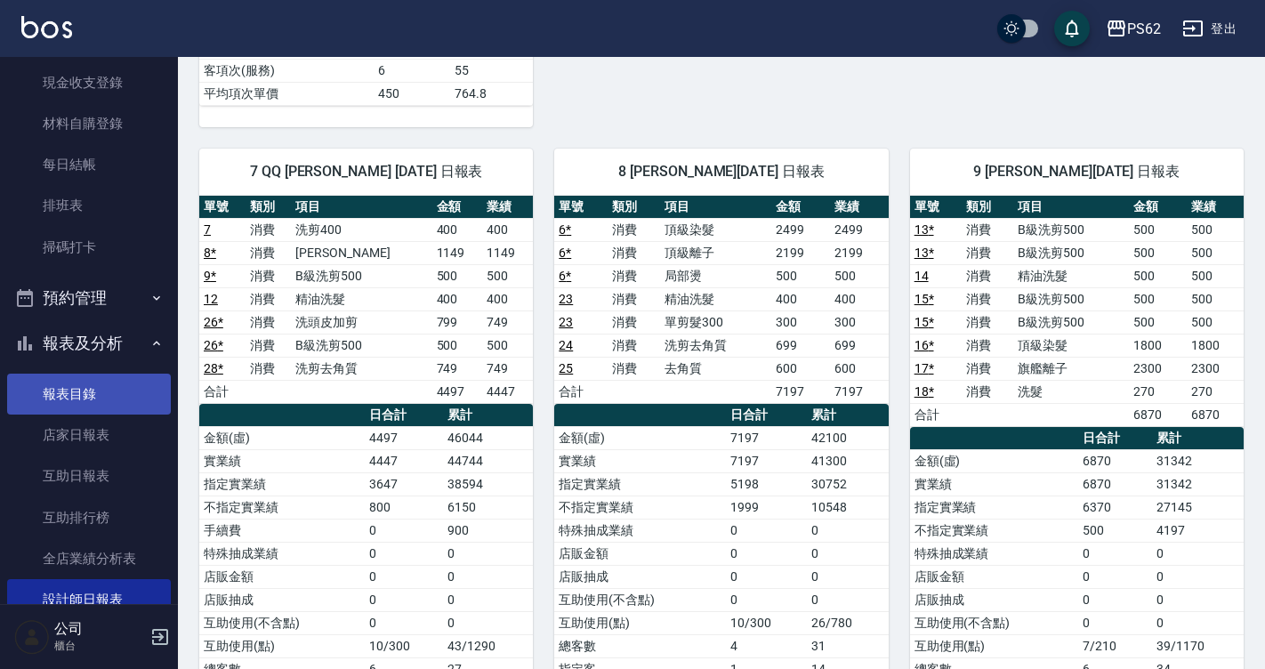
scroll to position [89, 0]
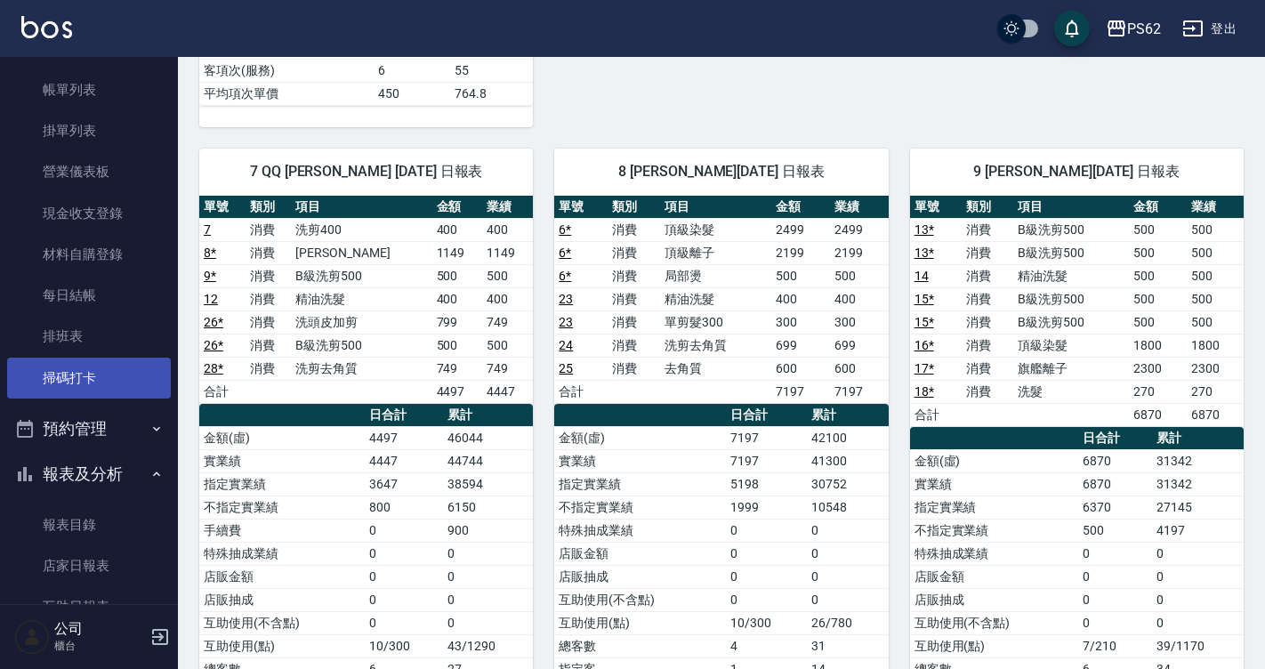
click at [68, 377] on link "掃碼打卡" at bounding box center [89, 378] width 164 height 41
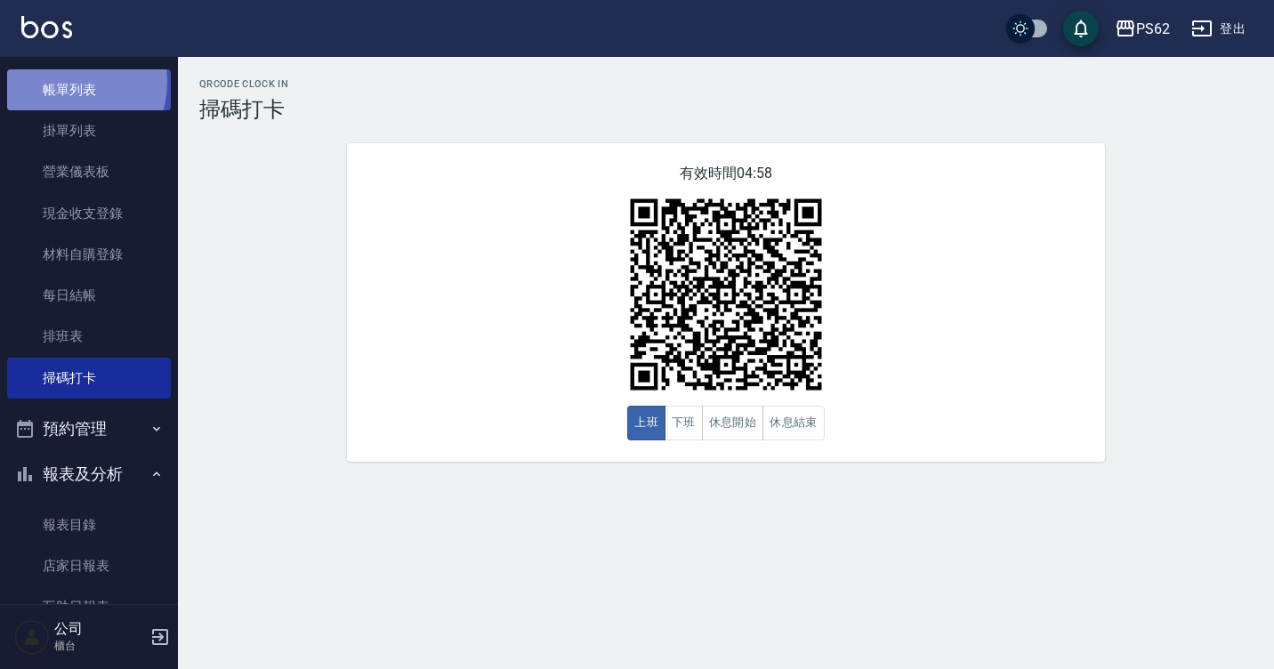
click at [63, 82] on link "帳單列表" at bounding box center [89, 89] width 164 height 41
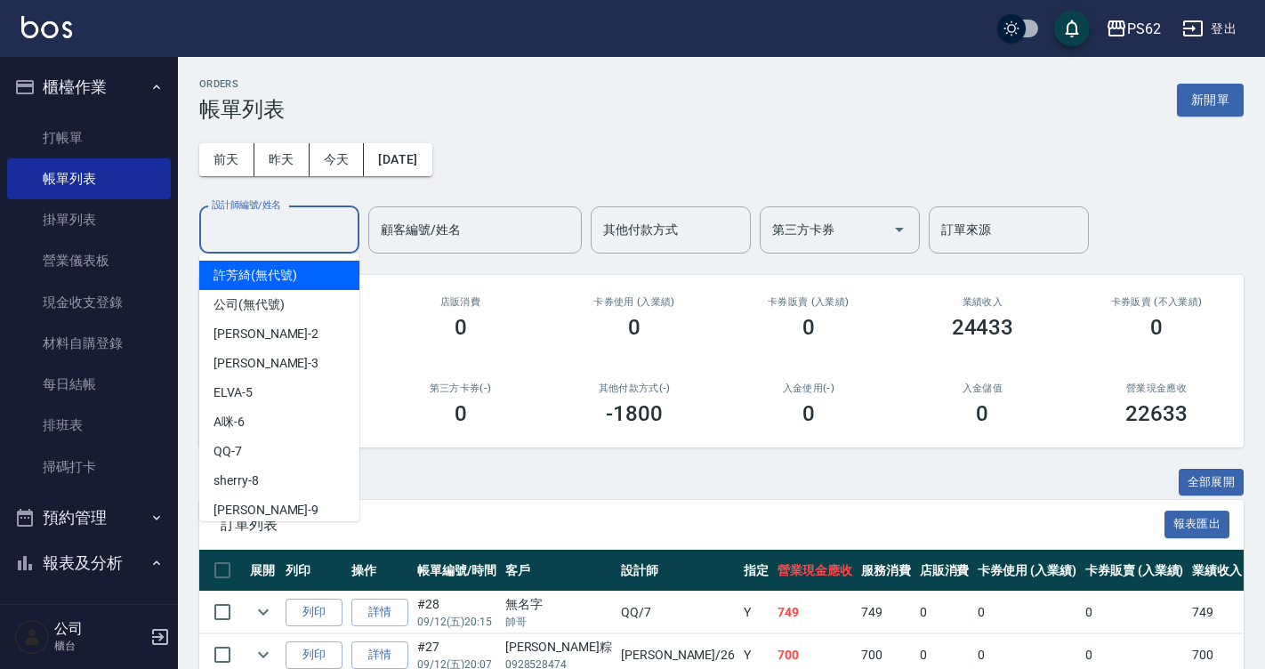
click at [264, 230] on input "設計師編號/姓名" at bounding box center [279, 229] width 144 height 31
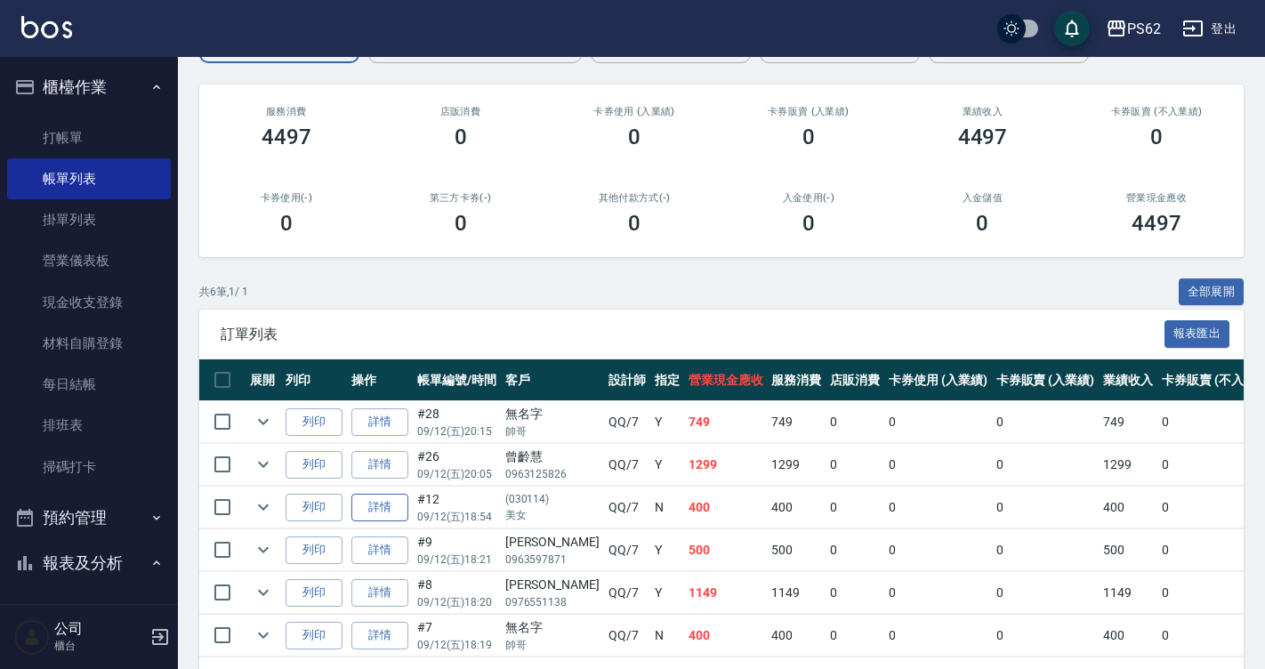
scroll to position [261, 0]
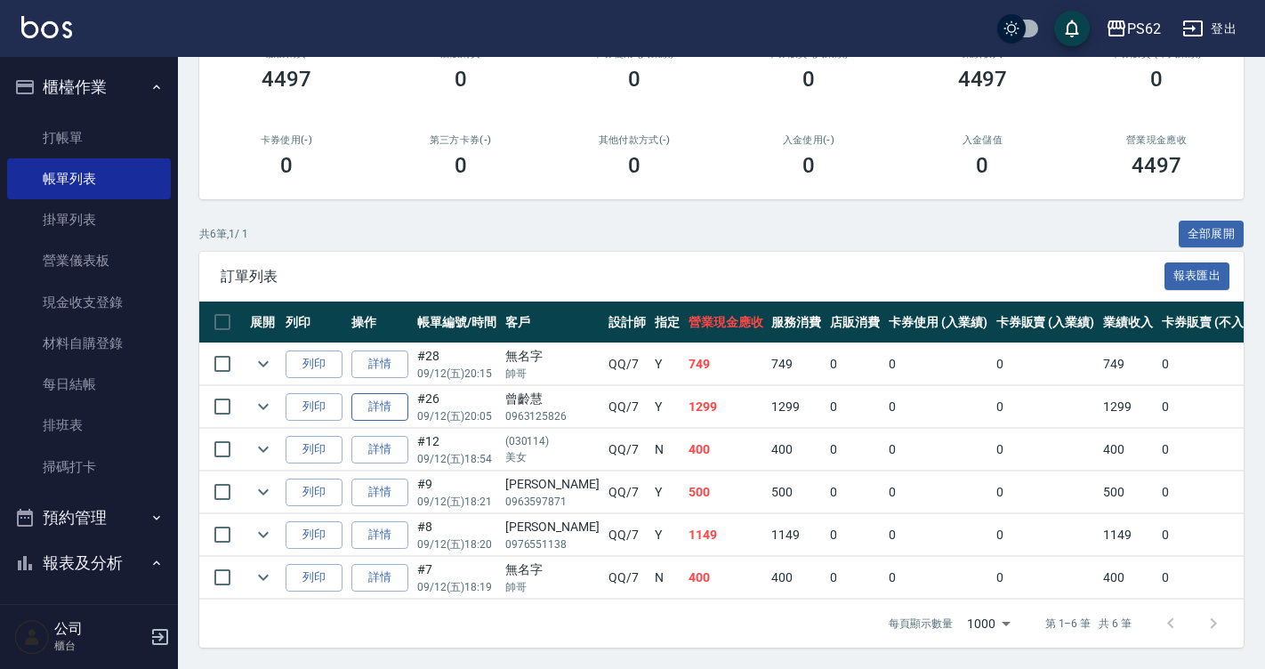
type input "QQ-7"
click at [379, 400] on link "詳情" at bounding box center [379, 407] width 57 height 28
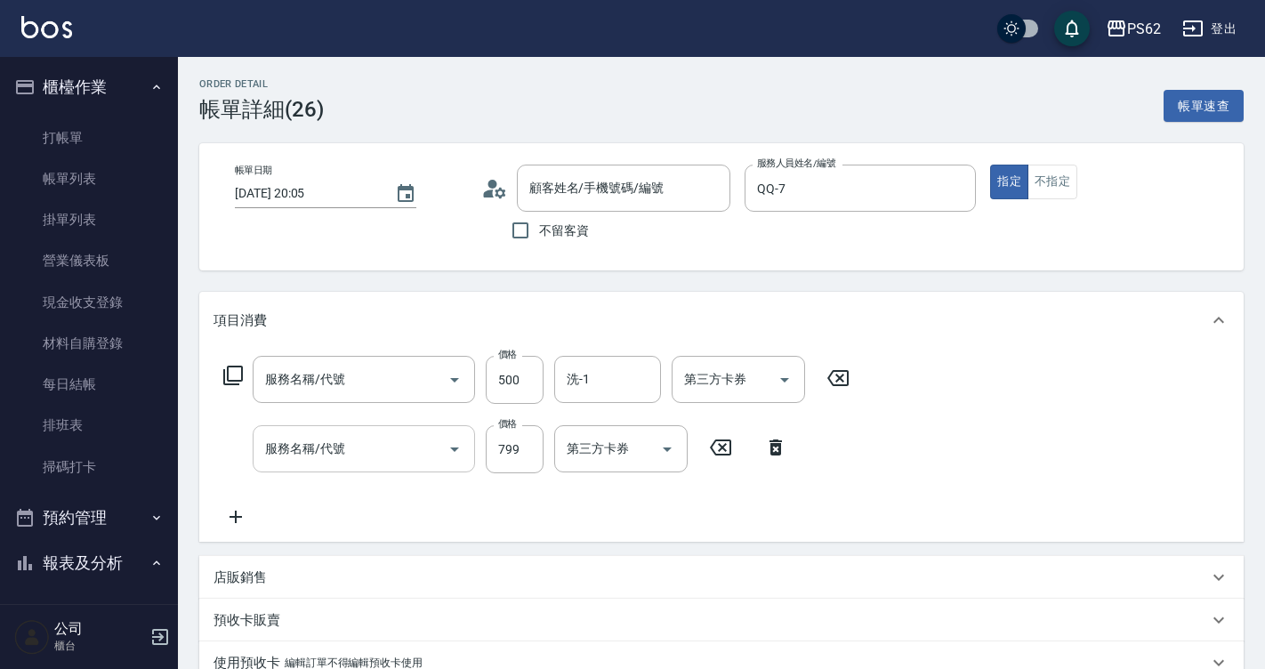
type input "2025/09/12 20:05"
type input "QQ-7"
type input "B級洗剪500(103)"
type input "洗頭皮加剪(108)"
type input "曾齡慧/0963125826/"
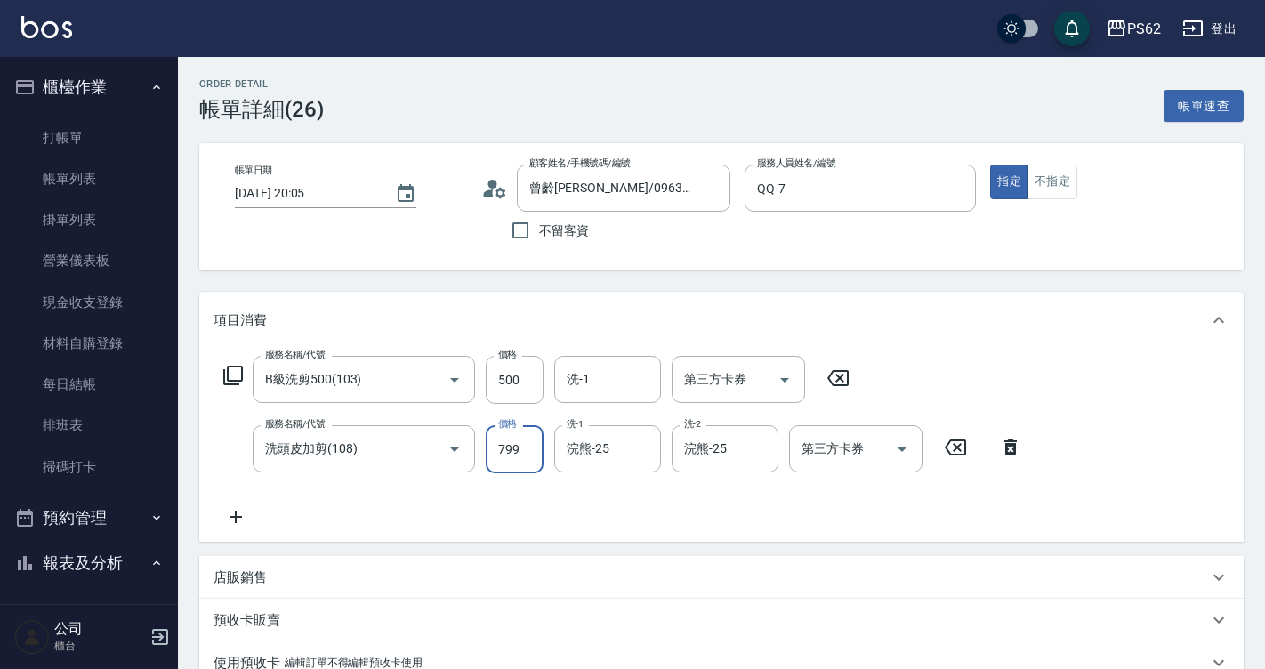
click at [491, 447] on input "799" at bounding box center [515, 449] width 58 height 48
type input "750"
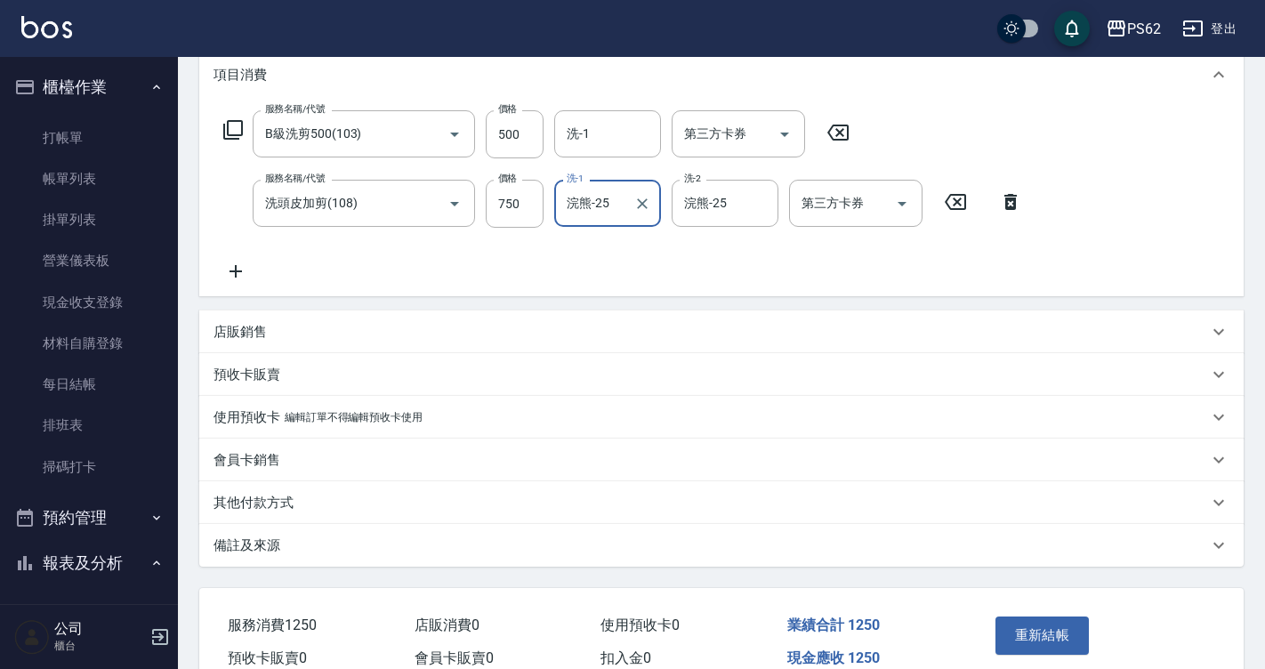
scroll to position [246, 0]
click at [1037, 622] on button "重新結帳" at bounding box center [1042, 633] width 94 height 37
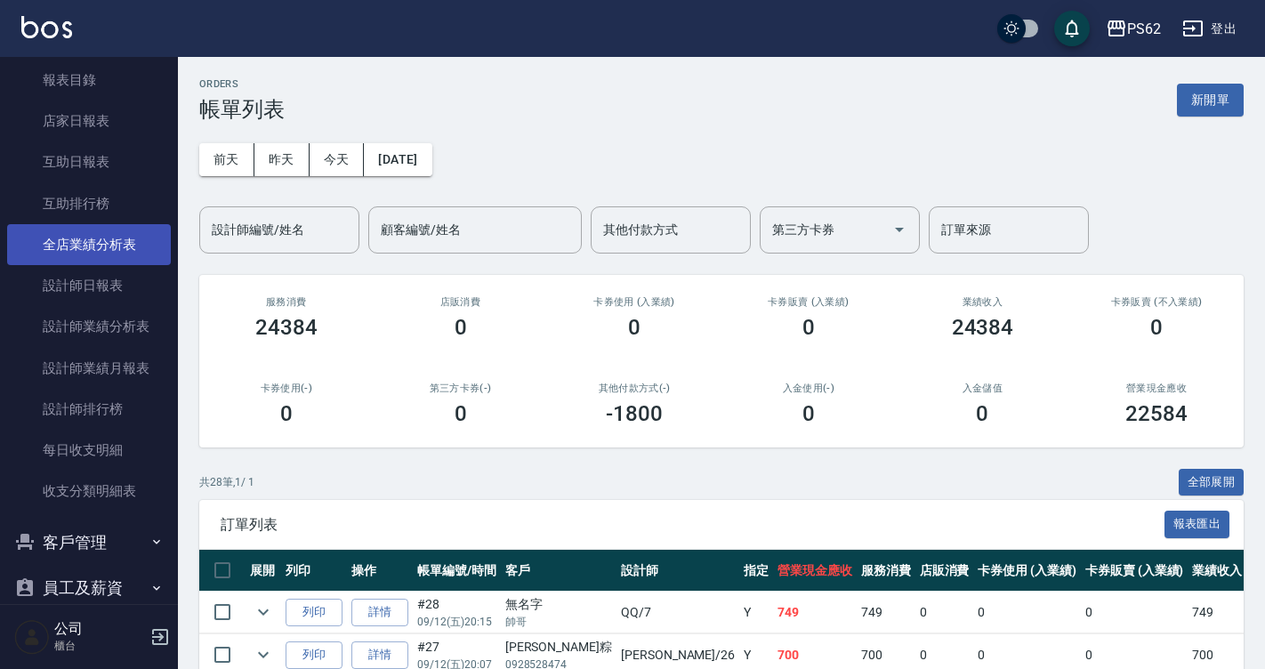
scroll to position [356, 0]
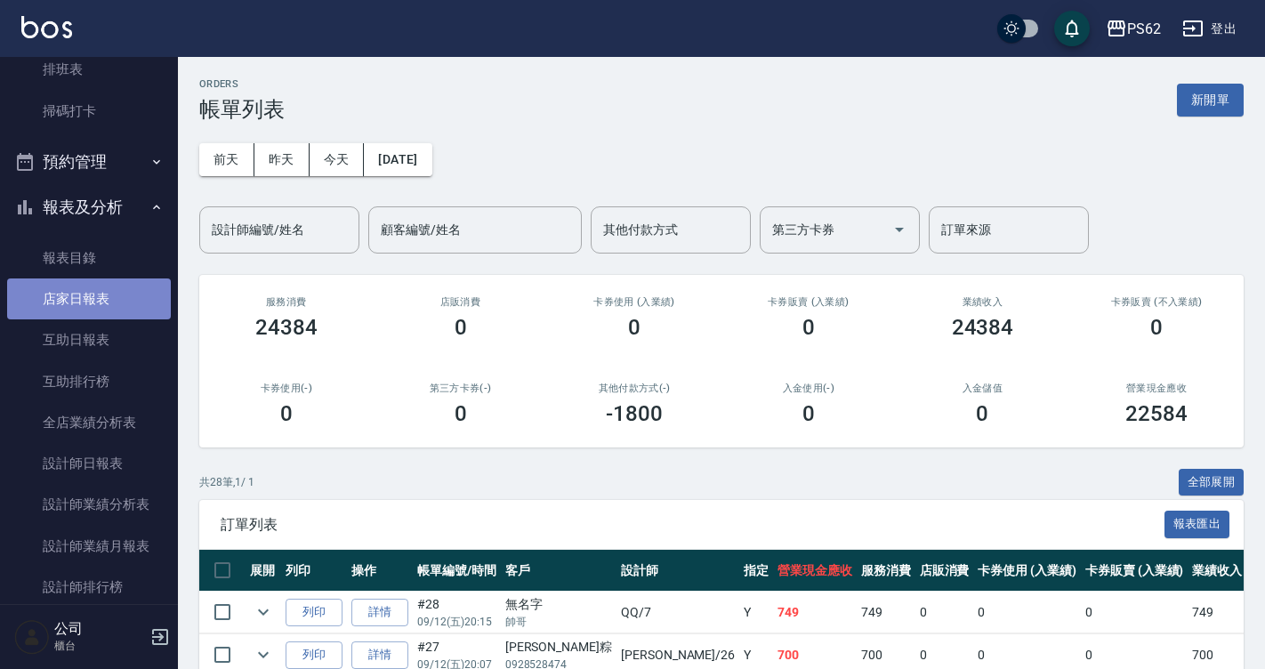
click at [126, 290] on link "店家日報表" at bounding box center [89, 298] width 164 height 41
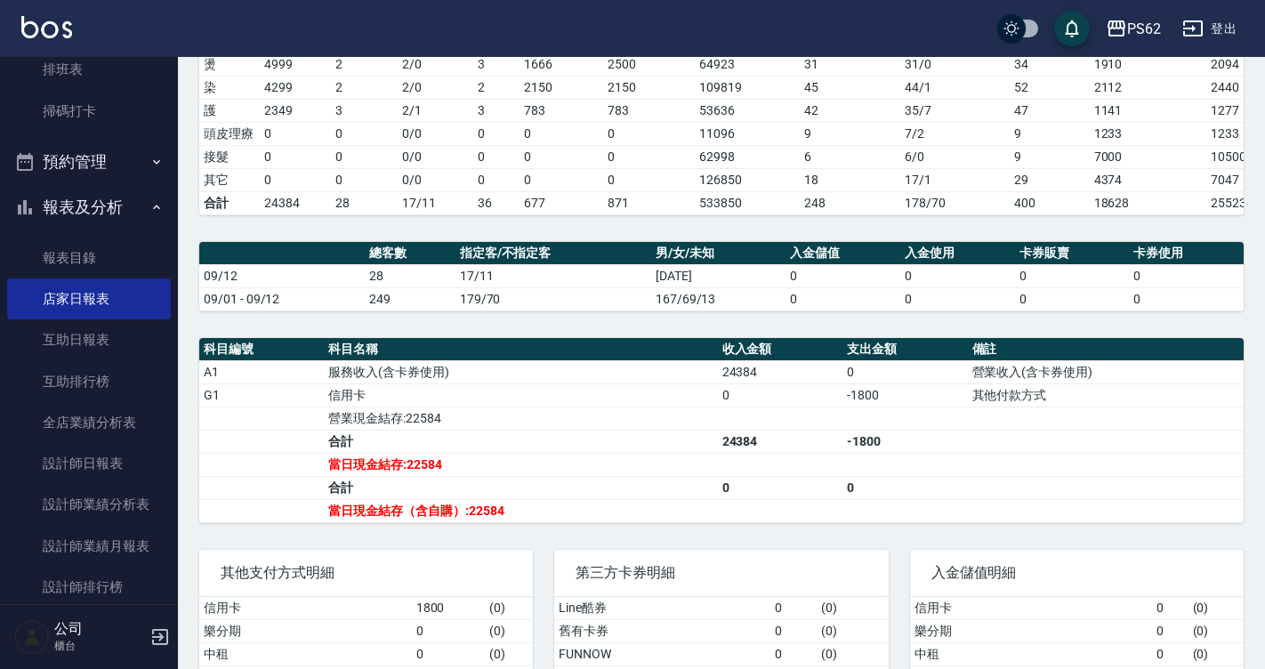
scroll to position [356, 0]
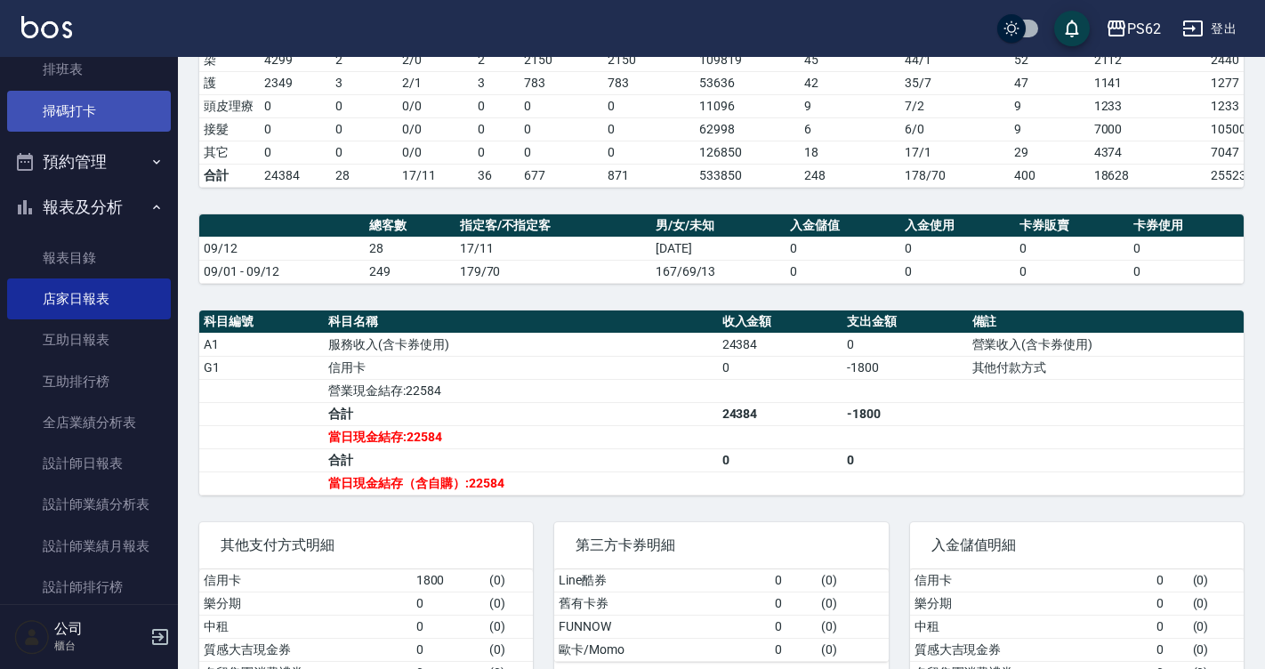
click at [120, 92] on link "掃碼打卡" at bounding box center [89, 111] width 164 height 41
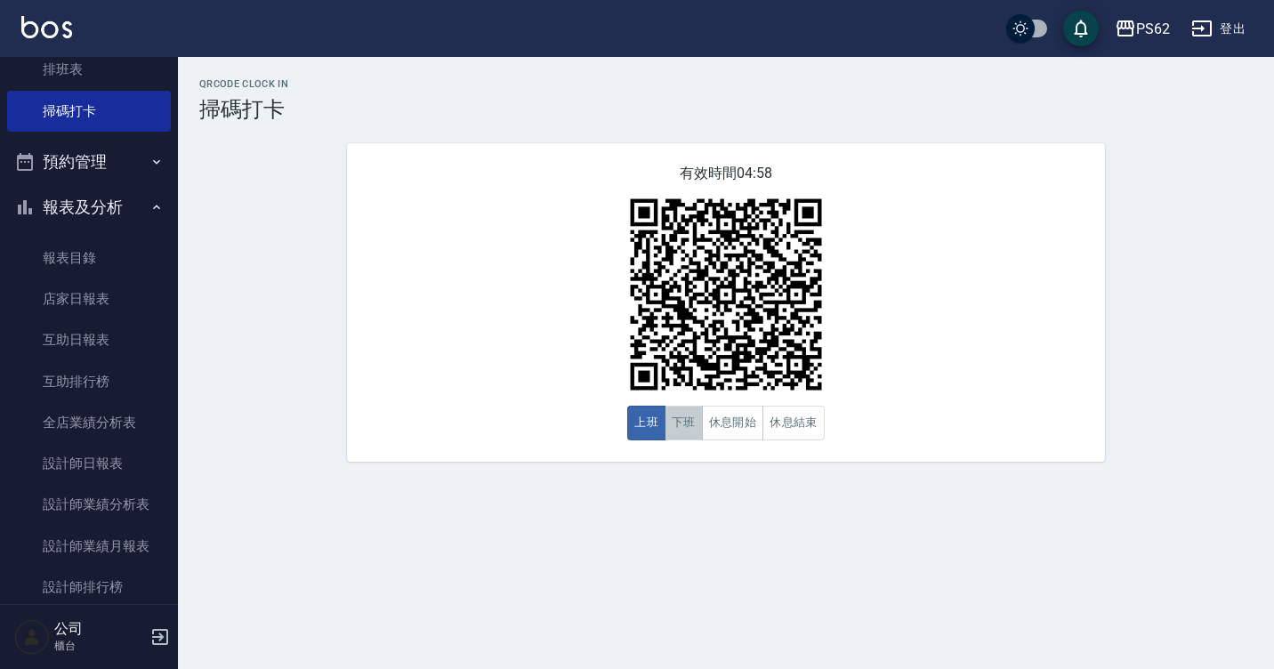
click at [669, 414] on button "下班" at bounding box center [683, 423] width 38 height 35
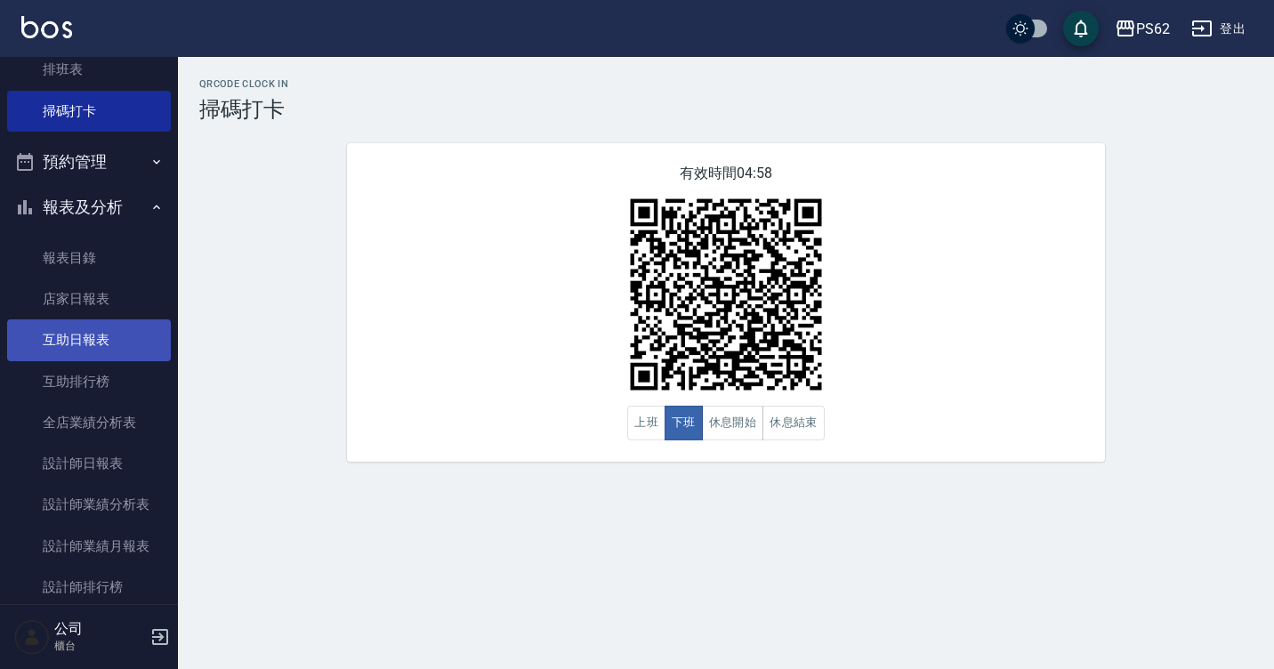
click at [105, 325] on link "互助日報表" at bounding box center [89, 339] width 164 height 41
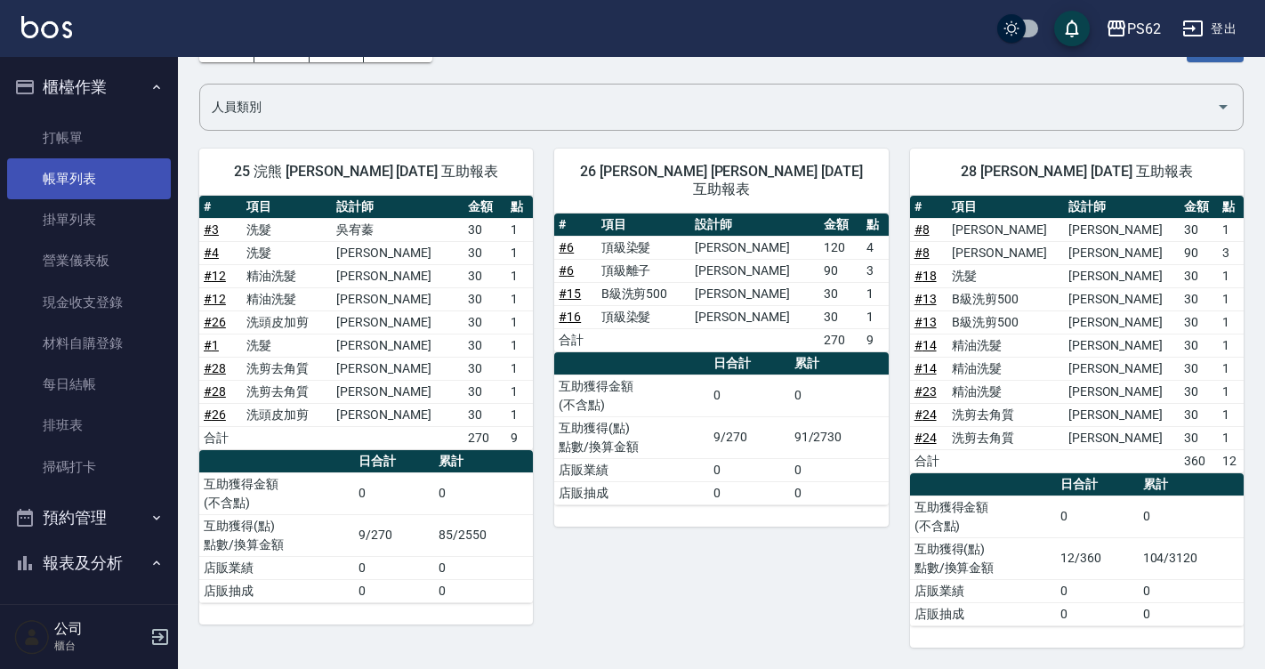
click at [112, 185] on link "帳單列表" at bounding box center [89, 178] width 164 height 41
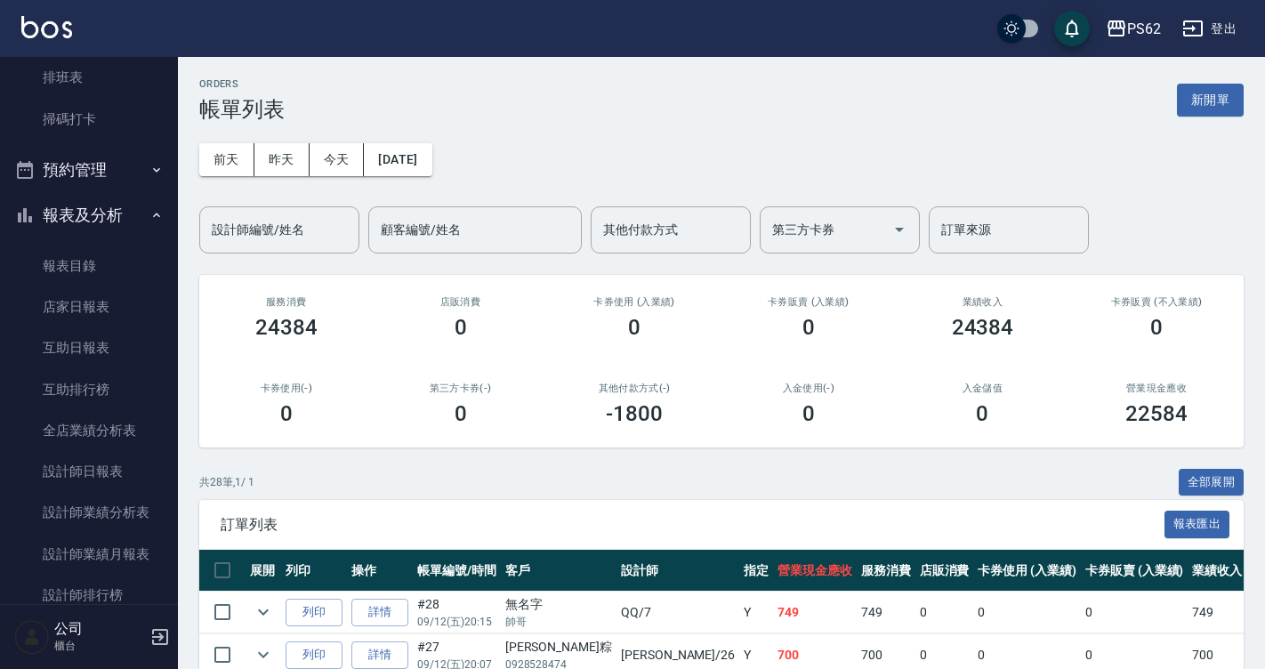
scroll to position [379, 0]
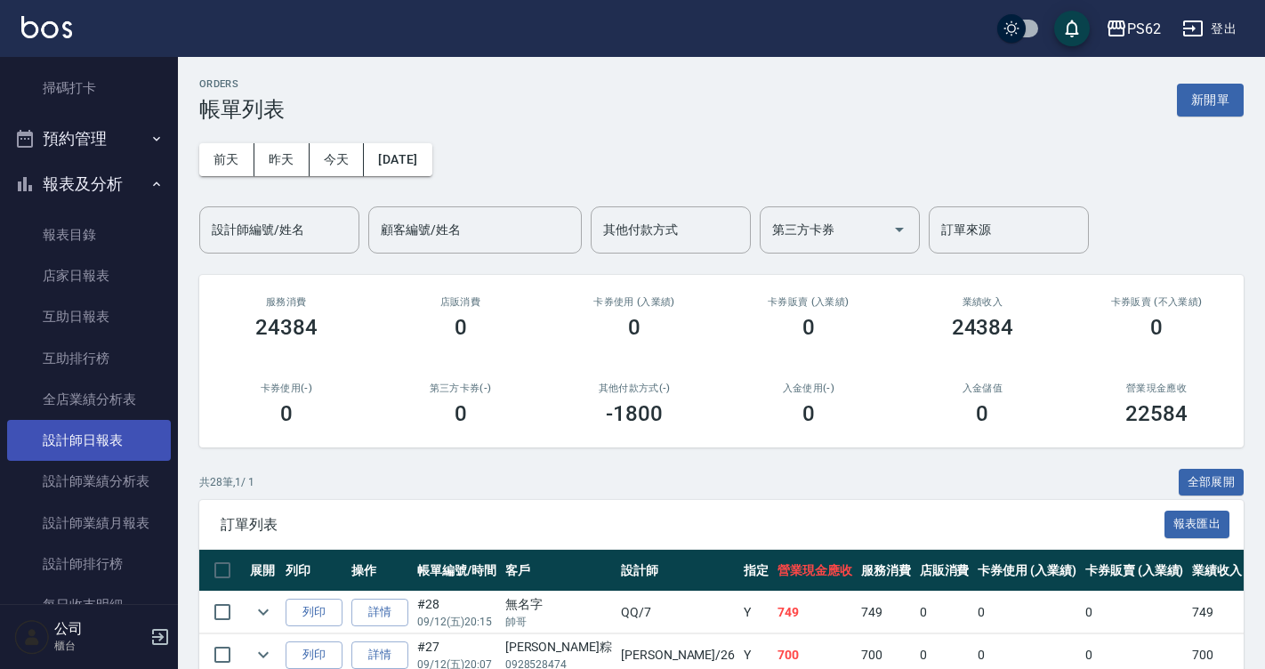
click at [115, 430] on link "設計師日報表" at bounding box center [89, 440] width 164 height 41
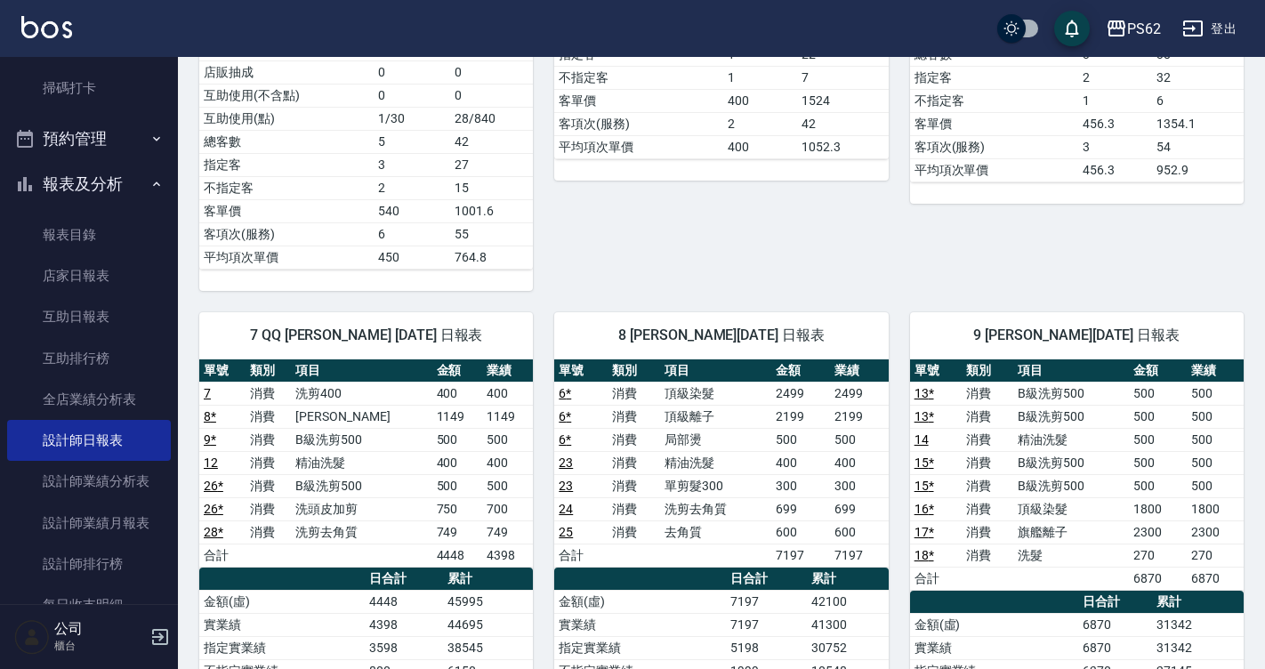
scroll to position [623, 0]
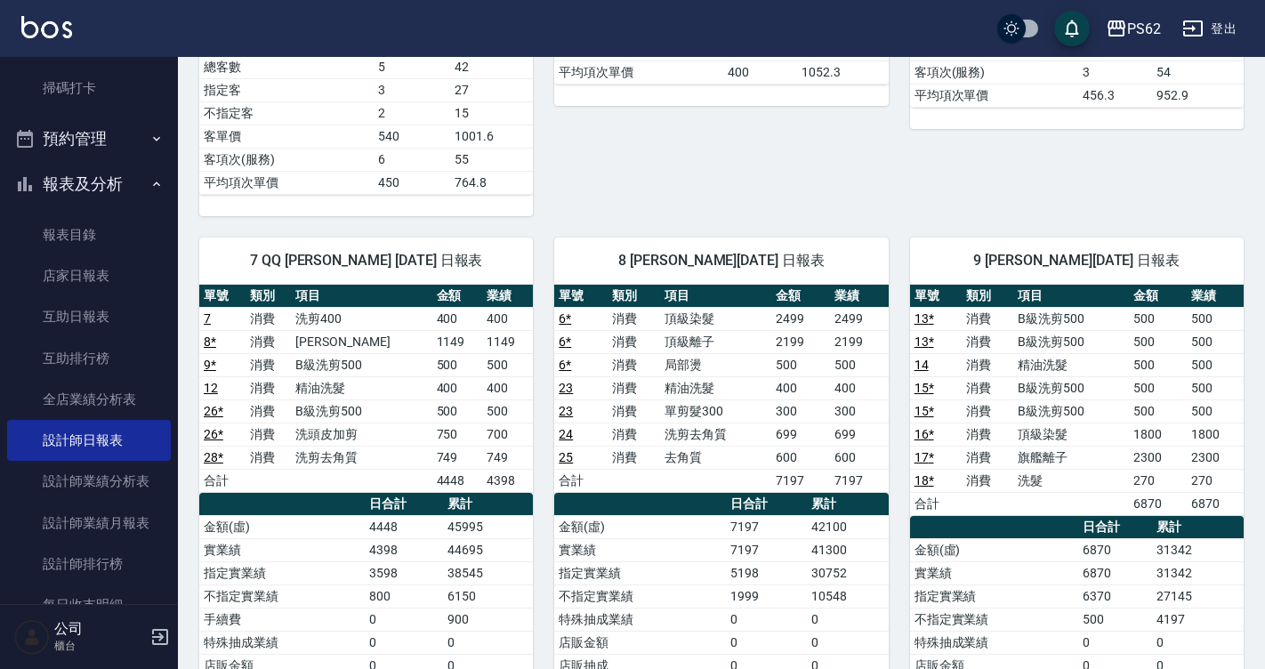
click at [141, 91] on link "掃碼打卡" at bounding box center [89, 88] width 164 height 41
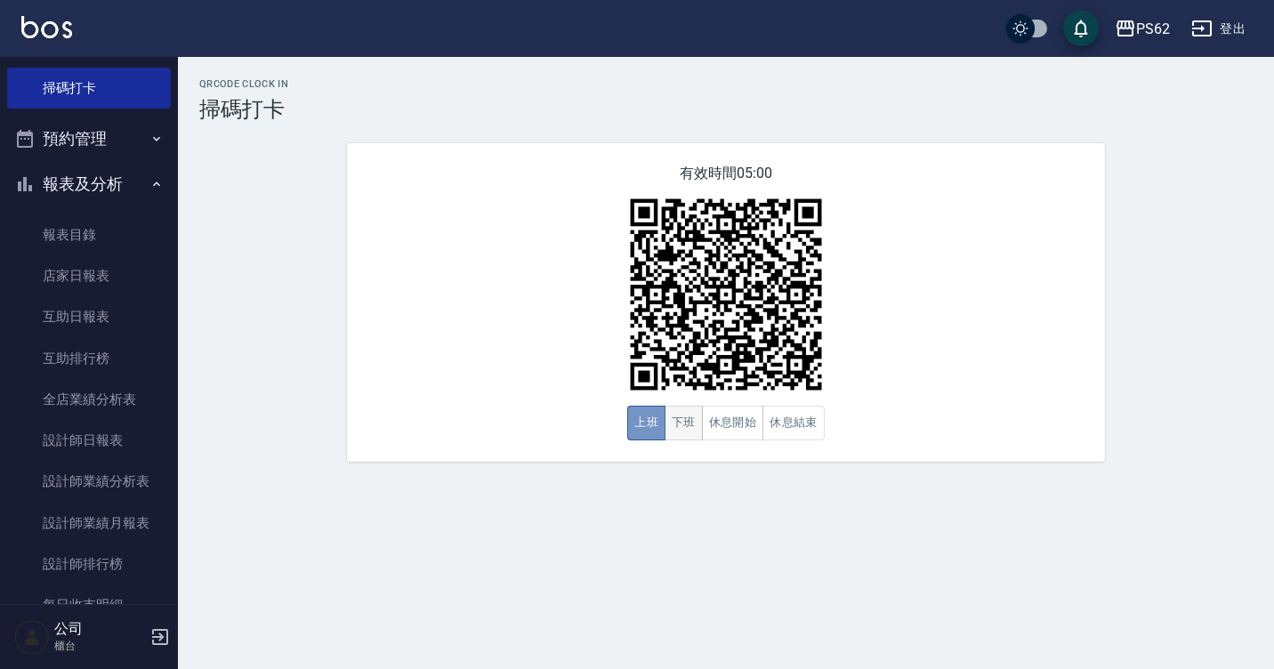
drag, startPoint x: 647, startPoint y: 428, endPoint x: 665, endPoint y: 425, distance: 18.0
click at [647, 429] on button "上班" at bounding box center [646, 423] width 38 height 35
click at [685, 422] on button "下班" at bounding box center [683, 423] width 38 height 35
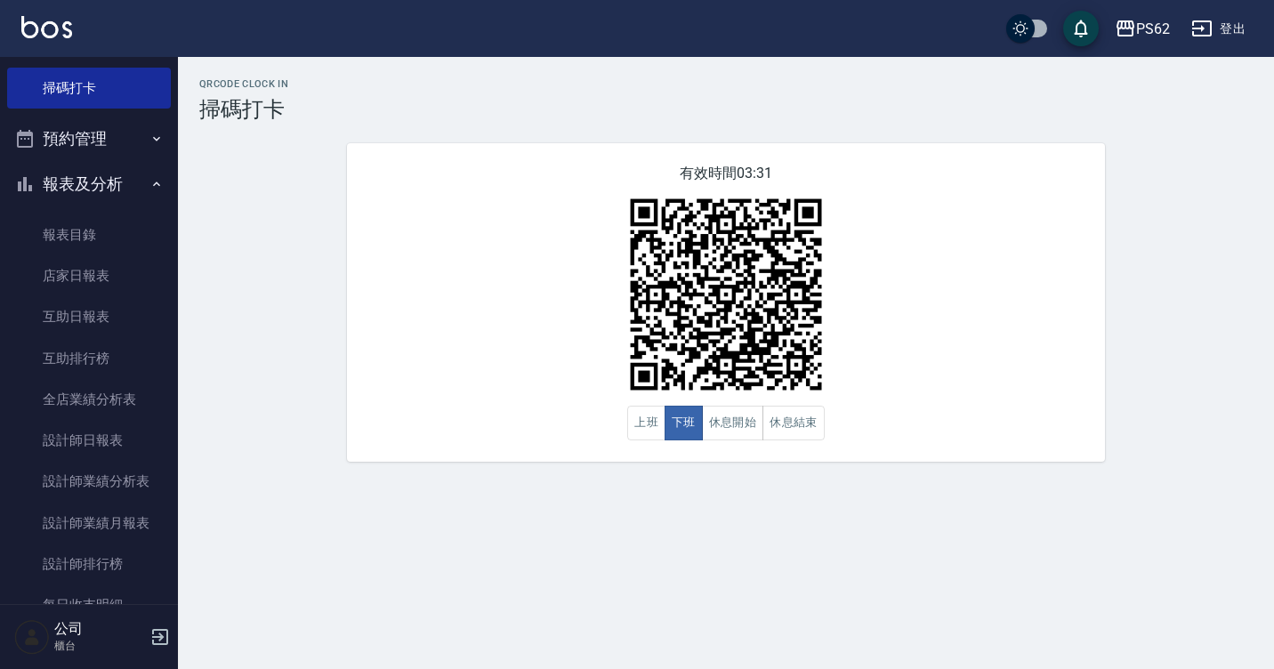
click at [551, 207] on div "有效時間 03:31 上班 下班 休息開始 休息結束" at bounding box center [726, 302] width 758 height 318
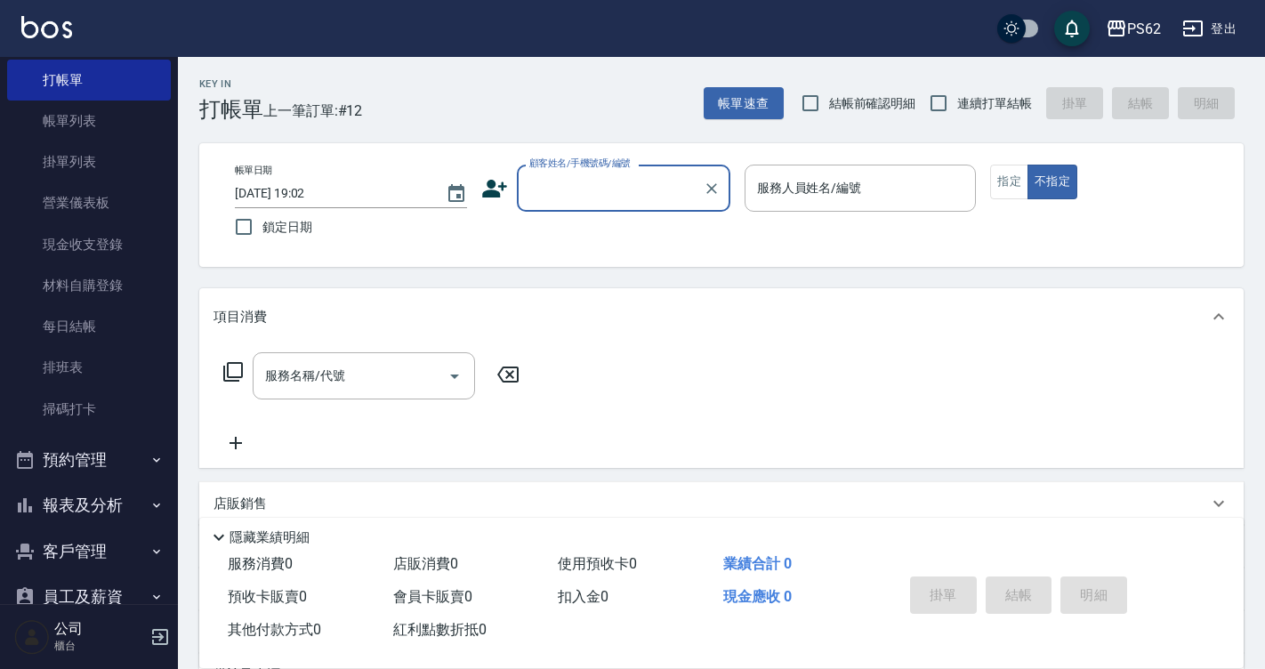
scroll to position [89, 0]
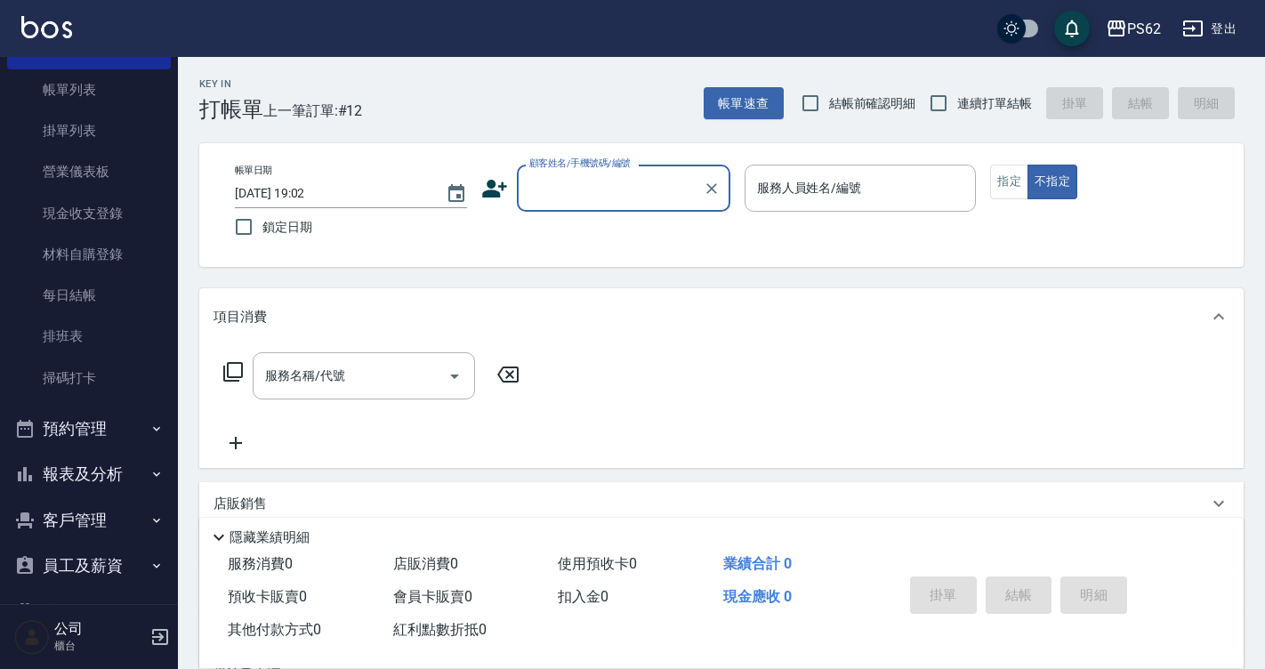
click at [99, 427] on button "預約管理" at bounding box center [89, 429] width 164 height 46
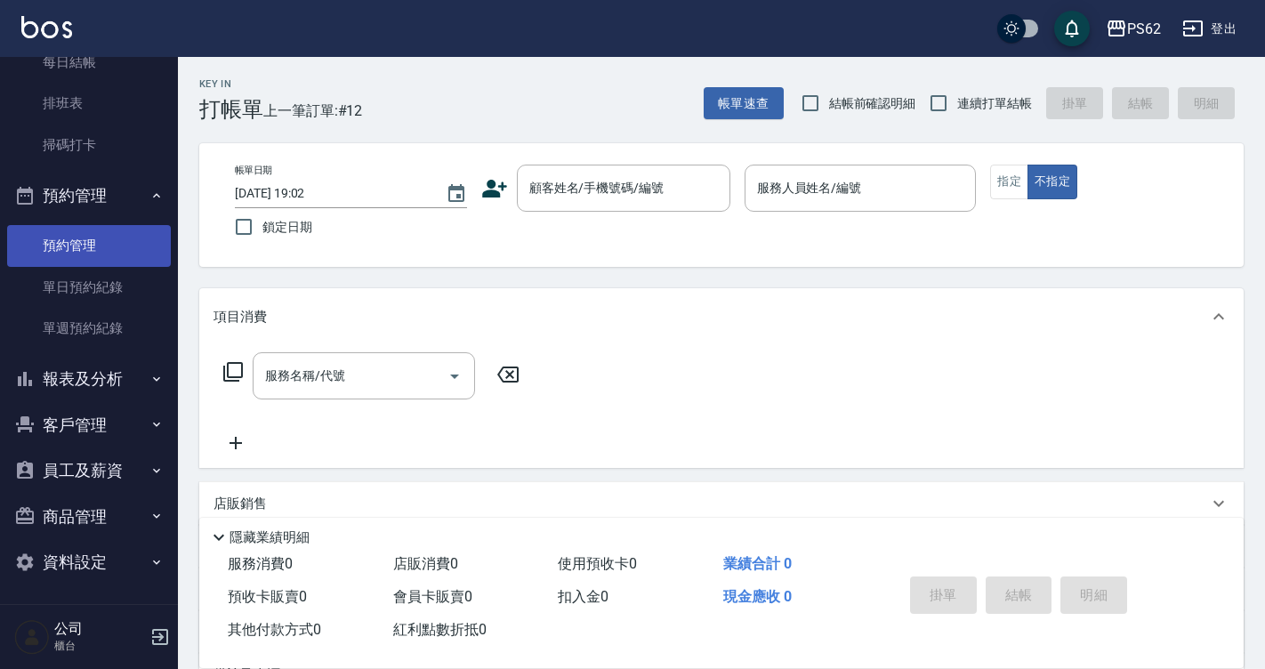
scroll to position [325, 0]
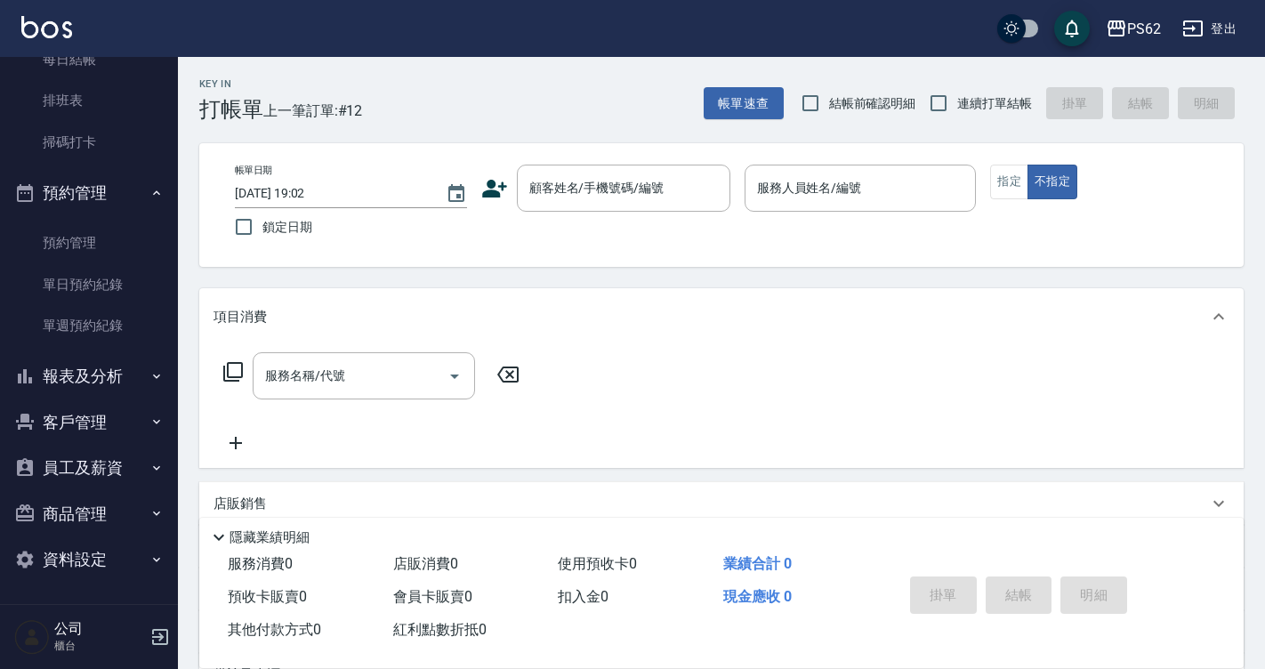
click at [121, 358] on button "報表及分析" at bounding box center [89, 376] width 164 height 46
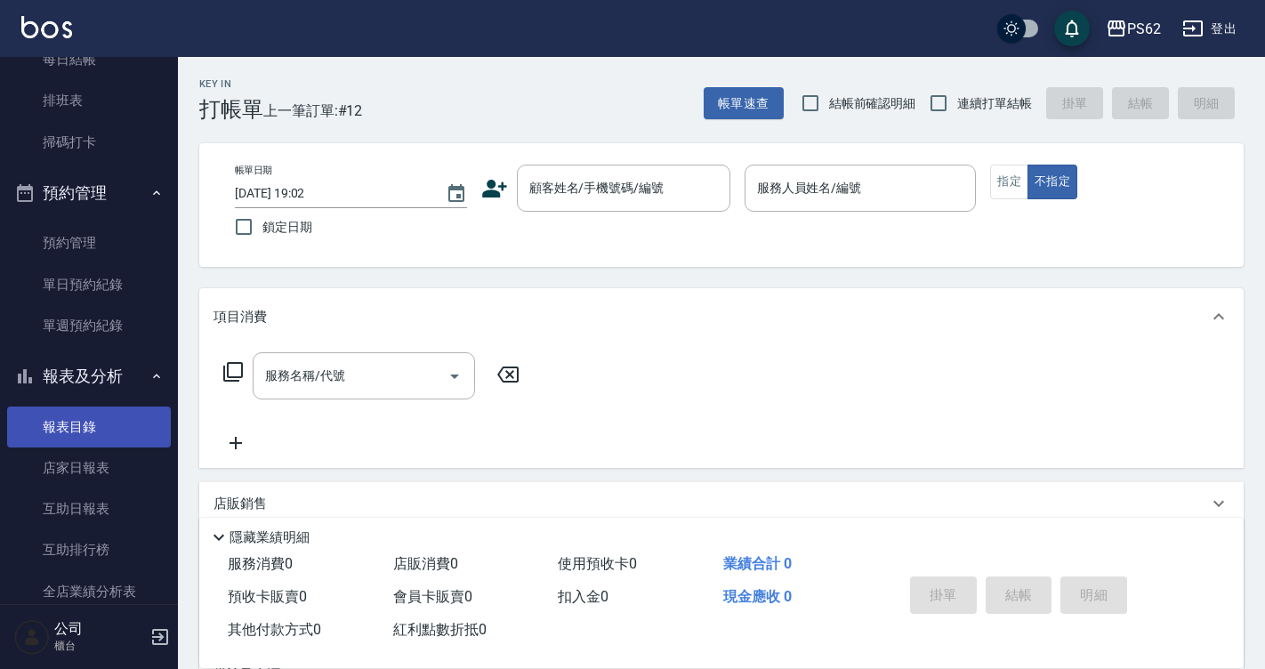
scroll to position [591, 0]
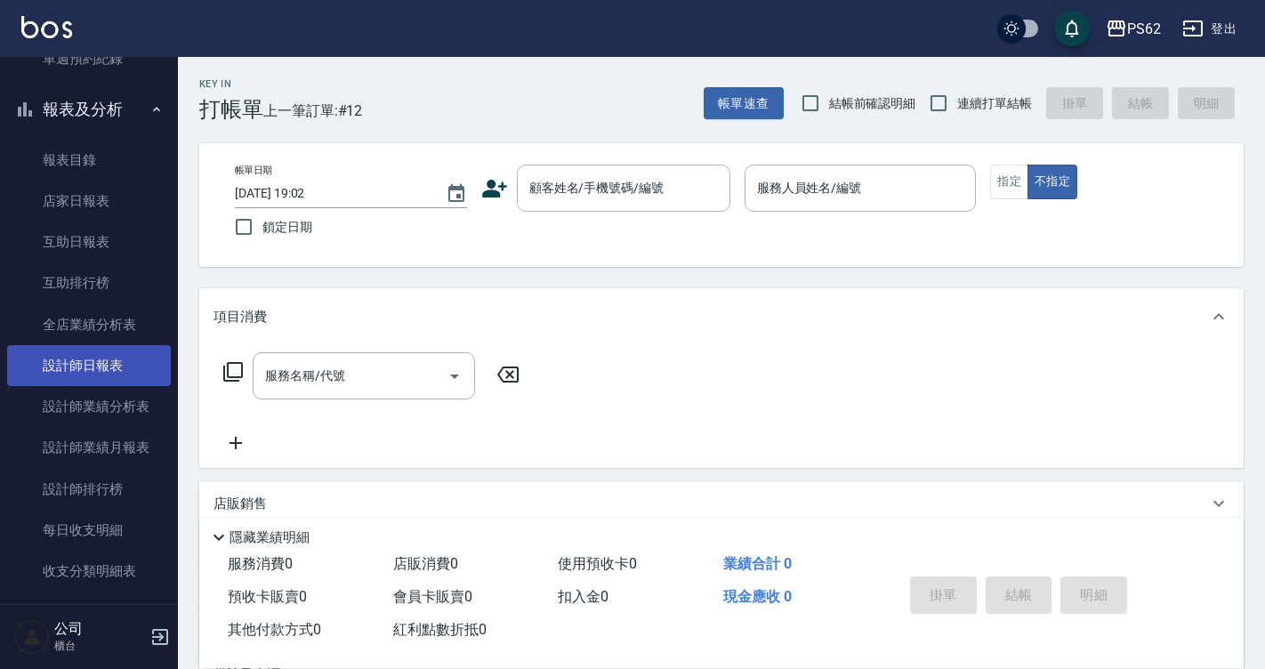
click at [96, 345] on link "設計師日報表" at bounding box center [89, 365] width 164 height 41
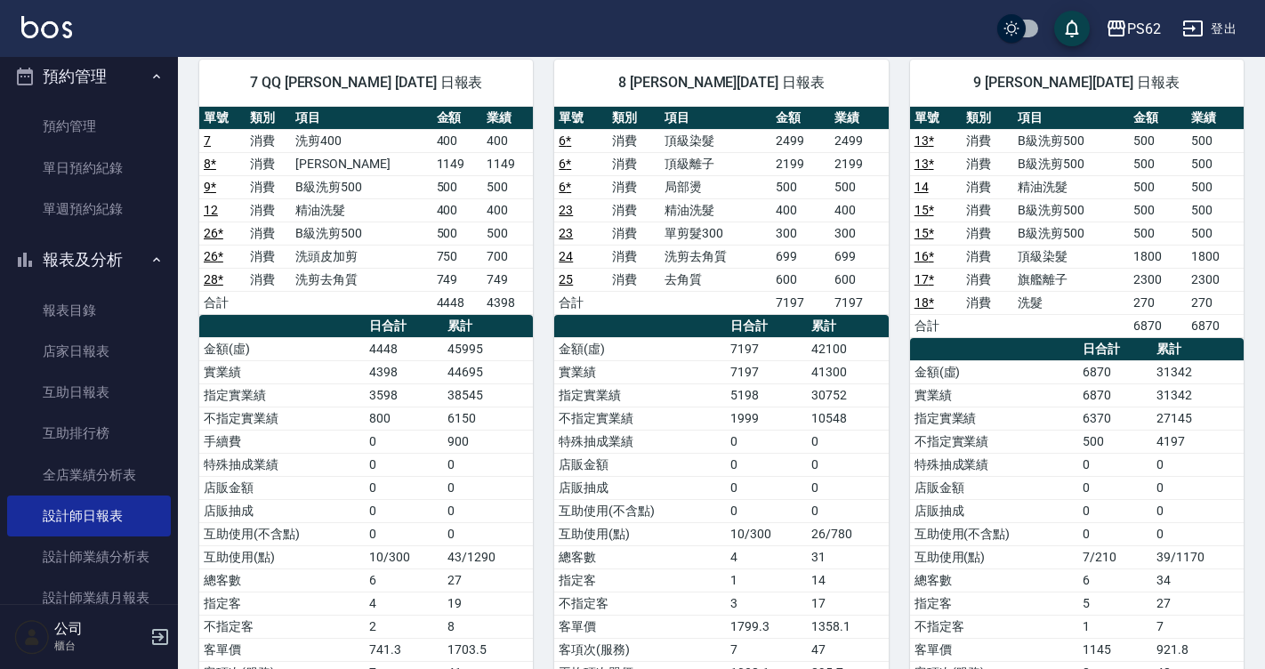
scroll to position [325, 0]
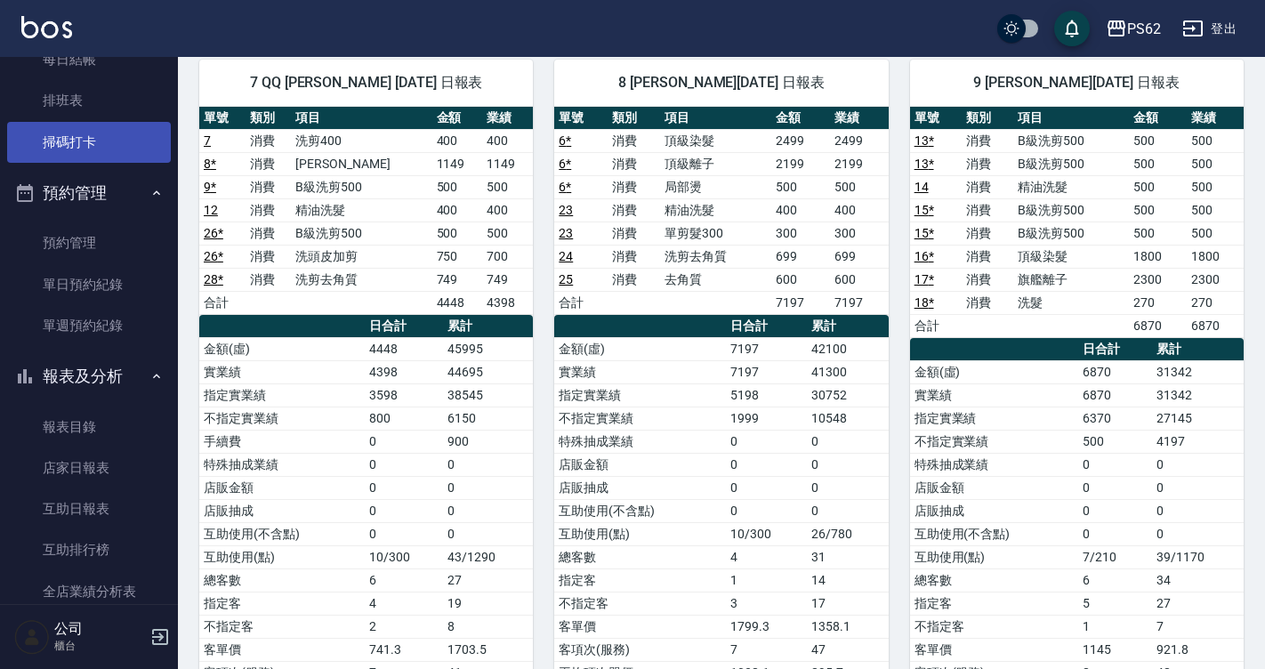
click at [89, 142] on link "掃碼打卡" at bounding box center [89, 142] width 164 height 41
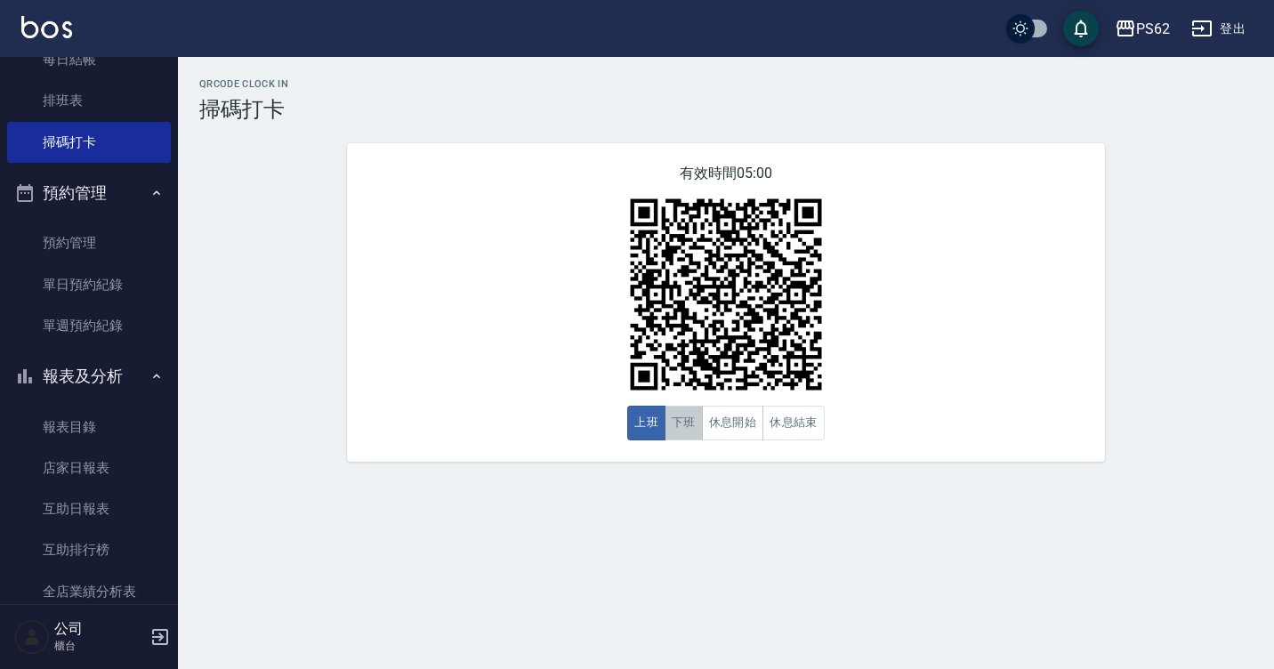
click at [681, 438] on button "下班" at bounding box center [683, 423] width 38 height 35
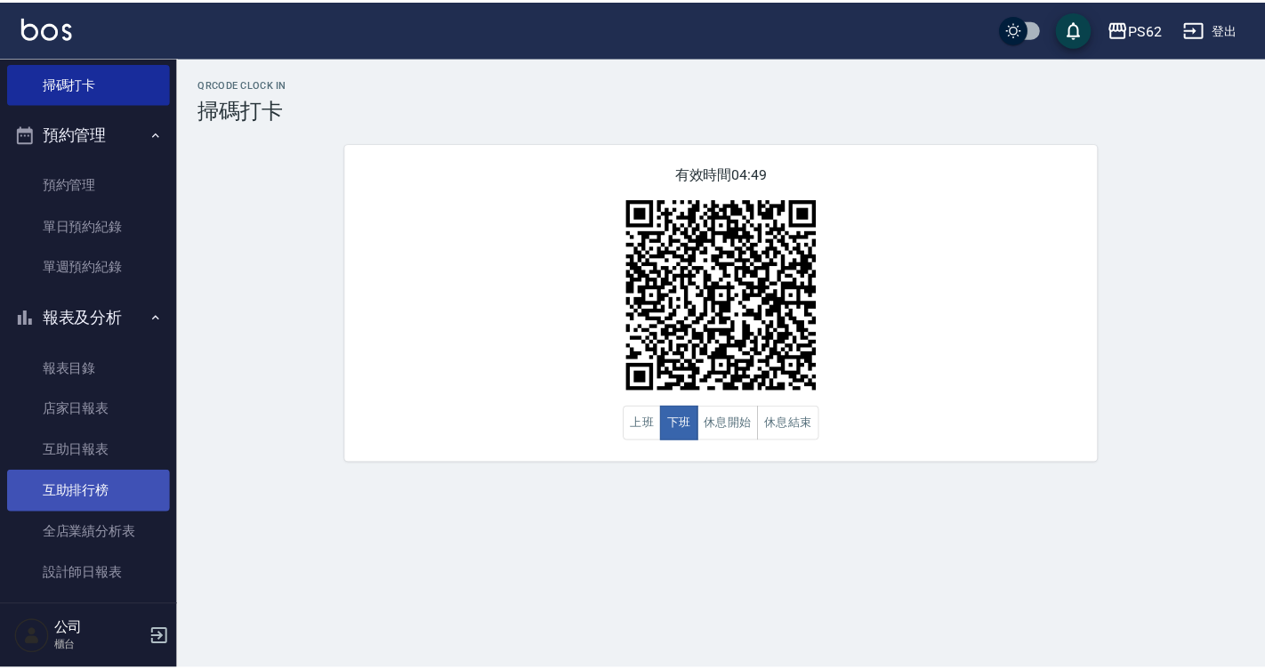
scroll to position [414, 0]
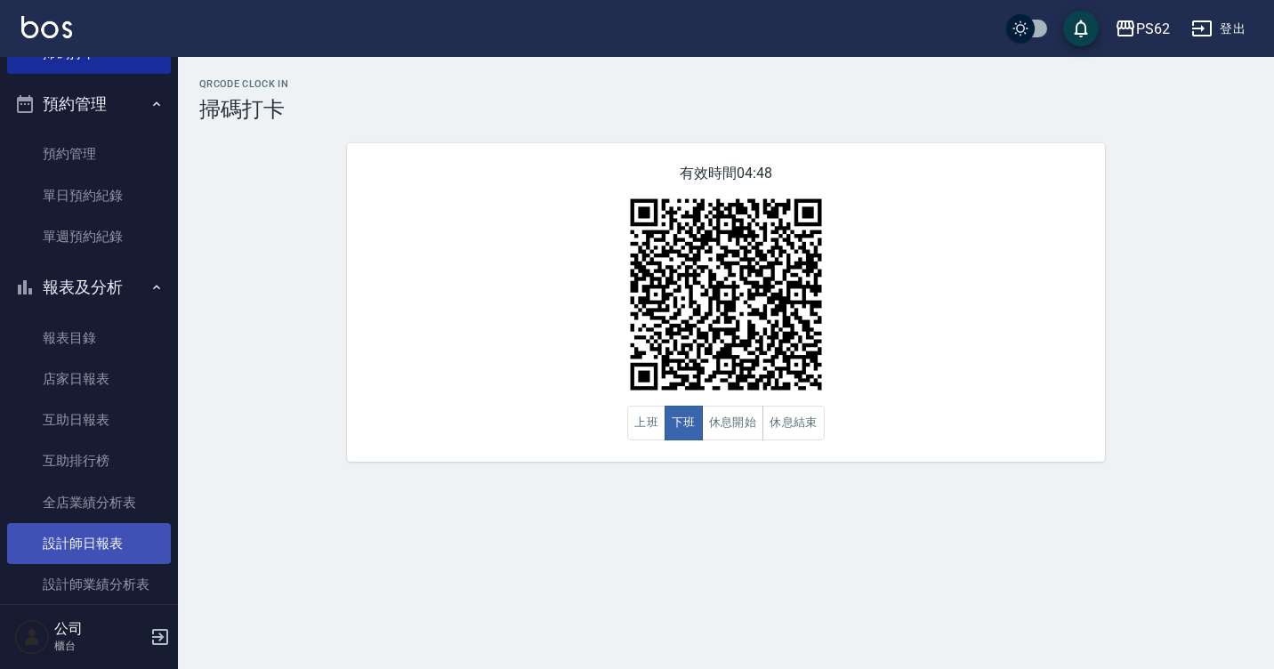
click at [101, 540] on link "設計師日報表" at bounding box center [89, 543] width 164 height 41
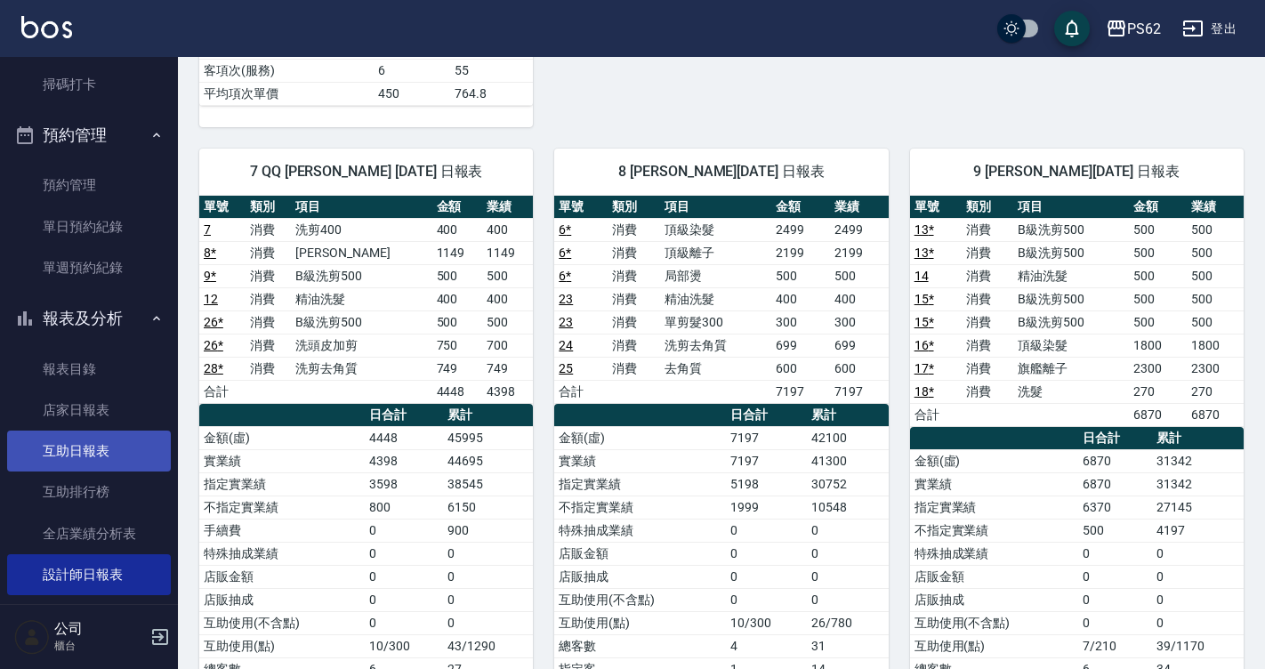
scroll to position [414, 0]
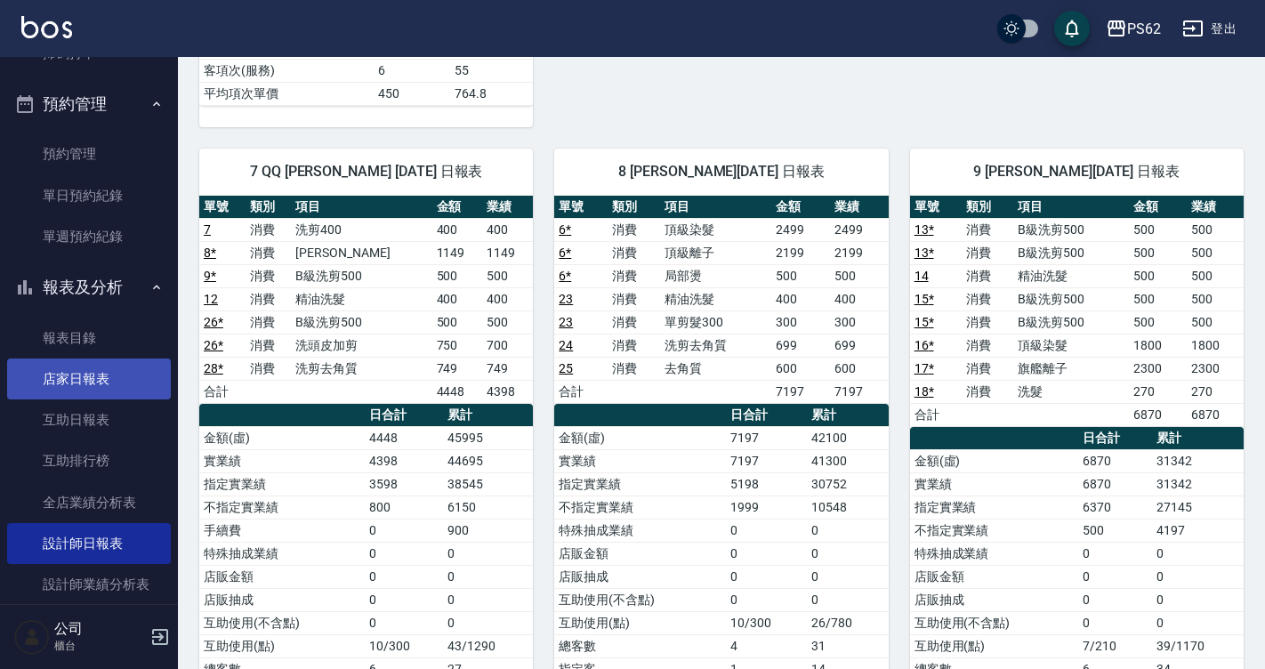
click at [92, 365] on link "店家日報表" at bounding box center [89, 378] width 164 height 41
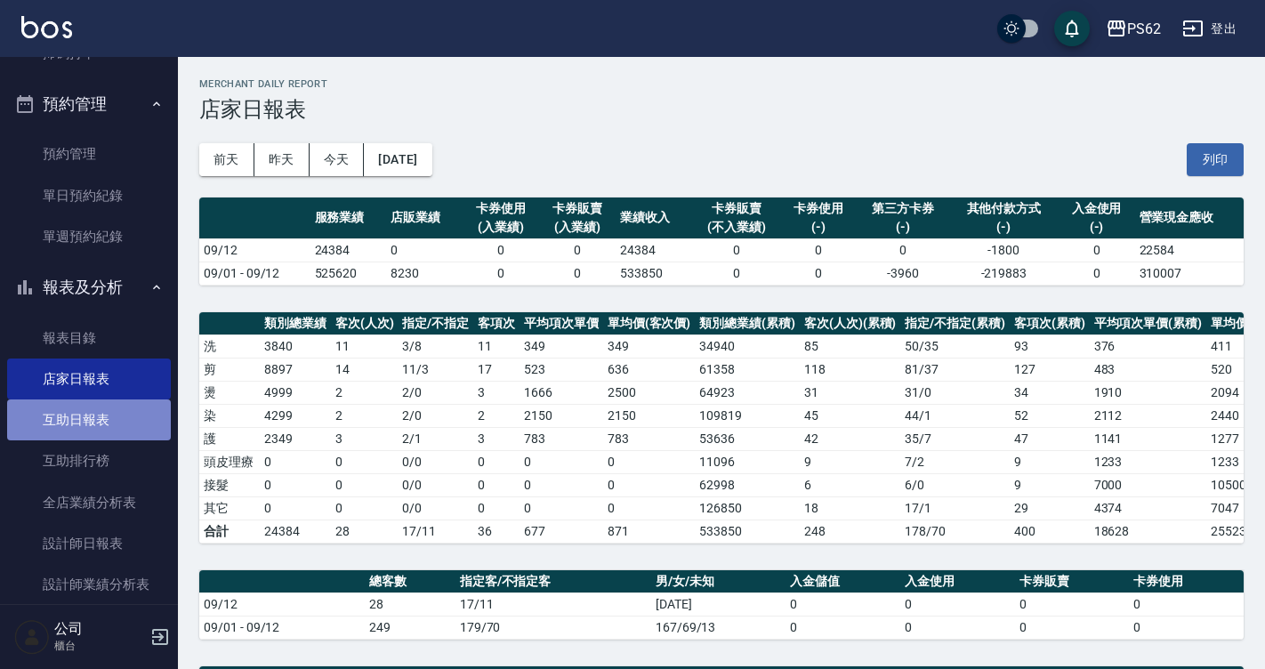
click at [107, 421] on link "互助日報表" at bounding box center [89, 419] width 164 height 41
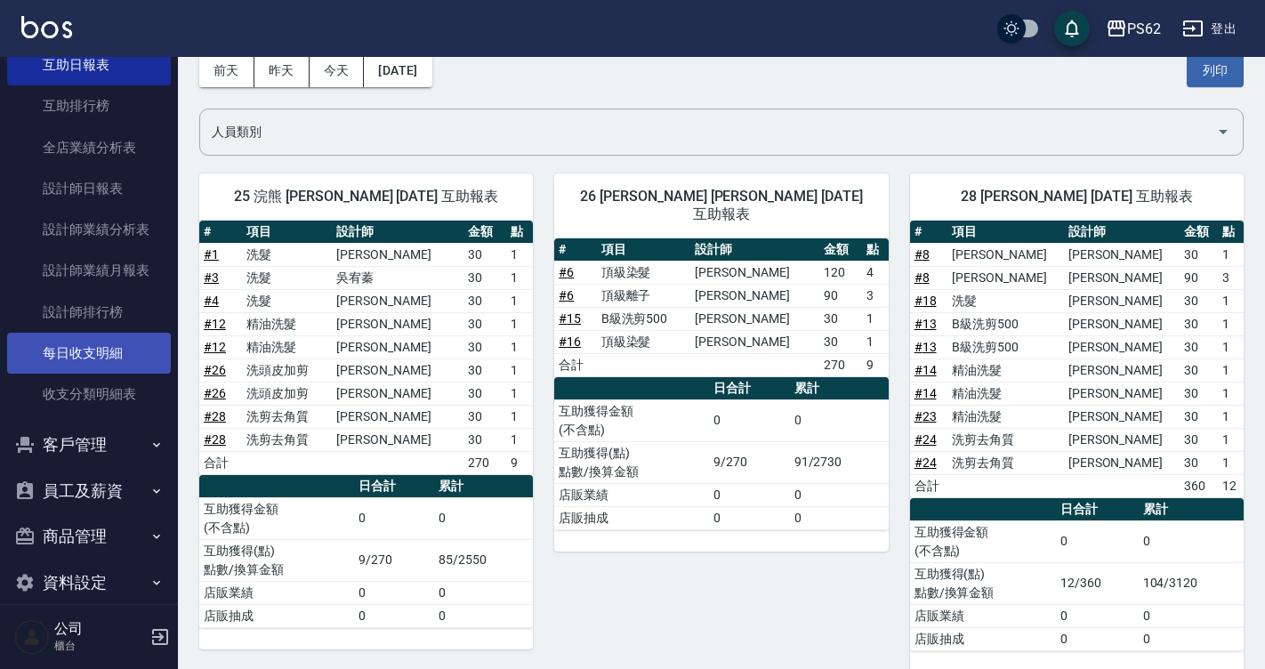
scroll to position [769, 0]
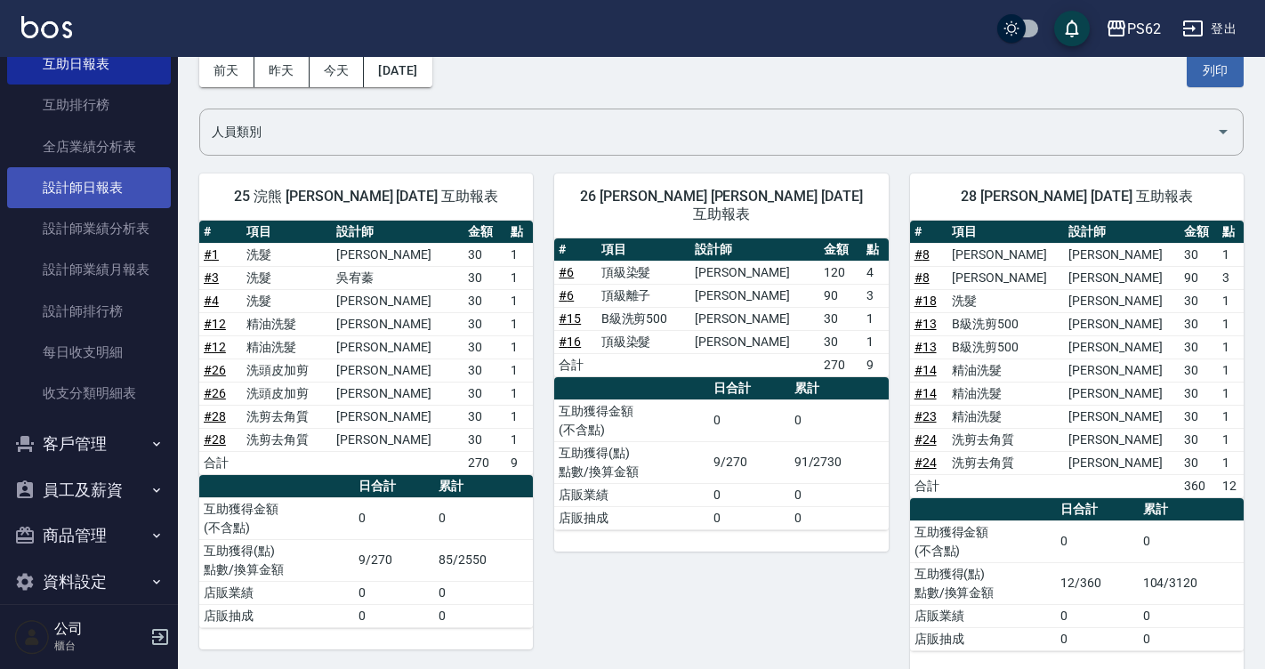
click at [120, 186] on link "設計師日報表" at bounding box center [89, 187] width 164 height 41
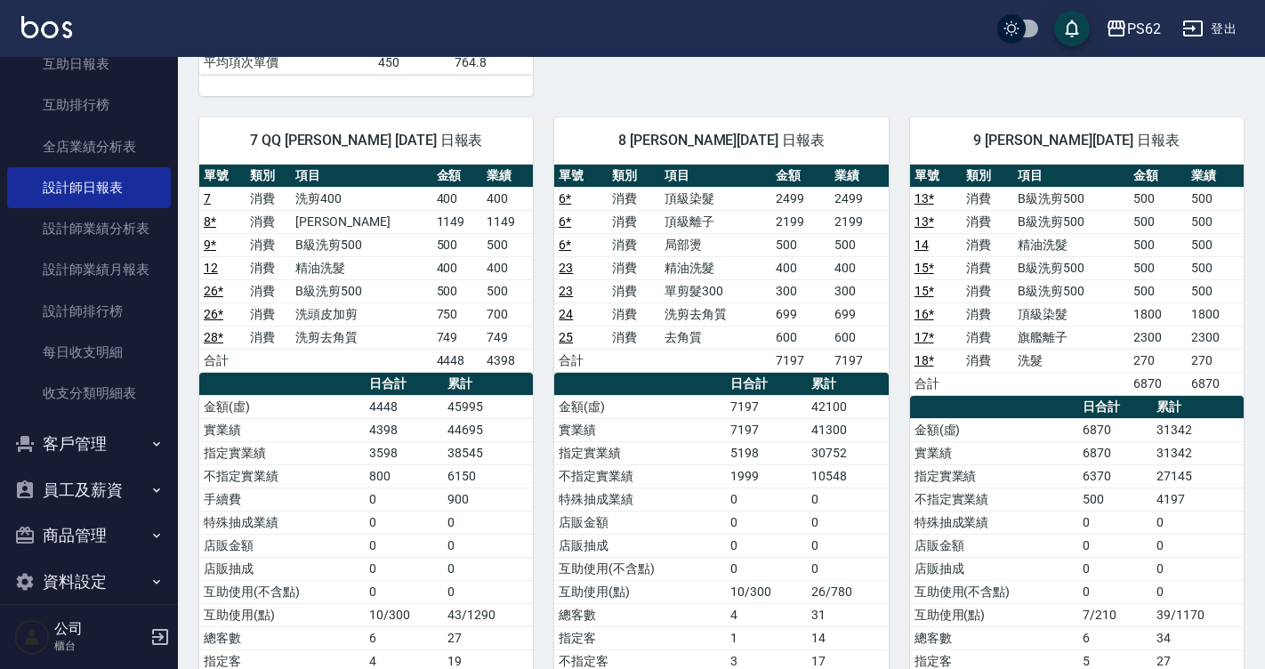
scroll to position [711, 0]
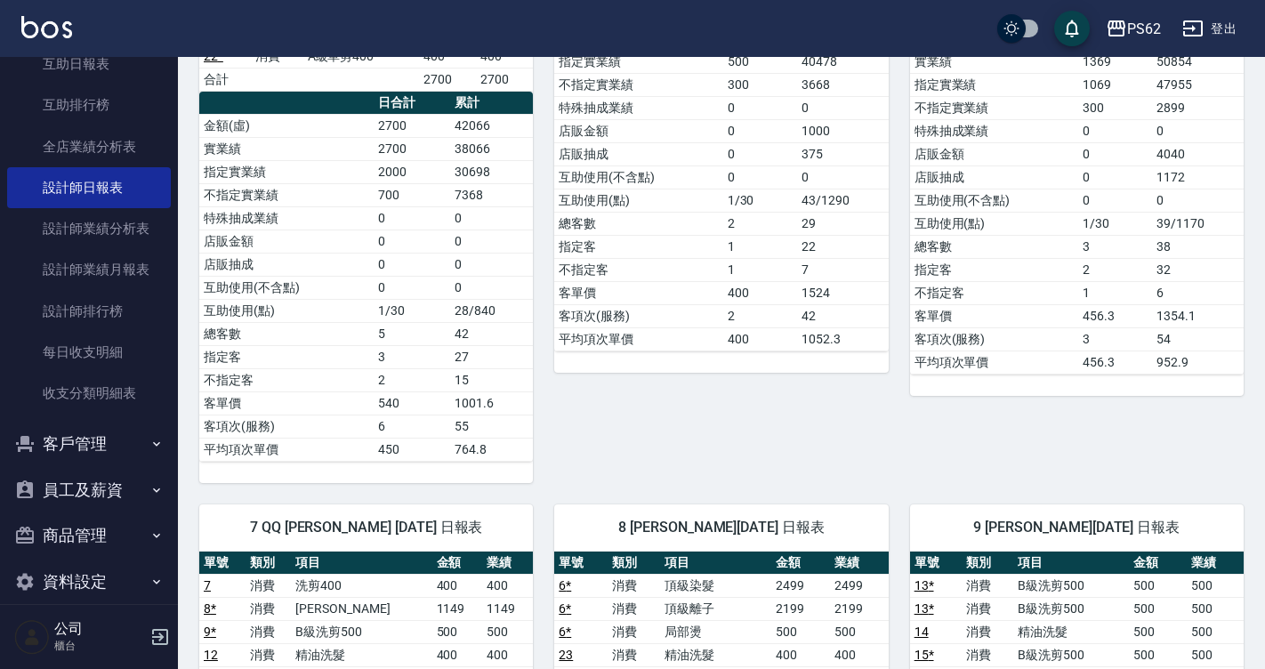
click at [868, 456] on div "5 ELVA 葉亞萱 09/12/2025 日報表 單號 類別 項目 金額 業績 1 消費 洗髮 300 300 2 * 消費 B級洗剪500 500 500…" at bounding box center [710, 151] width 355 height 663
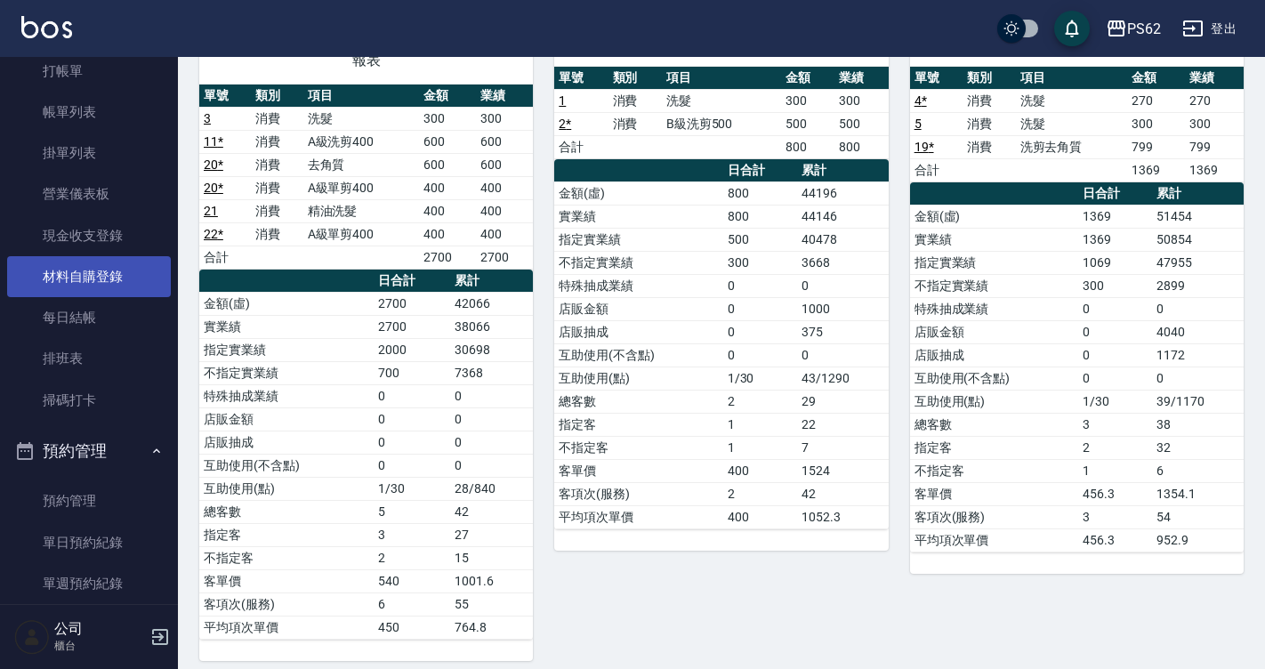
scroll to position [0, 0]
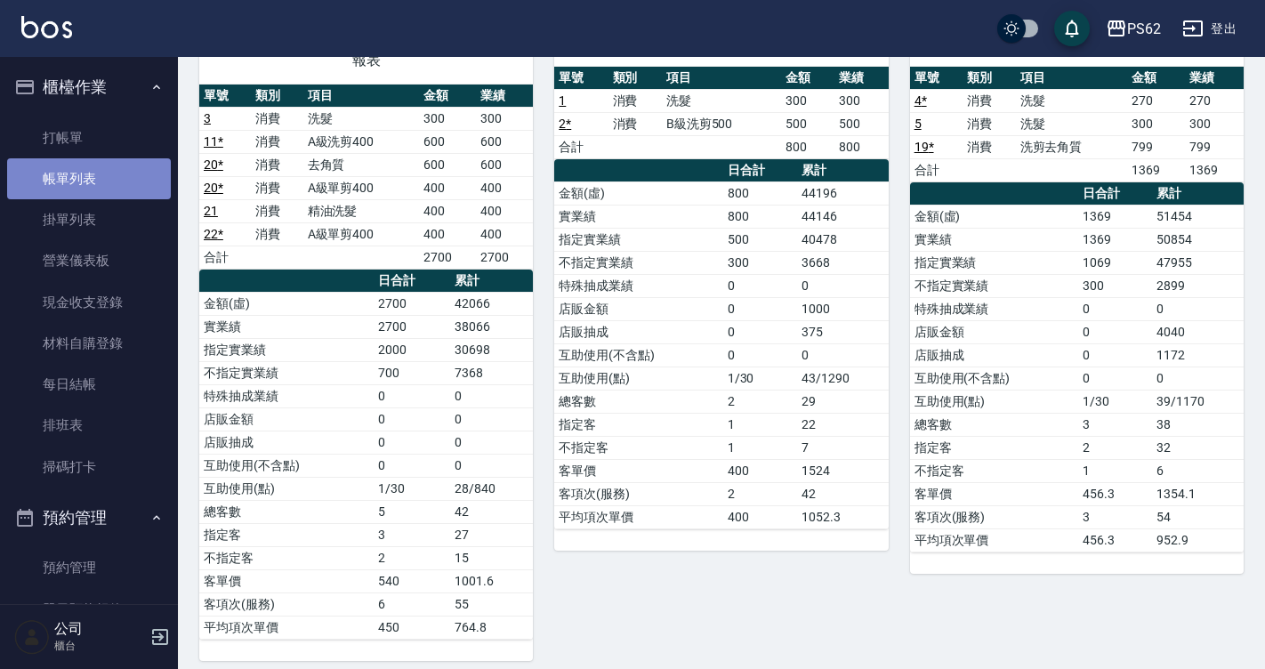
click at [108, 174] on link "帳單列表" at bounding box center [89, 178] width 164 height 41
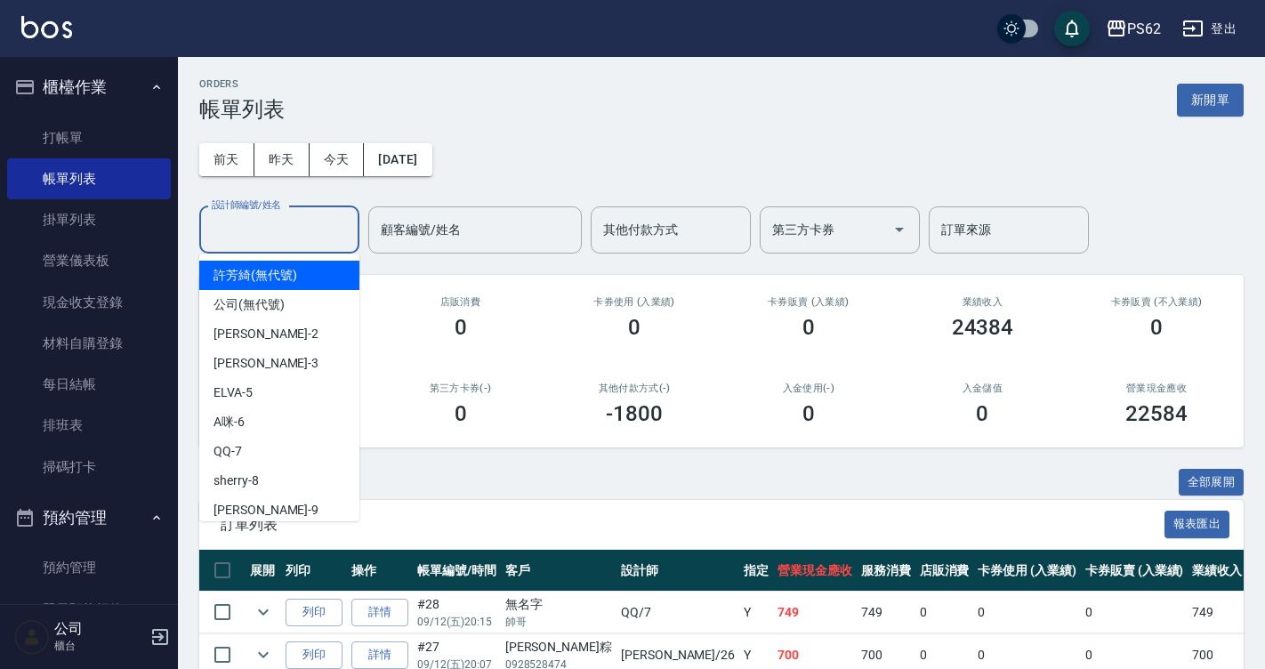
click at [296, 239] on input "設計師編號/姓名" at bounding box center [279, 229] width 144 height 31
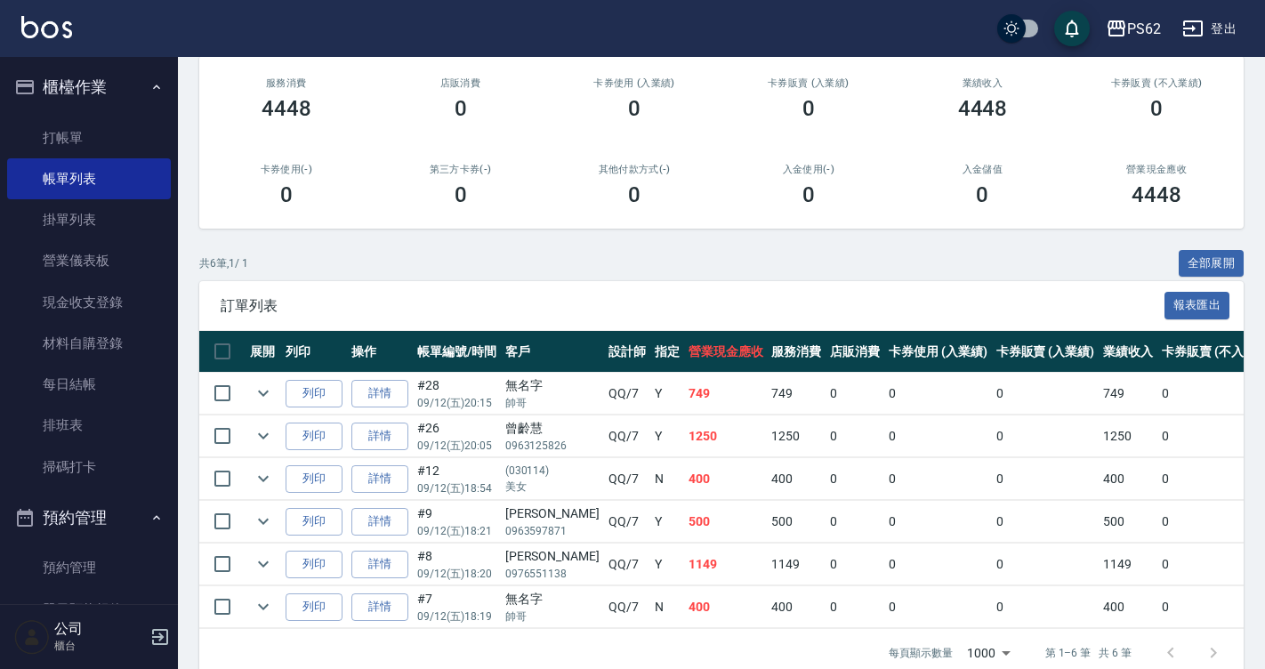
scroll to position [261, 0]
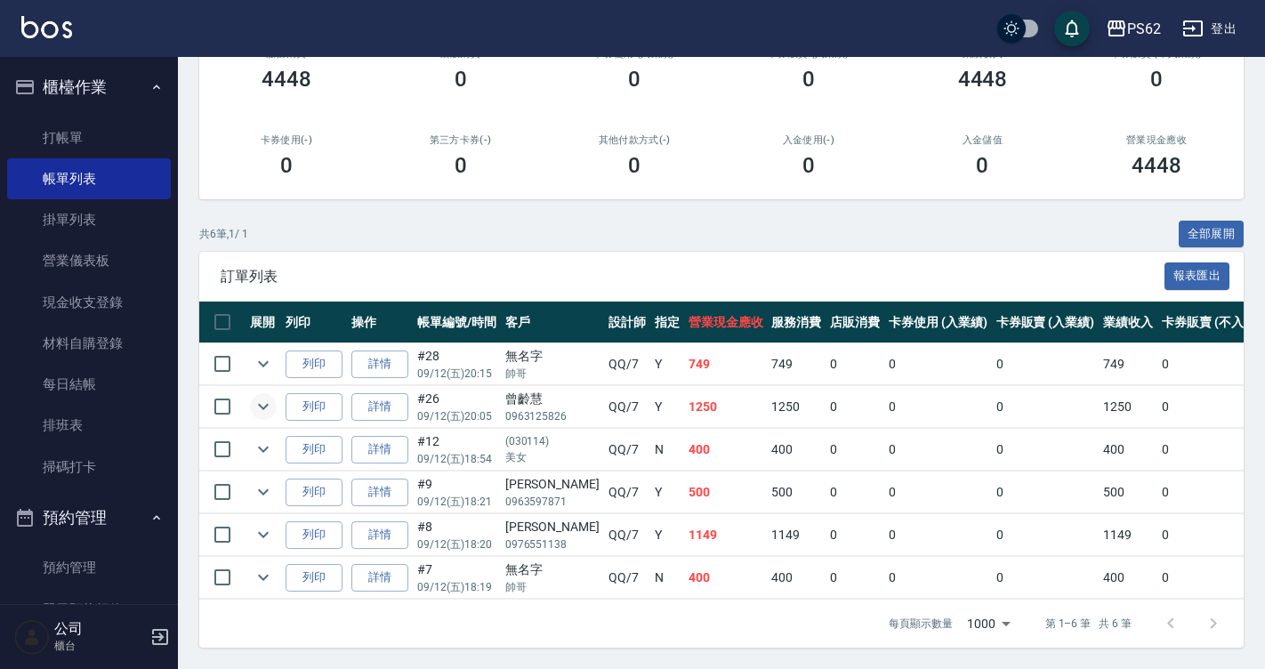
type input "QQ-7"
click at [260, 404] on icon "expand row" at bounding box center [263, 407] width 11 height 6
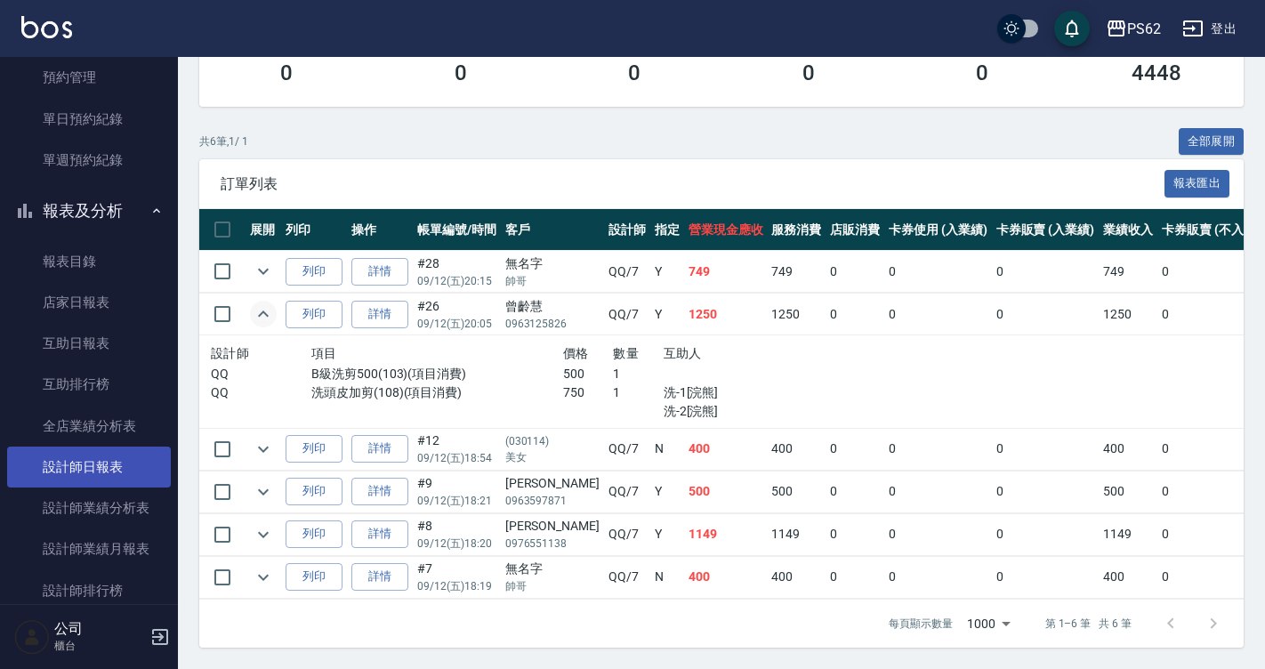
scroll to position [534, 0]
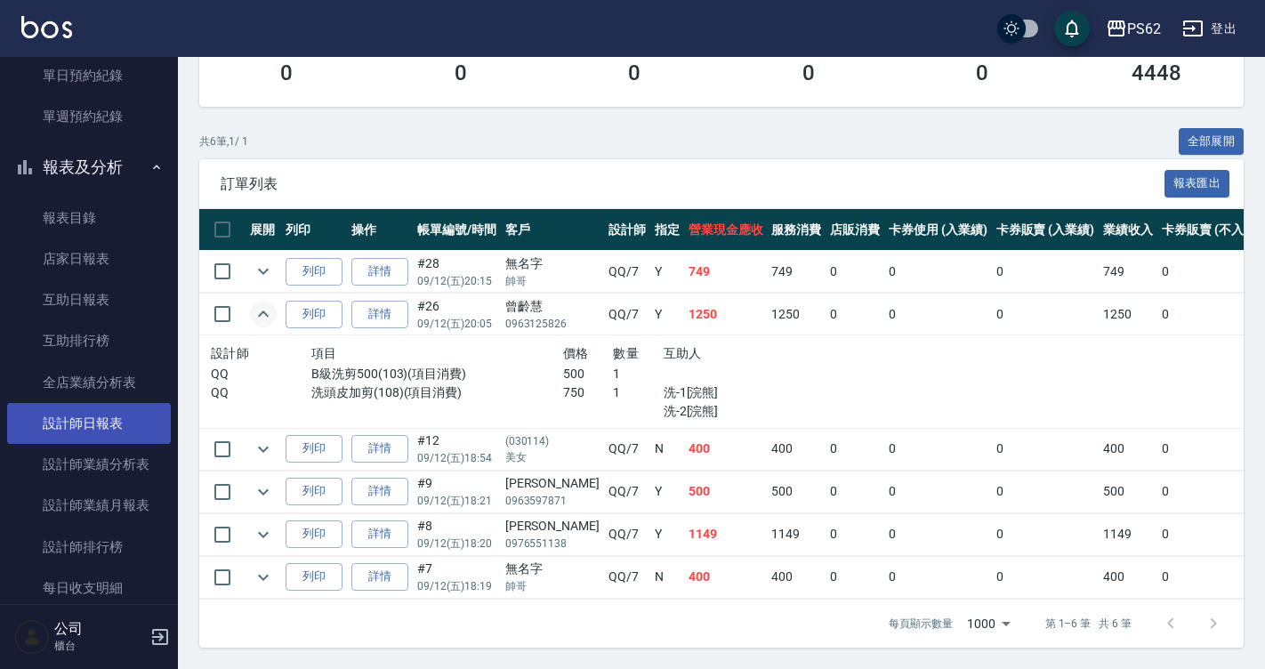
click at [95, 425] on link "設計師日報表" at bounding box center [89, 423] width 164 height 41
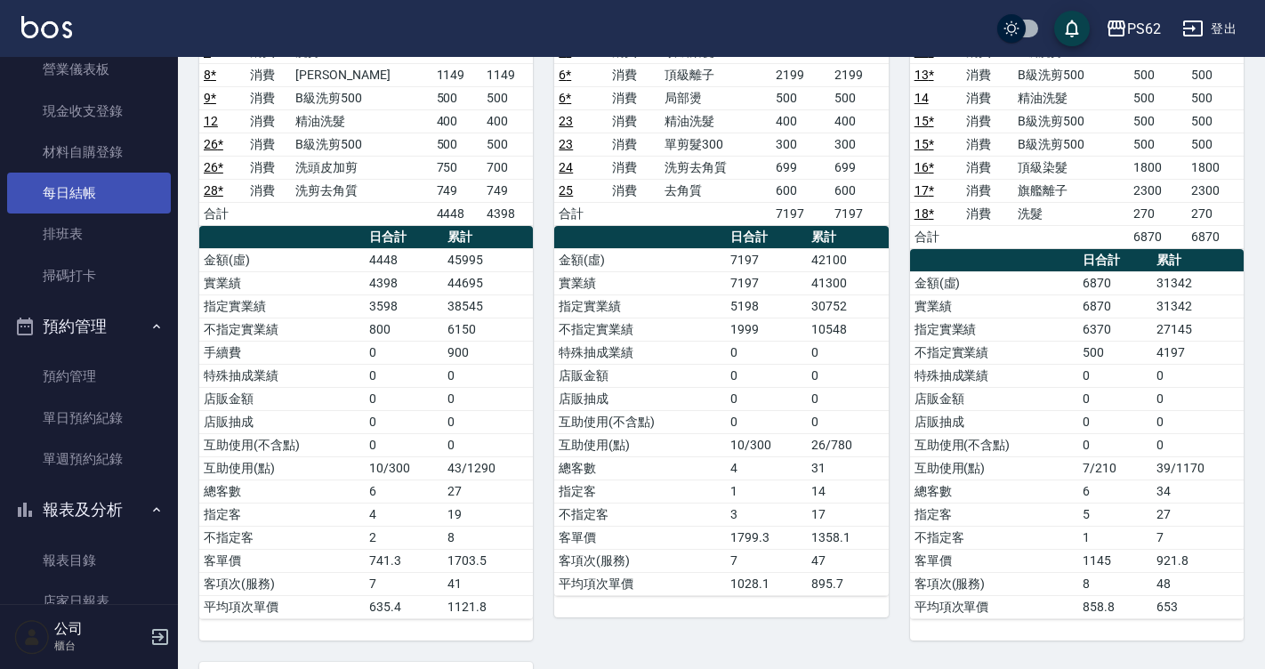
scroll to position [89, 0]
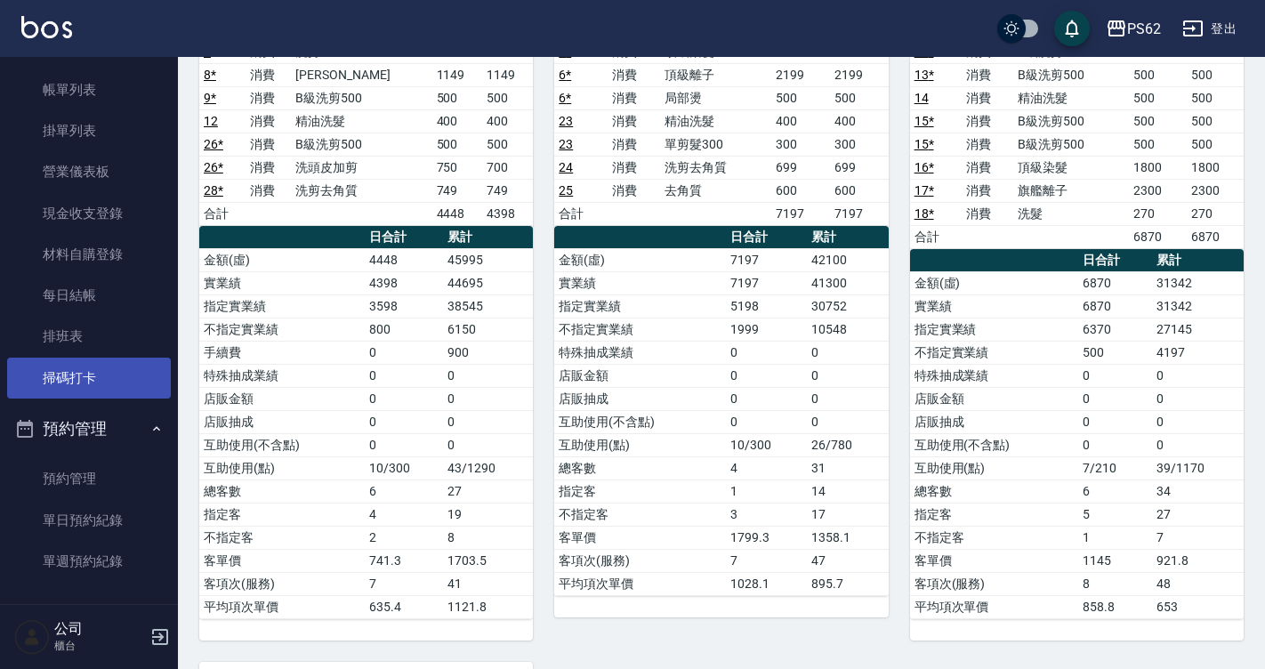
click at [69, 392] on link "掃碼打卡" at bounding box center [89, 378] width 164 height 41
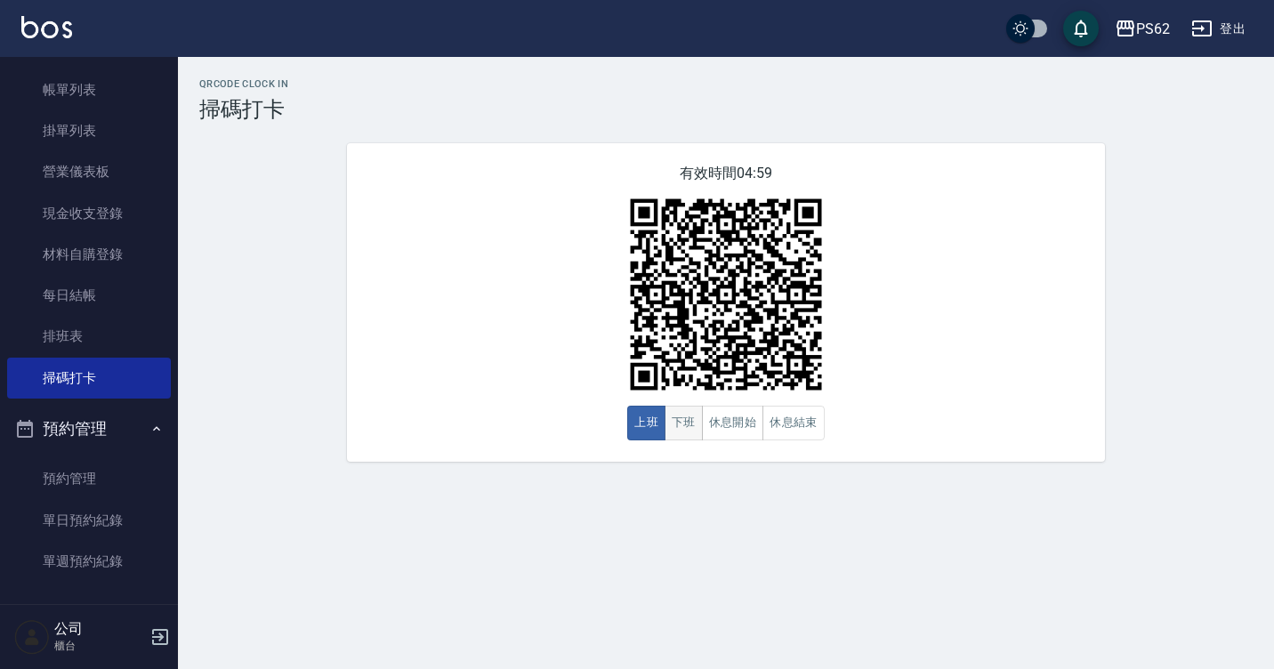
click at [687, 423] on button "下班" at bounding box center [683, 423] width 38 height 35
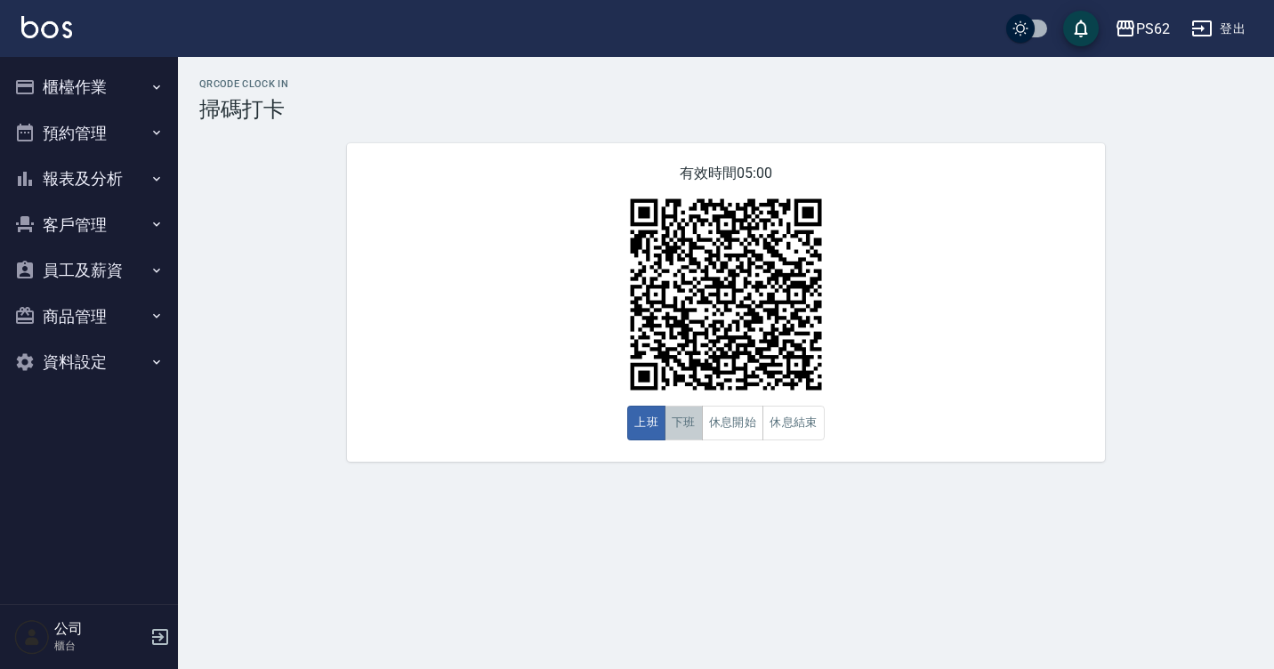
click at [679, 426] on button "下班" at bounding box center [683, 423] width 38 height 35
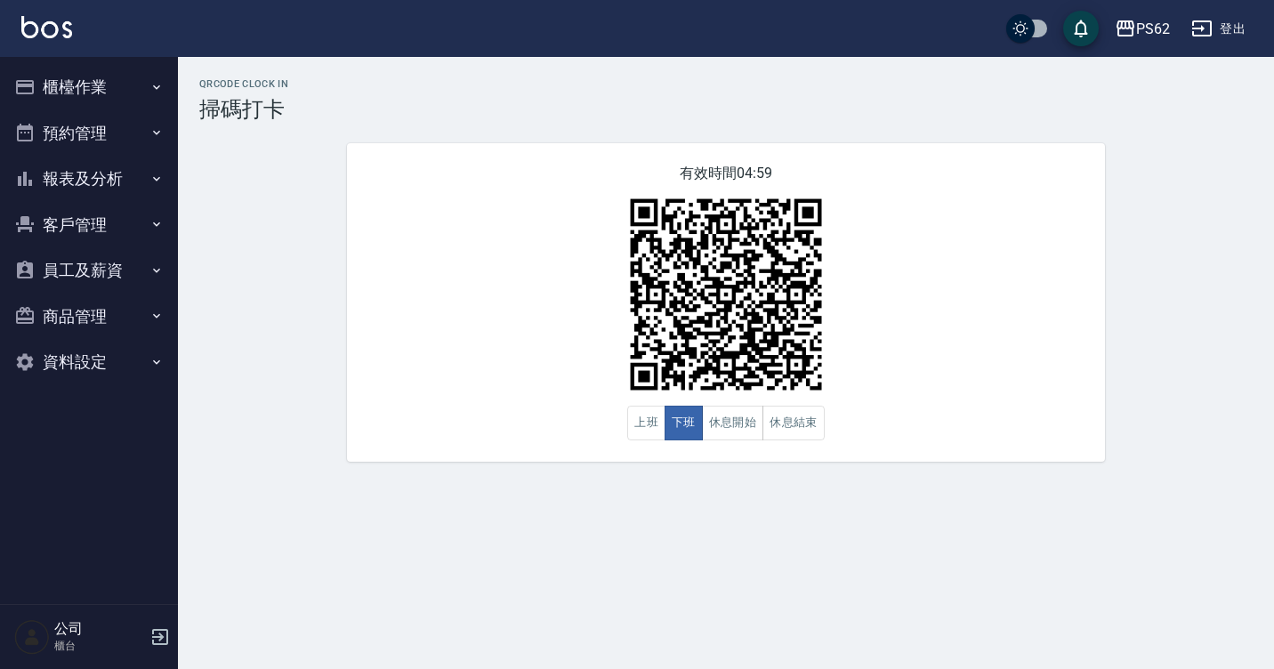
click at [1262, 324] on div "QRcode Clock In 掃碼打卡 有效時間 04:59 上班 下班 休息開始 休息結束" at bounding box center [726, 269] width 1096 height 383
